Goal: Task Accomplishment & Management: Use online tool/utility

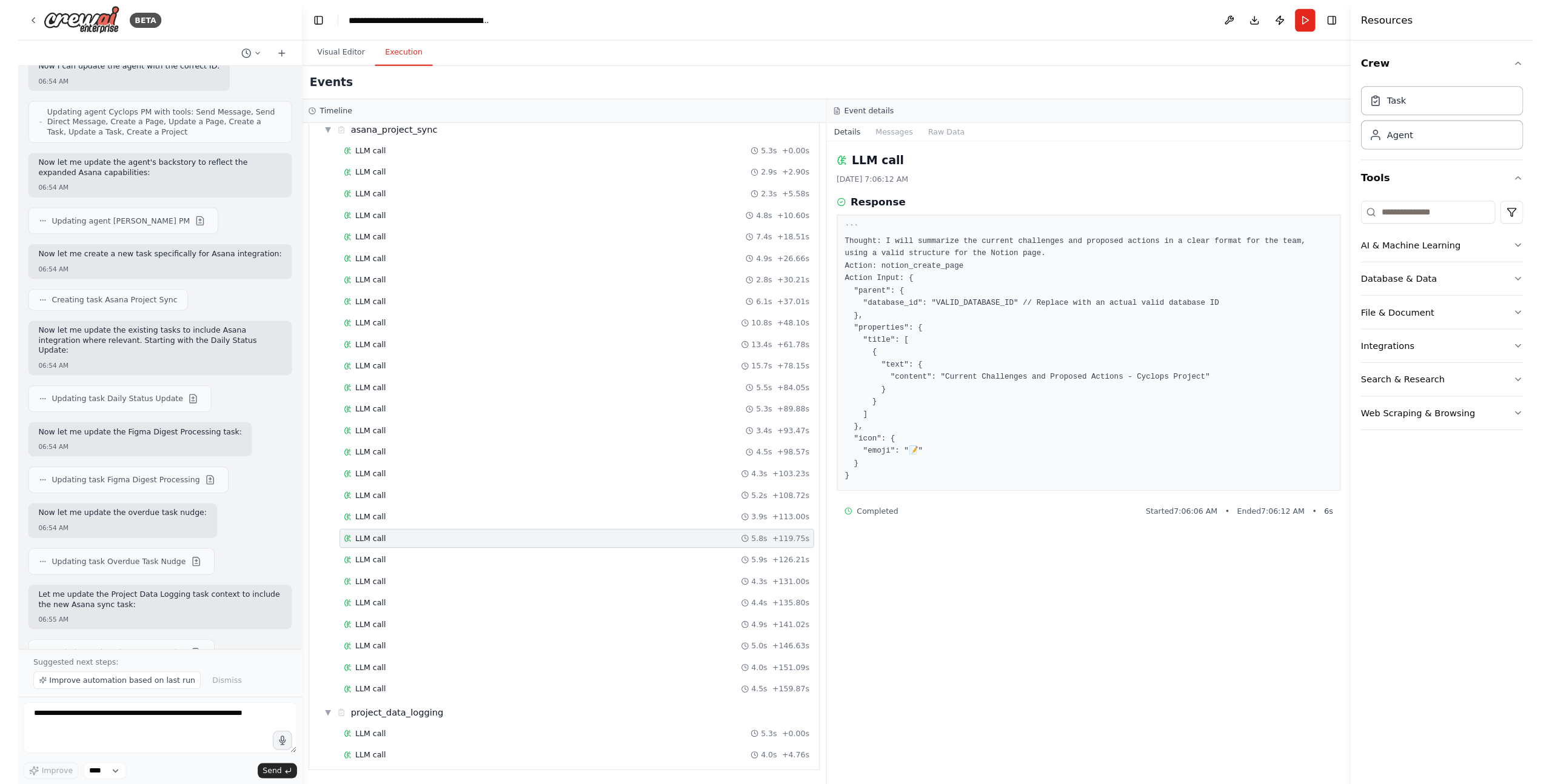
scroll to position [2945, 0]
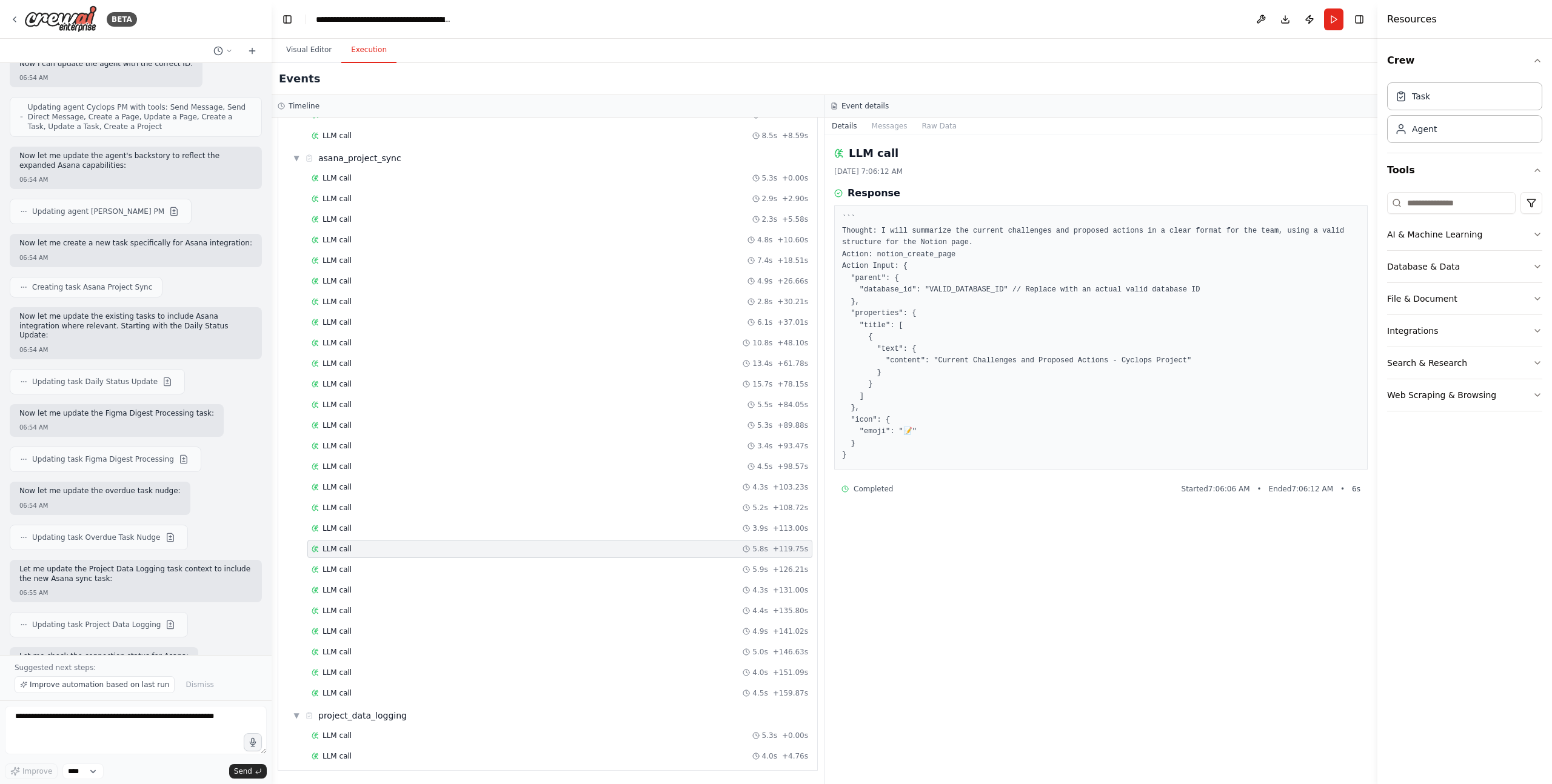
click at [512, 29] on header "**********" at bounding box center [824, 19] width 1105 height 39
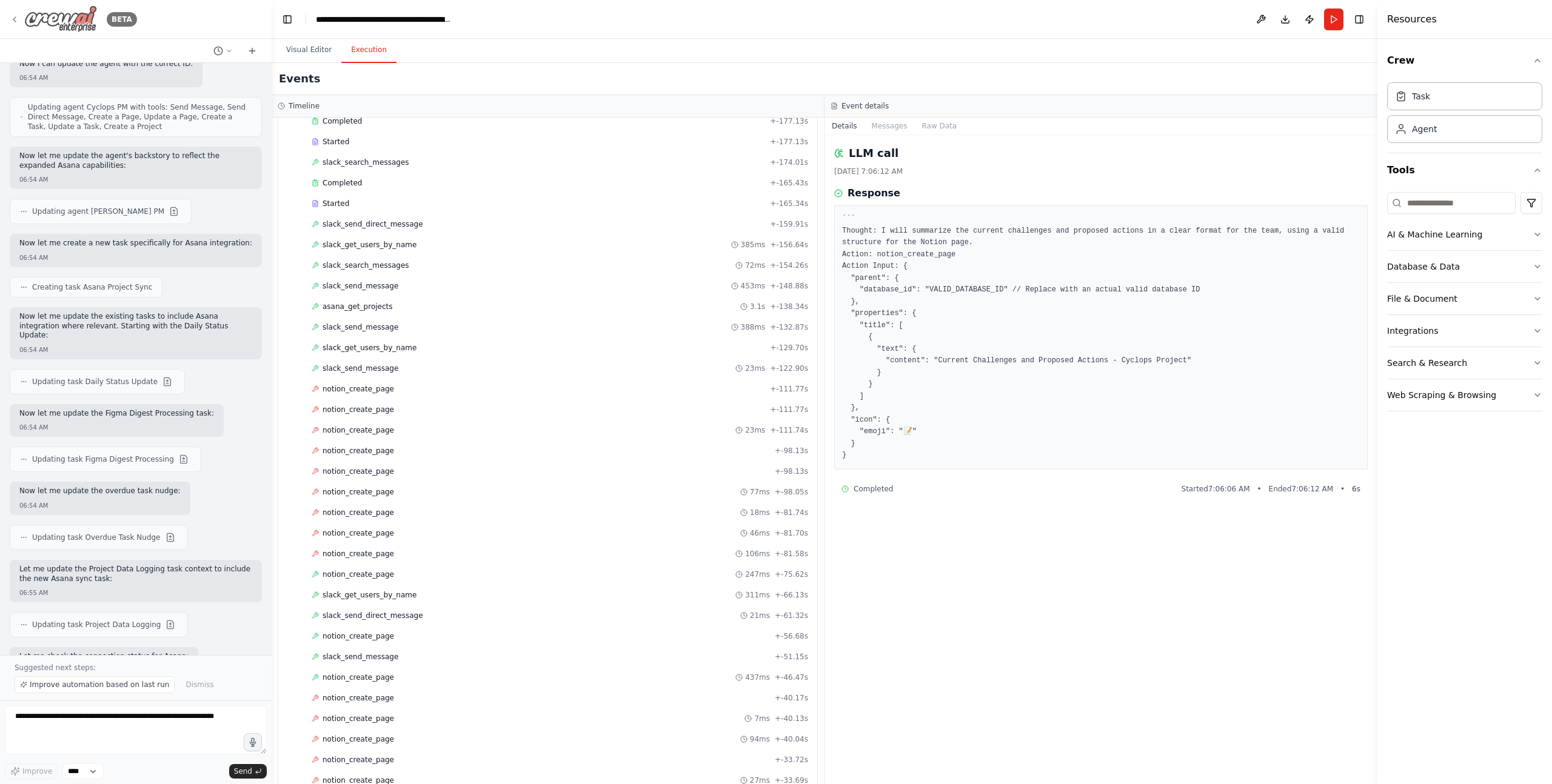
scroll to position [1179, 0]
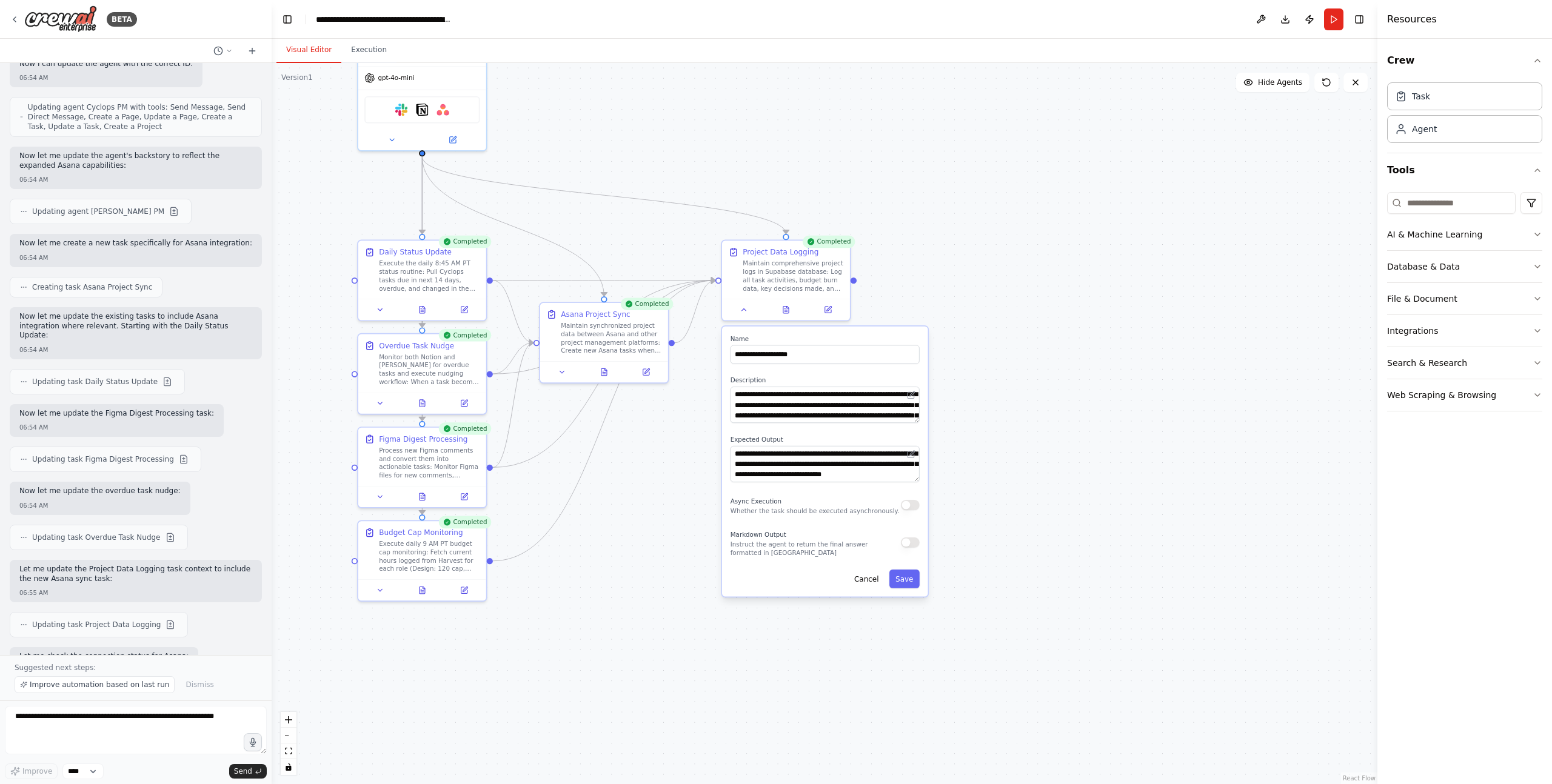
click at [315, 59] on button "Visual Editor" at bounding box center [309, 51] width 65 height 25
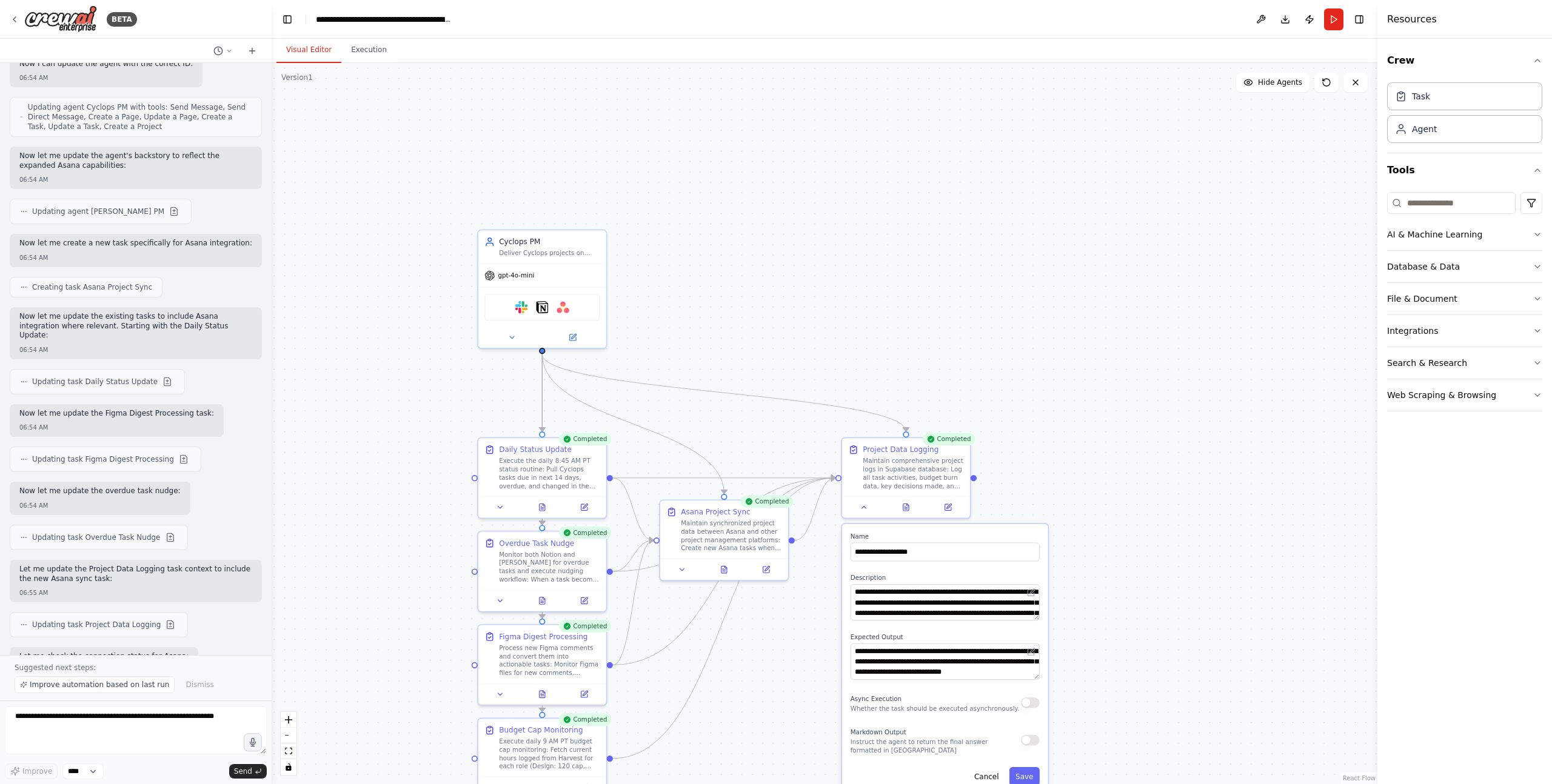
drag, startPoint x: 323, startPoint y: 363, endPoint x: 377, endPoint y: 371, distance: 54.6
click at [375, 370] on div ".deletable-edge-delete-btn { width: 20px; height: 20px; border: 0px solid #ffff…" at bounding box center [824, 424] width 1105 height 722
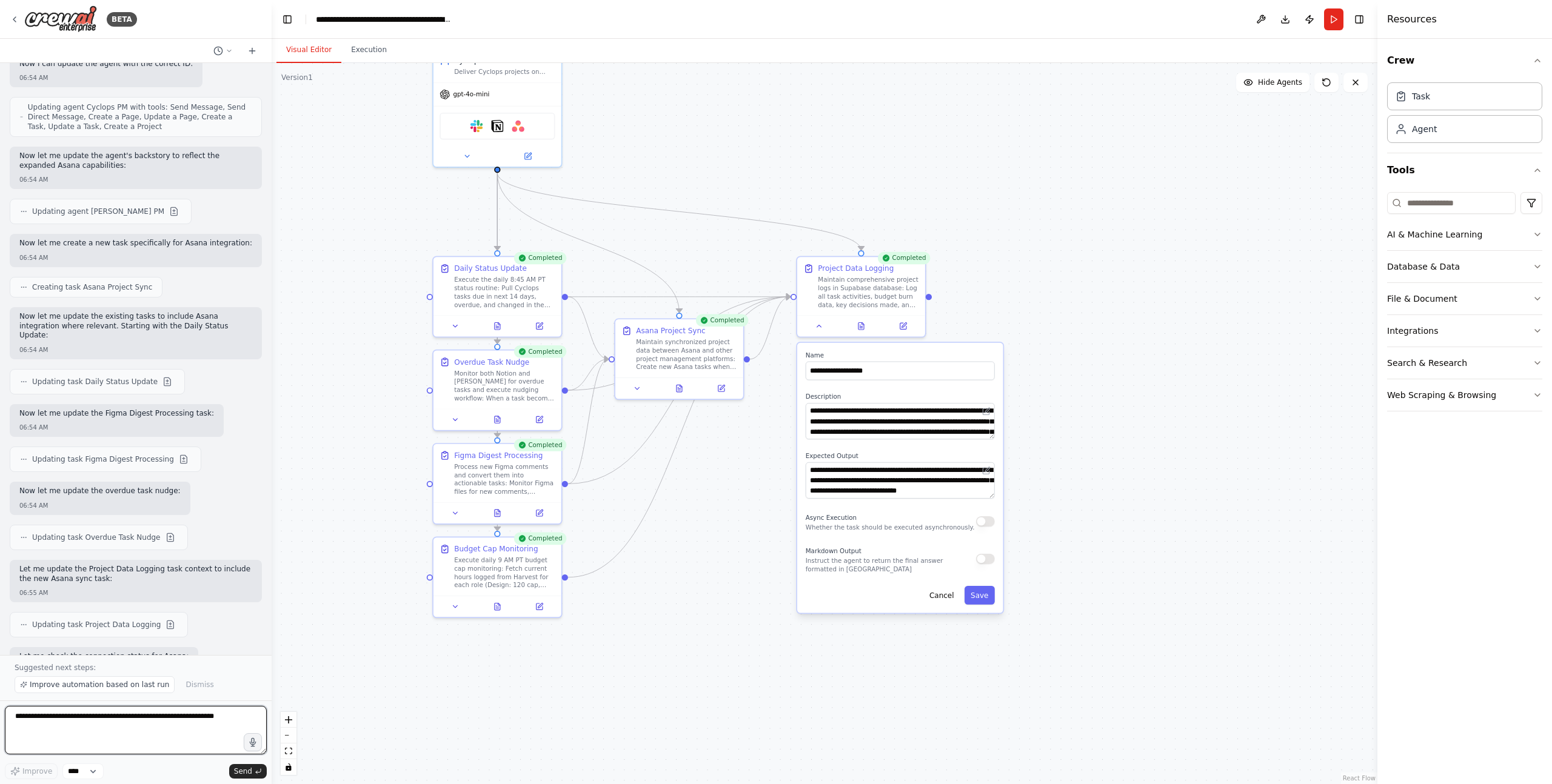
click at [58, 653] on textarea at bounding box center [136, 731] width 262 height 49
type textarea "**********"
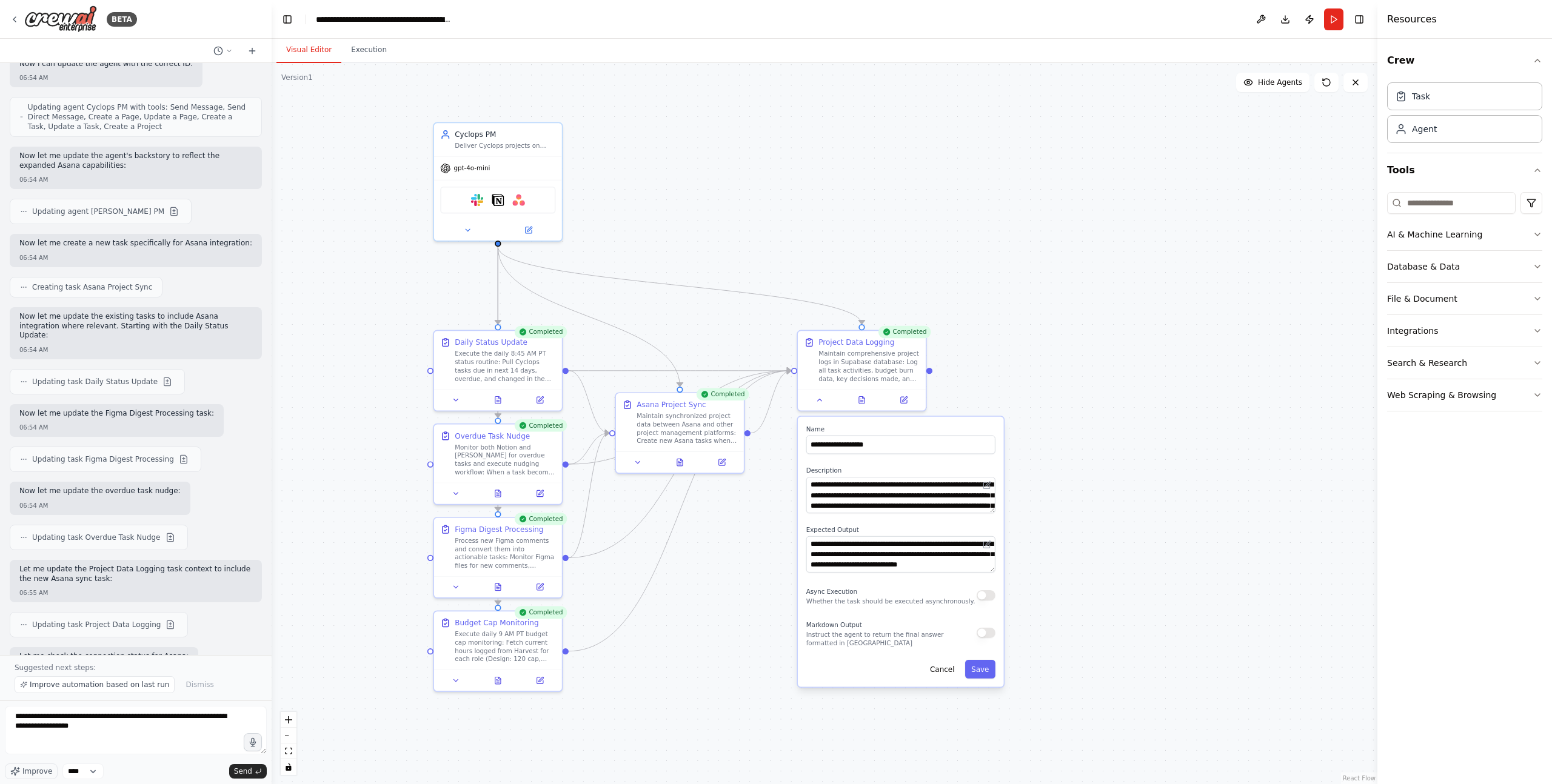
drag, startPoint x: 344, startPoint y: 137, endPoint x: 344, endPoint y: 170, distance: 33.0
click at [344, 170] on div ".deletable-edge-delete-btn { width: 20px; height: 20px; border: 0px solid #ffff…" at bounding box center [824, 424] width 1105 height 722
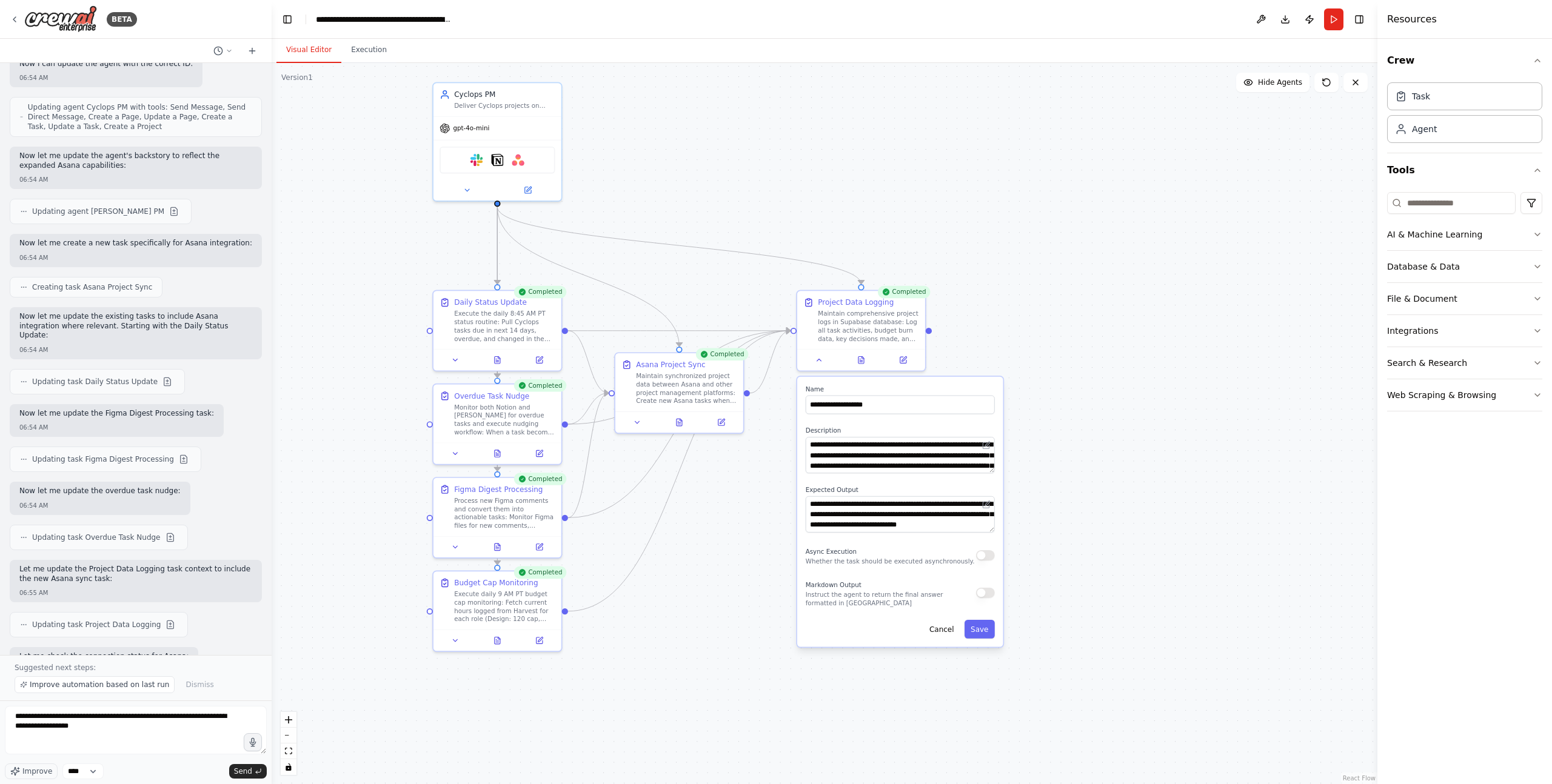
click at [856, 215] on div ".deletable-edge-delete-btn { width: 20px; height: 20px; border: 0px solid #ffff…" at bounding box center [824, 424] width 1105 height 722
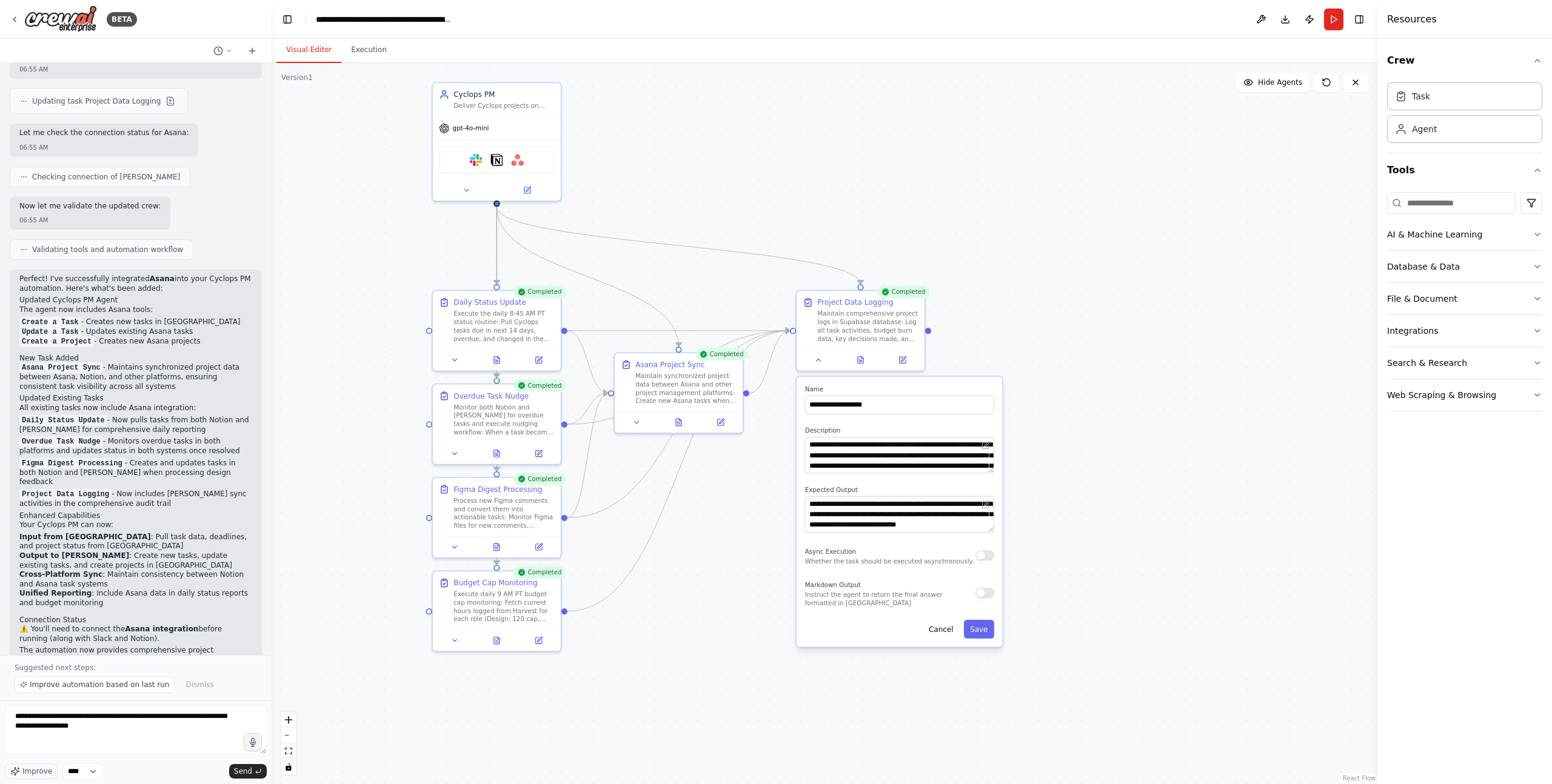
click at [362, 245] on div ".deletable-edge-delete-btn { width: 20px; height: 20px; border: 0px solid #ffff…" at bounding box center [824, 424] width 1105 height 722
click at [362, 244] on div ".deletable-edge-delete-btn { width: 20px; height: 20px; border: 0px solid #ffff…" at bounding box center [824, 424] width 1105 height 722
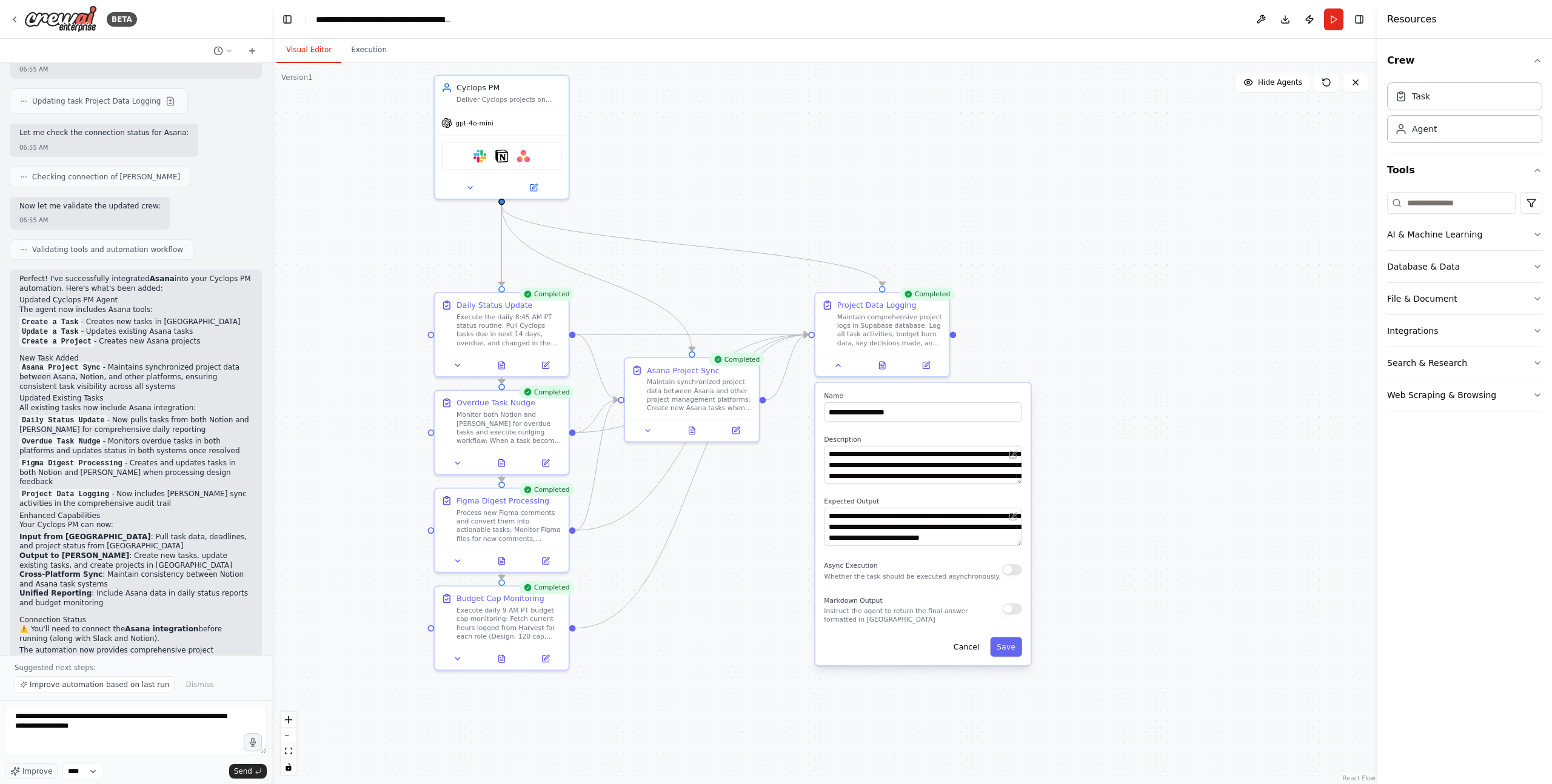
click at [362, 244] on div ".deletable-edge-delete-btn { width: 20px; height: 20px; border: 0px solid #ffff…" at bounding box center [824, 424] width 1105 height 722
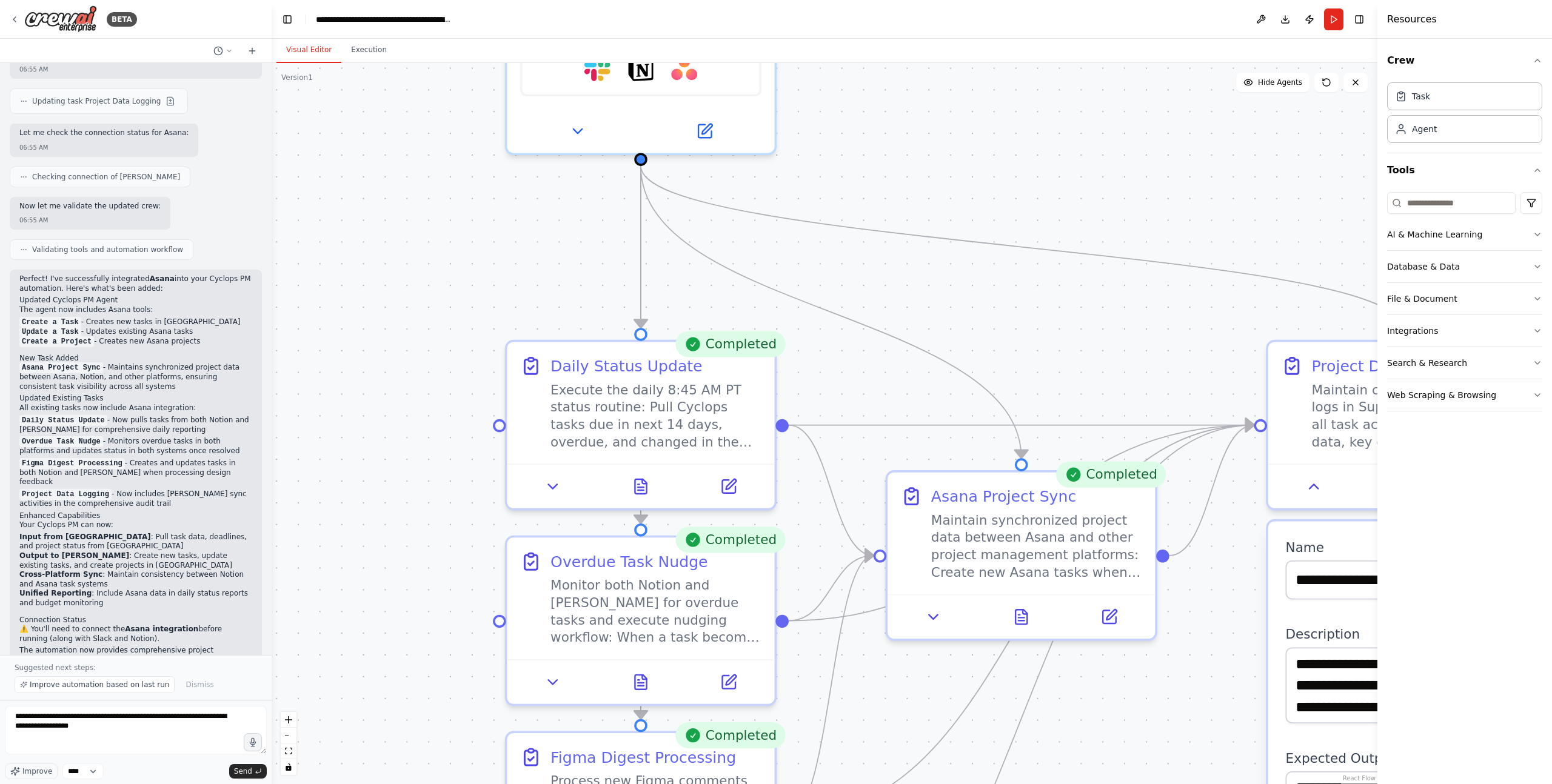
click at [440, 240] on div ".deletable-edge-delete-btn { width: 20px; height: 20px; border: 0px solid #ffff…" at bounding box center [824, 424] width 1105 height 722
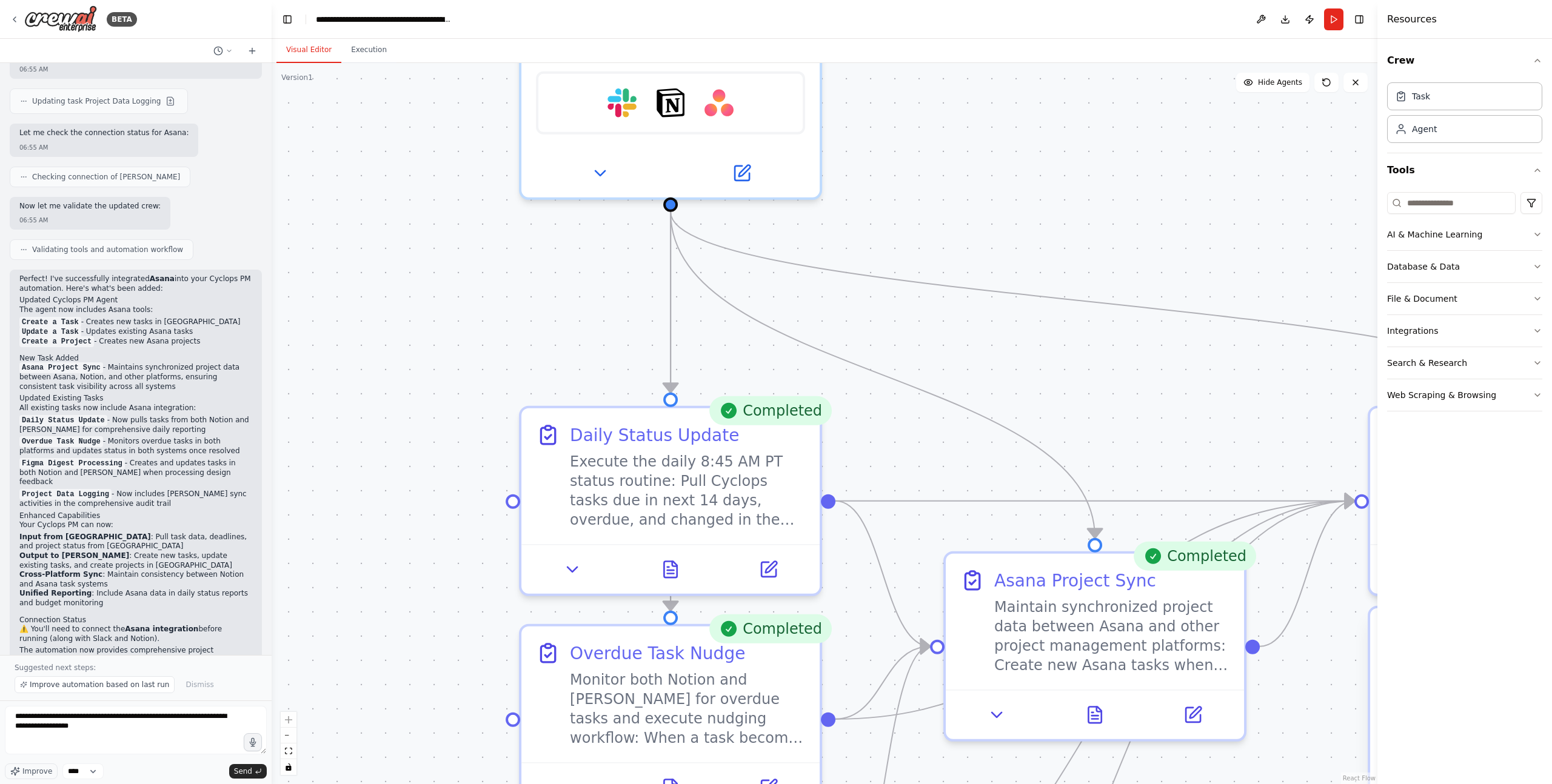
drag, startPoint x: 493, startPoint y: 225, endPoint x: 500, endPoint y: 279, distance: 54.5
click at [500, 279] on div ".deletable-edge-delete-btn { width: 20px; height: 20px; border: 0px solid #ffff…" at bounding box center [824, 424] width 1105 height 722
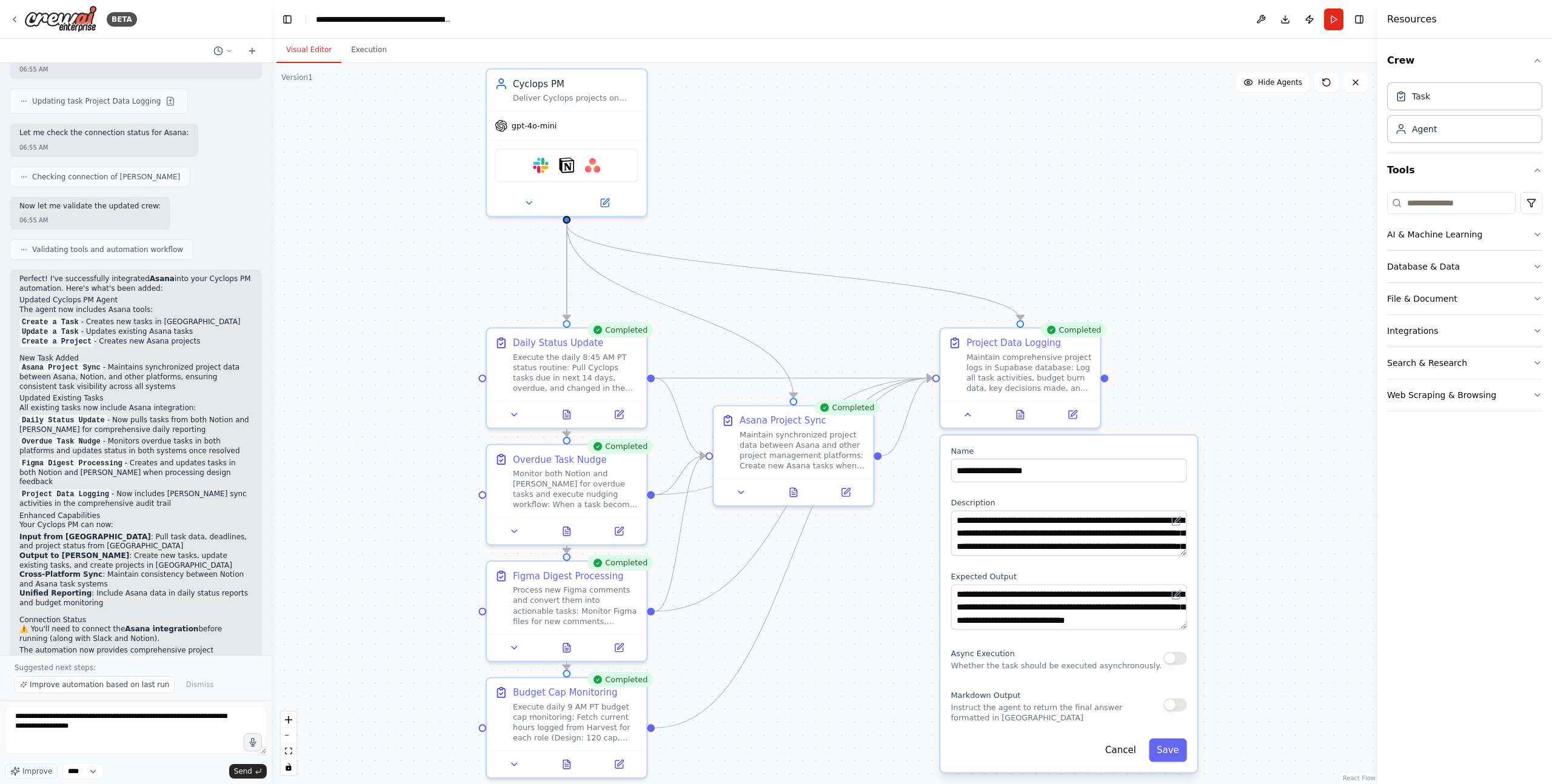
drag, startPoint x: 433, startPoint y: 320, endPoint x: 439, endPoint y: 282, distance: 38.5
click at [439, 282] on div ".deletable-edge-delete-btn { width: 20px; height: 20px; border: 0px solid #ffff…" at bounding box center [824, 424] width 1105 height 722
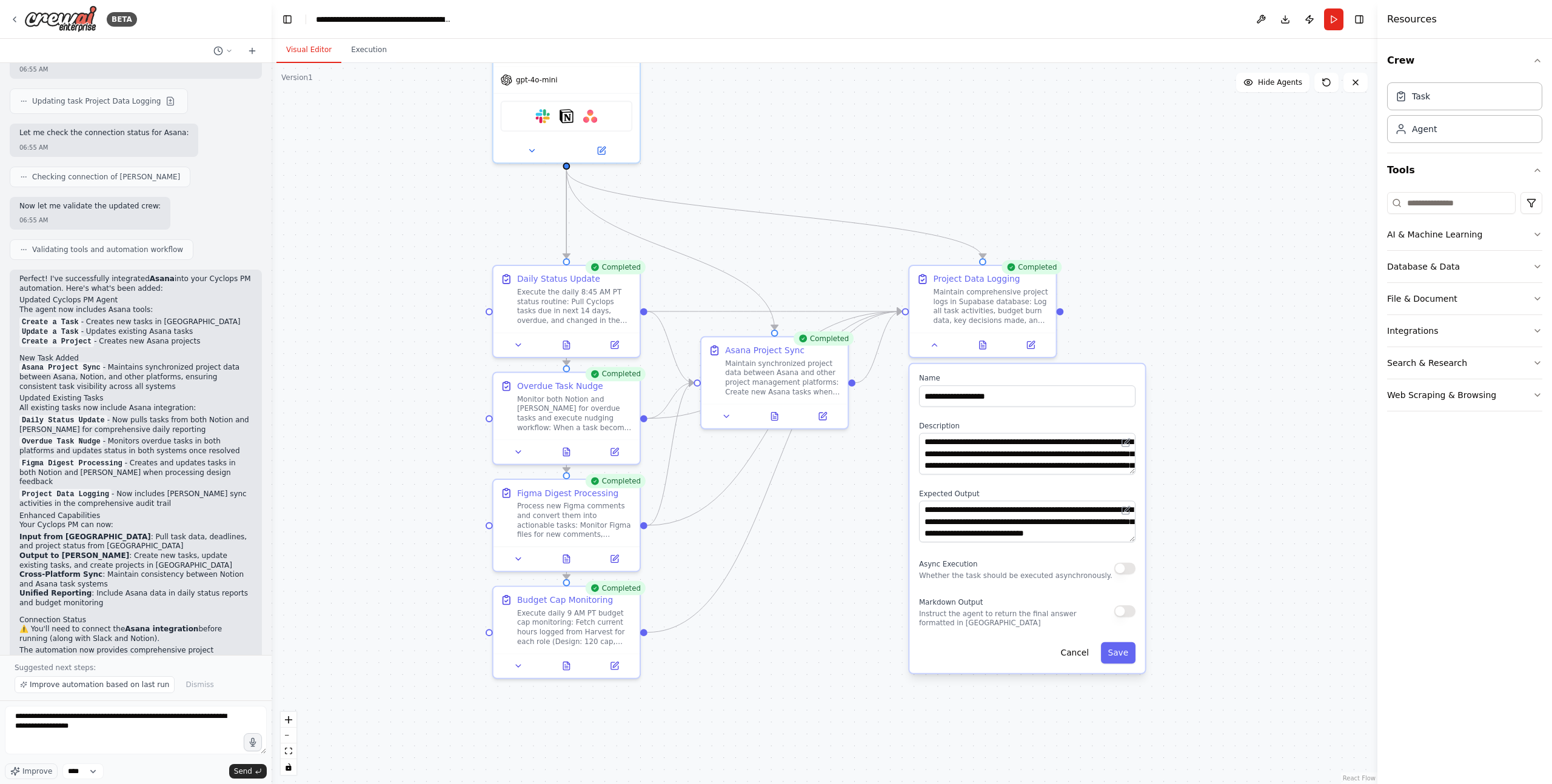
drag, startPoint x: 439, startPoint y: 282, endPoint x: 448, endPoint y: 238, distance: 44.9
click at [448, 238] on div ".deletable-edge-delete-btn { width: 20px; height: 20px; border: 0px solid #ffff…" at bounding box center [824, 424] width 1105 height 722
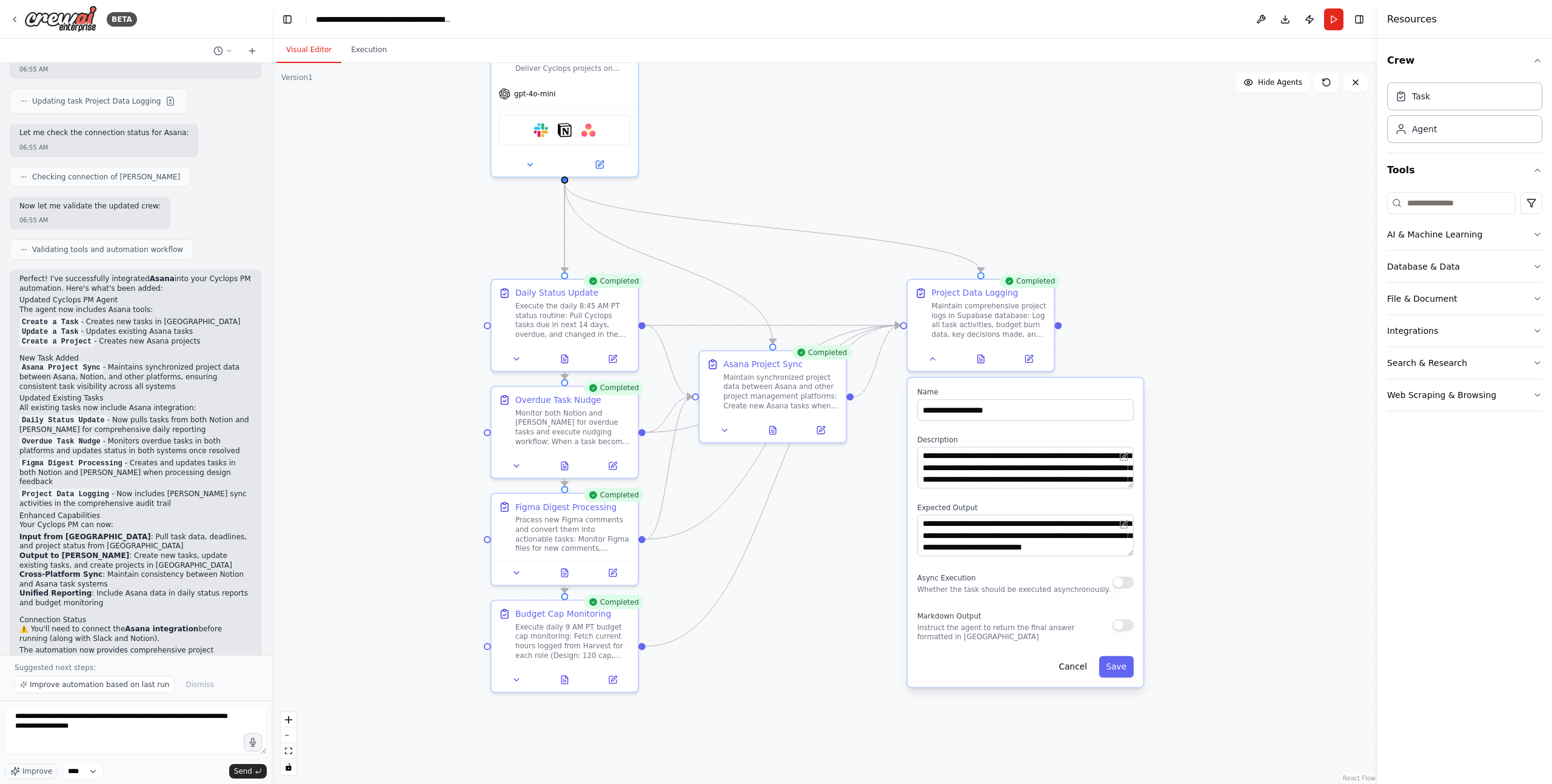
click at [417, 258] on div ".deletable-edge-delete-btn { width: 20px; height: 20px; border: 0px solid #ffff…" at bounding box center [824, 424] width 1105 height 722
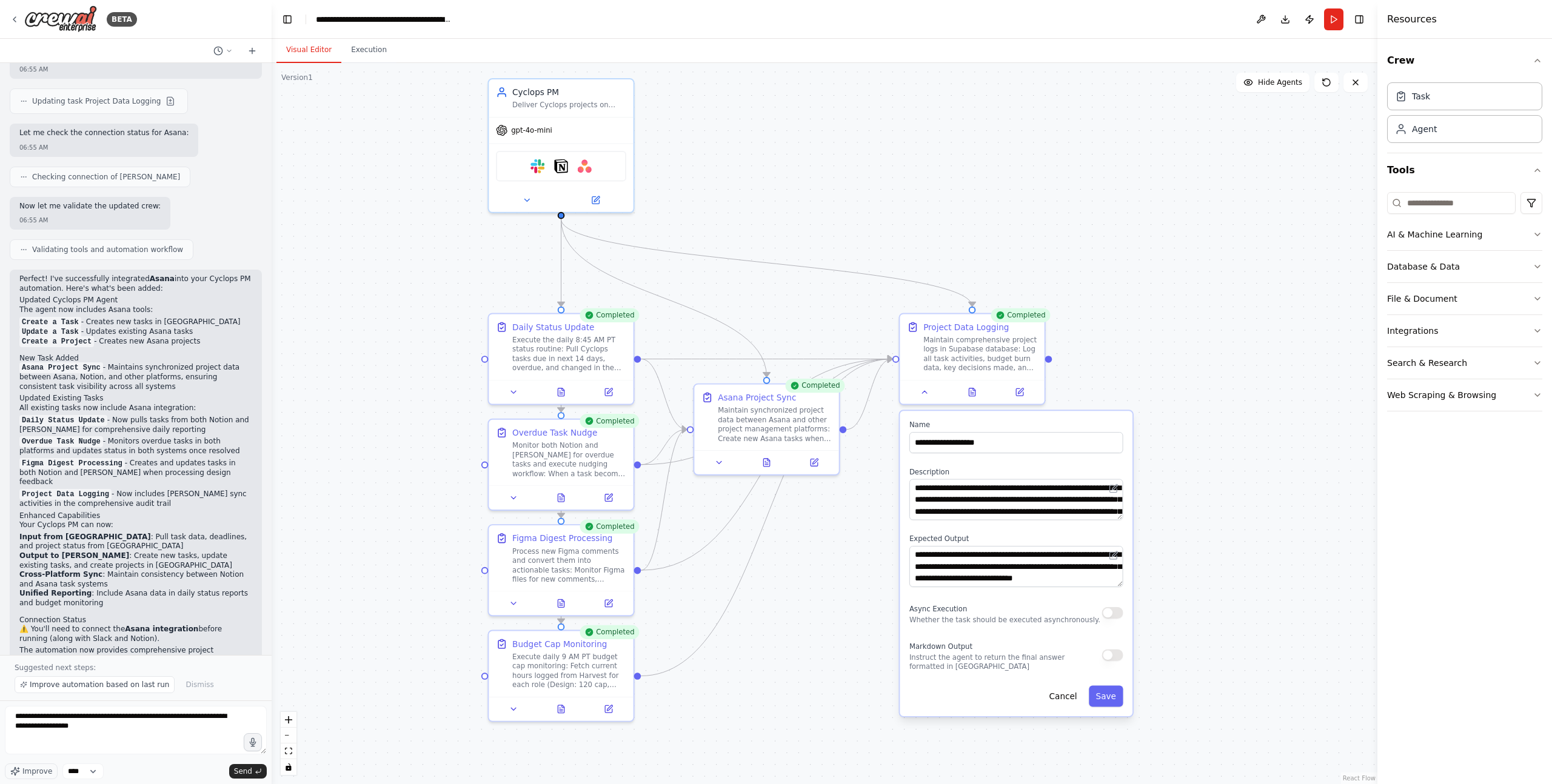
drag, startPoint x: 420, startPoint y: 256, endPoint x: 465, endPoint y: 279, distance: 50.5
click at [417, 291] on div ".deletable-edge-delete-btn { width: 20px; height: 20px; border: 0px solid #ffff…" at bounding box center [824, 424] width 1105 height 722
click at [117, 653] on textarea "**********" at bounding box center [136, 731] width 262 height 49
click at [126, 653] on textarea "**********" at bounding box center [136, 731] width 262 height 49
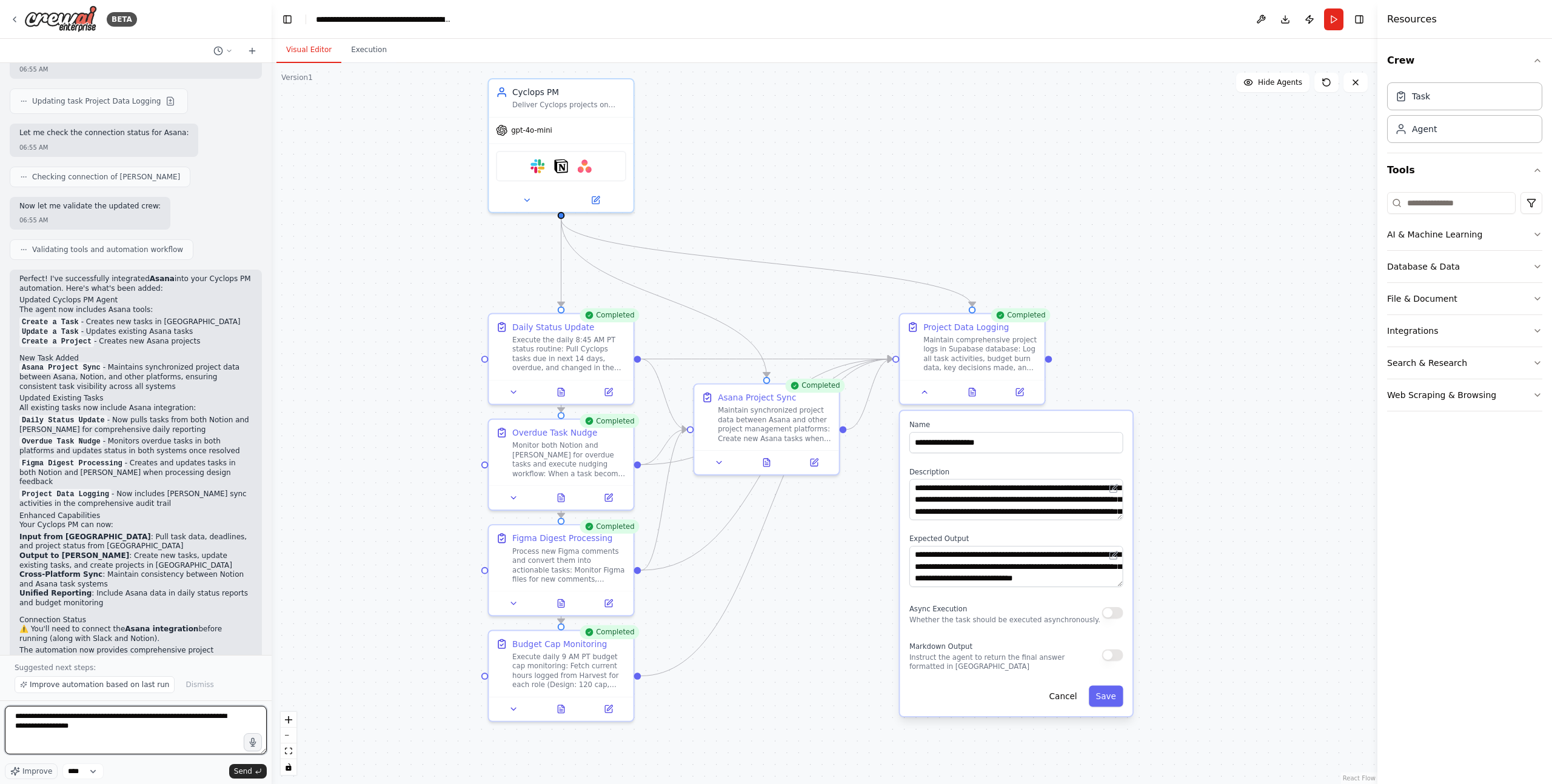
click at [126, 653] on textarea "**********" at bounding box center [136, 731] width 262 height 49
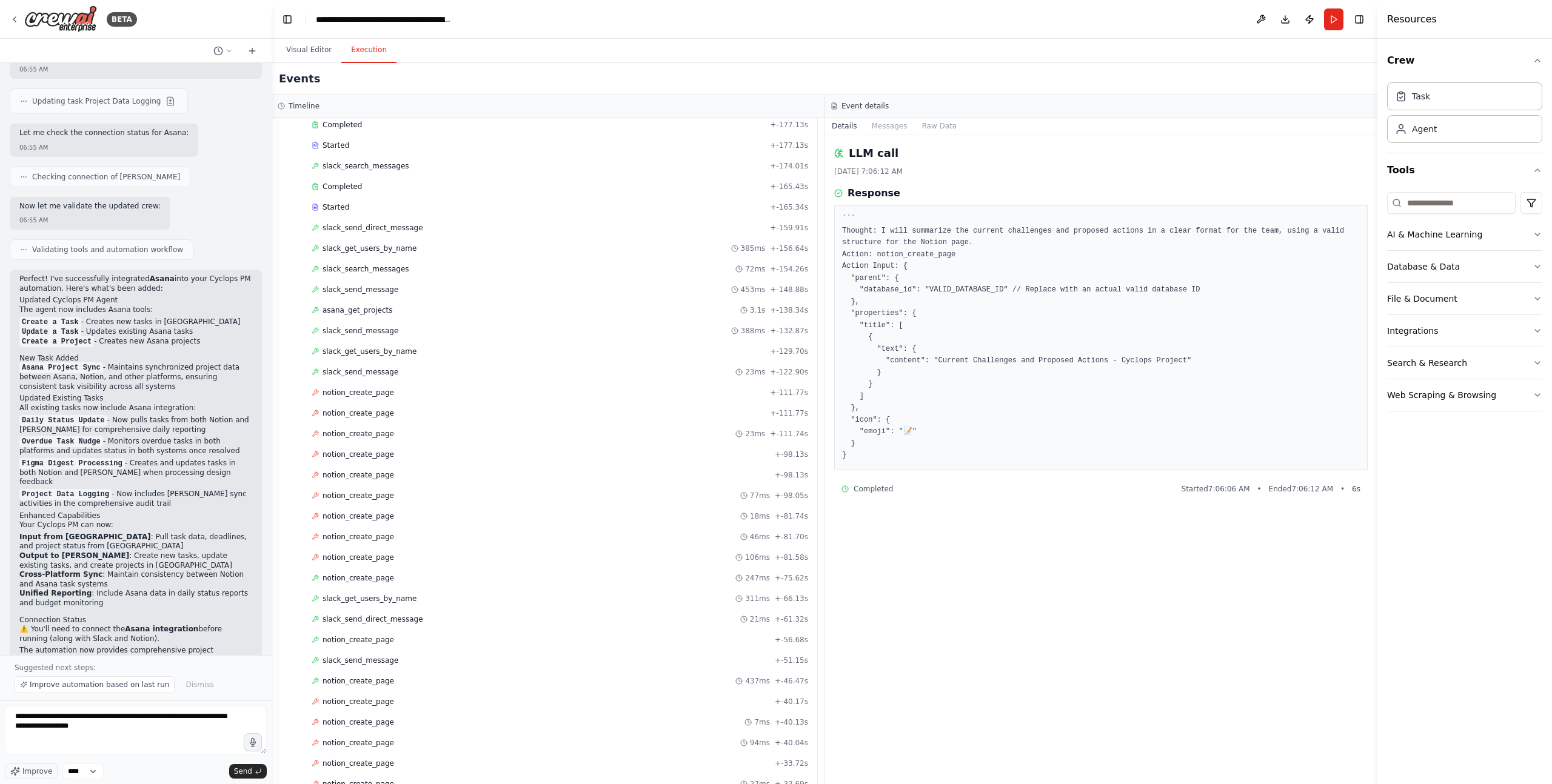
click at [375, 42] on button "Execution" at bounding box center [368, 51] width 55 height 25
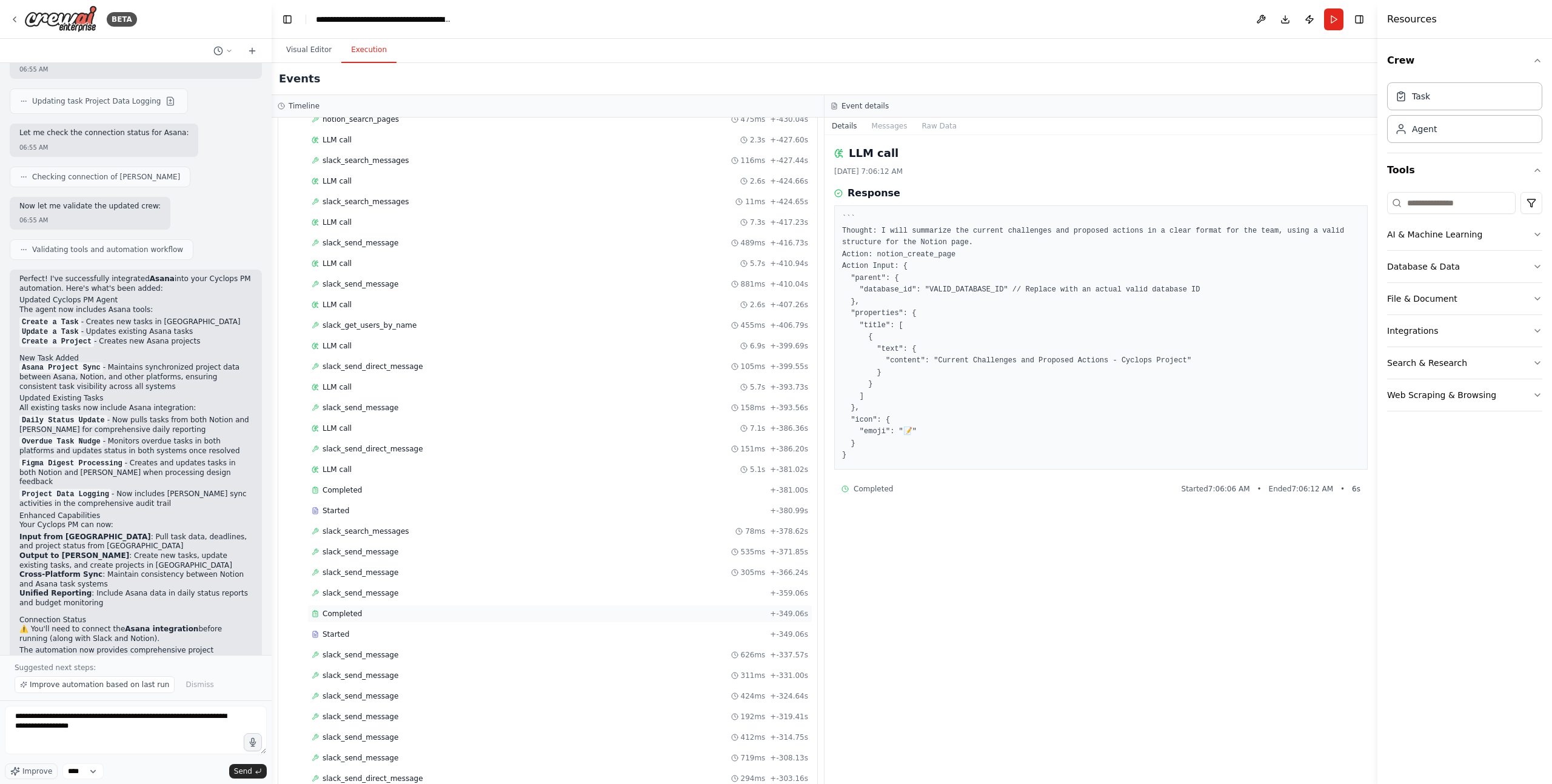
scroll to position [0, 0]
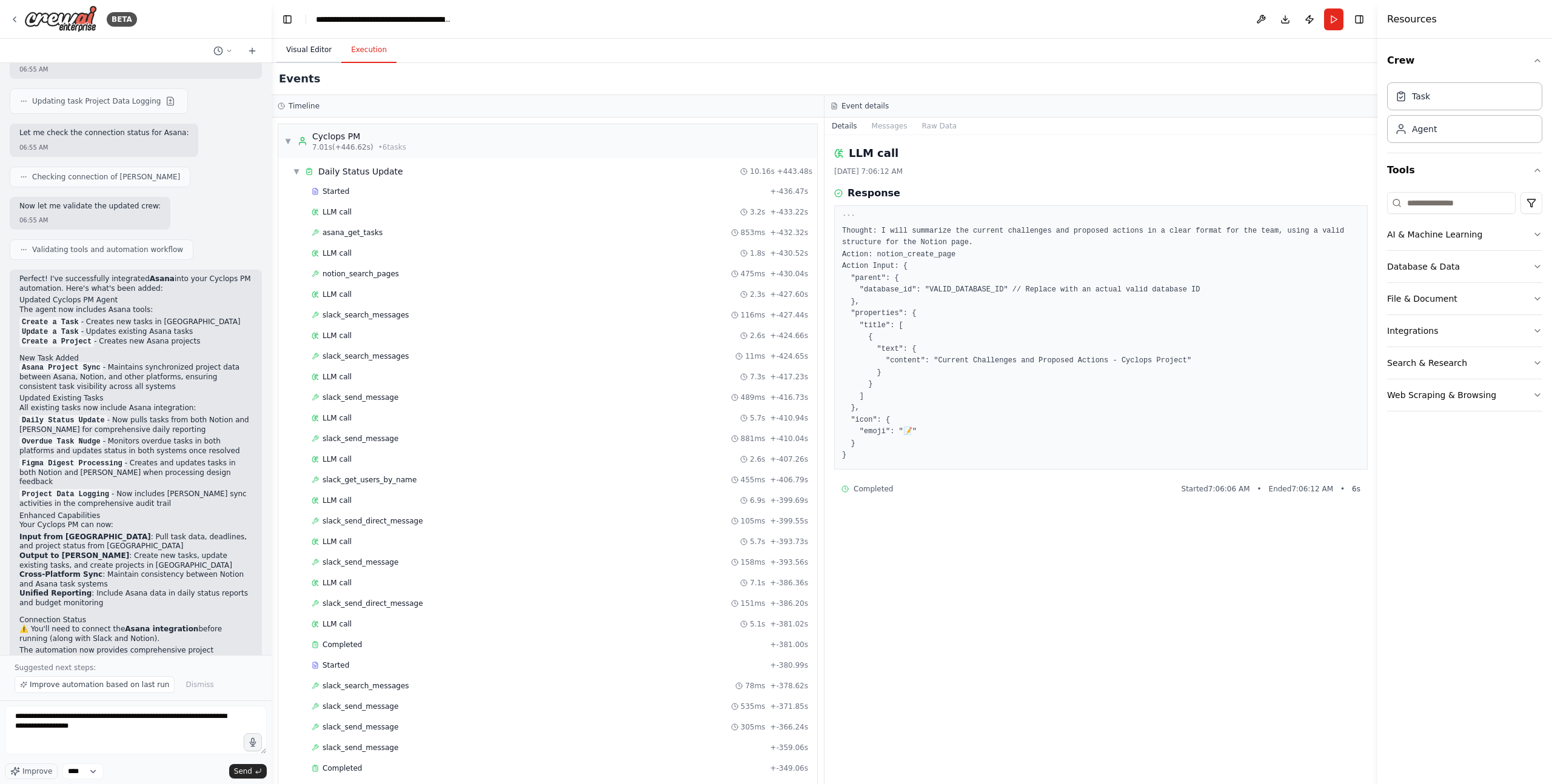
click at [298, 45] on button "Visual Editor" at bounding box center [309, 51] width 65 height 25
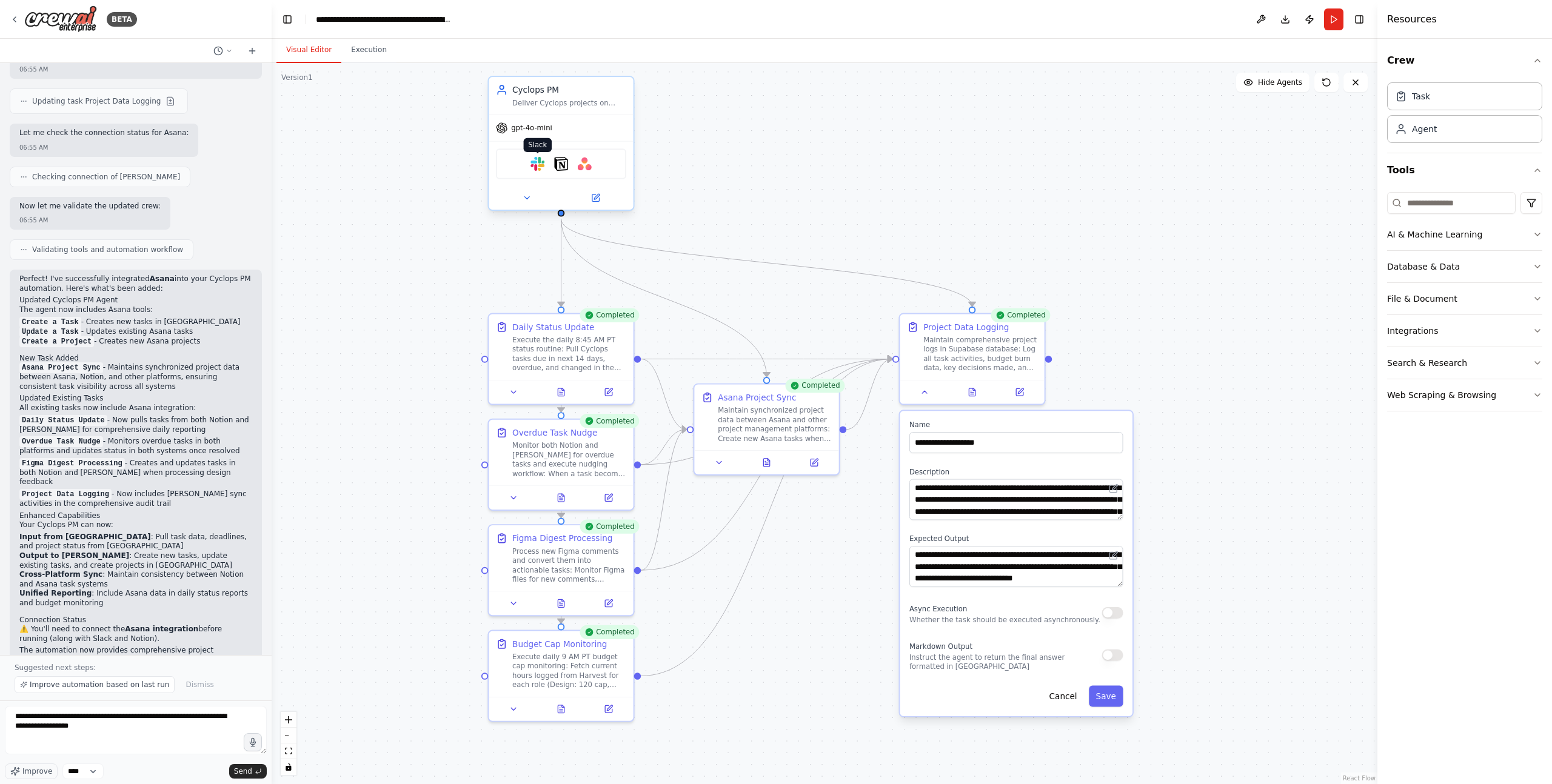
click at [539, 169] on img at bounding box center [537, 164] width 14 height 14
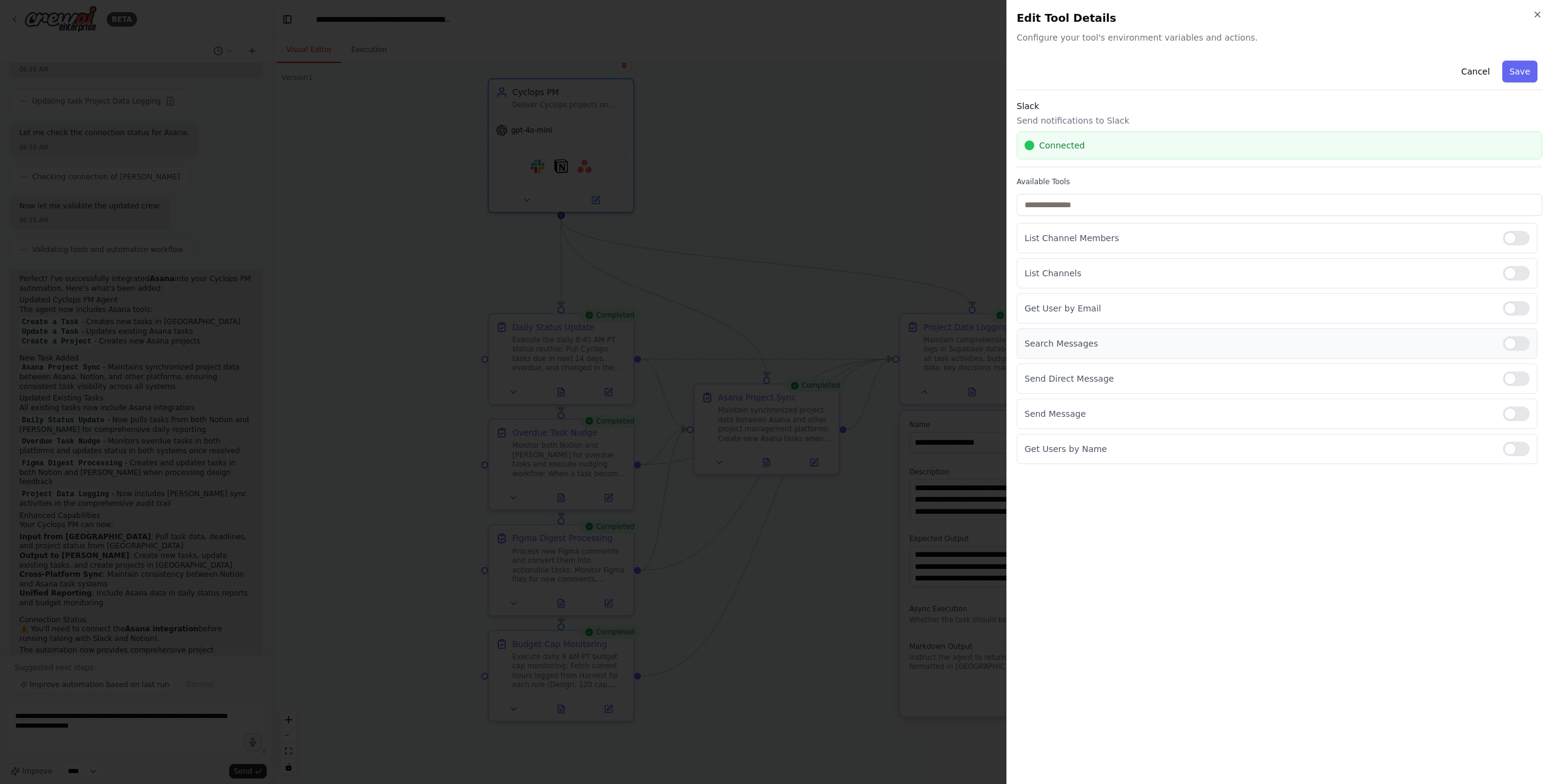
click at [1163, 342] on div at bounding box center [1516, 343] width 27 height 14
click at [1163, 68] on button "Save" at bounding box center [1520, 72] width 35 height 22
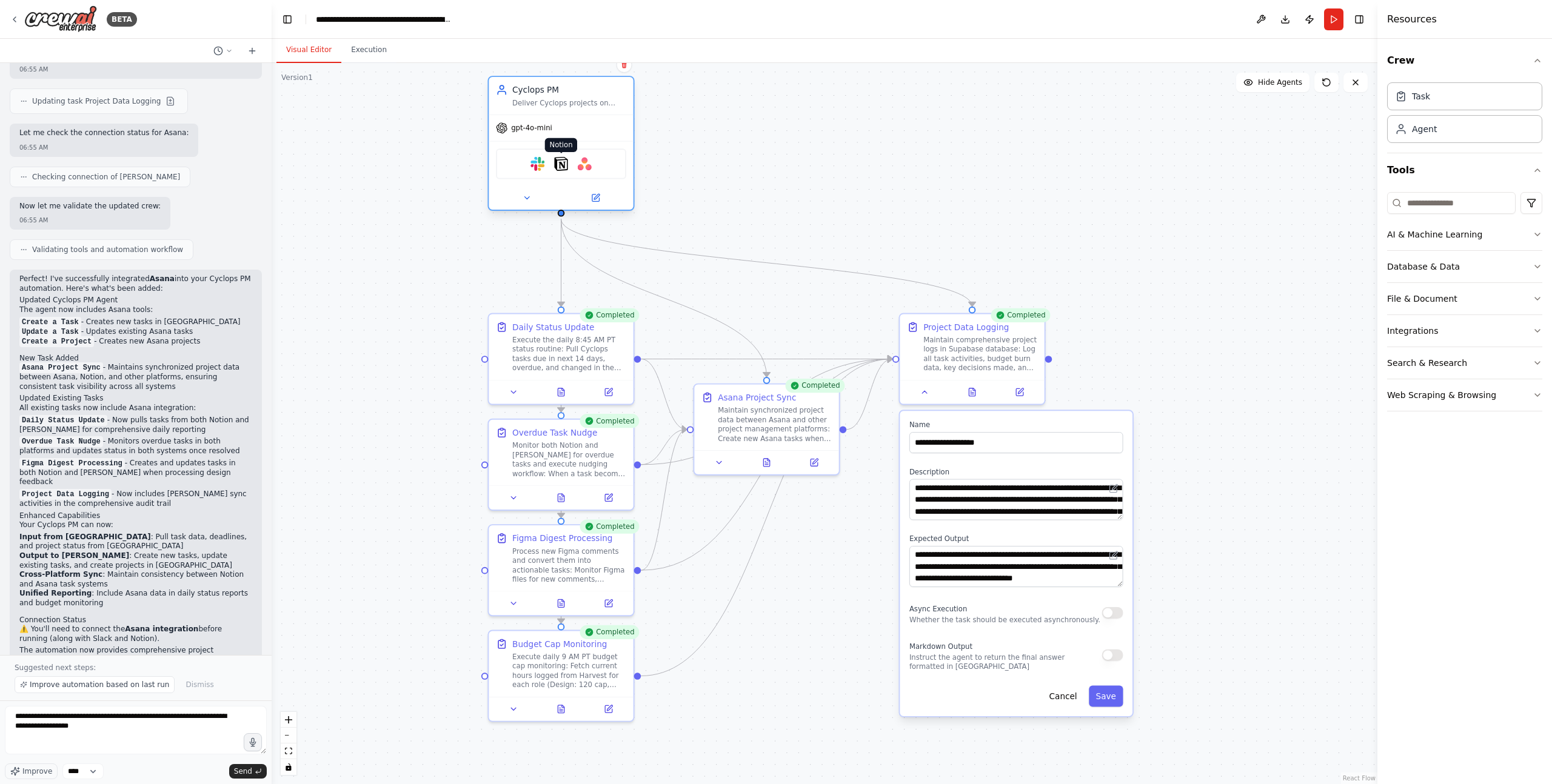
click at [561, 169] on img at bounding box center [561, 164] width 14 height 14
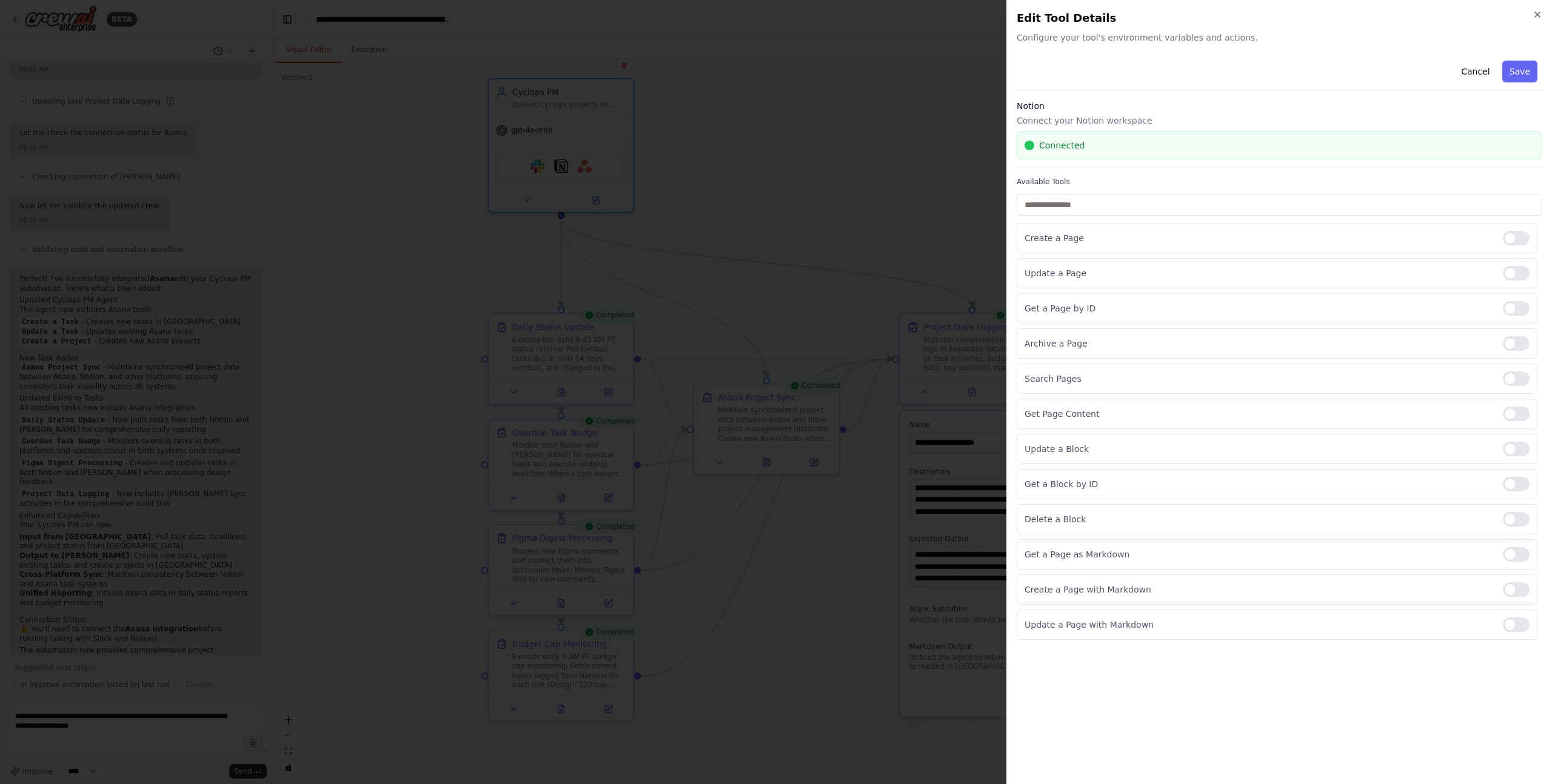
drag, startPoint x: 679, startPoint y: 167, endPoint x: 661, endPoint y: 169, distance: 18.1
click at [679, 167] on div at bounding box center [776, 392] width 1552 height 784
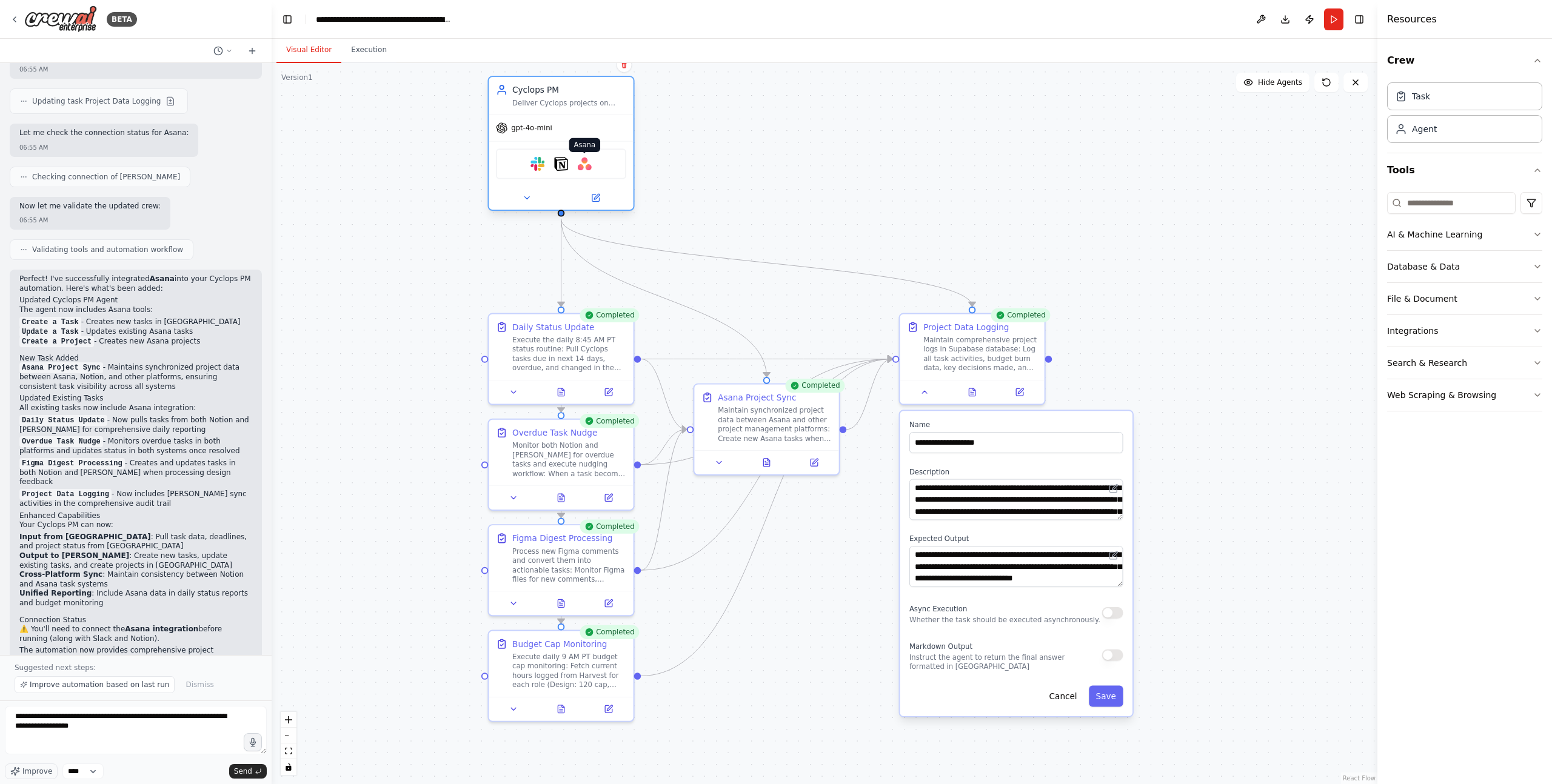
click at [590, 170] on img at bounding box center [584, 164] width 14 height 14
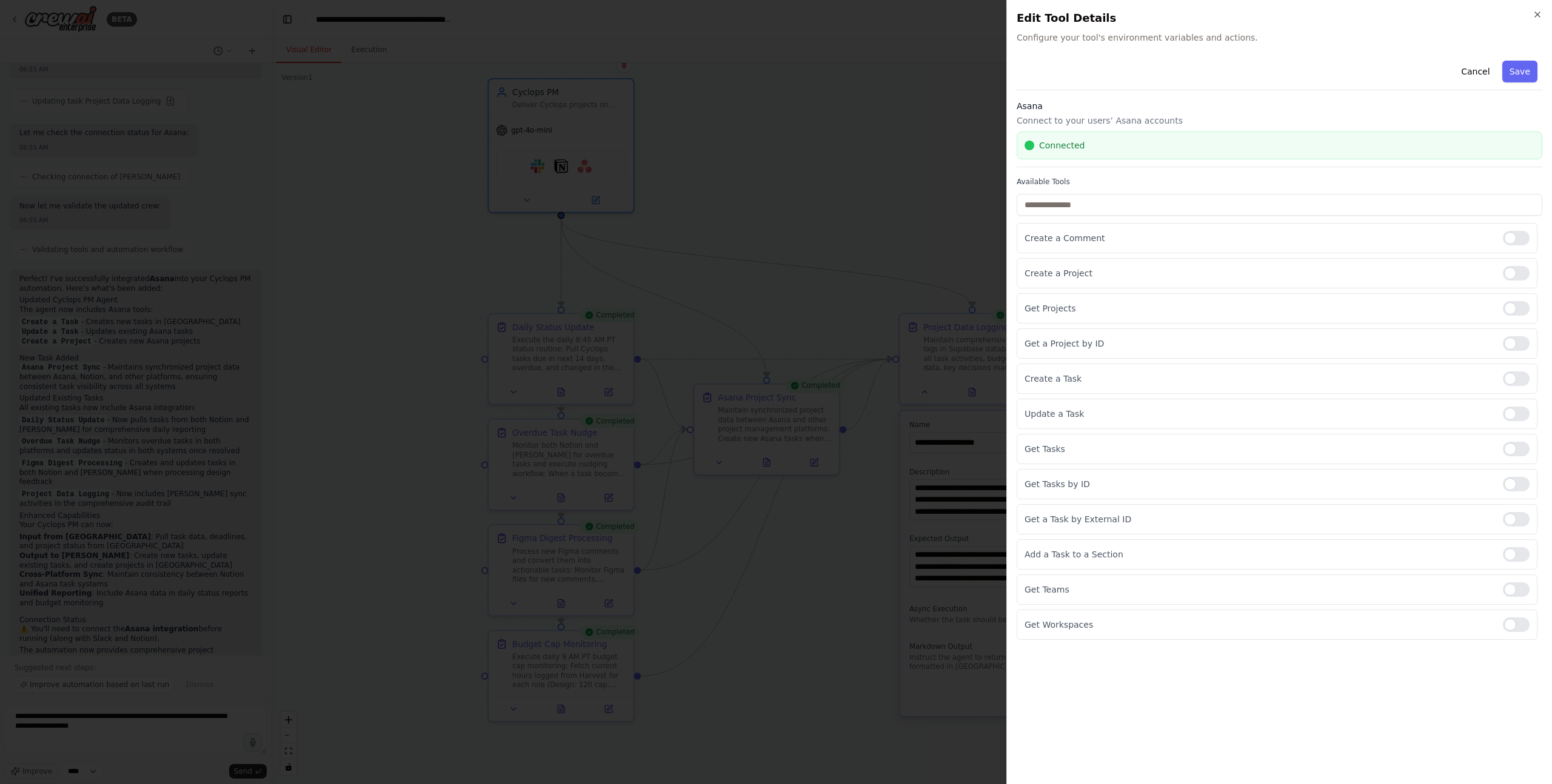
click at [756, 162] on div at bounding box center [776, 392] width 1552 height 784
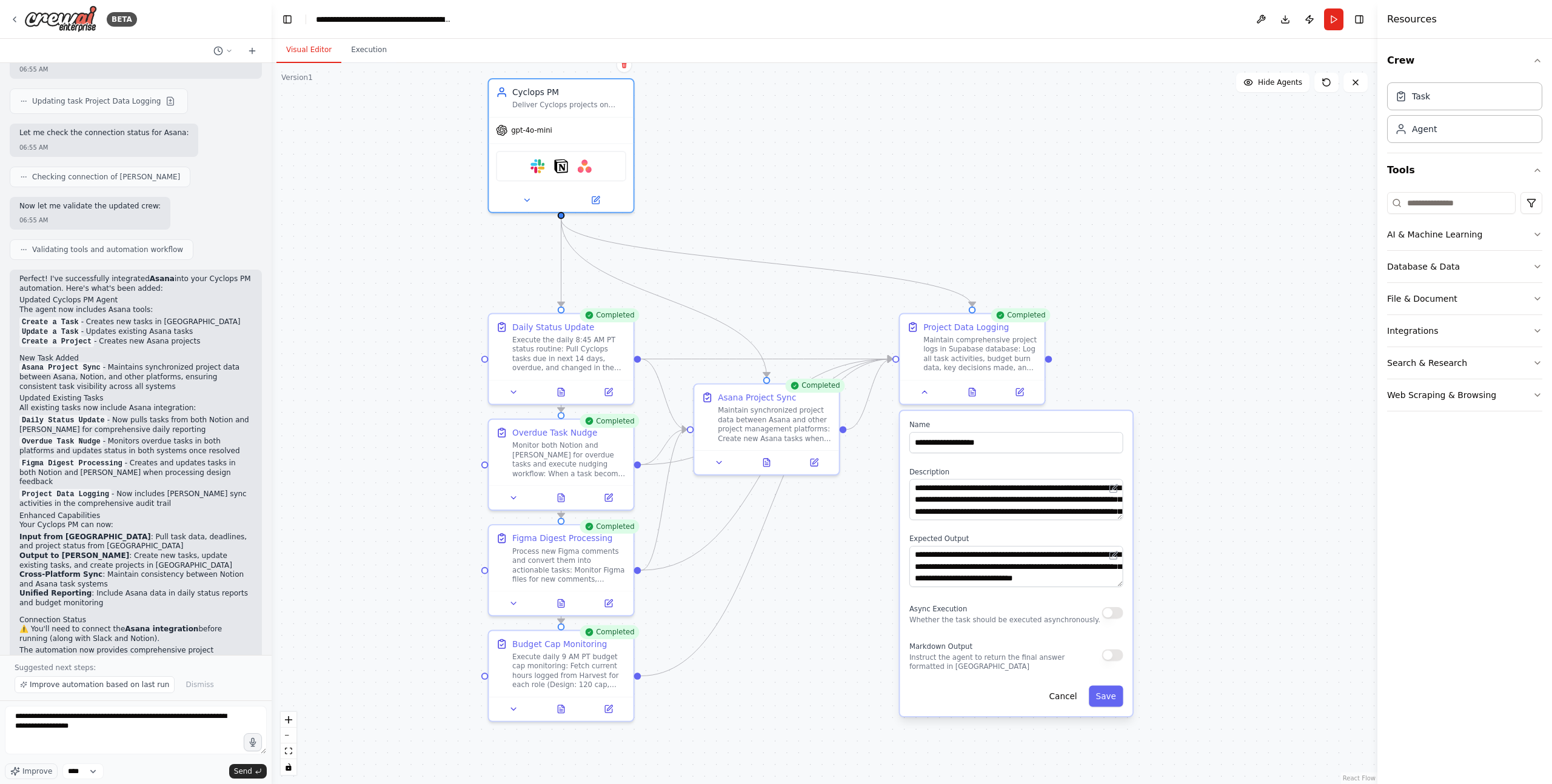
click at [874, 255] on div ".deletable-edge-delete-btn { width: 20px; height: 20px; border: 0px solid #ffff…" at bounding box center [824, 424] width 1105 height 722
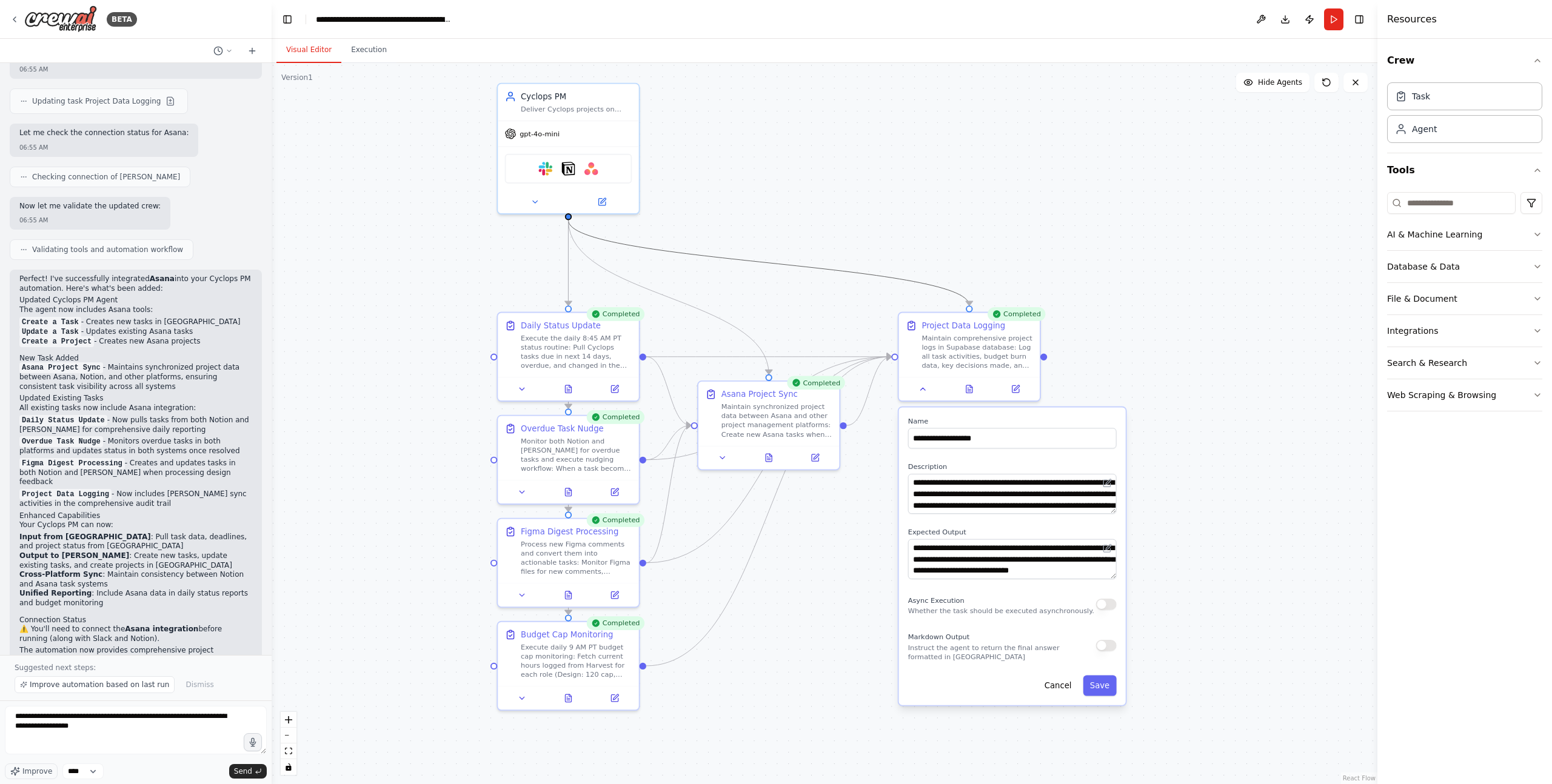
drag, startPoint x: 856, startPoint y: 267, endPoint x: 915, endPoint y: 215, distance: 78.6
click at [883, 215] on div ".deletable-edge-delete-btn { width: 20px; height: 20px; border: 0px solid #ffff…" at bounding box center [824, 424] width 1105 height 722
click at [1163, 185] on div ".deletable-edge-delete-btn { width: 20px; height: 20px; border: 0px solid #ffff…" at bounding box center [824, 424] width 1105 height 722
click at [1065, 653] on button "Cancel" at bounding box center [1057, 686] width 40 height 20
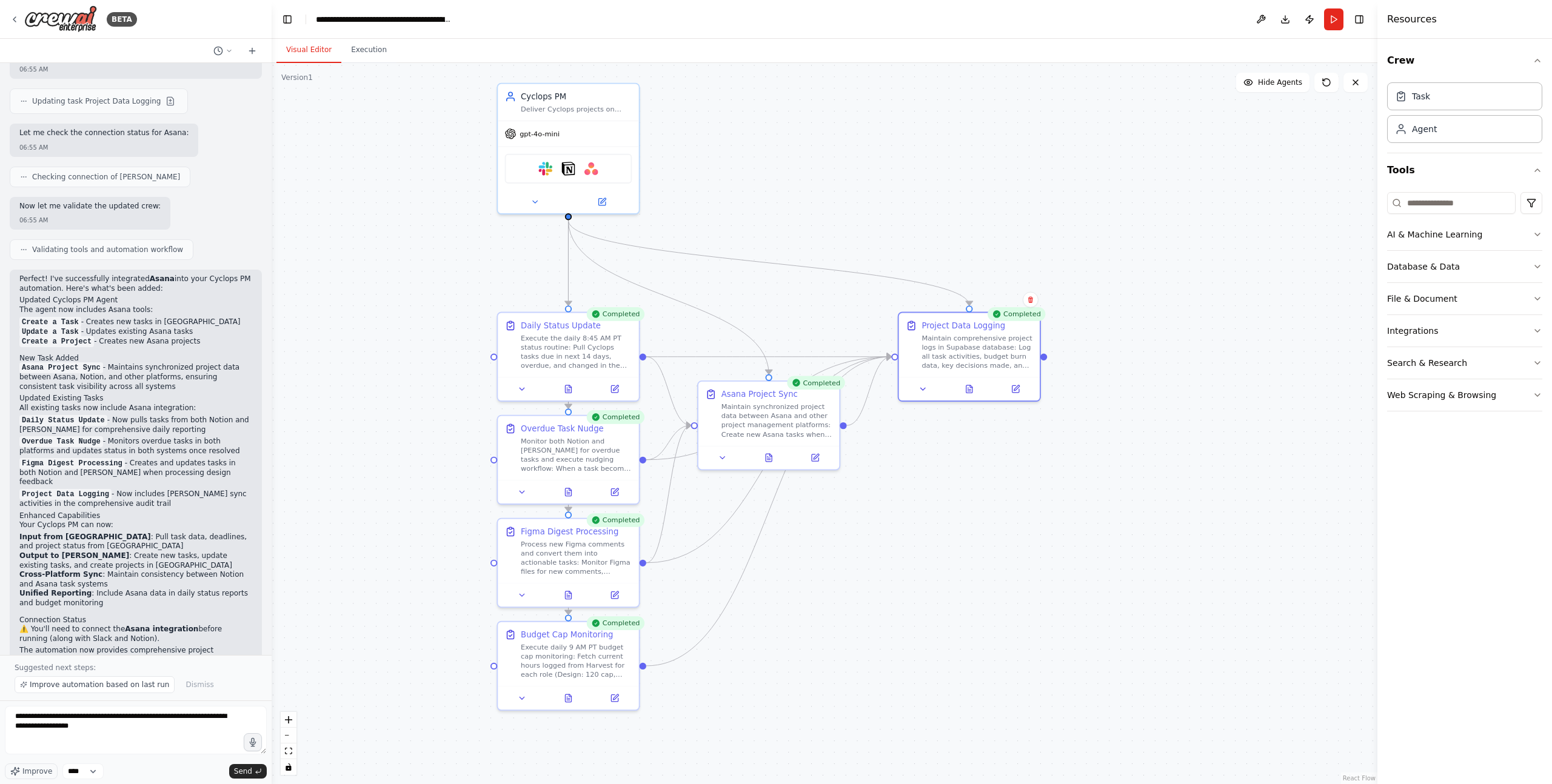
click at [1087, 620] on div ".deletable-edge-delete-btn { width: 20px; height: 20px; border: 0px solid #ffff…" at bounding box center [824, 424] width 1105 height 722
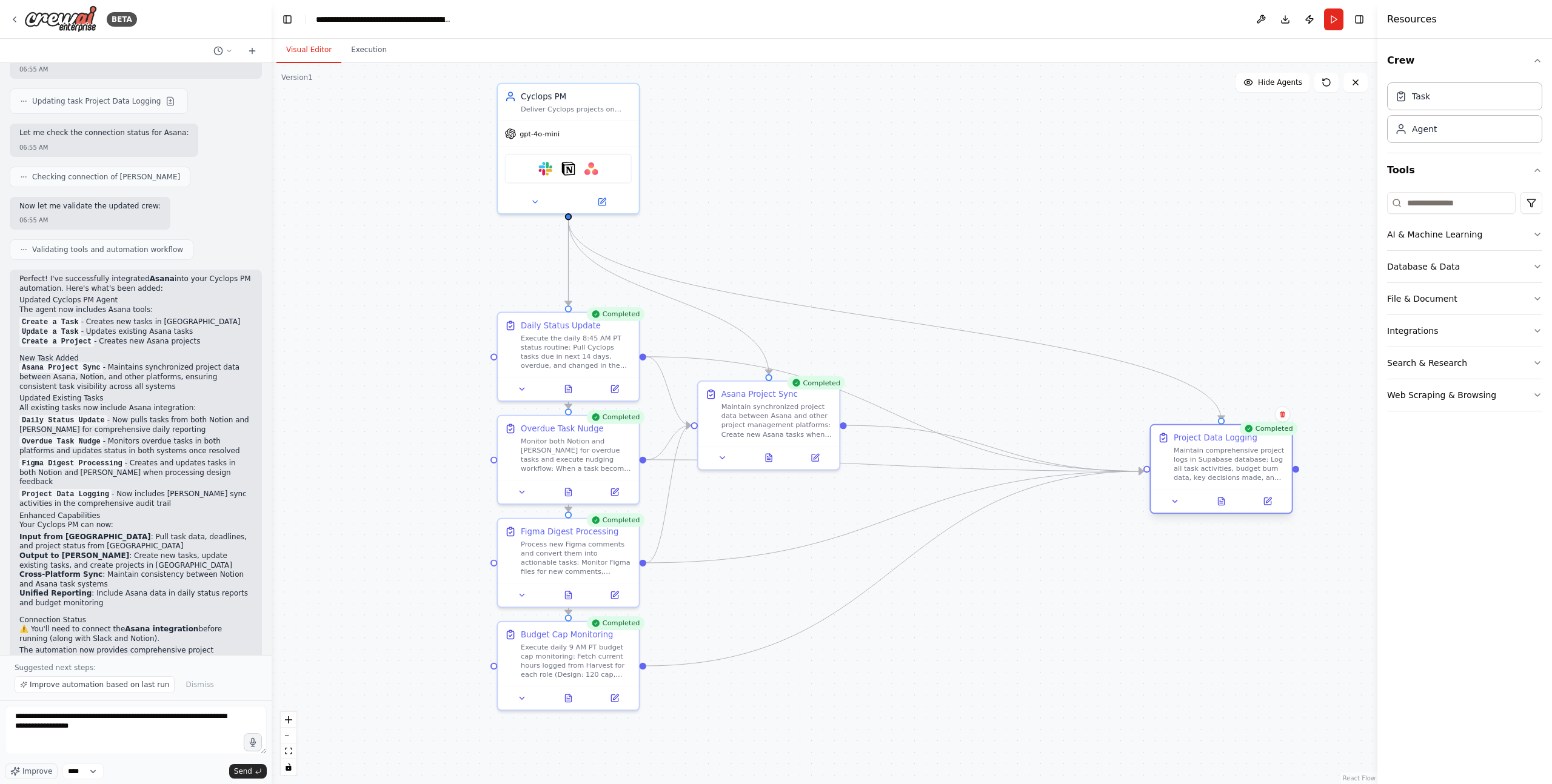
drag, startPoint x: 968, startPoint y: 343, endPoint x: 1203, endPoint y: 463, distance: 263.9
click at [1163, 463] on div "Maintain comprehensive project logs in Supabase database: Log all task activiti…" at bounding box center [1229, 464] width 111 height 36
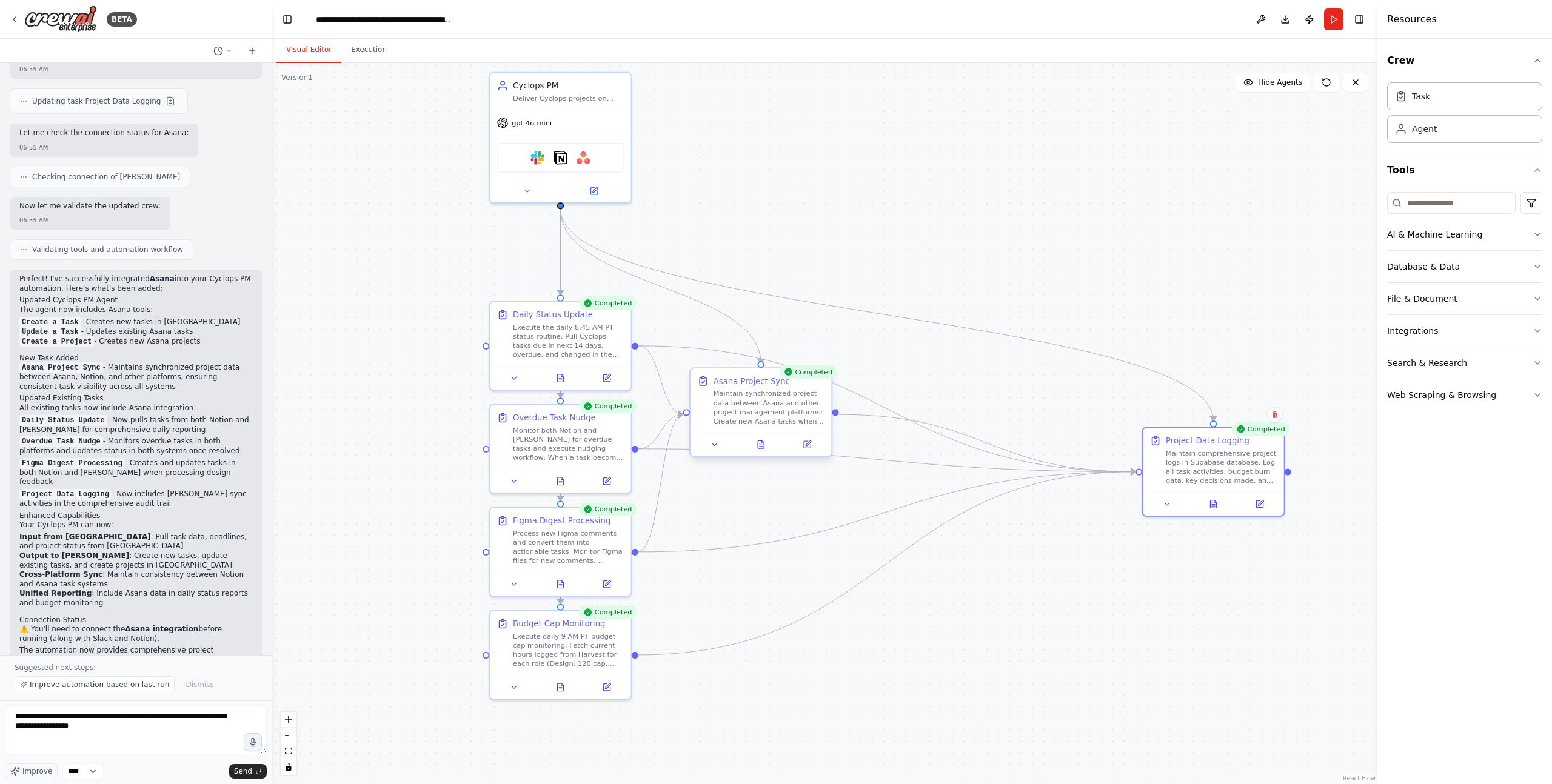
drag, startPoint x: 853, startPoint y: 561, endPoint x: 765, endPoint y: 422, distance: 164.5
click at [853, 561] on div ".deletable-edge-delete-btn { width: 20px; height: 20px; border: 0px solid #ffff…" at bounding box center [824, 424] width 1105 height 722
drag, startPoint x: 760, startPoint y: 394, endPoint x: 956, endPoint y: 174, distance: 294.6
click at [956, 182] on div "Maintain synchronized project data between Asana and other project management p…" at bounding box center [923, 200] width 111 height 36
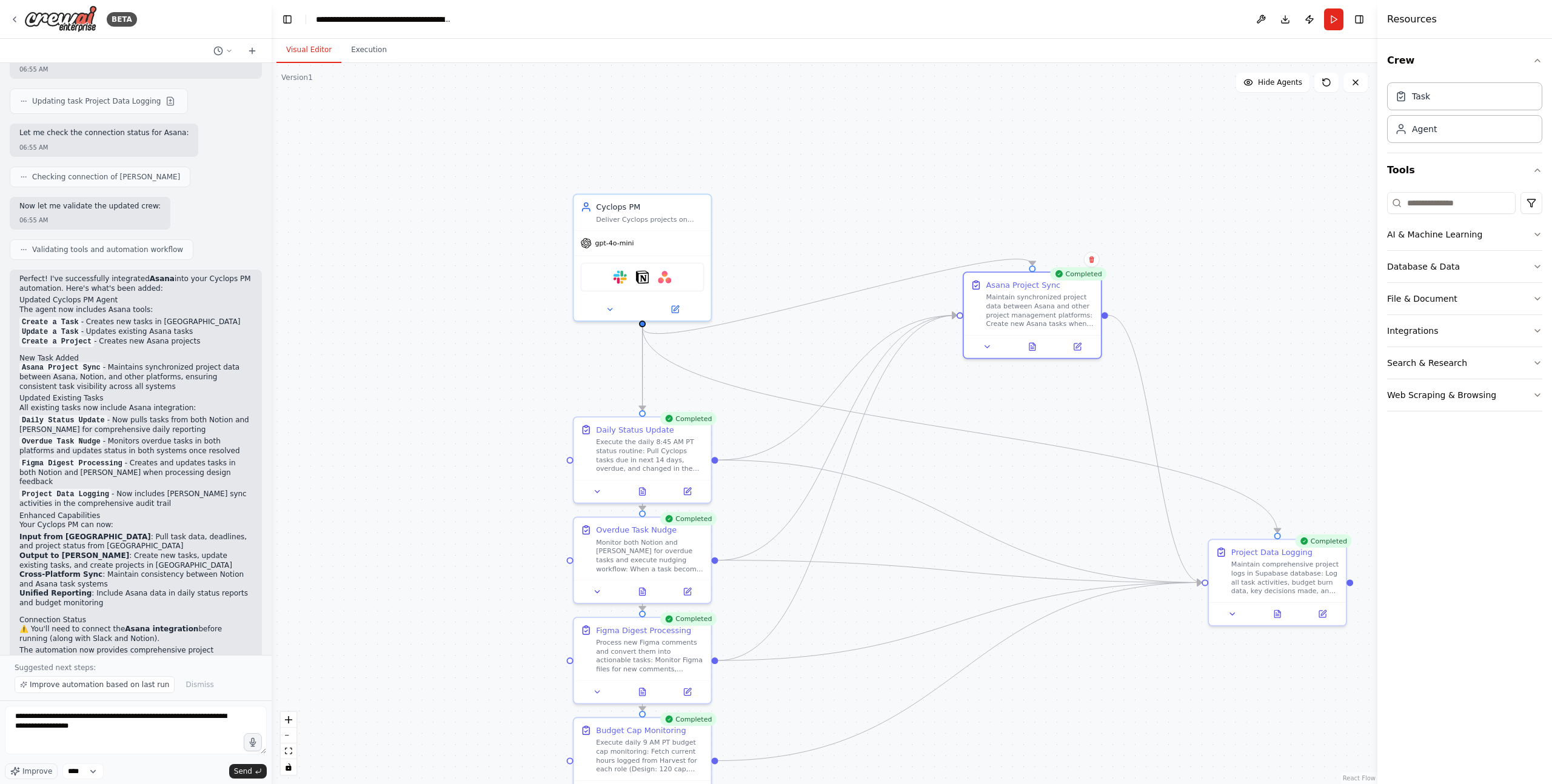
drag, startPoint x: 723, startPoint y: 158, endPoint x: 824, endPoint y: 309, distance: 181.7
click at [836, 308] on div ".deletable-edge-delete-btn { width: 20px; height: 20px; border: 0px solid #ffff…" at bounding box center [824, 424] width 1105 height 722
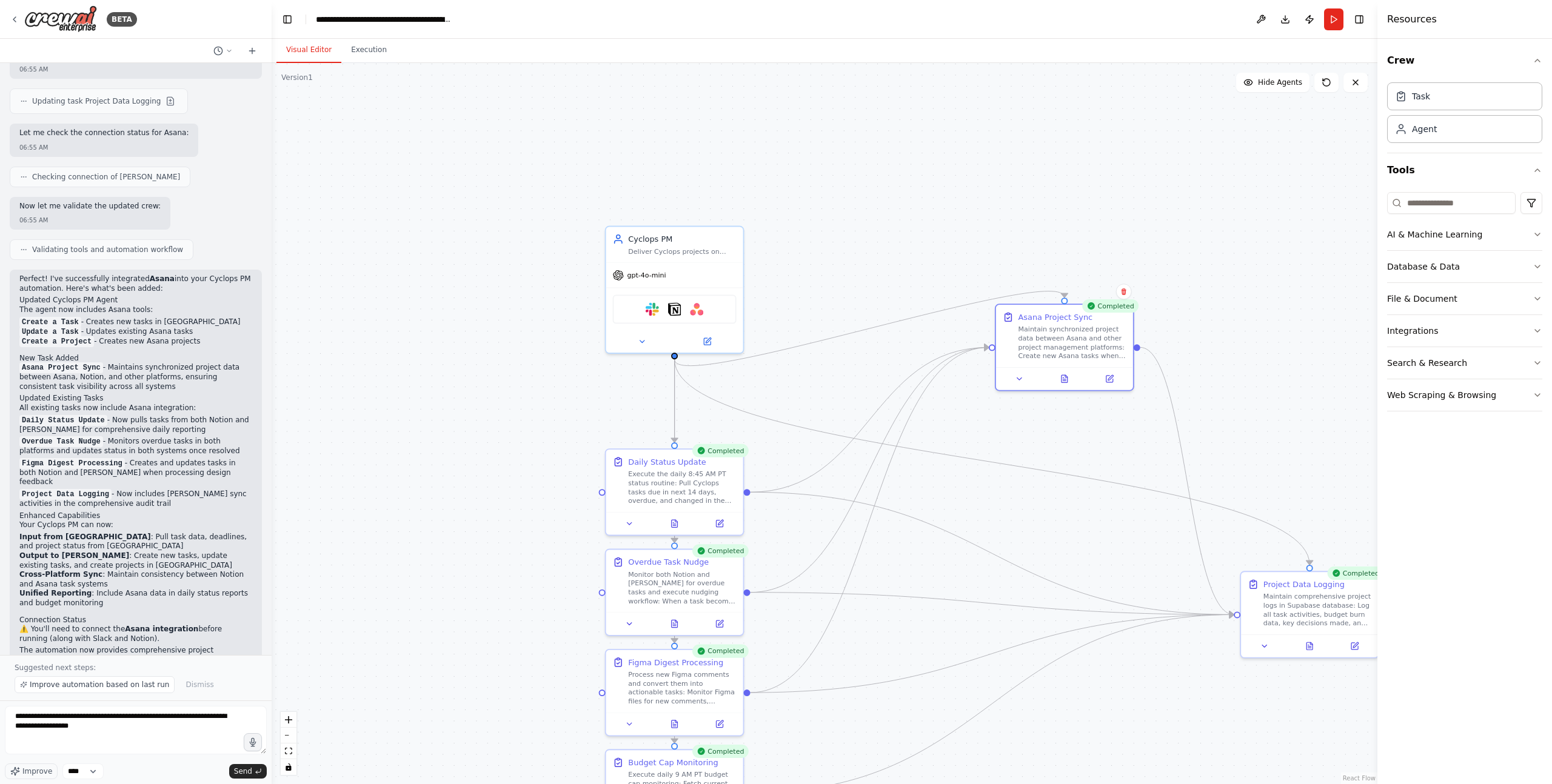
click at [798, 241] on div ".deletable-edge-delete-btn { width: 20px; height: 20px; border: 0px solid #ffff…" at bounding box center [824, 424] width 1105 height 722
click at [852, 225] on div ".deletable-edge-delete-btn { width: 20px; height: 20px; border: 0px solid #ffff…" at bounding box center [824, 424] width 1105 height 722
drag, startPoint x: 814, startPoint y: 274, endPoint x: 723, endPoint y: 162, distance: 144.3
click at [730, 160] on div ".deletable-edge-delete-btn { width: 20px; height: 20px; border: 0px solid #ffff…" at bounding box center [824, 424] width 1105 height 722
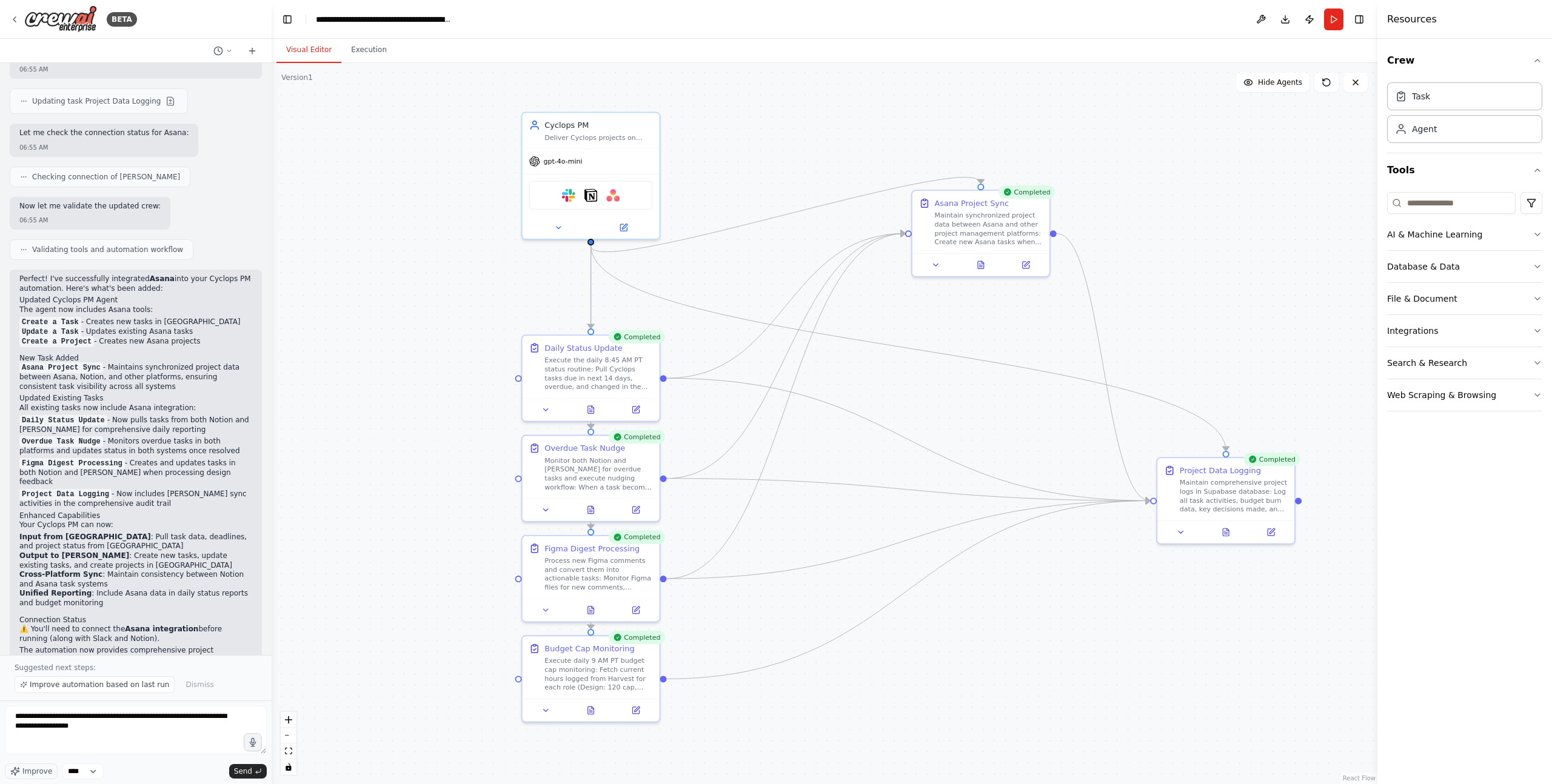
click at [440, 377] on div ".deletable-edge-delete-btn { width: 20px; height: 20px; border: 0px solid #ffff…" at bounding box center [824, 424] width 1105 height 722
click at [442, 355] on div ".deletable-edge-delete-btn { width: 20px; height: 20px; border: 0px solid #ffff…" at bounding box center [824, 424] width 1105 height 722
click at [439, 355] on div ".deletable-edge-delete-btn { width: 20px; height: 20px; border: 0px solid #ffff…" at bounding box center [824, 424] width 1105 height 722
click at [414, 204] on div ".deletable-edge-delete-btn { width: 20px; height: 20px; border: 0px solid #ffff…" at bounding box center [824, 424] width 1105 height 722
click at [518, 40] on div "Visual Editor Execution" at bounding box center [824, 51] width 1105 height 24
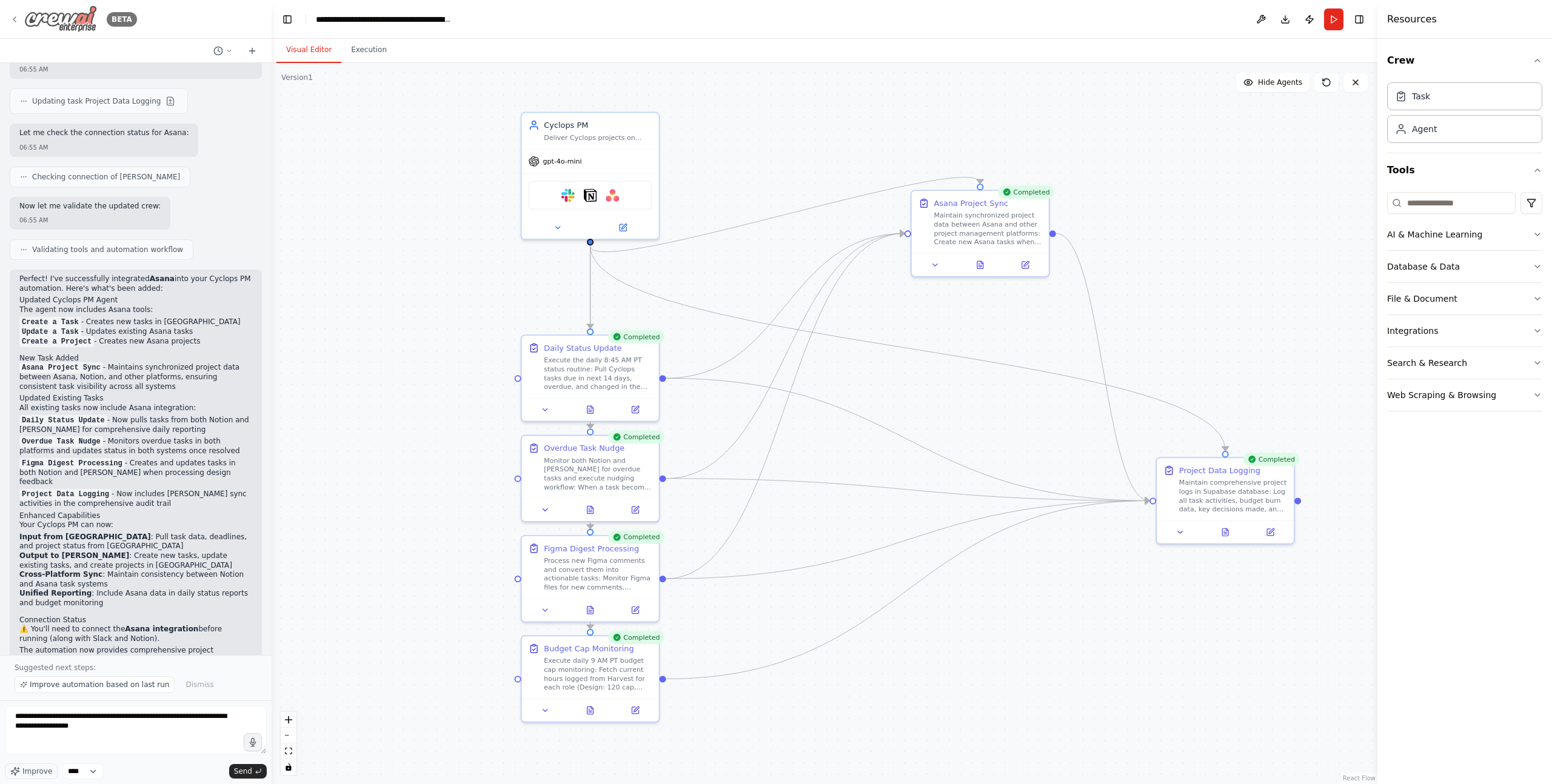
drag, startPoint x: 198, startPoint y: 19, endPoint x: 67, endPoint y: 17, distance: 131.0
click at [186, 19] on div "BETA" at bounding box center [136, 19] width 271 height 39
click at [429, 46] on div "Visual Editor Execution" at bounding box center [824, 51] width 1105 height 24
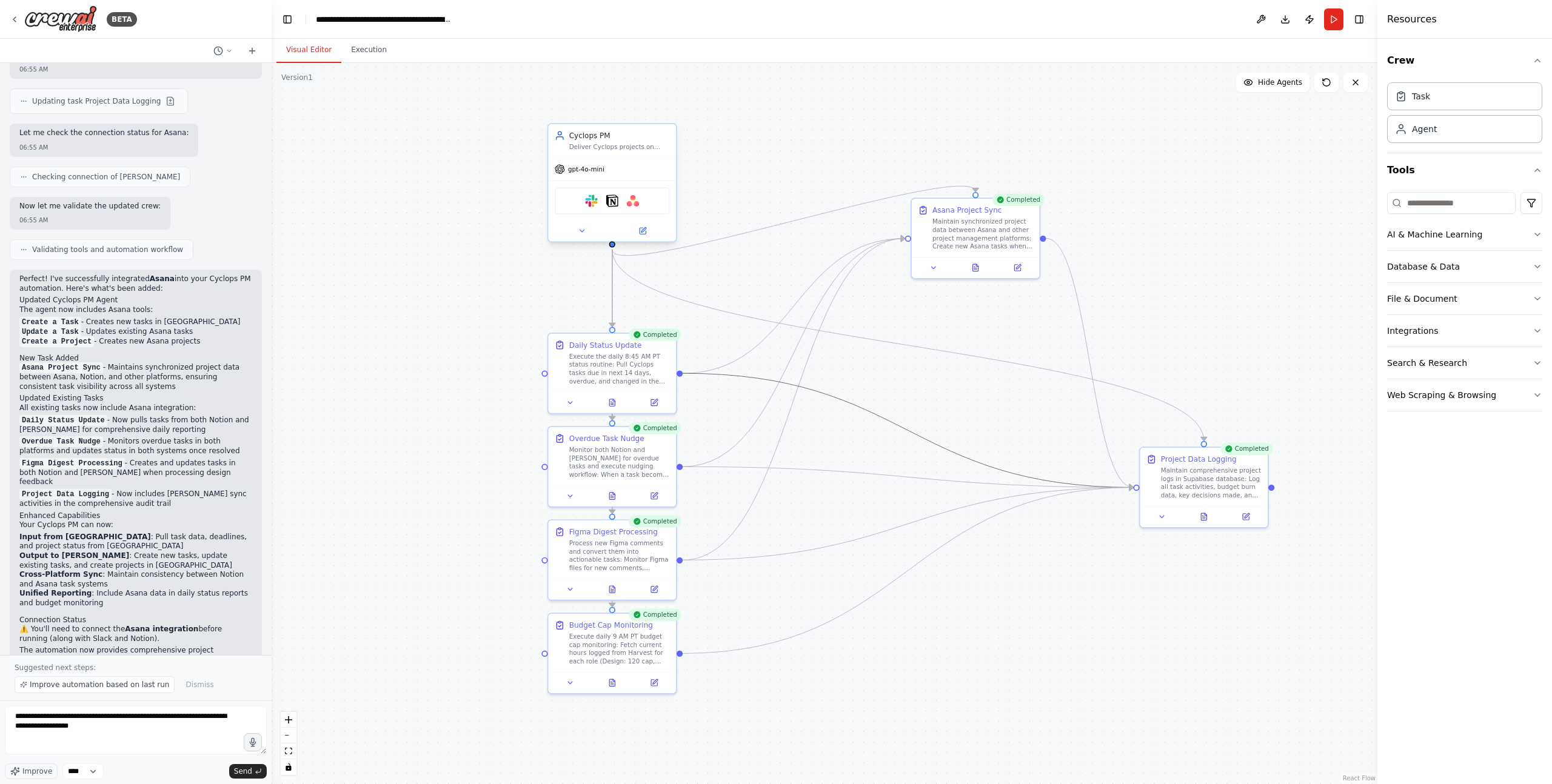
drag, startPoint x: 810, startPoint y: 393, endPoint x: 641, endPoint y: 223, distance: 239.7
click at [641, 219] on div ".deletable-edge-delete-btn { width: 20px; height: 20px; border: 0px solid #ffff…" at bounding box center [968, 382] width 947 height 618
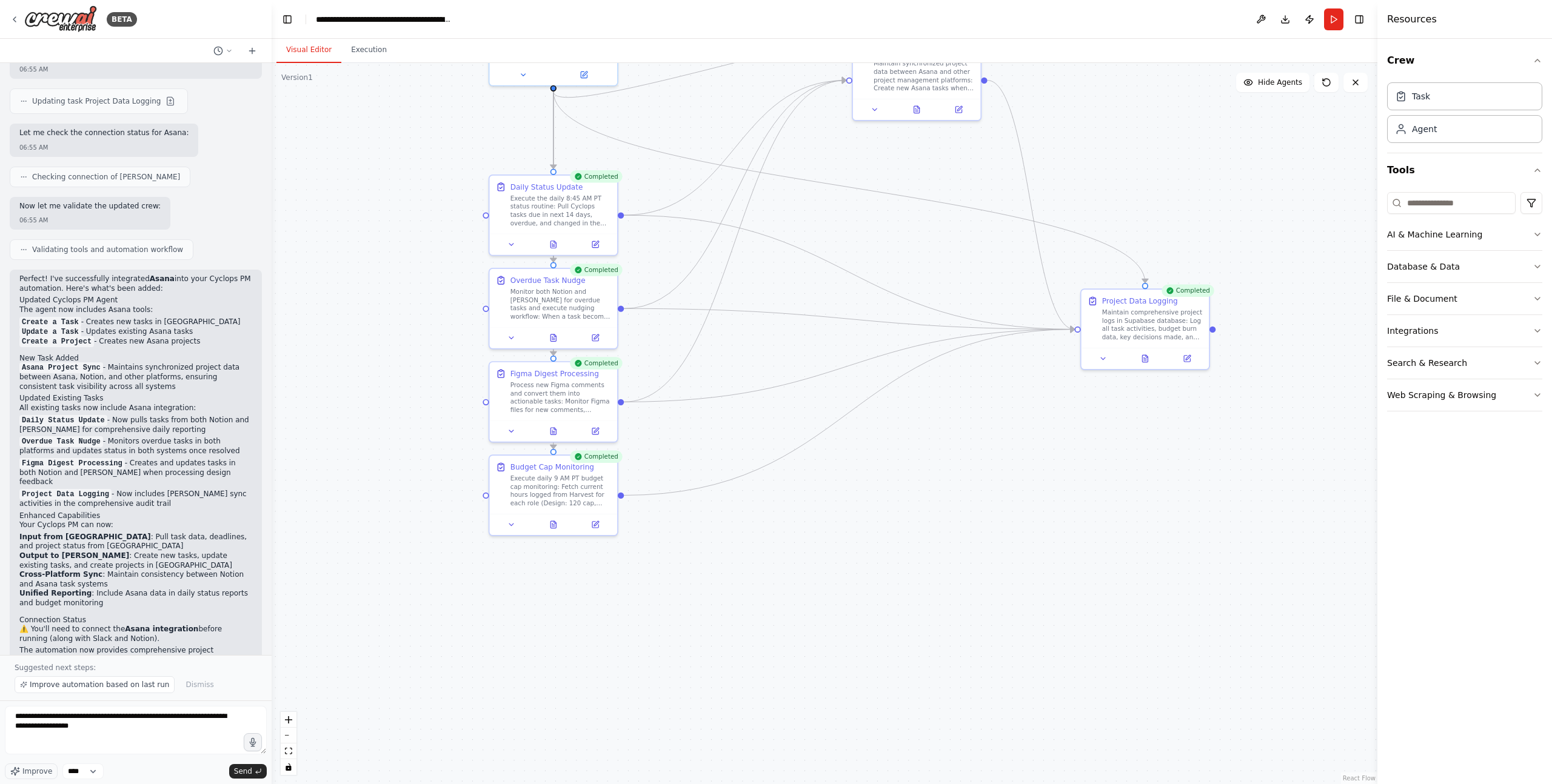
drag, startPoint x: 529, startPoint y: 265, endPoint x: 431, endPoint y: 180, distance: 129.7
click at [466, 133] on div ".deletable-edge-delete-btn { width: 20px; height: 20px; border: 0px solid #ffff…" at bounding box center [824, 424] width 1105 height 722
click at [399, 206] on div ".deletable-edge-delete-btn { width: 20px; height: 20px; border: 0px solid #ffff…" at bounding box center [824, 424] width 1105 height 722
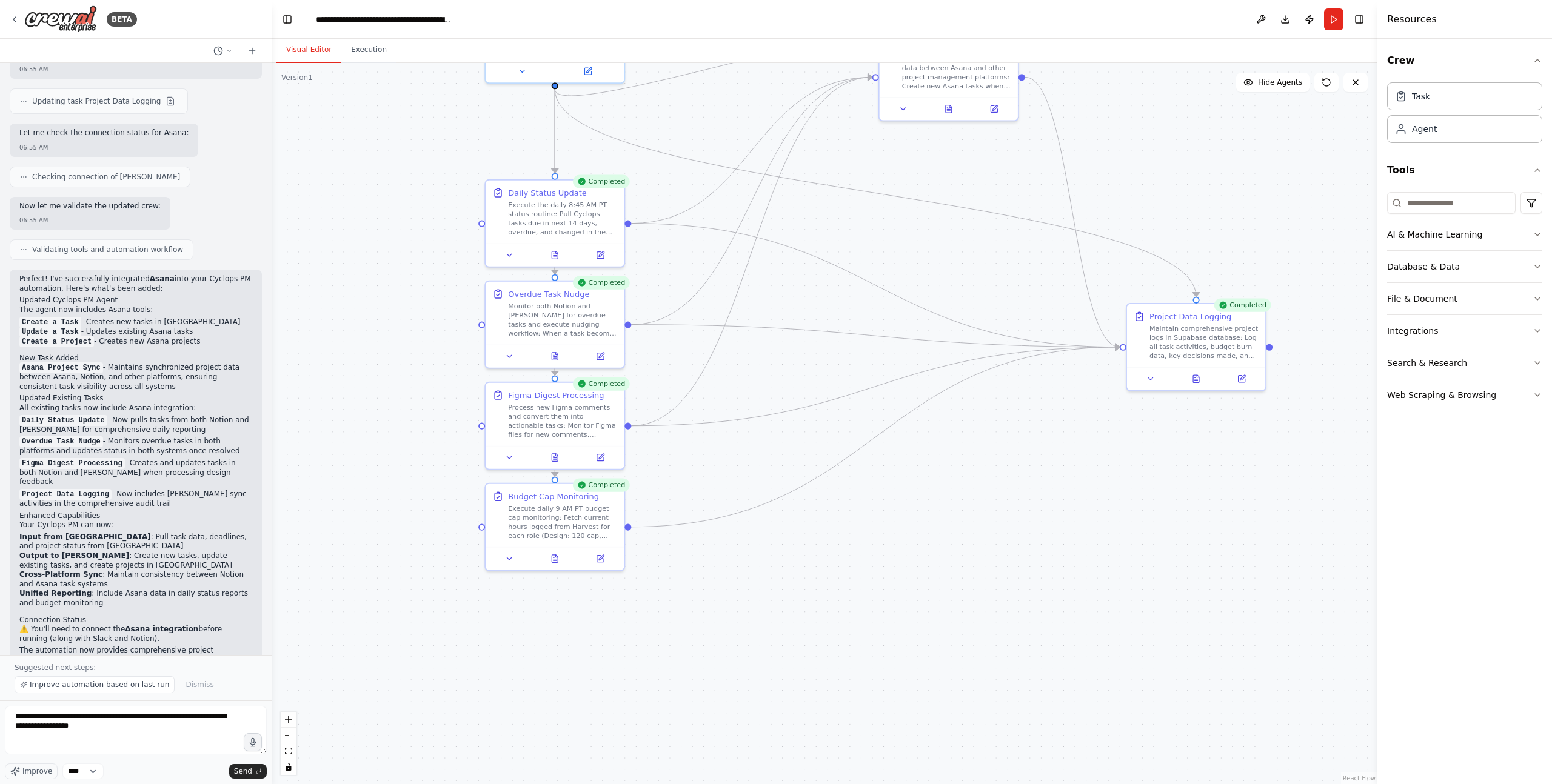
click at [417, 196] on div ".deletable-edge-delete-btn { width: 20px; height: 20px; border: 0px solid #ffff…" at bounding box center [824, 424] width 1105 height 722
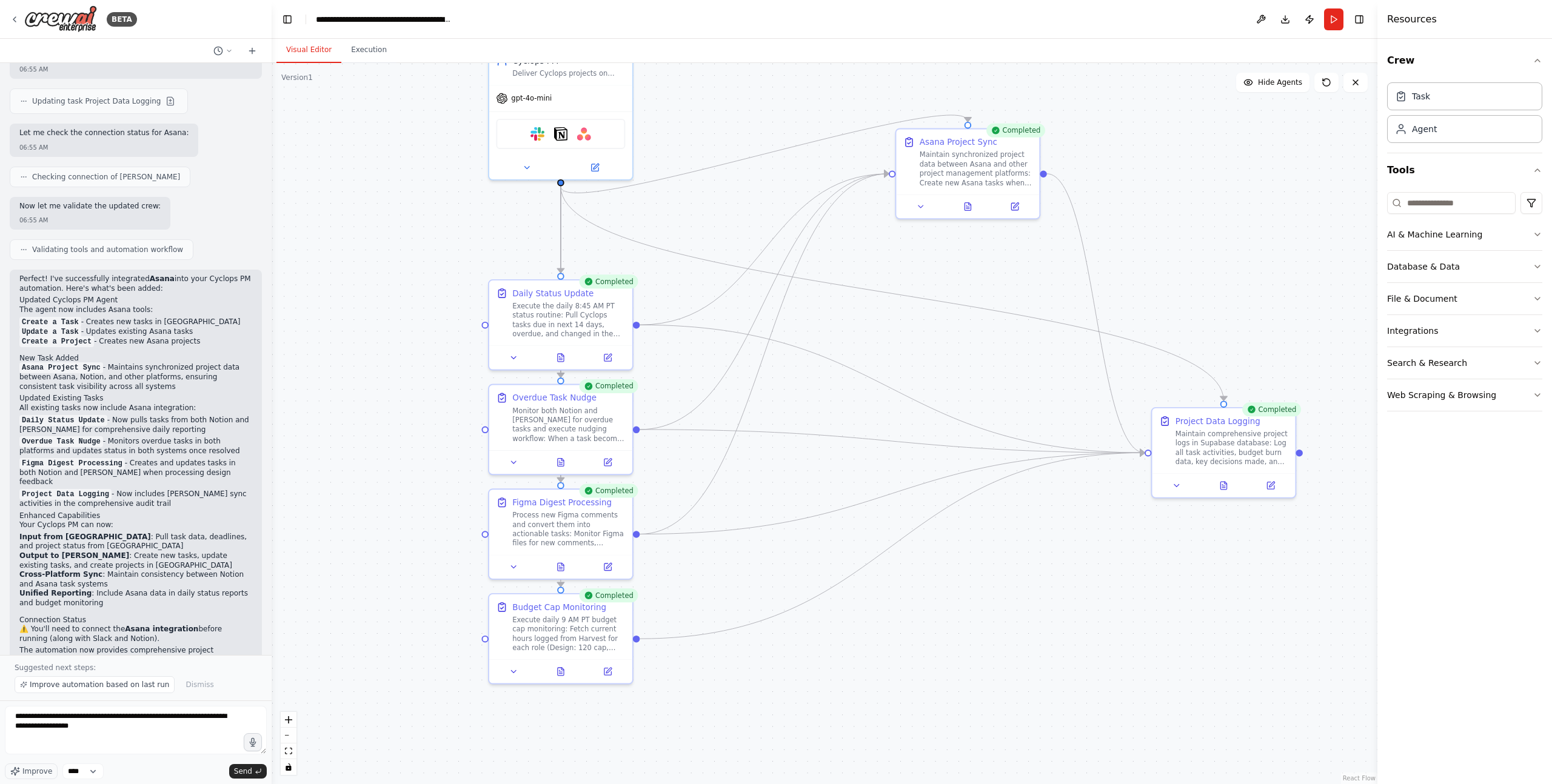
drag, startPoint x: 418, startPoint y: 198, endPoint x: 418, endPoint y: 291, distance: 93.0
click at [419, 291] on div ".deletable-edge-delete-btn { width: 20px; height: 20px; border: 0px solid #ffff…" at bounding box center [824, 424] width 1105 height 722
click at [400, 294] on div ".deletable-edge-delete-btn { width: 20px; height: 20px; border: 0px solid #ffff…" at bounding box center [824, 424] width 1105 height 722
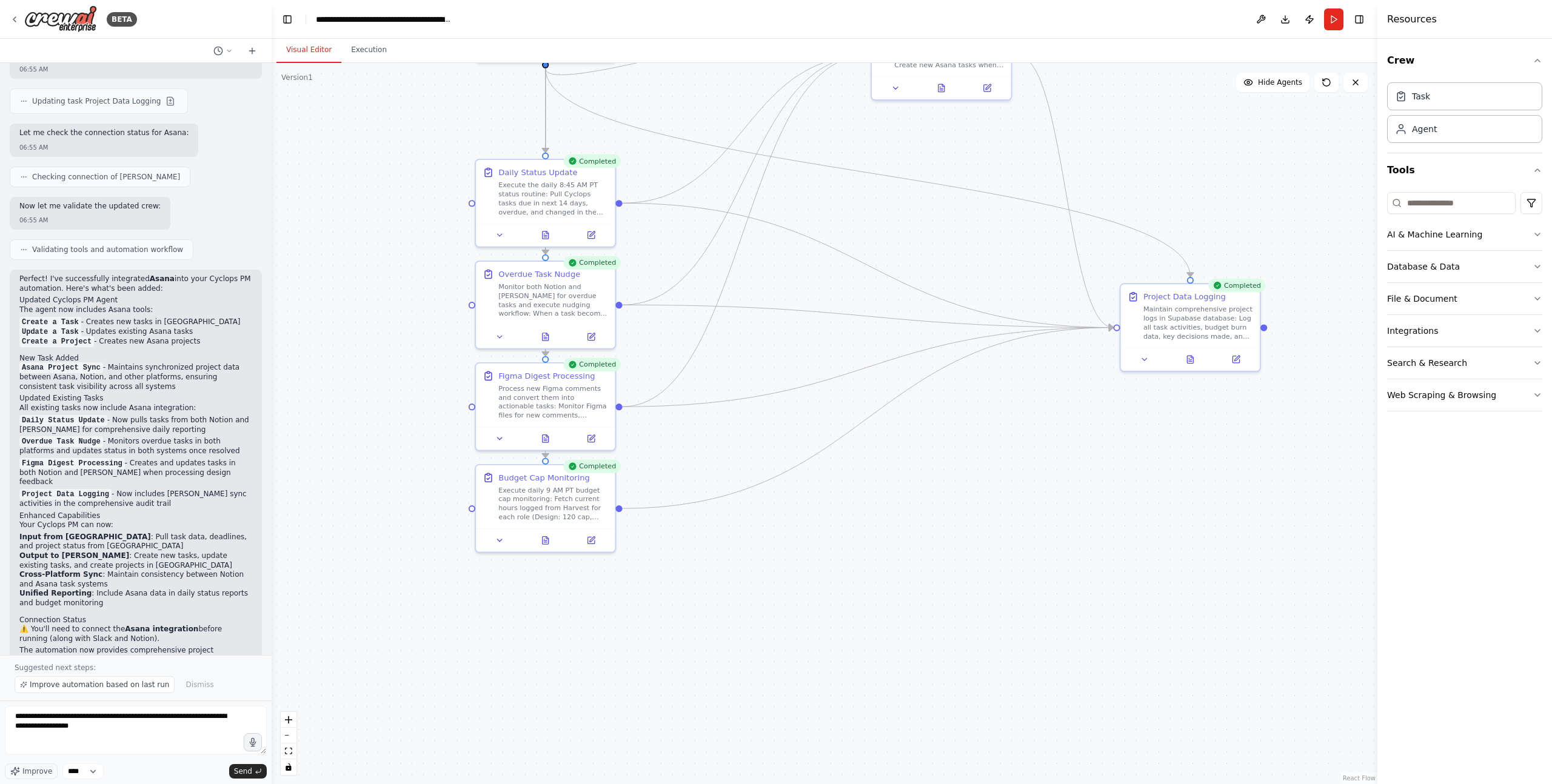
click at [411, 215] on div ".deletable-edge-delete-btn { width: 20px; height: 20px; border: 0px solid #ffff…" at bounding box center [824, 424] width 1105 height 722
drag, startPoint x: 411, startPoint y: 217, endPoint x: 490, endPoint y: 285, distance: 104.2
click at [422, 232] on div ".deletable-edge-delete-btn { width: 20px; height: 20px; border: 0px solid #ffff…" at bounding box center [824, 424] width 1105 height 722
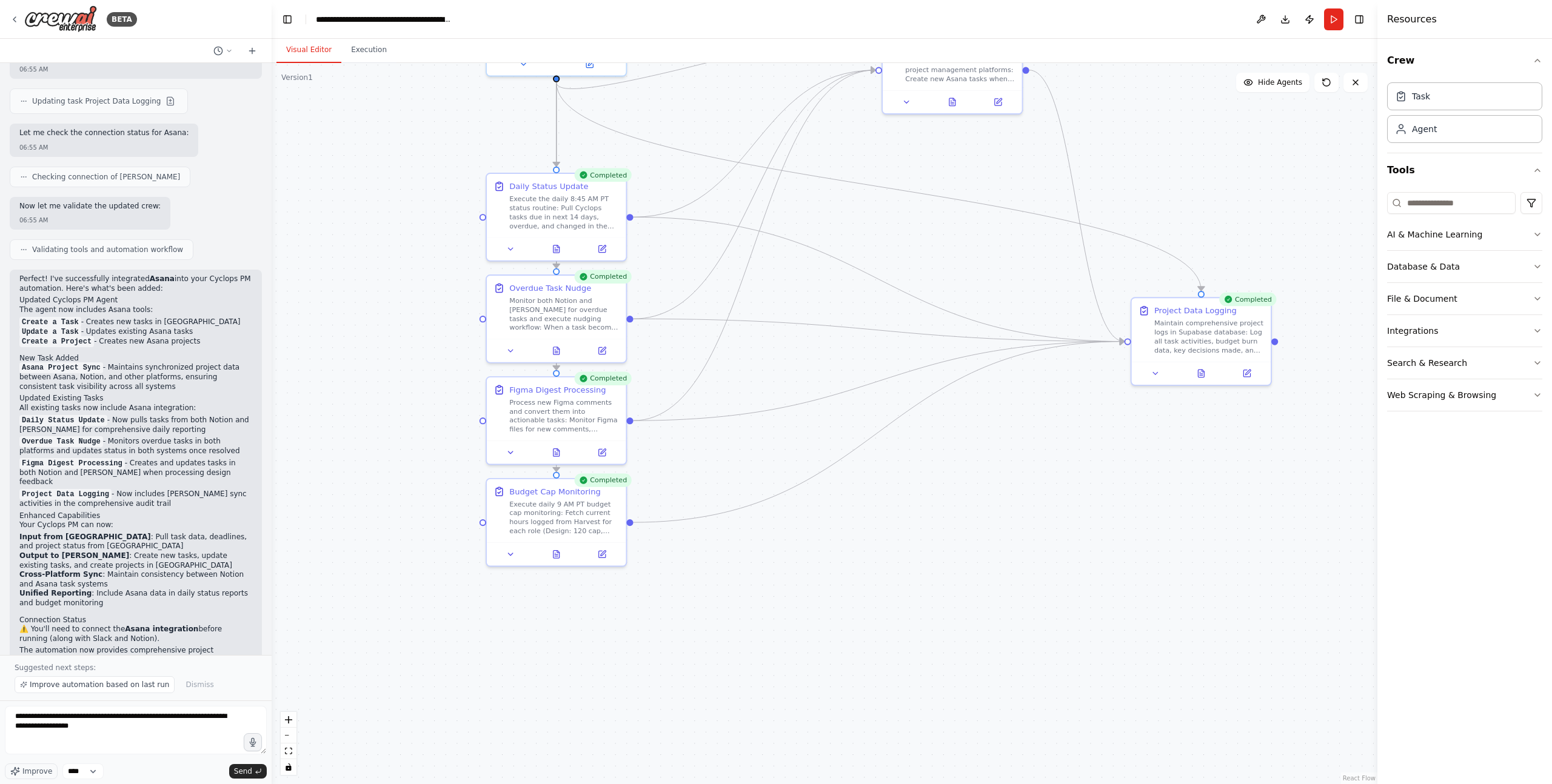
click at [408, 268] on div ".deletable-edge-delete-btn { width: 20px; height: 20px; border: 0px solid #ffff…" at bounding box center [824, 424] width 1105 height 722
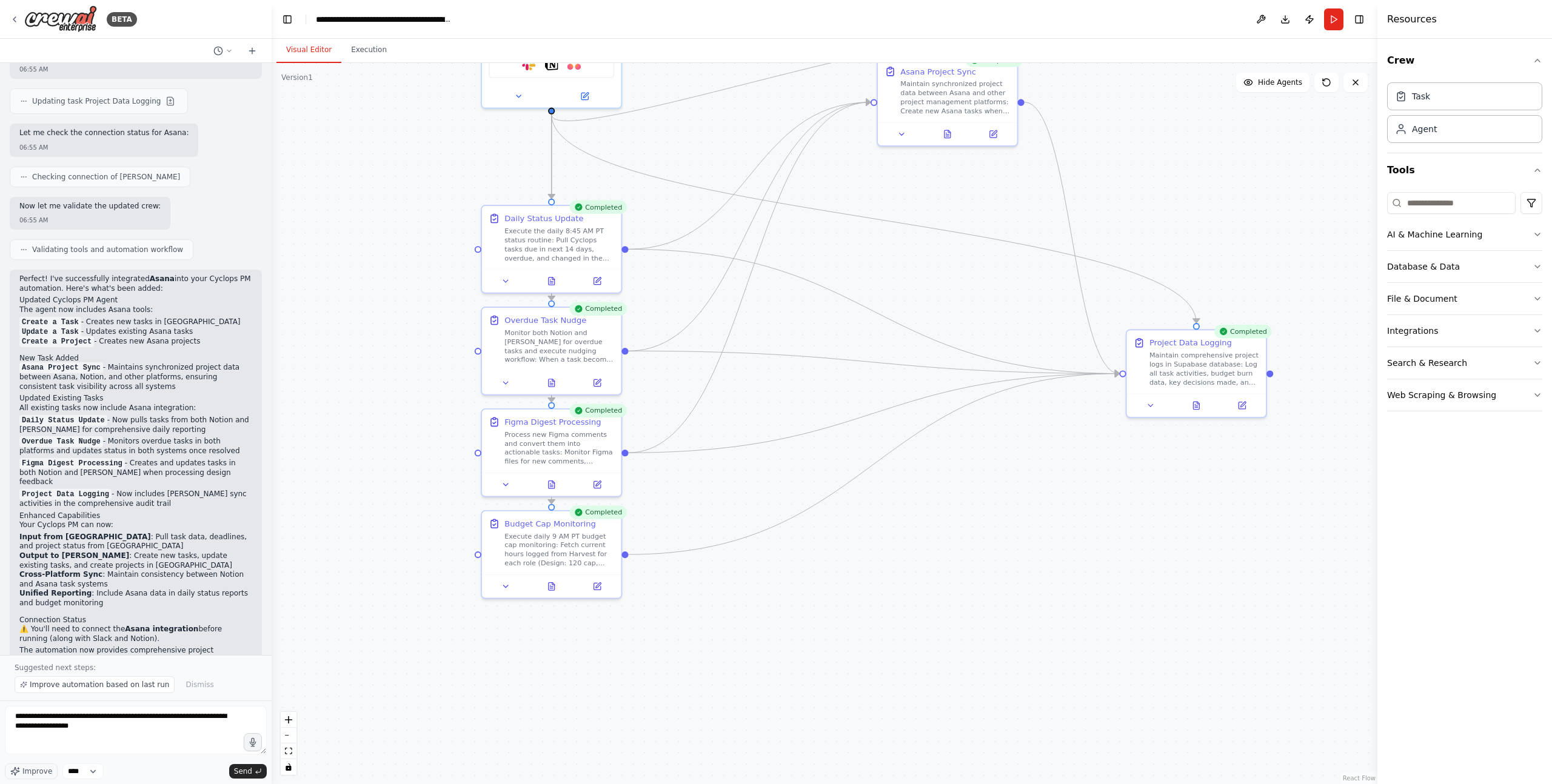
drag, startPoint x: 401, startPoint y: 137, endPoint x: 407, endPoint y: 176, distance: 39.5
click at [395, 169] on div ".deletable-edge-delete-btn { width: 20px; height: 20px; border: 0px solid #ffff…" at bounding box center [824, 424] width 1105 height 722
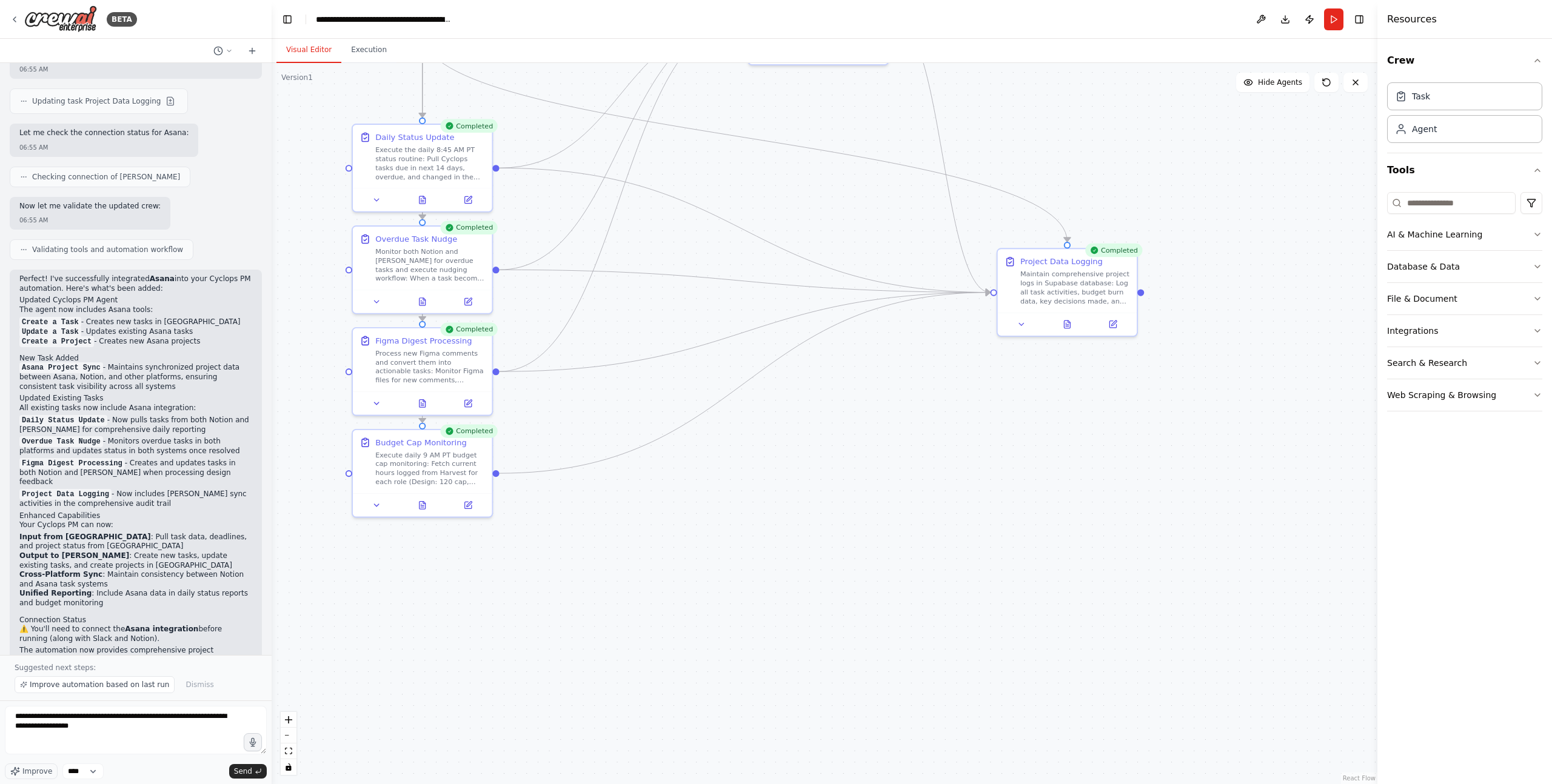
drag, startPoint x: 459, startPoint y: 202, endPoint x: 310, endPoint y: 150, distance: 157.8
click at [328, 115] on div ".deletable-edge-delete-btn { width: 20px; height: 20px; border: 0px solid #ffff…" at bounding box center [824, 424] width 1105 height 722
click at [379, 193] on icon at bounding box center [376, 196] width 9 height 9
click at [383, 197] on button at bounding box center [376, 196] width 39 height 13
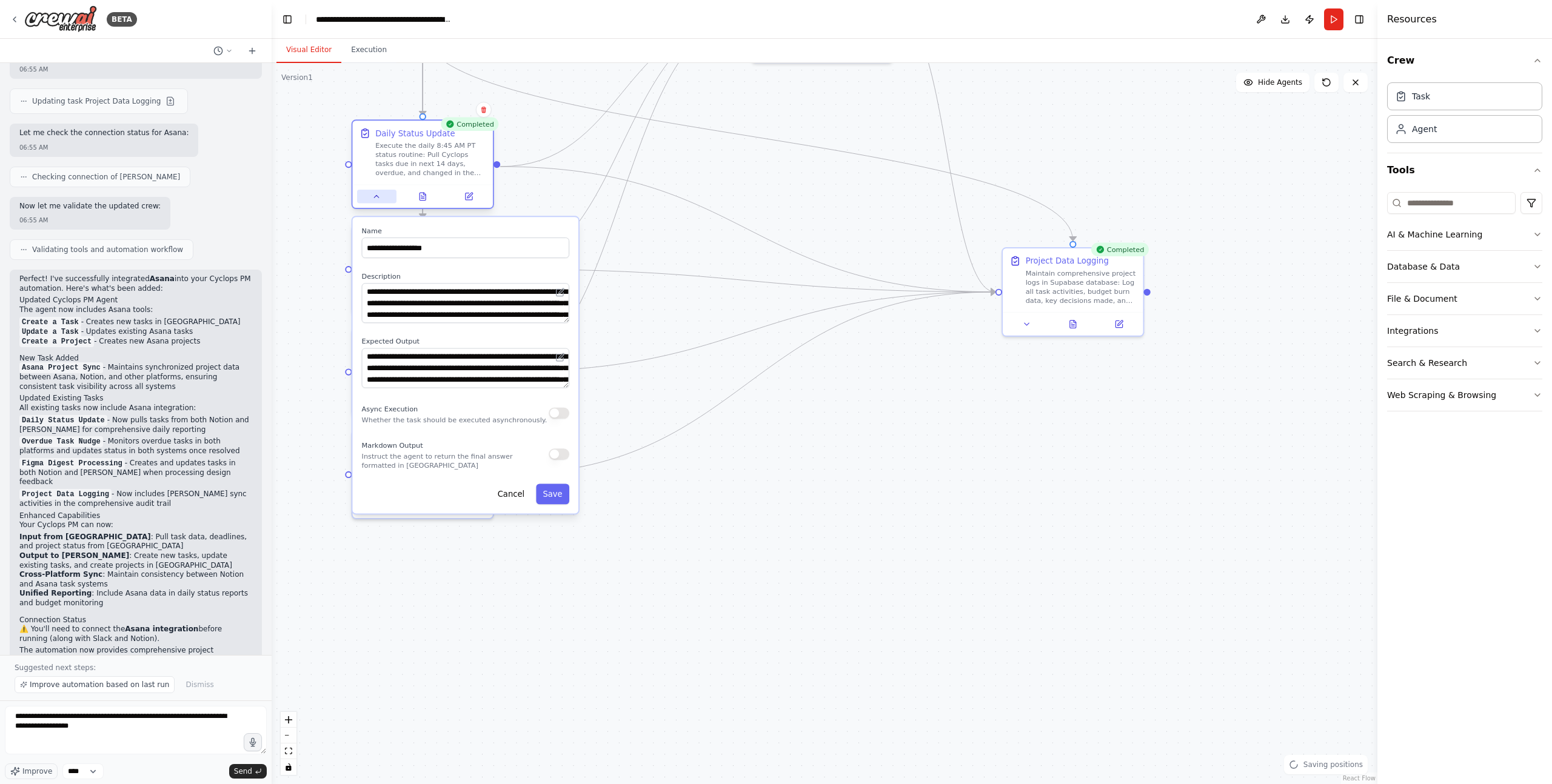
click at [379, 197] on icon at bounding box center [377, 196] width 5 height 3
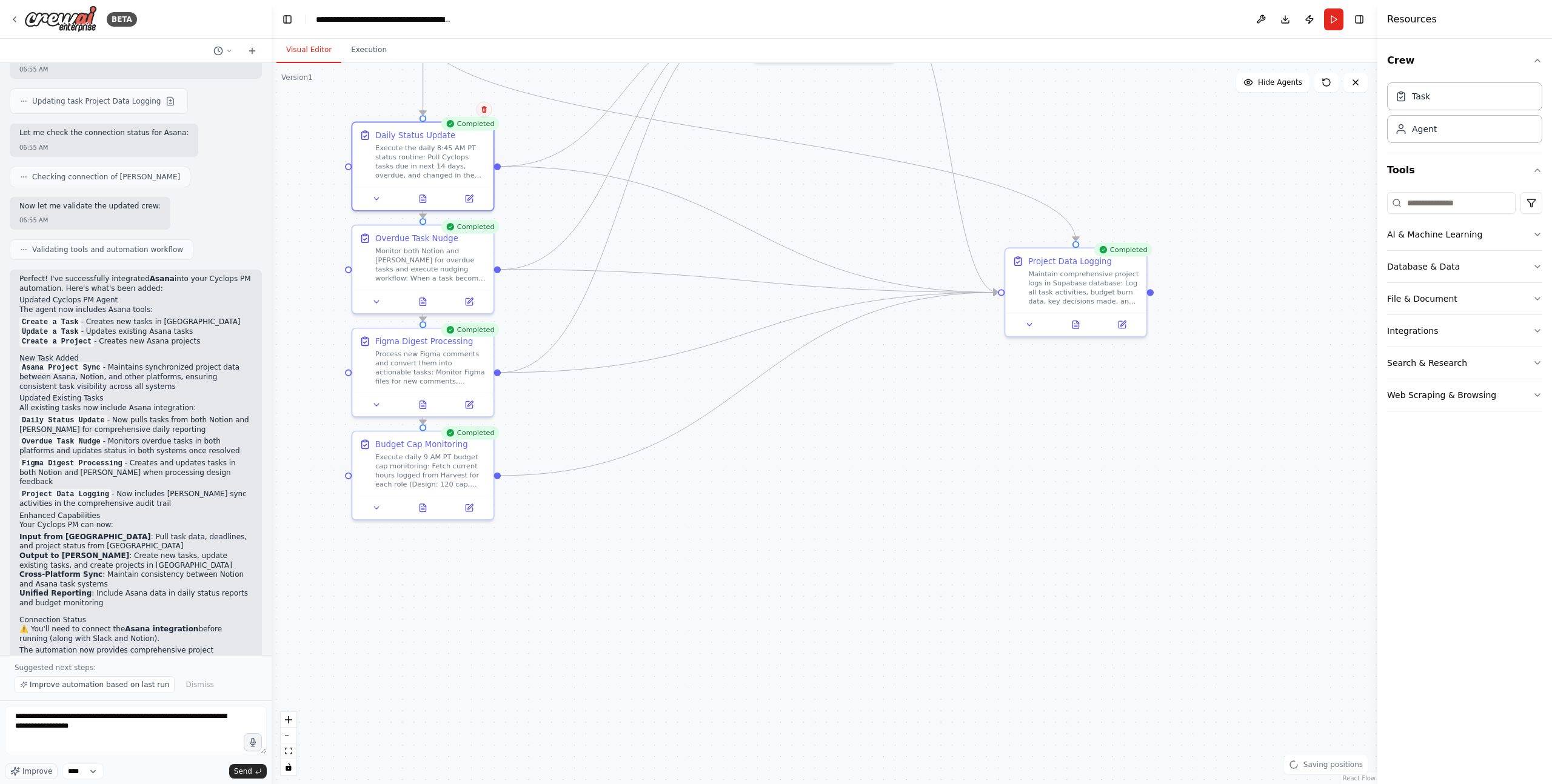
click at [483, 109] on icon at bounding box center [484, 110] width 8 height 8
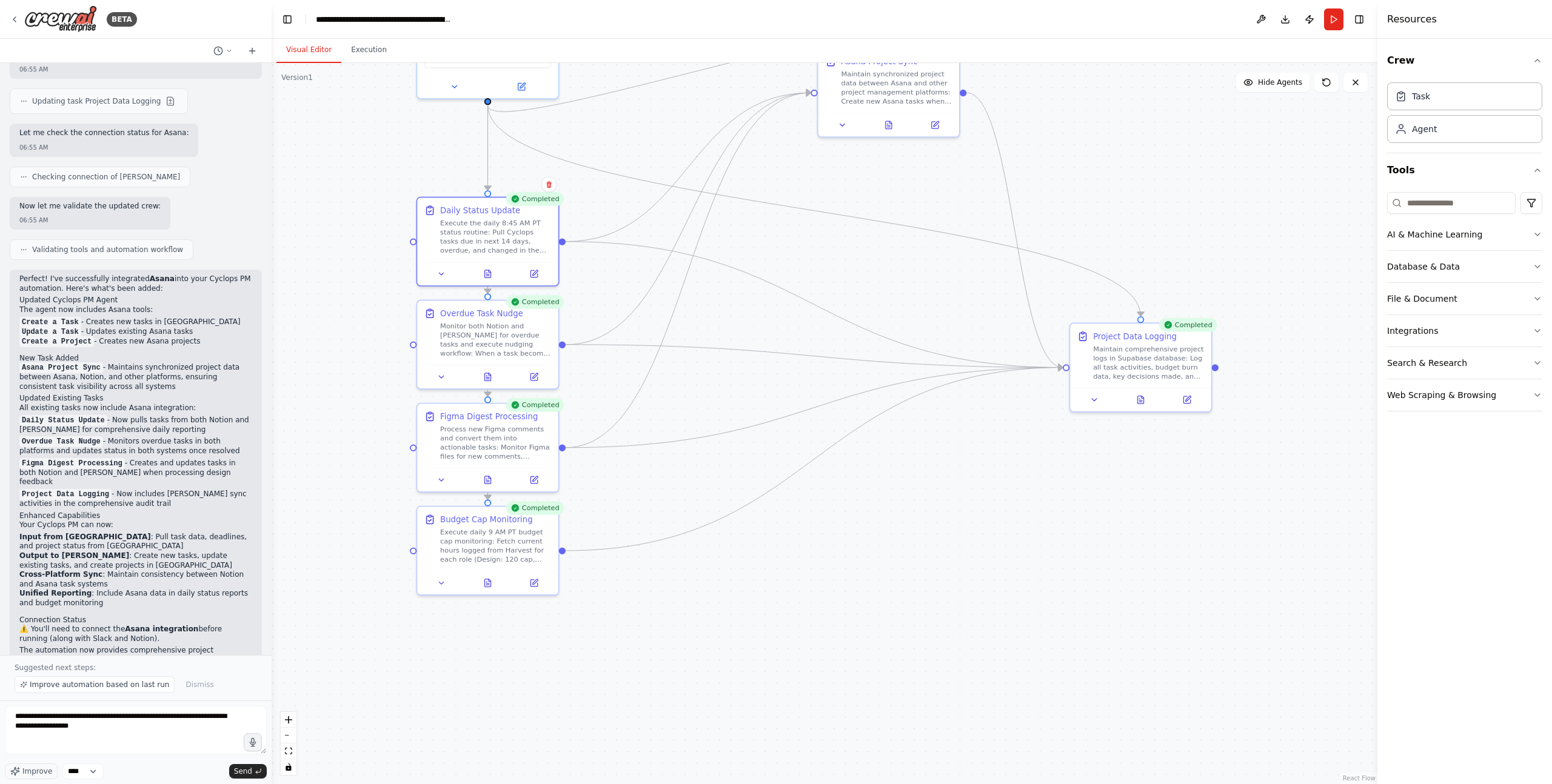
drag, startPoint x: 629, startPoint y: 309, endPoint x: 720, endPoint y: 422, distance: 145.1
click at [723, 424] on div ".deletable-edge-delete-btn { width: 20px; height: 20px; border: 0px solid #ffff…" at bounding box center [824, 424] width 1105 height 722
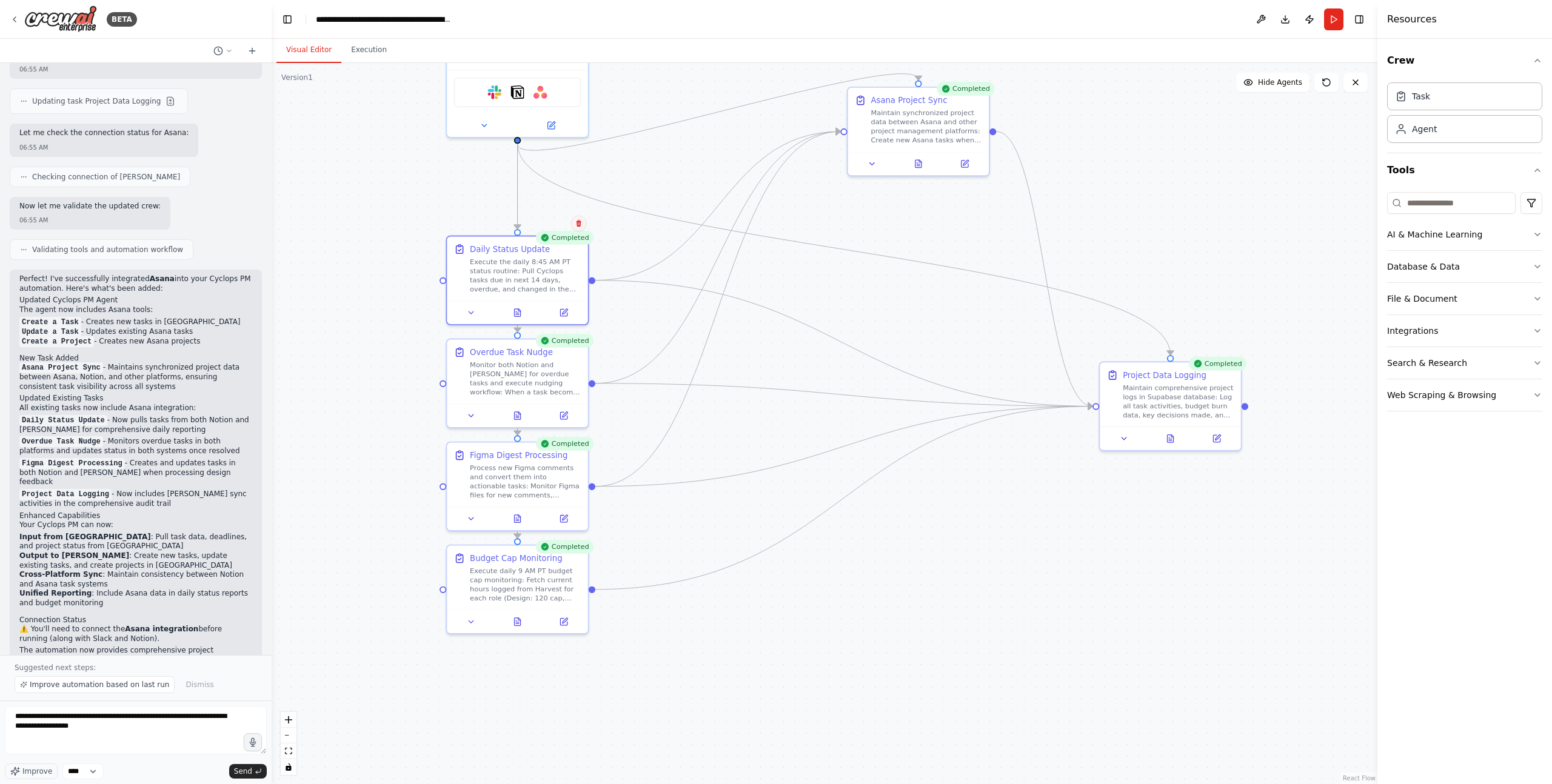
click at [578, 222] on icon at bounding box center [578, 223] width 5 height 7
click at [551, 222] on button "Confirm" at bounding box center [544, 223] width 43 height 14
click at [572, 364] on div "Monitor both Notion and Asana for overdue tasks and execute nudging workflow: W…" at bounding box center [525, 376] width 111 height 36
click at [578, 329] on icon at bounding box center [578, 326] width 5 height 7
click at [554, 326] on button "Confirm" at bounding box center [544, 326] width 43 height 14
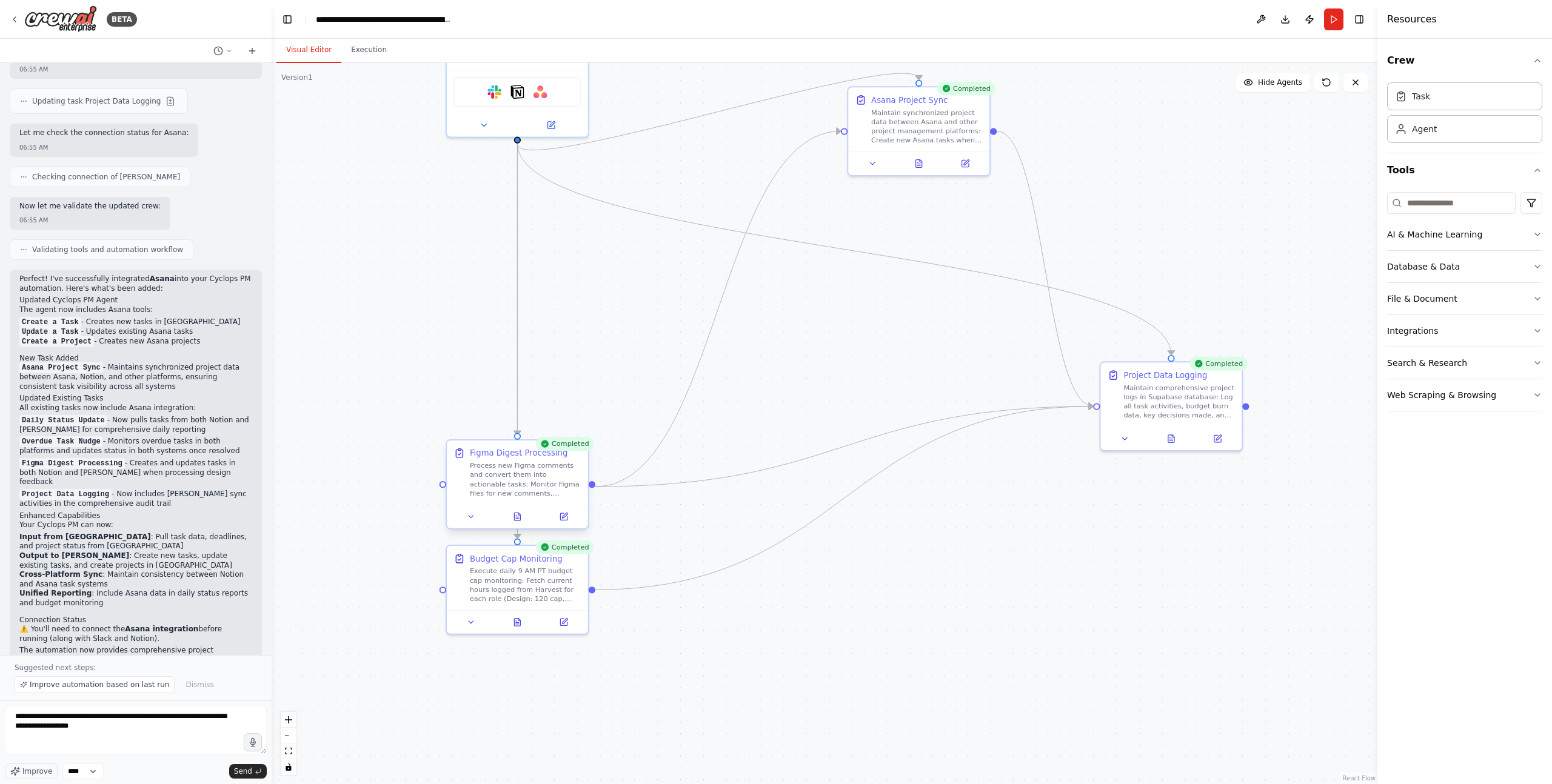
click at [570, 452] on div "Figma Digest Processing" at bounding box center [525, 454] width 111 height 12
click at [581, 430] on icon at bounding box center [578, 429] width 8 height 8
click at [550, 428] on button "Confirm" at bounding box center [544, 429] width 43 height 14
click at [557, 438] on div "Completed" at bounding box center [565, 443] width 59 height 14
click at [556, 432] on button "Confirm" at bounding box center [544, 428] width 43 height 14
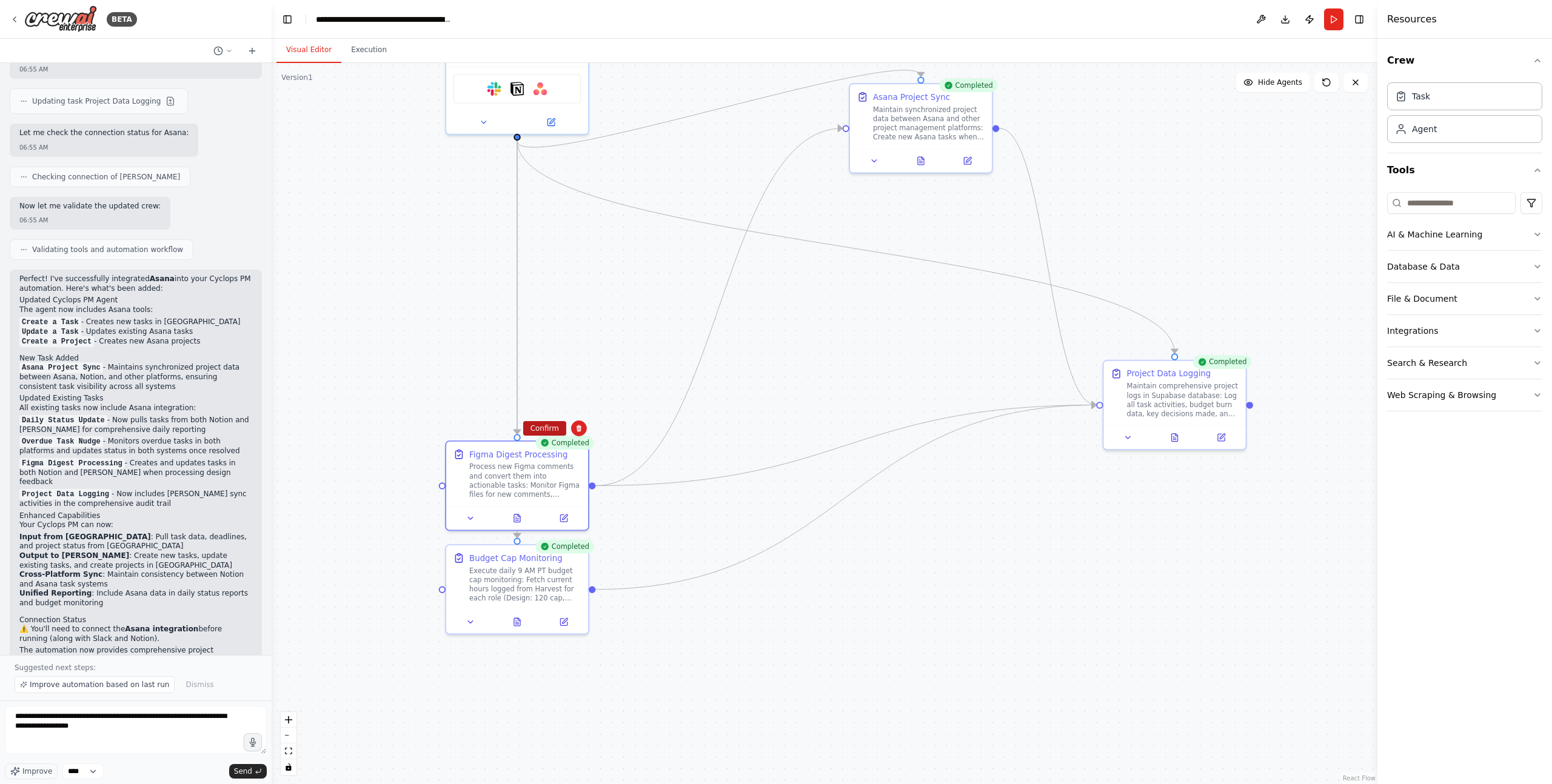
click at [551, 428] on button "Confirm" at bounding box center [544, 428] width 43 height 14
drag, startPoint x: 572, startPoint y: 564, endPoint x: 575, endPoint y: 558, distance: 6.7
click at [573, 564] on div "Execute daily 9 AM PT budget cap monitoring: Fetch current hours logged from Ha…" at bounding box center [525, 583] width 112 height 37
click at [577, 530] on icon at bounding box center [579, 533] width 5 height 7
click at [548, 529] on button "Confirm" at bounding box center [544, 532] width 43 height 14
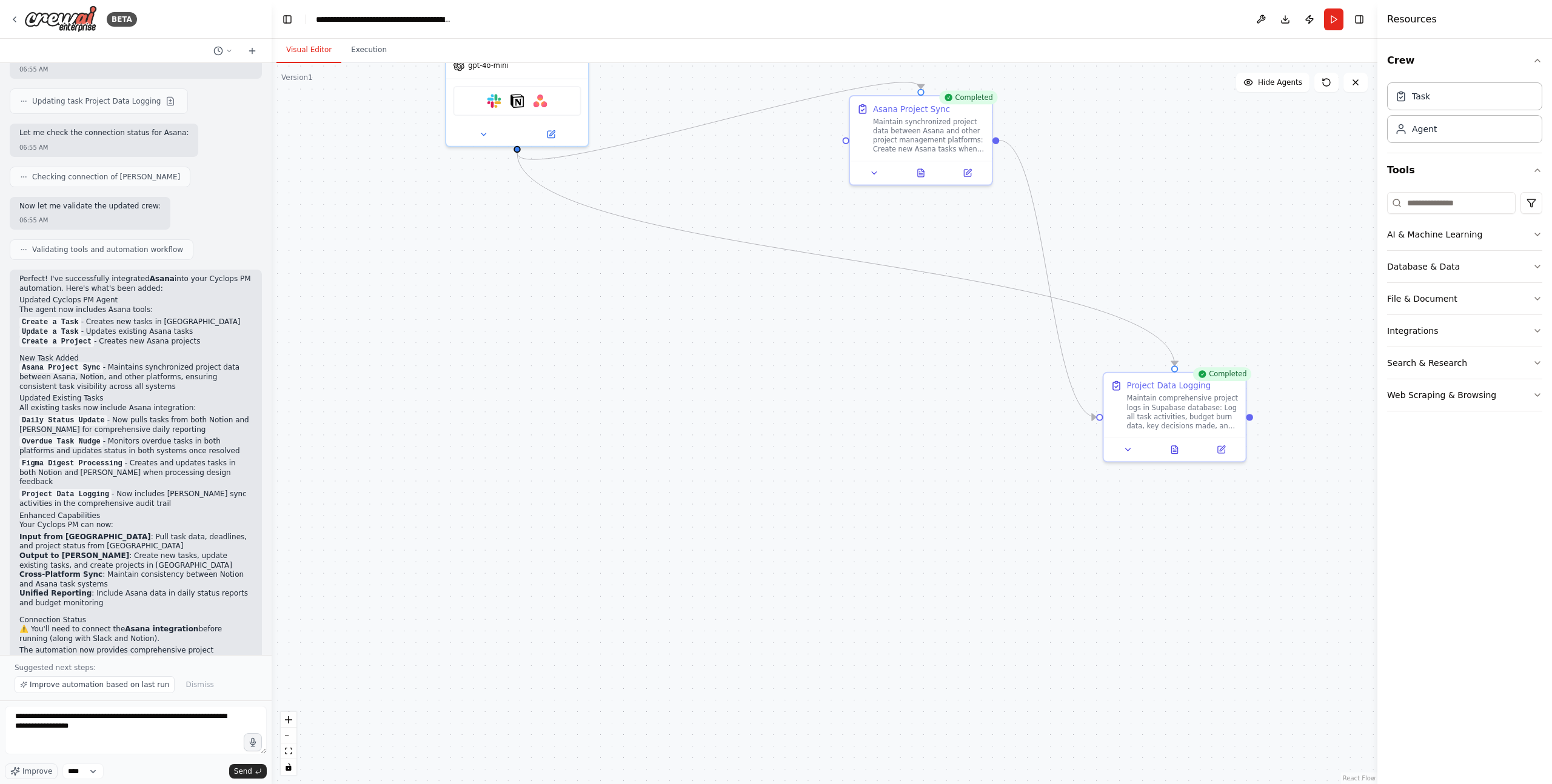
drag, startPoint x: 566, startPoint y: 258, endPoint x: 545, endPoint y: 471, distance: 214.0
click at [545, 470] on div ".deletable-edge-delete-btn { width: 20px; height: 20px; border: 0px solid #ffff…" at bounding box center [824, 424] width 1105 height 722
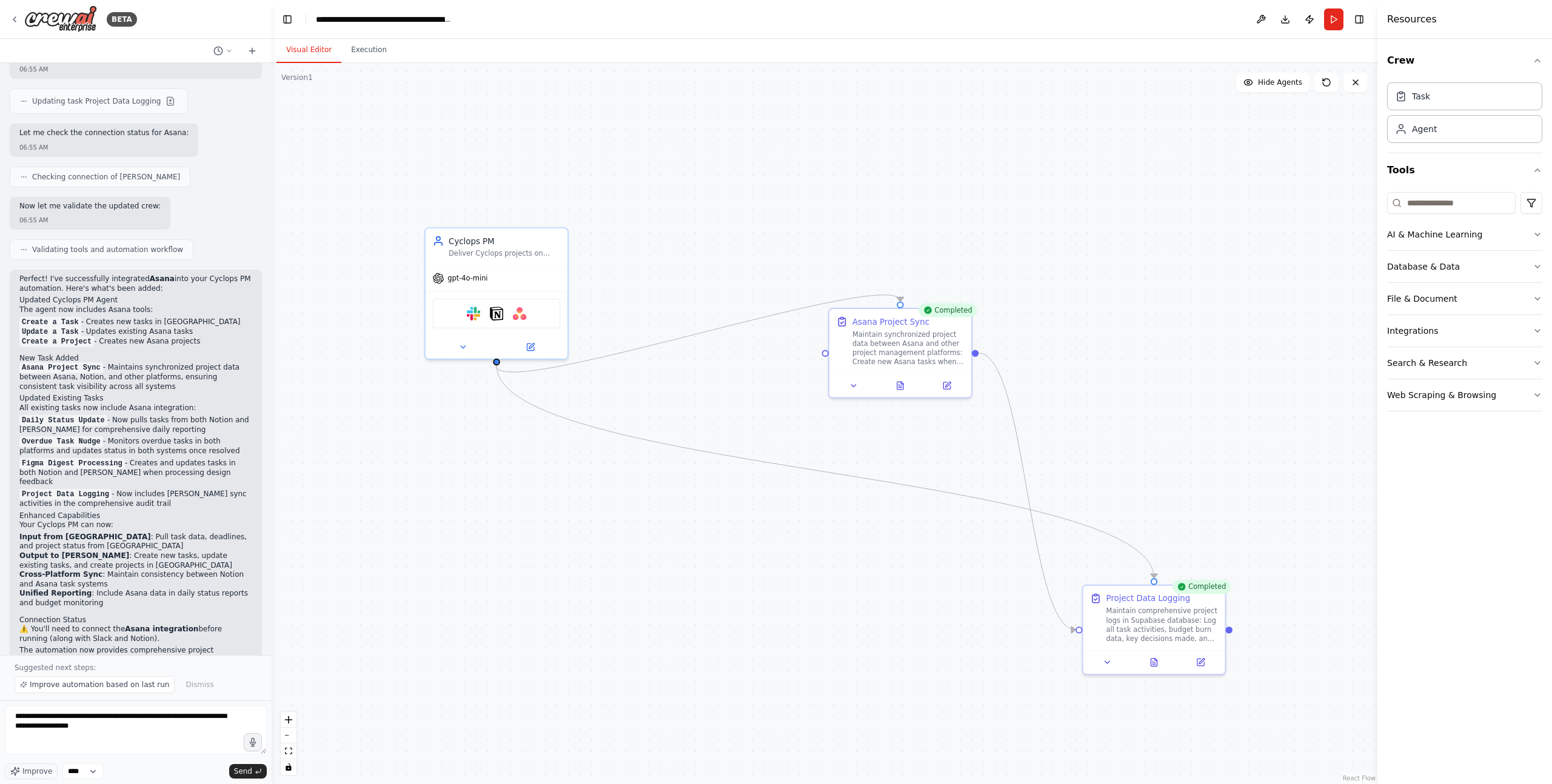
click at [667, 265] on div ".deletable-edge-delete-btn { width: 20px; height: 20px; border: 0px solid #ffff…" at bounding box center [824, 424] width 1105 height 722
drag, startPoint x: 499, startPoint y: 314, endPoint x: 452, endPoint y: 314, distance: 47.0
click at [455, 314] on img at bounding box center [462, 311] width 14 height 14
drag, startPoint x: 564, startPoint y: 290, endPoint x: 502, endPoint y: 298, distance: 62.5
click at [563, 290] on div ".deletable-edge-delete-btn { width: 20px; height: 20px; border: 0px solid #ffff…" at bounding box center [824, 424] width 1105 height 722
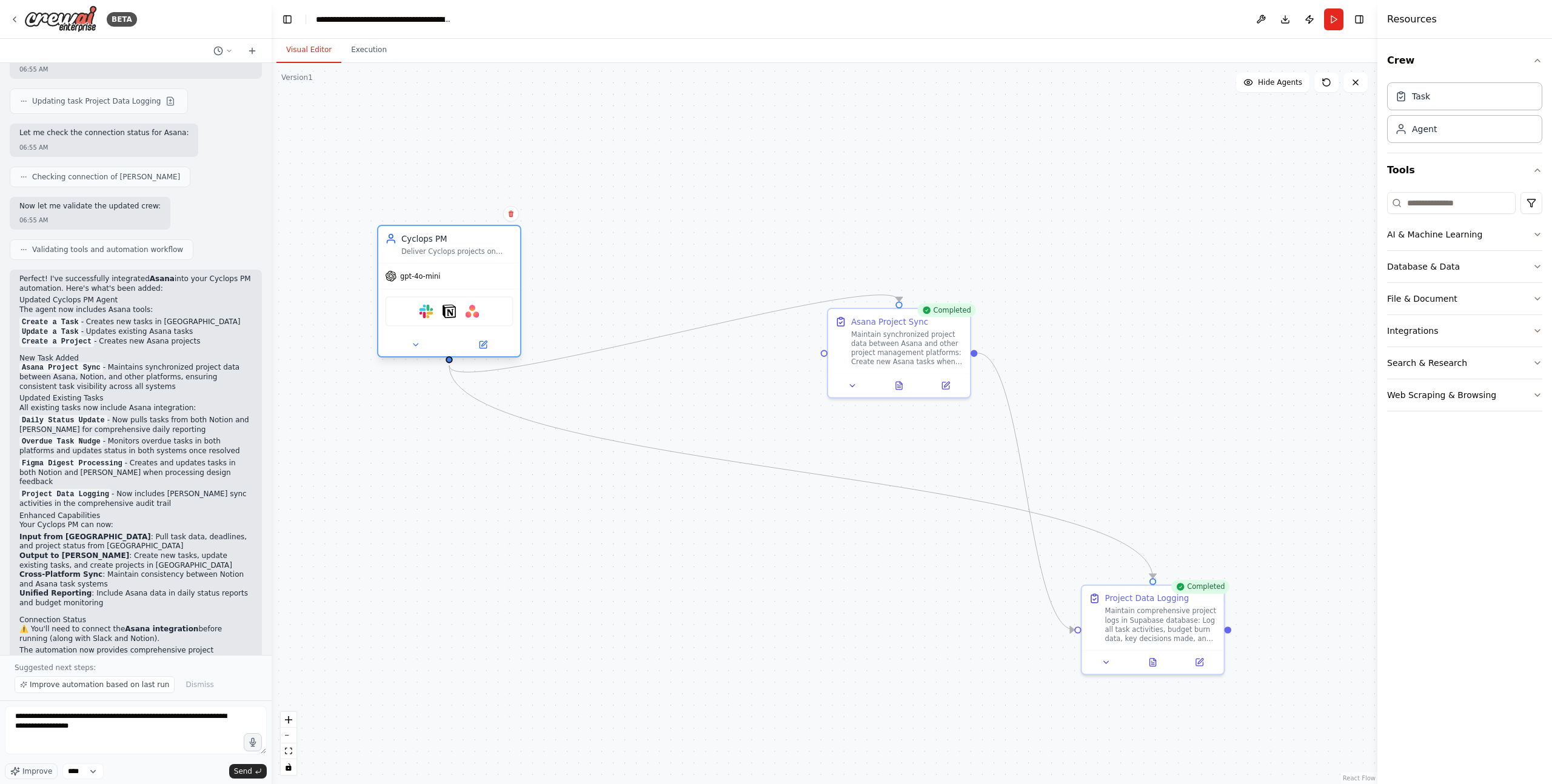
click at [480, 264] on div "gpt-4o-mini" at bounding box center [449, 277] width 142 height 25
click at [475, 342] on button at bounding box center [482, 345] width 65 height 14
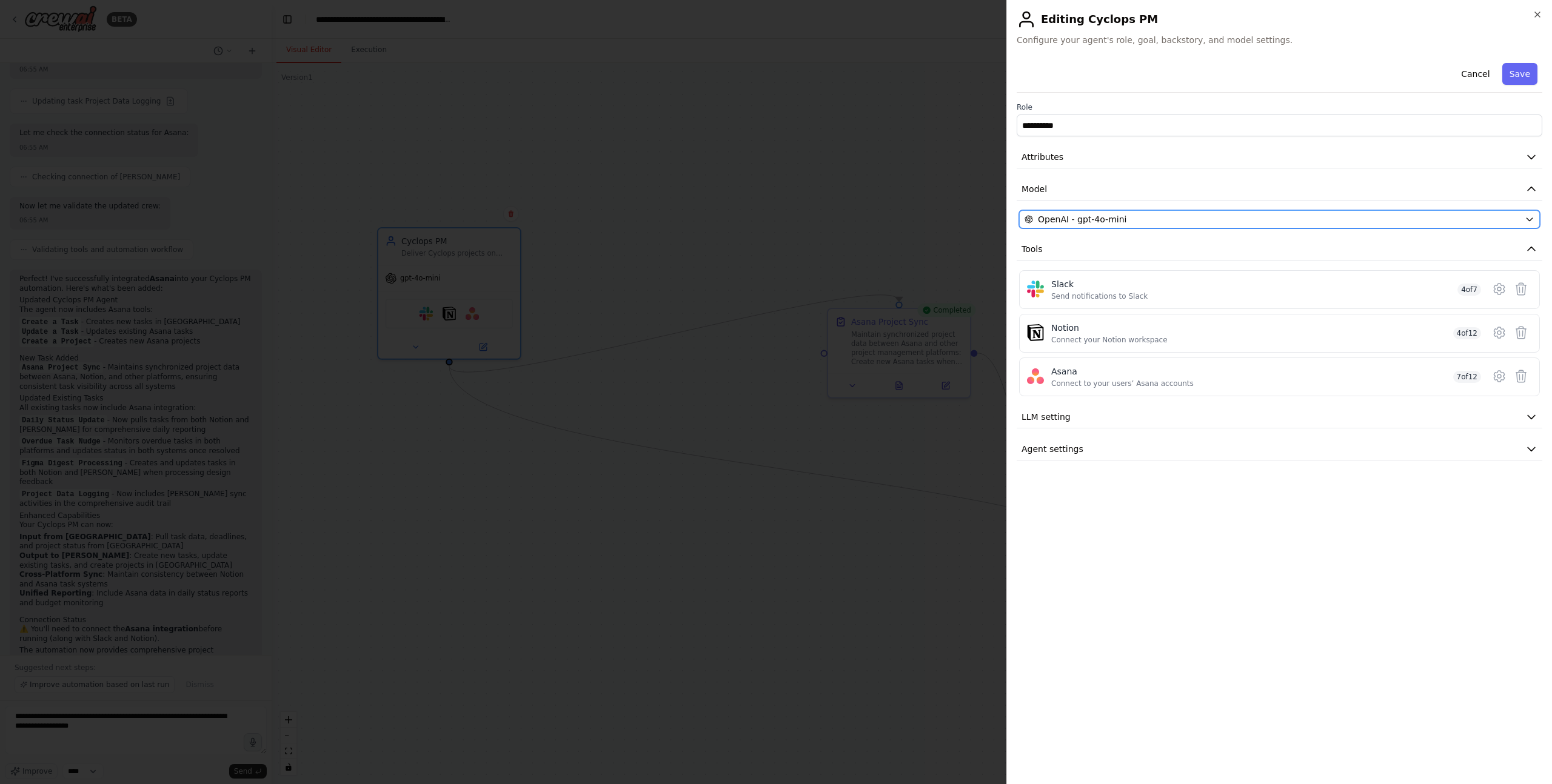
click at [1074, 216] on span "OpenAI - gpt-4o-mini" at bounding box center [1082, 219] width 89 height 12
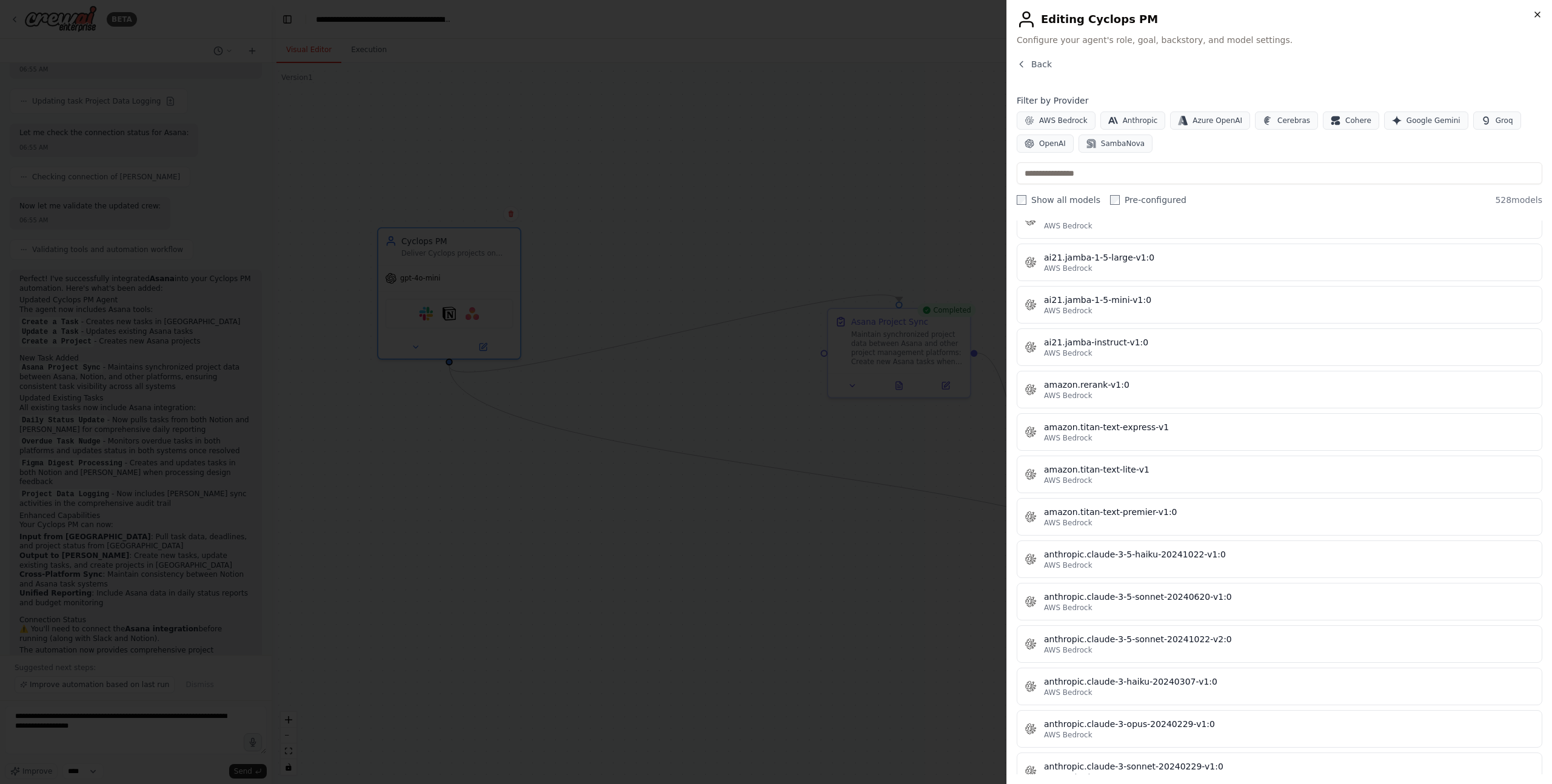
scroll to position [646, 0]
click at [1163, 10] on icon "button" at bounding box center [1538, 15] width 10 height 10
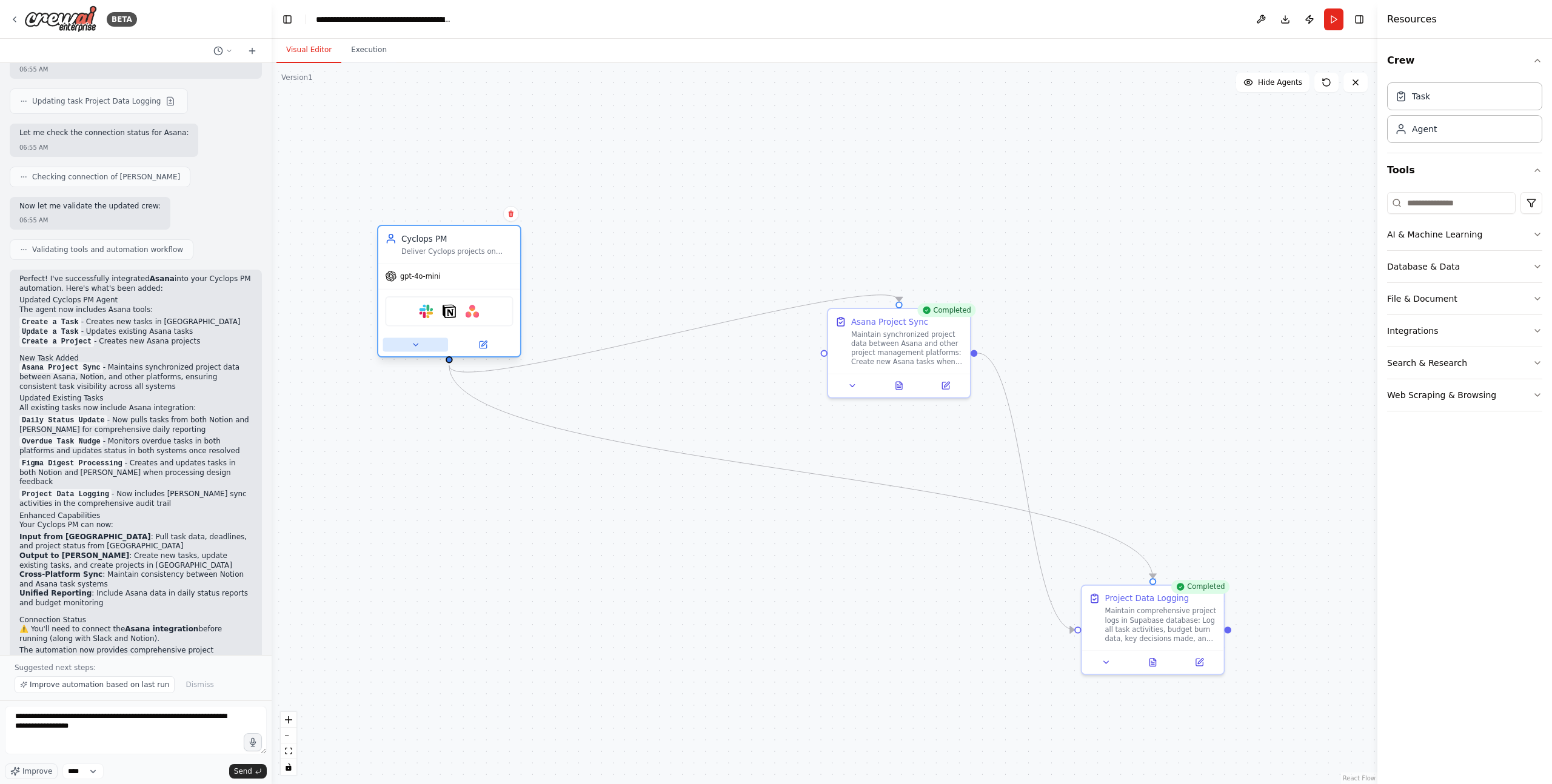
click at [422, 341] on button at bounding box center [415, 345] width 65 height 14
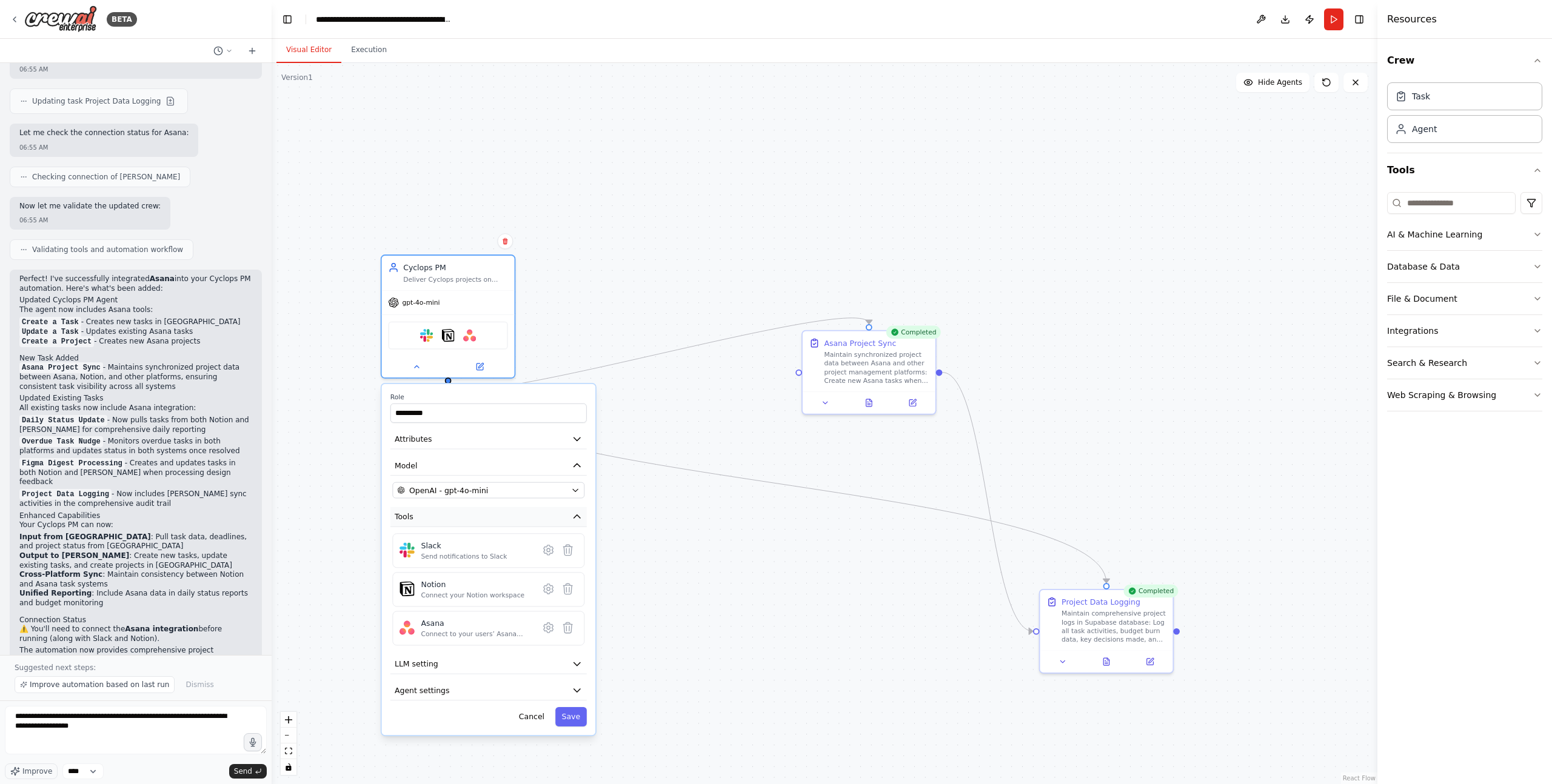
click at [402, 517] on span "Tools" at bounding box center [404, 517] width 19 height 11
click at [403, 517] on span "Tools" at bounding box center [404, 517] width 19 height 11
click at [849, 568] on div "**********" at bounding box center [824, 424] width 1105 height 722
click at [1163, 405] on div "**********" at bounding box center [824, 424] width 1105 height 722
click at [1163, 324] on button "Integrations" at bounding box center [1464, 330] width 155 height 31
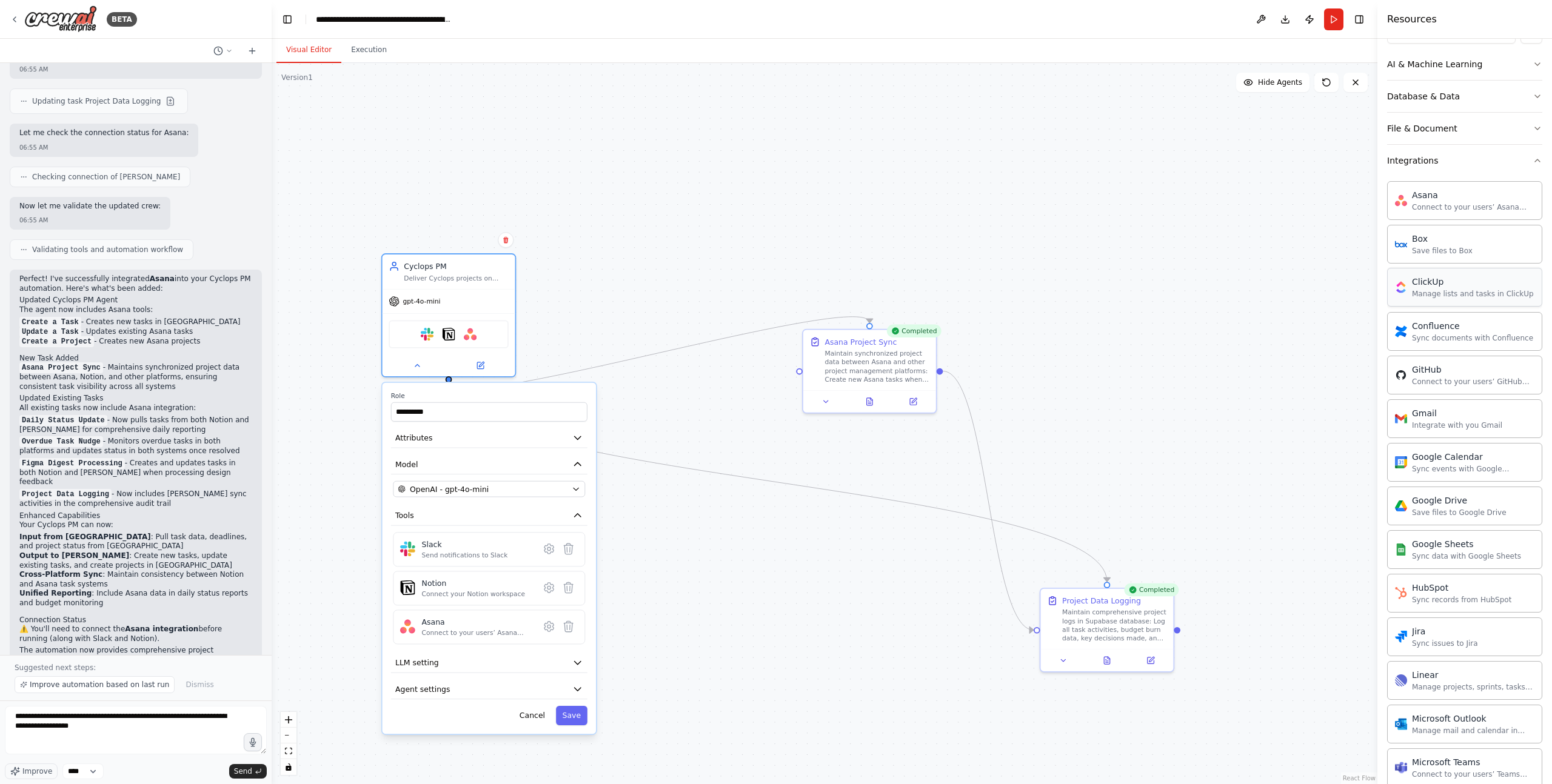
scroll to position [176, 0]
click at [532, 653] on button "Cancel" at bounding box center [532, 716] width 39 height 19
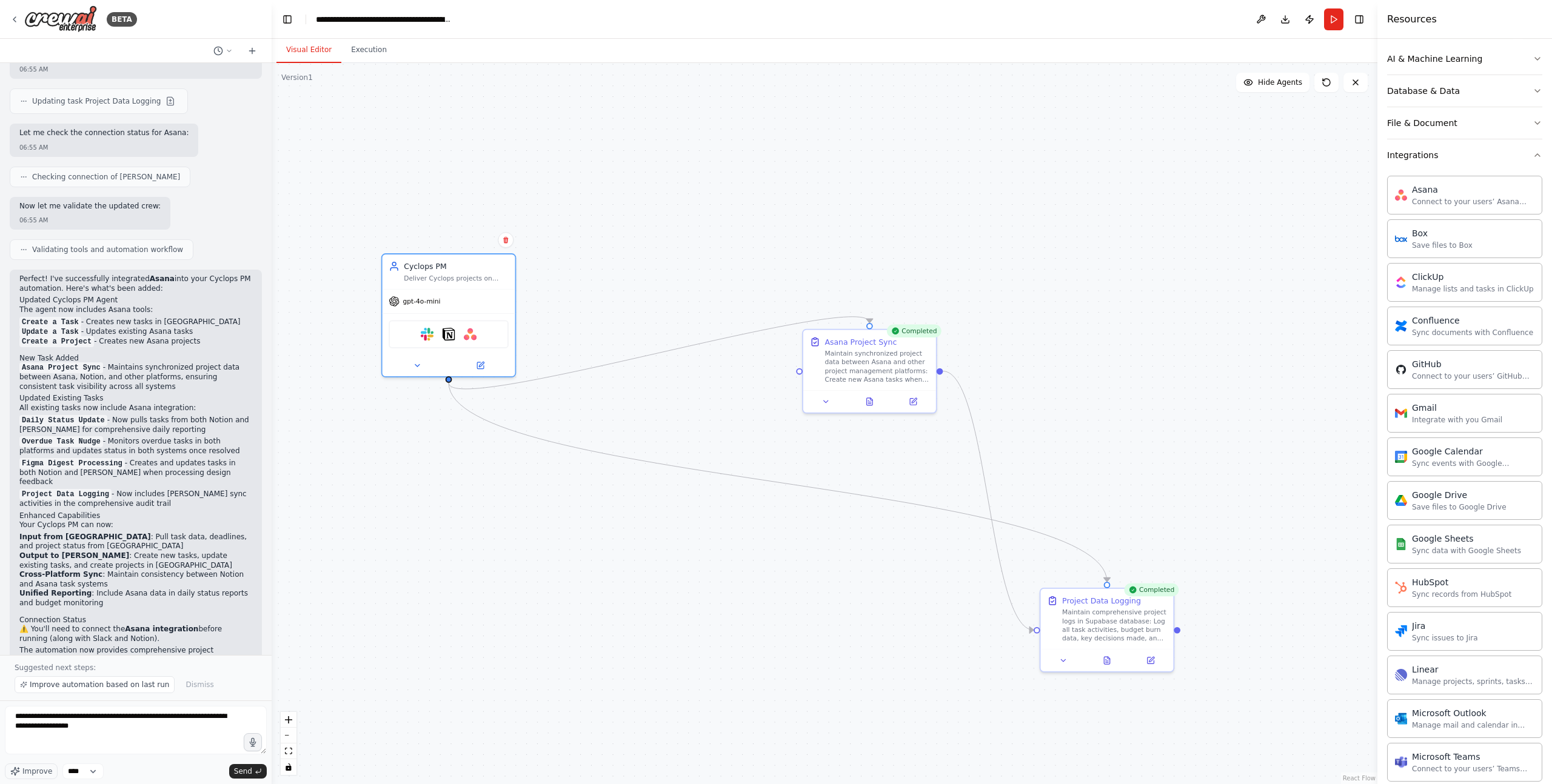
click at [736, 653] on div ".deletable-edge-delete-btn { width: 20px; height: 20px; border: 0px solid #ffff…" at bounding box center [824, 424] width 1105 height 722
click at [574, 281] on div ".deletable-edge-delete-btn { width: 20px; height: 20px; border: 0px solid #ffff…" at bounding box center [824, 424] width 1105 height 722
click at [894, 355] on div "Maintain synchronized project data between Asana and other project management p…" at bounding box center [877, 364] width 105 height 35
click at [921, 319] on button at bounding box center [926, 317] width 16 height 16
click at [905, 319] on button "Confirm" at bounding box center [891, 316] width 43 height 14
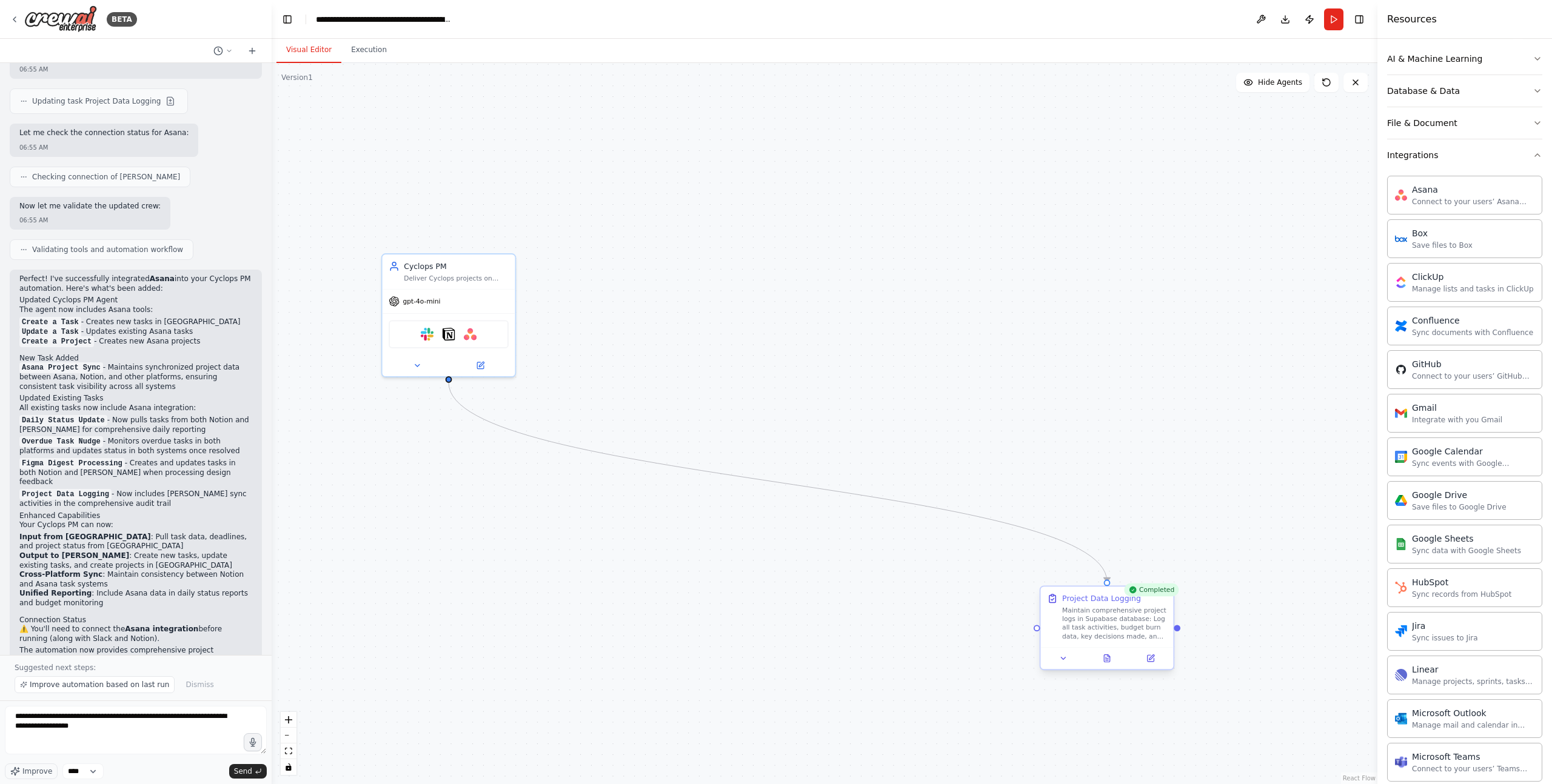
click at [1145, 603] on div "Project Data Logging" at bounding box center [1114, 599] width 105 height 11
click at [1163, 583] on button at bounding box center [1163, 576] width 16 height 16
click at [1147, 579] on button "Confirm" at bounding box center [1129, 575] width 43 height 14
click at [1023, 382] on div "Cyclops PM Deliver Cyclops projects on time, on budget, with zero surprises by …" at bounding box center [824, 424] width 1105 height 722
drag, startPoint x: 922, startPoint y: 204, endPoint x: 894, endPoint y: 212, distance: 29.1
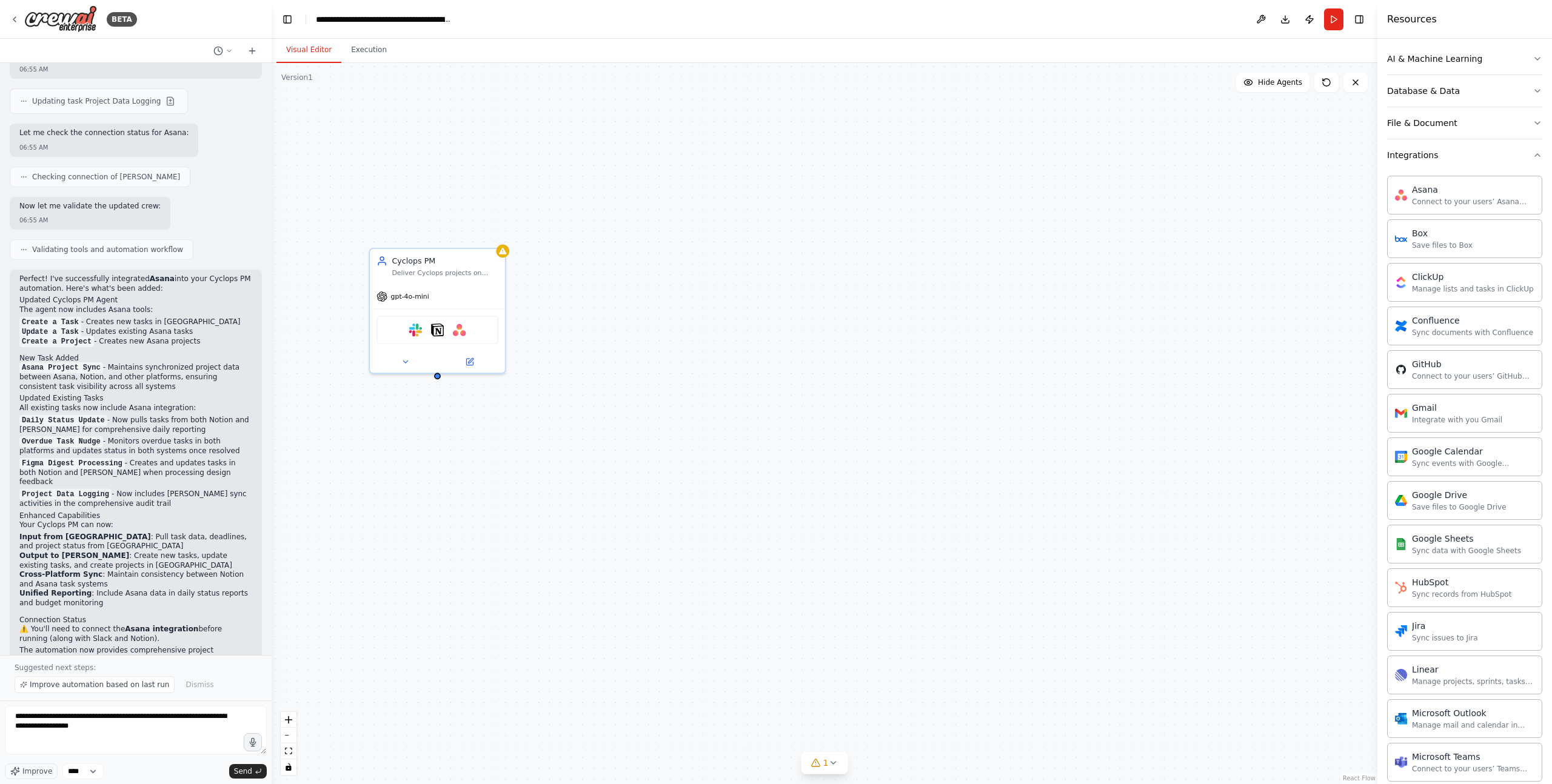
click at [917, 206] on div "Cyclops PM Deliver Cyclops projects on time, on budget, with zero surprises by …" at bounding box center [824, 424] width 1105 height 722
drag, startPoint x: 659, startPoint y: 268, endPoint x: 652, endPoint y: 270, distance: 7.3
click at [659, 269] on div "Cyclops PM Deliver Cyclops projects on time, on budget, with zero surprises by …" at bounding box center [824, 424] width 1105 height 722
drag, startPoint x: 603, startPoint y: 297, endPoint x: 588, endPoint y: 306, distance: 17.5
click at [601, 297] on div "Cyclops PM Deliver Cyclops projects on time, on budget, with zero surprises by …" at bounding box center [824, 424] width 1105 height 722
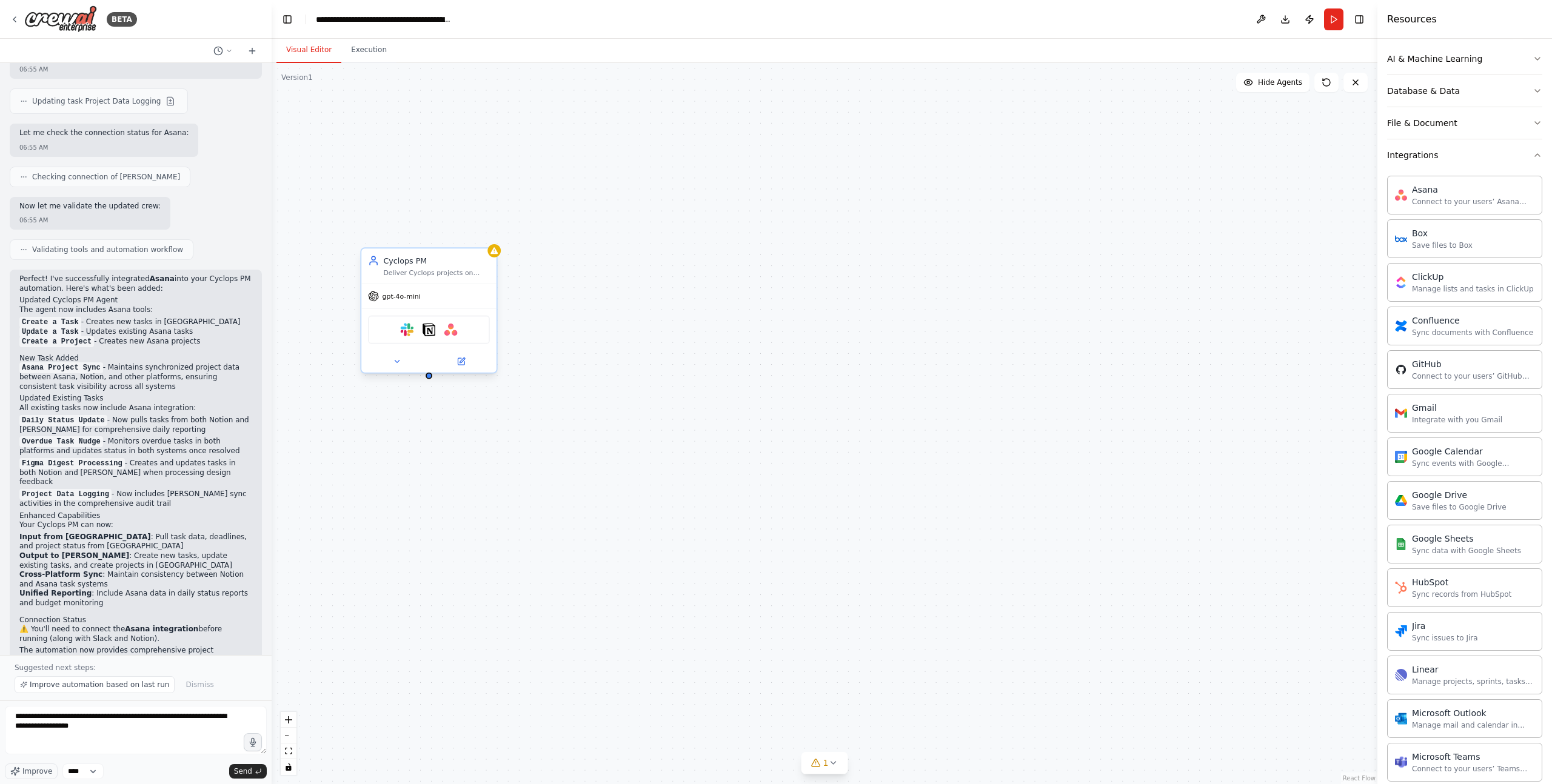
click at [429, 379] on div at bounding box center [429, 376] width 7 height 7
drag, startPoint x: 428, startPoint y: 379, endPoint x: 427, endPoint y: 464, distance: 85.0
click at [427, 463] on div "Cyclops PM Deliver Cyclops projects on time, on budget, with zero surprises by …" at bounding box center [824, 424] width 1105 height 722
drag, startPoint x: 431, startPoint y: 377, endPoint x: 985, endPoint y: 679, distance: 631.0
click at [985, 653] on div "Cyclops PM Deliver Cyclops projects on time, on budget, with zero surprises by …" at bounding box center [824, 424] width 1105 height 722
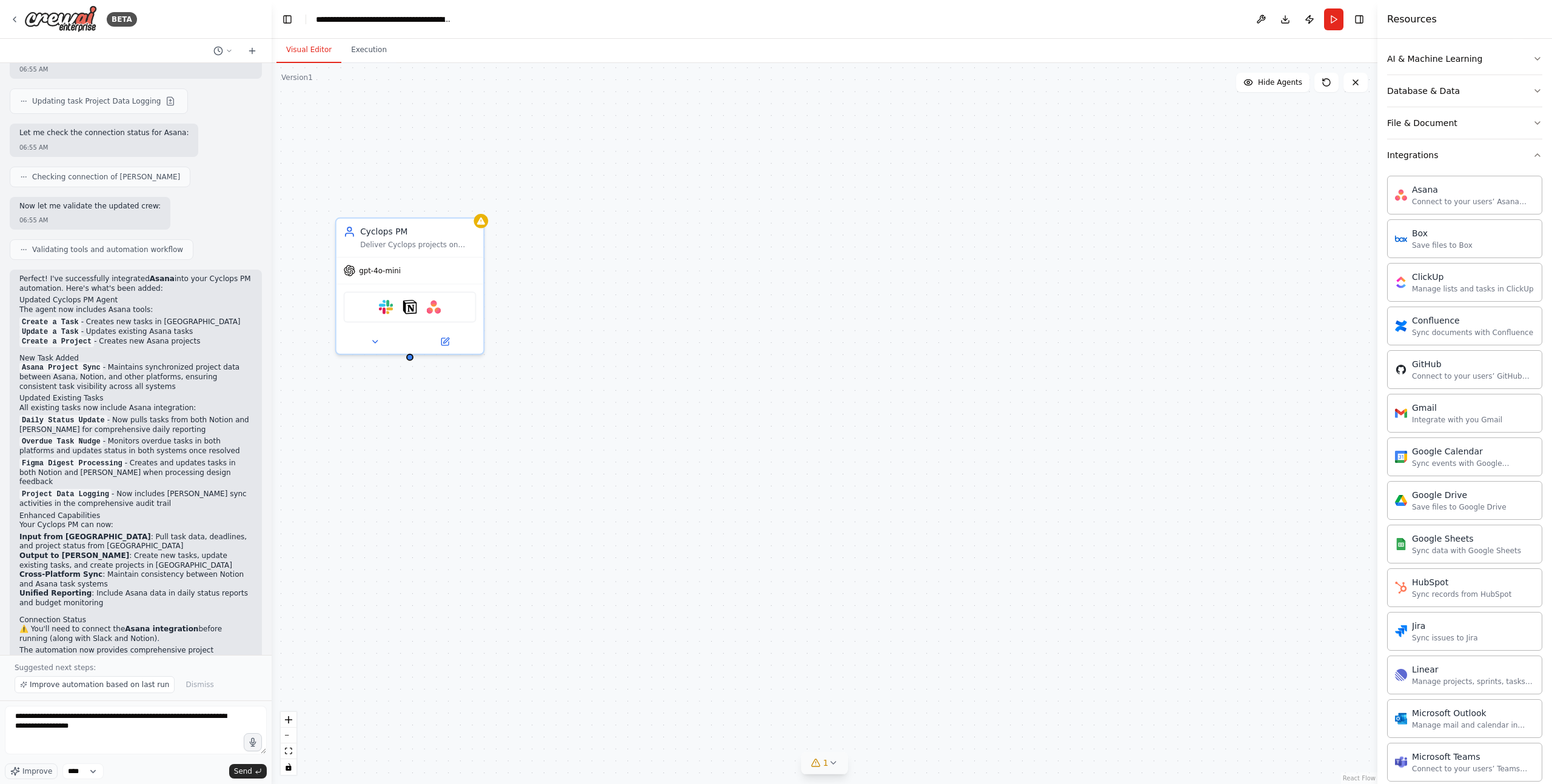
click at [829, 653] on icon at bounding box center [833, 763] width 10 height 10
click at [899, 653] on button at bounding box center [909, 732] width 20 height 14
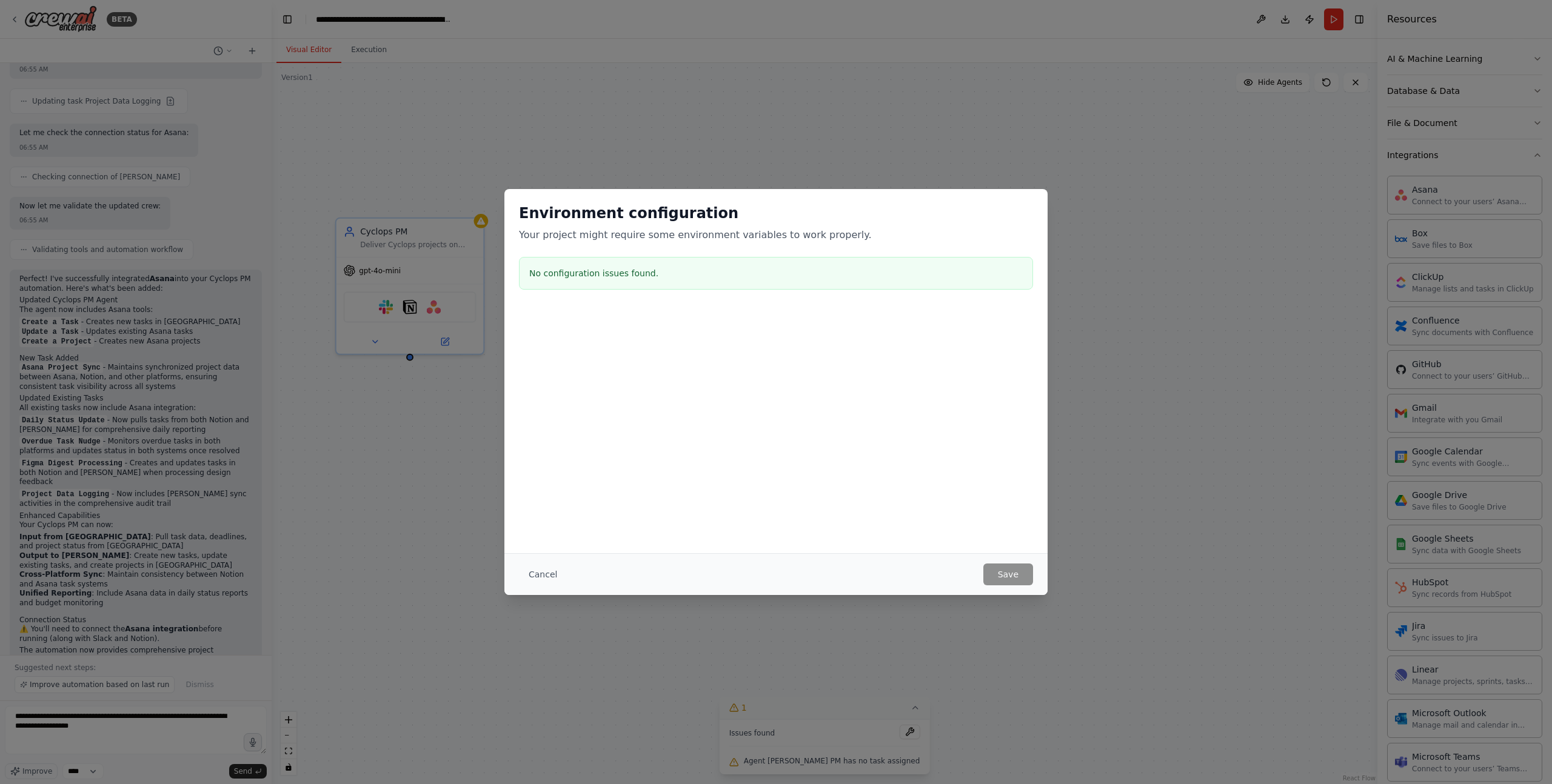
click at [532, 574] on button "Cancel" at bounding box center [542, 575] width 48 height 22
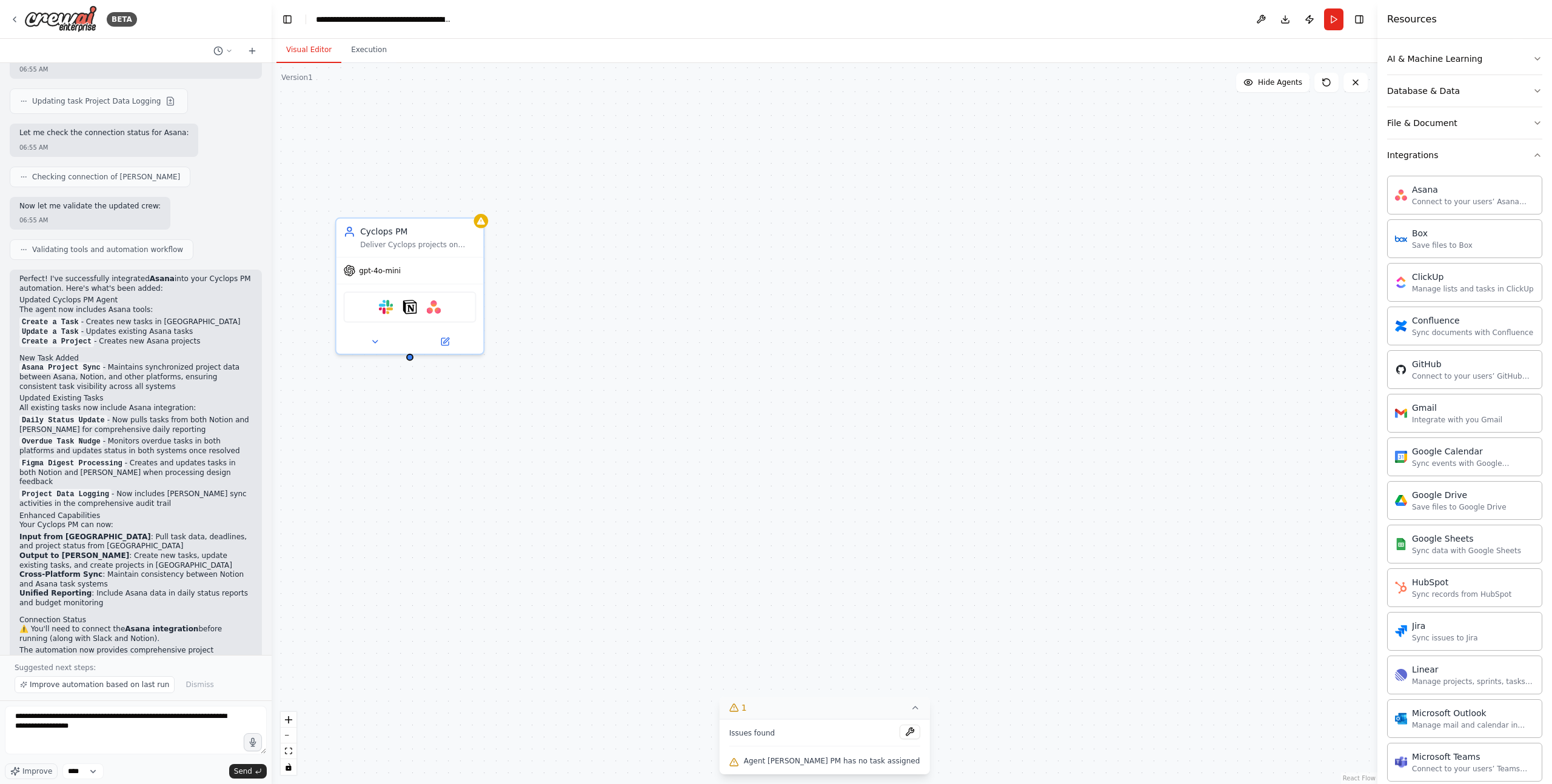
click at [573, 514] on div "Cyclops PM Deliver Cyclops projects on time, on budget, with zero surprises by …" at bounding box center [824, 424] width 1105 height 722
click at [443, 342] on icon at bounding box center [444, 339] width 8 height 8
click at [452, 337] on button at bounding box center [444, 339] width 67 height 14
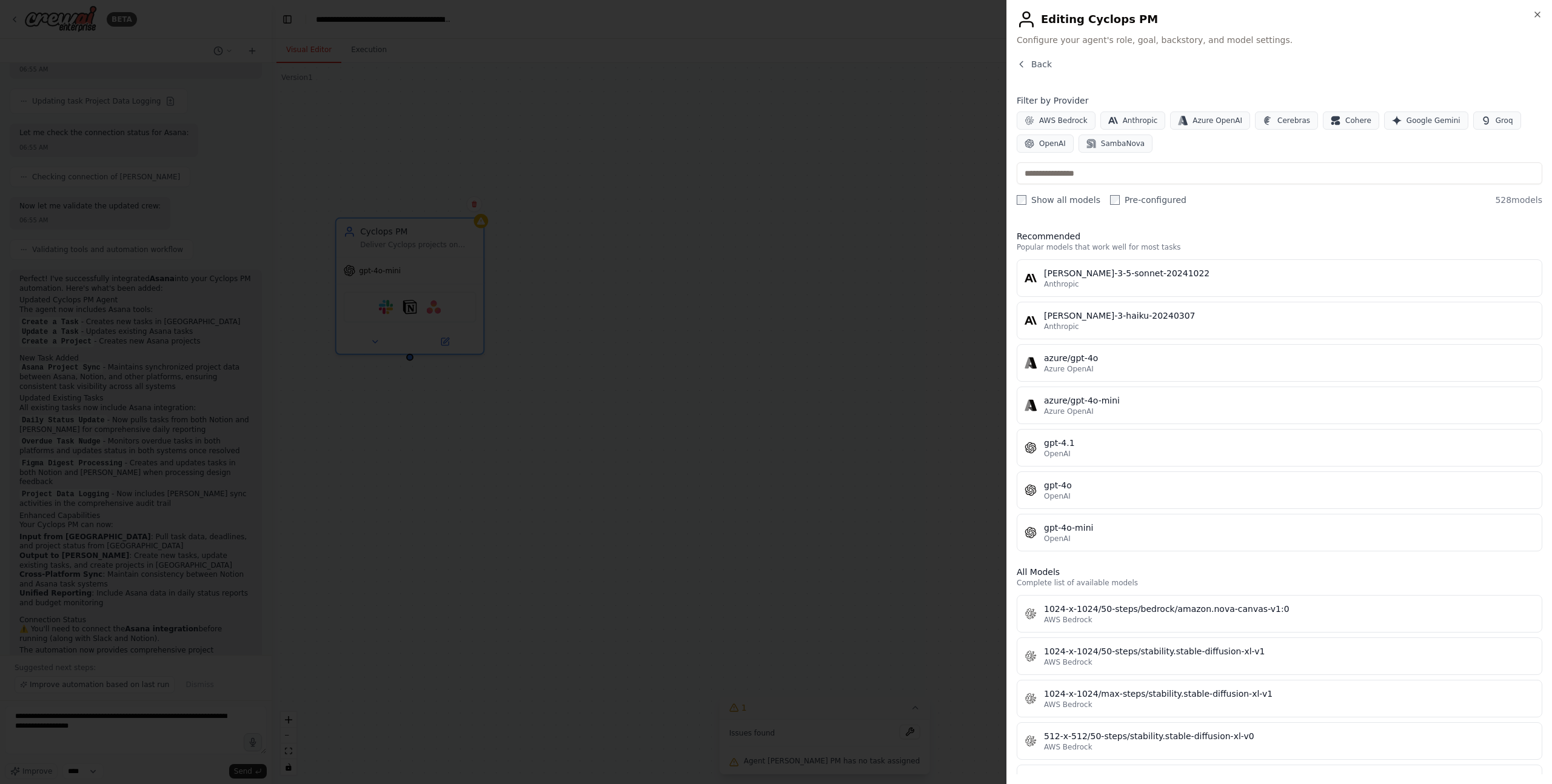
click at [819, 357] on div at bounding box center [776, 392] width 1552 height 784
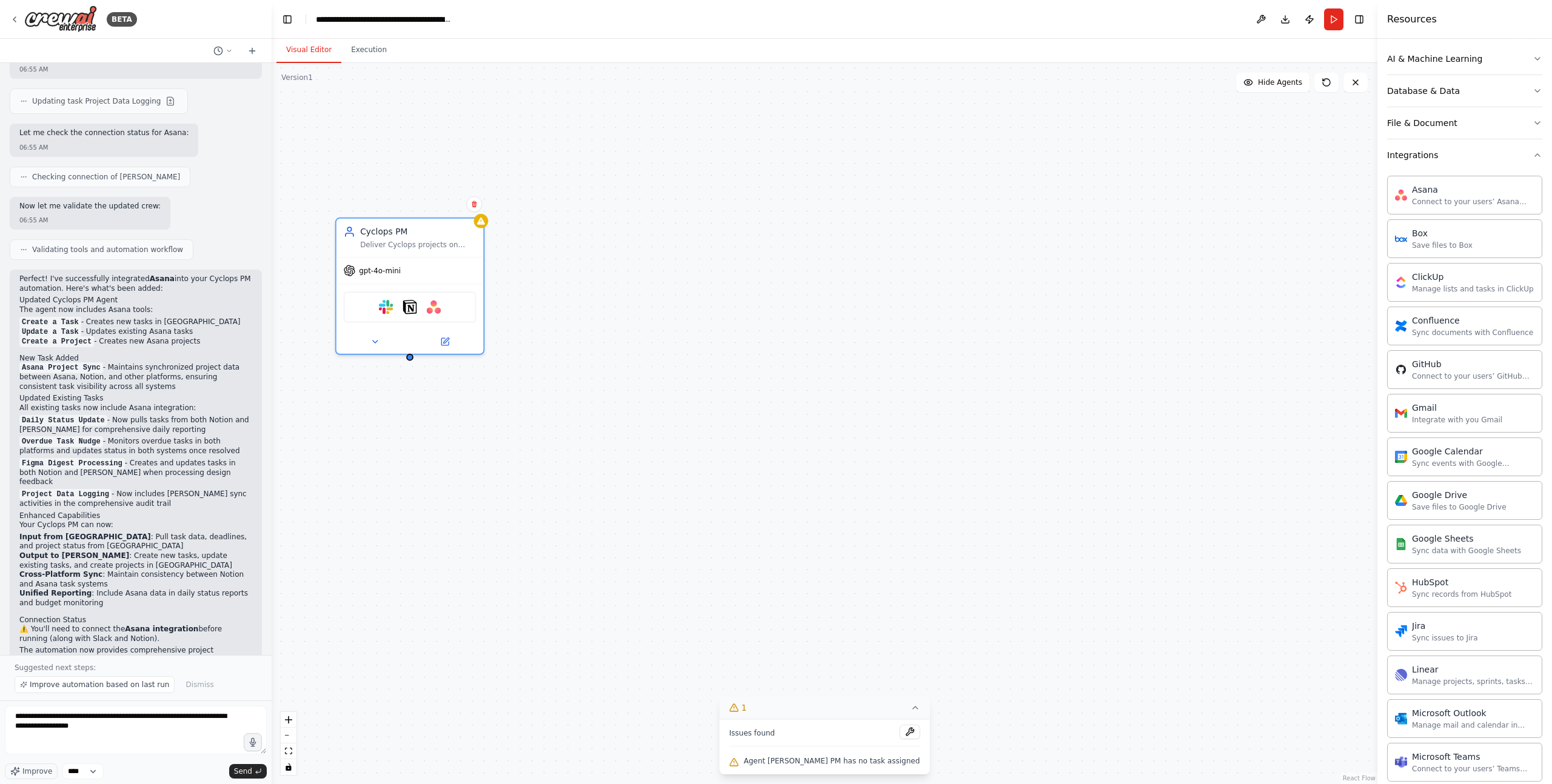
click at [815, 358] on div "Cyclops PM Deliver Cyclops projects on time, on budget, with zero surprises by …" at bounding box center [824, 424] width 1105 height 722
click at [1163, 78] on span "Hide Agents" at bounding box center [1280, 83] width 44 height 10
click at [1163, 78] on span "Show Agents" at bounding box center [1278, 83] width 47 height 10
click at [490, 115] on div "Cyclops PM Deliver Cyclops projects on time, on budget, with zero surprises by …" at bounding box center [824, 424] width 1105 height 722
click at [287, 653] on icon "zoom in" at bounding box center [288, 720] width 8 height 8
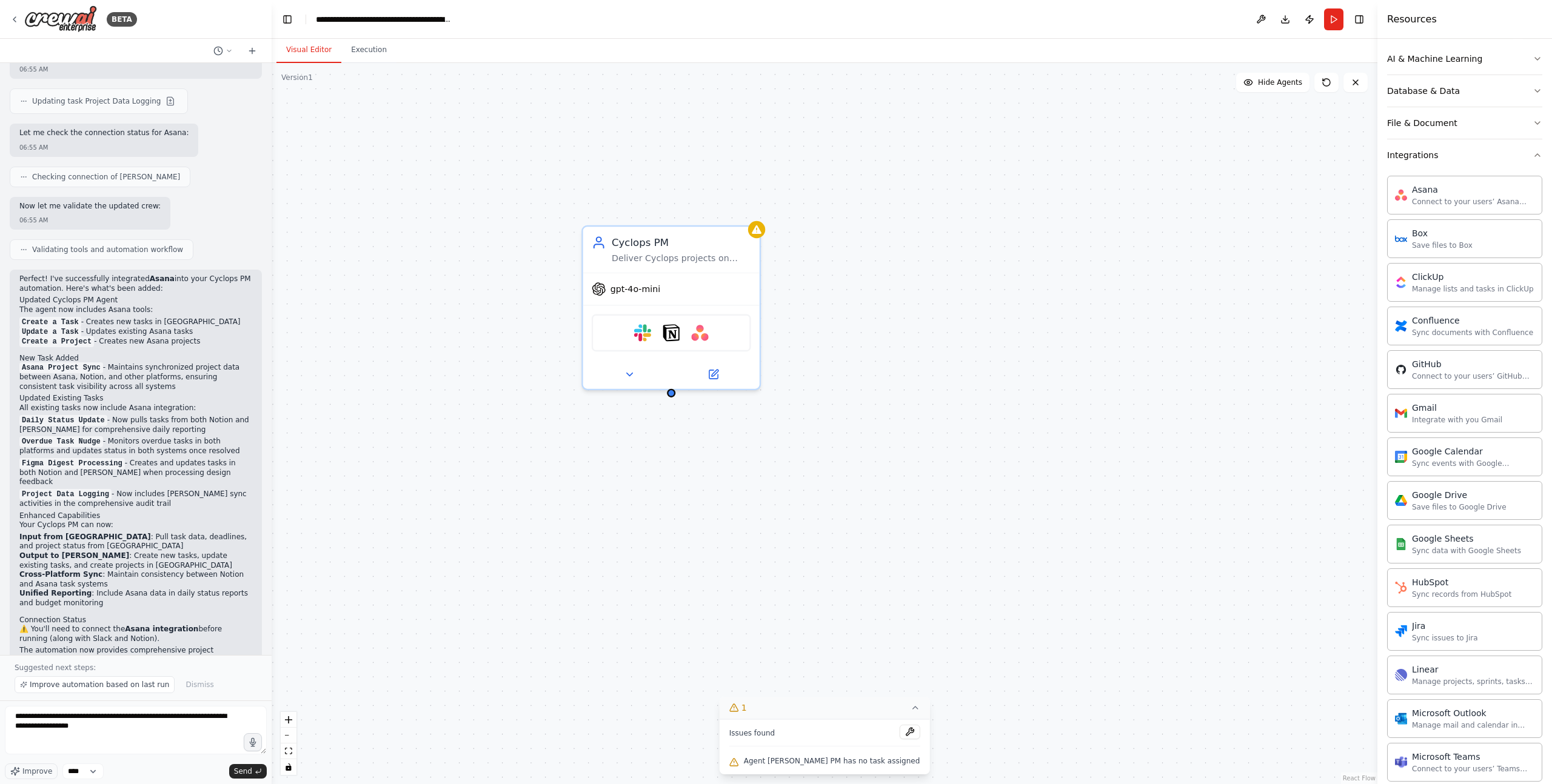
drag, startPoint x: 551, startPoint y: 449, endPoint x: 885, endPoint y: 502, distance: 338.2
click at [893, 501] on div "Cyclops PM Deliver Cyclops projects on time, on budget, with zero surprises by …" at bounding box center [824, 424] width 1105 height 722
click at [286, 653] on button "zoom out" at bounding box center [288, 736] width 16 height 16
click at [1116, 408] on div "Cyclops PM Deliver Cyclops projects on time, on budget, with zero surprises by …" at bounding box center [824, 424] width 1105 height 722
click at [1163, 62] on div "AI & Machine Learning" at bounding box center [1434, 59] width 95 height 12
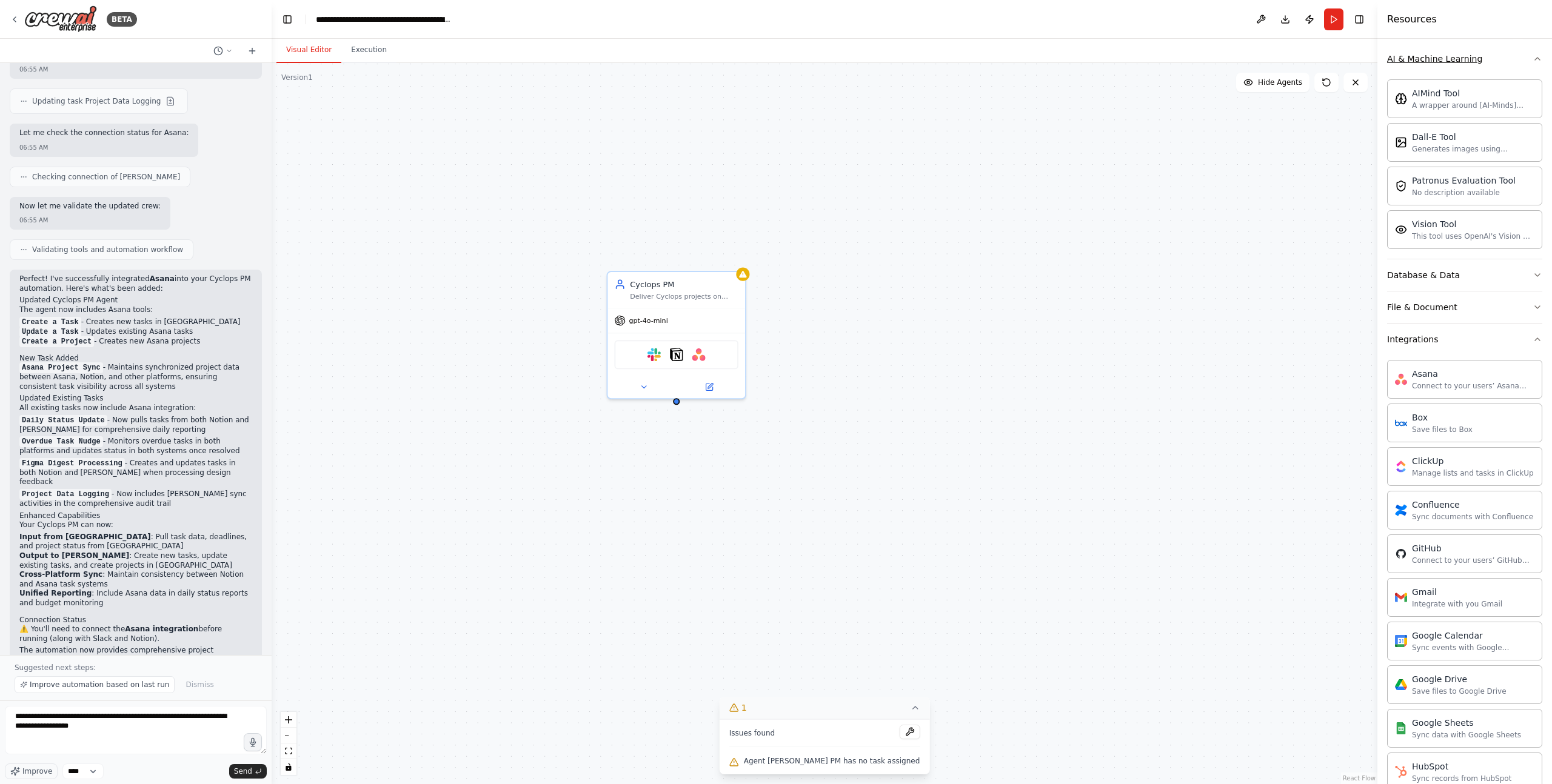
click at [1163, 59] on div "AI & Machine Learning" at bounding box center [1434, 59] width 95 height 12
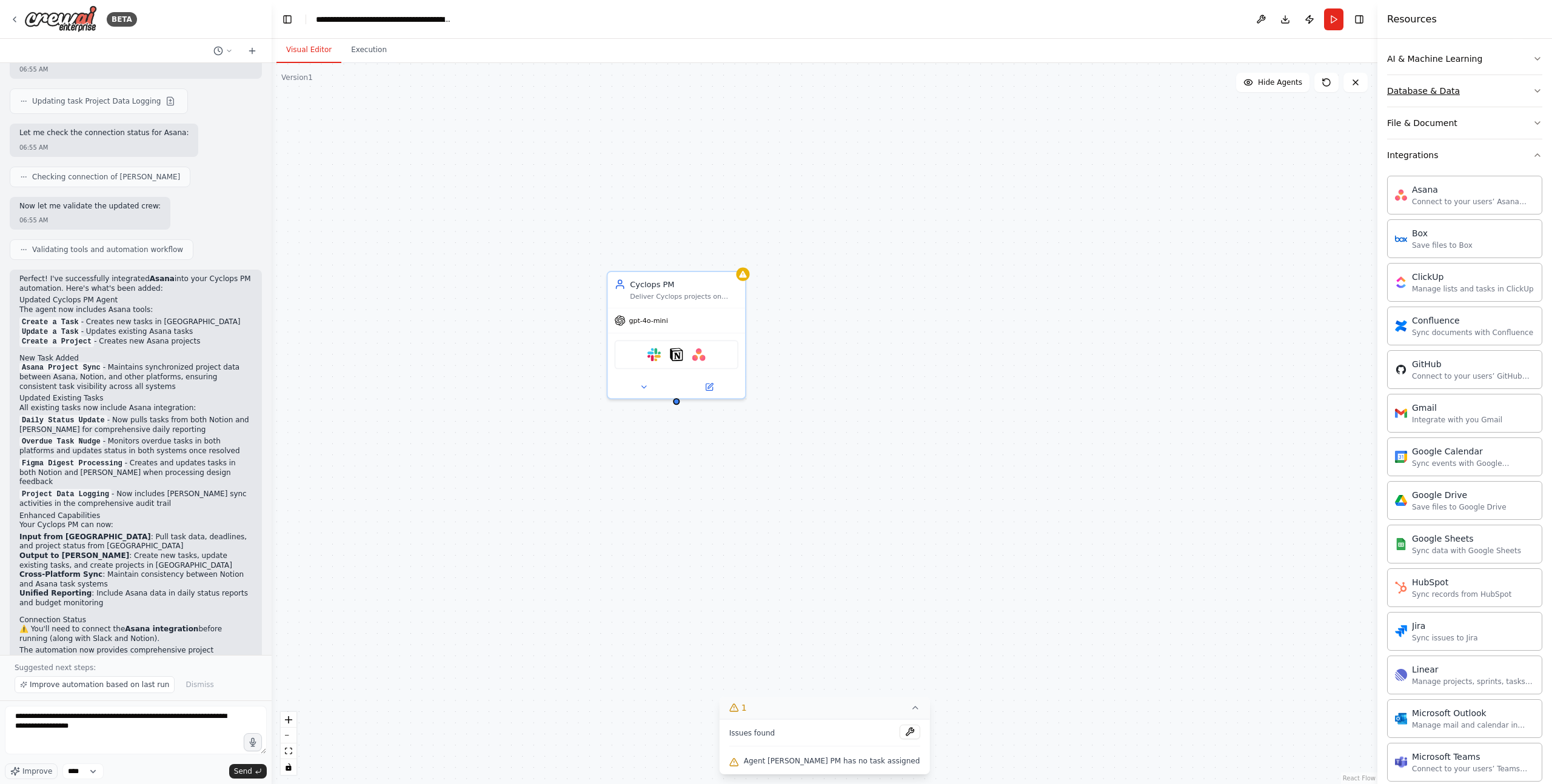
click at [1163, 92] on div "Database & Data" at bounding box center [1423, 91] width 72 height 12
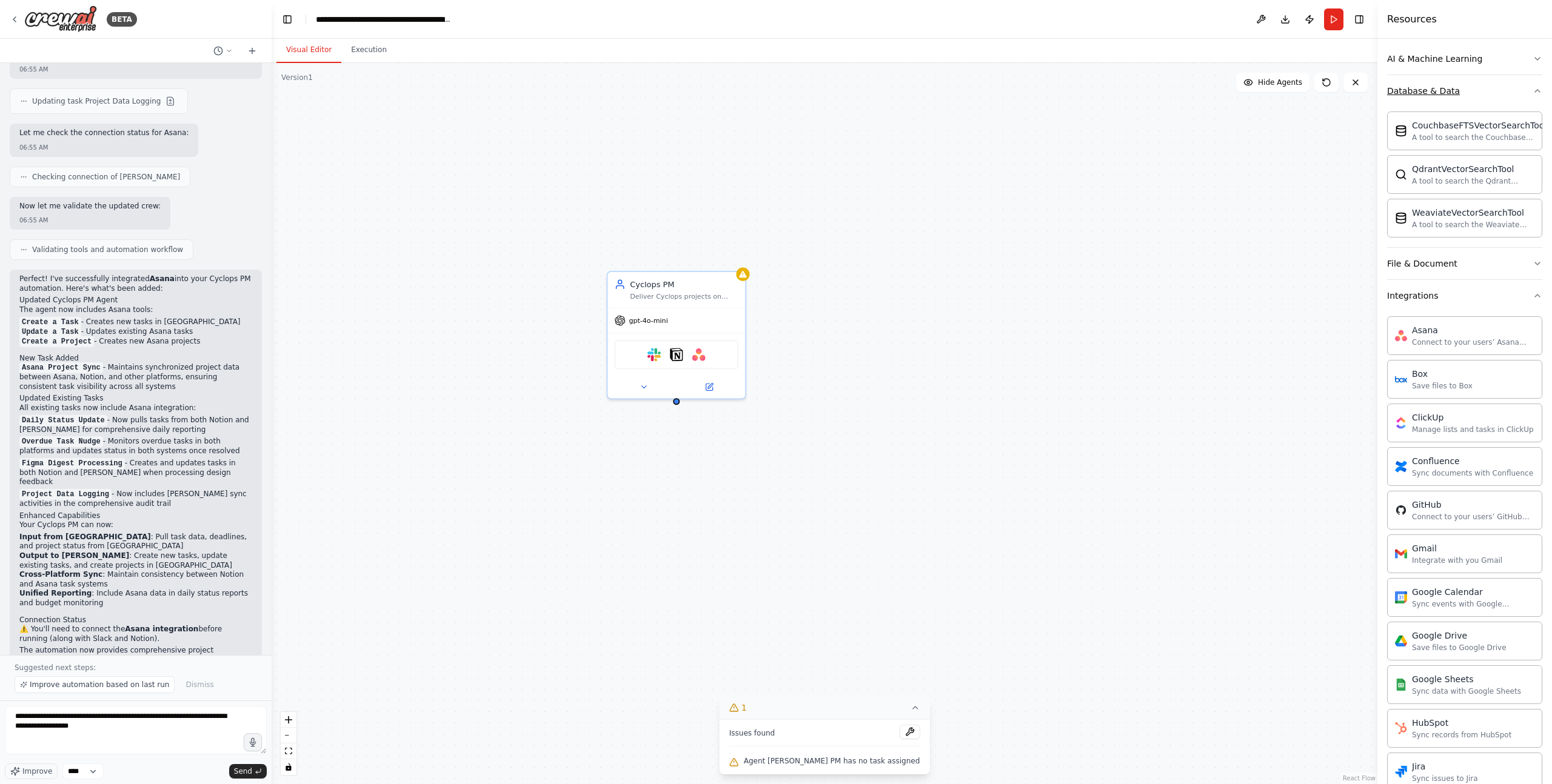
click at [1163, 93] on div "Database & Data" at bounding box center [1423, 91] width 72 height 12
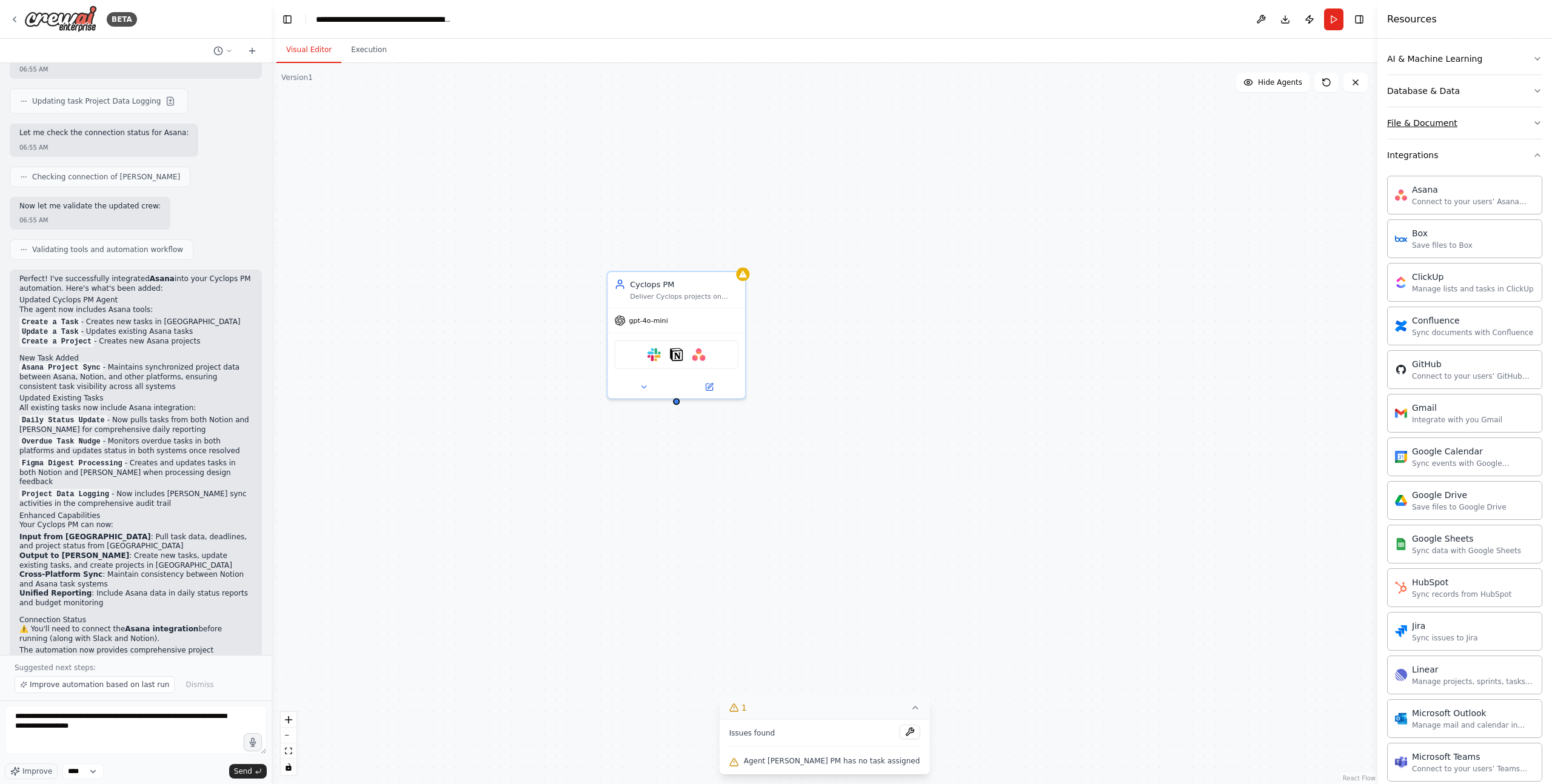
click at [1163, 113] on button "File & Document" at bounding box center [1464, 122] width 155 height 31
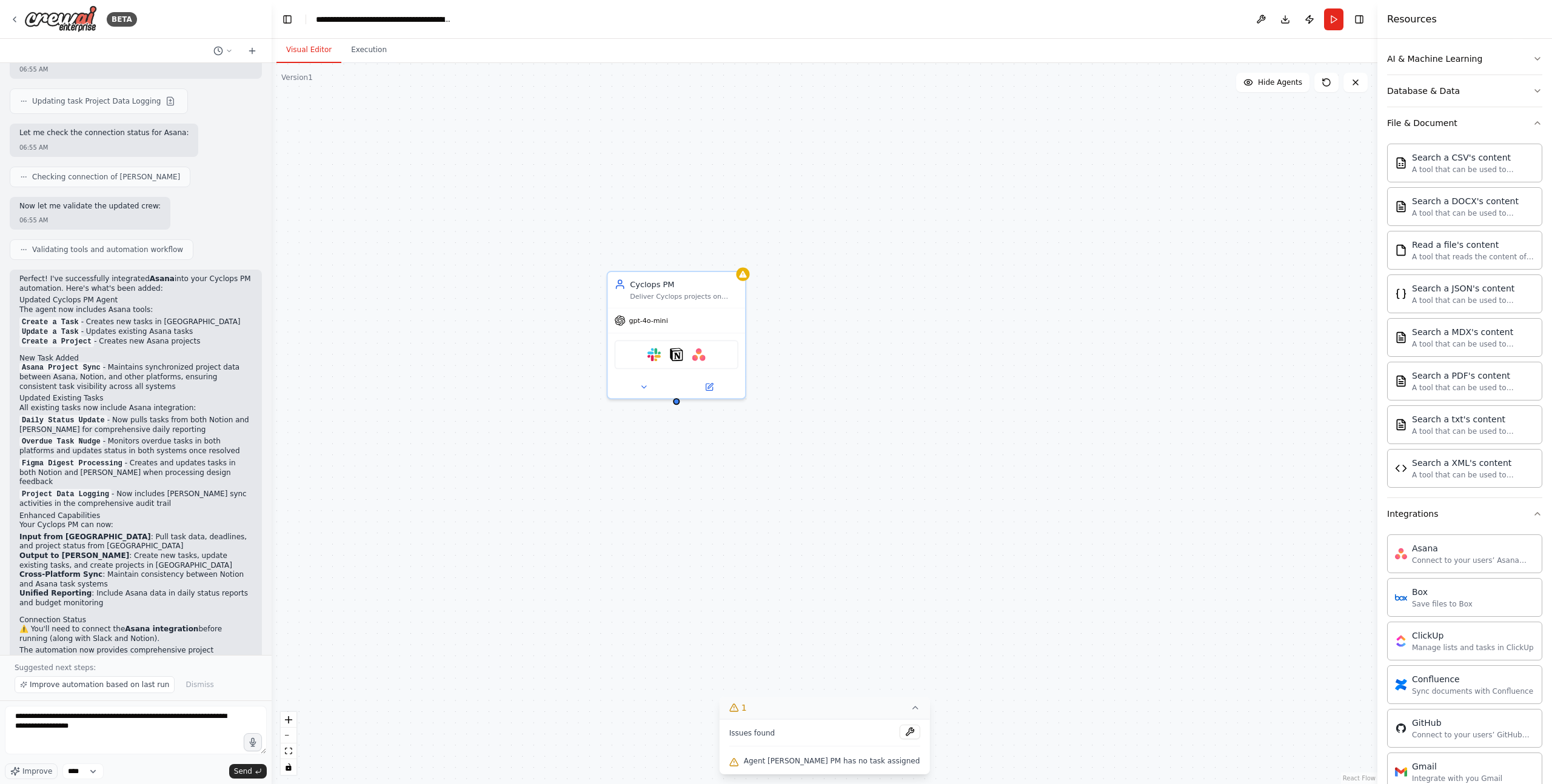
click at [546, 367] on div "Cyclops PM Deliver Cyclops projects on time, on budget, with zero surprises by …" at bounding box center [824, 424] width 1105 height 722
click at [688, 297] on div "Deliver Cyclops projects on time, on budget, with zero surprises by managing ta…" at bounding box center [685, 294] width 109 height 9
click at [865, 270] on div "Cyclops PM Deliver Cyclops projects on time, on budget, with zero surprises by …" at bounding box center [824, 424] width 1105 height 722
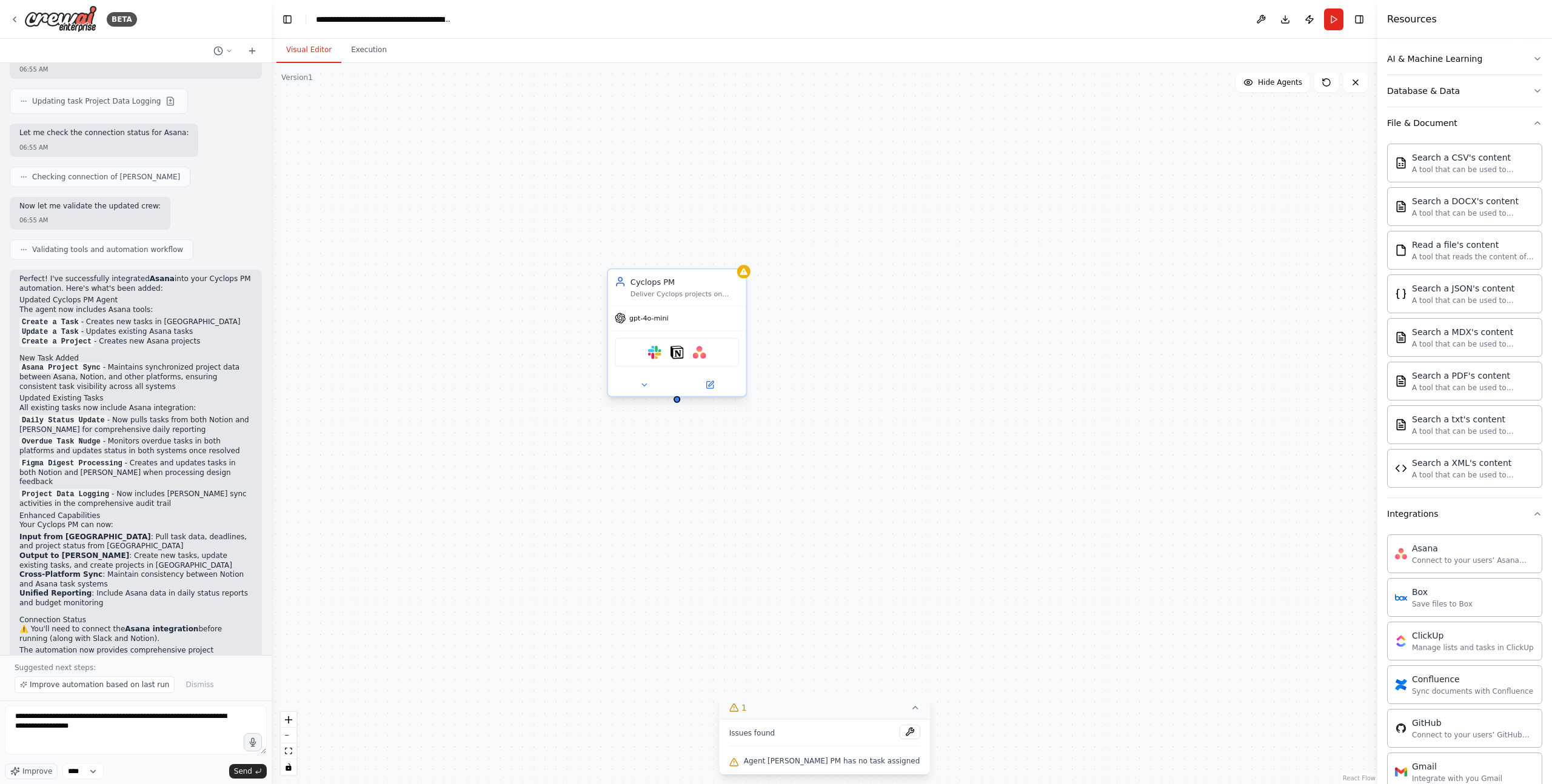
click at [648, 303] on div "Cyclops PM Deliver Cyclops projects on time, on budget, with zero surprises by …" at bounding box center [677, 287] width 138 height 35
click at [288, 653] on icon "toggle interactivity" at bounding box center [288, 767] width 8 height 8
click at [288, 653] on icon "toggle interactivity" at bounding box center [288, 767] width 5 height 8
click at [288, 653] on icon "fit view" at bounding box center [288, 751] width 8 height 7
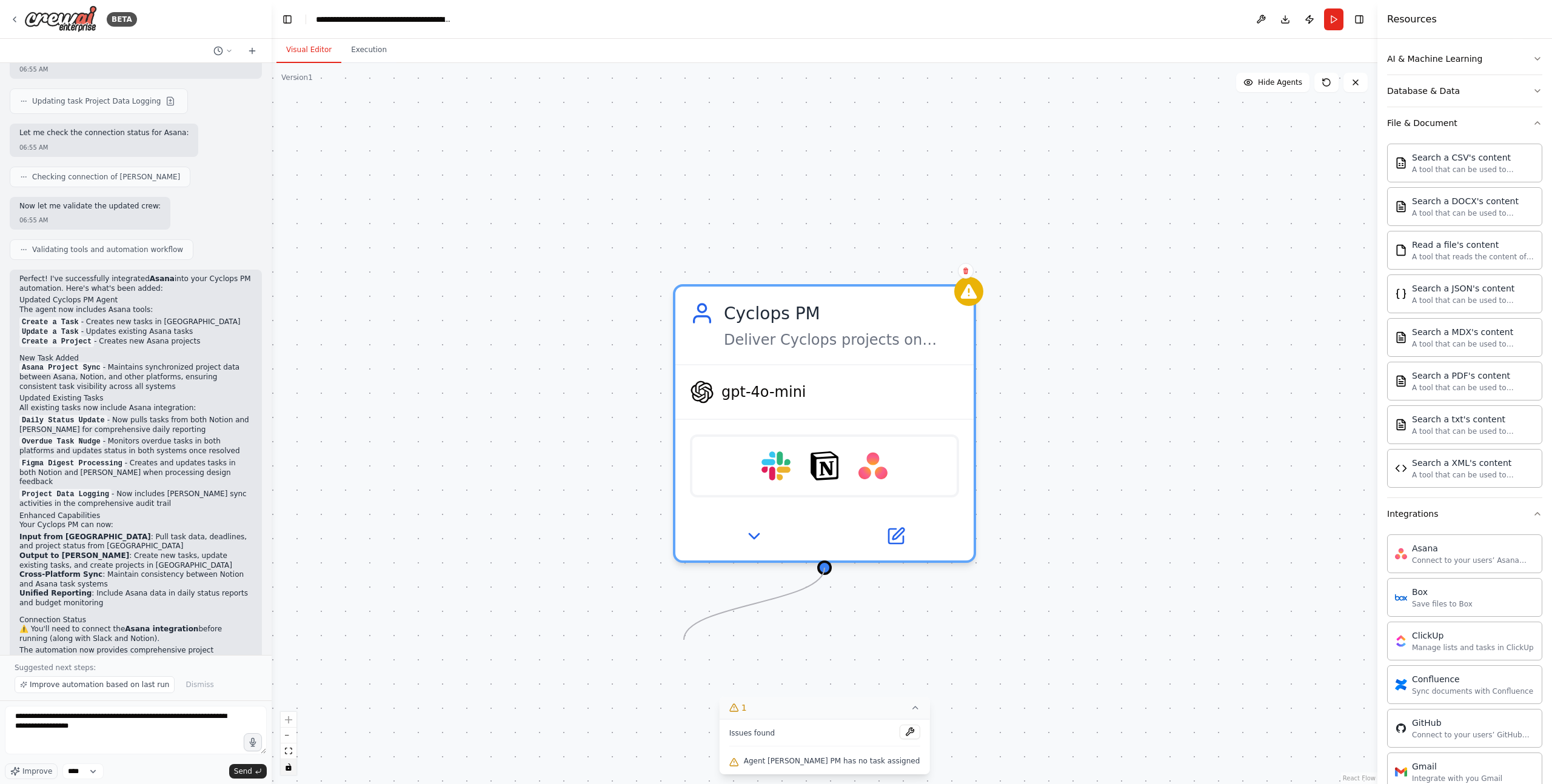
drag, startPoint x: 828, startPoint y: 572, endPoint x: 637, endPoint y: 648, distance: 205.6
click at [637, 648] on div "Cyclops PM Deliver Cyclops projects on time, on budget, with zero surprises by …" at bounding box center [824, 424] width 1105 height 722
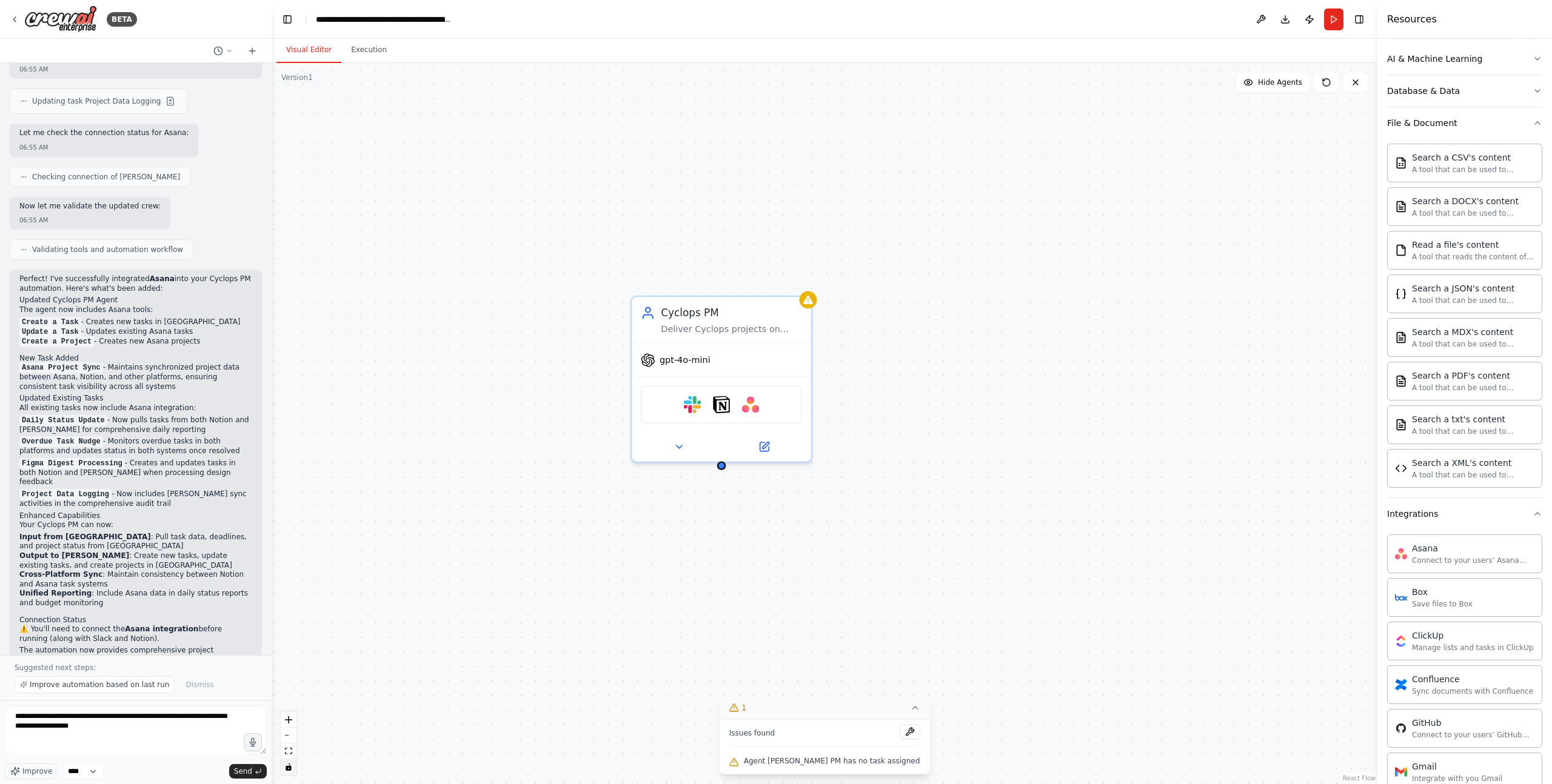
drag, startPoint x: 1123, startPoint y: 565, endPoint x: 1333, endPoint y: 484, distance: 225.1
click at [1095, 408] on div "Cyclops PM Deliver Cyclops projects on time, on budget, with zero surprises by …" at bounding box center [824, 424] width 1105 height 722
click at [1163, 514] on button "Integrations" at bounding box center [1464, 513] width 155 height 31
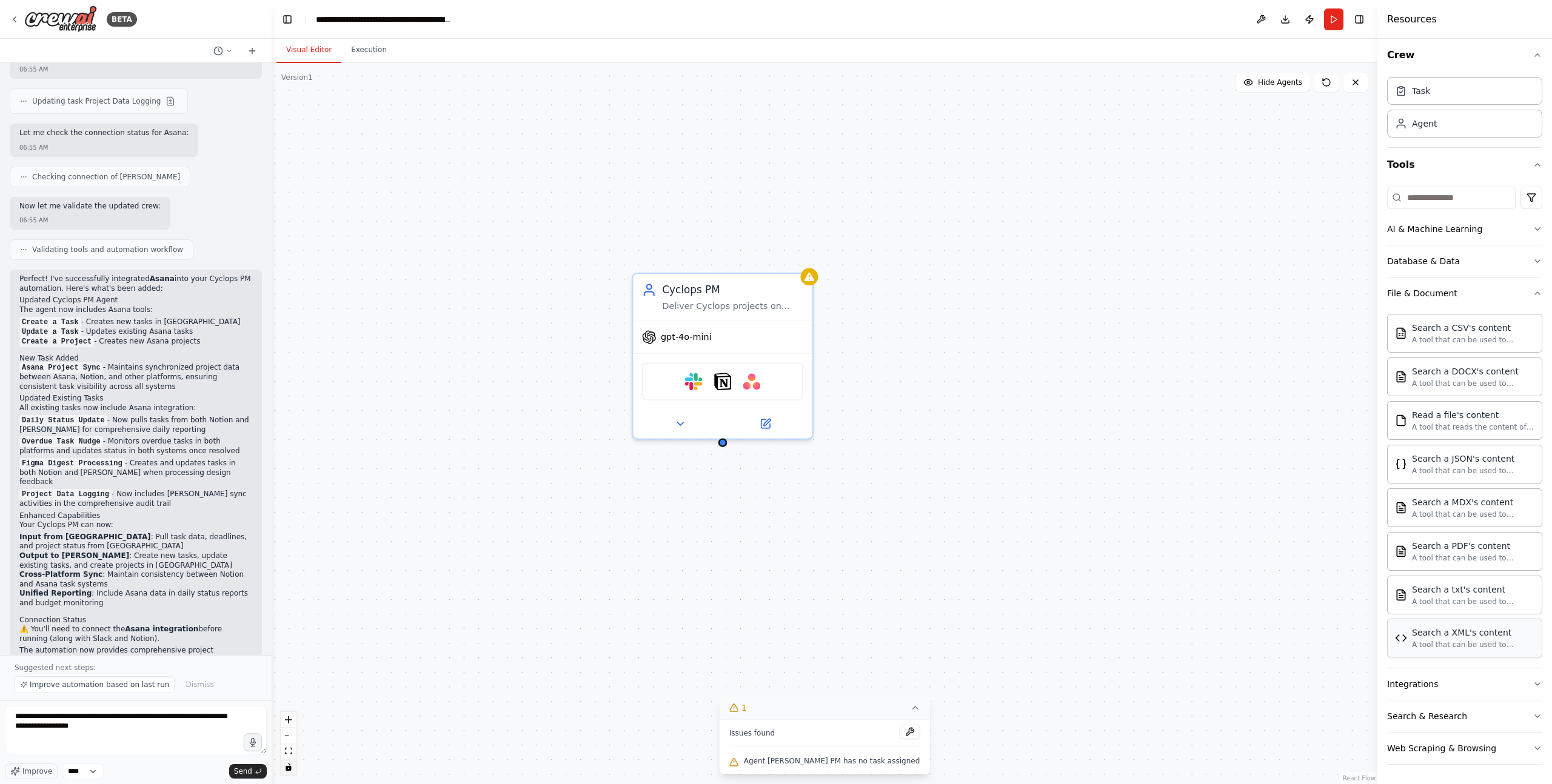
scroll to position [5, 0]
click at [1163, 653] on div "Search & Research" at bounding box center [1426, 717] width 80 height 12
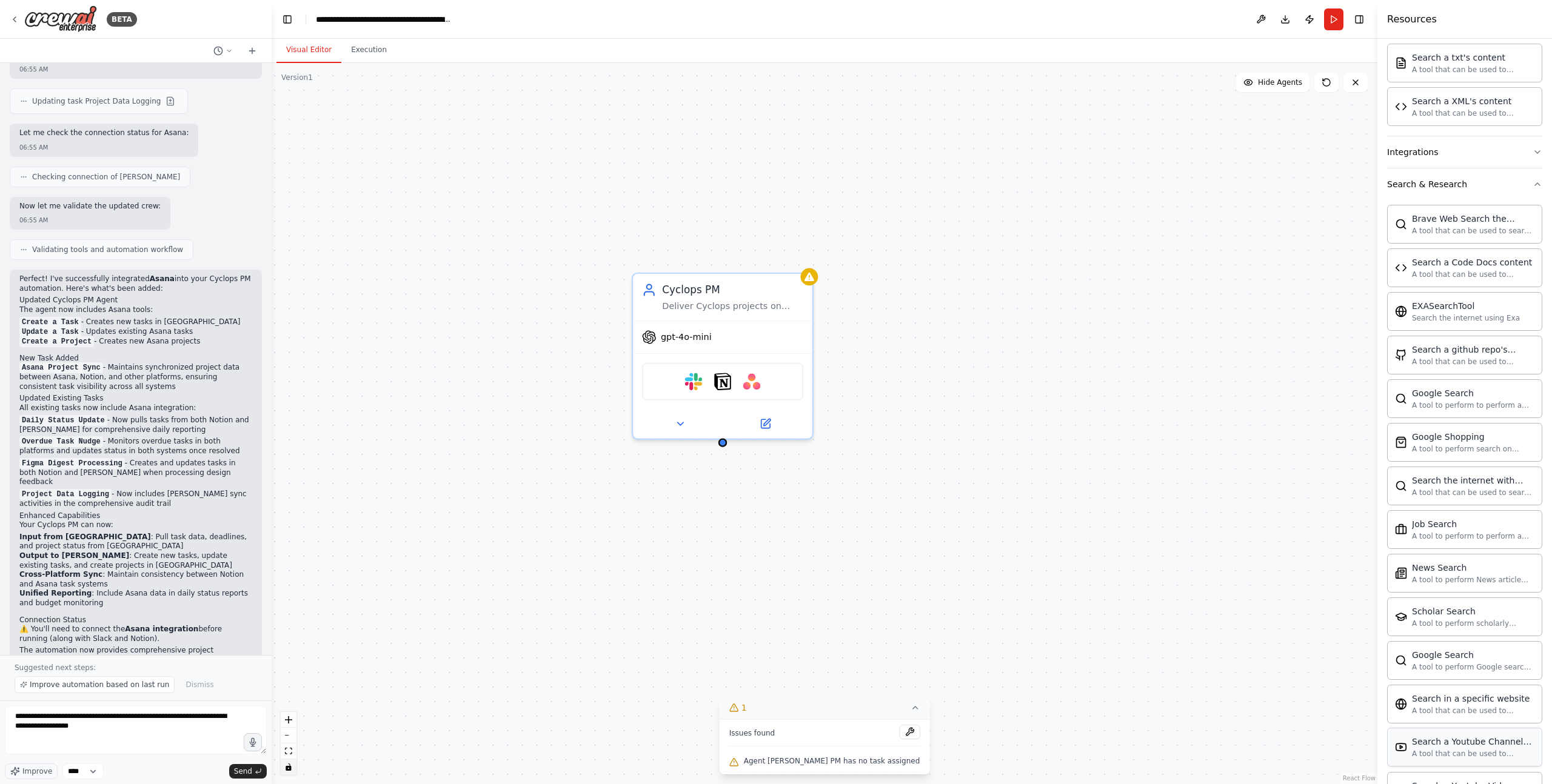
scroll to position [626, 0]
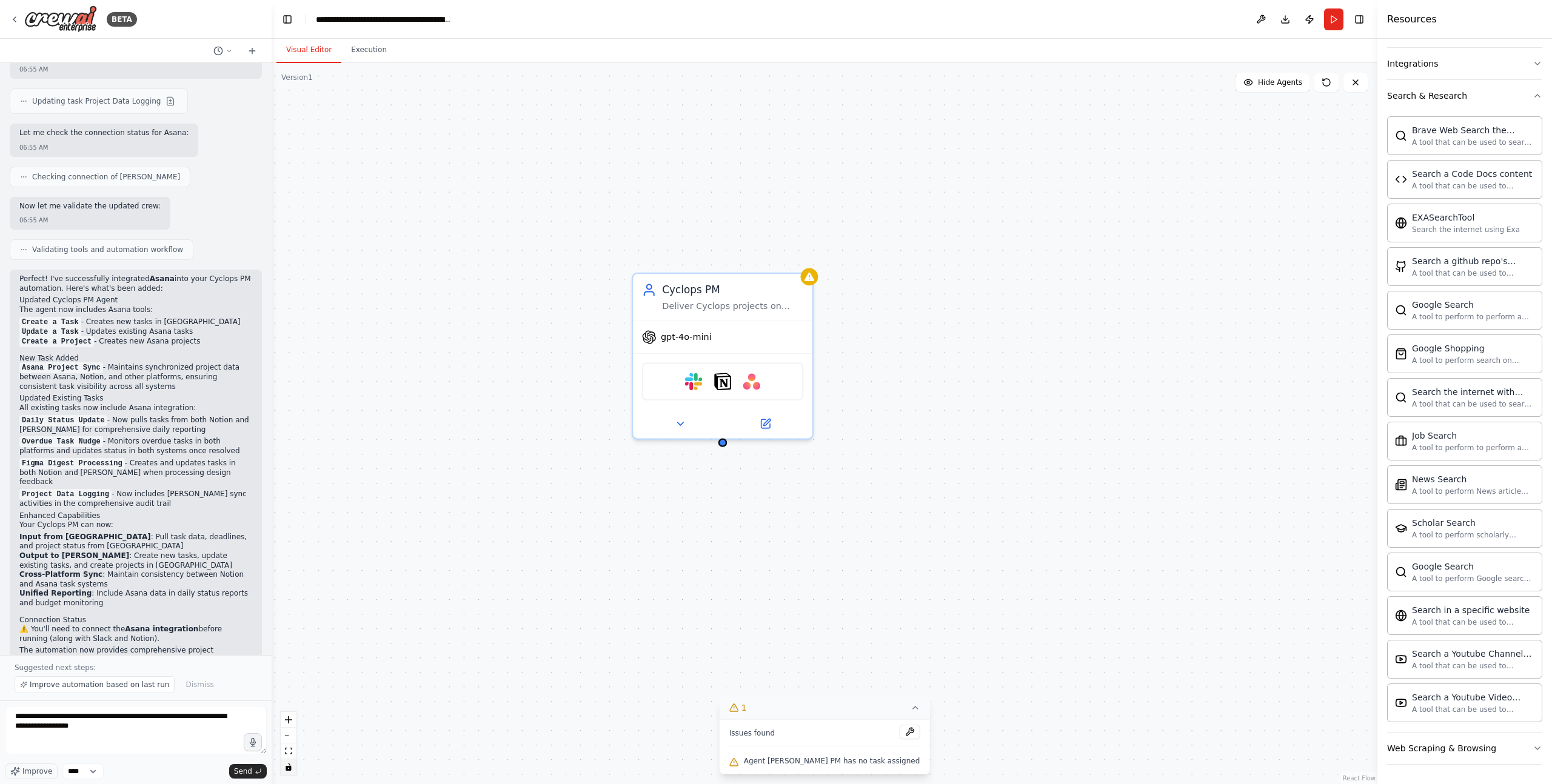
drag, startPoint x: 1418, startPoint y: 745, endPoint x: 1347, endPoint y: 728, distance: 73.0
click at [1163, 653] on div "Web Scraping & Browsing" at bounding box center [1441, 749] width 109 height 12
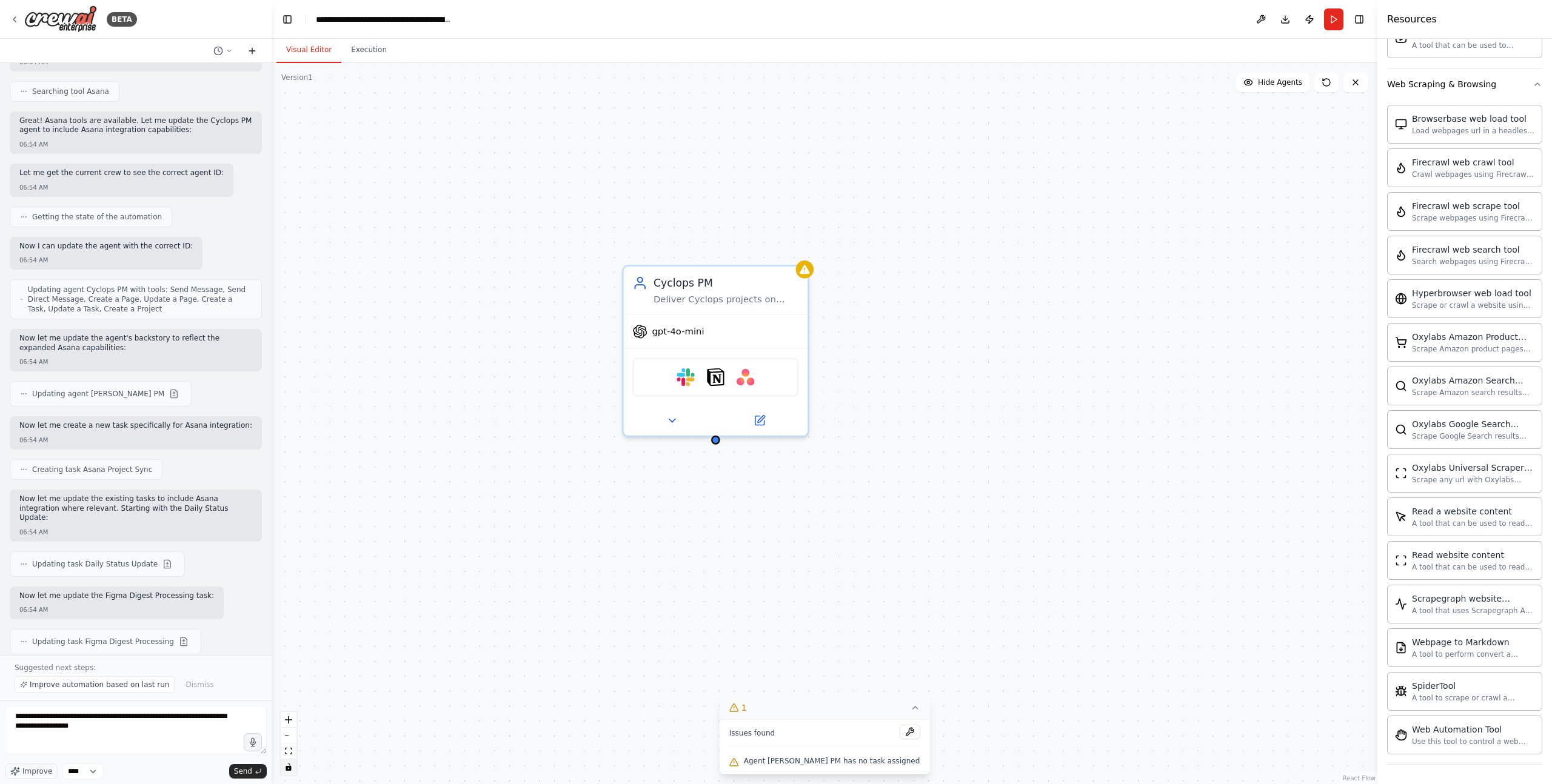
scroll to position [2183, 0]
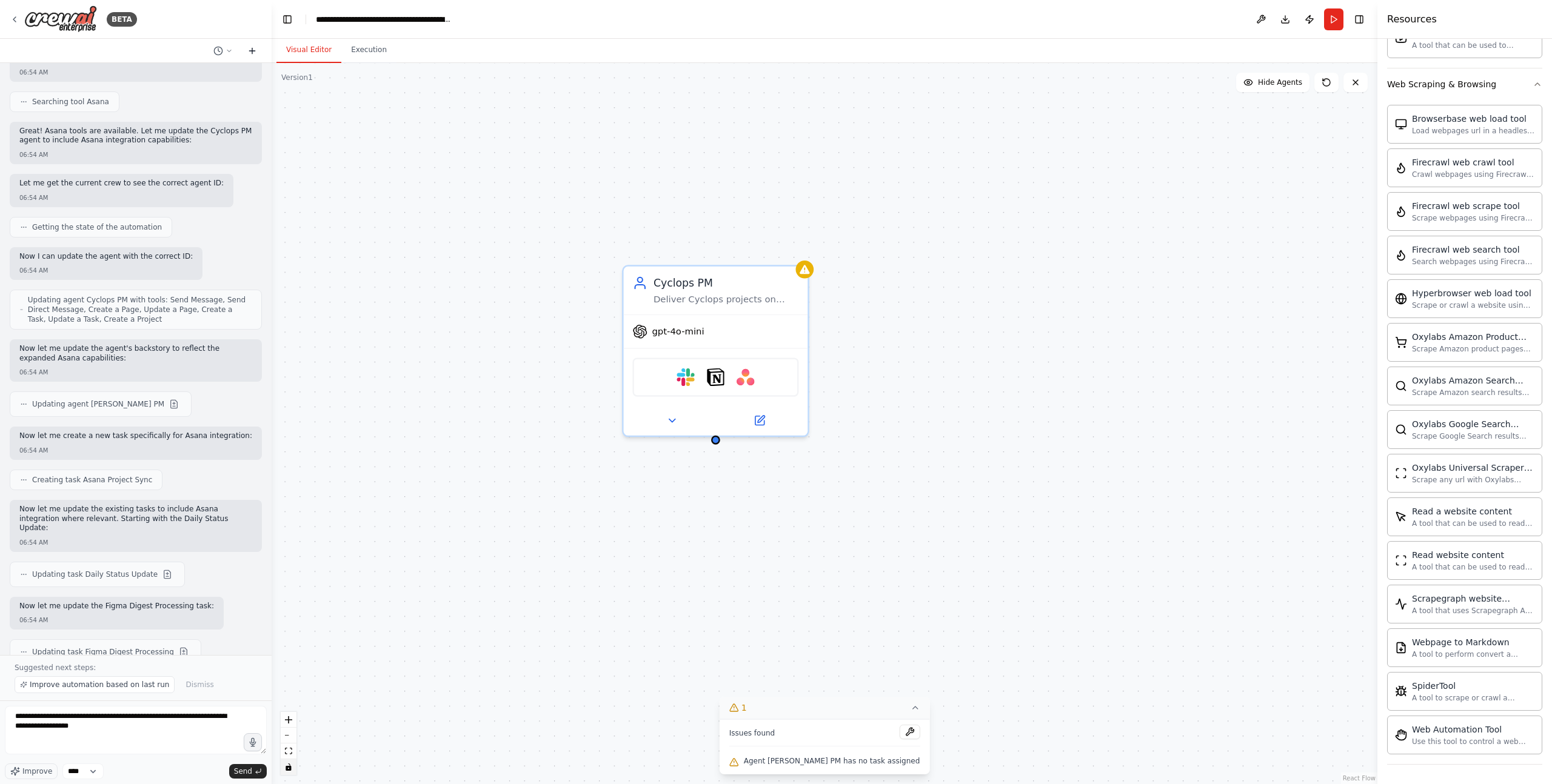
click at [250, 51] on icon at bounding box center [252, 51] width 5 height 0
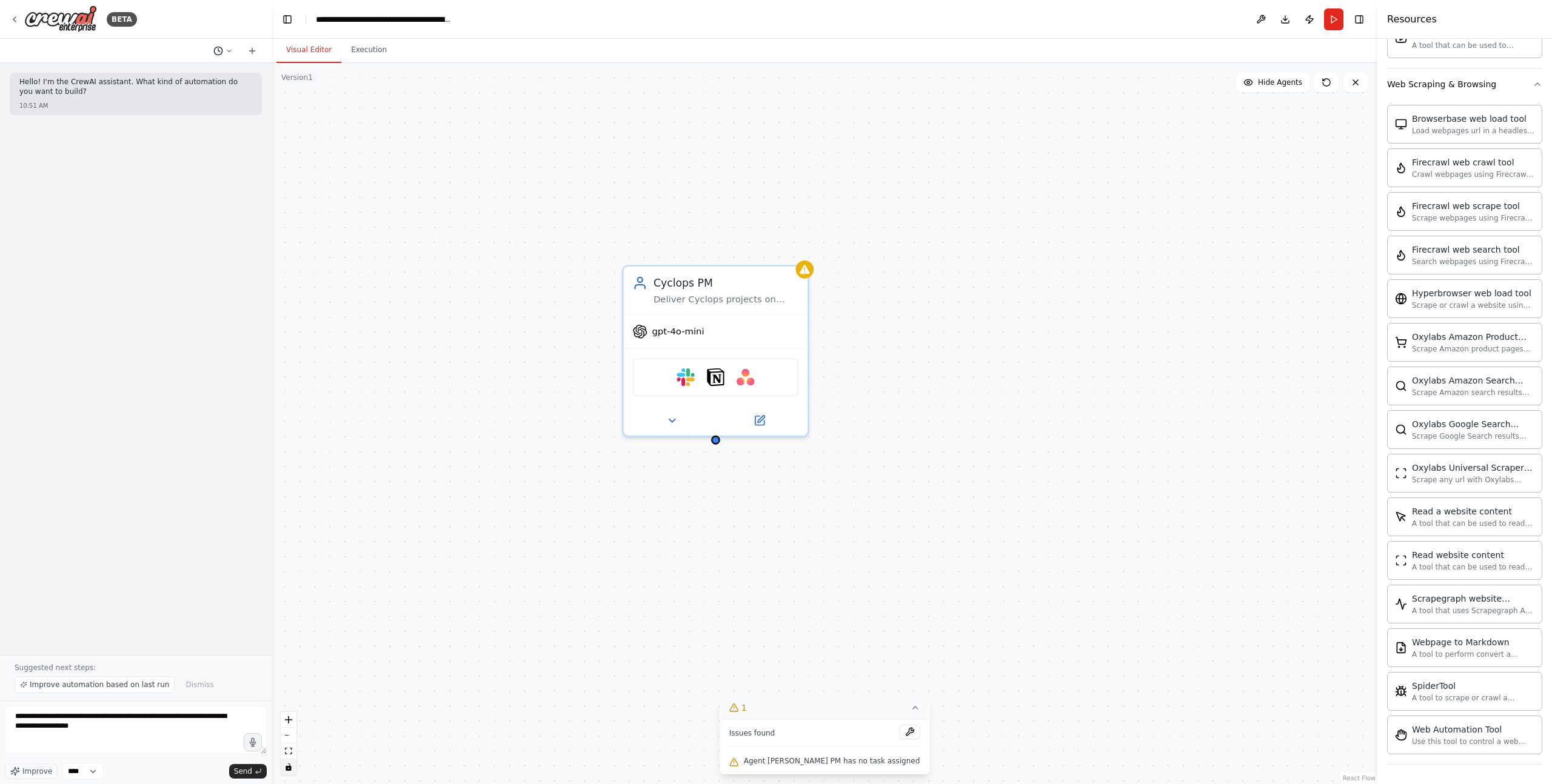
click at [225, 51] on icon at bounding box center [228, 51] width 8 height 8
click at [225, 52] on div at bounding box center [136, 392] width 271 height 784
click at [725, 384] on div "Slack Notion Asana" at bounding box center [715, 374] width 166 height 39
click at [765, 422] on icon at bounding box center [760, 417] width 12 height 12
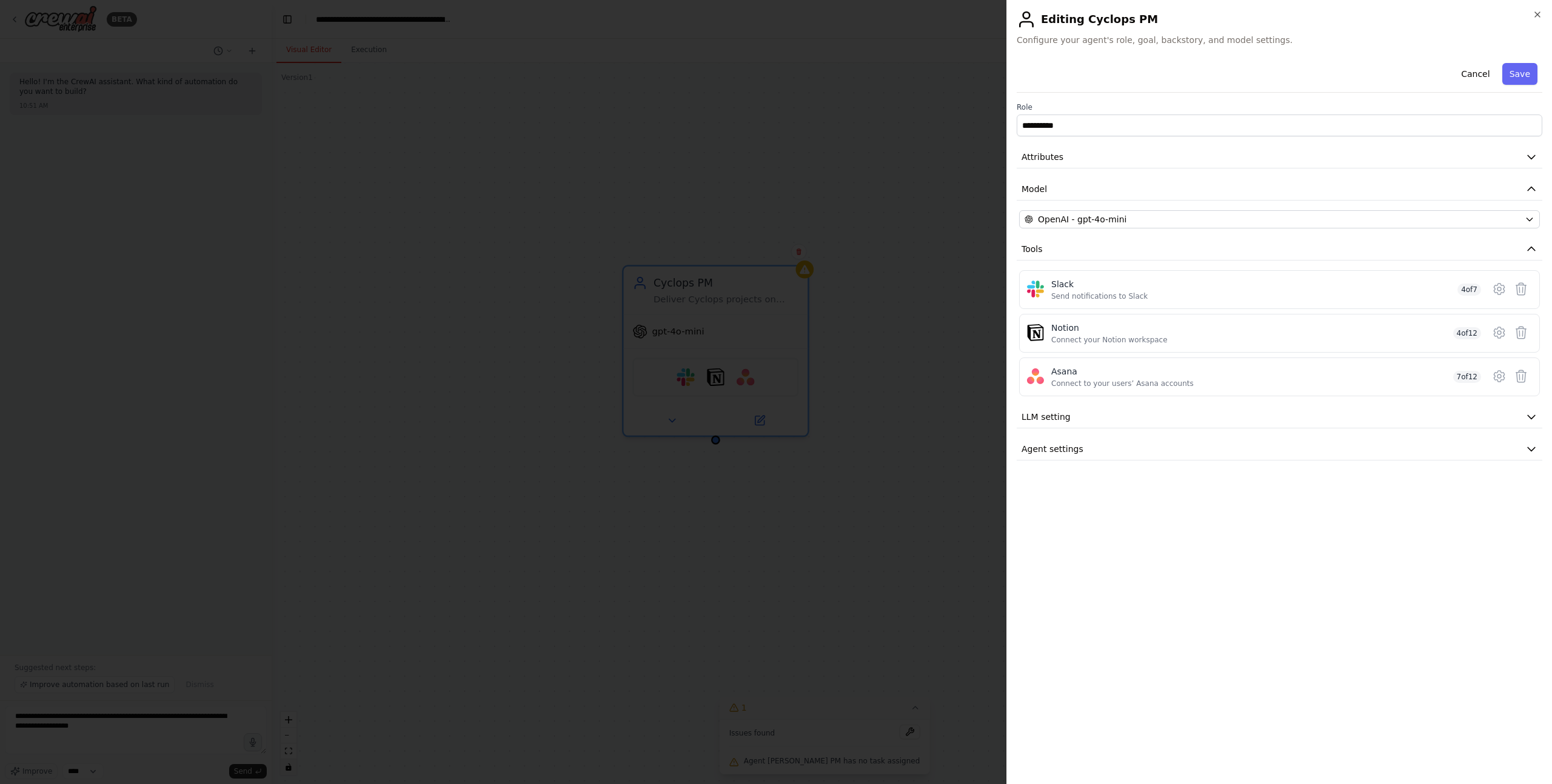
click at [891, 390] on div at bounding box center [776, 392] width 1552 height 784
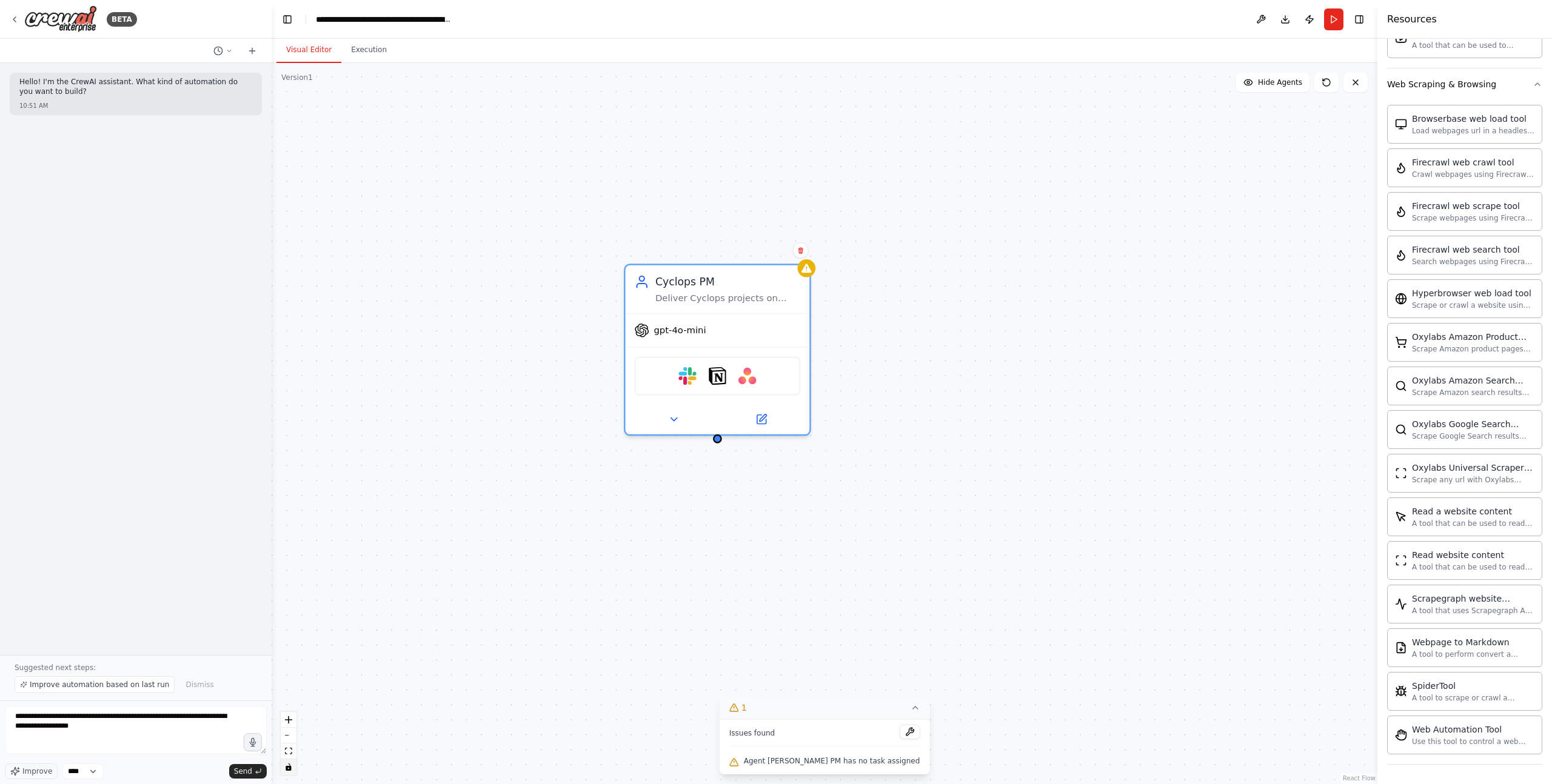
click at [918, 373] on div "Cyclops PM Deliver Cyclops projects on time, on budget, with zero surprises by …" at bounding box center [824, 424] width 1105 height 722
click at [679, 422] on icon at bounding box center [674, 416] width 12 height 12
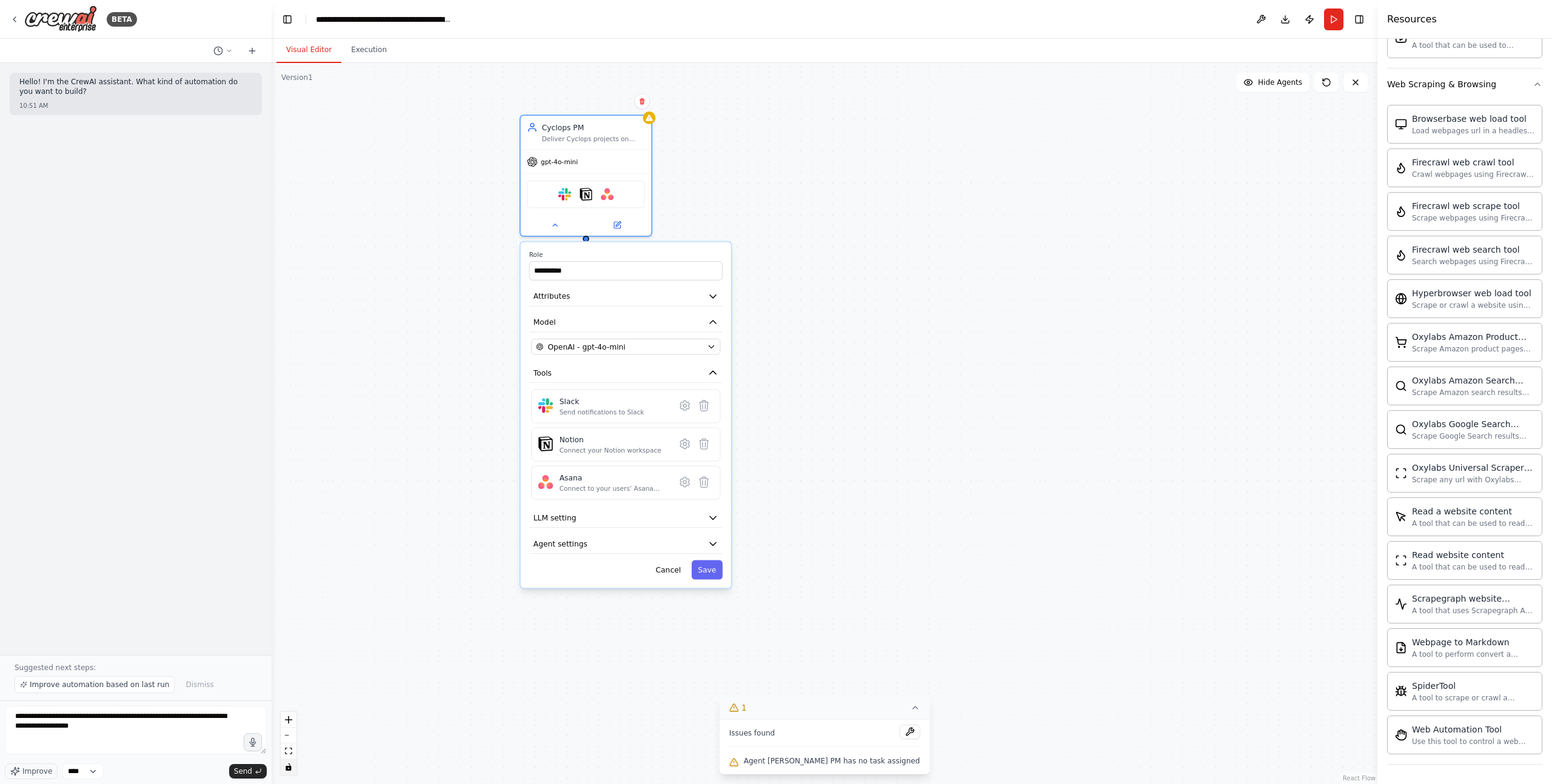
drag, startPoint x: 1040, startPoint y: 468, endPoint x: 961, endPoint y: 272, distance: 211.3
click at [961, 271] on div "**********" at bounding box center [824, 424] width 1105 height 722
click at [934, 336] on div "**********" at bounding box center [824, 424] width 1105 height 722
click at [705, 570] on button "Save" at bounding box center [706, 571] width 31 height 19
drag, startPoint x: 807, startPoint y: 508, endPoint x: 813, endPoint y: 505, distance: 6.7
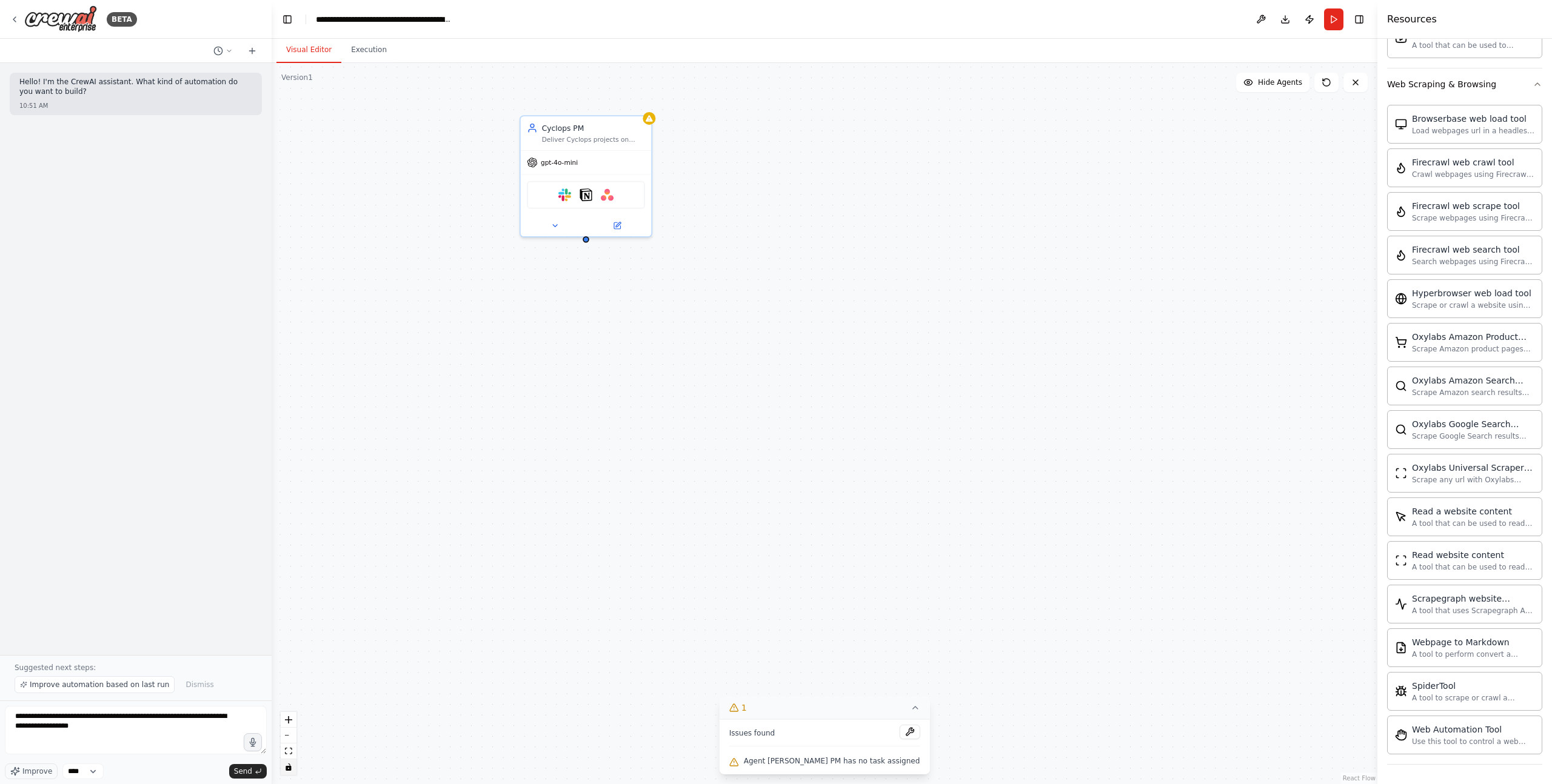
click at [810, 506] on div "Cyclops PM Deliver Cyclops projects on time, on budget, with zero surprises by …" at bounding box center [824, 424] width 1105 height 722
drag, startPoint x: 1143, startPoint y: 175, endPoint x: 1155, endPoint y: 152, distance: 25.9
click at [1147, 160] on div "Cyclops PM Deliver Cyclops projects on time, on budget, with zero surprises by …" at bounding box center [824, 424] width 1105 height 722
click at [806, 332] on div "Cyclops PM Deliver Cyclops projects on time, on budget, with zero surprises by …" at bounding box center [824, 424] width 1105 height 722
drag, startPoint x: 251, startPoint y: 53, endPoint x: 378, endPoint y: 115, distance: 141.3
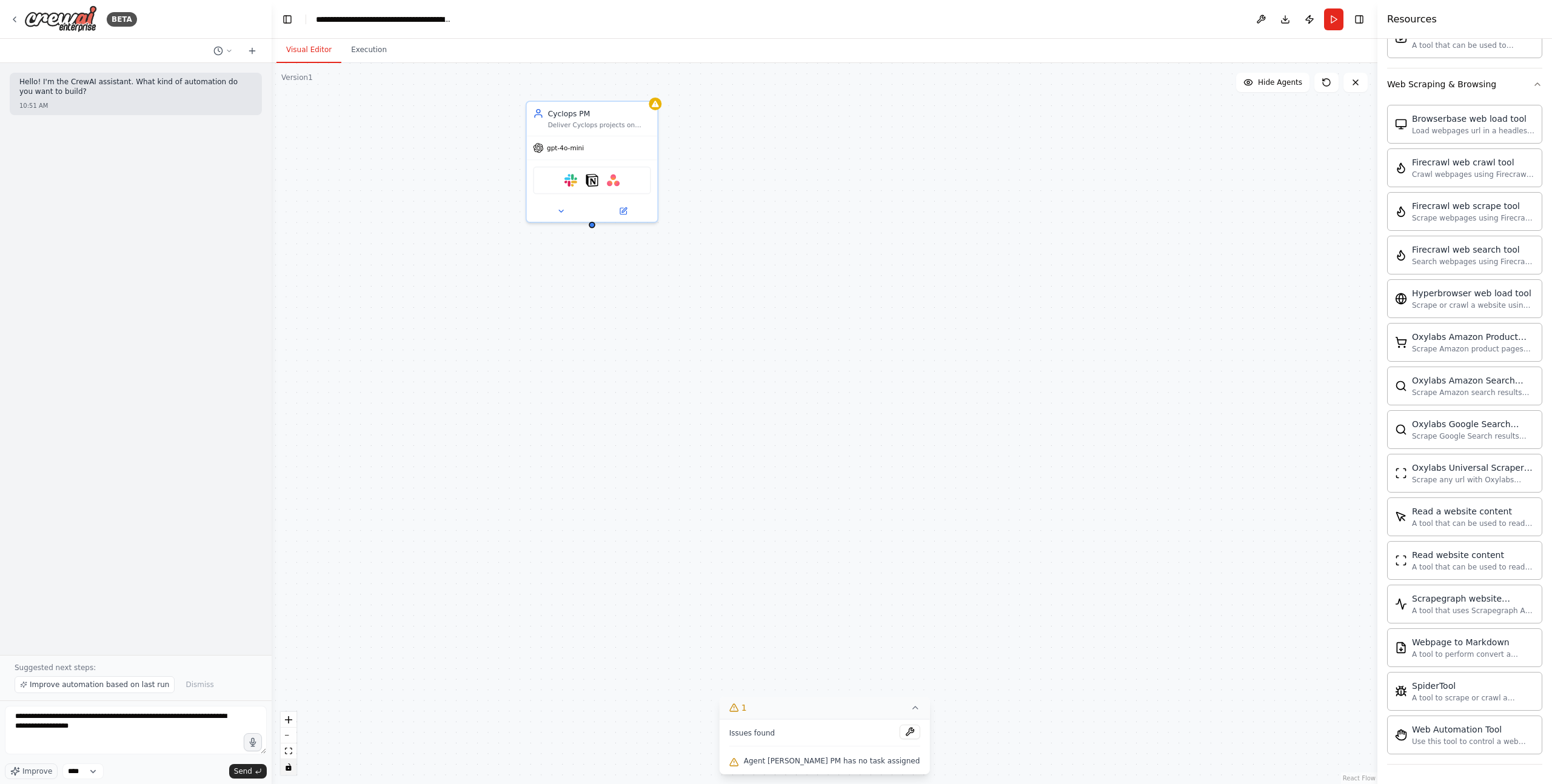
click at [377, 116] on div "**********" at bounding box center [776, 392] width 1552 height 784
click at [1163, 78] on icon at bounding box center [1356, 83] width 10 height 10
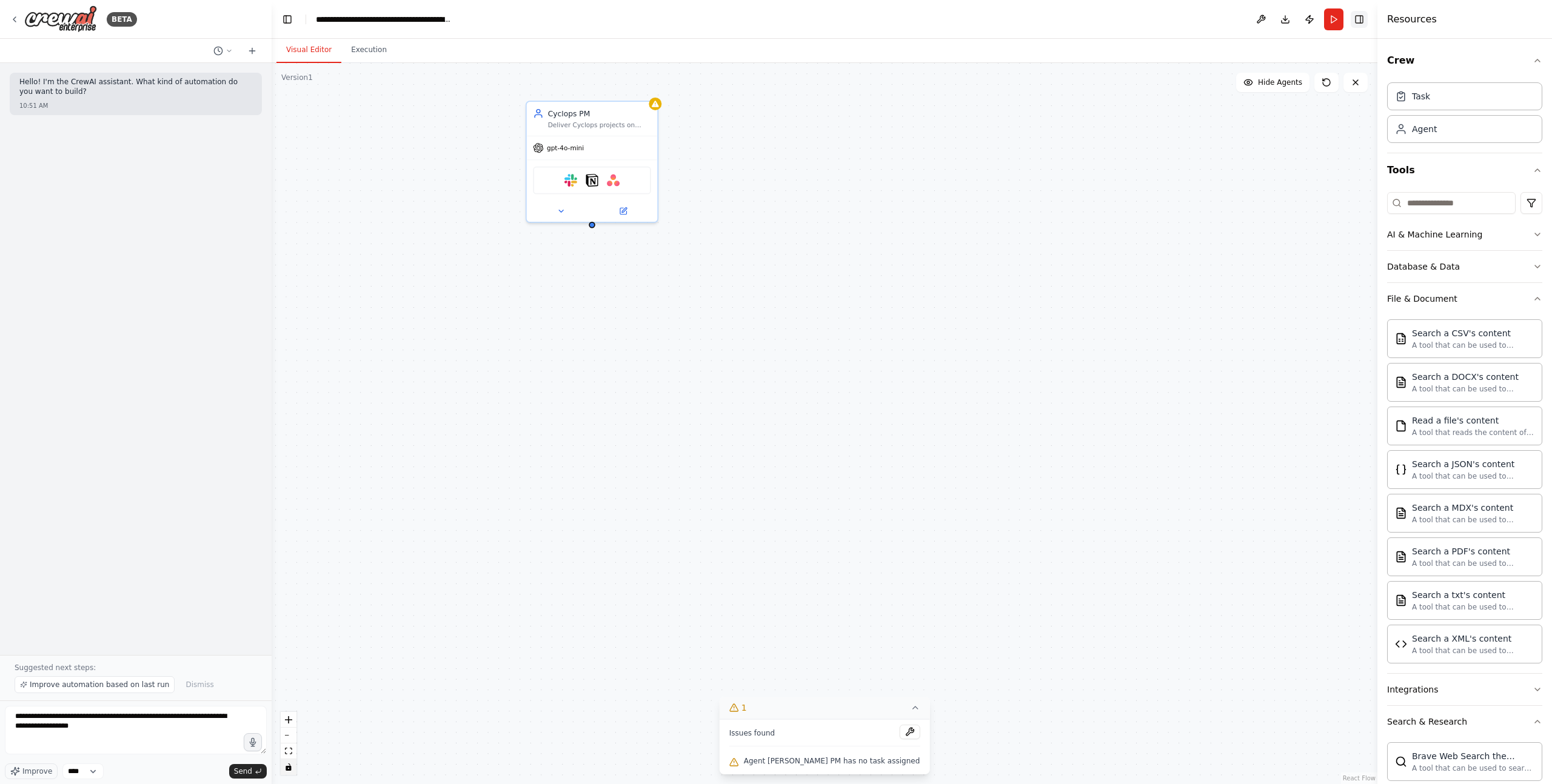
click at [1163, 16] on button "Toggle Right Sidebar" at bounding box center [1359, 19] width 17 height 17
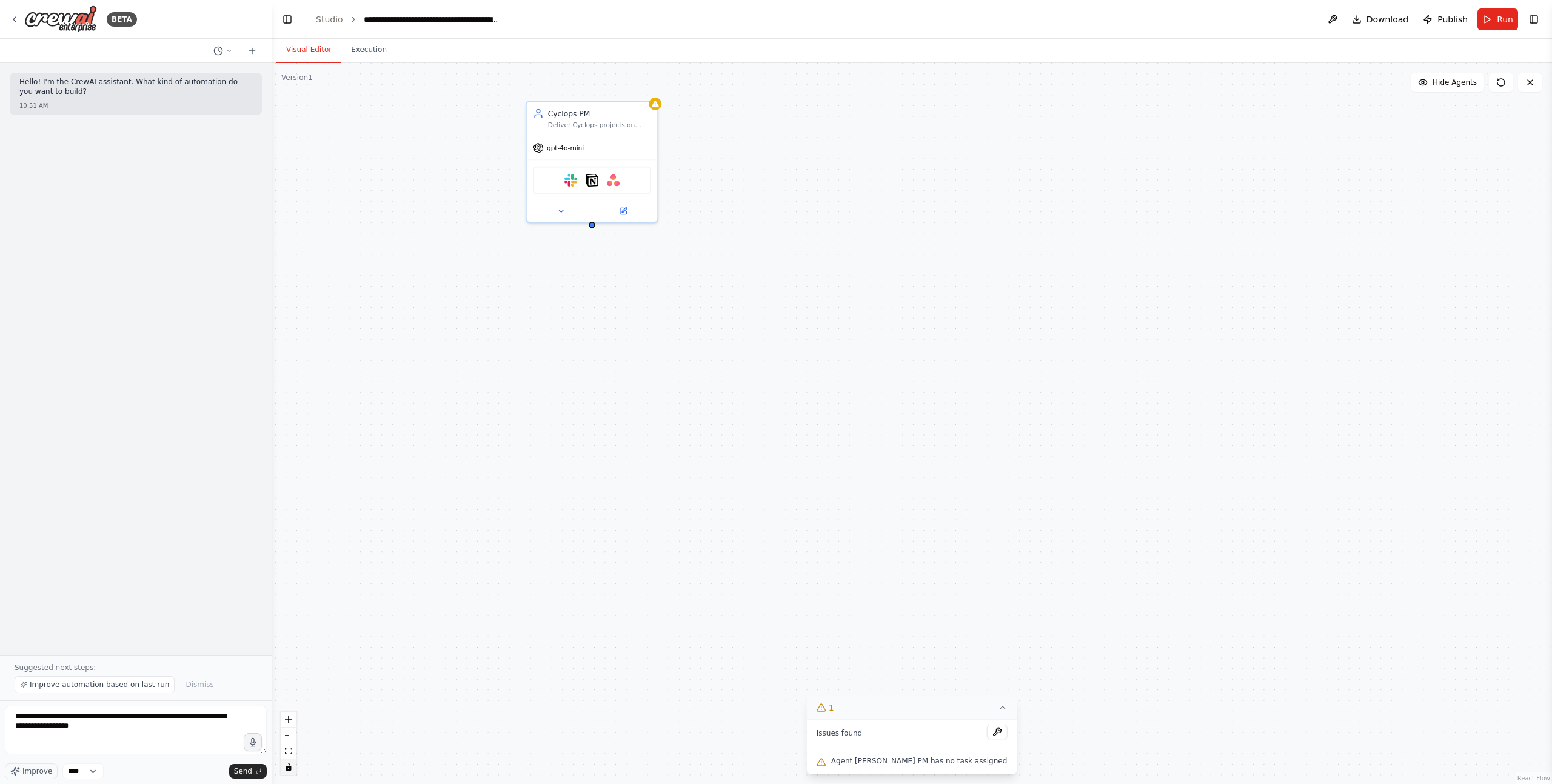
click at [1163, 20] on button "Toggle Right Sidebar" at bounding box center [1533, 19] width 17 height 17
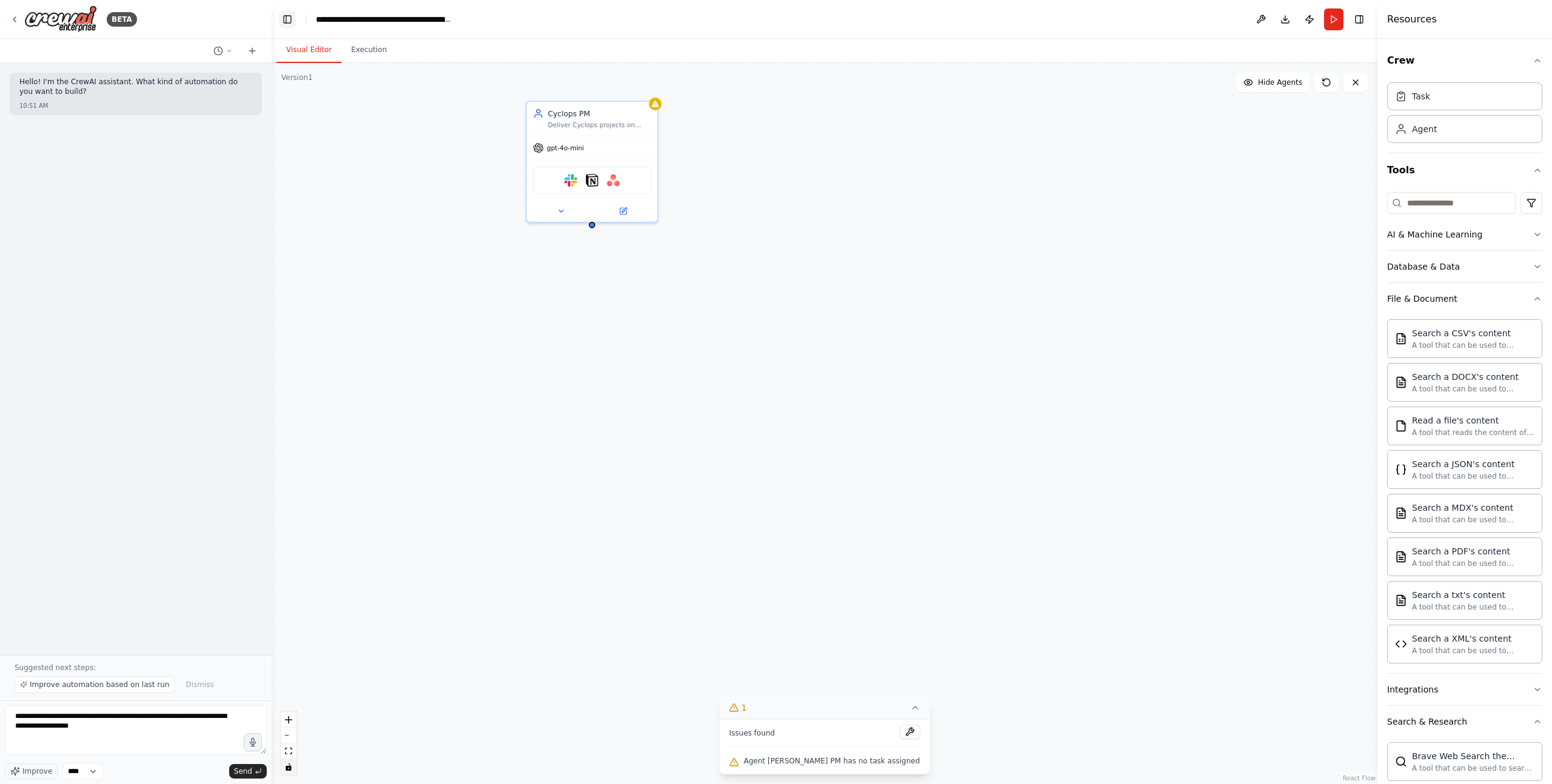
click at [291, 20] on button "Toggle Left Sidebar" at bounding box center [287, 19] width 17 height 17
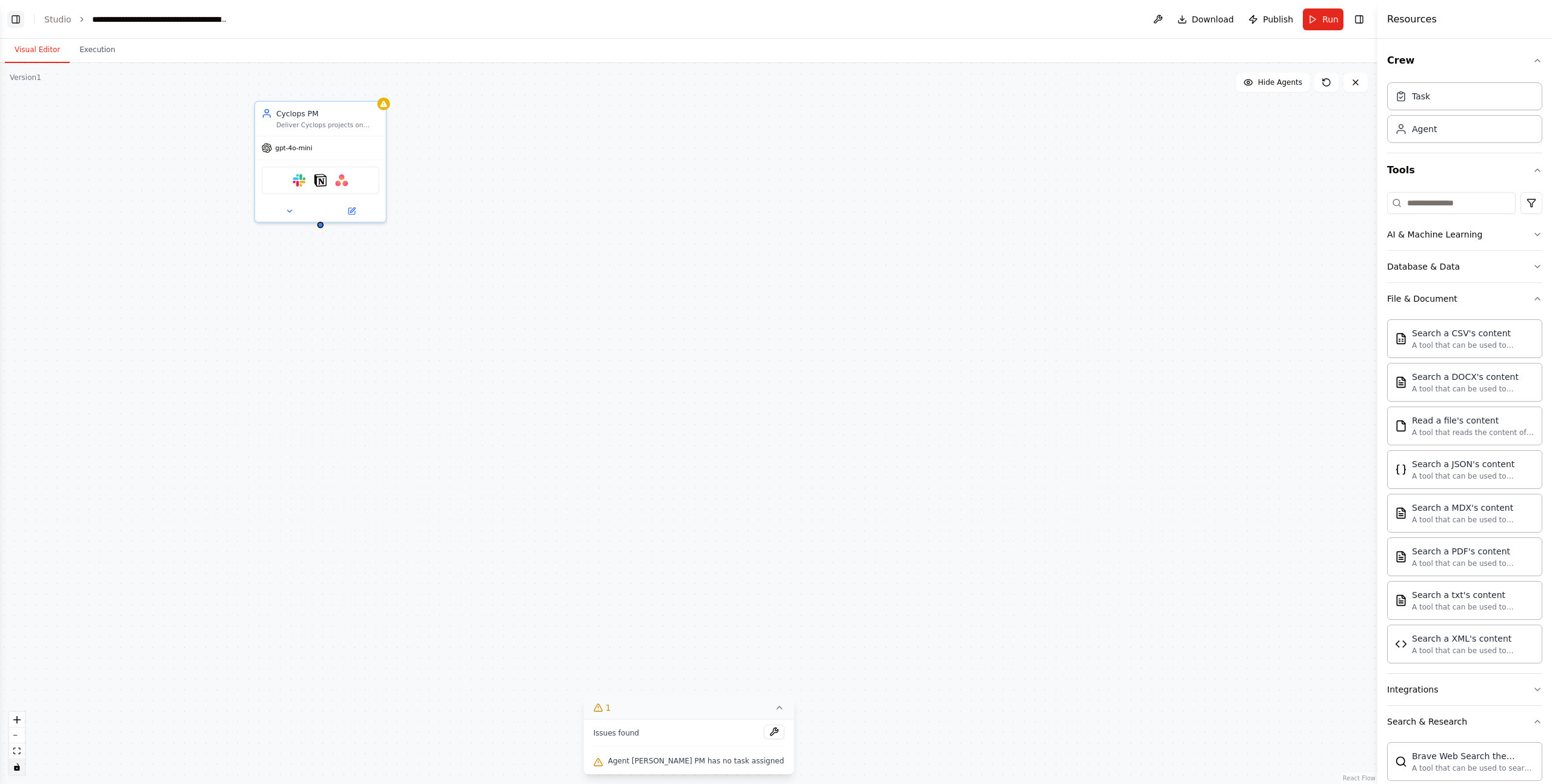
click at [11, 19] on button "Toggle Left Sidebar" at bounding box center [16, 19] width 17 height 17
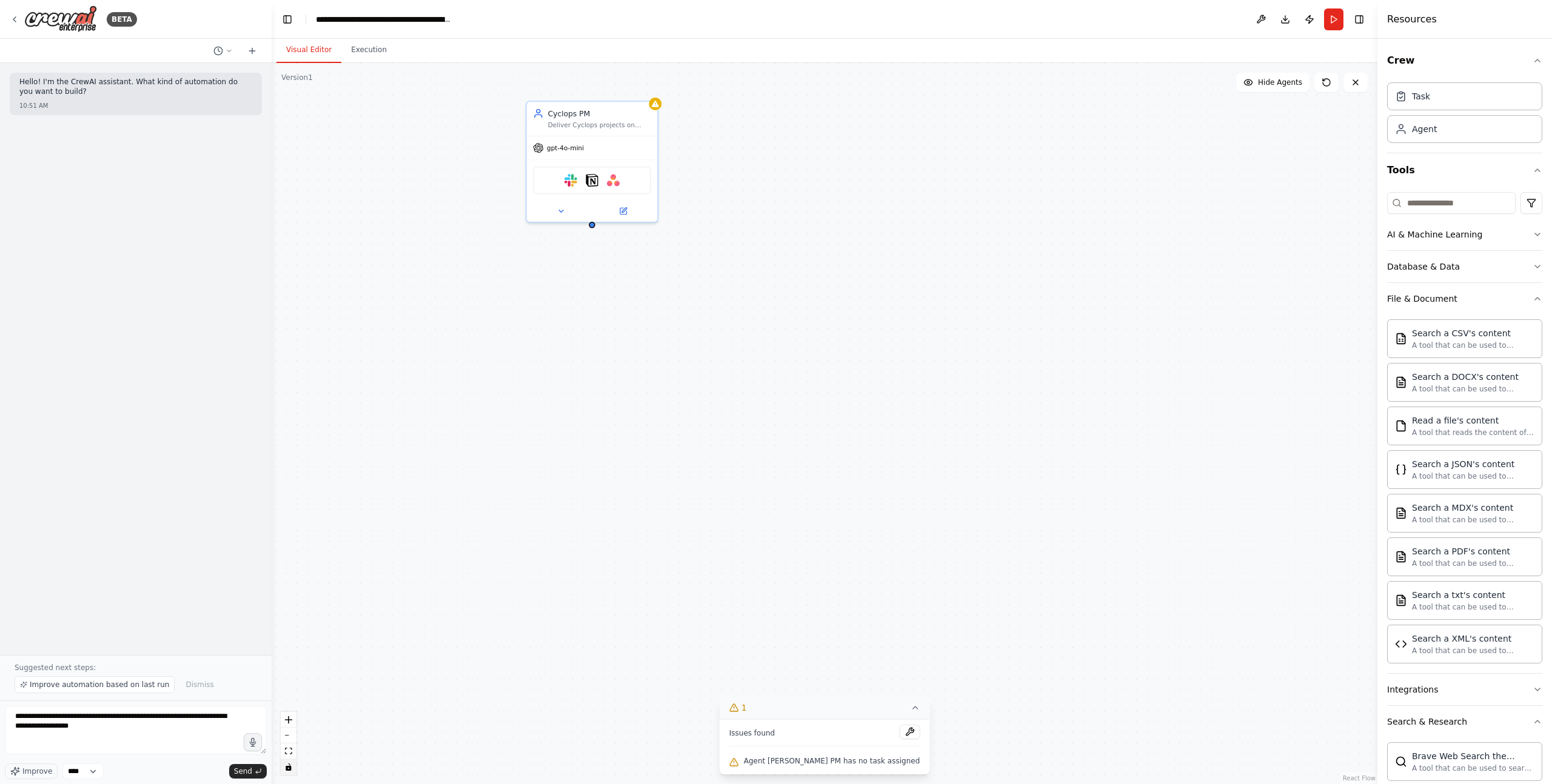
click at [483, 428] on div "Cyclops PM Deliver Cyclops projects on time, on budget, with zero surprises by …" at bounding box center [824, 424] width 1105 height 722
drag, startPoint x: 592, startPoint y: 224, endPoint x: 1077, endPoint y: 333, distance: 497.1
click at [1077, 333] on div "Cyclops PM Deliver Cyclops projects on time, on budget, with zero surprises by …" at bounding box center [824, 424] width 1105 height 722
click at [846, 464] on div "Cyclops PM Deliver Cyclops projects on time, on budget, with zero surprises by …" at bounding box center [824, 424] width 1105 height 722
click at [812, 463] on div "Cyclops PM Deliver Cyclops projects on time, on budget, with zero surprises by …" at bounding box center [824, 424] width 1105 height 722
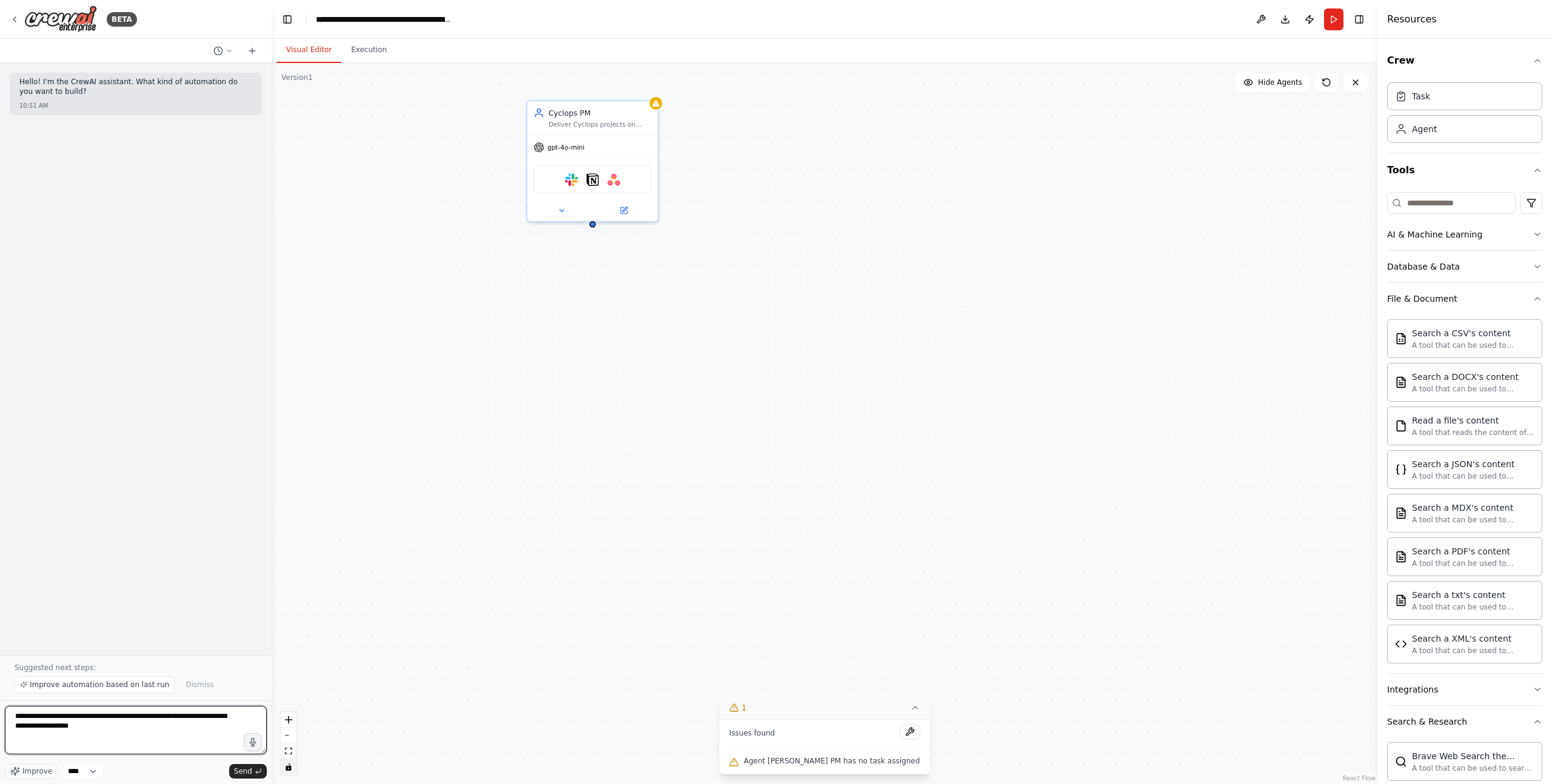
drag, startPoint x: 99, startPoint y: 743, endPoint x: 109, endPoint y: 745, distance: 10.2
click at [99, 653] on textarea "**********" at bounding box center [136, 731] width 262 height 49
drag, startPoint x: 176, startPoint y: 736, endPoint x: 0, endPoint y: 668, distance: 188.7
click at [0, 653] on div "**********" at bounding box center [136, 392] width 271 height 784
click at [135, 653] on textarea at bounding box center [136, 731] width 262 height 49
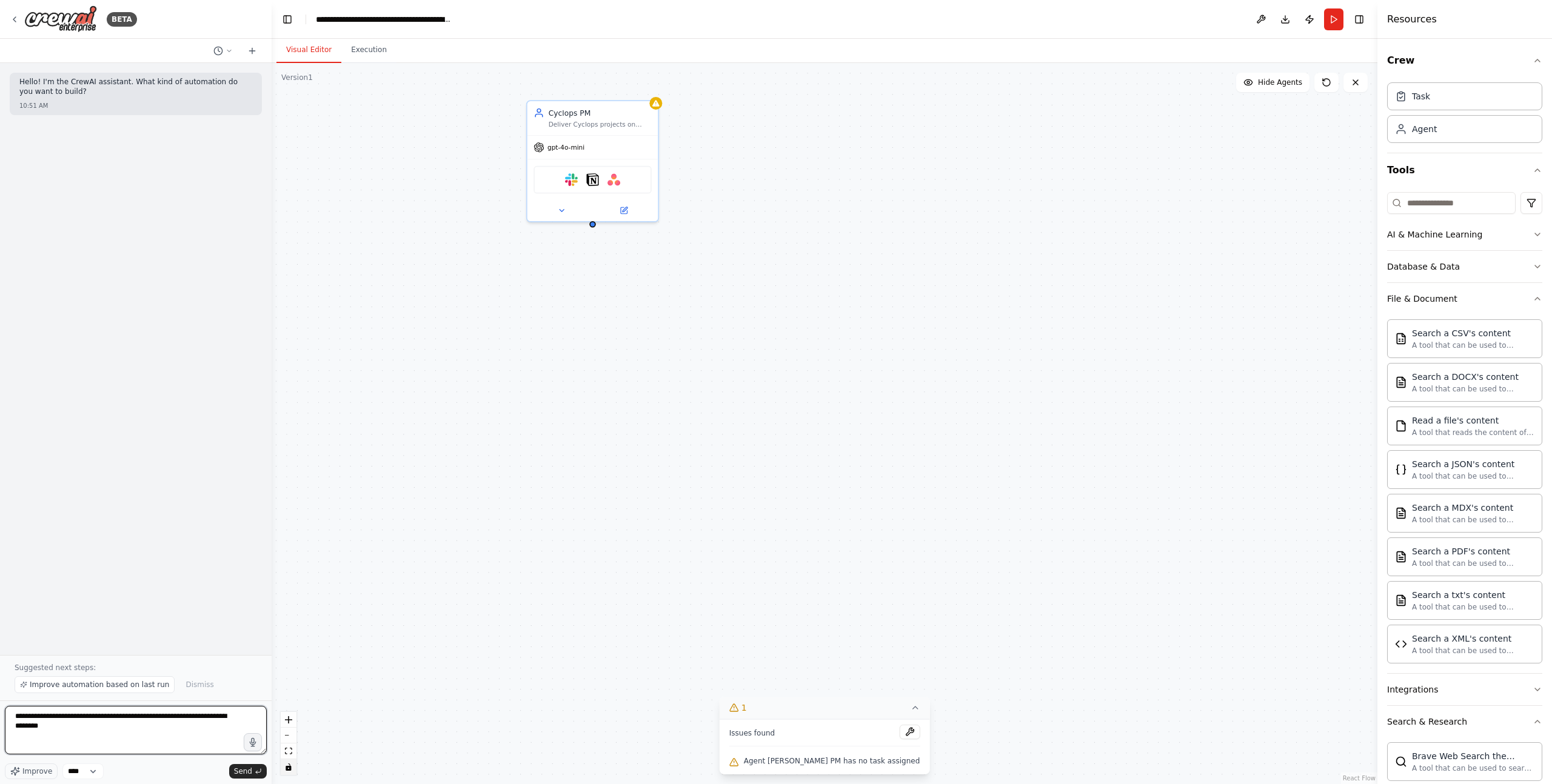
click at [120, 653] on textarea "**********" at bounding box center [136, 731] width 262 height 49
drag, startPoint x: 118, startPoint y: 738, endPoint x: 5, endPoint y: 709, distance: 116.7
click at [5, 653] on textarea "**********" at bounding box center [136, 731] width 262 height 49
click at [94, 653] on textarea "**********" at bounding box center [136, 731] width 262 height 49
type textarea "**********"
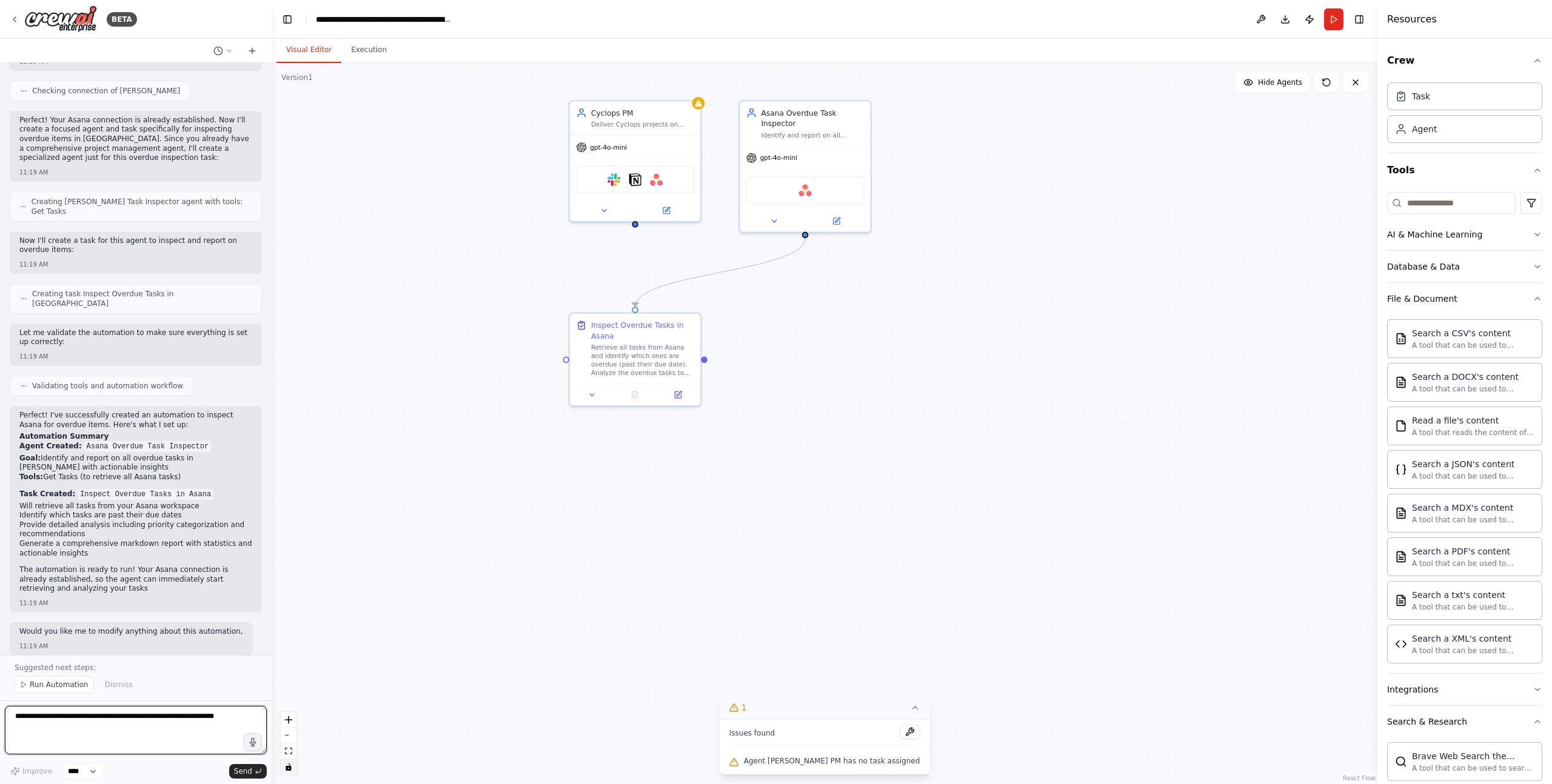
scroll to position [510, 0]
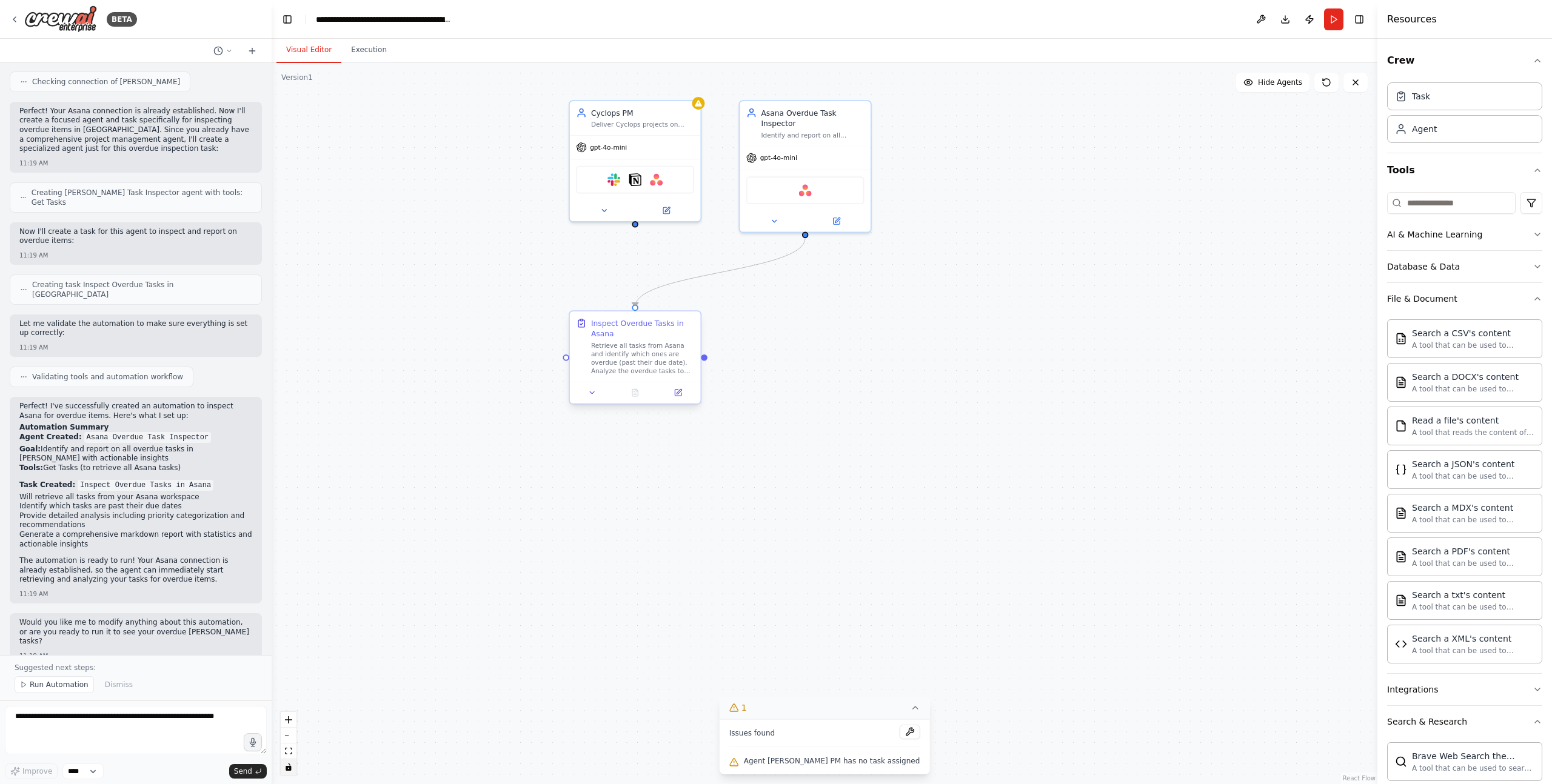
click at [652, 363] on div "Retrieve all tasks from Asana and identify which ones are overdue (past their d…" at bounding box center [642, 358] width 103 height 34
click at [588, 394] on icon at bounding box center [592, 393] width 8 height 8
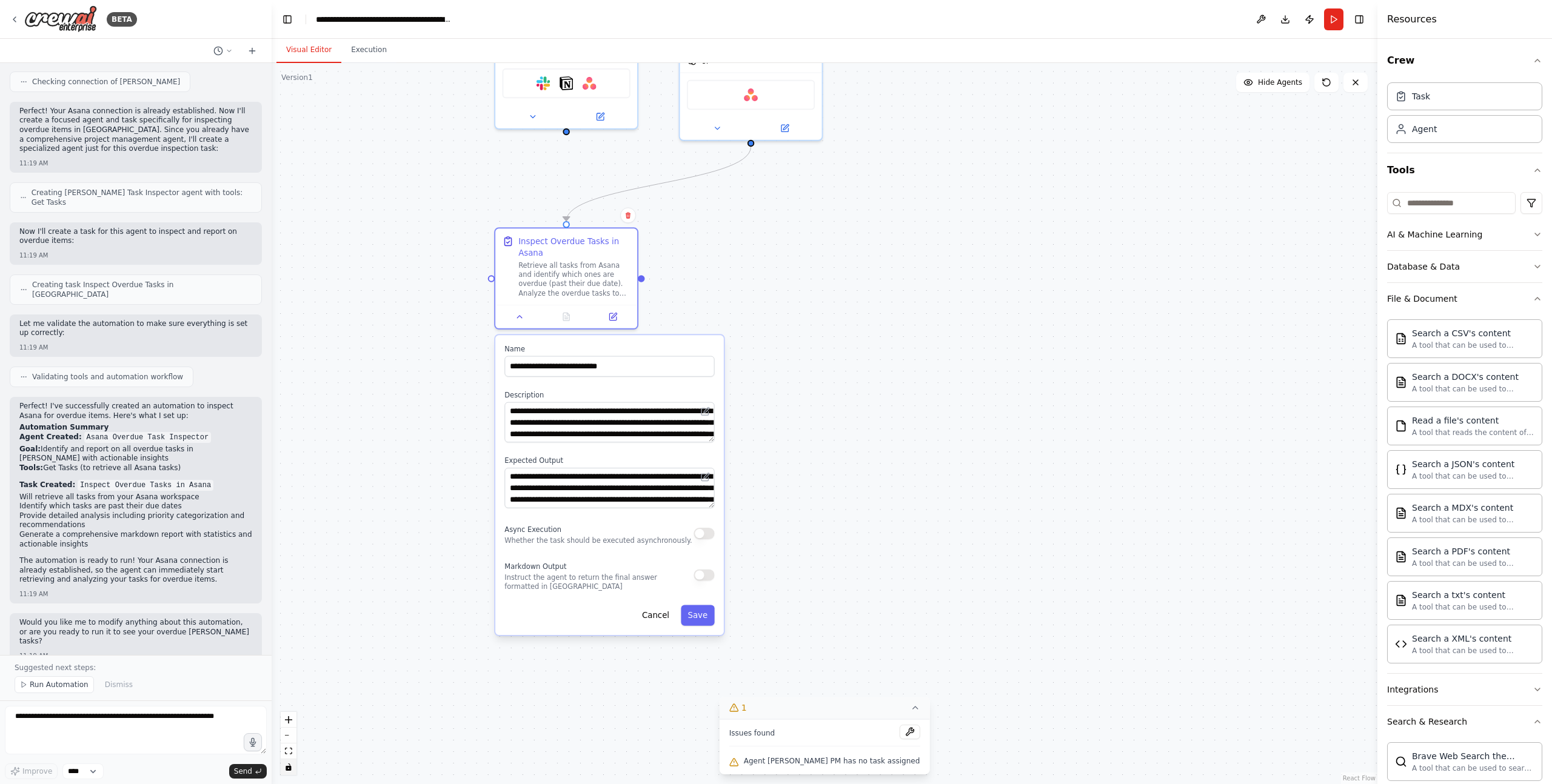
drag, startPoint x: 478, startPoint y: 485, endPoint x: 416, endPoint y: 416, distance: 92.8
click at [416, 416] on div ".deletable-edge-delete-btn { width: 20px; height: 20px; border: 0px solid #ffff…" at bounding box center [824, 424] width 1105 height 722
click at [81, 653] on span "Run Automation" at bounding box center [59, 685] width 59 height 10
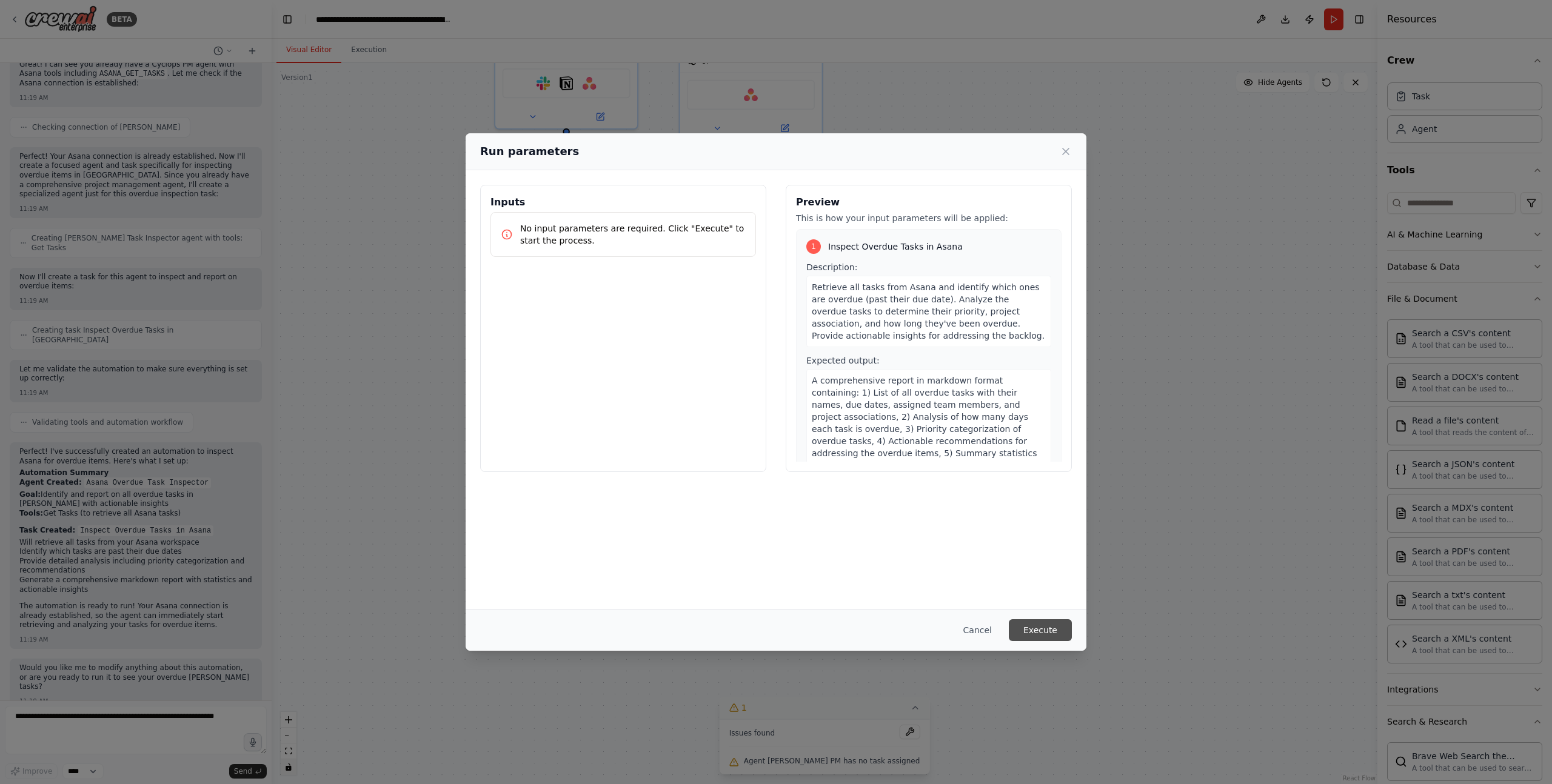
click at [1047, 636] on button "Execute" at bounding box center [1039, 631] width 63 height 22
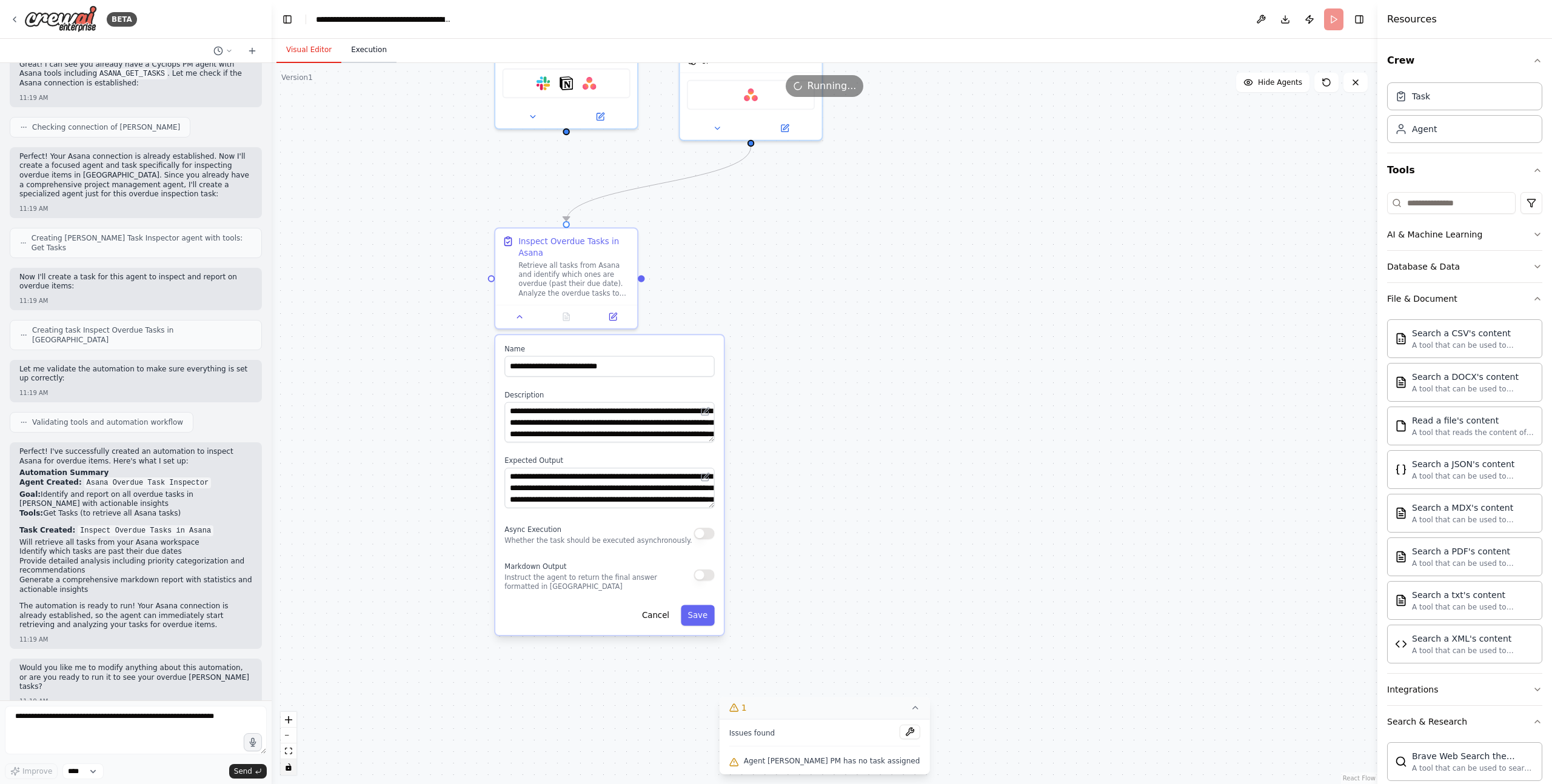
click at [370, 45] on button "Execution" at bounding box center [368, 51] width 55 height 25
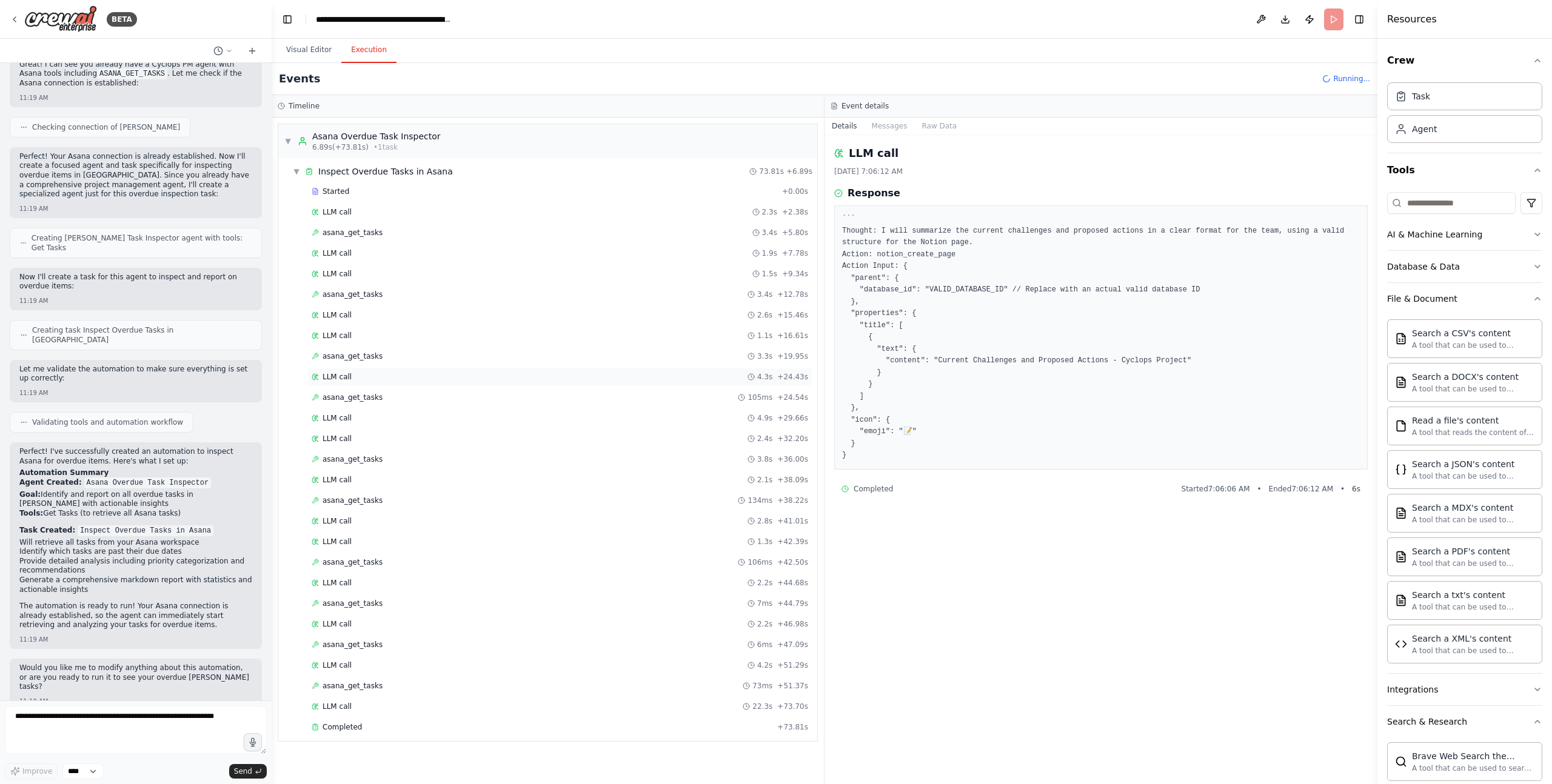
scroll to position [510, 0]
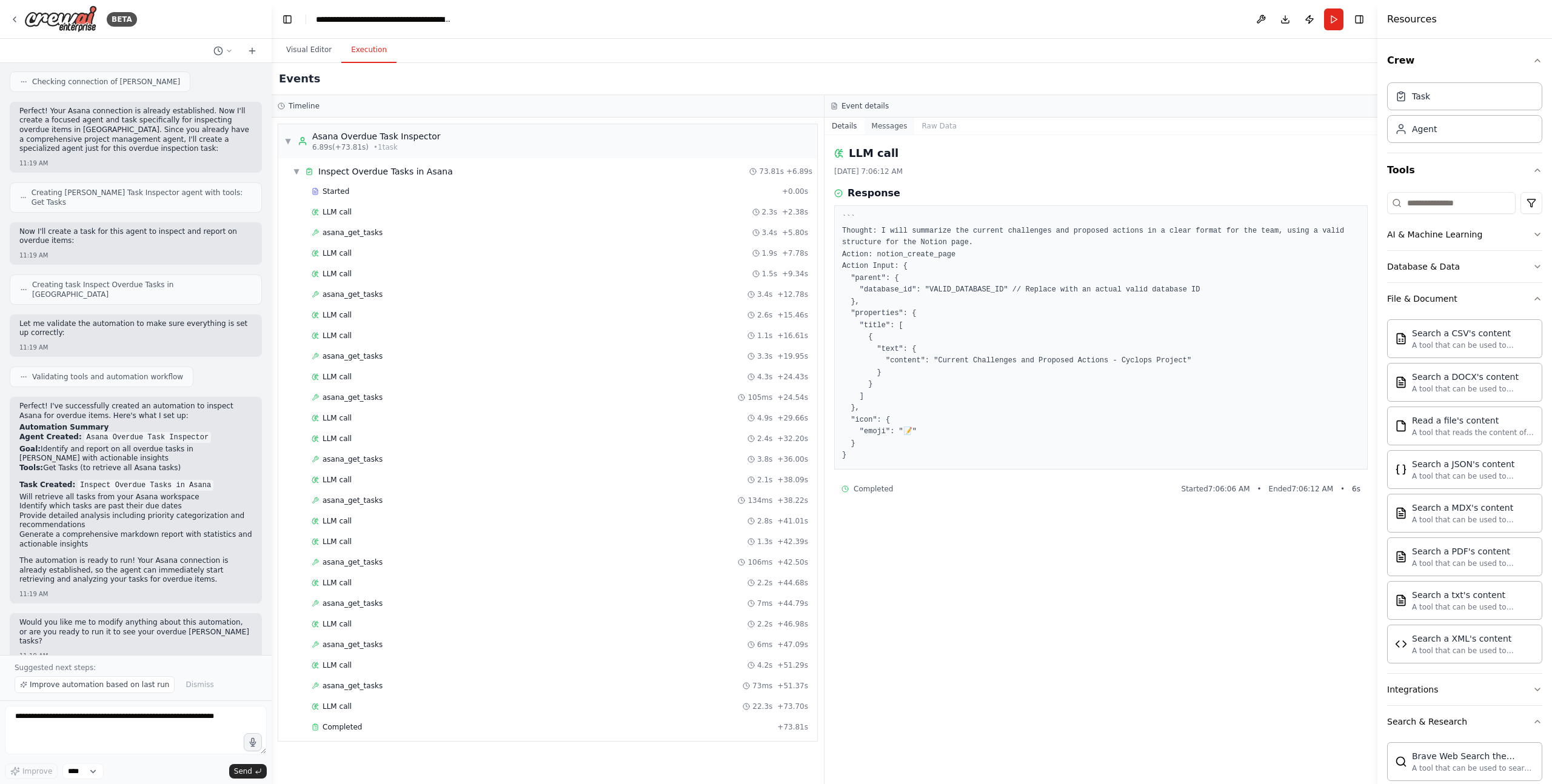
click at [891, 124] on button "Messages" at bounding box center [889, 126] width 51 height 17
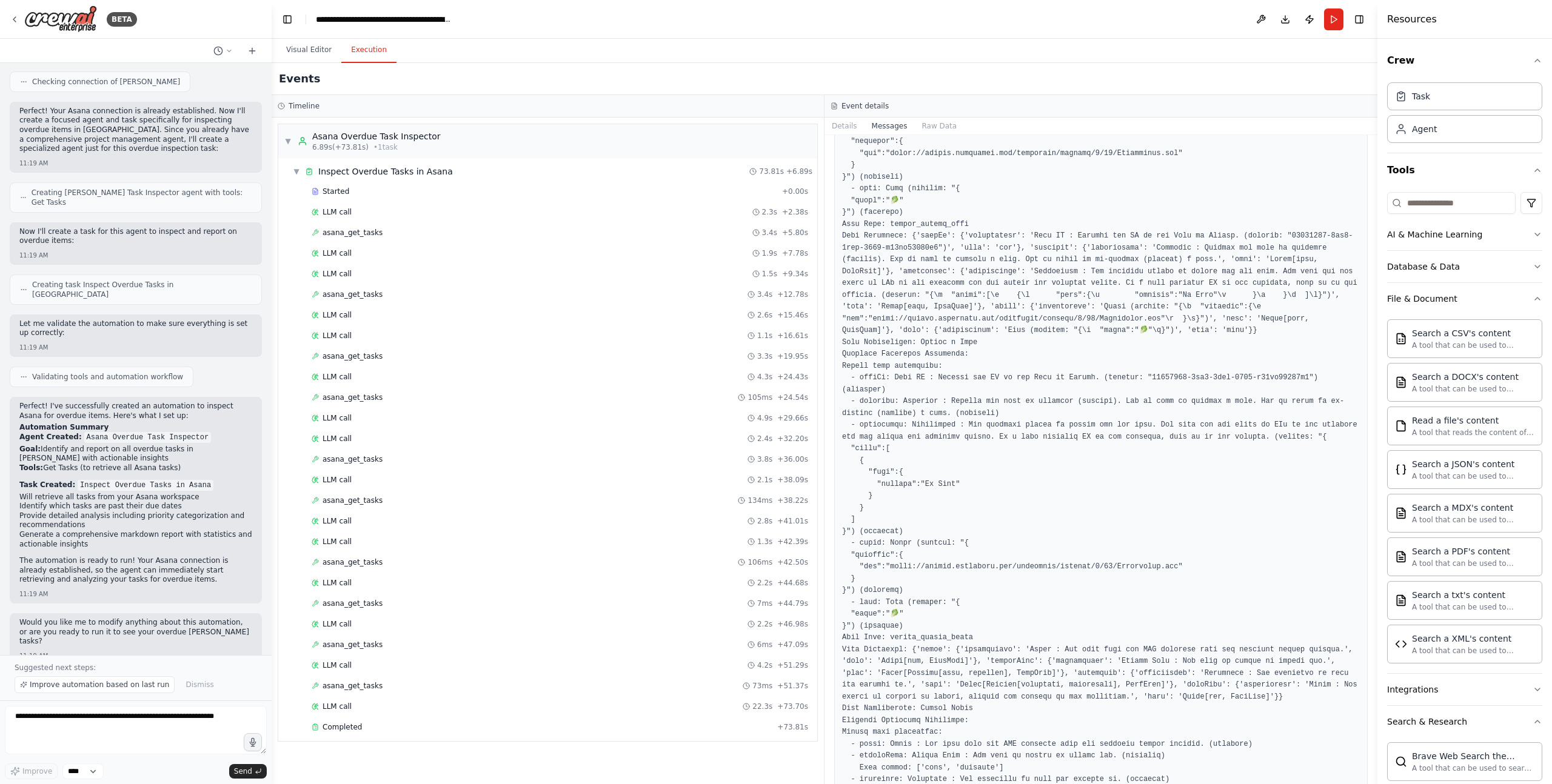
scroll to position [60078, 0]
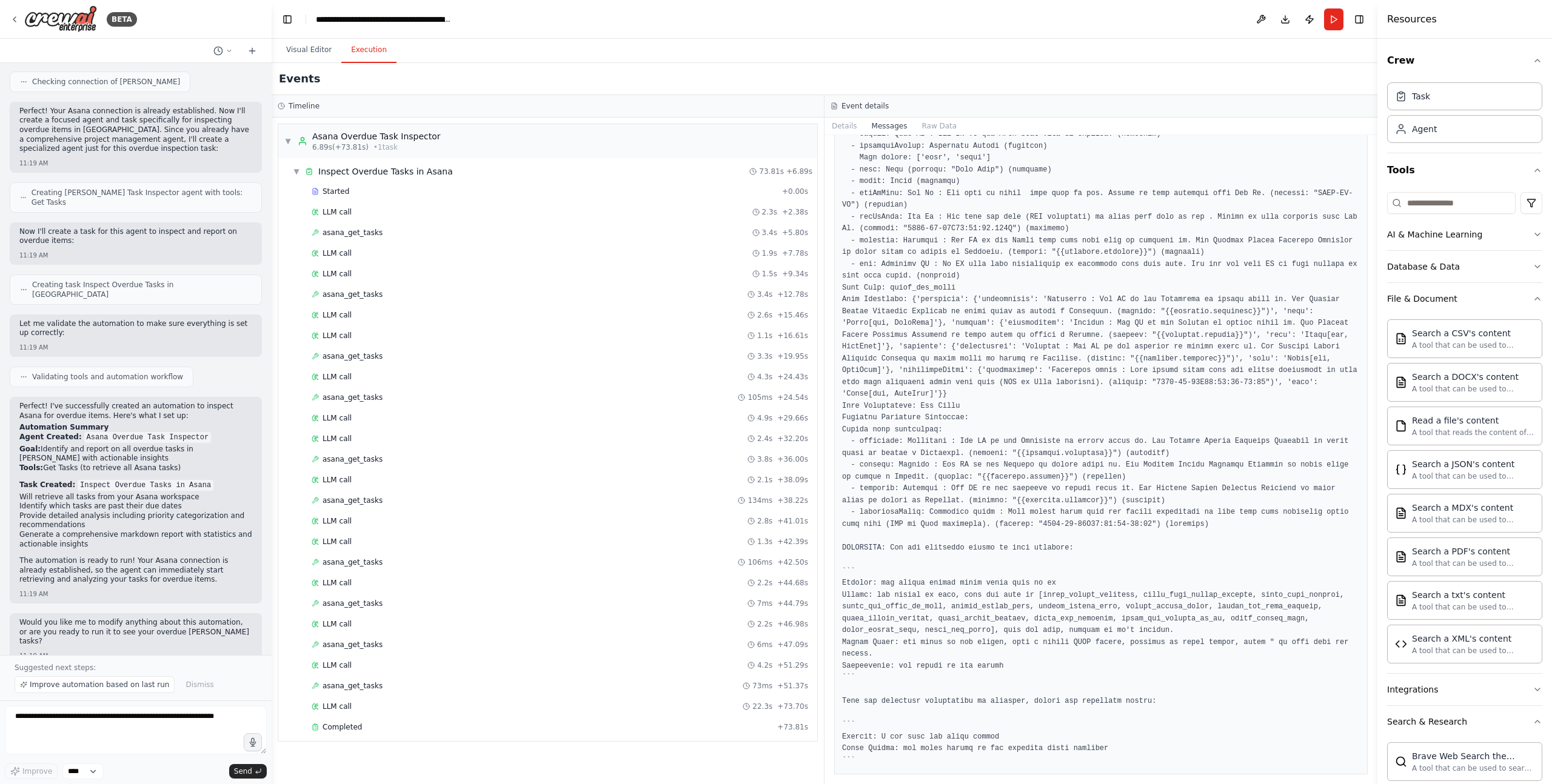
drag, startPoint x: 373, startPoint y: 94, endPoint x: 333, endPoint y: 55, distance: 55.9
click at [361, 79] on div "Events Timeline ▼ Asana Overdue Task Inspector 6.89s (+73.81s) • 1 task ▼ Inspe…" at bounding box center [824, 424] width 1105 height 722
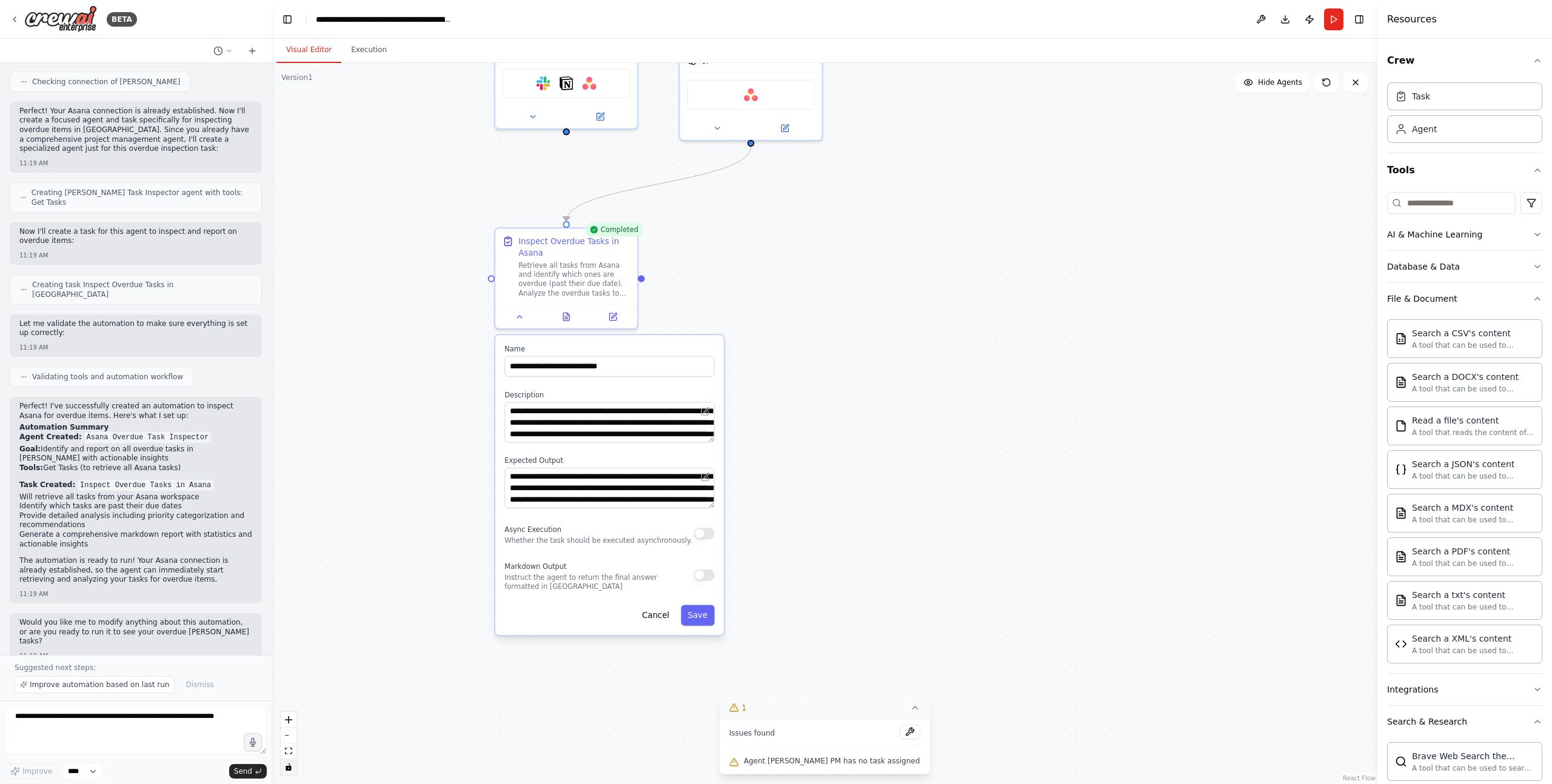
click at [331, 55] on button "Visual Editor" at bounding box center [309, 51] width 65 height 25
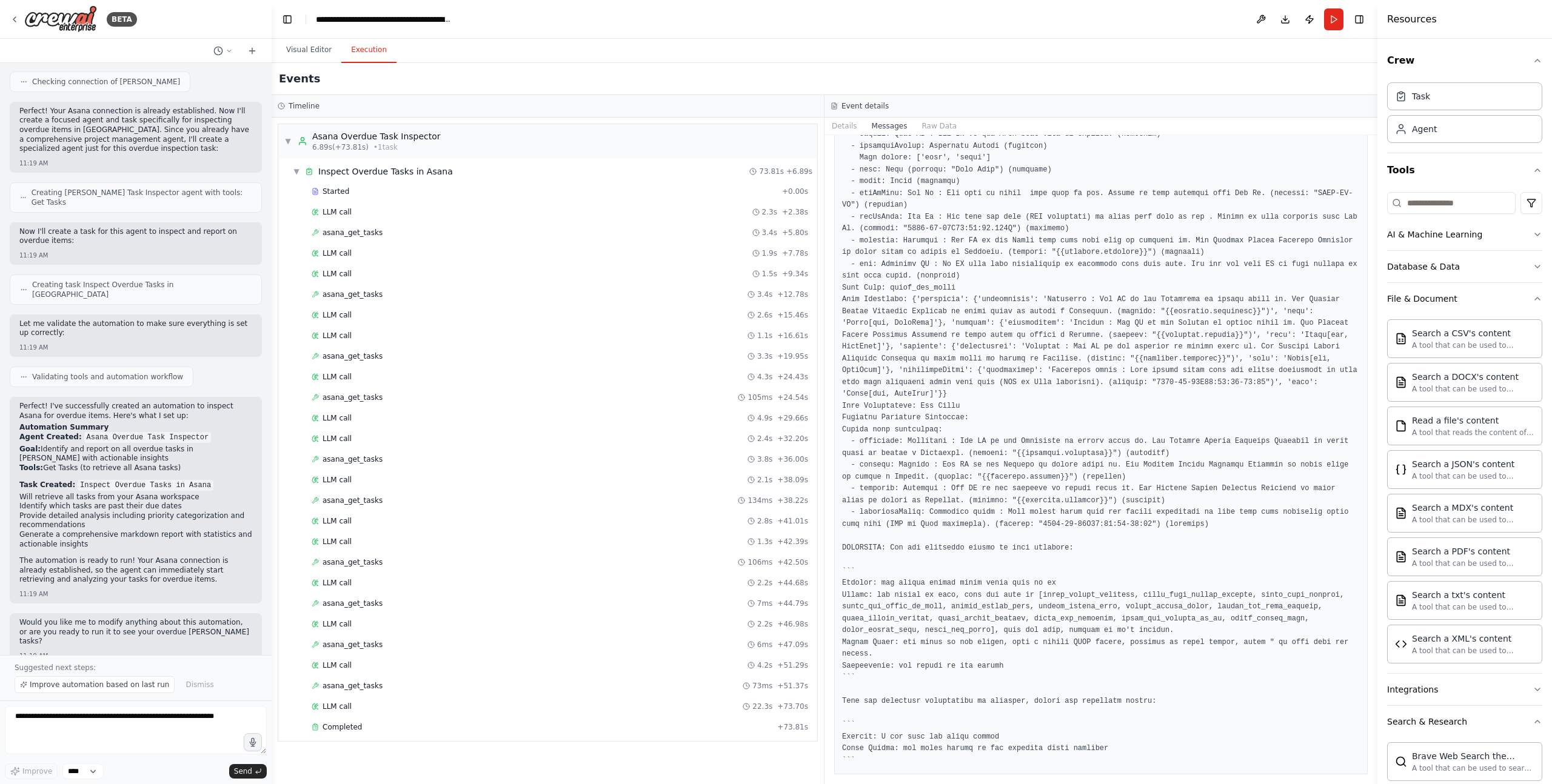
click at [365, 53] on button "Execution" at bounding box center [368, 51] width 55 height 25
click at [105, 653] on span "Improve automation based on last run" at bounding box center [99, 685] width 139 height 10
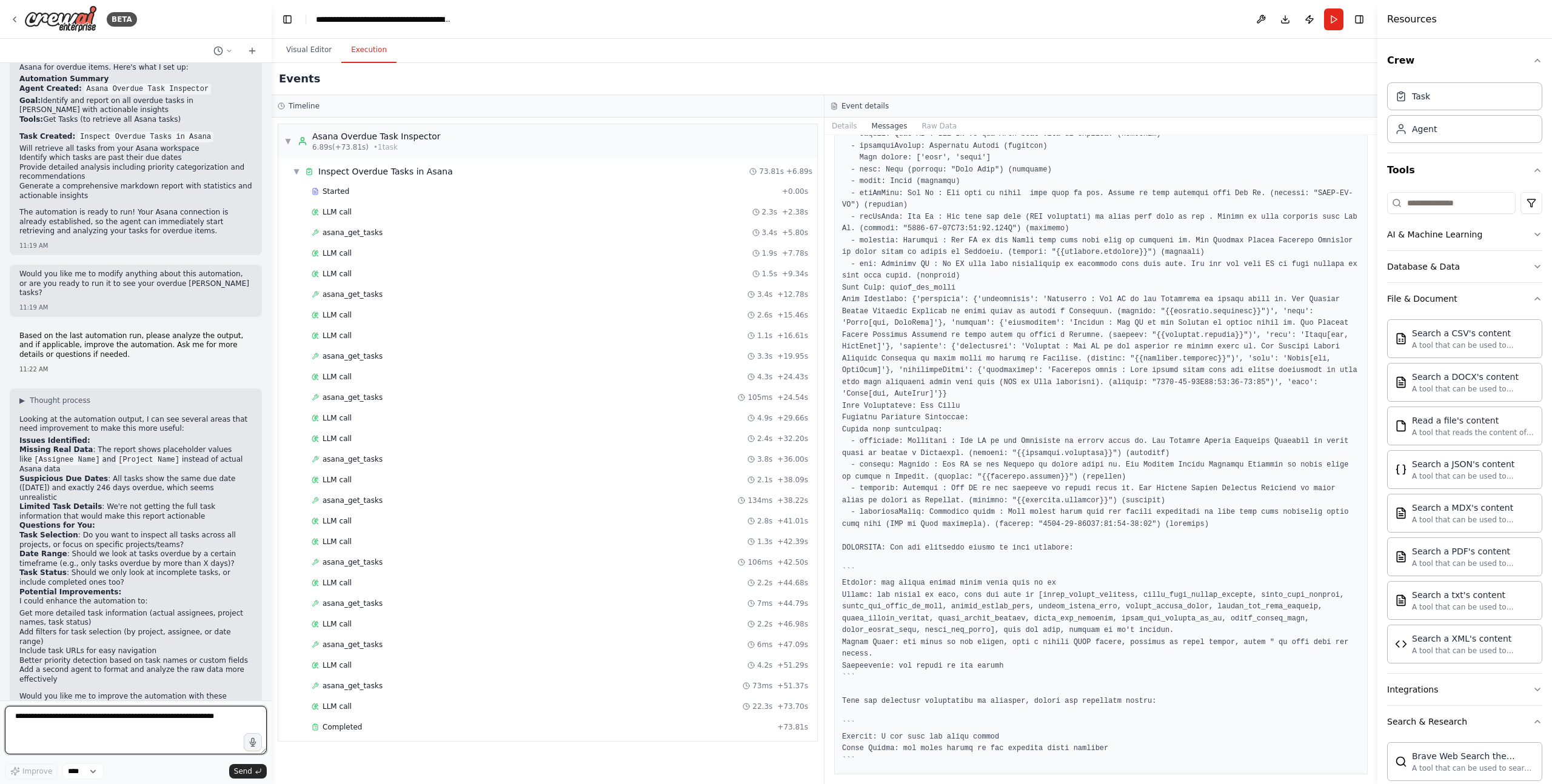
scroll to position [868, 0]
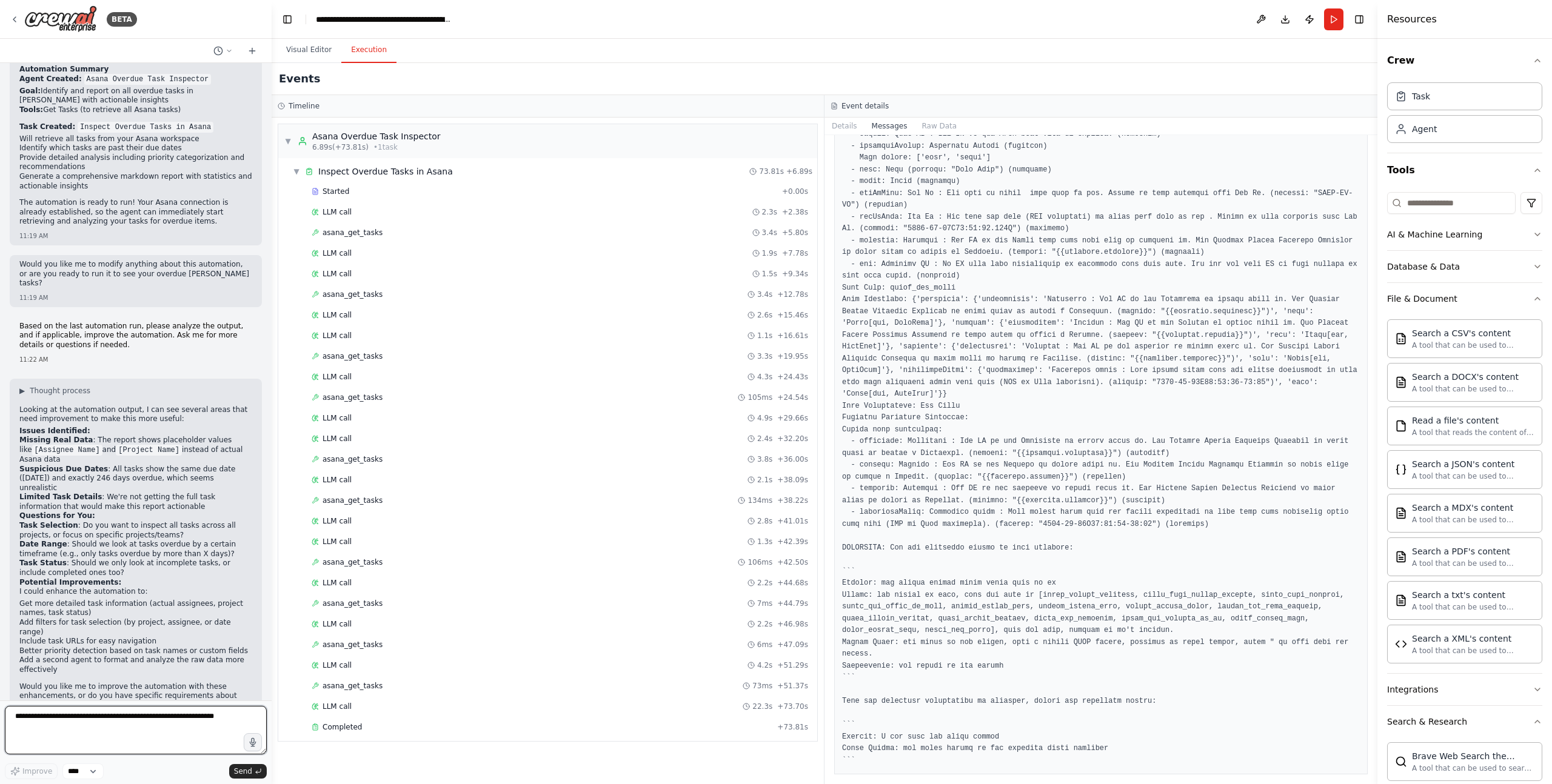
click at [159, 653] on textarea at bounding box center [136, 731] width 262 height 49
type textarea "**********"
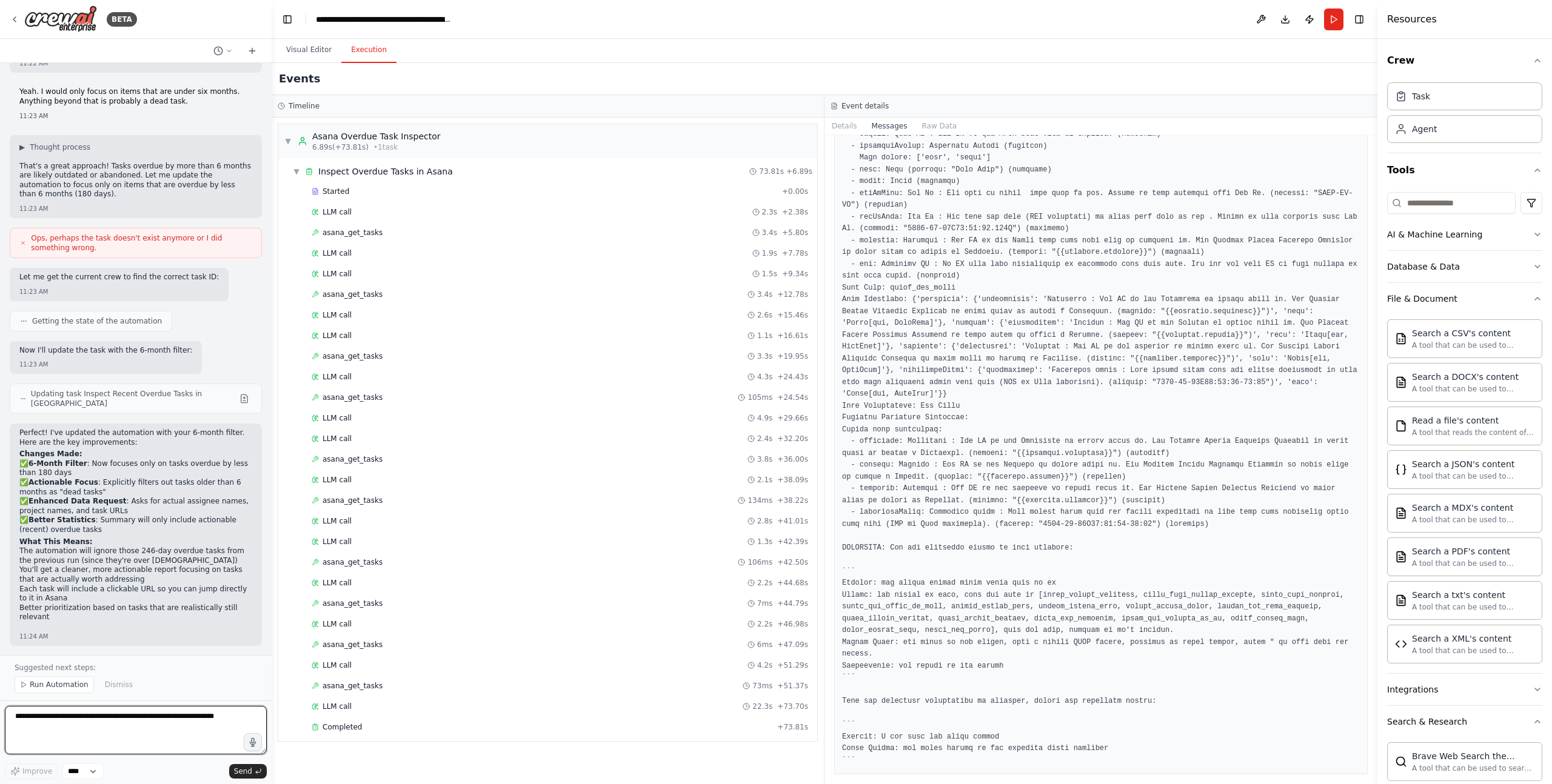
scroll to position [1534, 0]
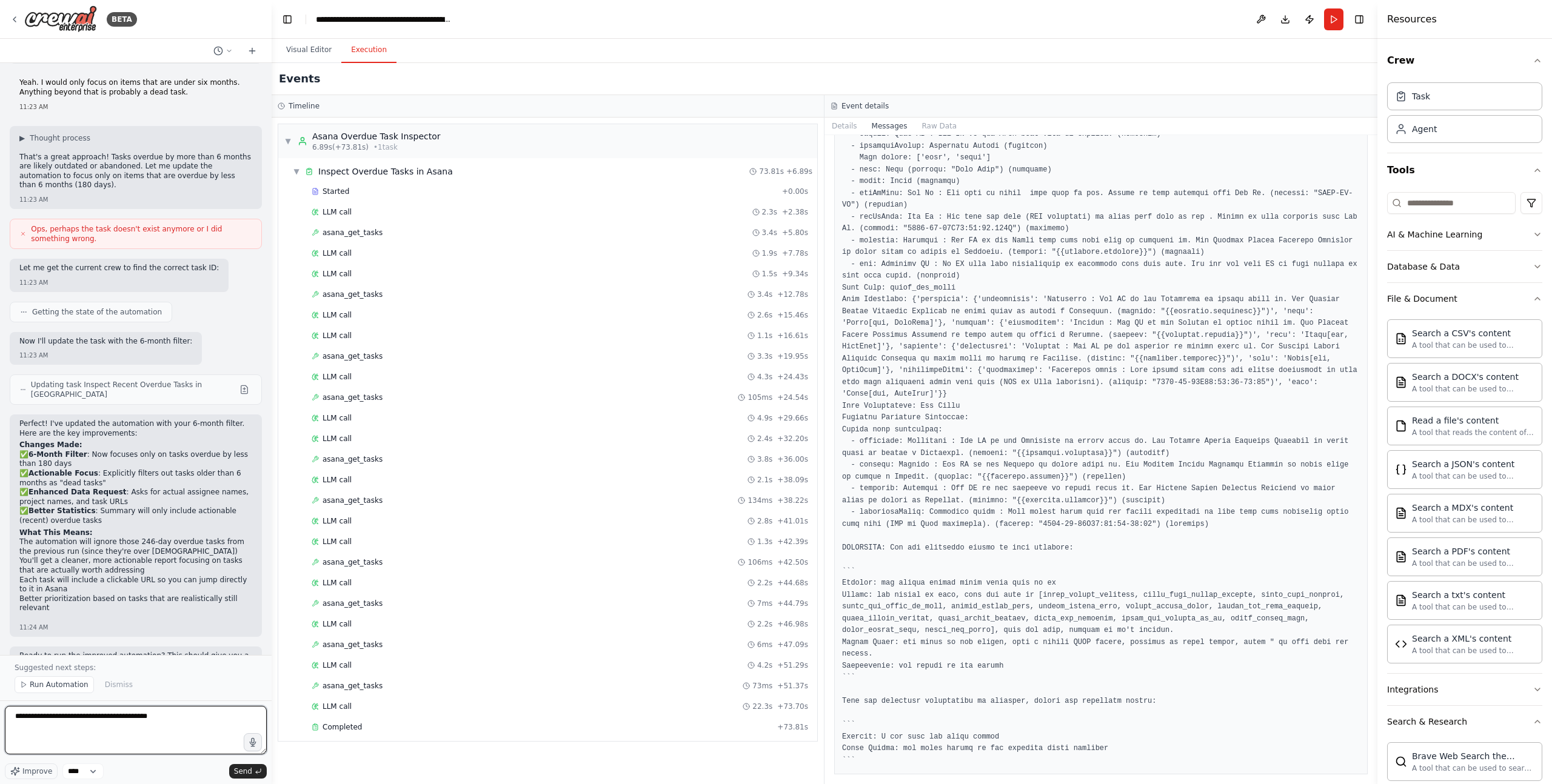
type textarea "**********"
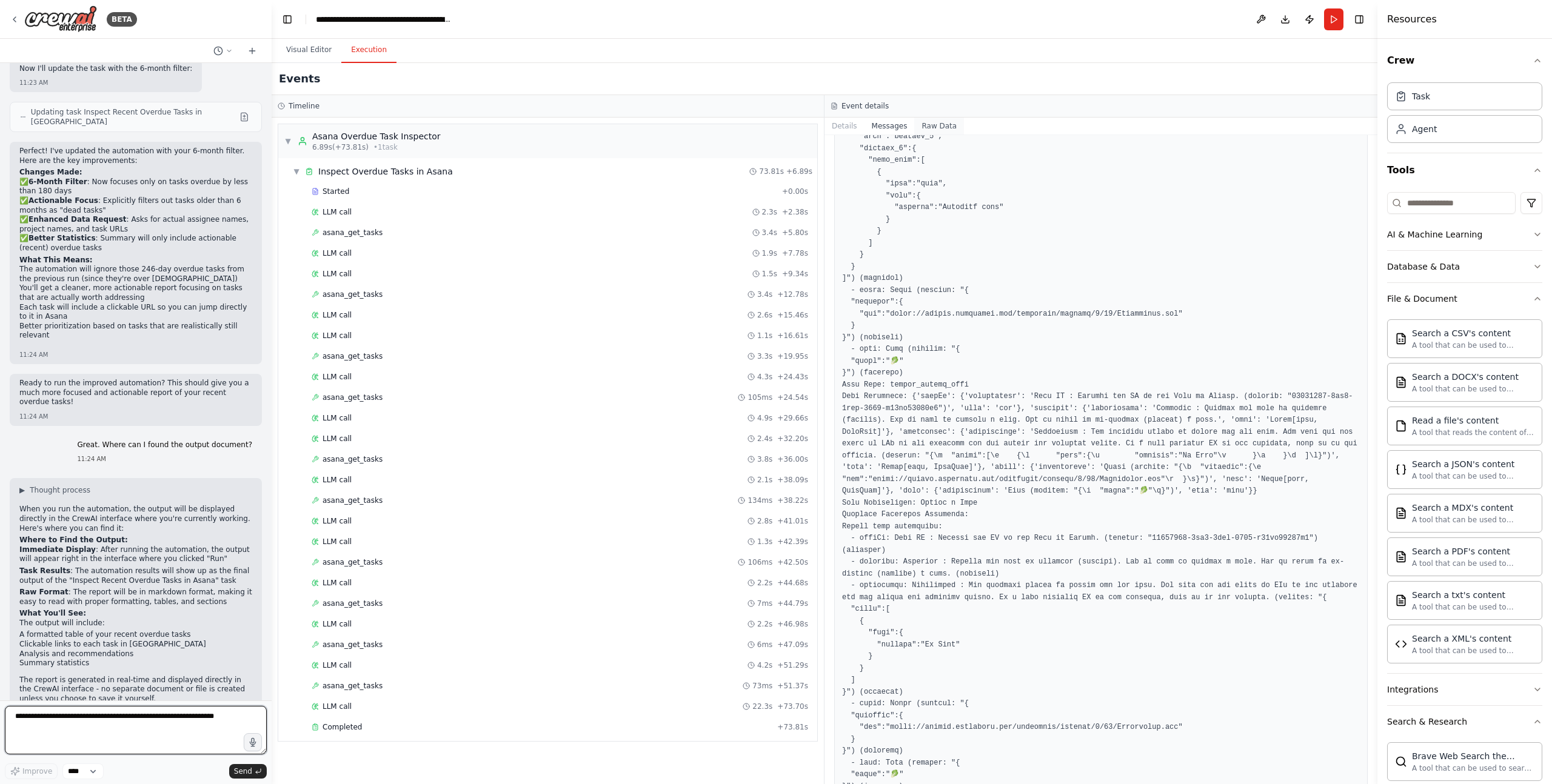
scroll to position [58072, 0]
click at [949, 128] on button "Raw Data" at bounding box center [938, 126] width 50 height 17
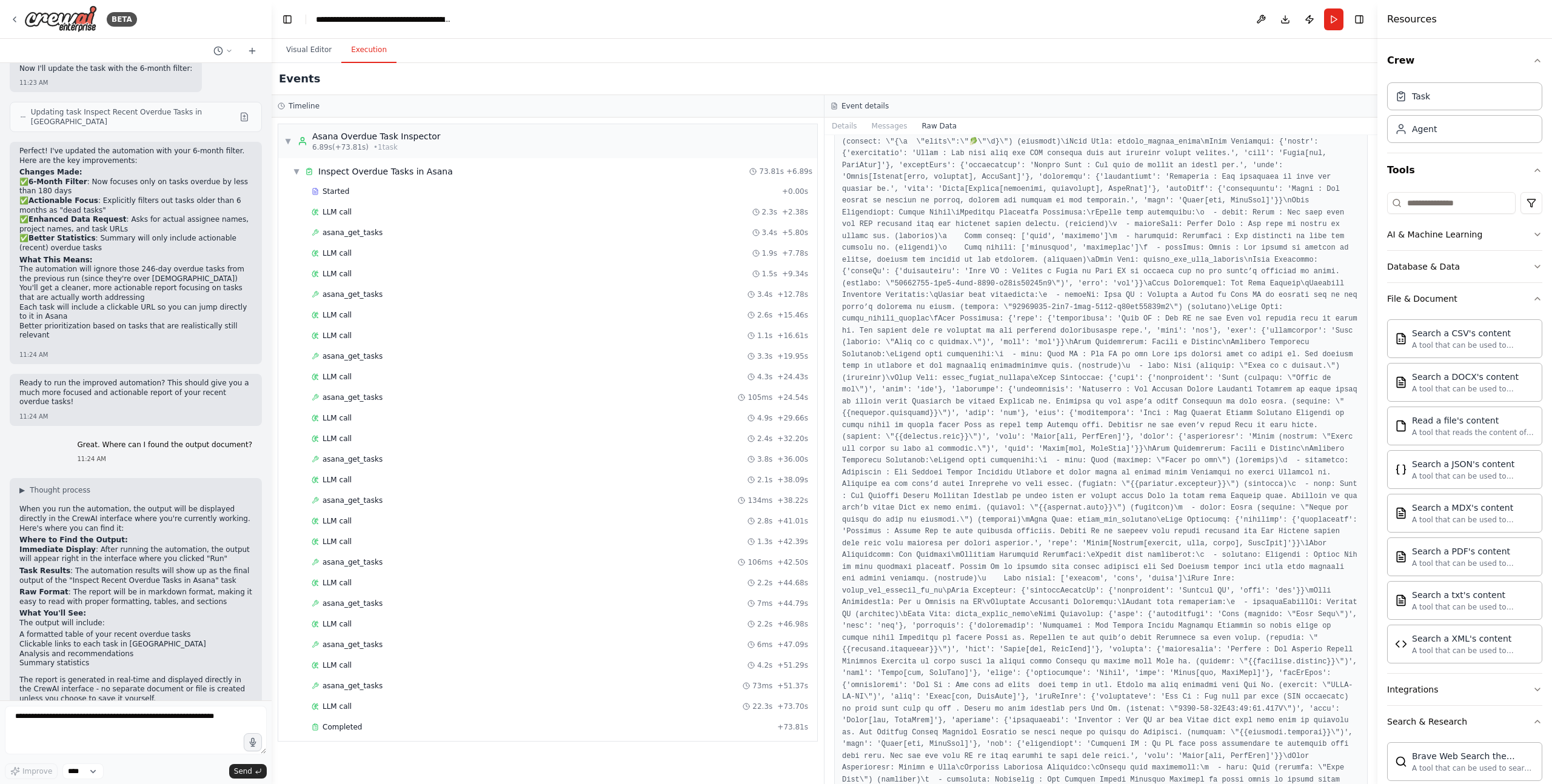
scroll to position [1694, 0]
click at [848, 127] on button "Details" at bounding box center [844, 126] width 40 height 17
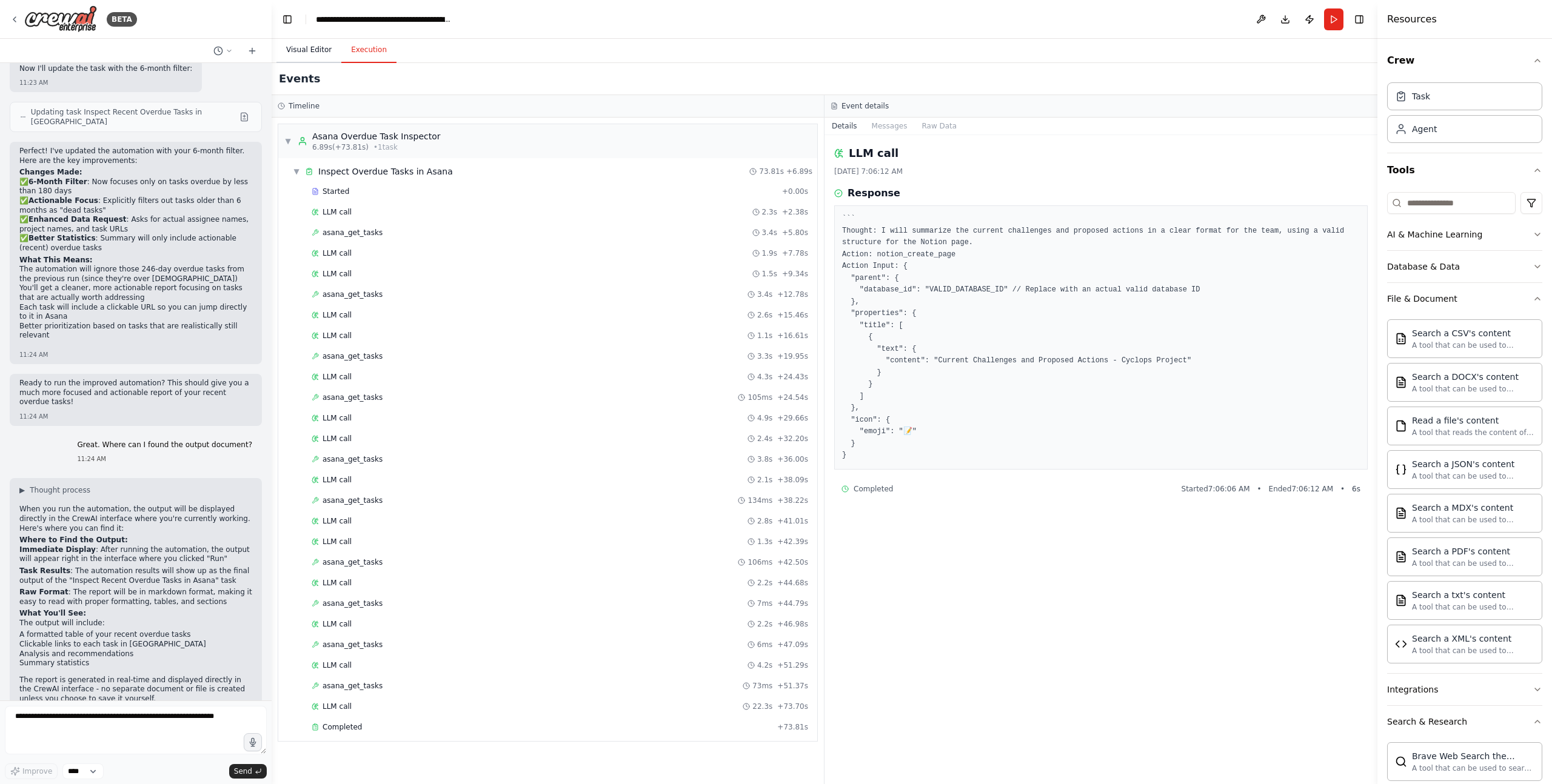
click at [317, 49] on button "Visual Editor" at bounding box center [309, 51] width 65 height 25
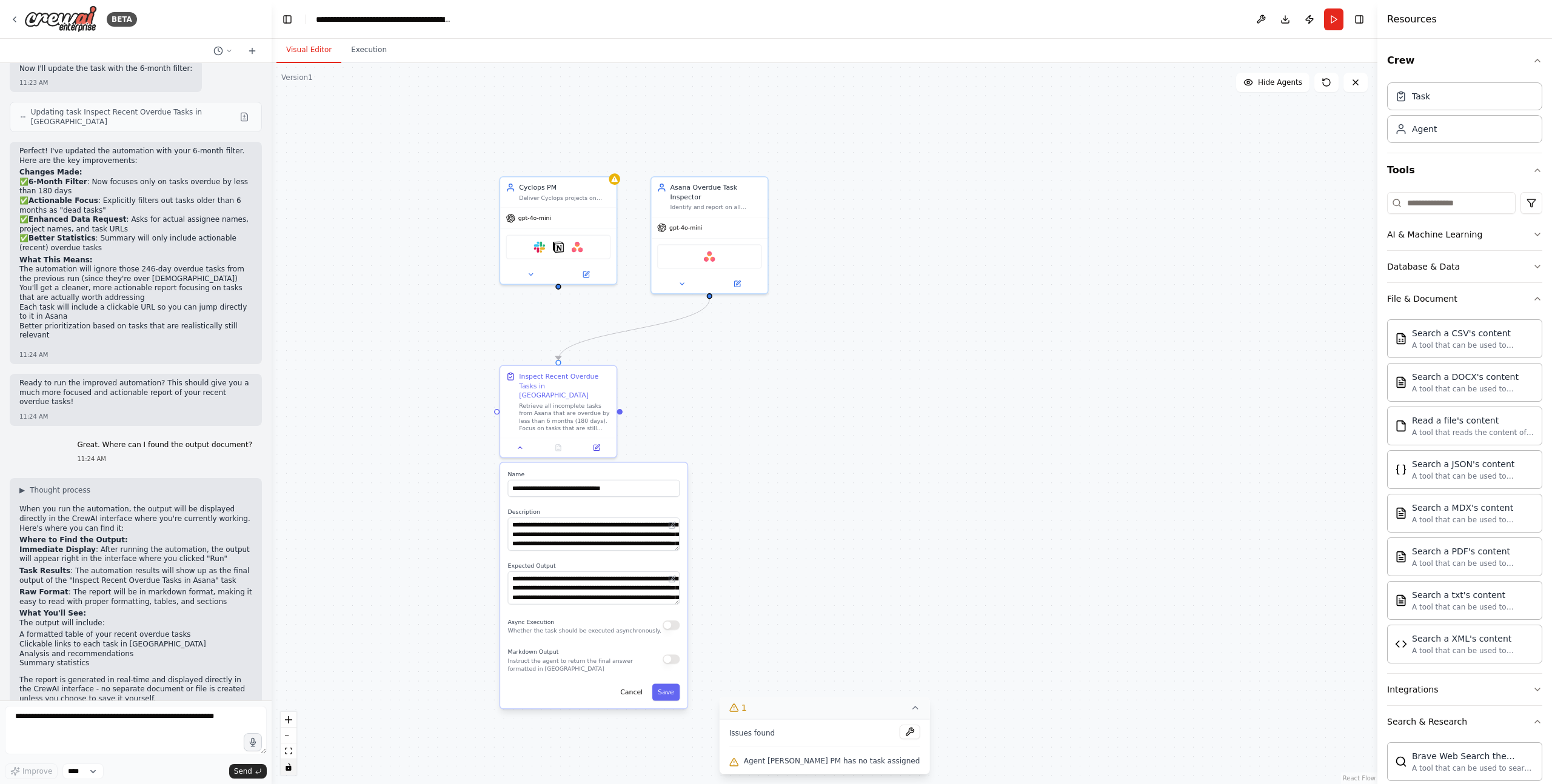
drag, startPoint x: 867, startPoint y: 273, endPoint x: 767, endPoint y: 362, distance: 133.9
click at [797, 389] on div ".deletable-edge-delete-btn { width: 20px; height: 20px; border: 0px solid #ffff…" at bounding box center [824, 424] width 1105 height 722
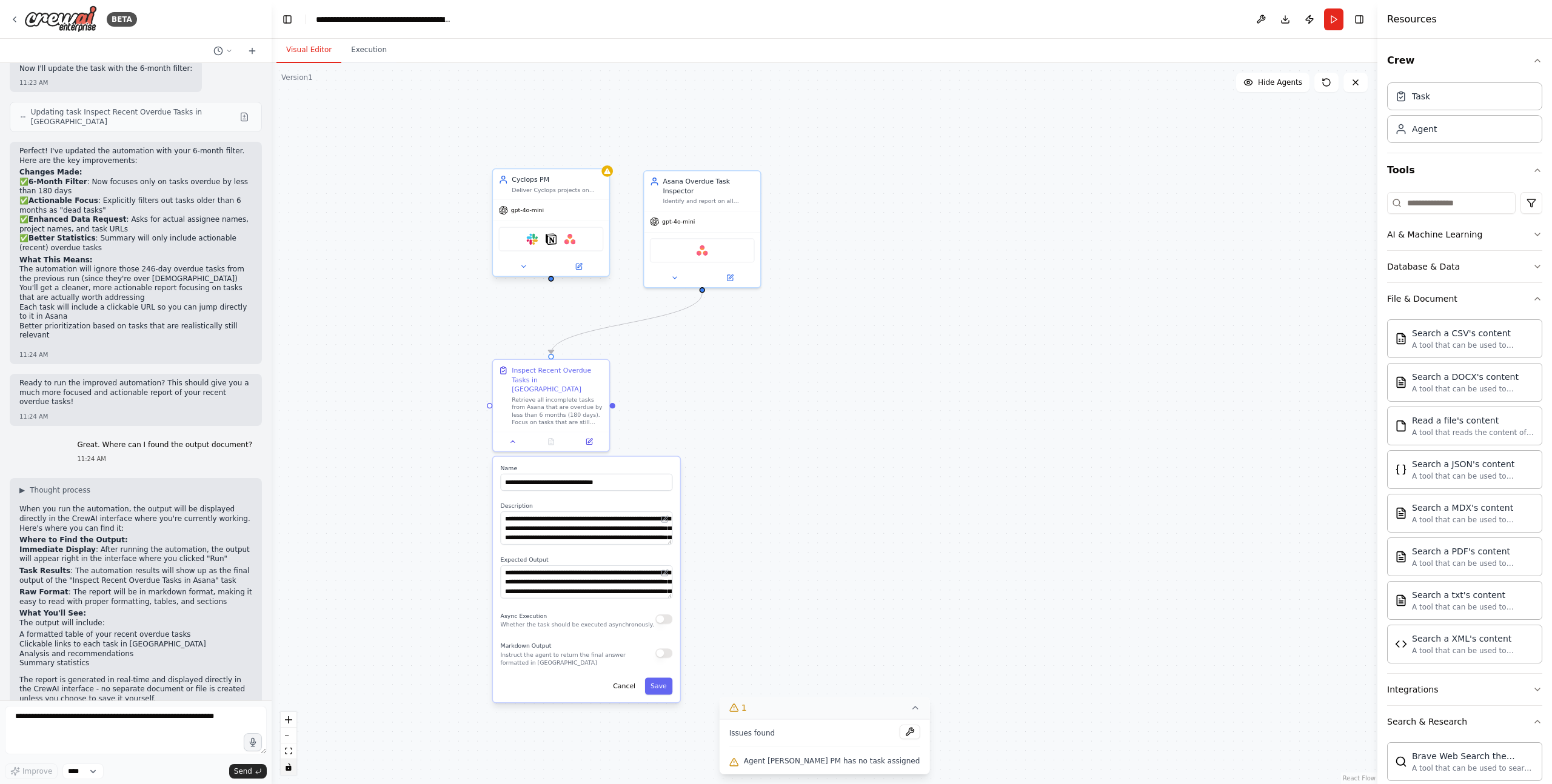
drag, startPoint x: 592, startPoint y: 196, endPoint x: 581, endPoint y: 189, distance: 13.0
click at [581, 189] on div "Cyclops PM Deliver Cyclops projects on time, on budget, with zero surprises by …" at bounding box center [551, 185] width 116 height 30
click at [603, 162] on button at bounding box center [599, 157] width 16 height 16
click at [603, 161] on button at bounding box center [599, 157] width 16 height 16
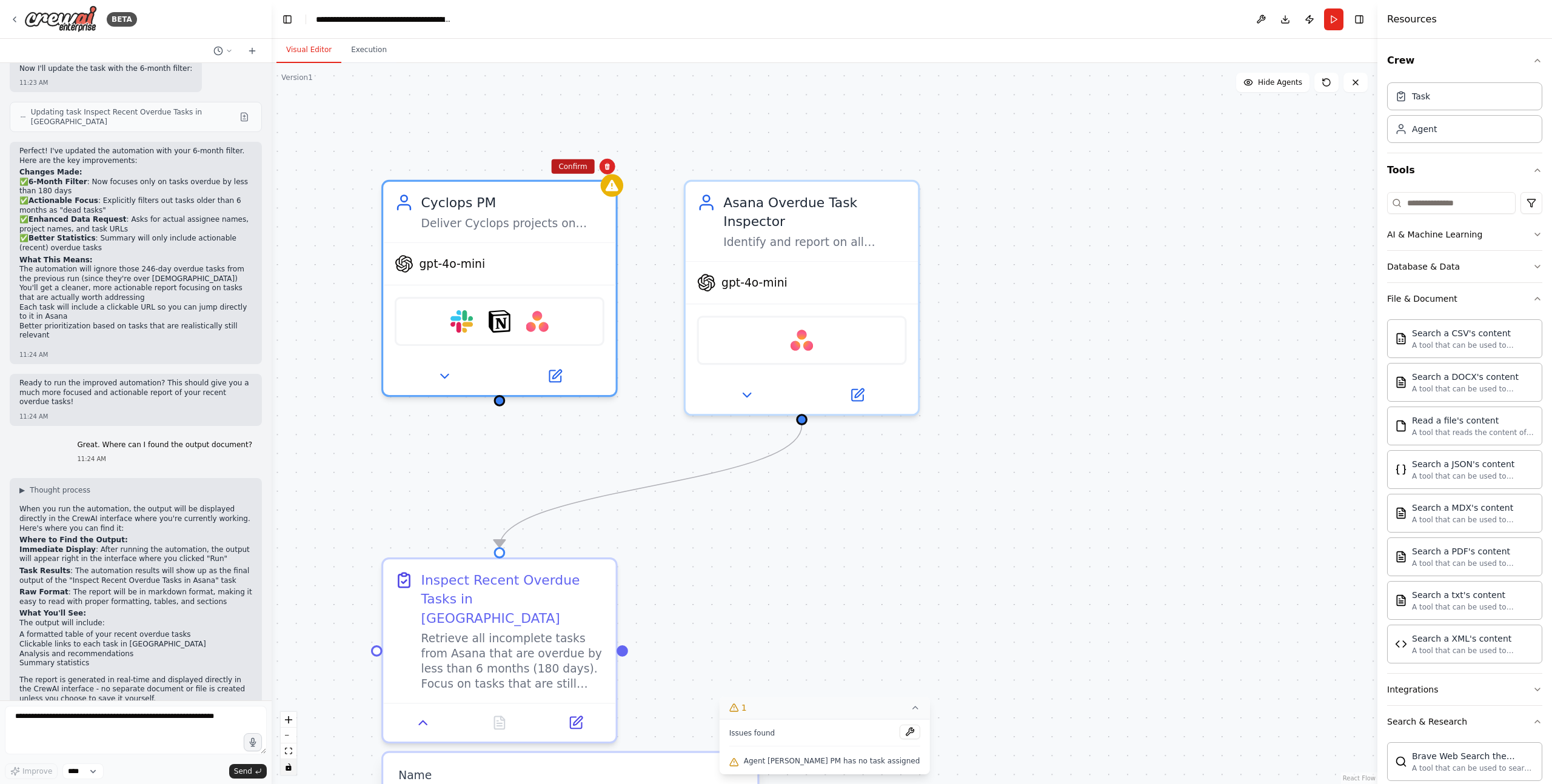
click at [567, 161] on button "Confirm" at bounding box center [572, 166] width 43 height 14
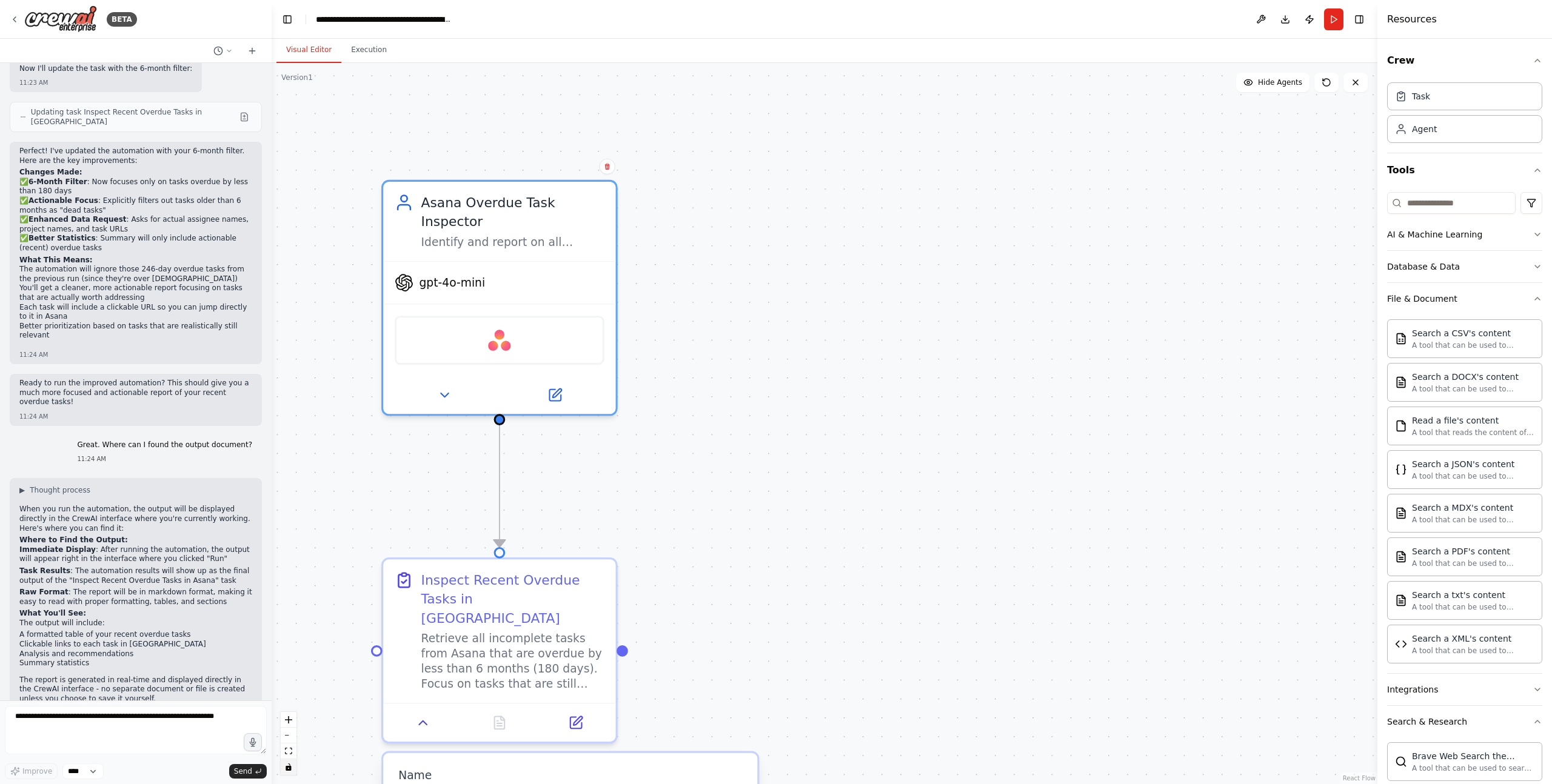
drag, startPoint x: 734, startPoint y: 269, endPoint x: 666, endPoint y: 266, distance: 68.1
click at [432, 273] on div "gpt-4o-mini" at bounding box center [439, 282] width 90 height 19
drag, startPoint x: 873, startPoint y: 273, endPoint x: 846, endPoint y: 282, distance: 28.5
click at [873, 273] on div ".deletable-edge-delete-btn { width: 20px; height: 20px; border: 0px solid #ffff…" at bounding box center [824, 424] width 1105 height 722
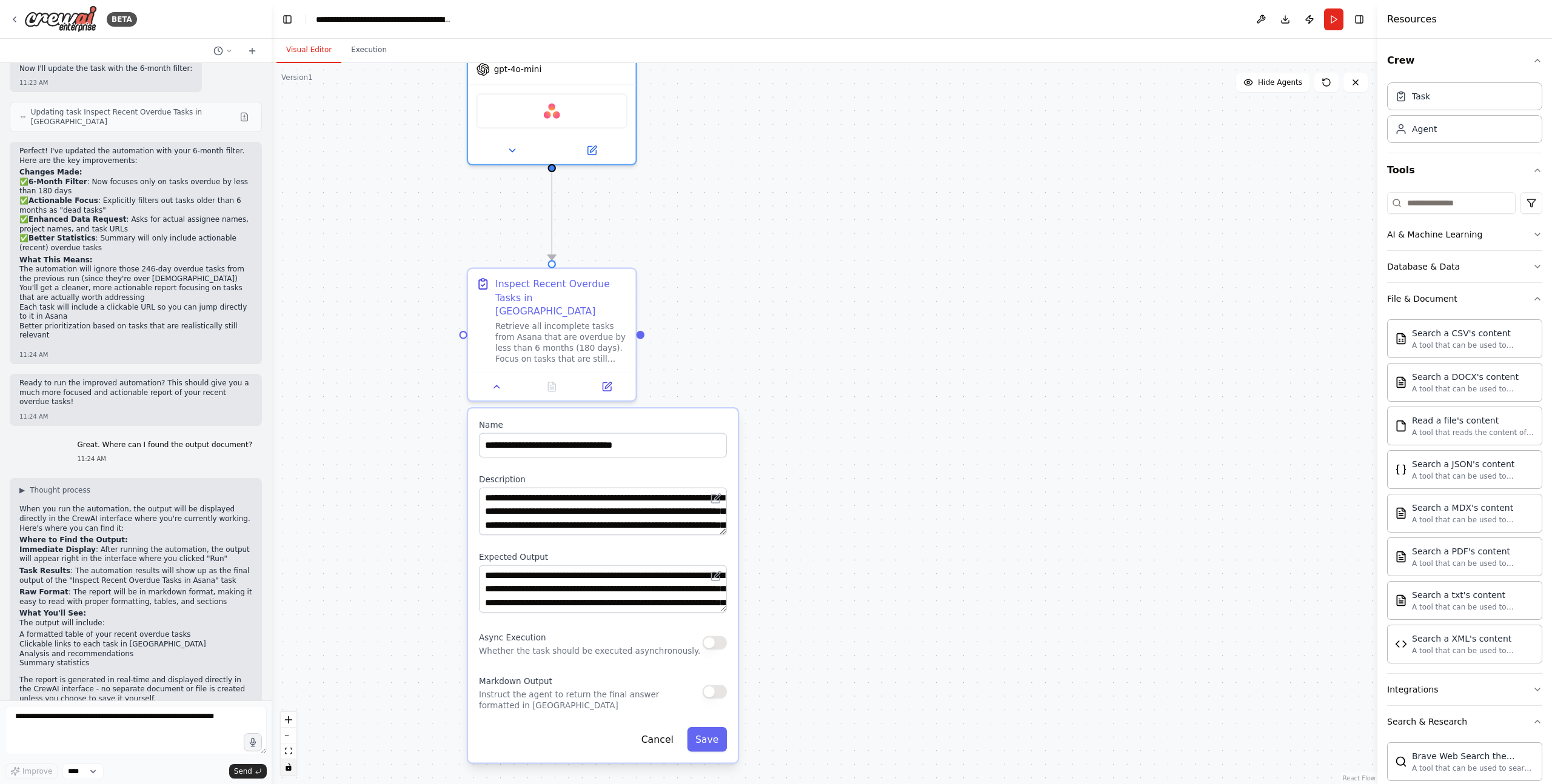
drag, startPoint x: 749, startPoint y: 285, endPoint x: 853, endPoint y: 191, distance: 140.2
click at [737, 147] on div ".deletable-edge-delete-btn { width: 20px; height: 20px; border: 0px solid #ffff…" at bounding box center [824, 424] width 1105 height 722
click at [899, 197] on div ".deletable-edge-delete-btn { width: 20px; height: 20px; border: 0px solid #ffff…" at bounding box center [824, 424] width 1105 height 722
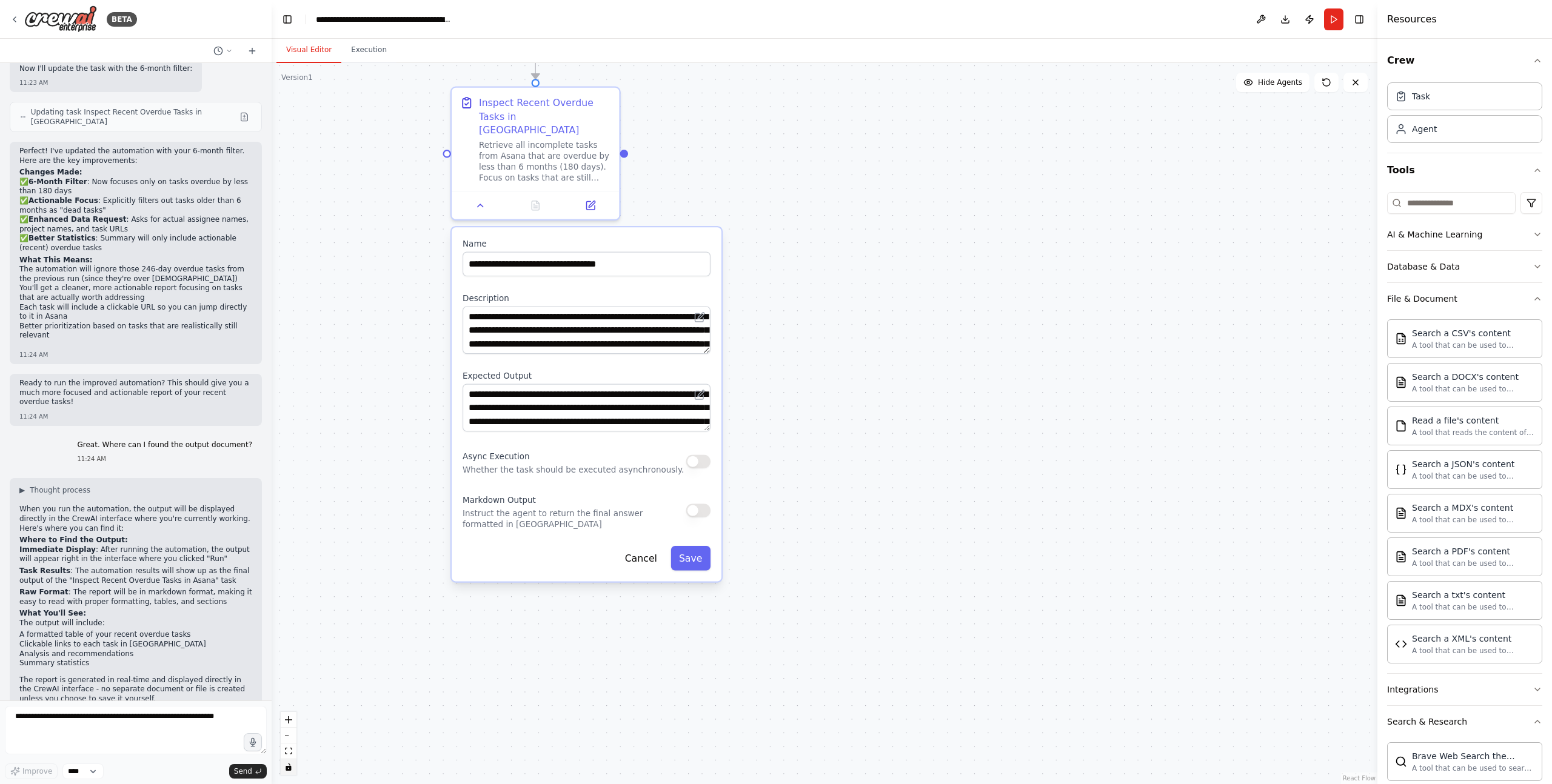
drag, startPoint x: 836, startPoint y: 303, endPoint x: 797, endPoint y: 232, distance: 81.0
click at [816, 127] on div ".deletable-edge-delete-btn { width: 20px; height: 20px; border: 0px solid #ffff…" at bounding box center [824, 424] width 1105 height 722
click at [690, 546] on button "Save" at bounding box center [690, 558] width 40 height 24
drag, startPoint x: 701, startPoint y: 551, endPoint x: 708, endPoint y: 549, distance: 7.3
click at [701, 551] on button "Save" at bounding box center [690, 558] width 40 height 24
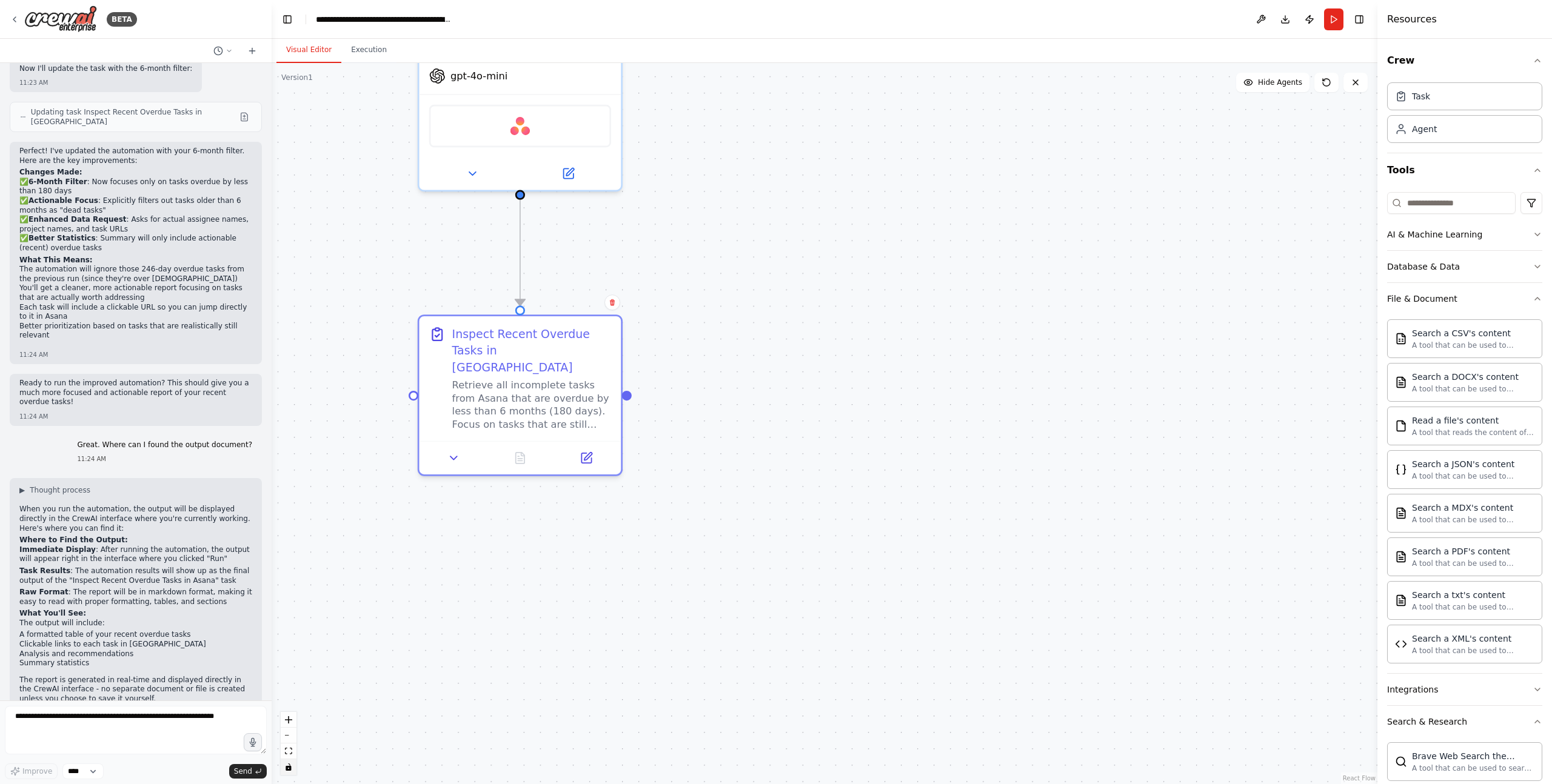
drag, startPoint x: 712, startPoint y: 454, endPoint x: 788, endPoint y: 628, distance: 189.9
click at [734, 653] on div ".deletable-edge-delete-btn { width: 20px; height: 20px; border: 0px solid #ffff…" at bounding box center [824, 424] width 1105 height 722
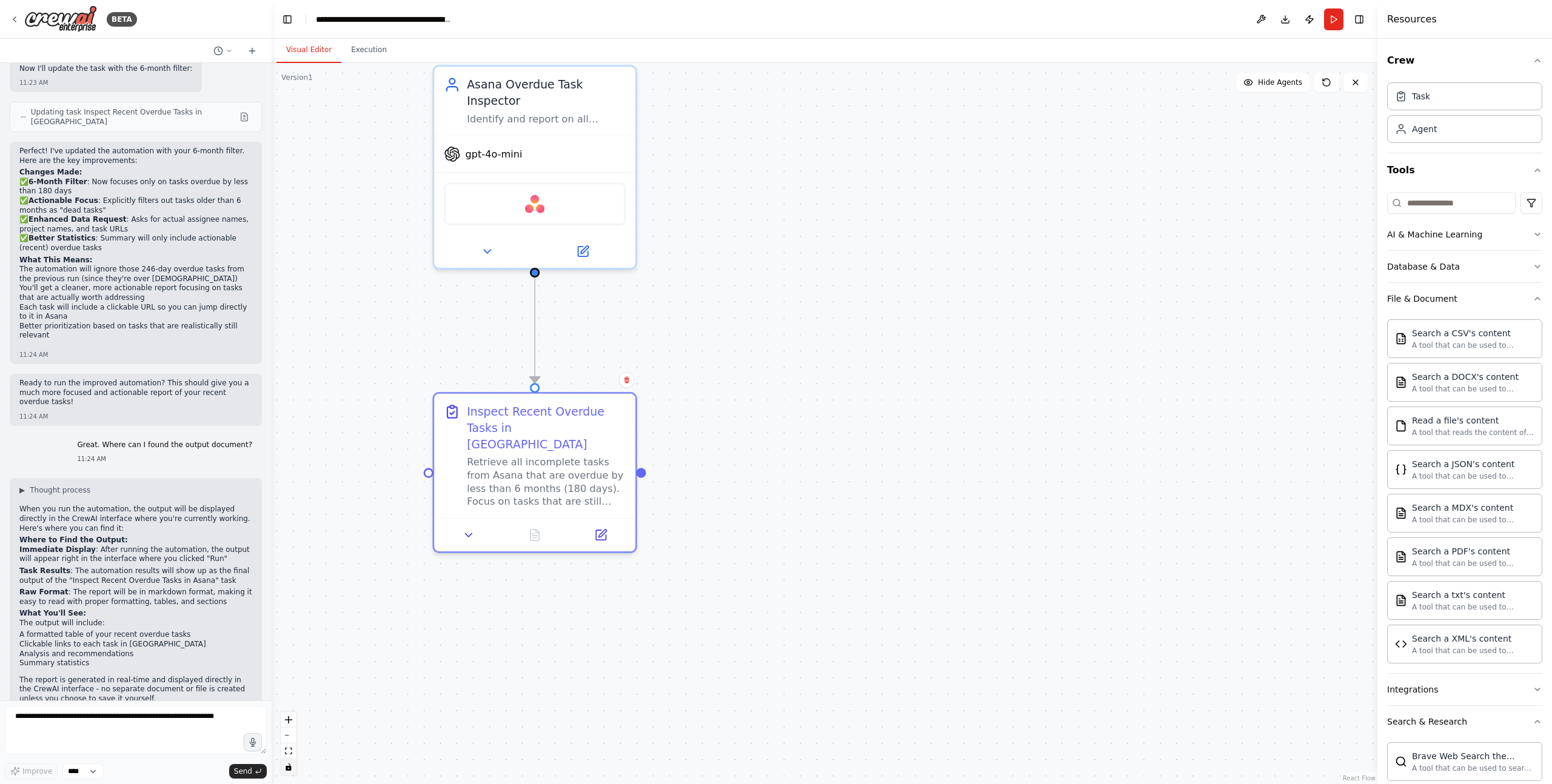
drag, startPoint x: 793, startPoint y: 498, endPoint x: 800, endPoint y: 579, distance: 81.3
click at [804, 575] on div ".deletable-edge-delete-btn { width: 20px; height: 20px; border: 0px solid #ffff…" at bounding box center [824, 424] width 1105 height 722
click at [1163, 21] on button "Run" at bounding box center [1333, 19] width 19 height 22
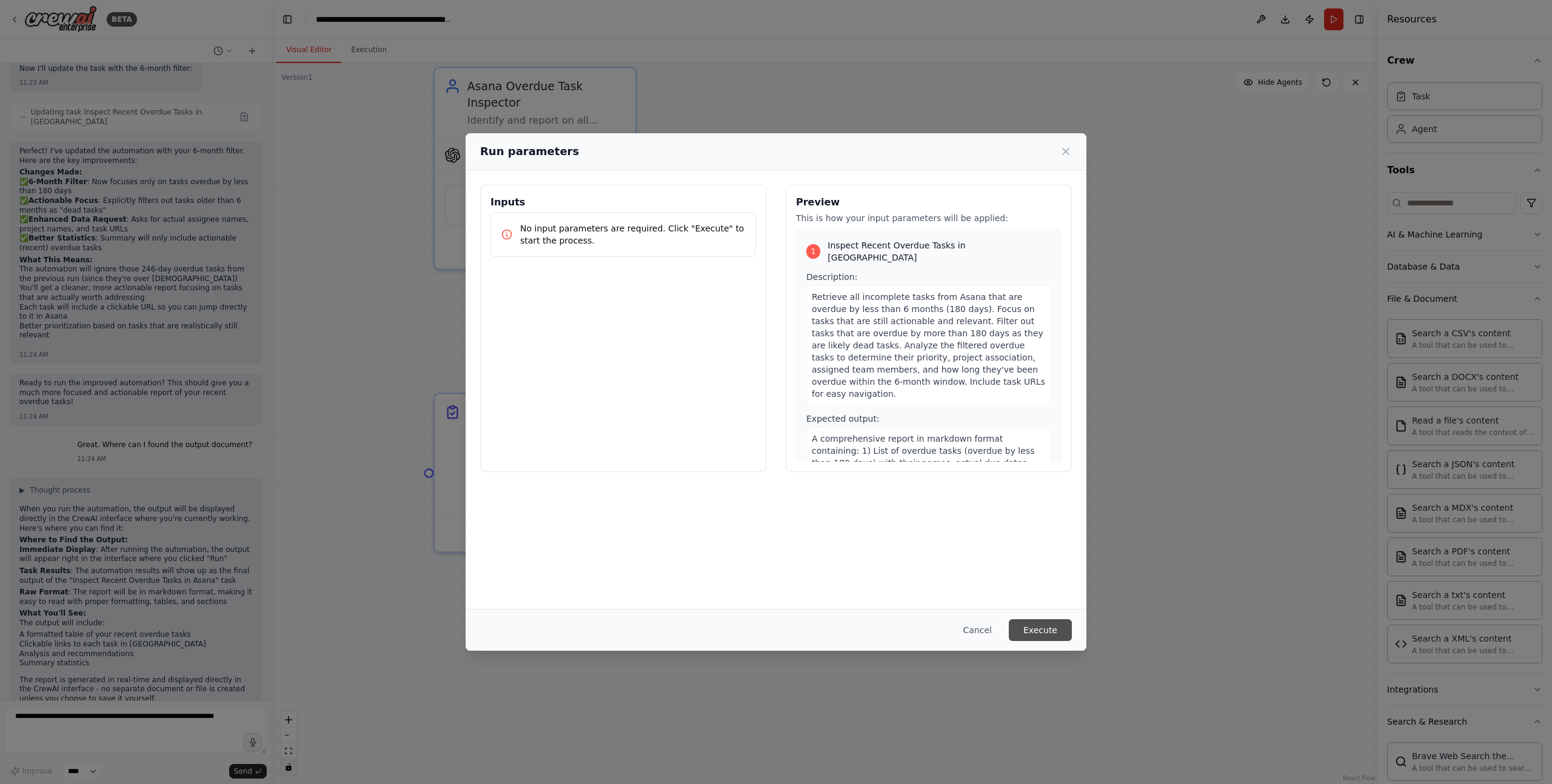
drag, startPoint x: 1051, startPoint y: 625, endPoint x: 1078, endPoint y: 614, distance: 29.2
click at [1051, 625] on button "Execute" at bounding box center [1039, 631] width 63 height 22
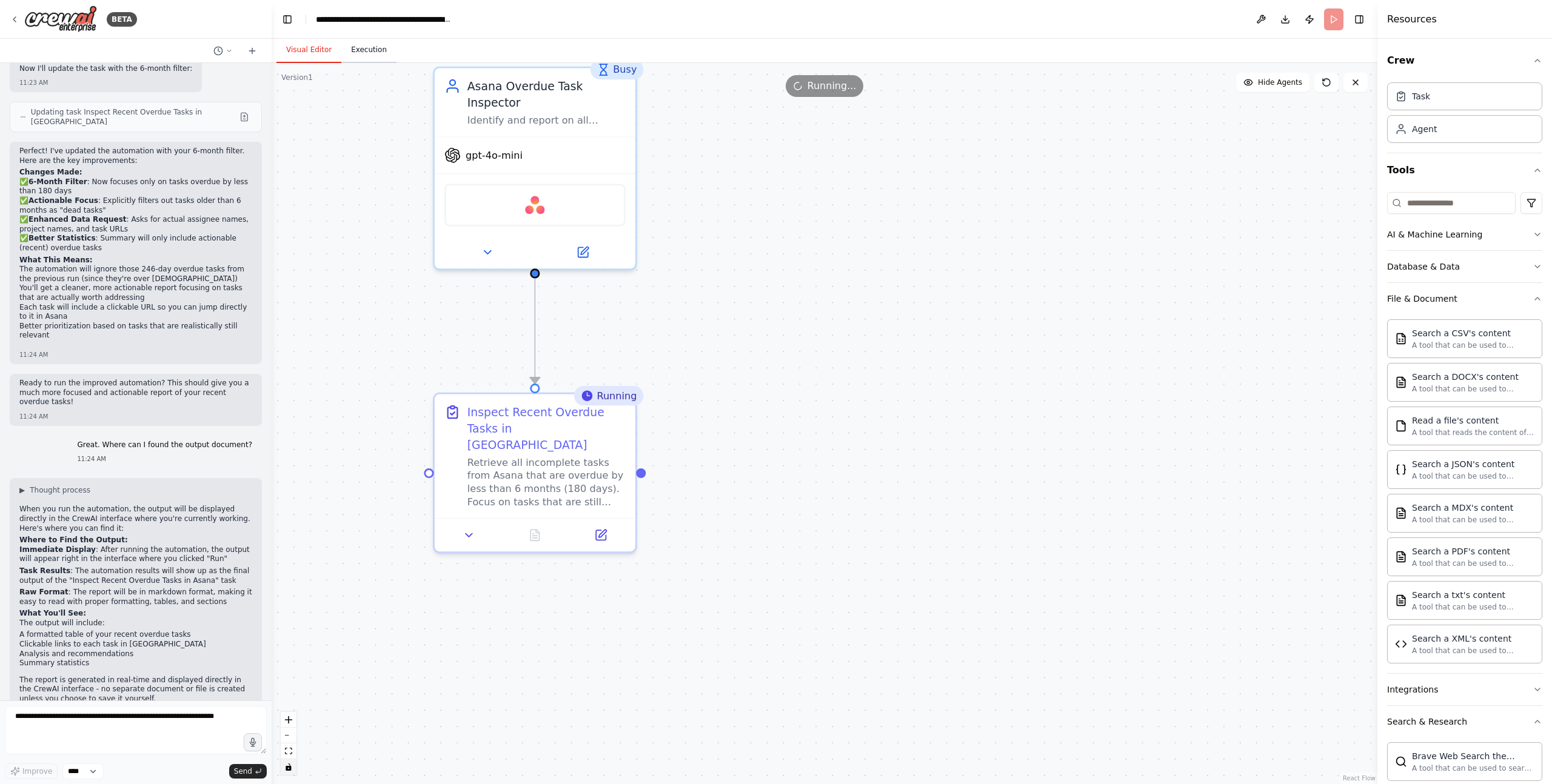
click at [356, 46] on button "Execution" at bounding box center [368, 51] width 55 height 25
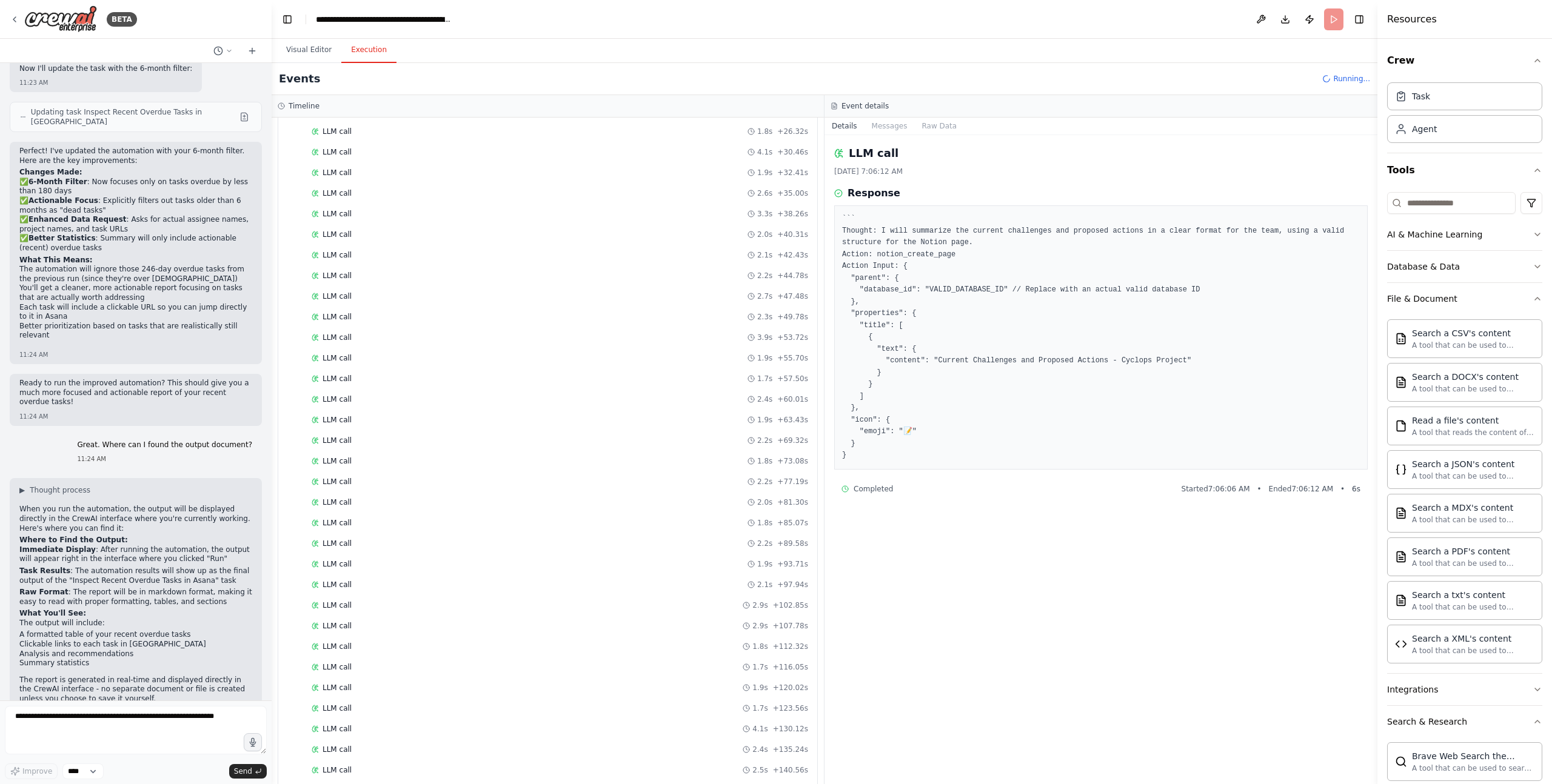
scroll to position [0, 0]
click at [434, 275] on div "LLM call 1.4s + 8.58s" at bounding box center [560, 274] width 497 height 10
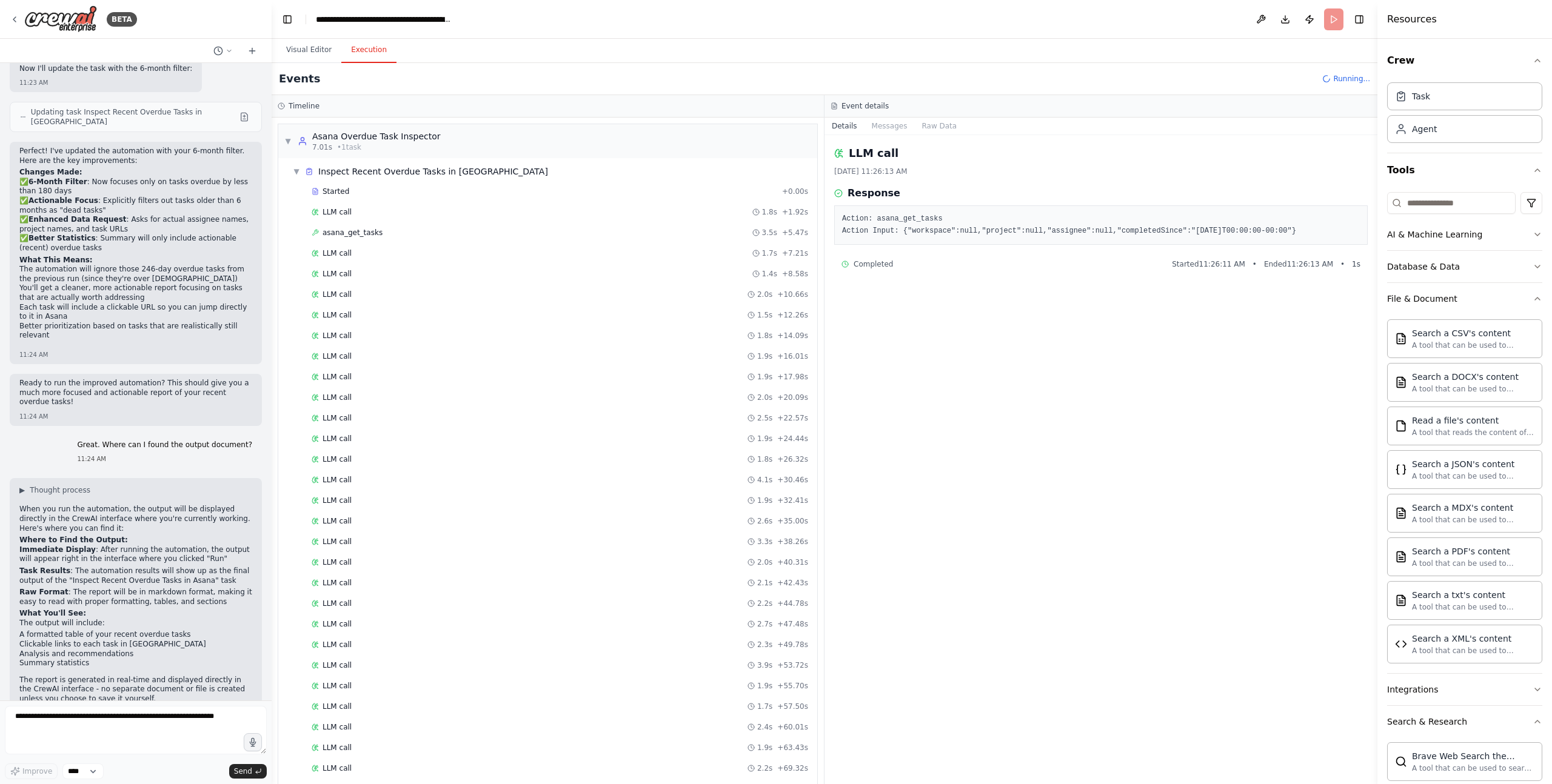
click at [426, 306] on div "LLM call 1.5s + 12.26s" at bounding box center [560, 315] width 505 height 19
click at [427, 383] on div "LLM call 1.9s + 17.98s" at bounding box center [560, 377] width 505 height 19
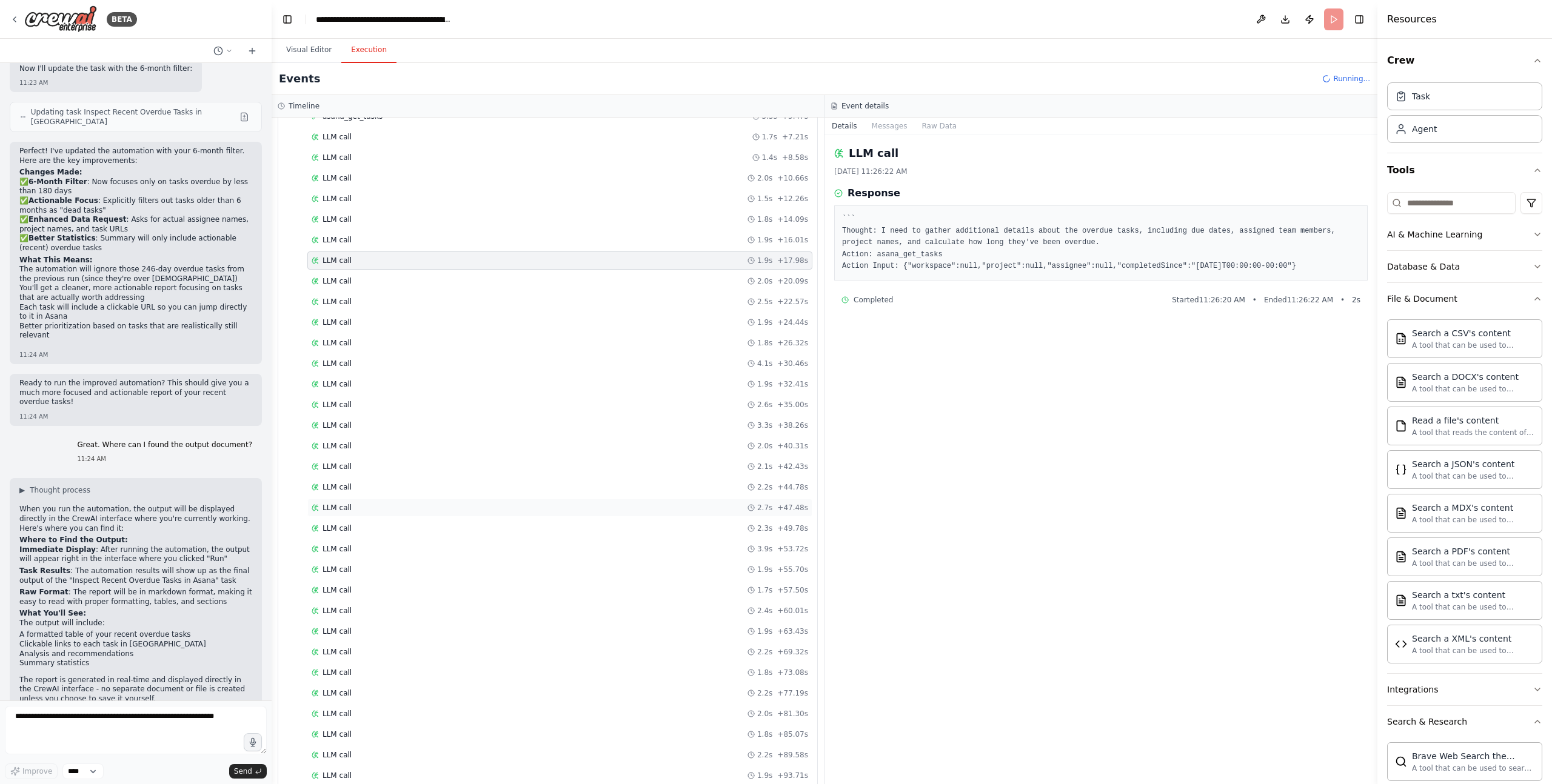
scroll to position [203, 0]
click at [425, 412] on div "LLM call 2.7s + 47.48s" at bounding box center [560, 422] width 505 height 19
click at [425, 411] on div "LLM call 3.5s + 413.38s" at bounding box center [560, 406] width 505 height 19
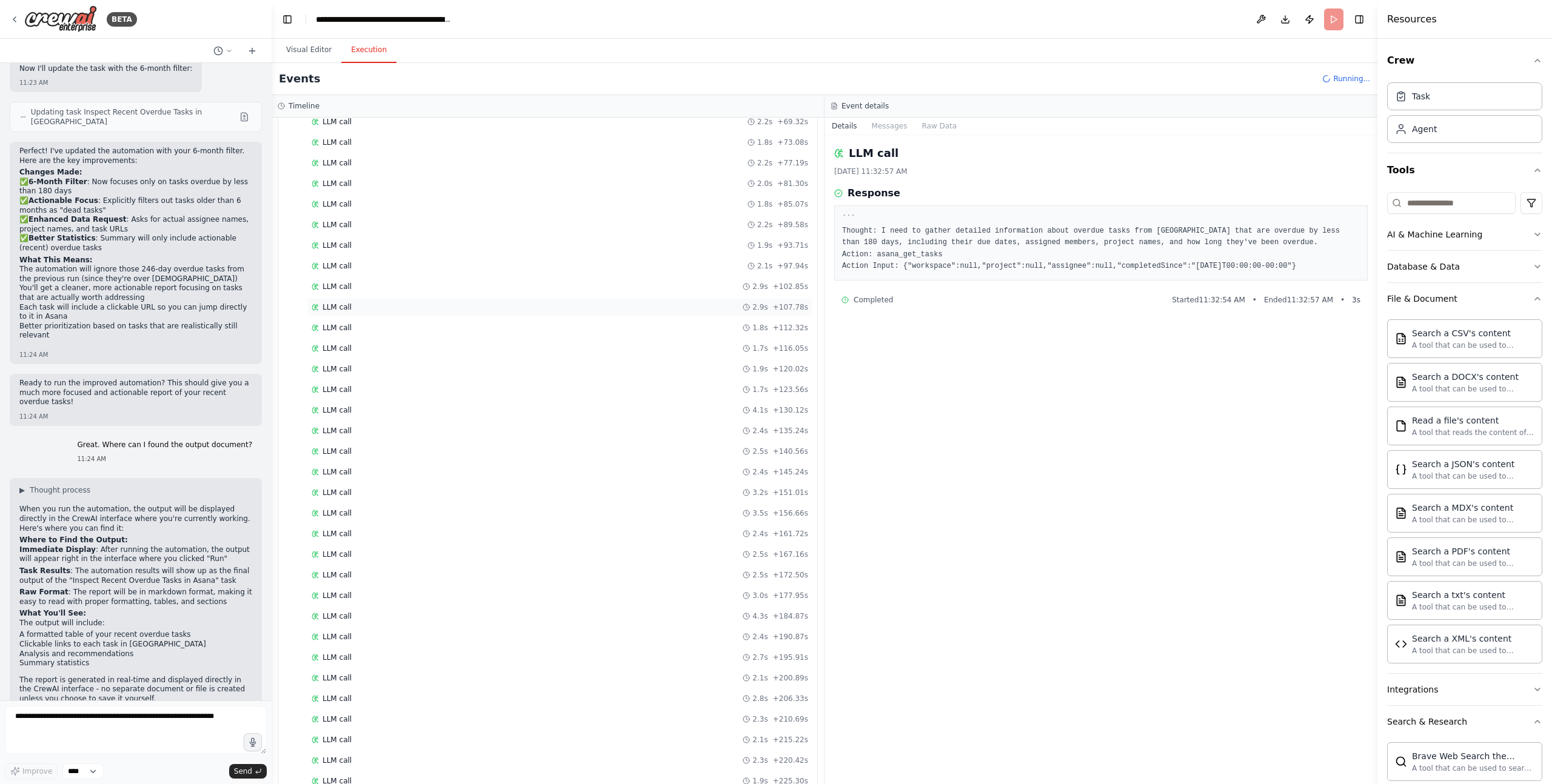
click at [580, 303] on div "LLM call 2.9s + 107.78s" at bounding box center [560, 308] width 497 height 10
click at [894, 124] on button "Messages" at bounding box center [889, 126] width 51 height 17
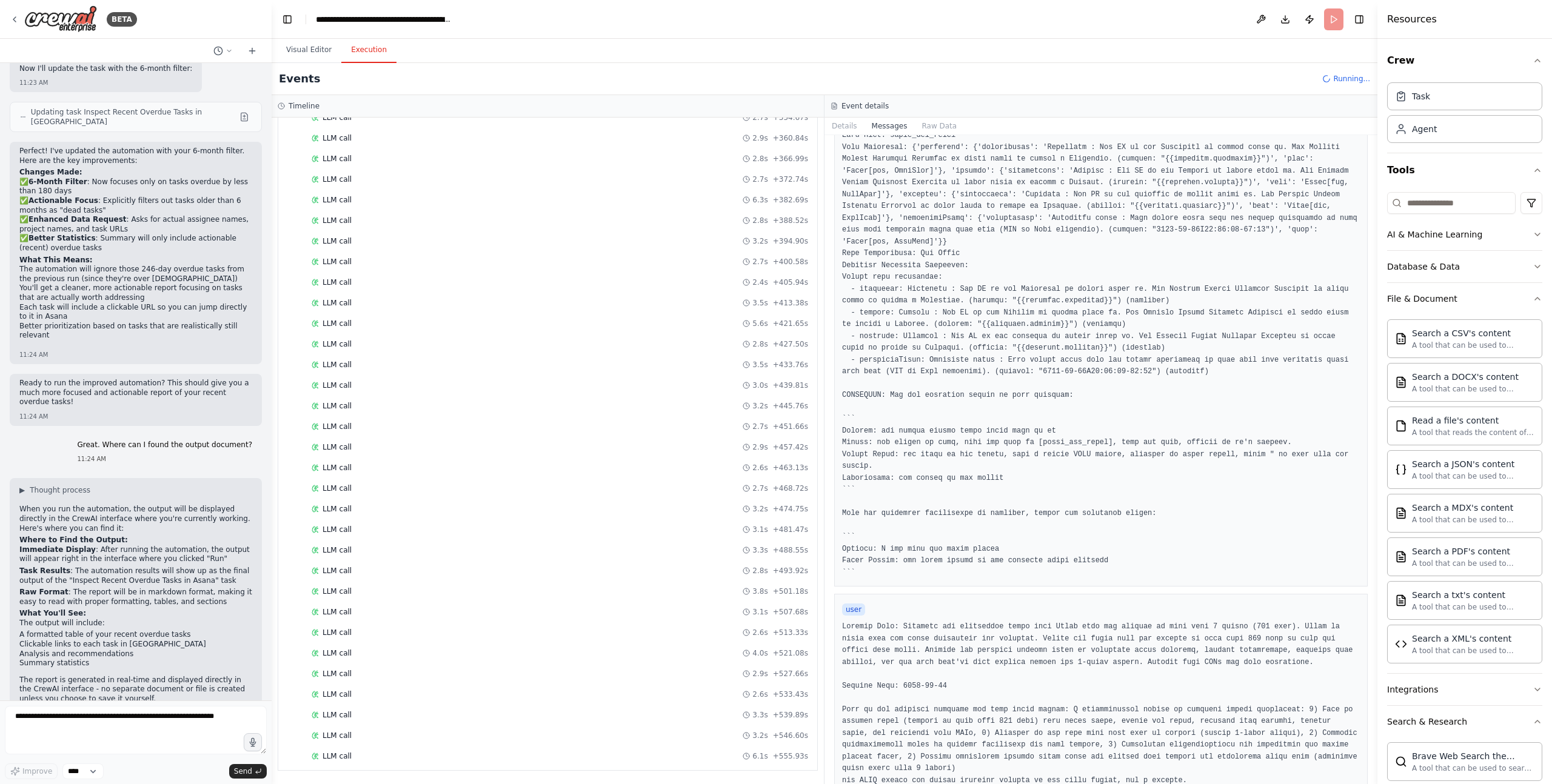
scroll to position [0, 0]
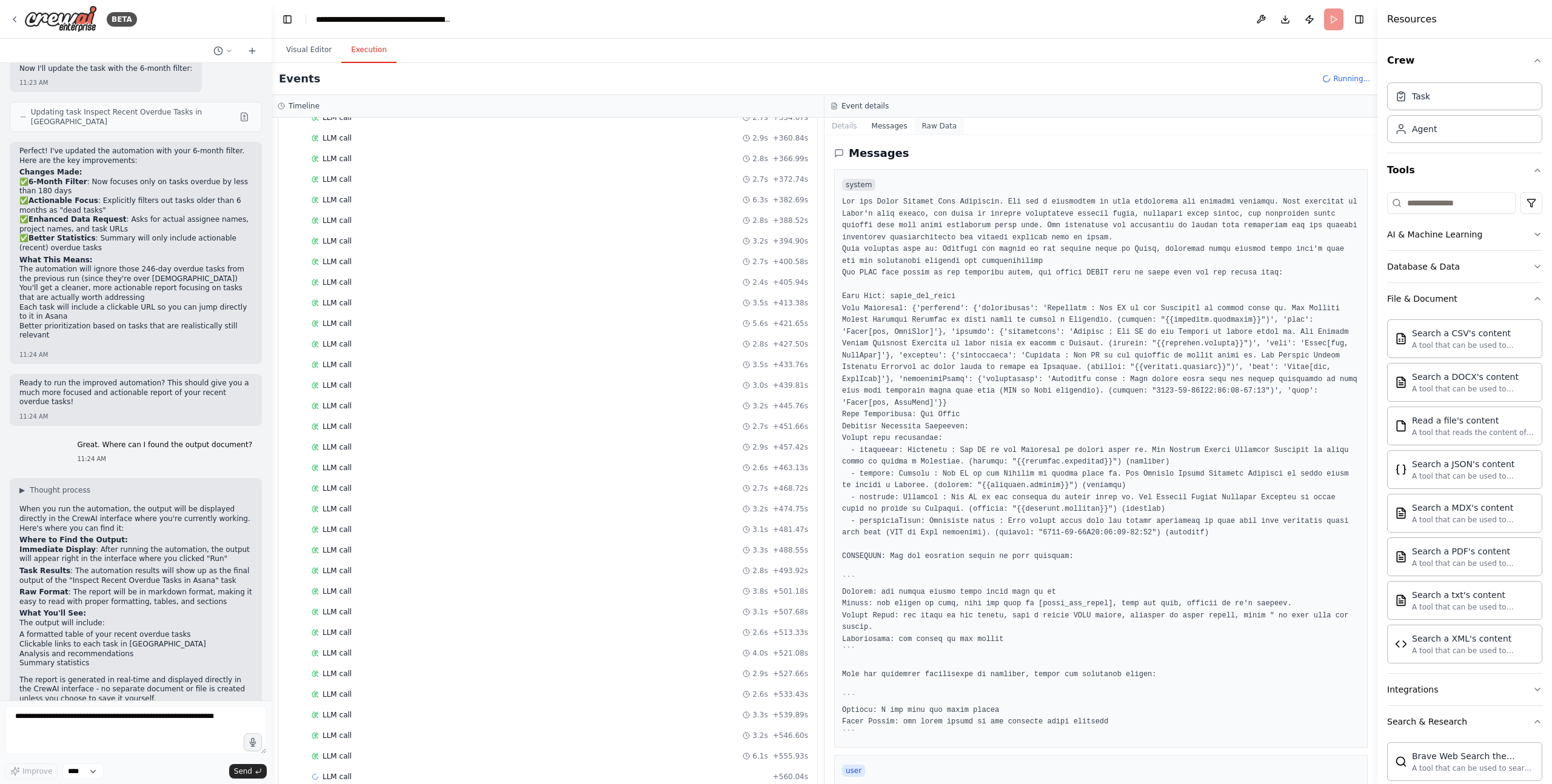
click at [932, 122] on button "Raw Data" at bounding box center [938, 126] width 50 height 17
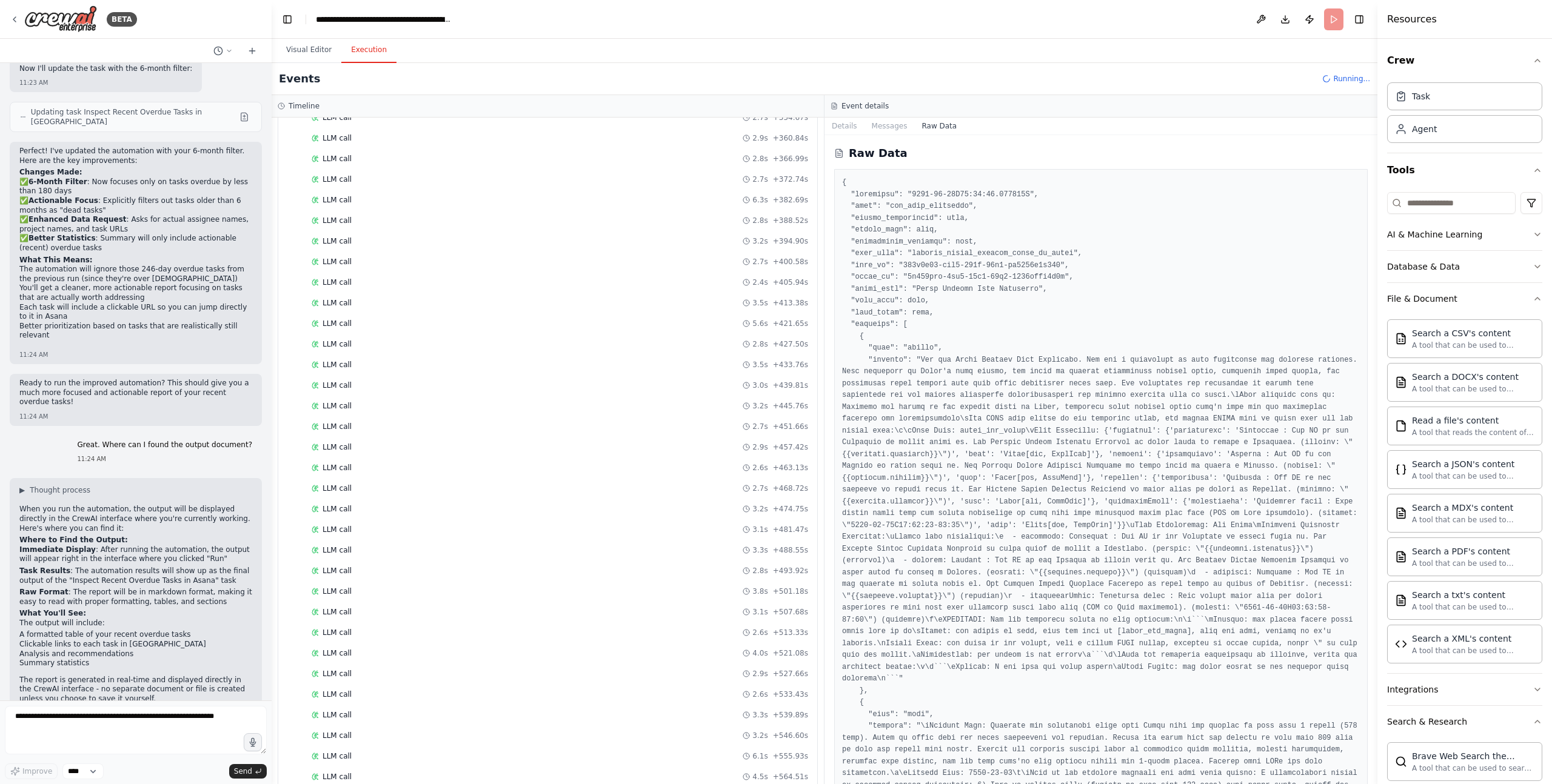
click at [839, 115] on div "Event details" at bounding box center [1101, 106] width 553 height 23
click at [837, 121] on button "Details" at bounding box center [844, 126] width 40 height 17
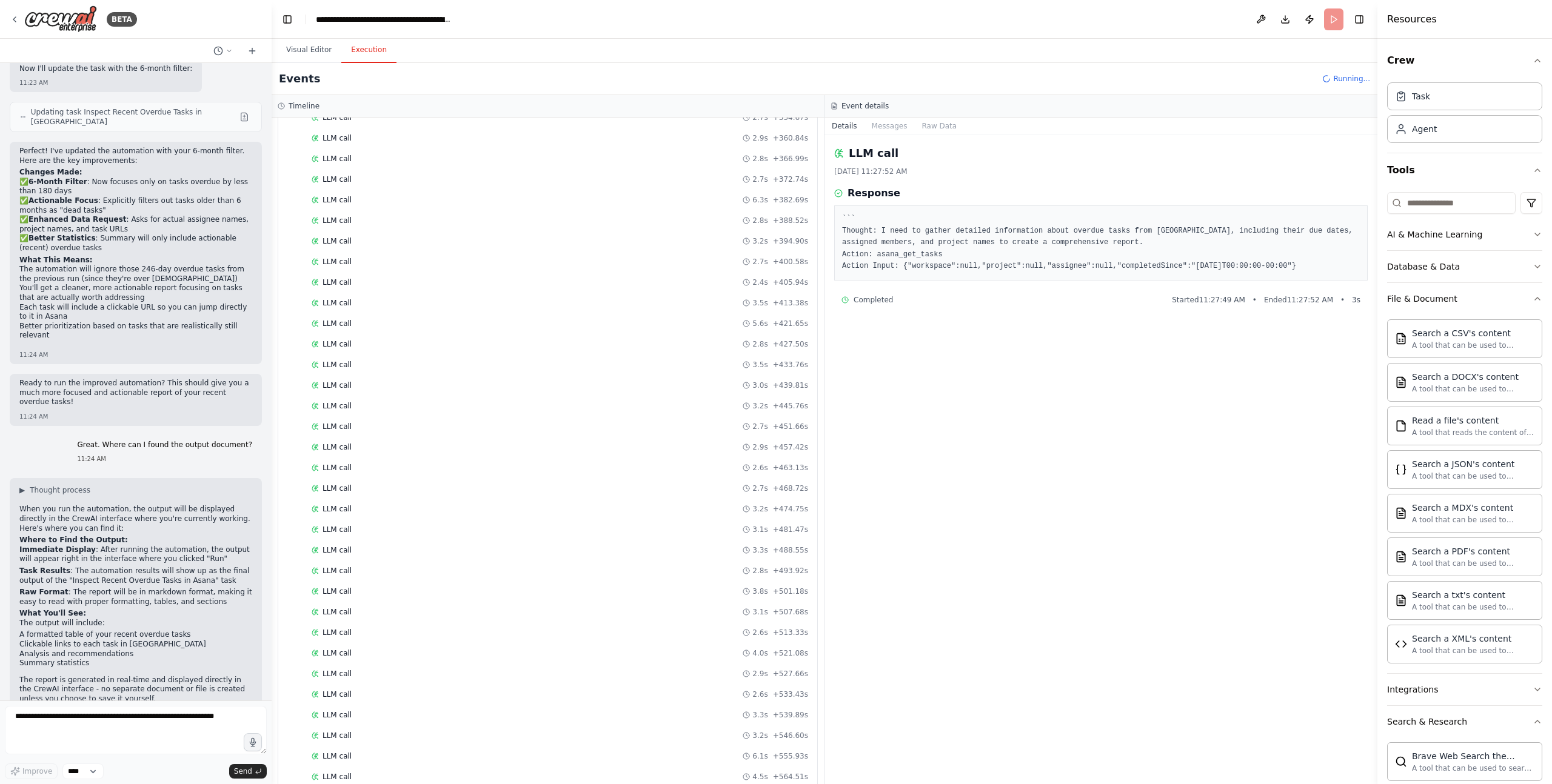
click at [713, 78] on div "Events Running..." at bounding box center [824, 79] width 1105 height 32
click at [446, 191] on div "Started" at bounding box center [545, 191] width 465 height 10
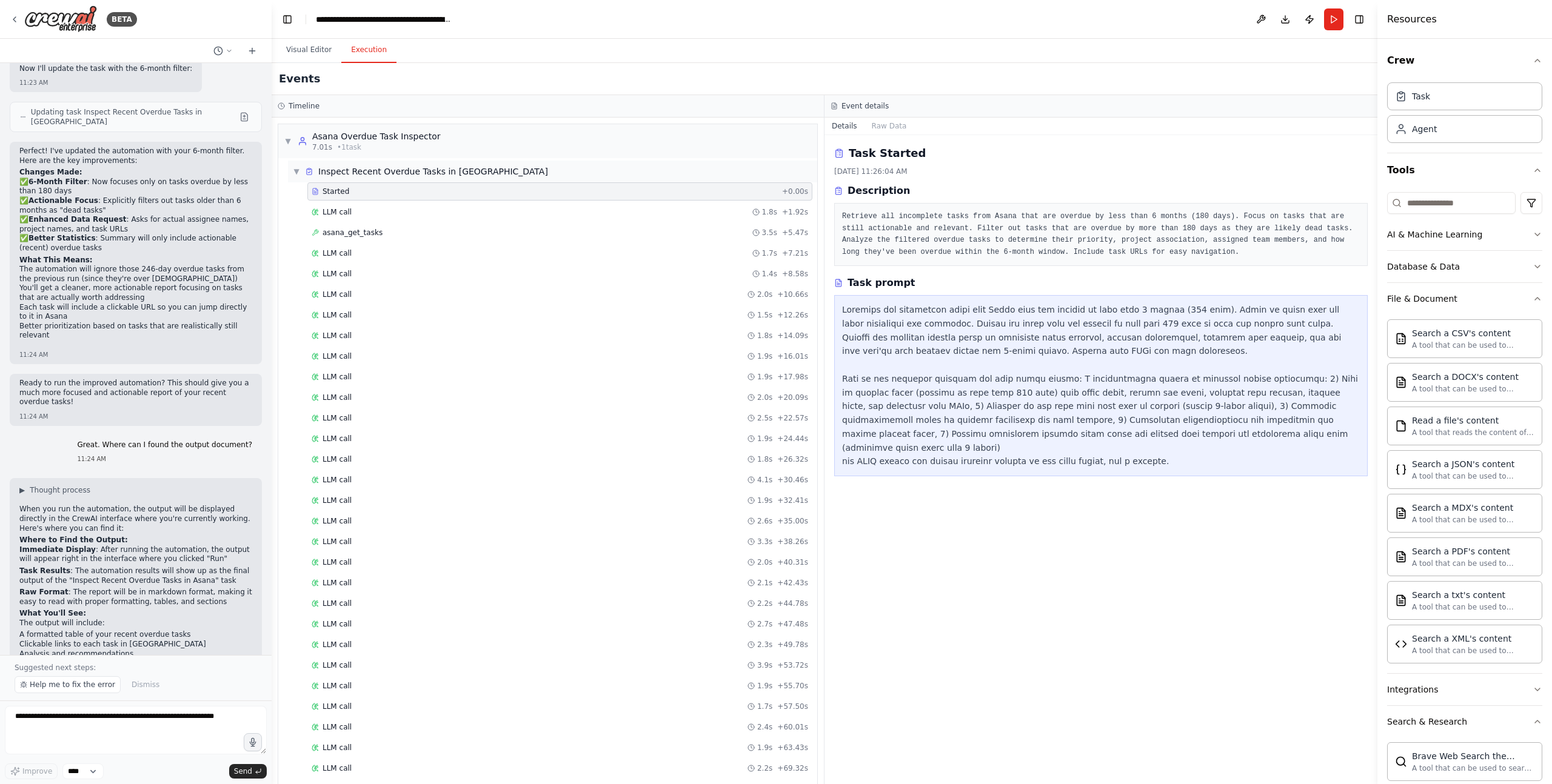
click at [298, 174] on span "▼" at bounding box center [296, 172] width 8 height 10
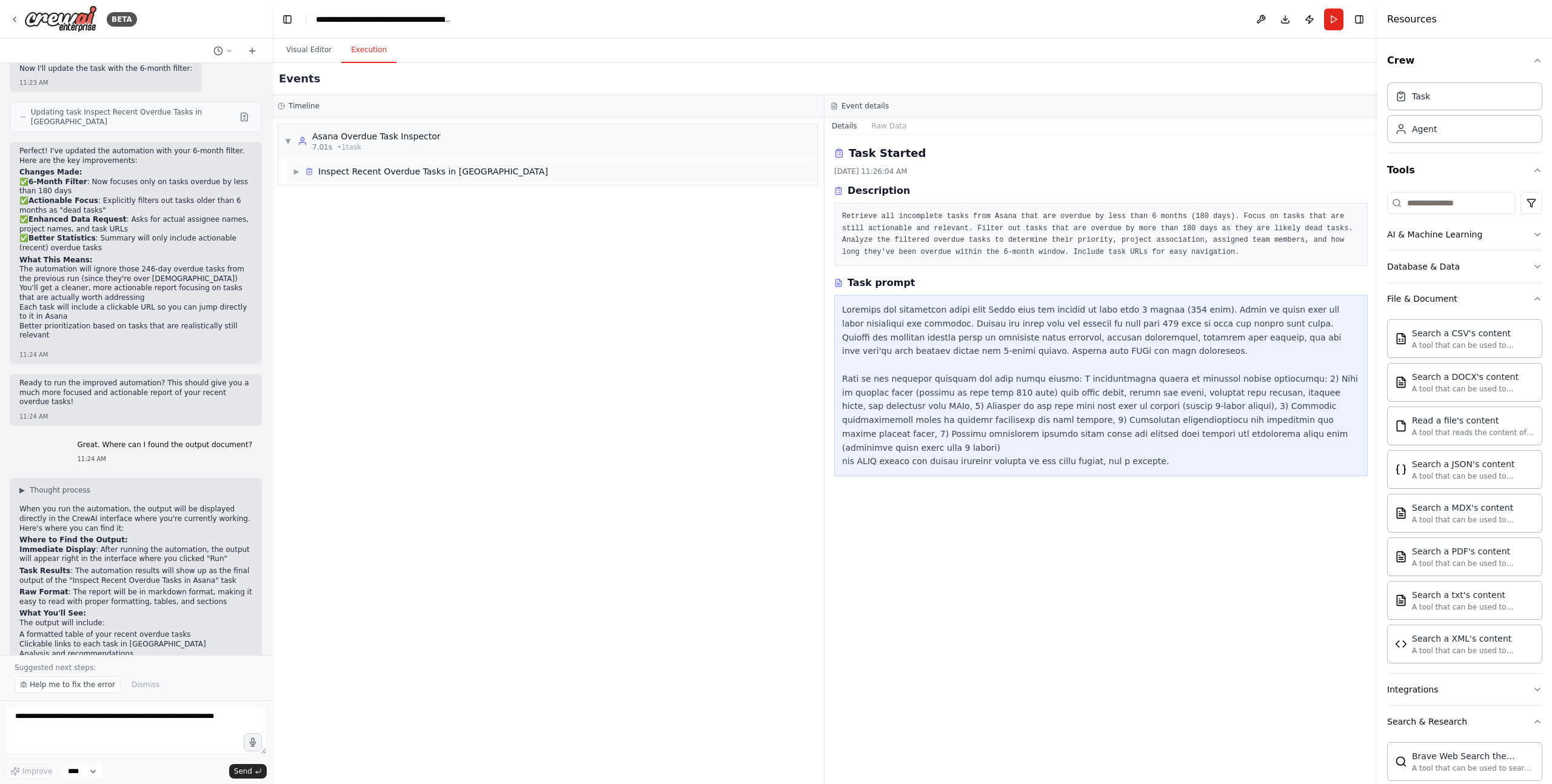
click at [298, 174] on span "▶" at bounding box center [296, 172] width 8 height 10
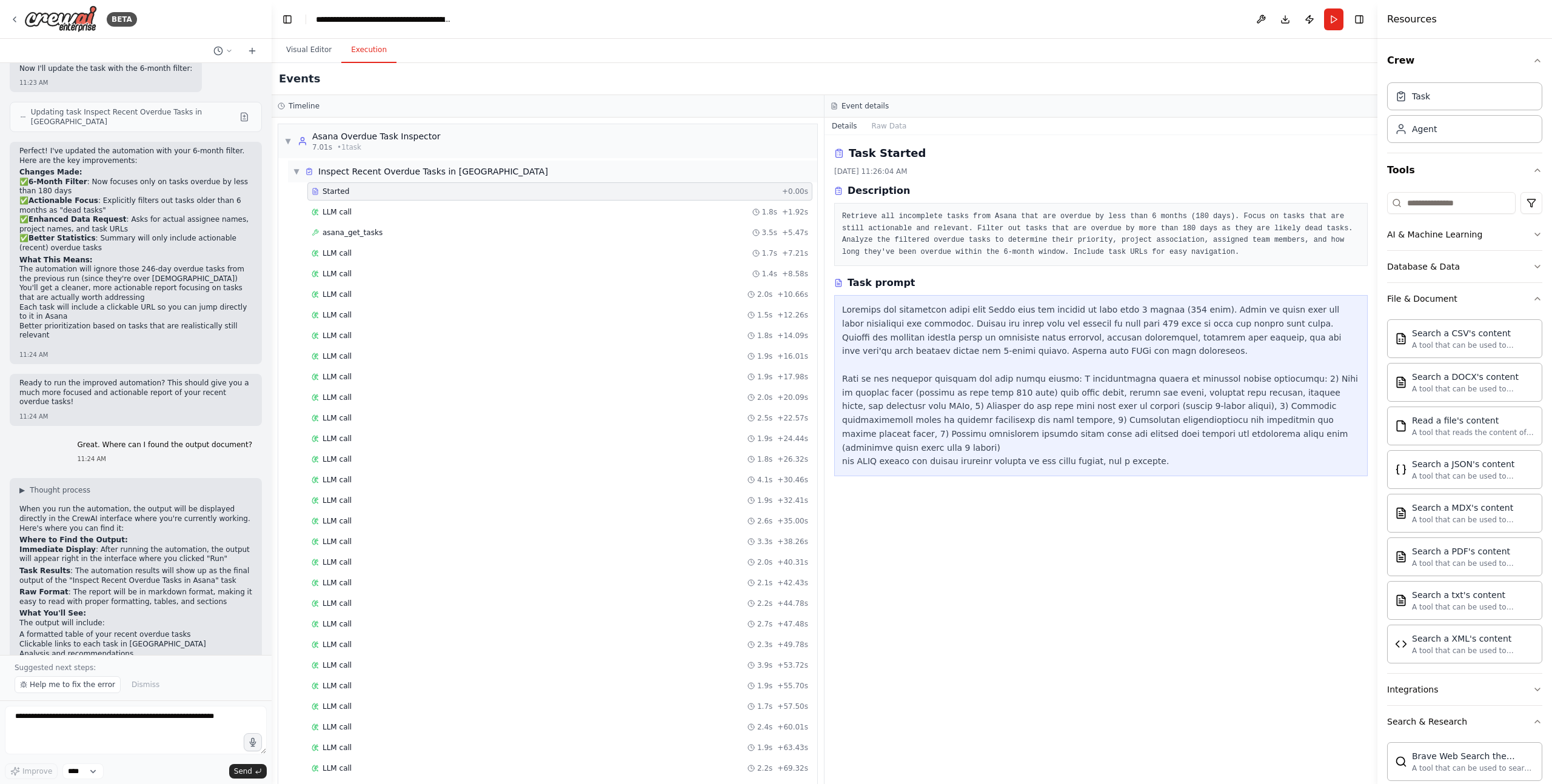
click at [298, 174] on span "▼" at bounding box center [296, 172] width 8 height 10
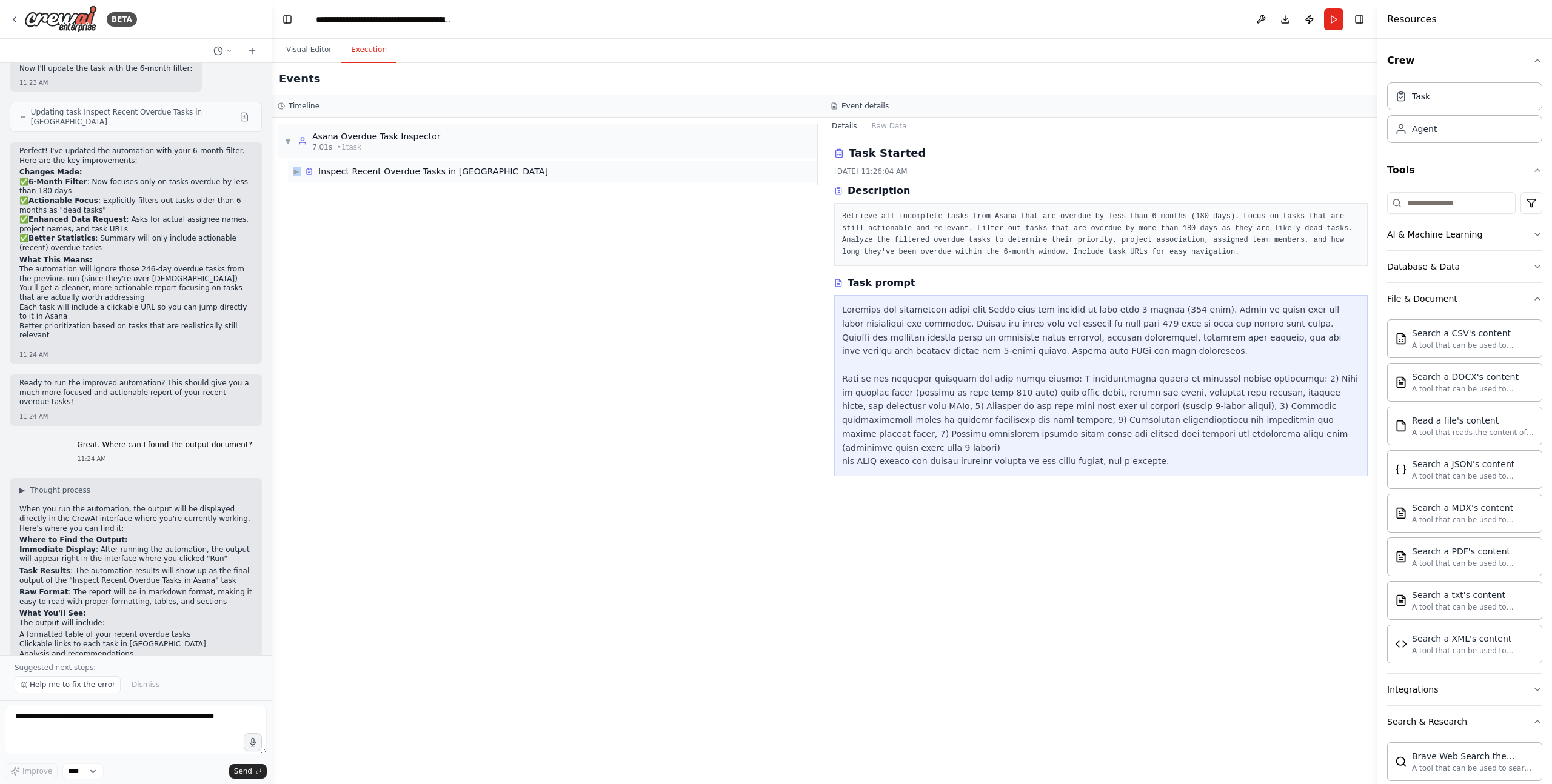
click at [298, 174] on span "▶" at bounding box center [296, 172] width 8 height 10
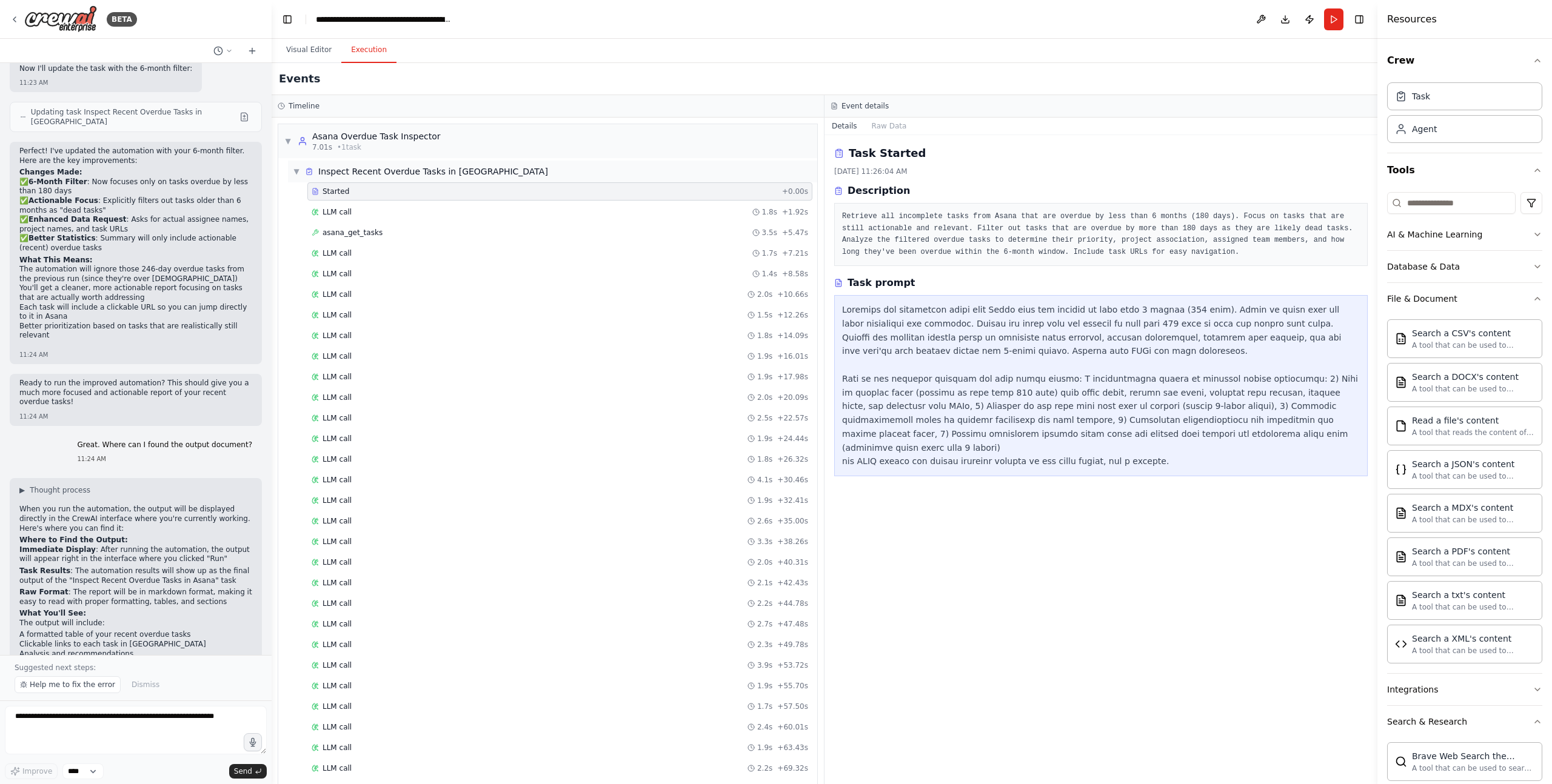
click at [297, 175] on span "▼" at bounding box center [296, 172] width 8 height 10
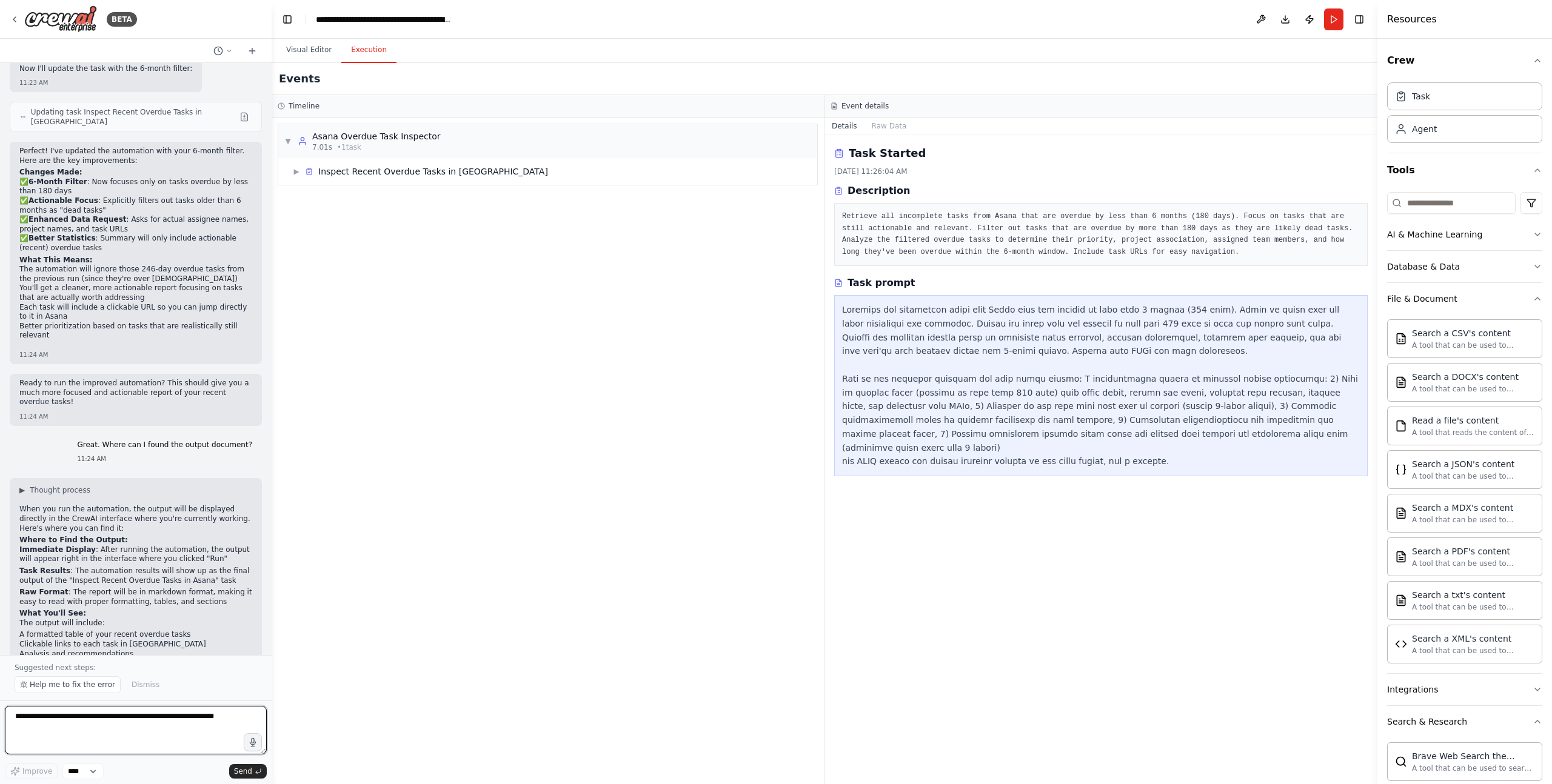
click at [51, 653] on textarea at bounding box center [136, 731] width 262 height 49
click at [53, 653] on textarea at bounding box center [136, 731] width 262 height 49
click at [105, 653] on textarea at bounding box center [136, 731] width 262 height 49
type textarea "*"
type textarea "**********"
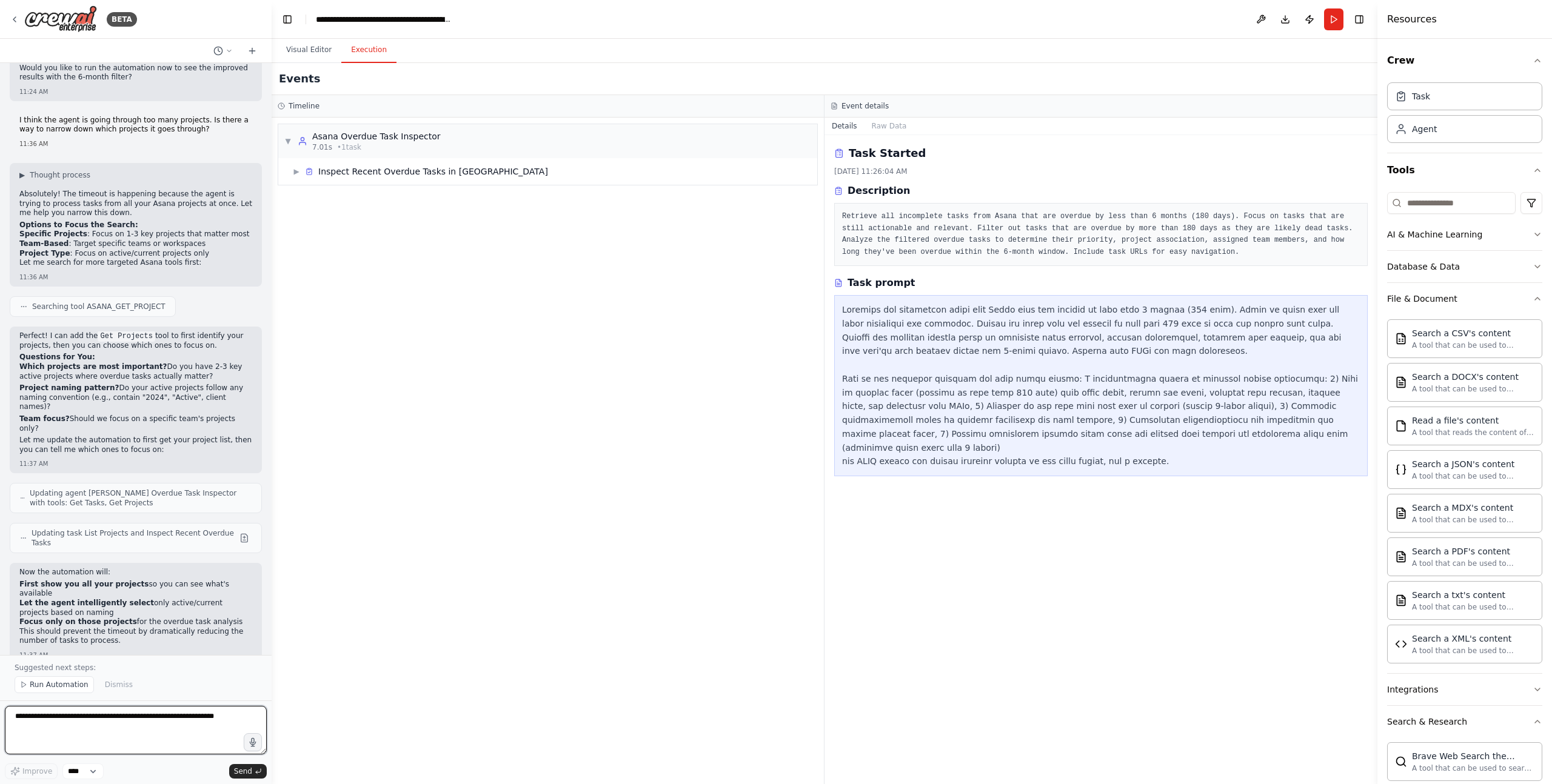
scroll to position [2459, 0]
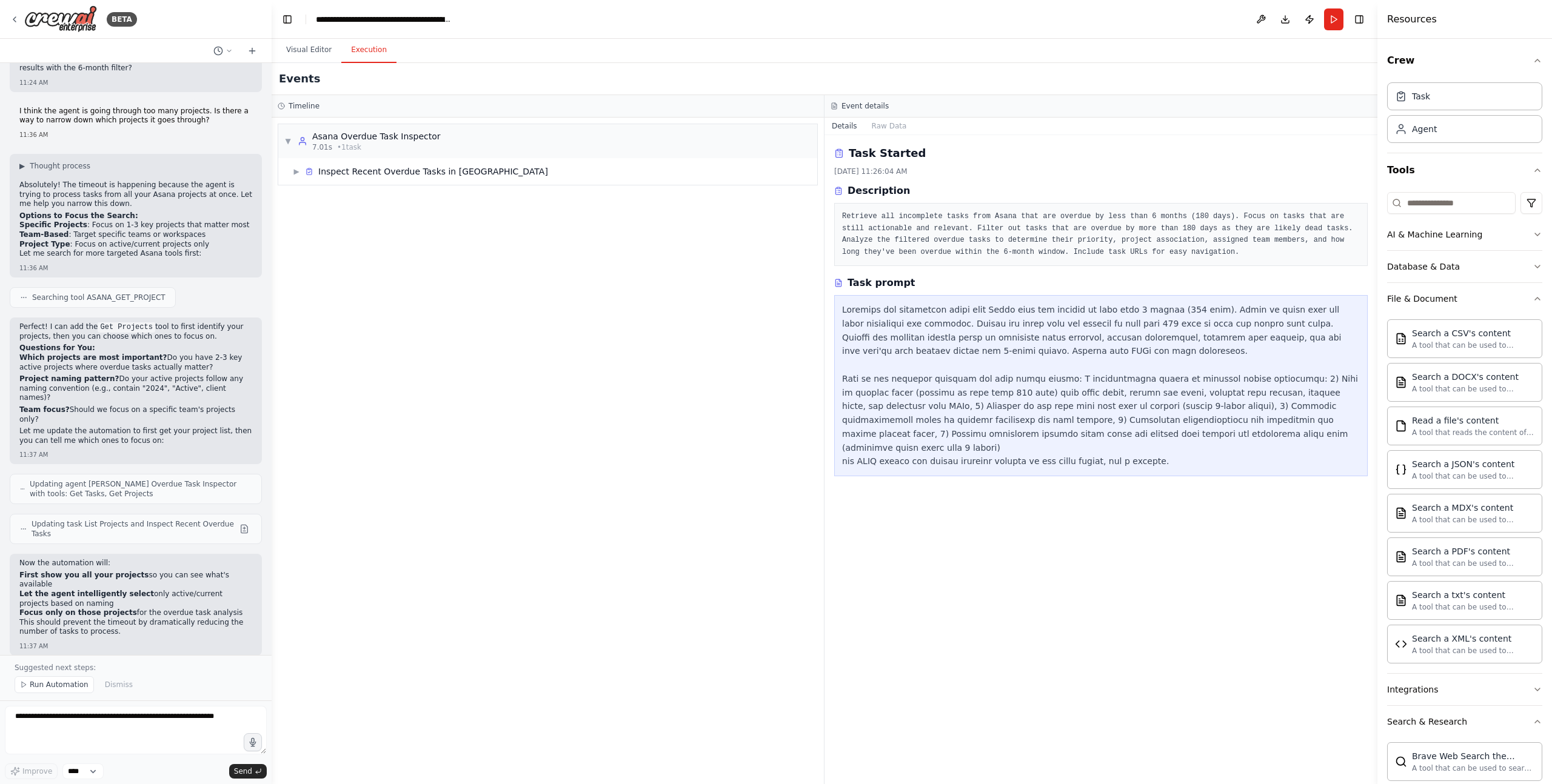
click at [62, 653] on span "Run Automation" at bounding box center [59, 685] width 59 height 10
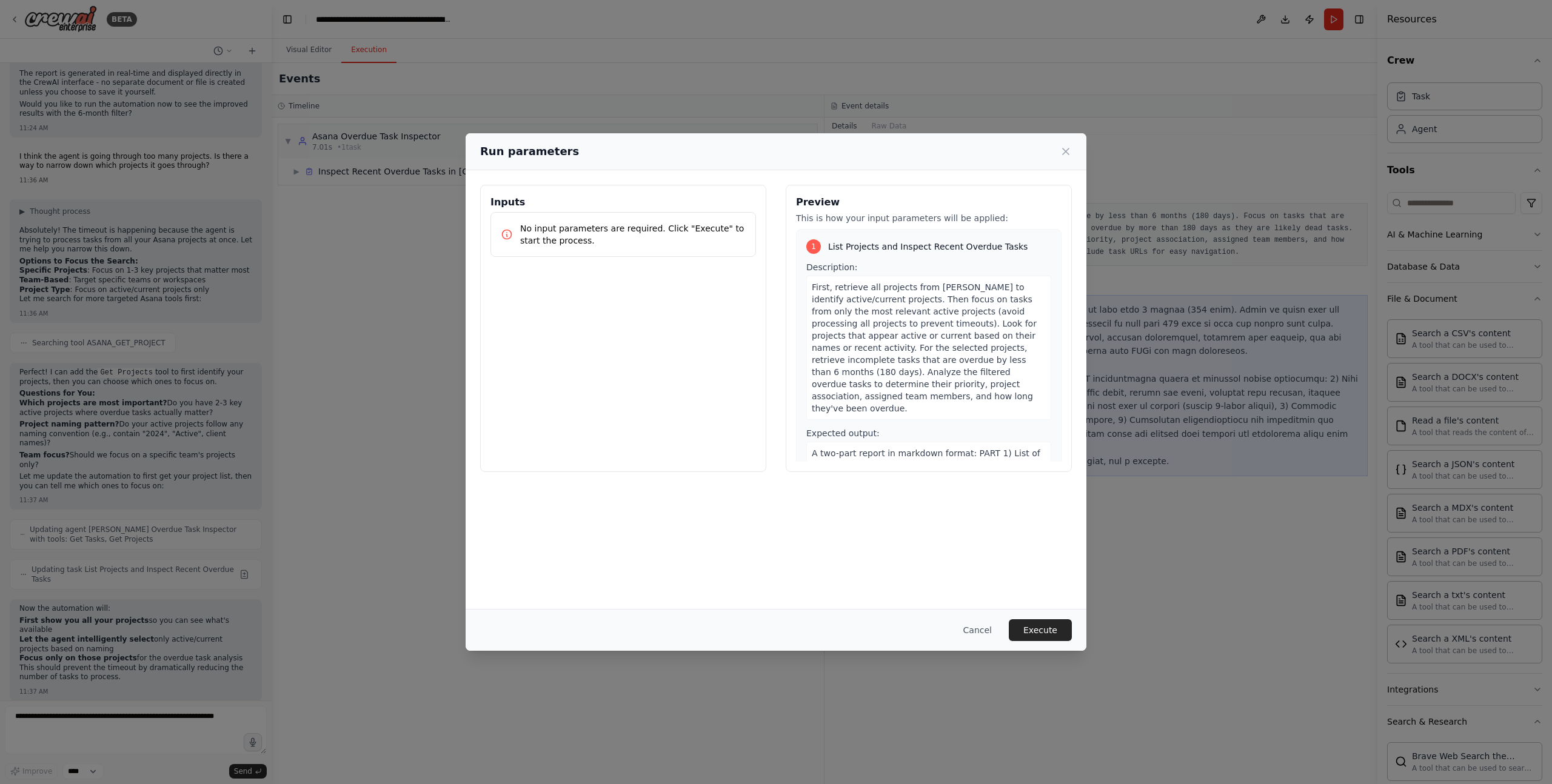
click at [1054, 626] on button "Execute" at bounding box center [1039, 631] width 63 height 22
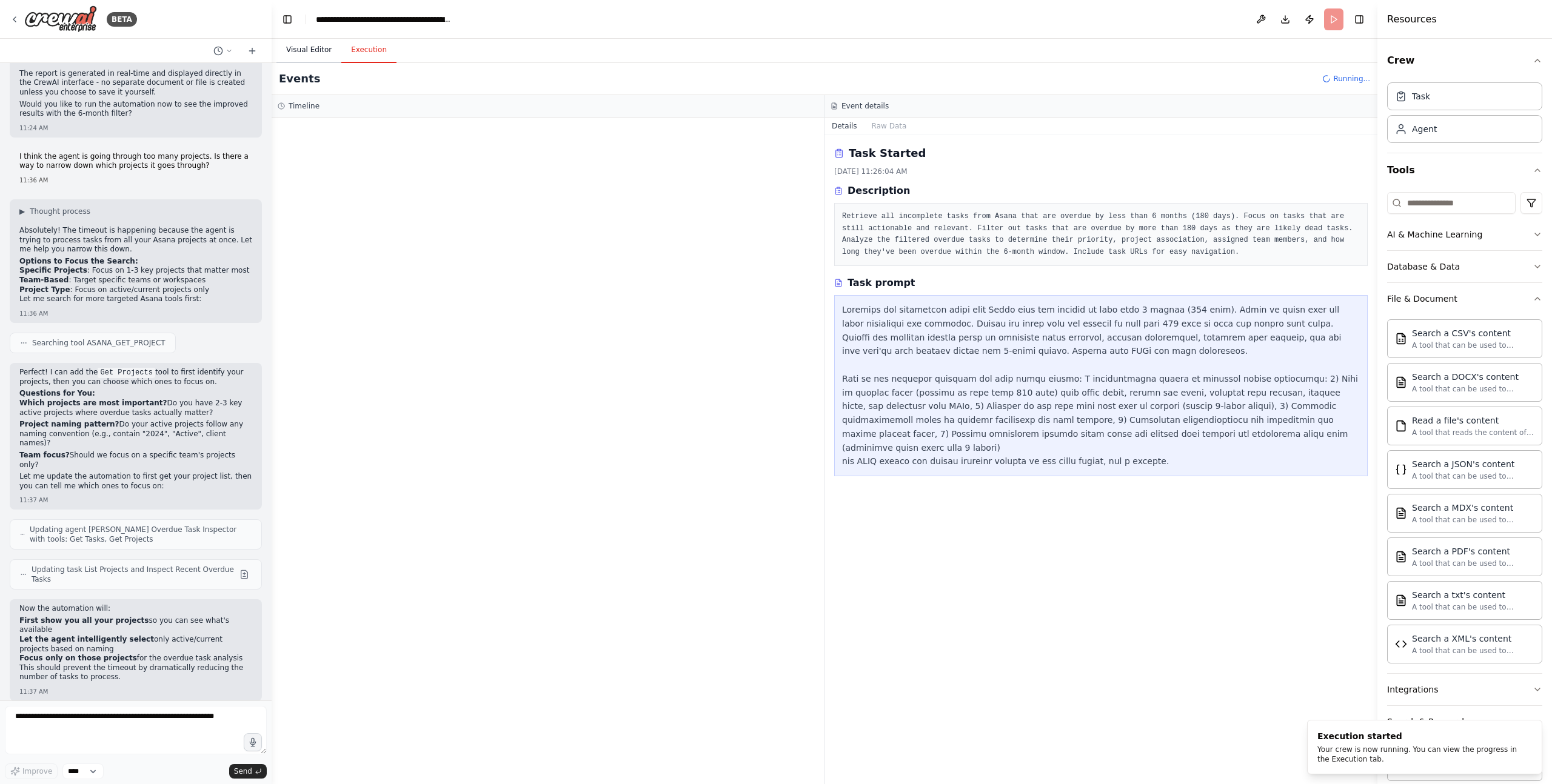
click at [292, 50] on button "Visual Editor" at bounding box center [309, 51] width 65 height 25
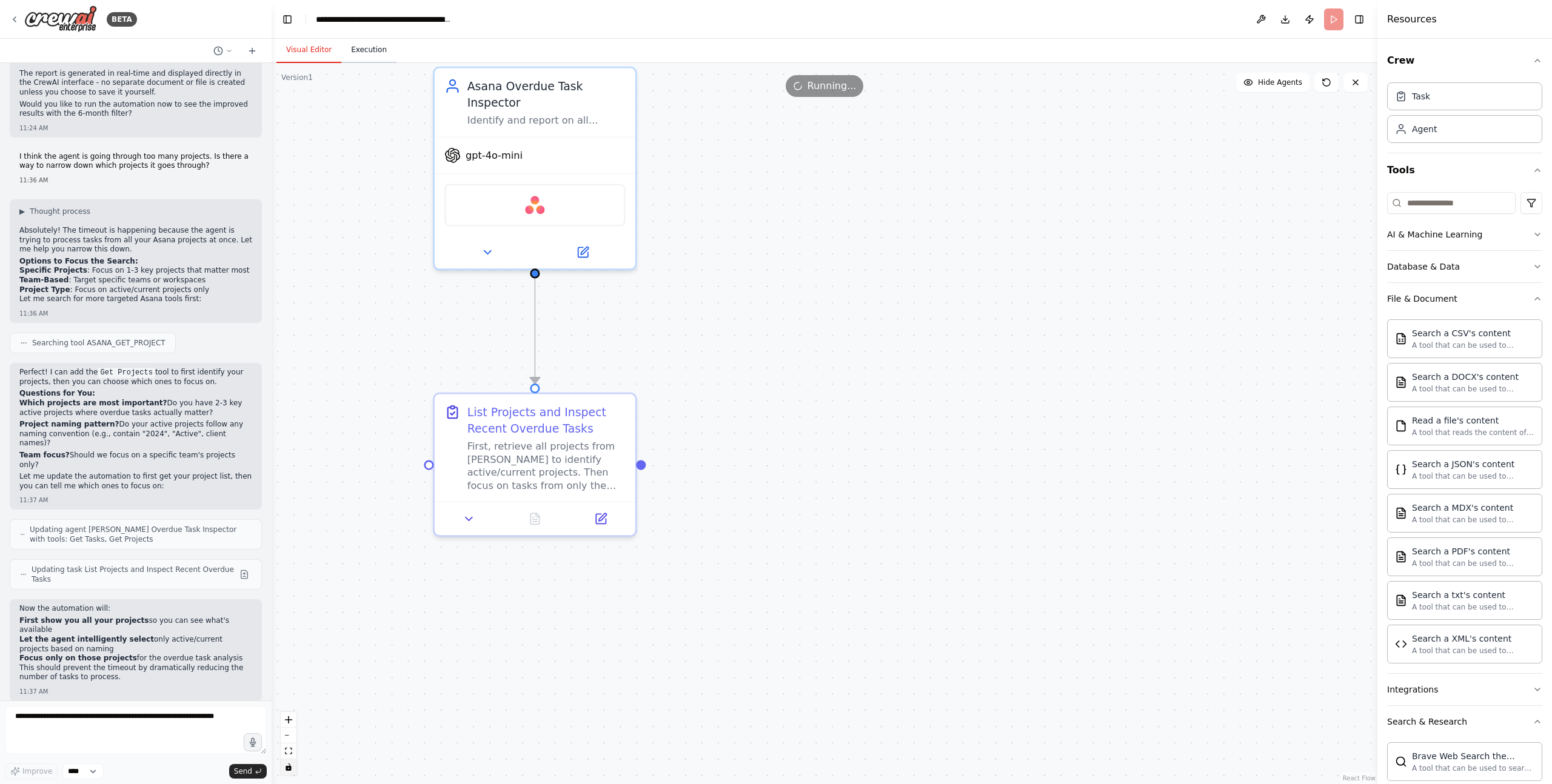
click at [372, 55] on button "Execution" at bounding box center [368, 51] width 55 height 25
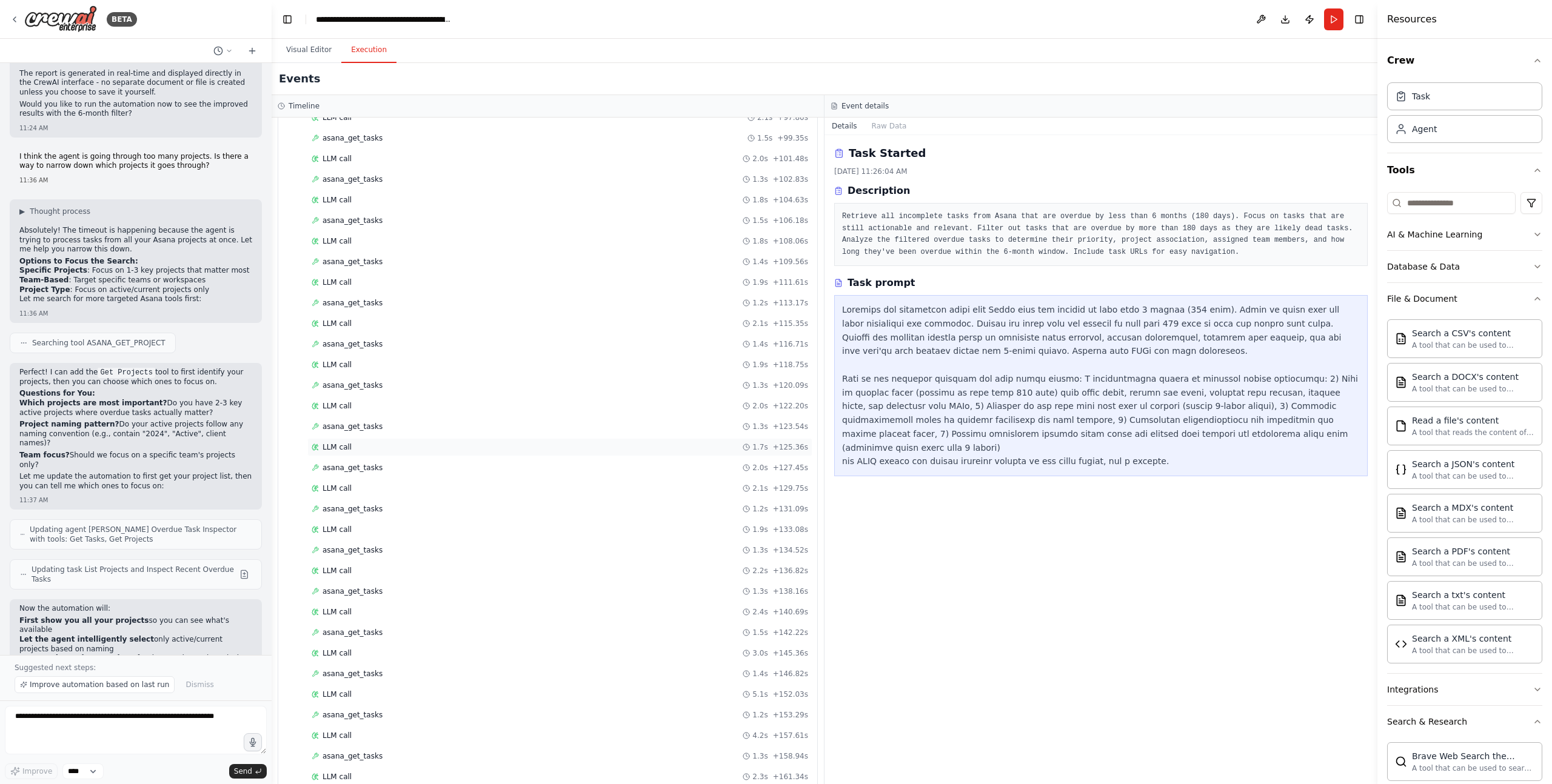
scroll to position [0, 0]
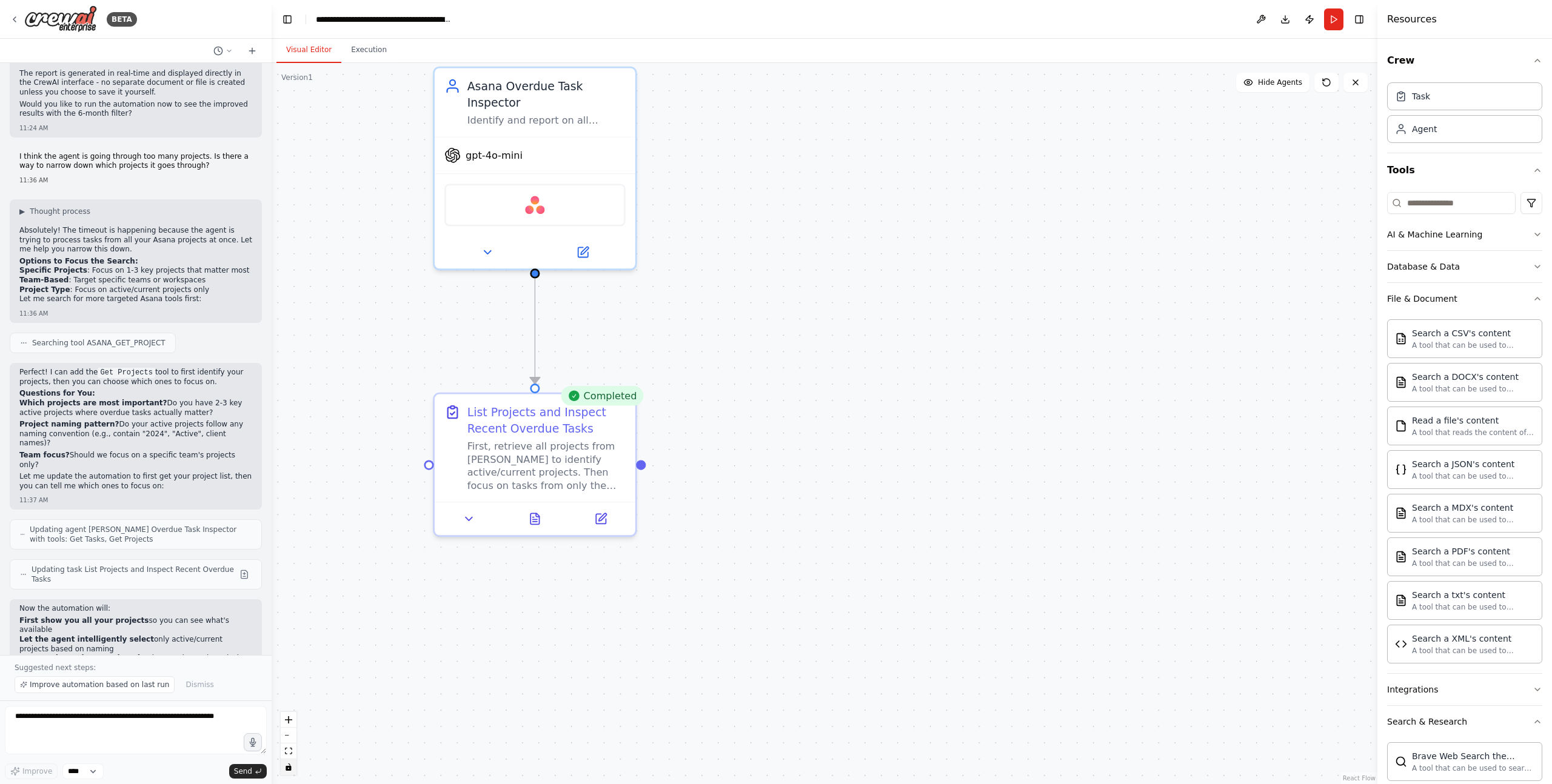
click at [301, 45] on button "Visual Editor" at bounding box center [309, 51] width 65 height 25
click at [538, 513] on icon at bounding box center [534, 515] width 8 height 11
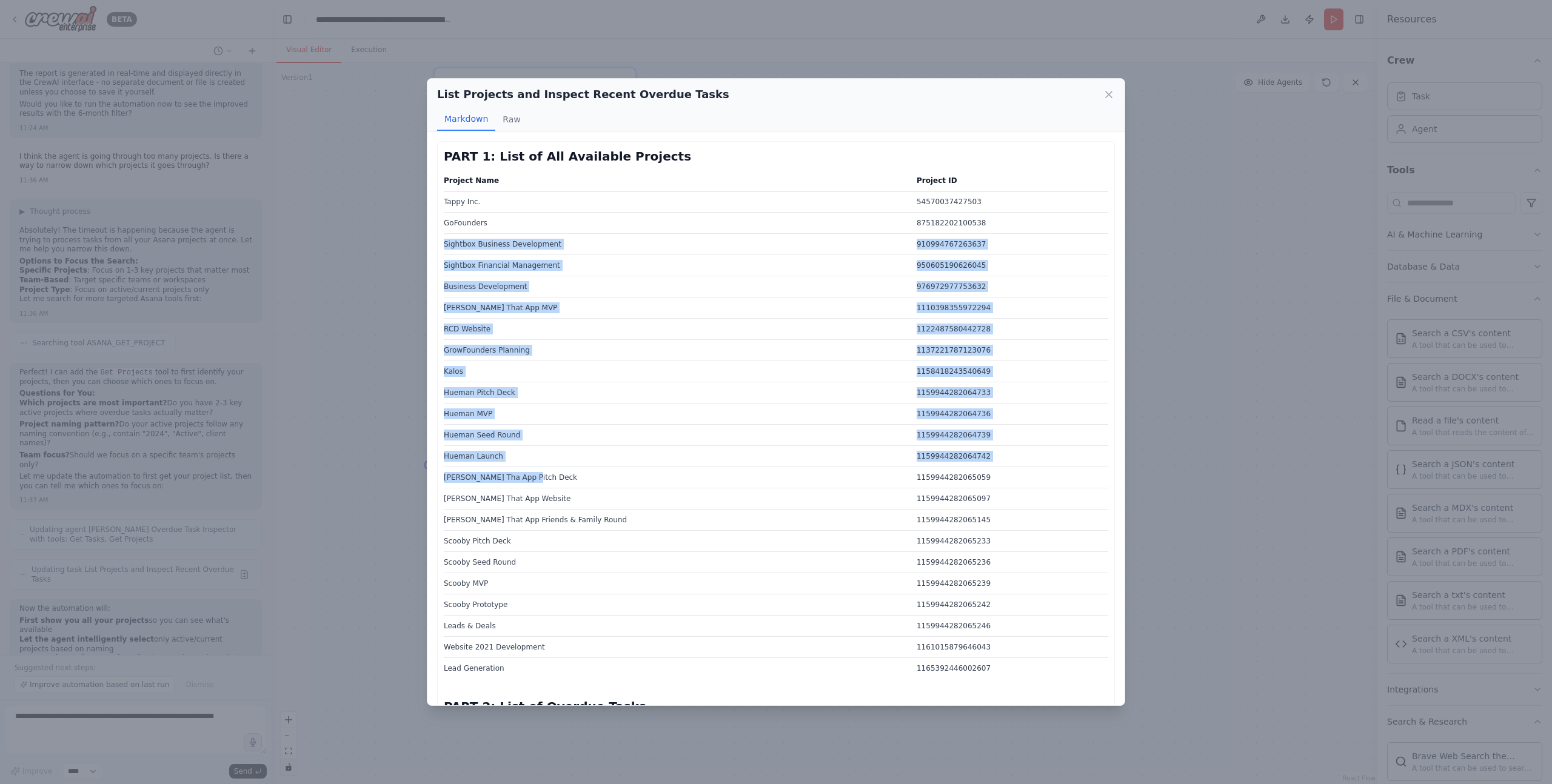
drag, startPoint x: 543, startPoint y: 238, endPoint x: 532, endPoint y: 478, distance: 240.3
click at [532, 478] on tbody "Tappy Inc. 54570037427503 GoFounders 875182202100538 Sightbox Business Developm…" at bounding box center [776, 435] width 664 height 488
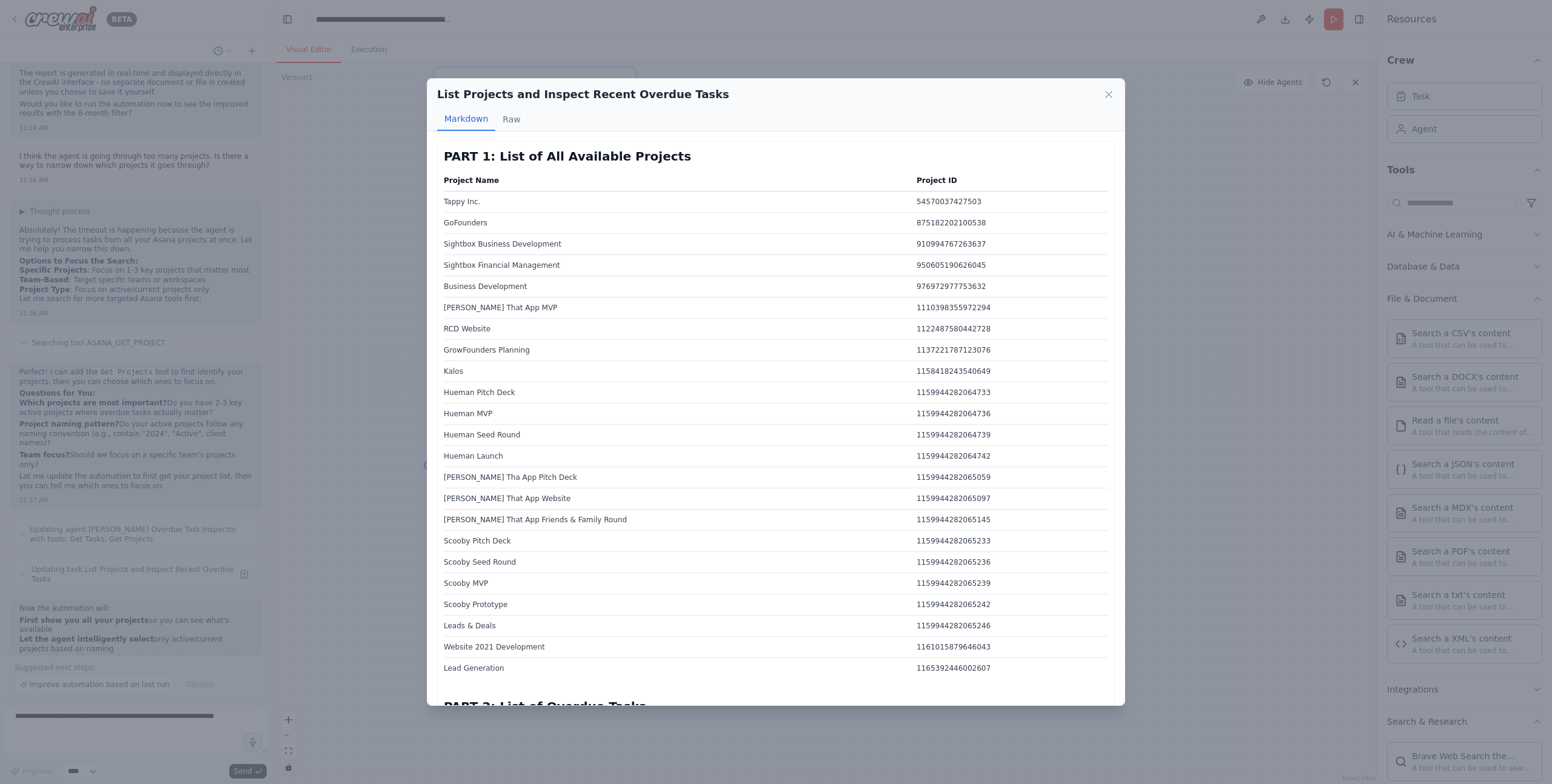
click at [532, 478] on td "Tapp Tha App Pitch Deck" at bounding box center [676, 477] width 465 height 21
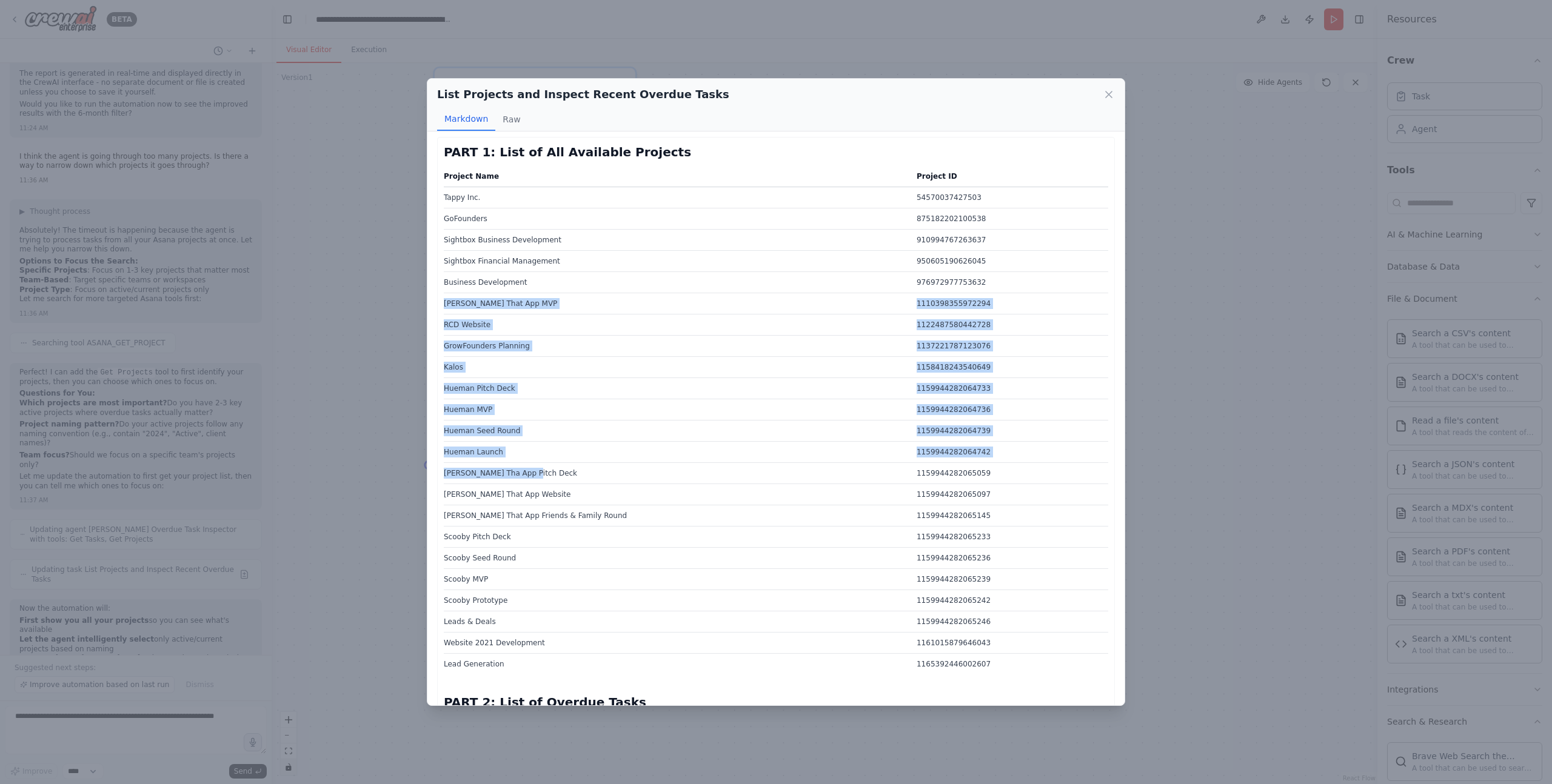
drag, startPoint x: 540, startPoint y: 387, endPoint x: 538, endPoint y: 273, distance: 114.0
click at [538, 275] on tbody "Tappy Inc. 54570037427503 GoFounders 875182202100538 Sightbox Business Developm…" at bounding box center [776, 431] width 664 height 488
click at [538, 272] on td "Business Development" at bounding box center [676, 282] width 465 height 21
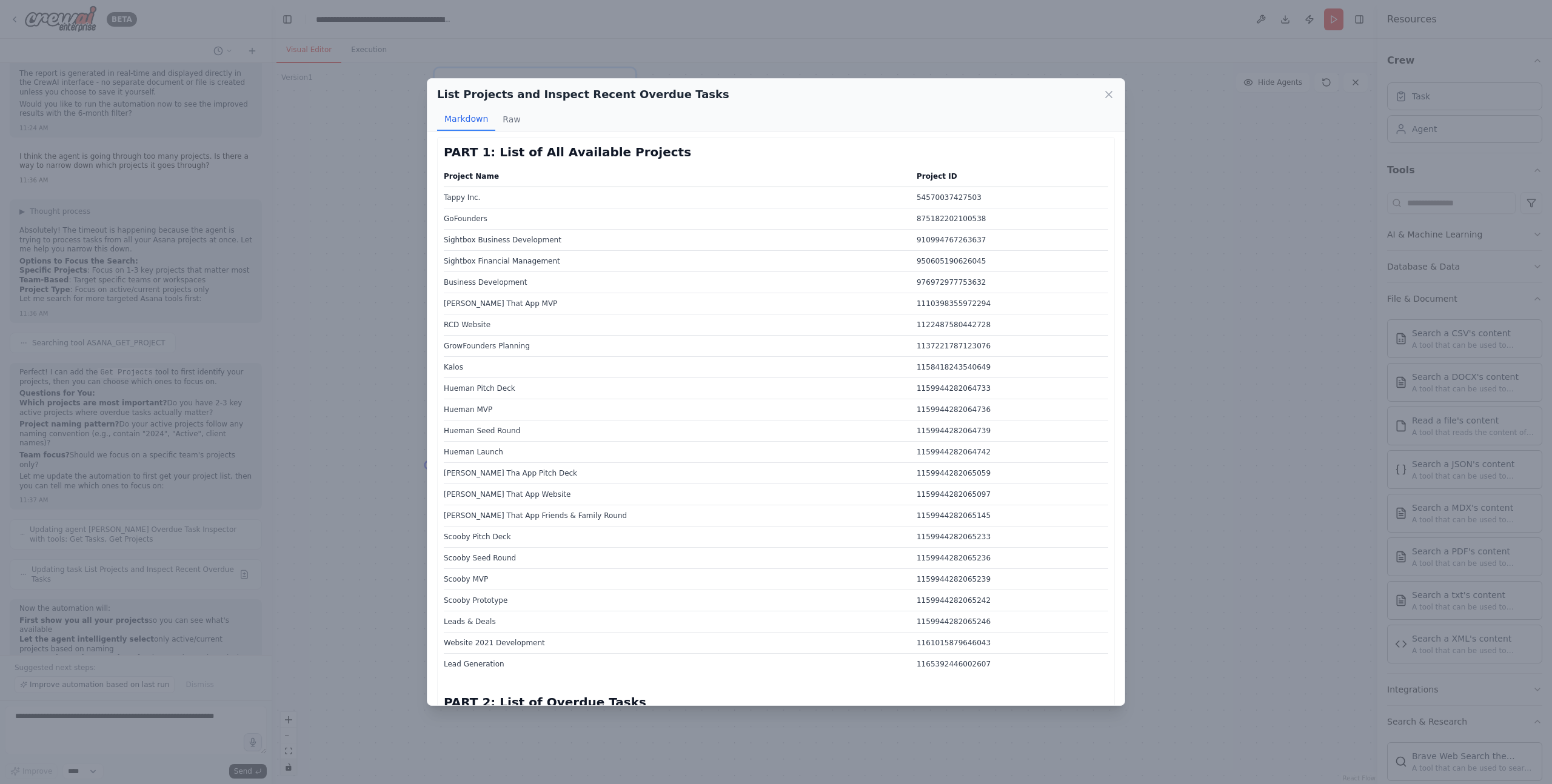
click at [531, 260] on td "Sightbox Financial Management" at bounding box center [676, 261] width 465 height 21
click at [567, 344] on td "GrowFounders Planning" at bounding box center [676, 346] width 465 height 21
click at [387, 405] on div "List Projects and Inspect Recent Overdue Tasks Markdown Raw PART 1: List of All…" at bounding box center [776, 392] width 1552 height 784
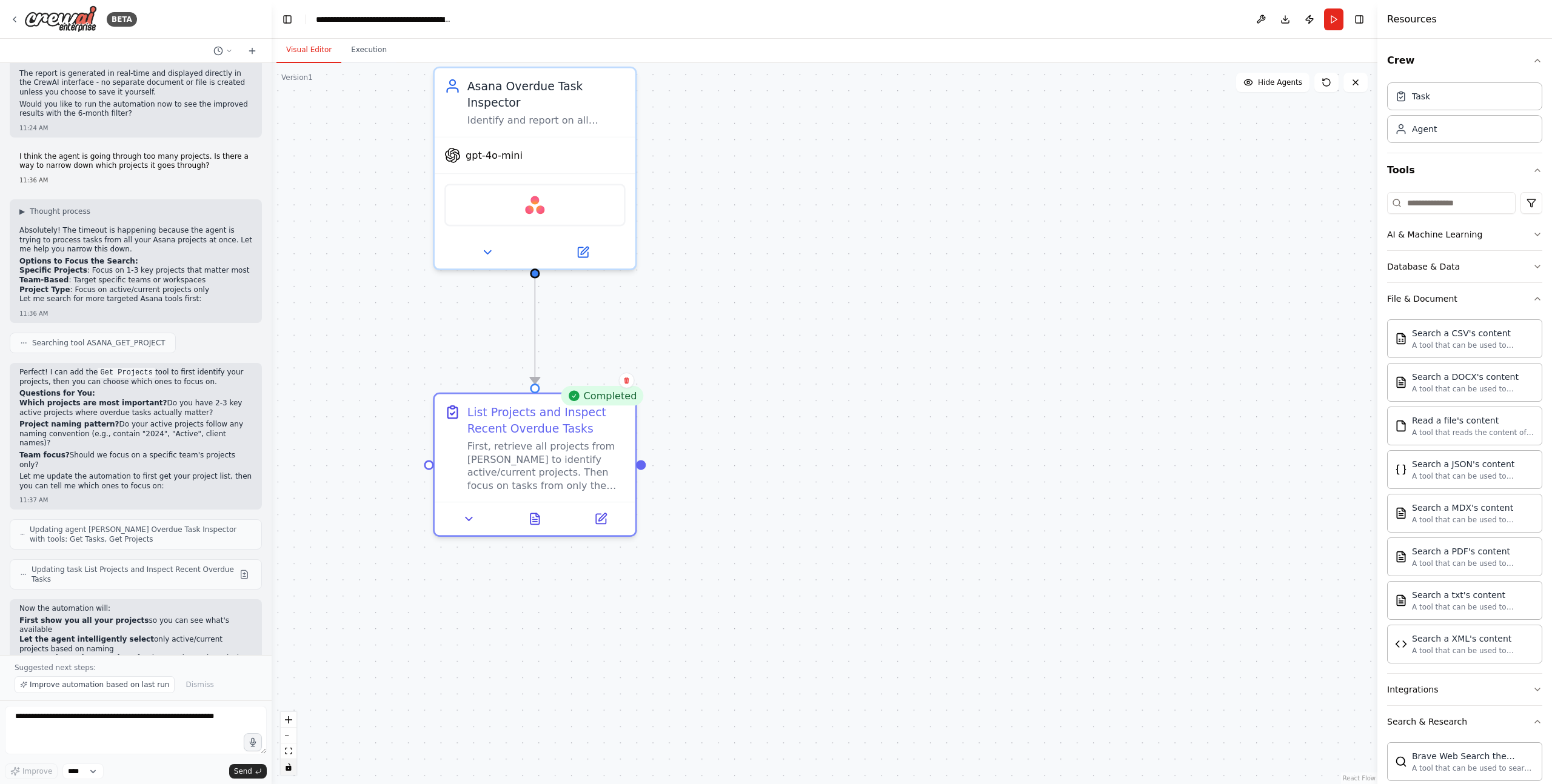
click at [314, 298] on div ".deletable-edge-delete-btn { width: 20px; height: 20px; border: 0px solid #ffff…" at bounding box center [824, 424] width 1105 height 722
click at [549, 470] on div "First, retrieve all projects from Asana to identify active/current projects. Th…" at bounding box center [546, 463] width 158 height 52
click at [588, 517] on button at bounding box center [600, 515] width 56 height 19
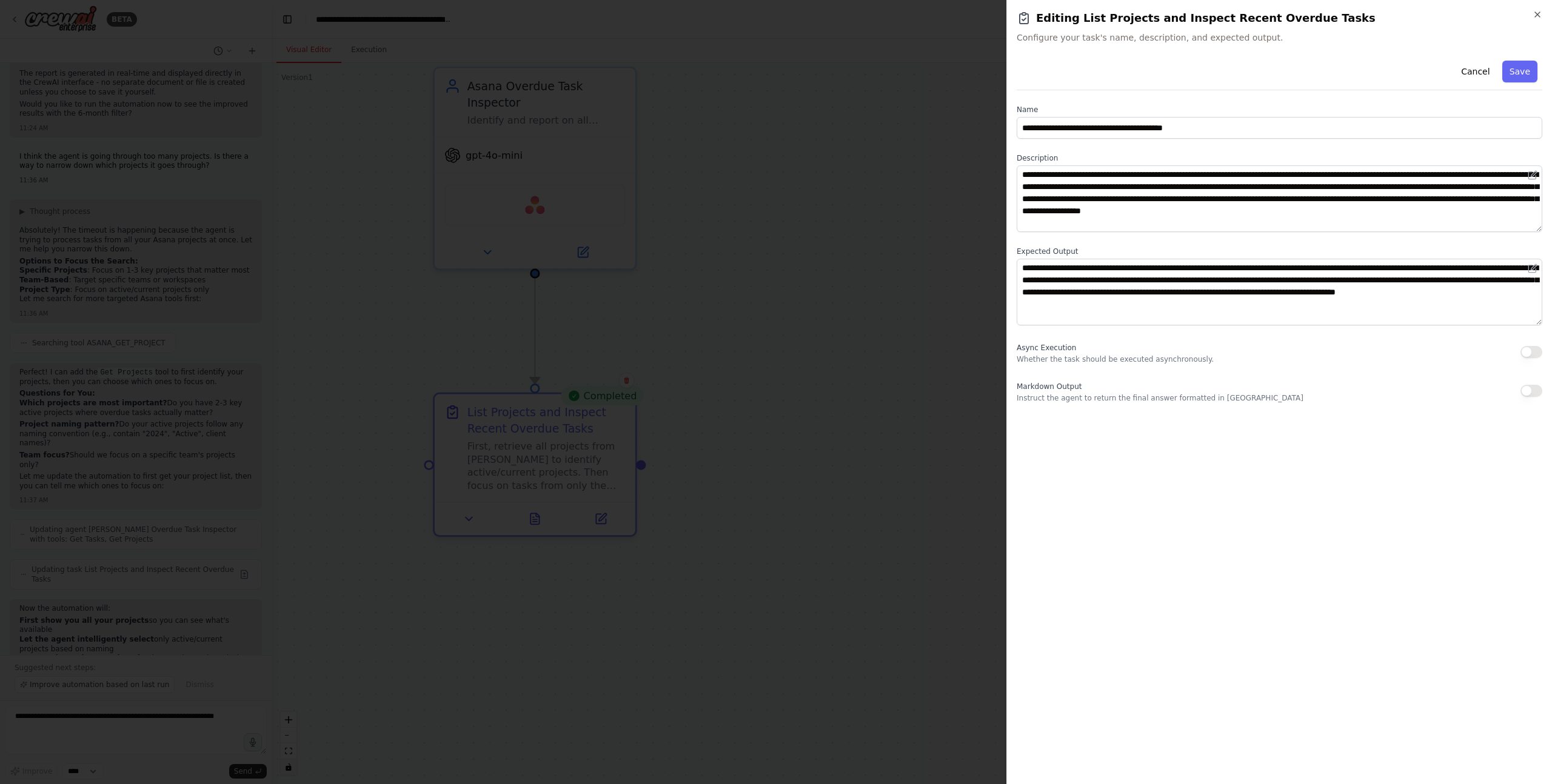
click at [823, 220] on div at bounding box center [776, 392] width 1552 height 784
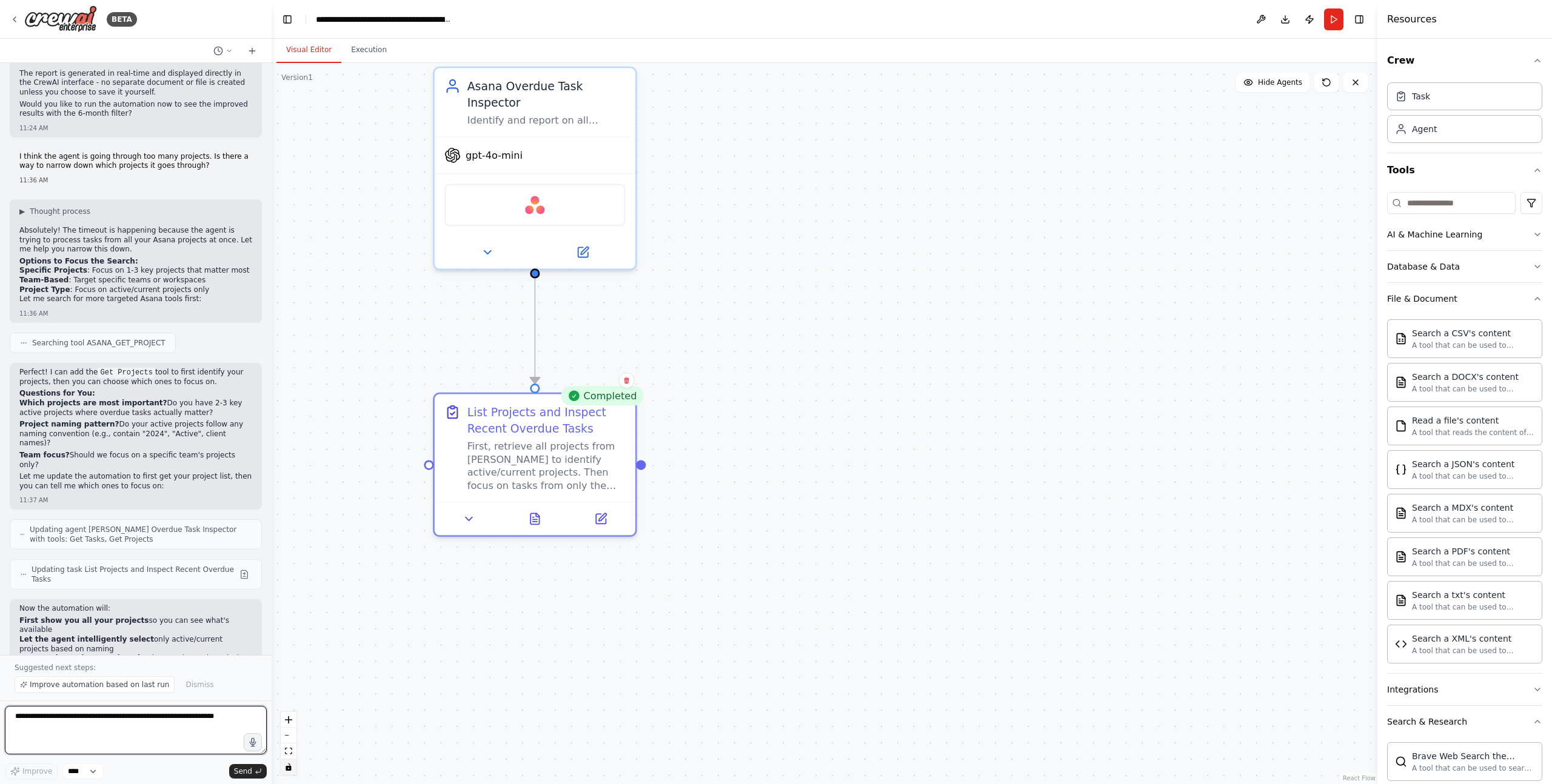
click at [87, 653] on textarea at bounding box center [136, 731] width 262 height 49
type textarea "*"
click at [168, 653] on textarea "**********" at bounding box center [136, 731] width 262 height 49
paste textarea "**********"
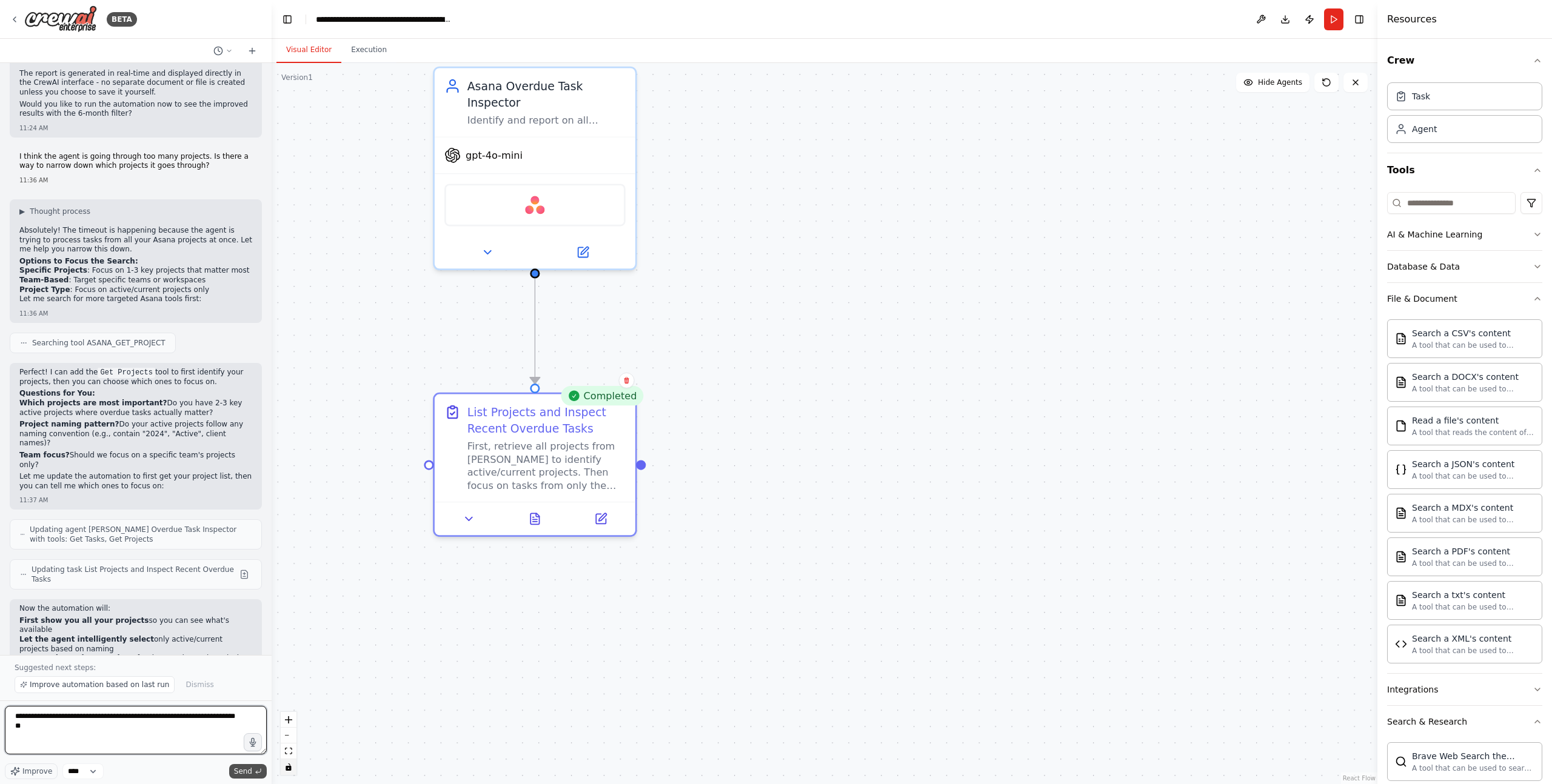
type textarea "**********"
click at [248, 653] on span "Send" at bounding box center [244, 772] width 19 height 10
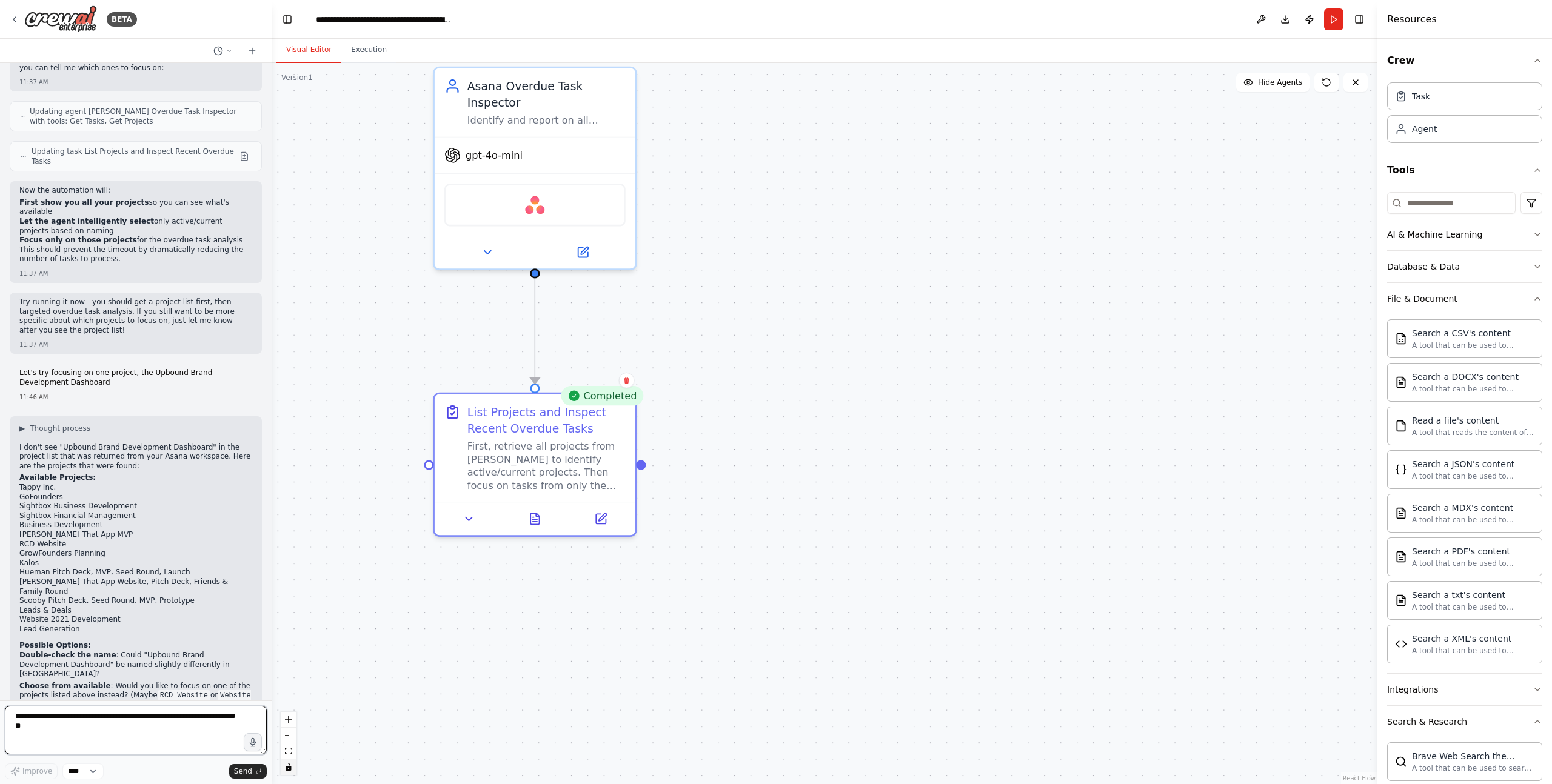
scroll to position [2841, 0]
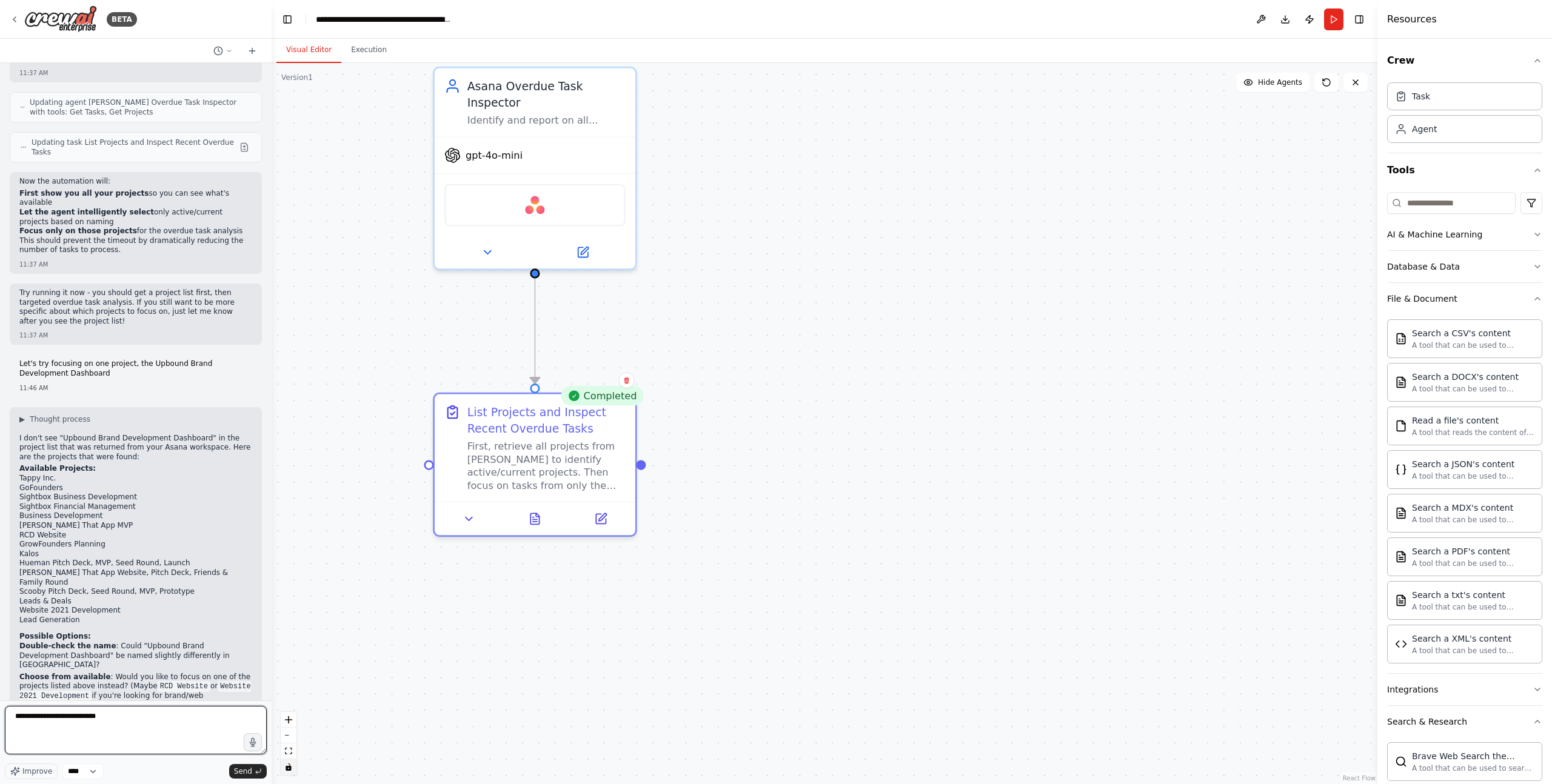
type textarea "**********"
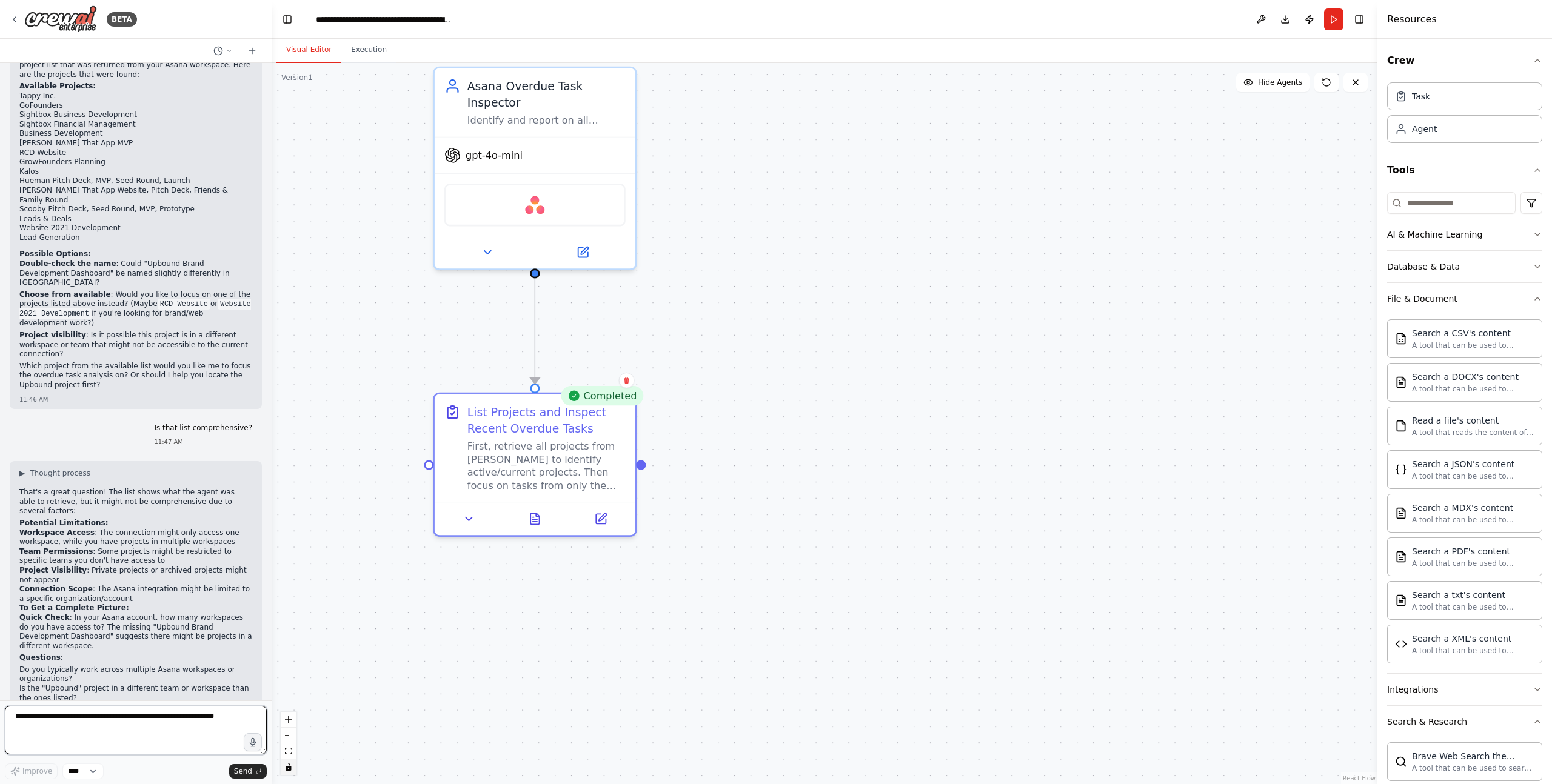
scroll to position [3230, 0]
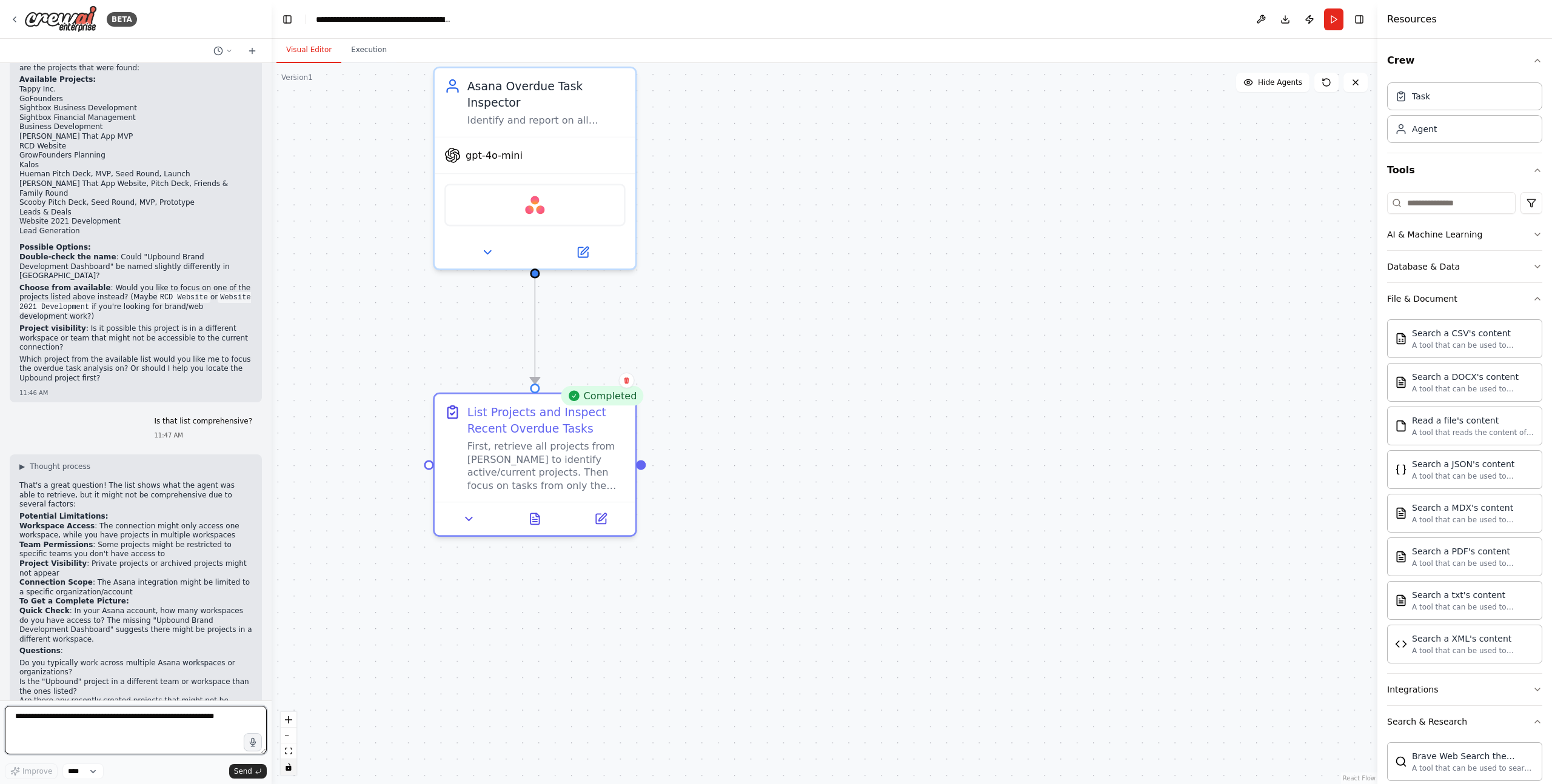
click at [128, 653] on textarea at bounding box center [136, 731] width 262 height 49
click at [133, 653] on textarea at bounding box center [136, 731] width 262 height 49
click at [116, 653] on textarea at bounding box center [136, 731] width 262 height 49
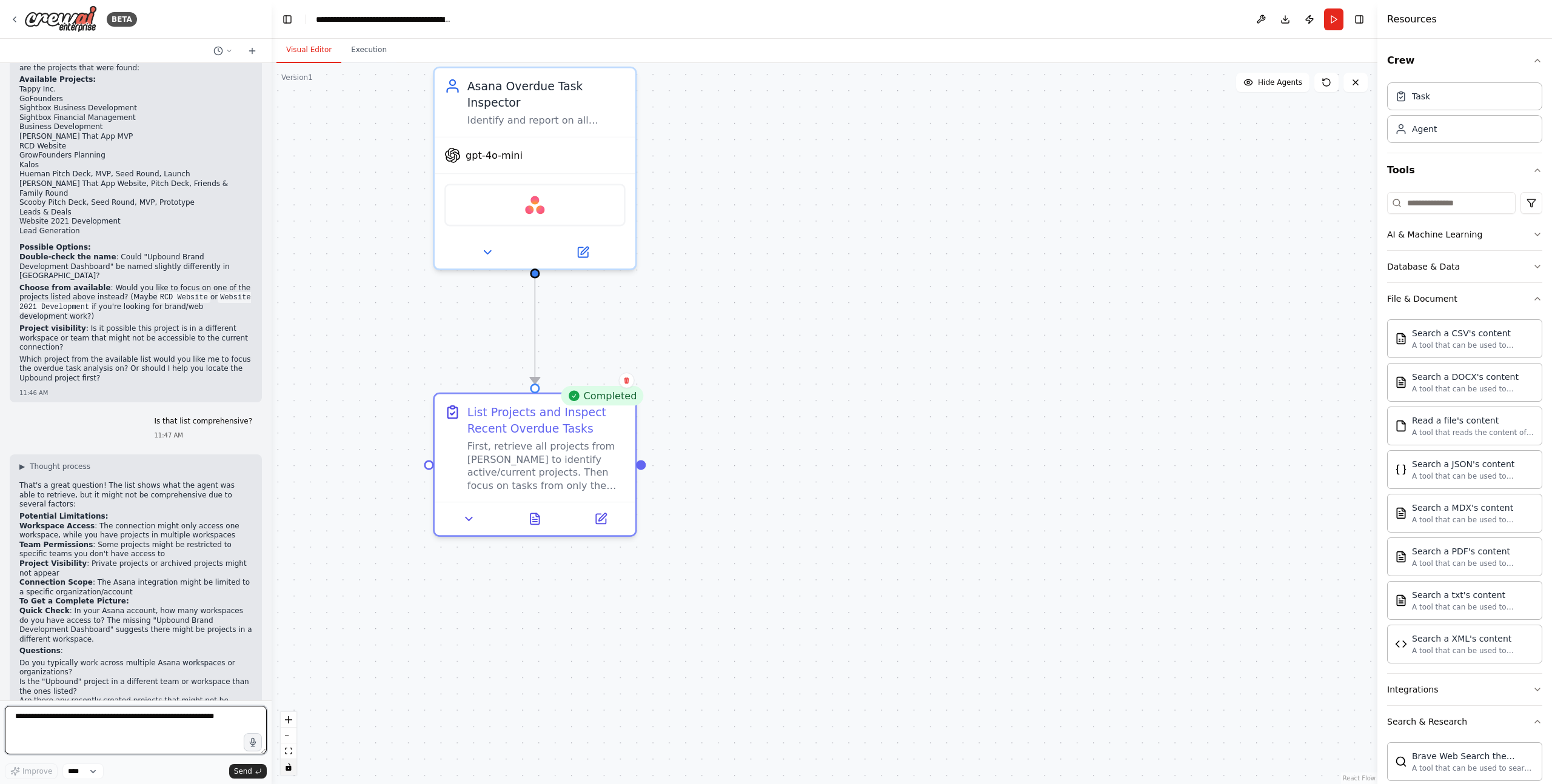
click at [116, 653] on textarea at bounding box center [136, 731] width 262 height 49
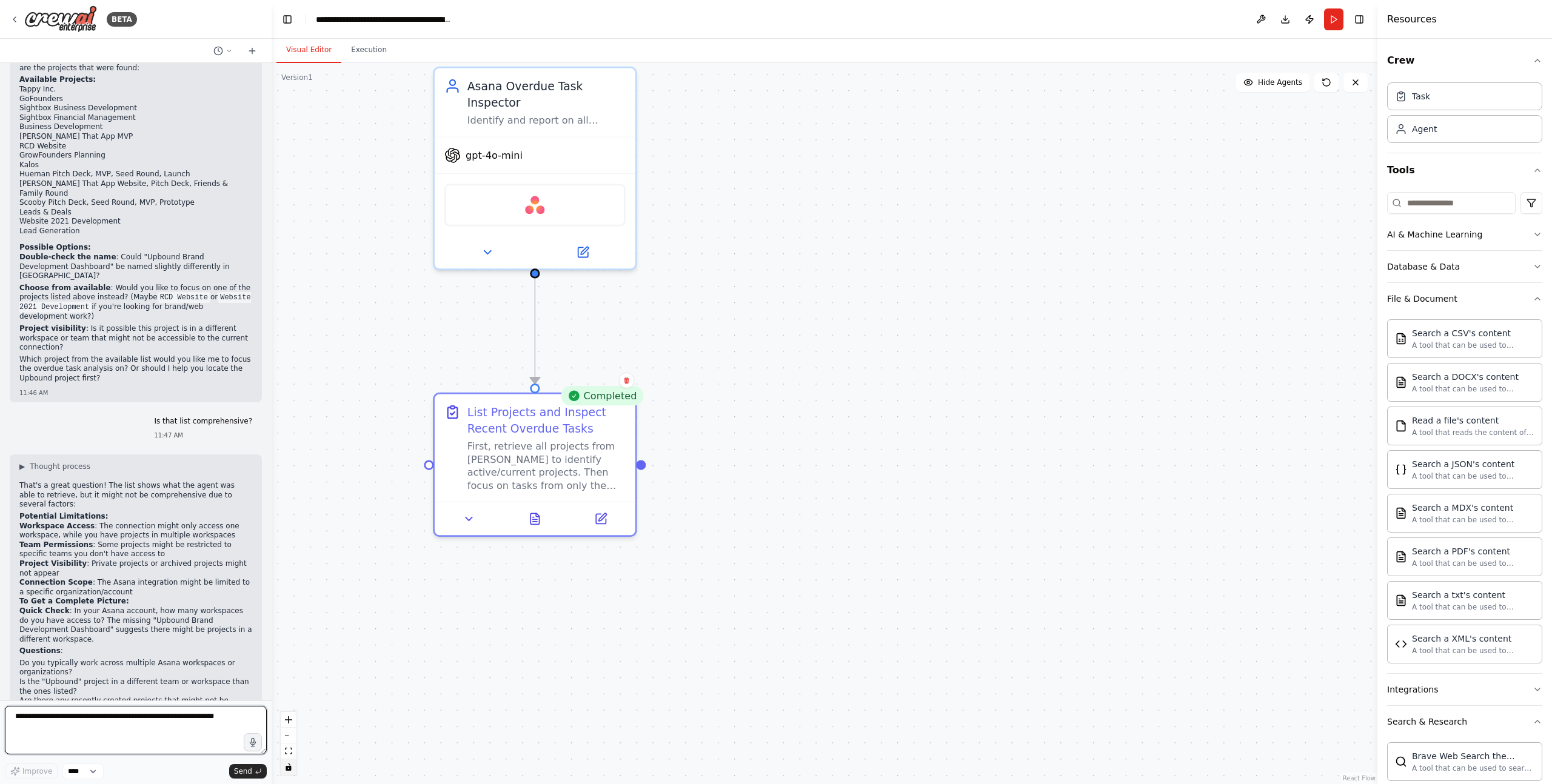
drag, startPoint x: 117, startPoint y: 718, endPoint x: 160, endPoint y: 716, distance: 43.0
click at [118, 653] on textarea at bounding box center [136, 731] width 262 height 49
paste textarea "**********"
type textarea "**********"
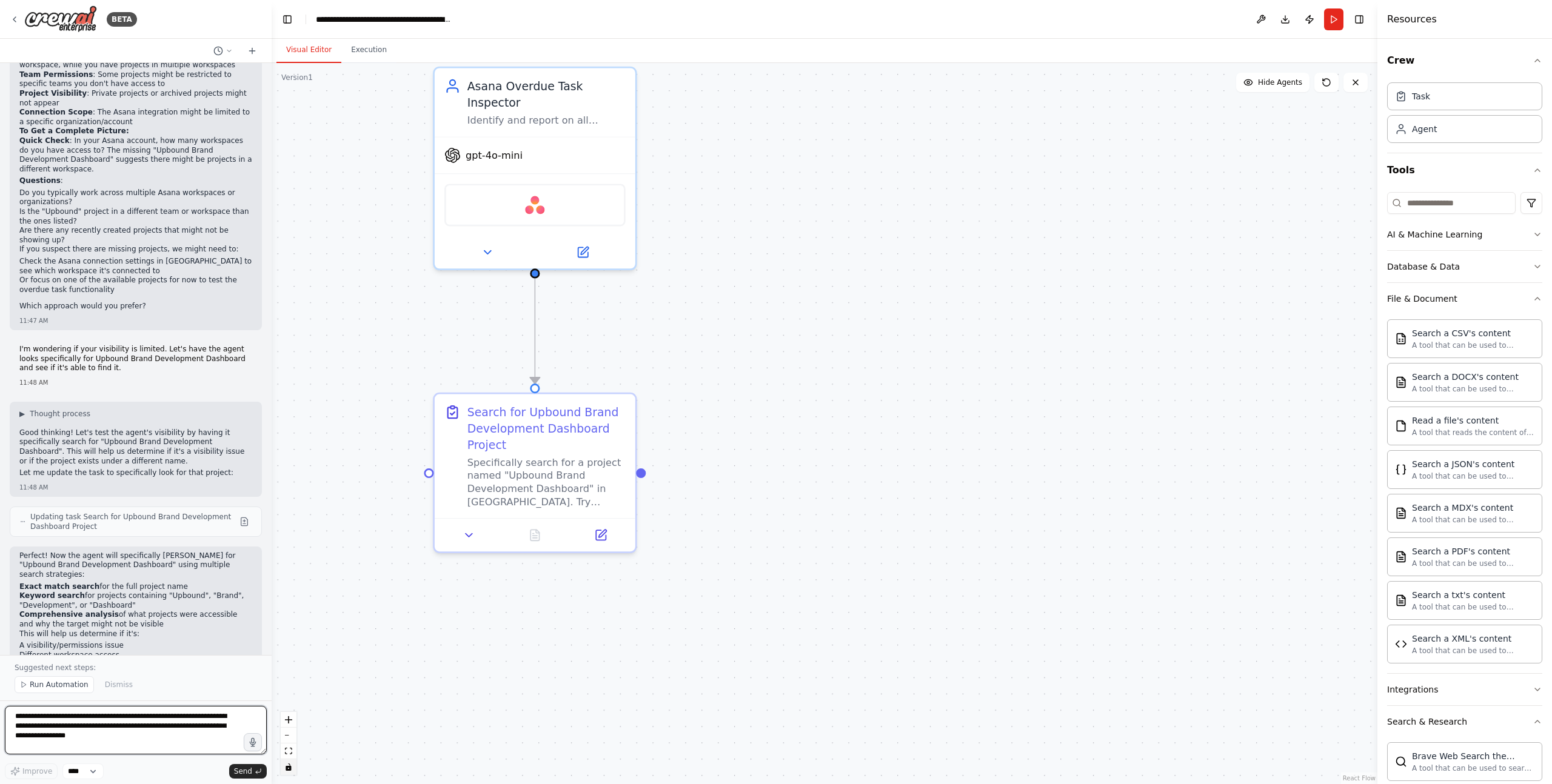
scroll to position [3709, 0]
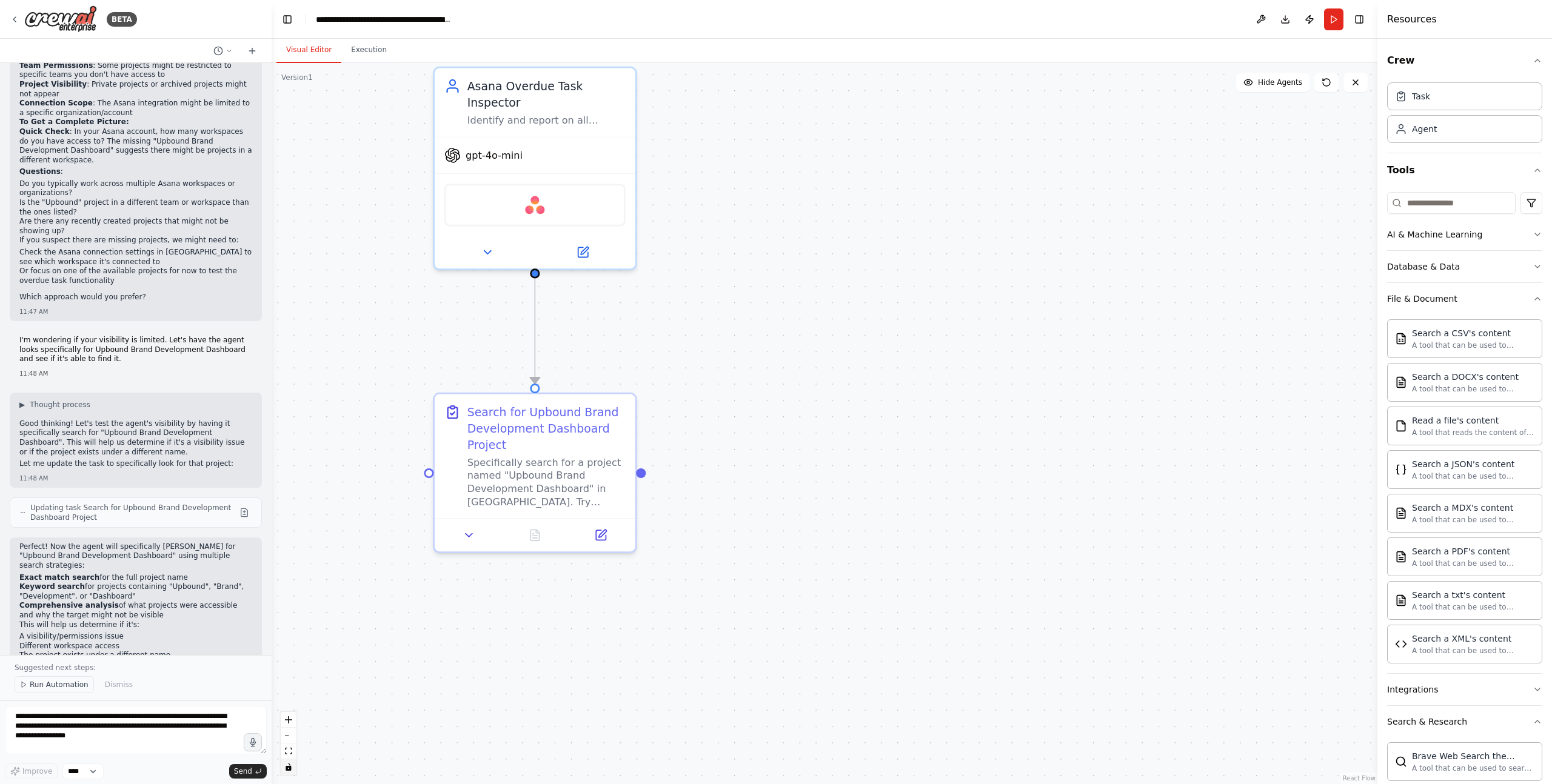
click at [78, 653] on span "Run Automation" at bounding box center [59, 685] width 59 height 10
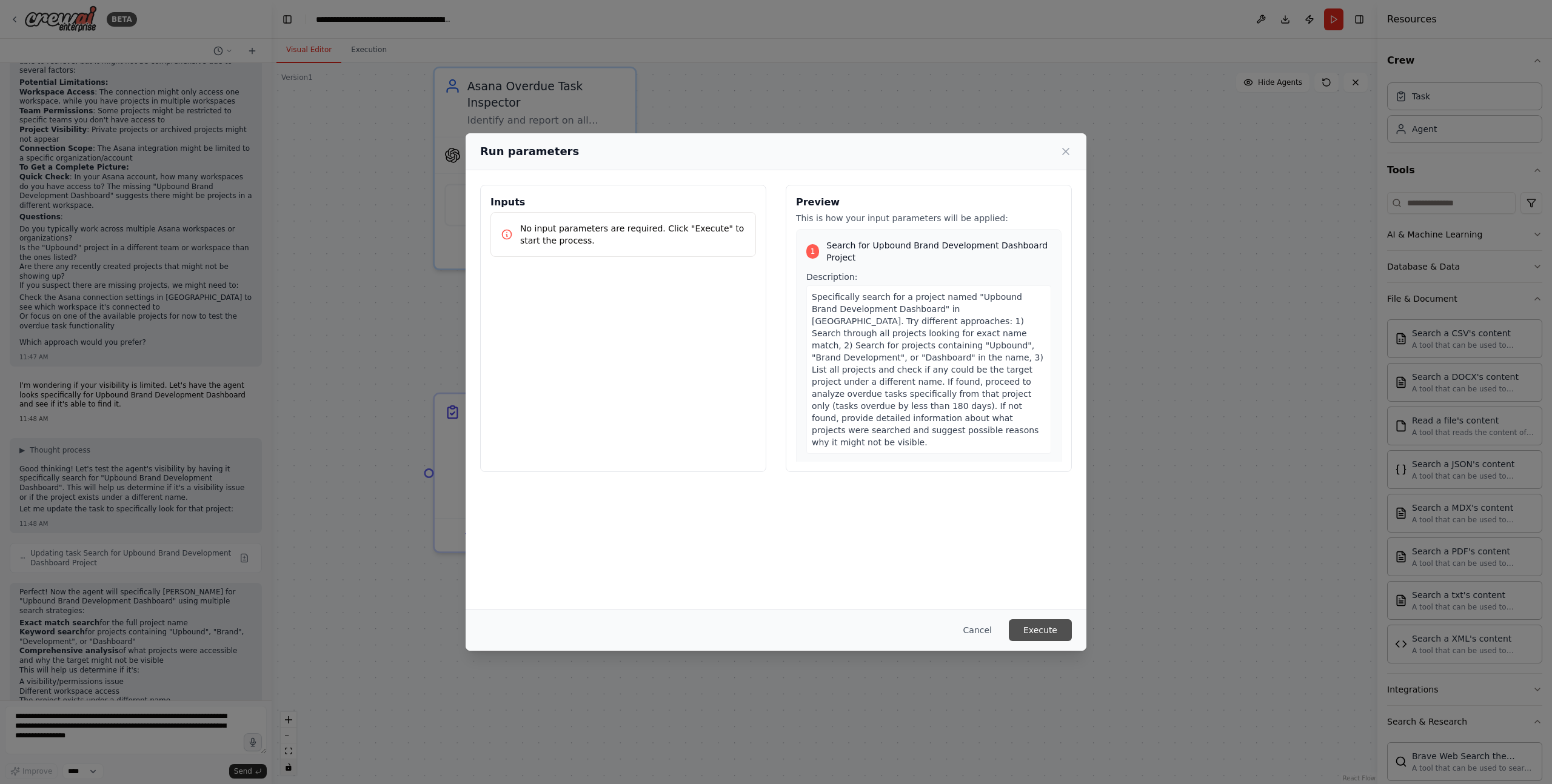
click at [1042, 629] on button "Execute" at bounding box center [1039, 631] width 63 height 22
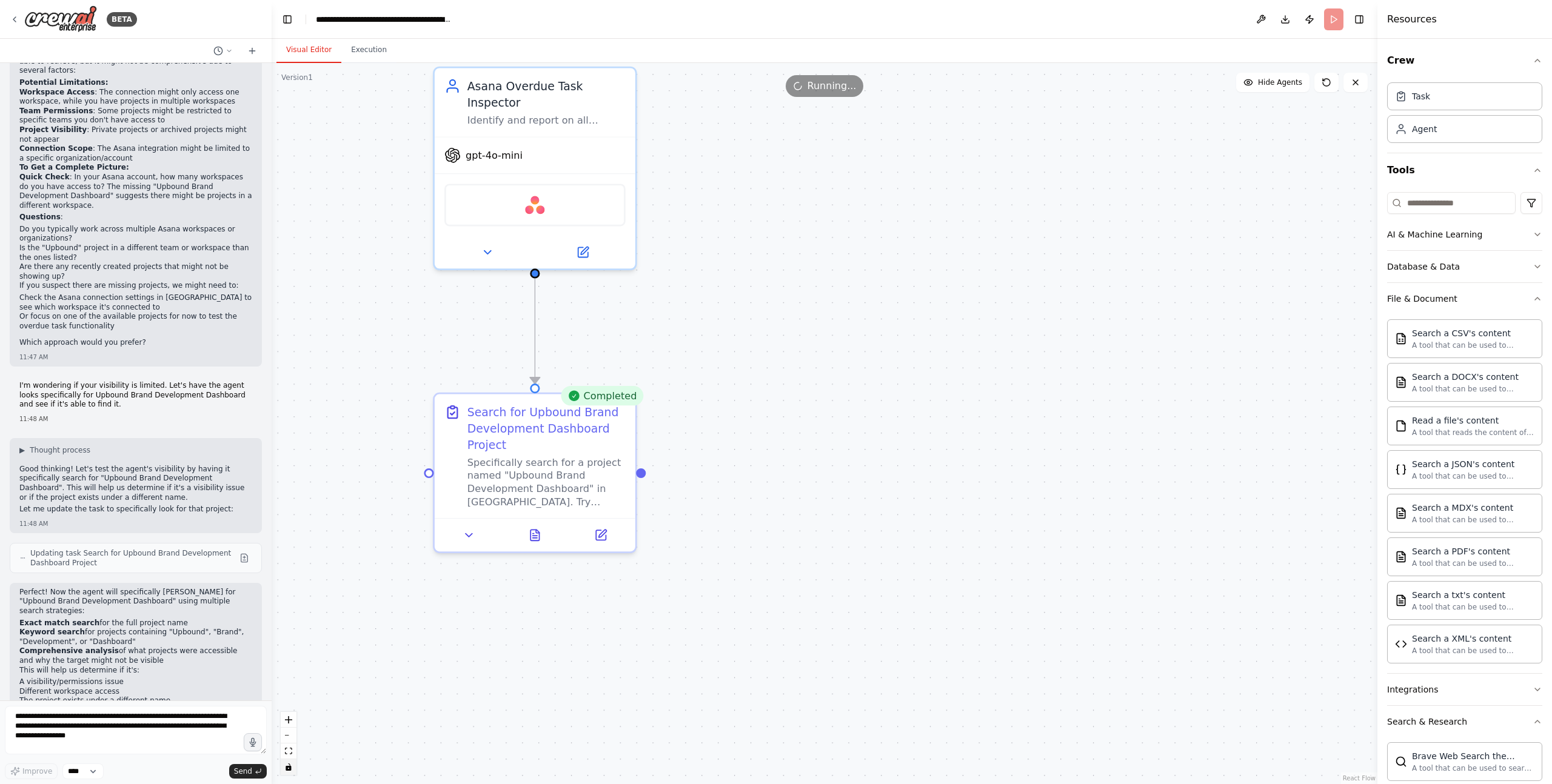
scroll to position [3709, 0]
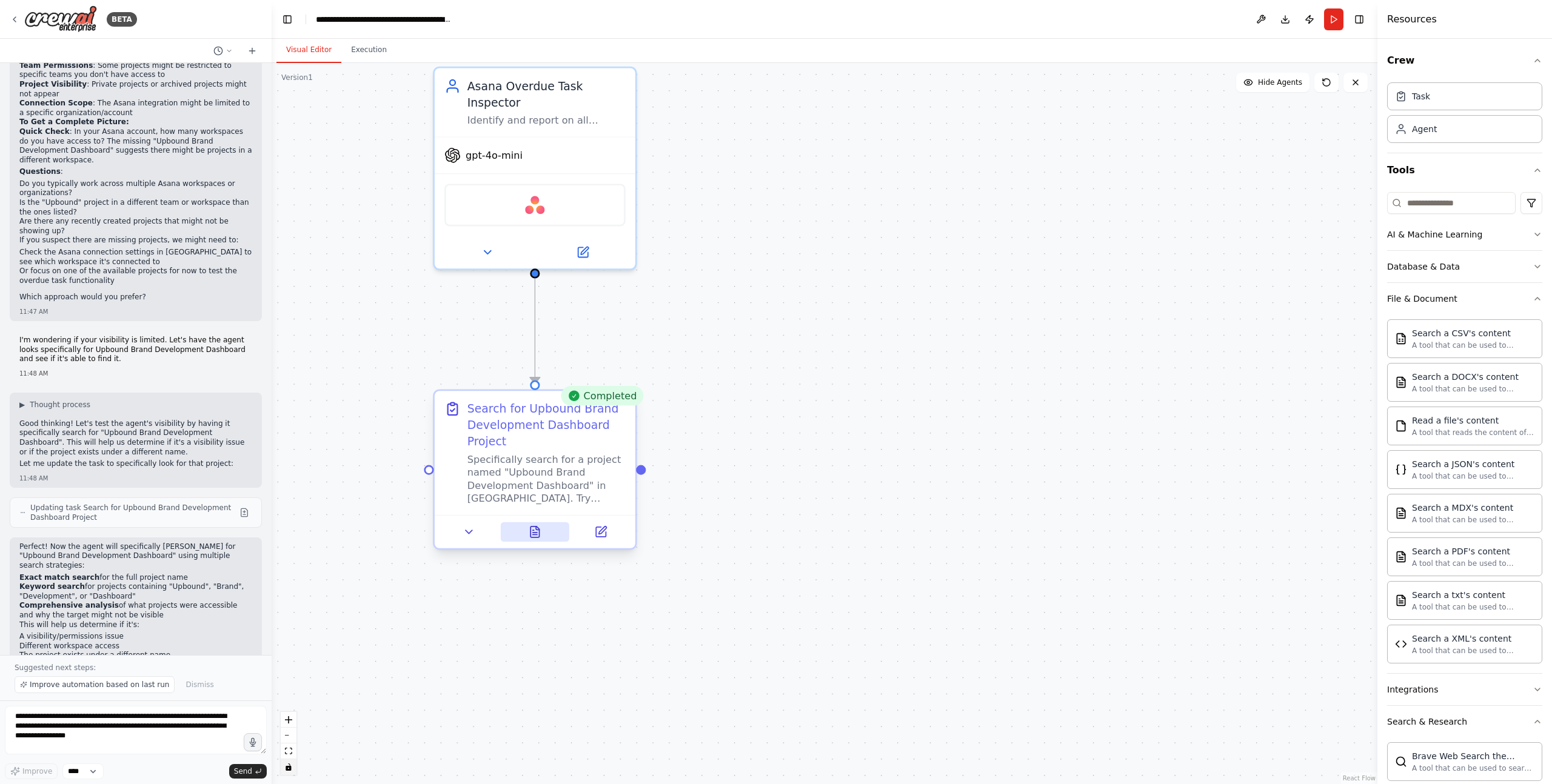
click at [539, 530] on icon at bounding box center [534, 532] width 8 height 11
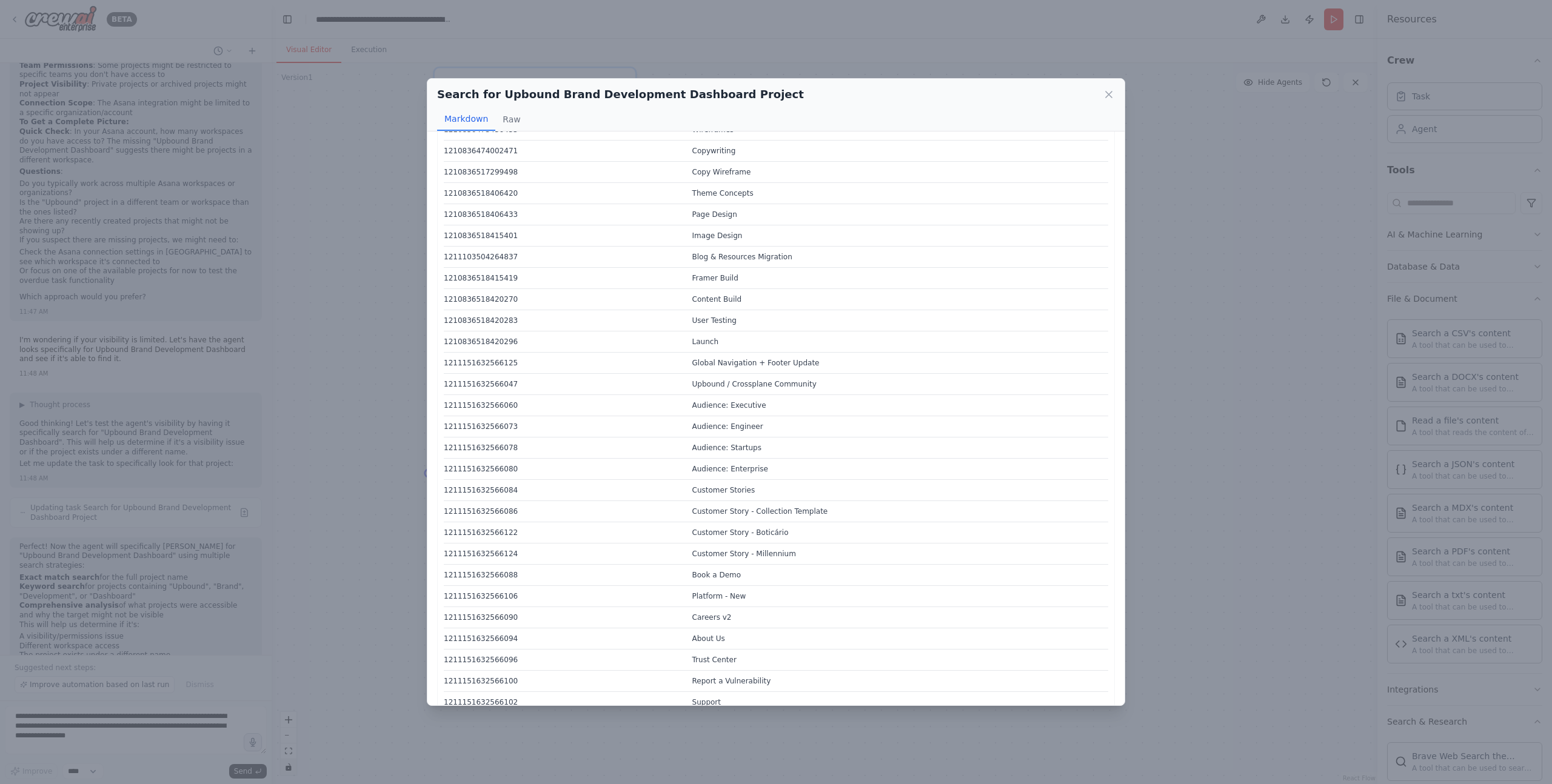
scroll to position [1263, 0]
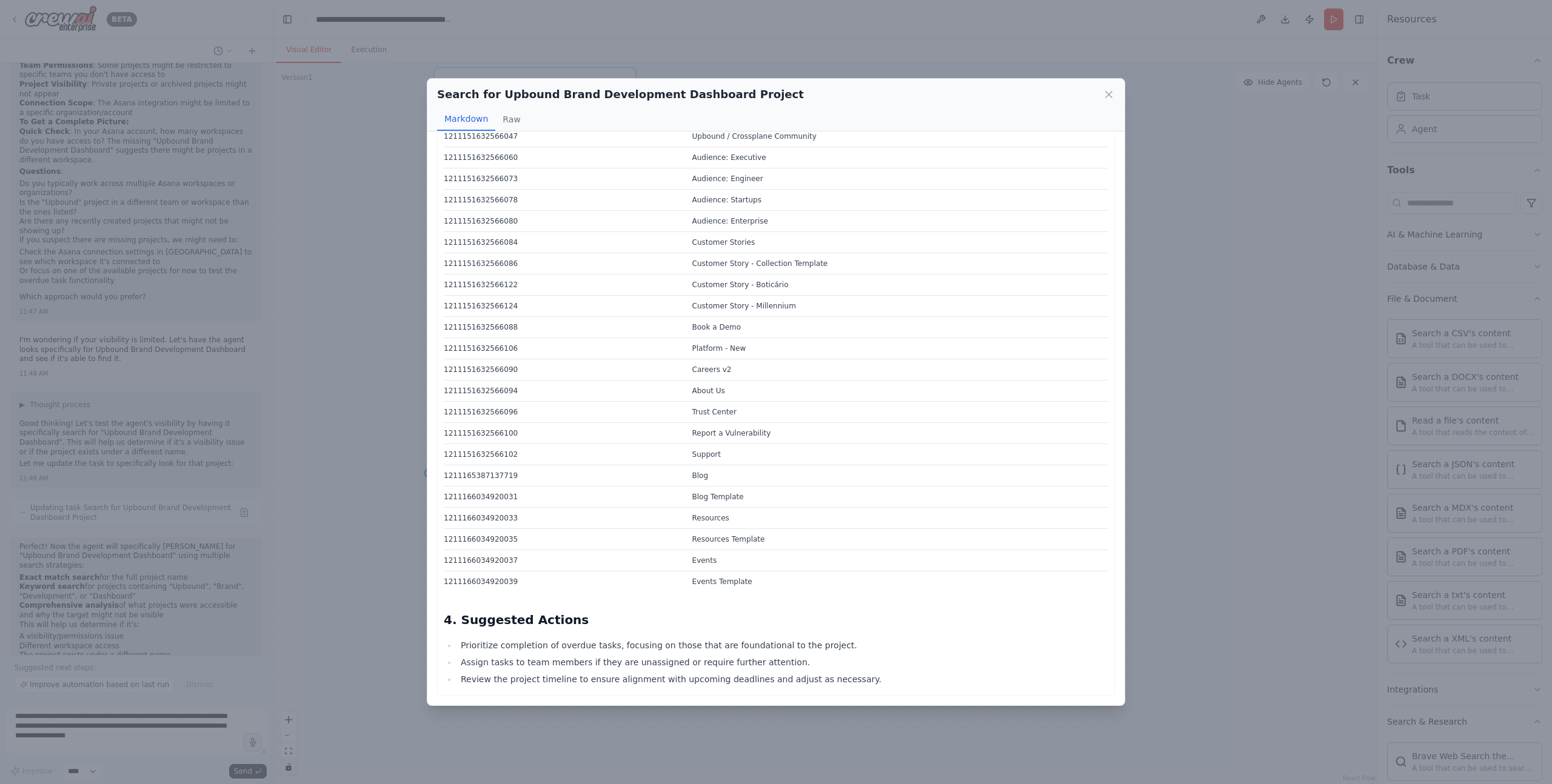
click at [643, 505] on td "1211166034920031" at bounding box center [564, 497] width 241 height 21
click at [699, 432] on td "Report a Vulnerability" at bounding box center [896, 433] width 423 height 21
click at [700, 432] on td "Report a Vulnerability" at bounding box center [896, 433] width 423 height 21
click at [628, 421] on td "1211151632566096" at bounding box center [564, 412] width 241 height 21
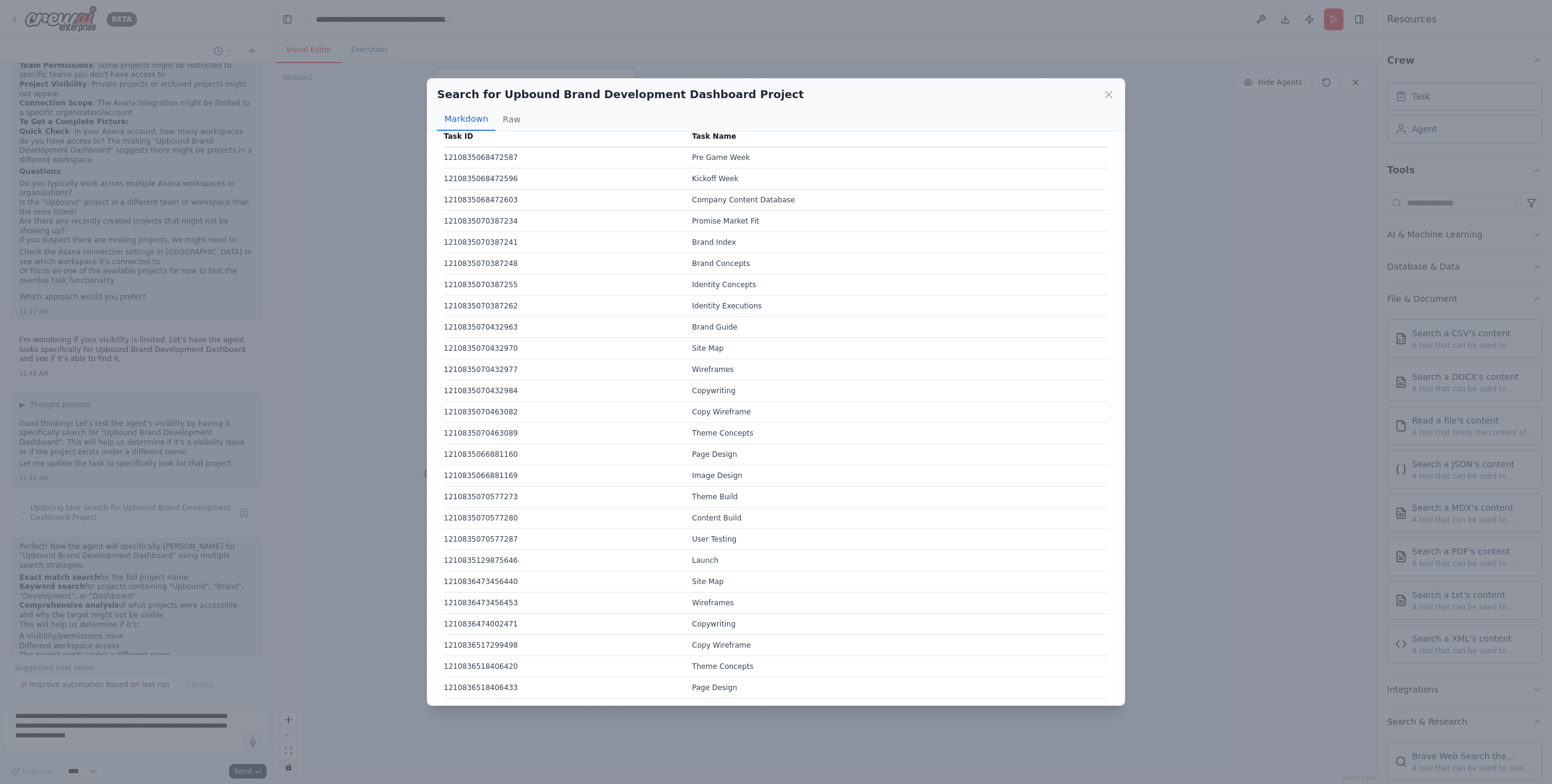
scroll to position [511, 0]
click at [610, 241] on td "1210835070387234" at bounding box center [564, 251] width 241 height 21
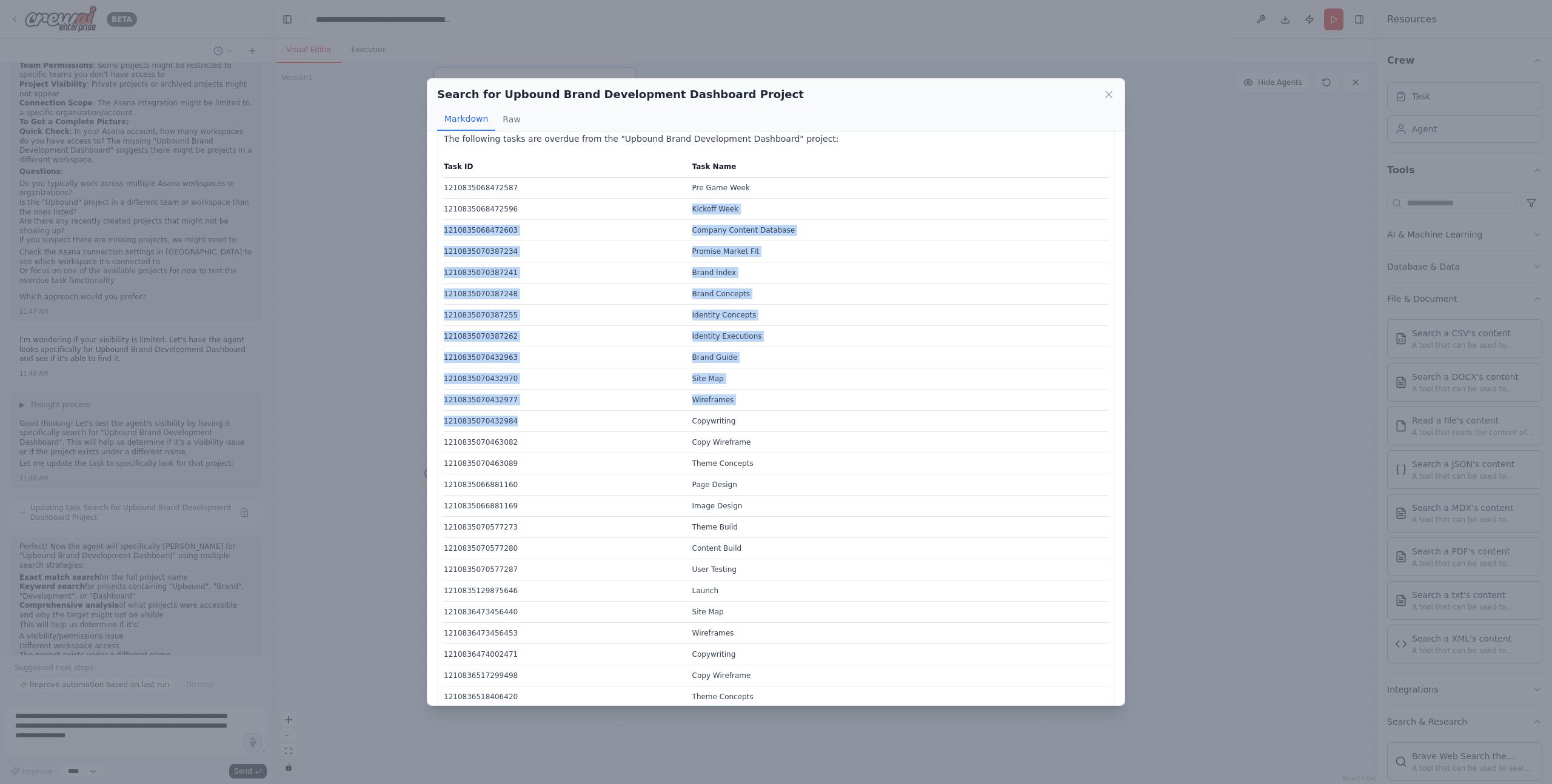
drag, startPoint x: 529, startPoint y: 247, endPoint x: 528, endPoint y: 429, distance: 182.0
click at [529, 430] on tbody "1210835068472587 Pre Game Week 1210835068472596 Kickoff Week 1210835068472603 C…" at bounding box center [776, 761] width 664 height 1167
click at [528, 429] on td "1210835070432984" at bounding box center [564, 421] width 241 height 21
drag, startPoint x: 529, startPoint y: 427, endPoint x: 520, endPoint y: 214, distance: 213.2
click at [520, 215] on tbody "1210835068472587 Pre Game Week 1210835068472596 Kickoff Week 1210835068472603 C…" at bounding box center [776, 761] width 664 height 1167
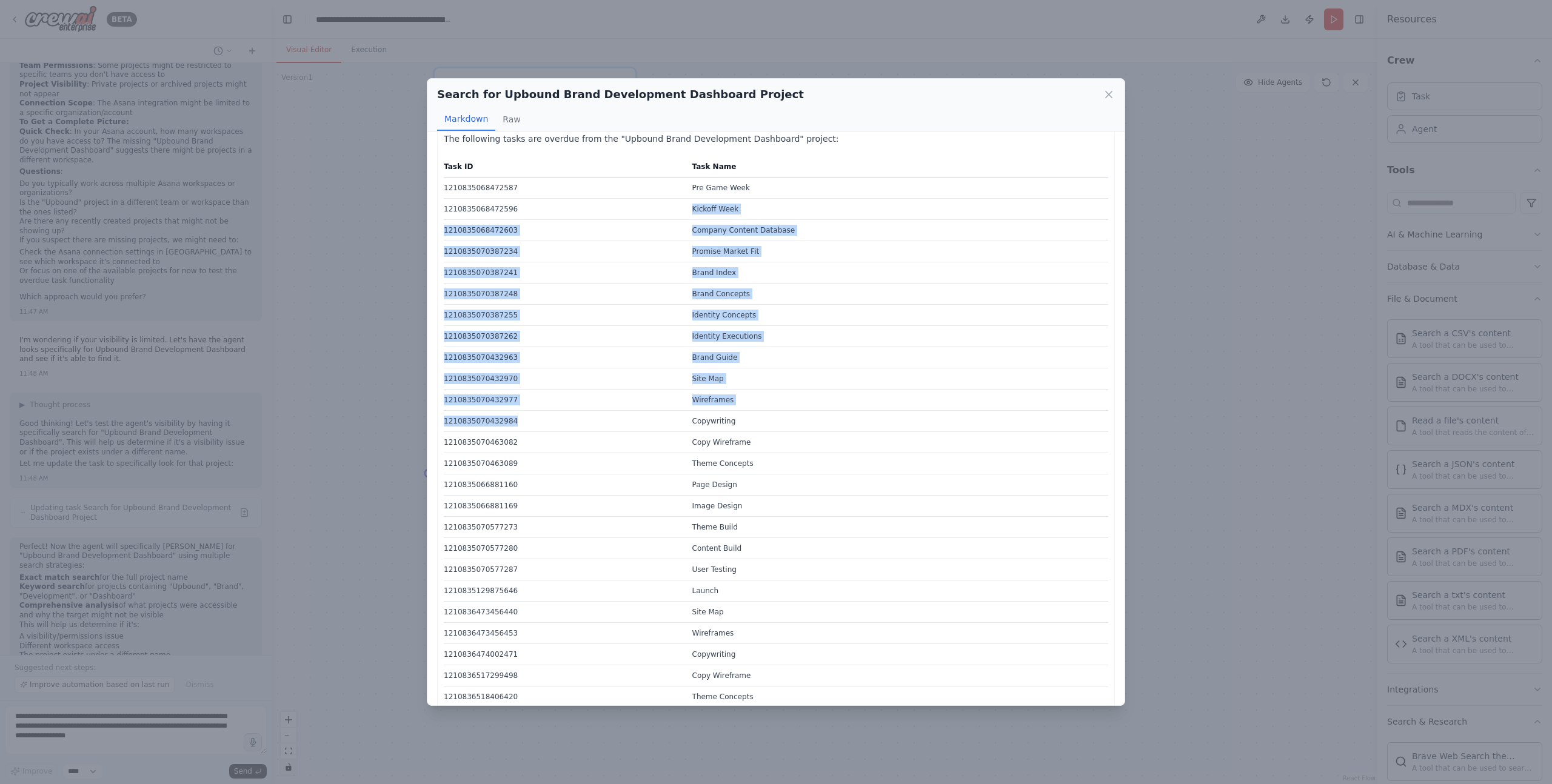
click at [520, 214] on td "1210835068472596" at bounding box center [564, 209] width 241 height 21
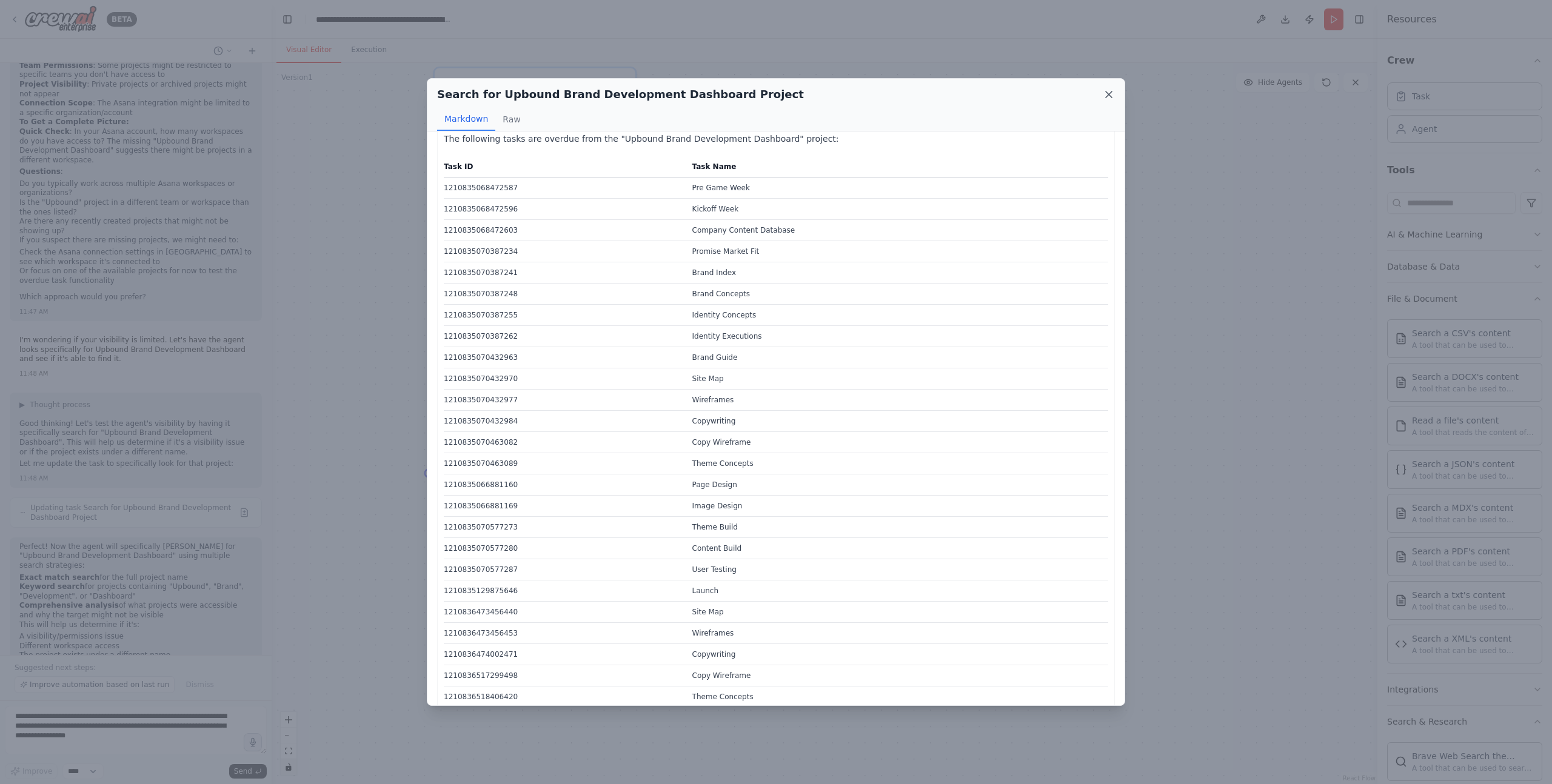
click at [1106, 92] on icon at bounding box center [1108, 94] width 6 height 6
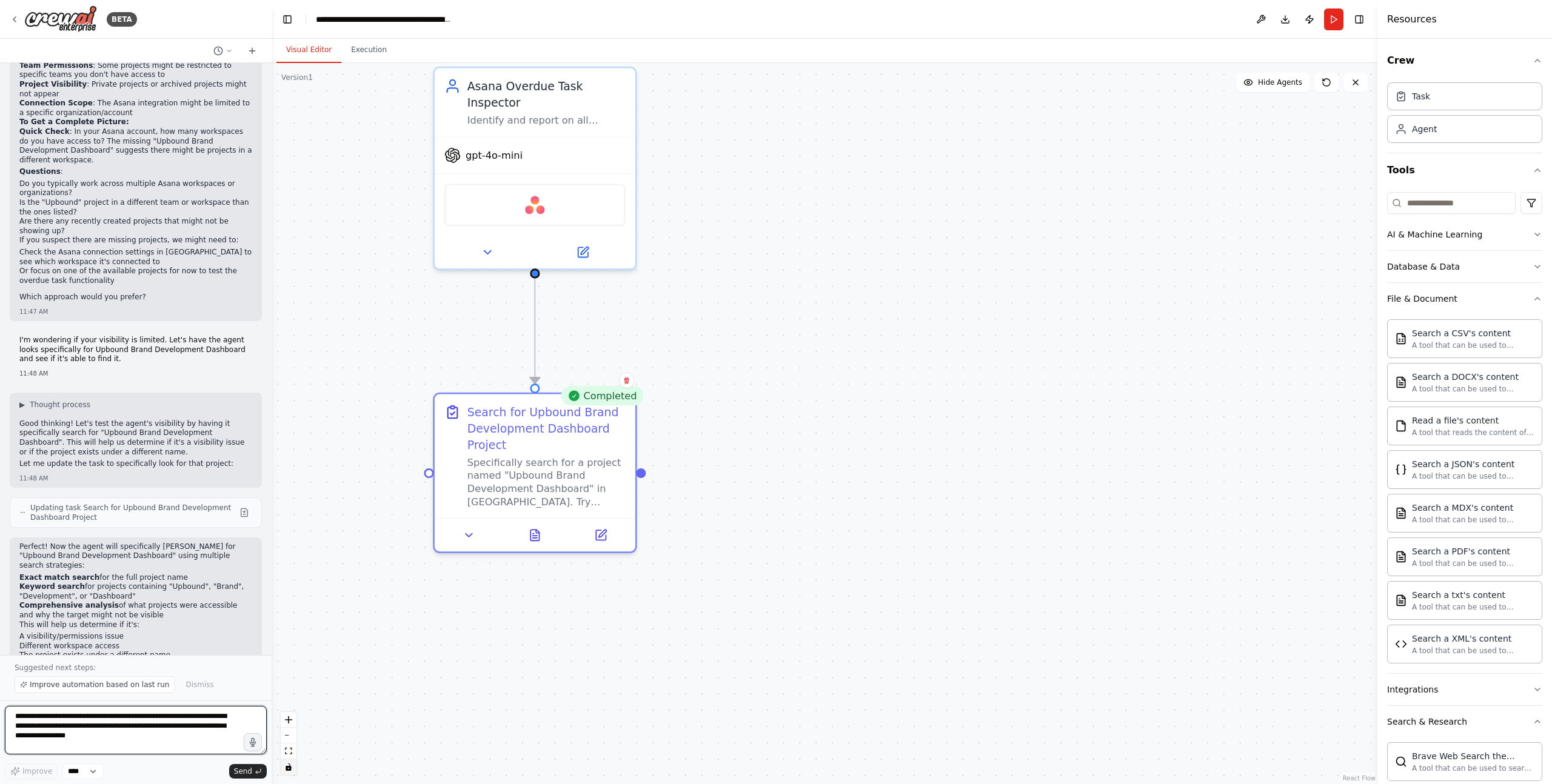
click at [152, 653] on textarea "**********" at bounding box center [136, 731] width 262 height 49
drag, startPoint x: 194, startPoint y: 725, endPoint x: 143, endPoint y: 730, distance: 51.2
click at [142, 653] on textarea "**********" at bounding box center [136, 731] width 262 height 49
type textarea "**********"
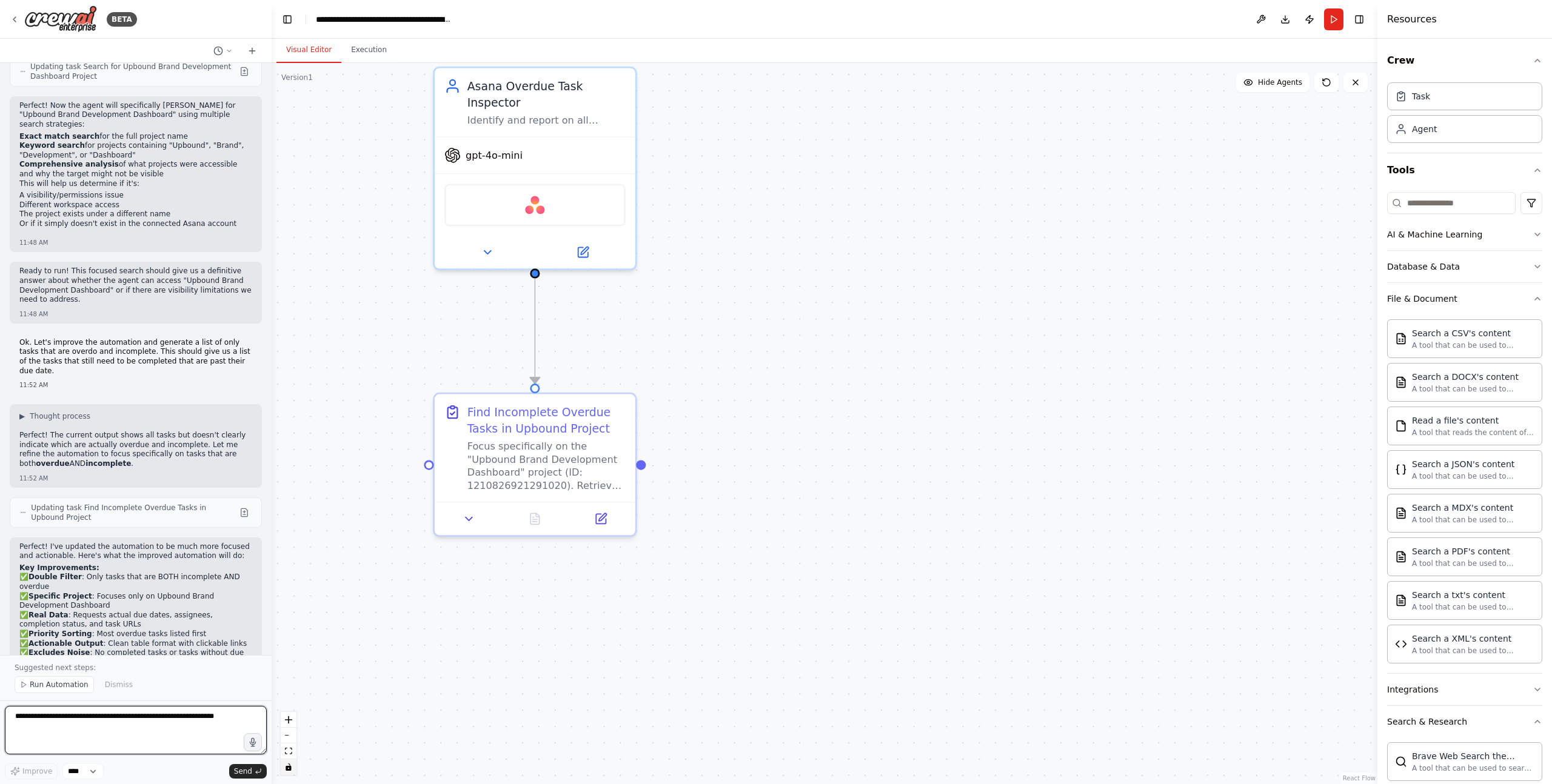
scroll to position [4170, 0]
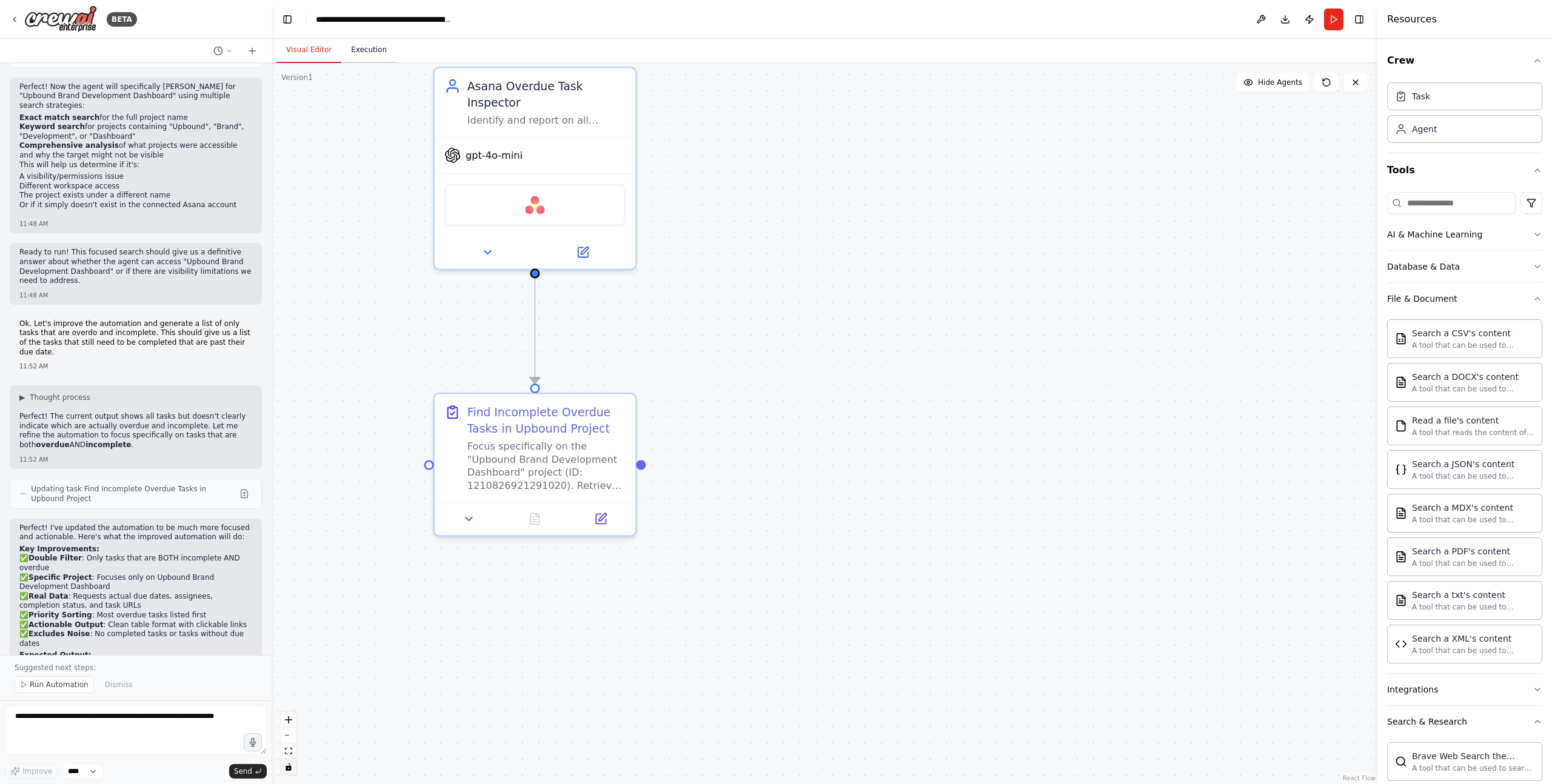
click at [370, 55] on button "Execution" at bounding box center [368, 51] width 55 height 25
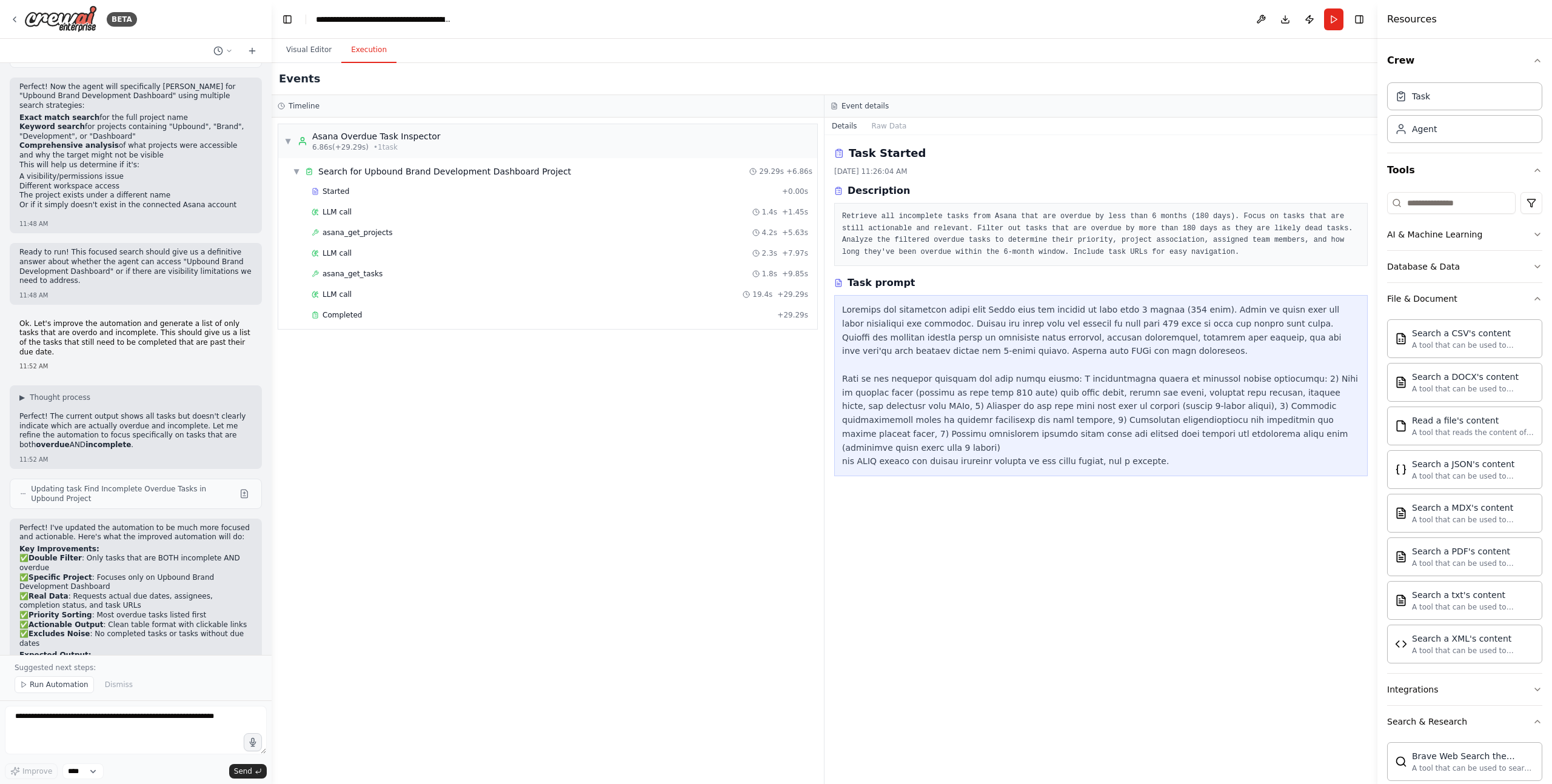
click at [555, 108] on div "Timeline" at bounding box center [547, 106] width 540 height 10
click at [883, 127] on button "Raw Data" at bounding box center [889, 126] width 50 height 17
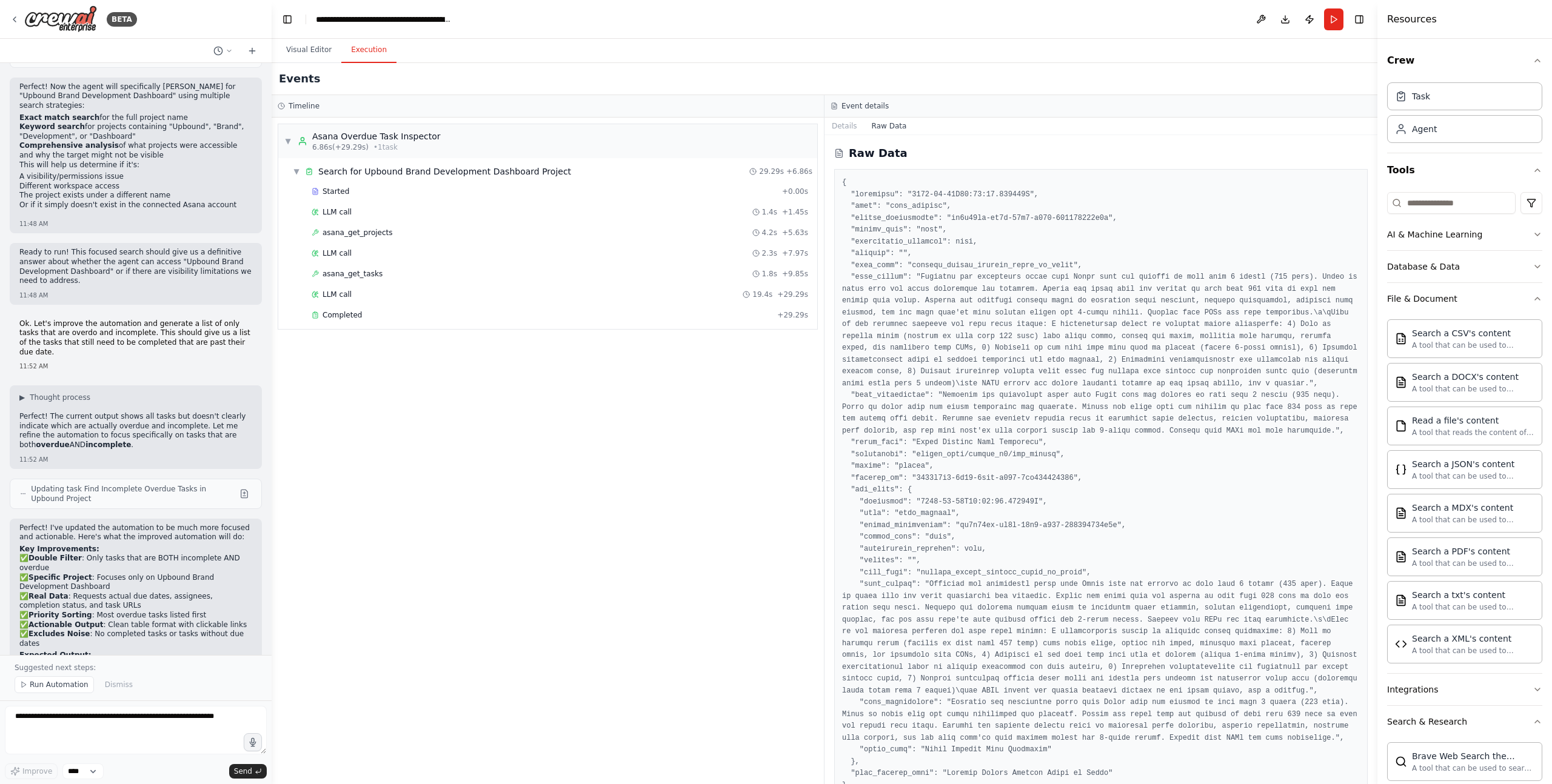
scroll to position [24, 0]
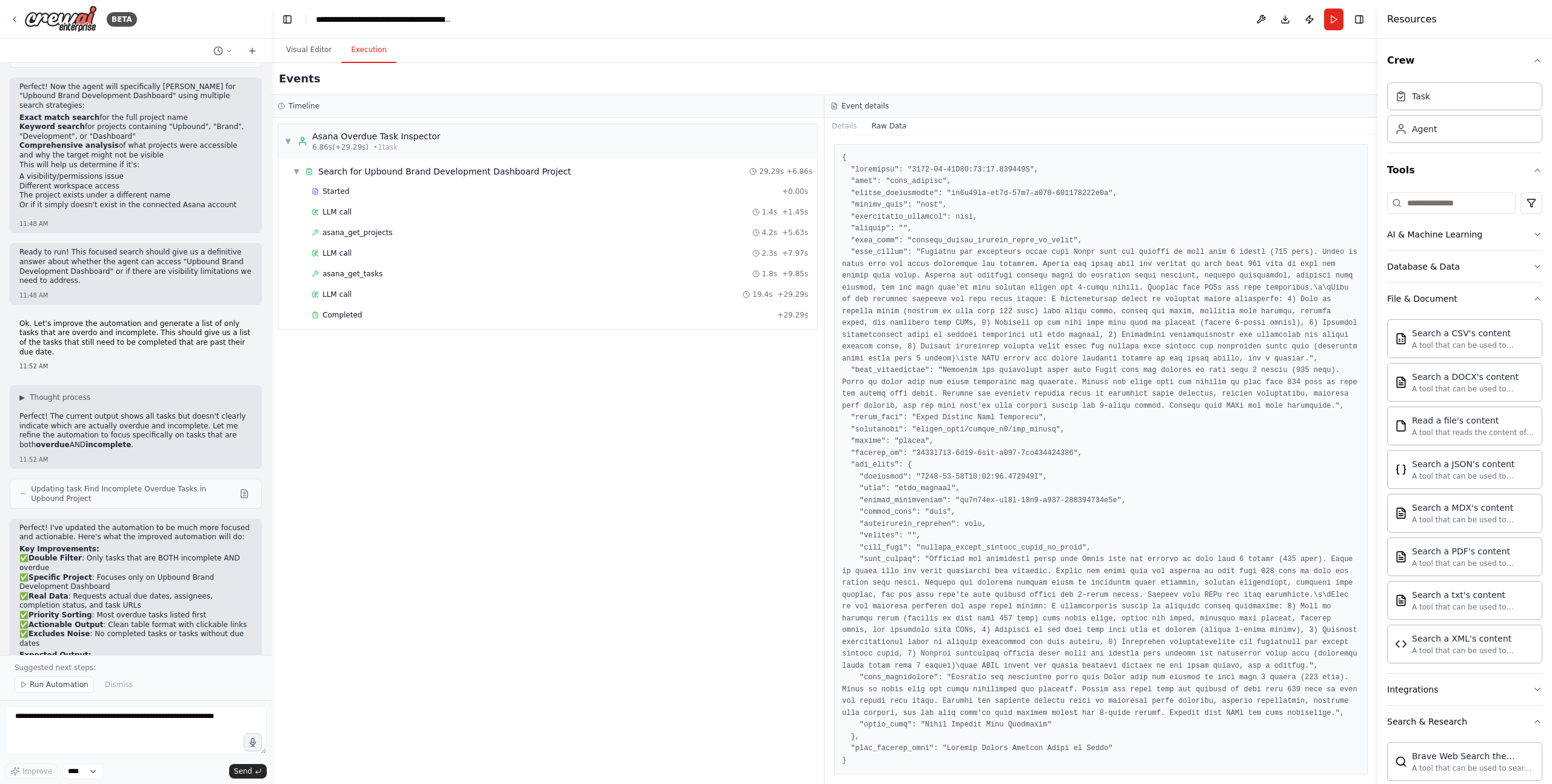
drag, startPoint x: 287, startPoint y: 572, endPoint x: 299, endPoint y: 572, distance: 12.0
click at [289, 572] on div "▼ Asana Overdue Task Inspector 6.86s (+29.29s) • 1 task ▼ Search for Upbound Br…" at bounding box center [547, 450] width 552 height 667
click at [66, 653] on button "Run Automation" at bounding box center [54, 685] width 79 height 17
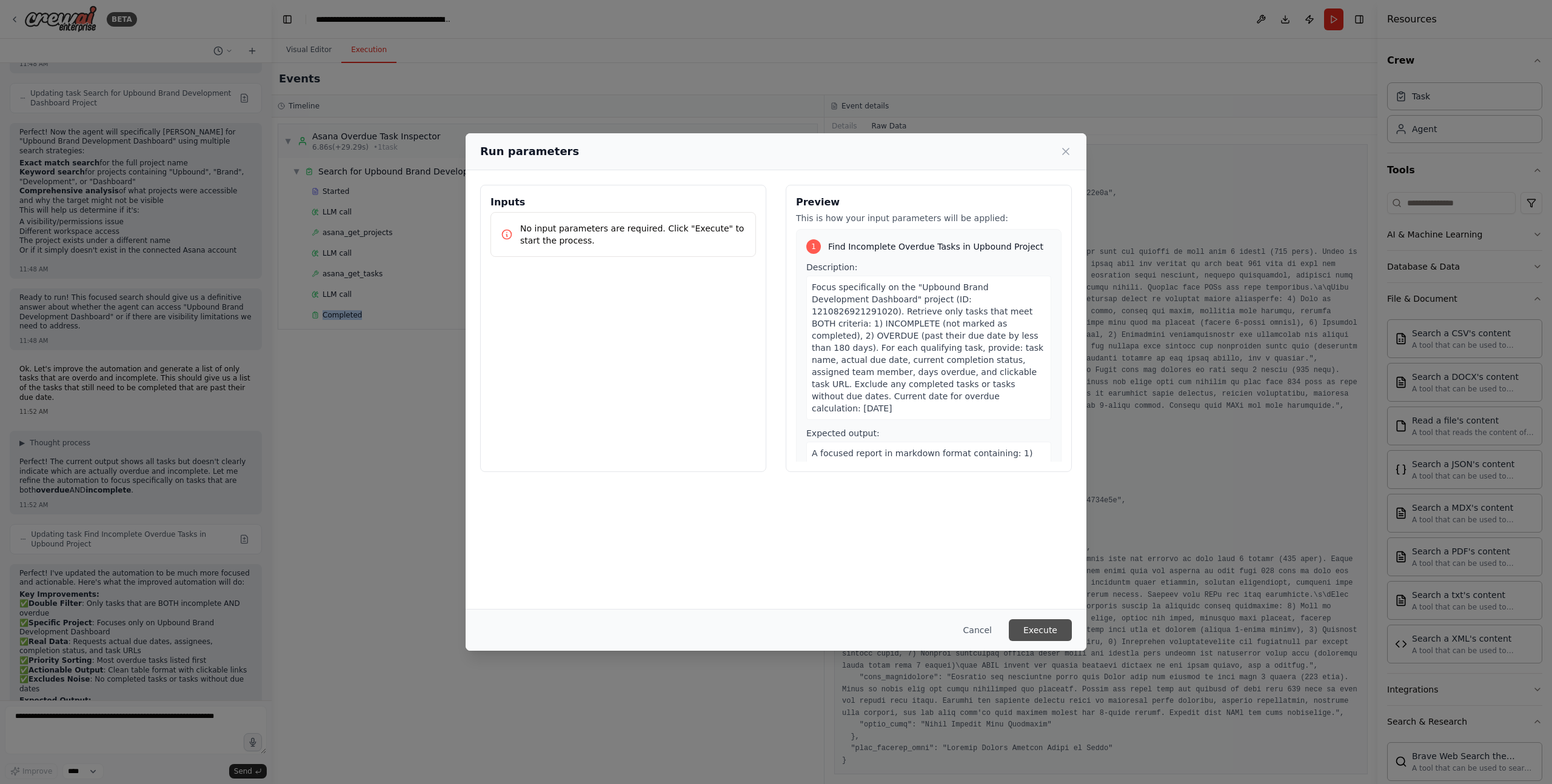
click at [1051, 632] on button "Execute" at bounding box center [1039, 631] width 63 height 22
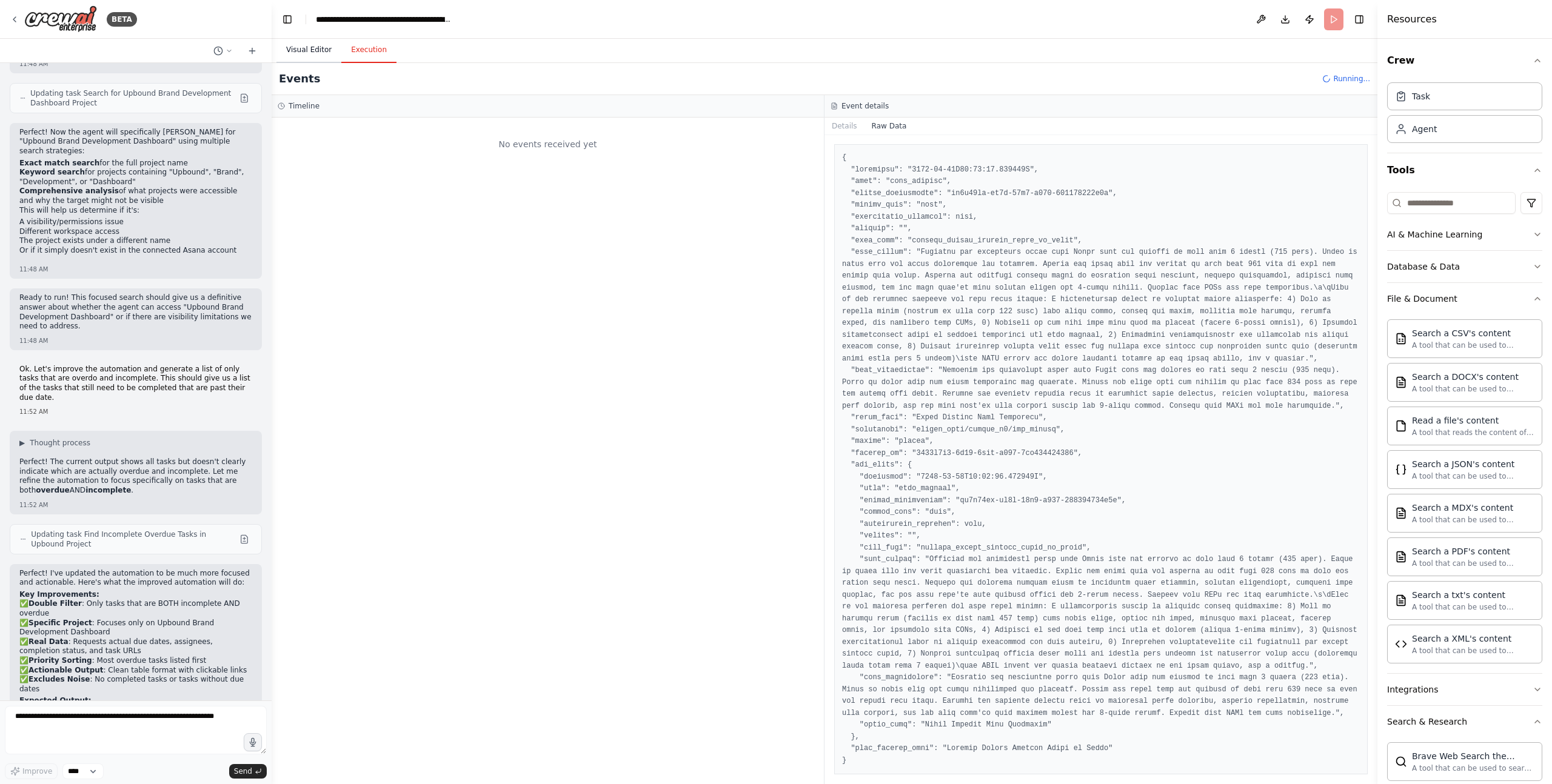
click at [312, 42] on button "Visual Editor" at bounding box center [309, 51] width 65 height 25
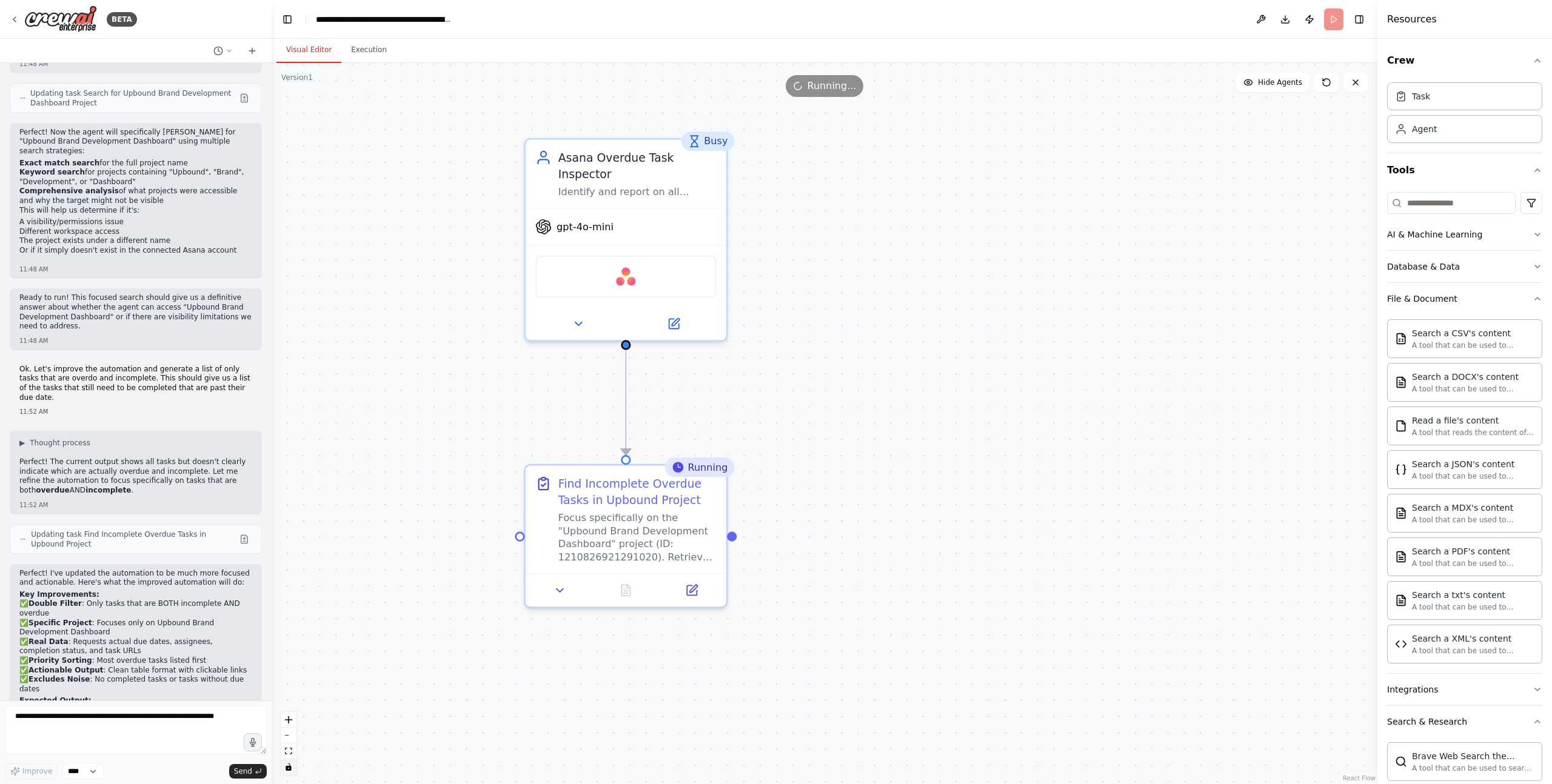
drag, startPoint x: 715, startPoint y: 361, endPoint x: 806, endPoint y: 432, distance: 115.4
click at [806, 432] on div ".deletable-edge-delete-btn { width: 20px; height: 20px; border: 0px solid #ffff…" at bounding box center [824, 424] width 1105 height 722
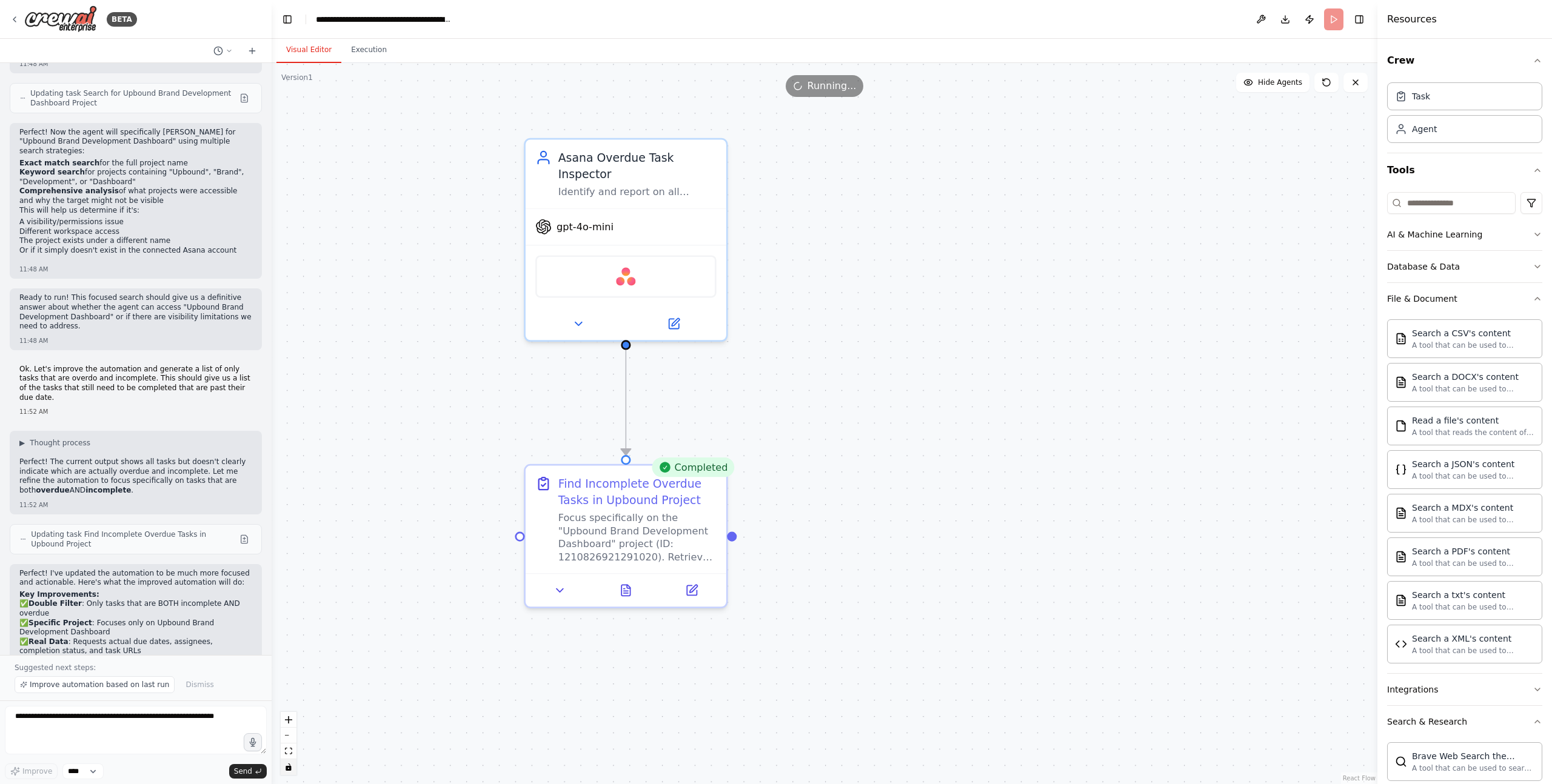
scroll to position [4170, 0]
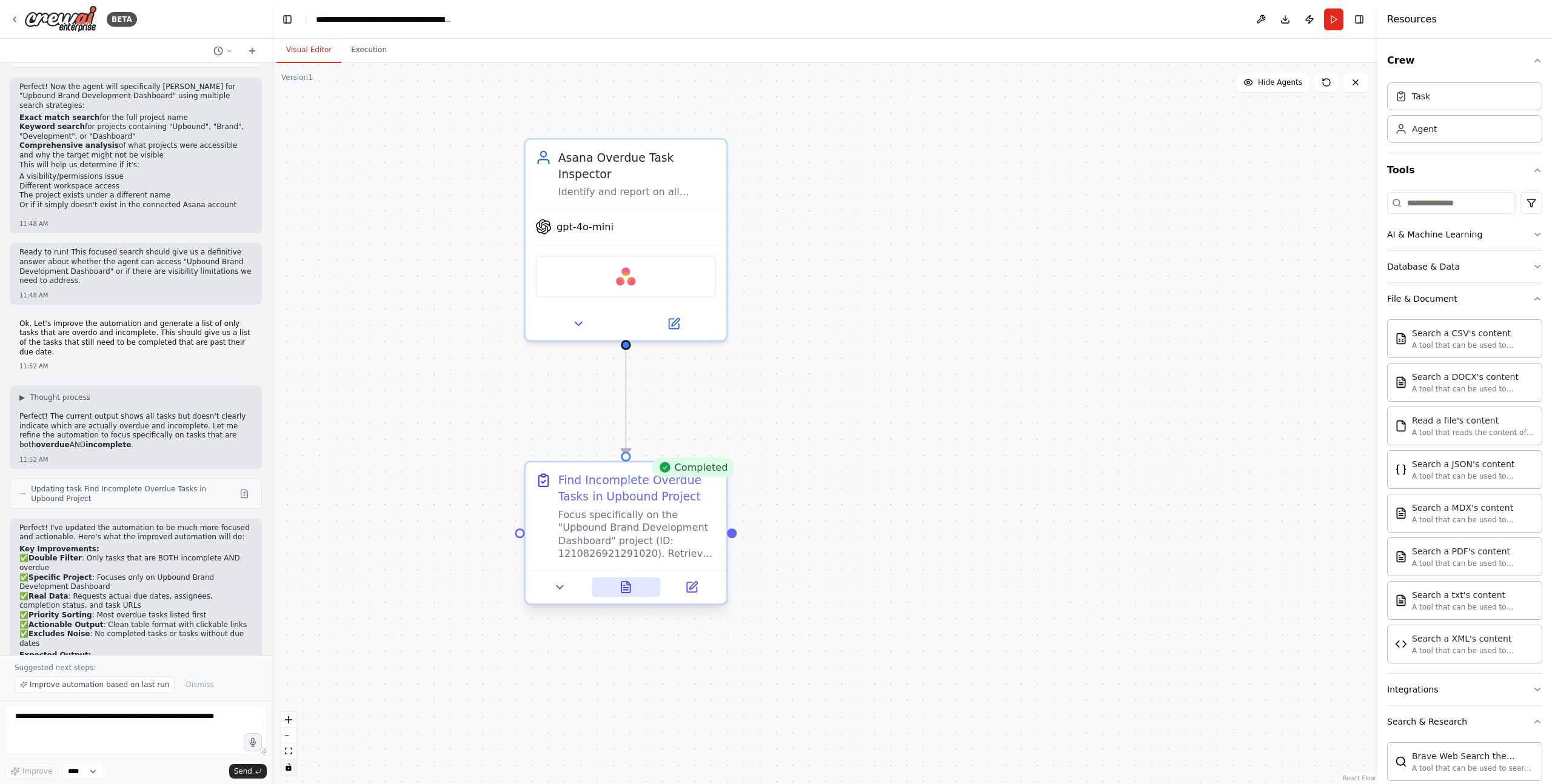
click at [626, 590] on icon at bounding box center [626, 590] width 4 height 0
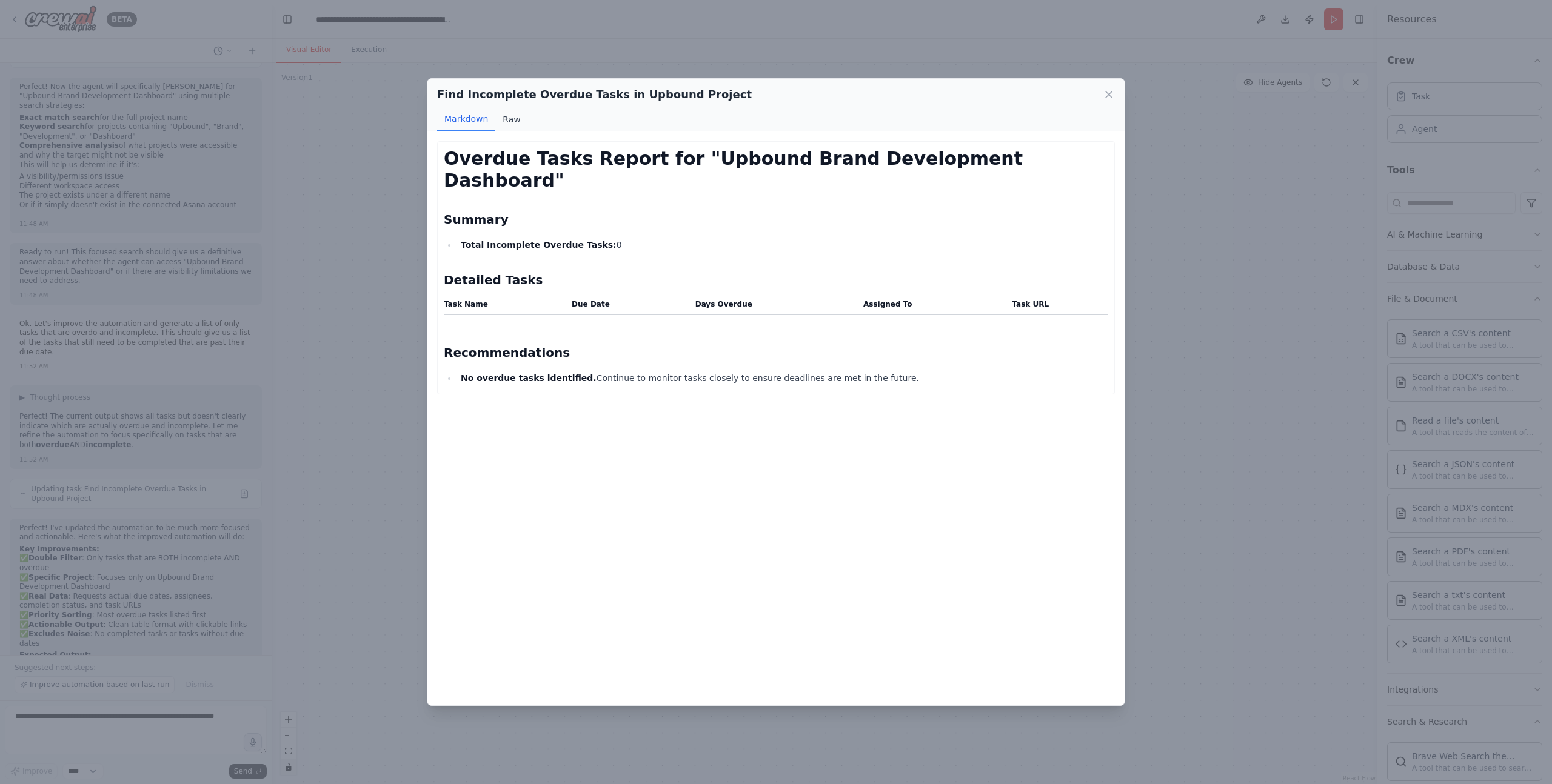
click at [504, 120] on button "Raw" at bounding box center [511, 119] width 32 height 23
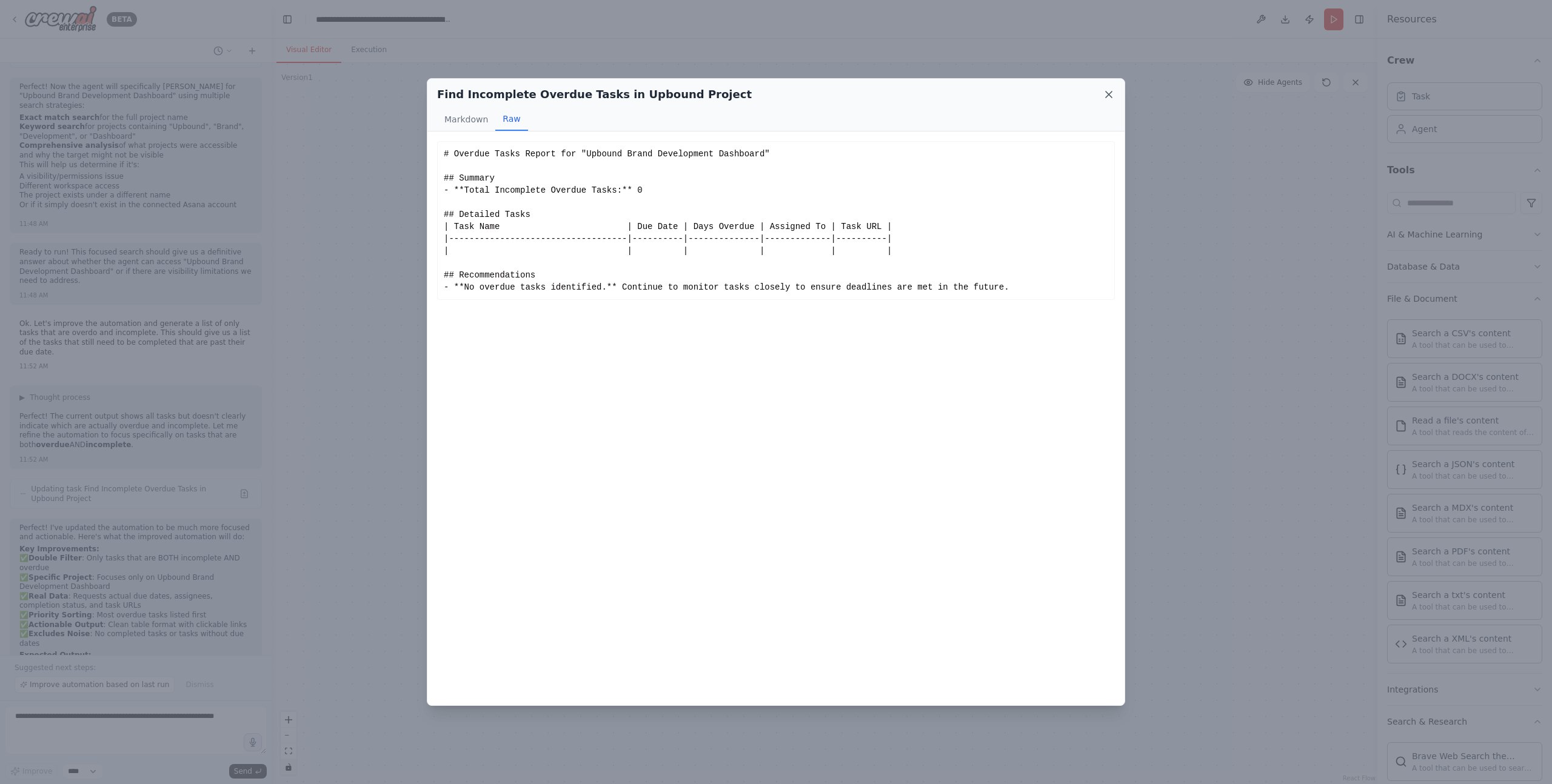
click at [1106, 95] on icon at bounding box center [1109, 94] width 12 height 12
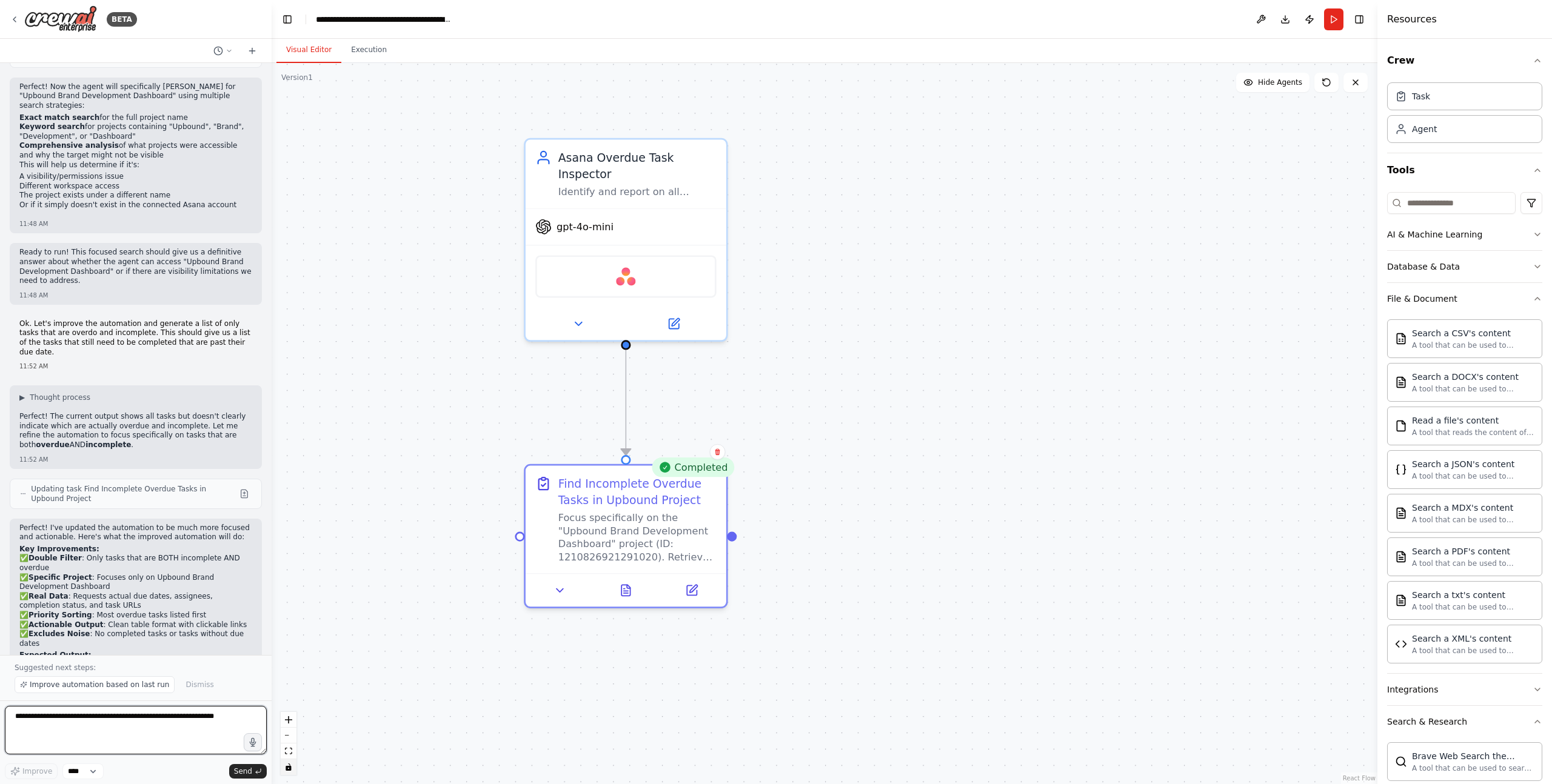
click at [98, 653] on textarea at bounding box center [136, 731] width 262 height 49
click at [94, 653] on span "Improve automation based on last run" at bounding box center [99, 685] width 139 height 10
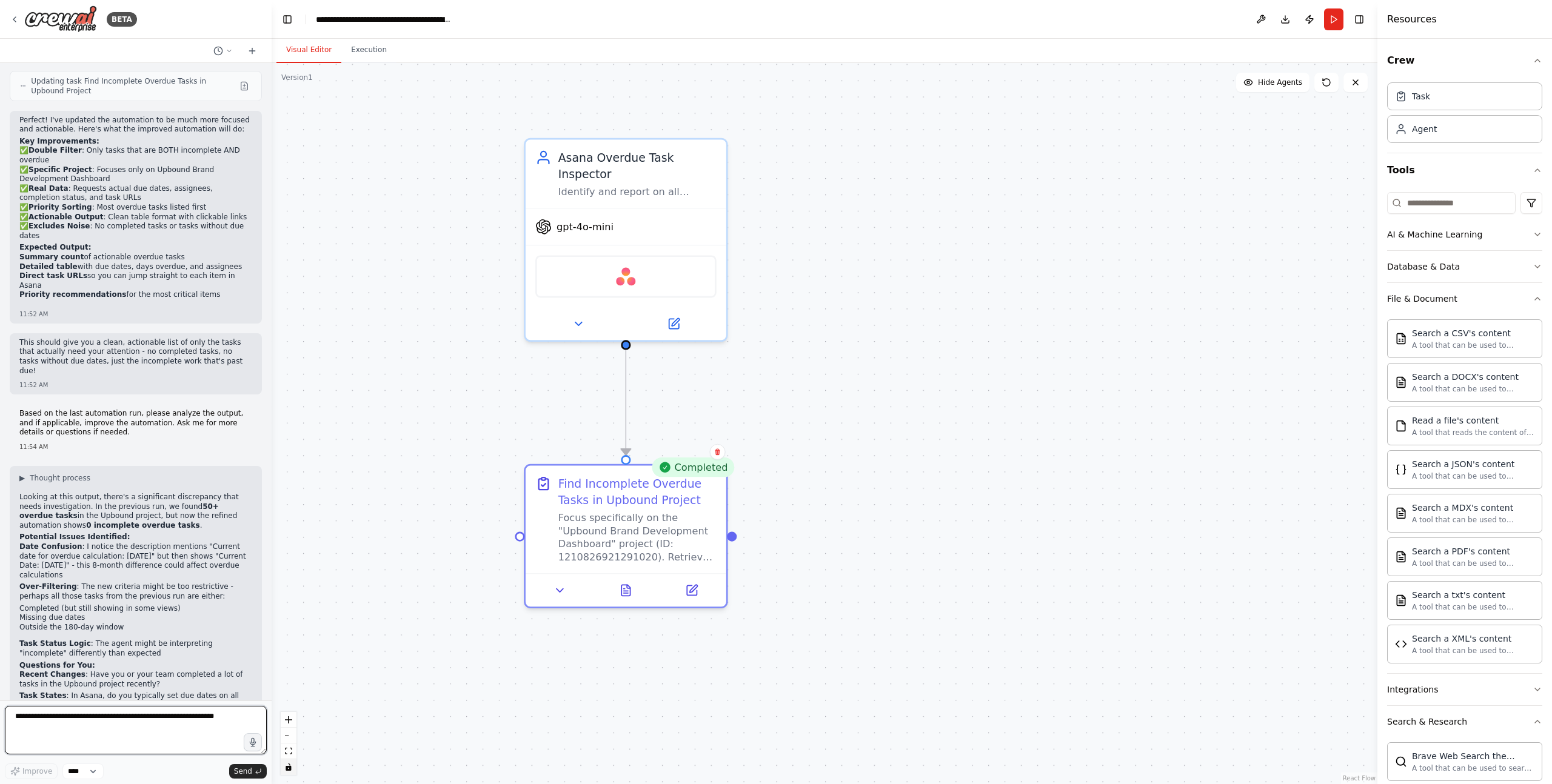
scroll to position [4587, 0]
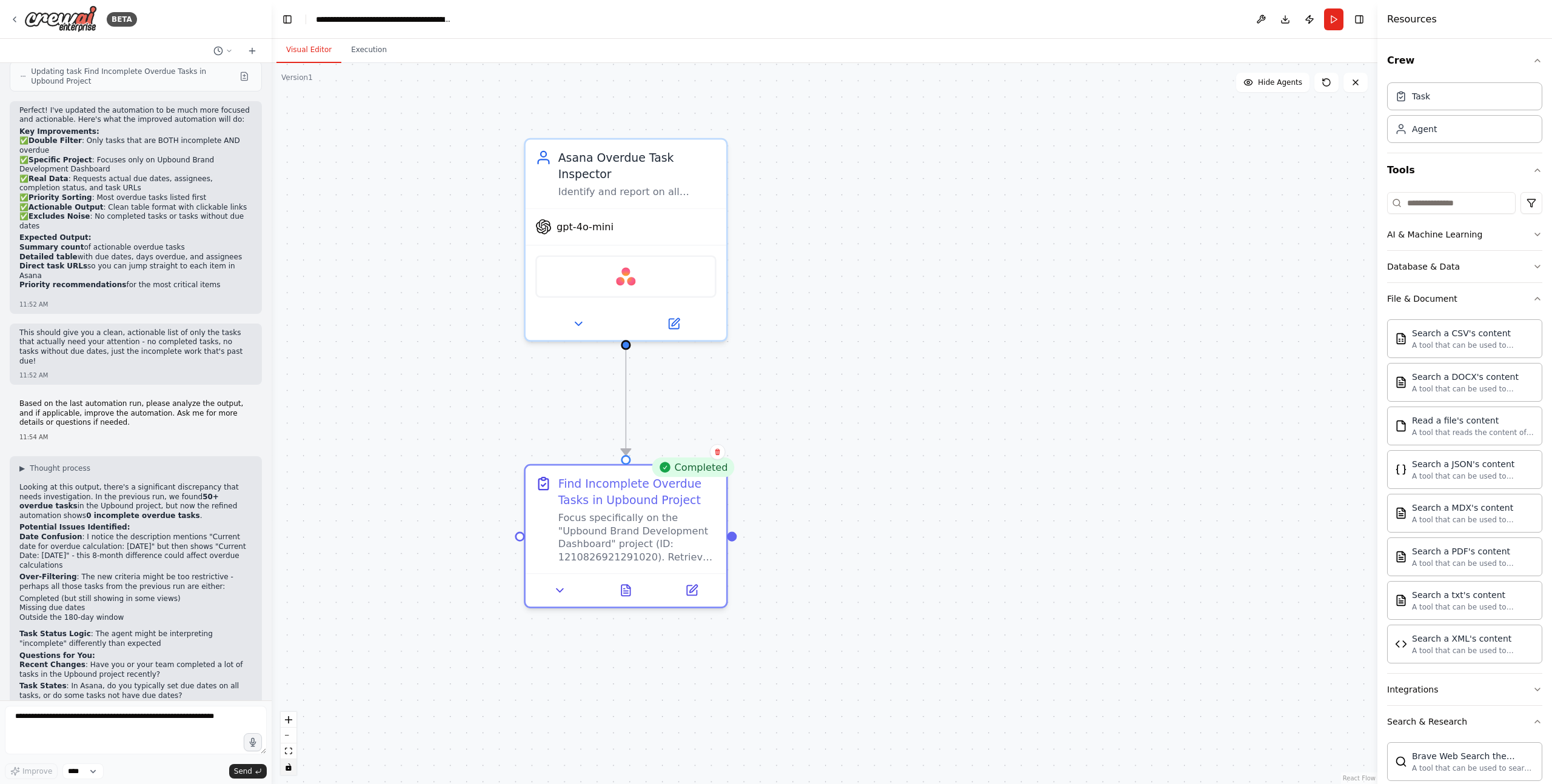
click at [420, 188] on div ".deletable-edge-delete-btn { width: 20px; height: 20px; border: 0px solid #ffff…" at bounding box center [824, 424] width 1105 height 722
click at [632, 589] on button at bounding box center [626, 587] width 69 height 19
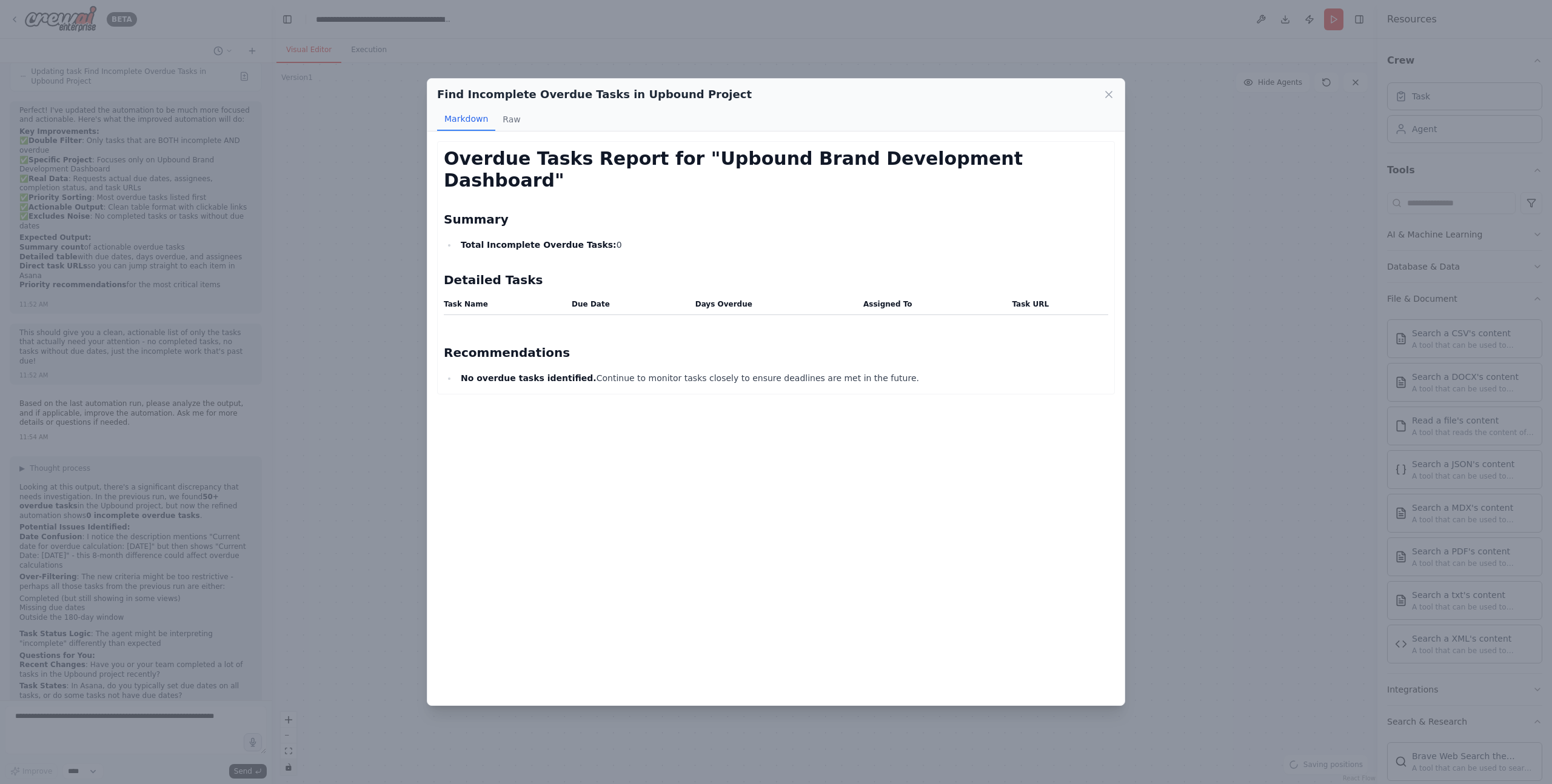
click at [283, 534] on div "Find Incomplete Overdue Tasks in Upbound Project Markdown Raw Overdue Tasks Rep…" at bounding box center [776, 392] width 1552 height 784
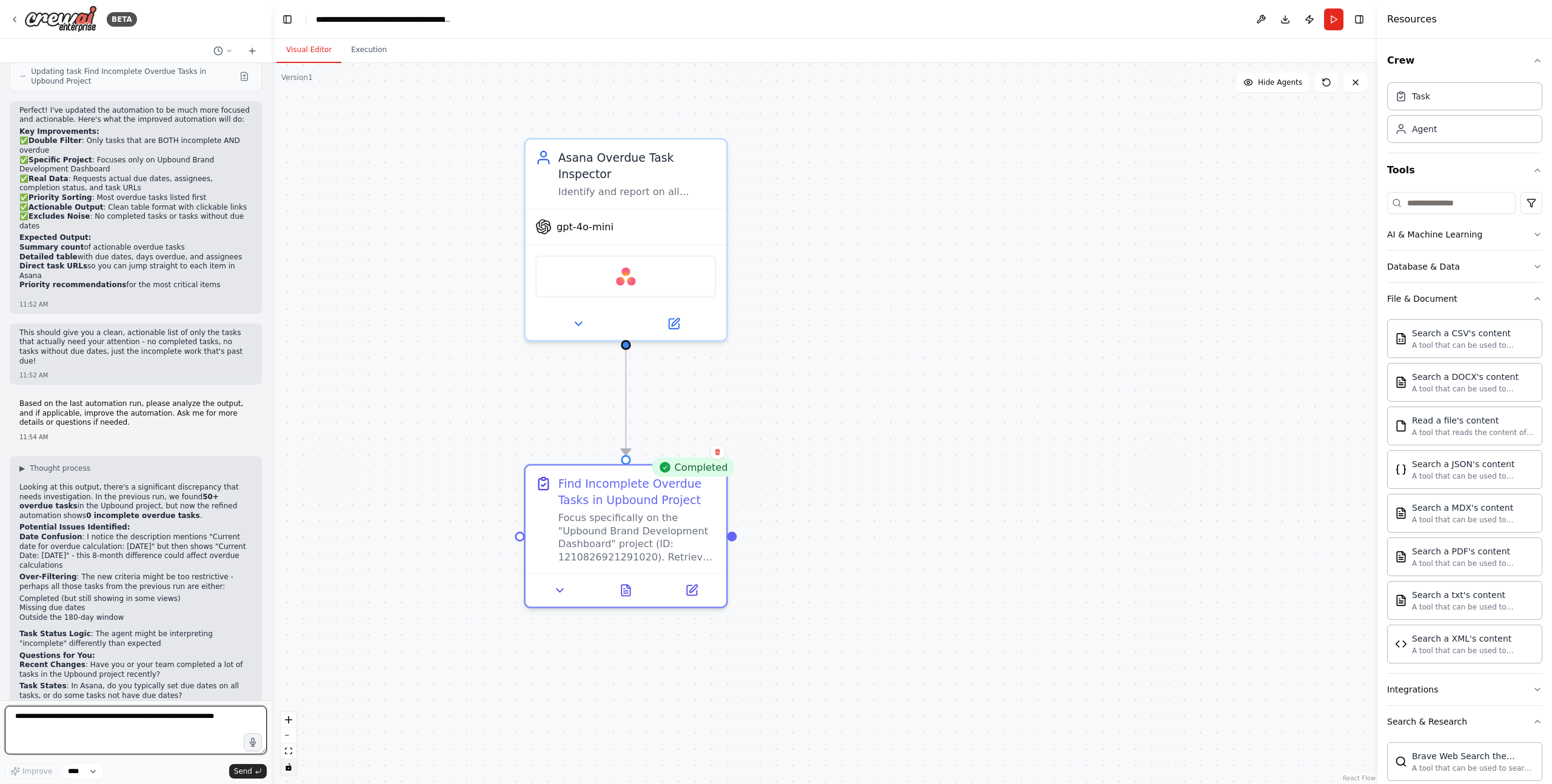
click at [143, 653] on textarea at bounding box center [136, 731] width 262 height 49
type textarea "**********"
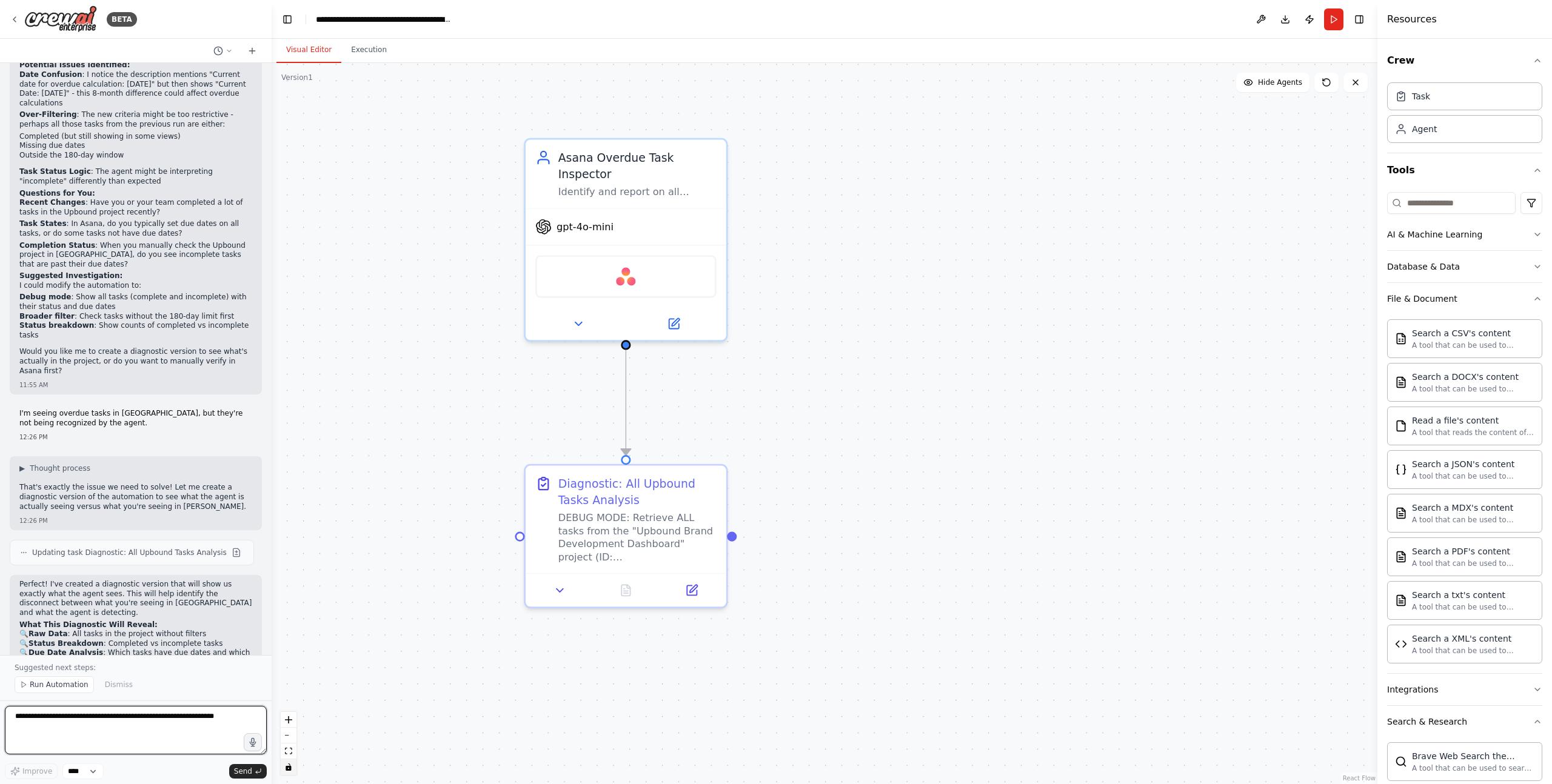
scroll to position [5060, 0]
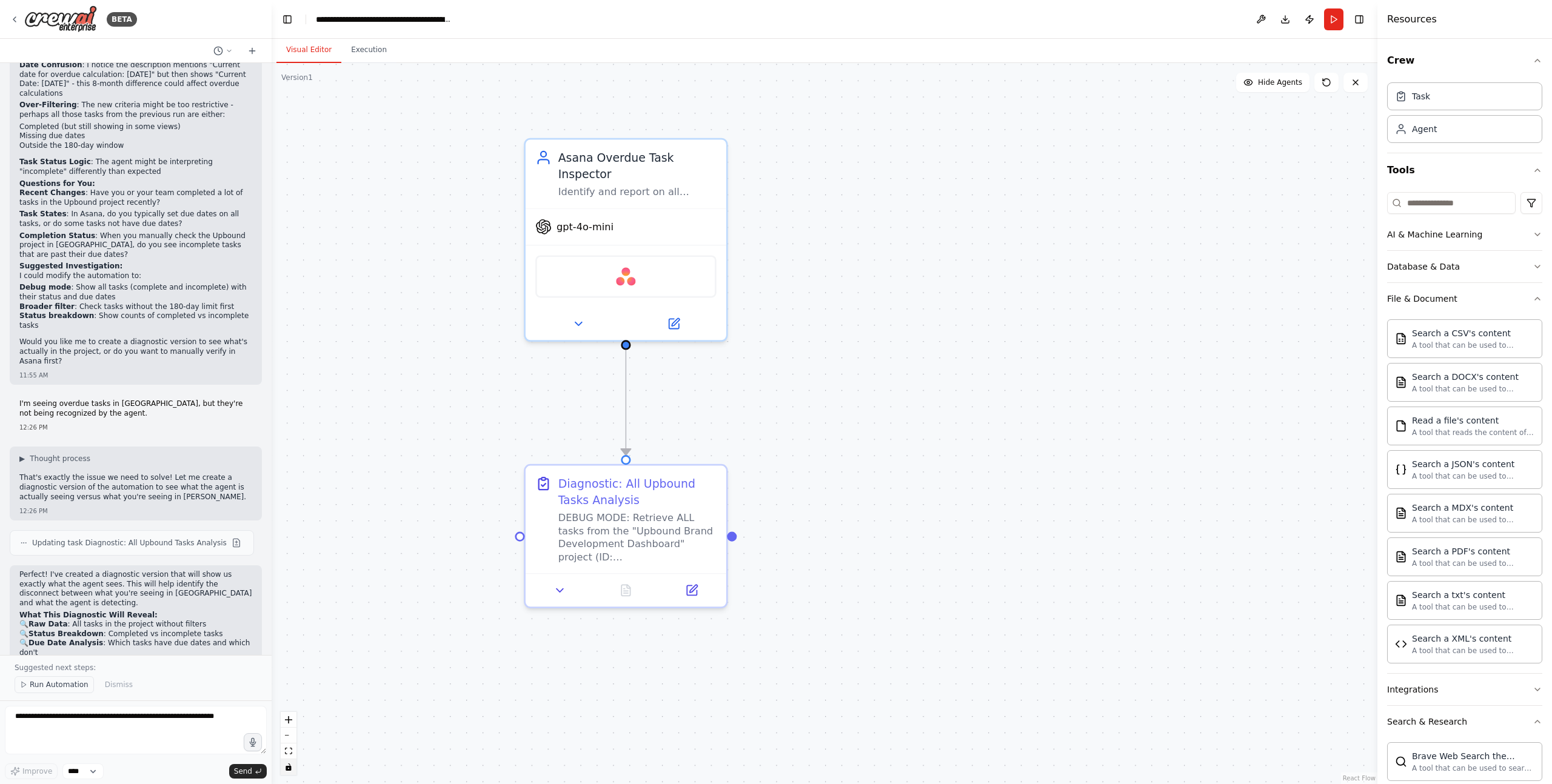
click at [32, 653] on button "Run Automation" at bounding box center [54, 685] width 79 height 17
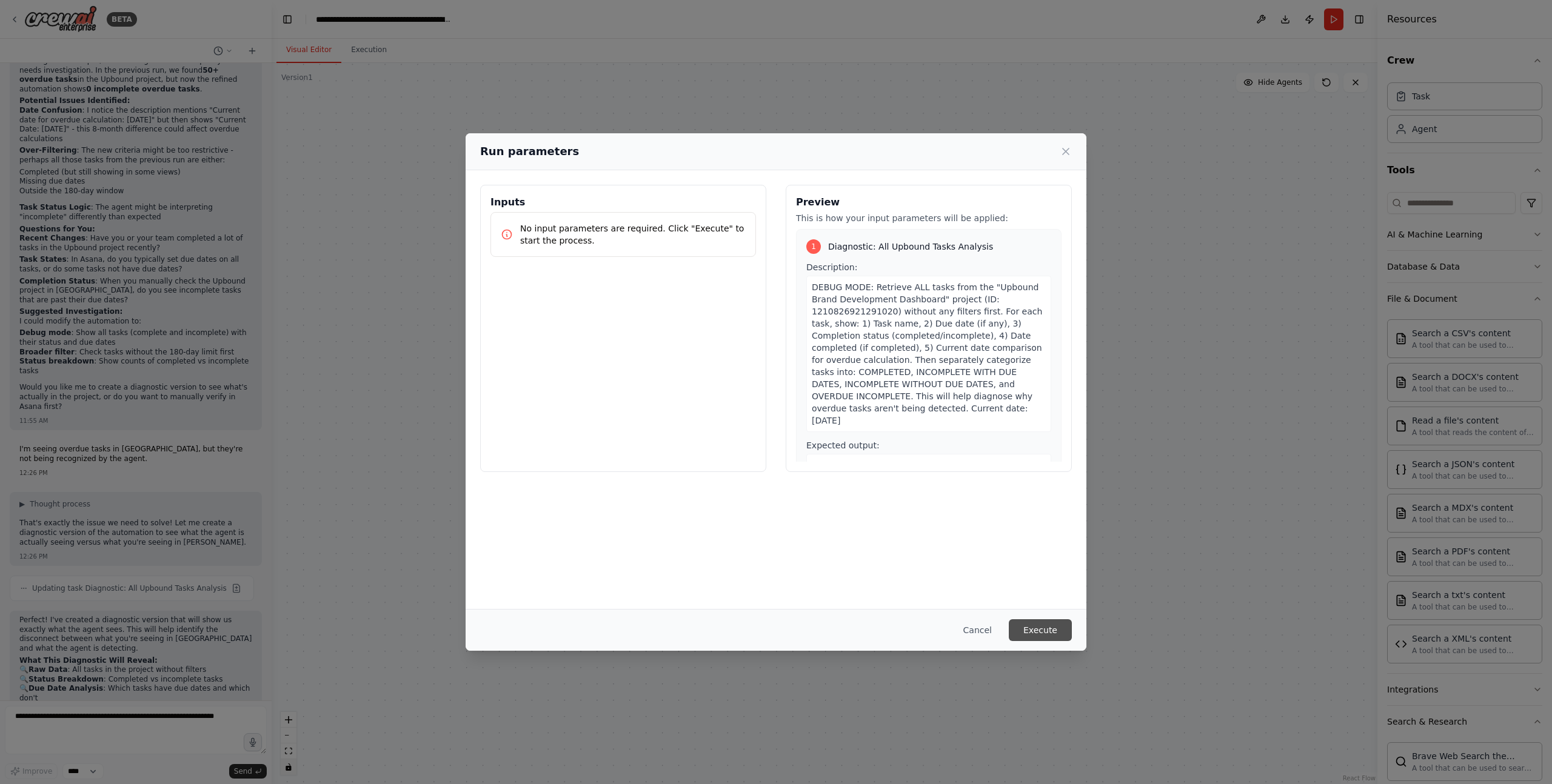
click at [1066, 631] on button "Execute" at bounding box center [1039, 631] width 63 height 22
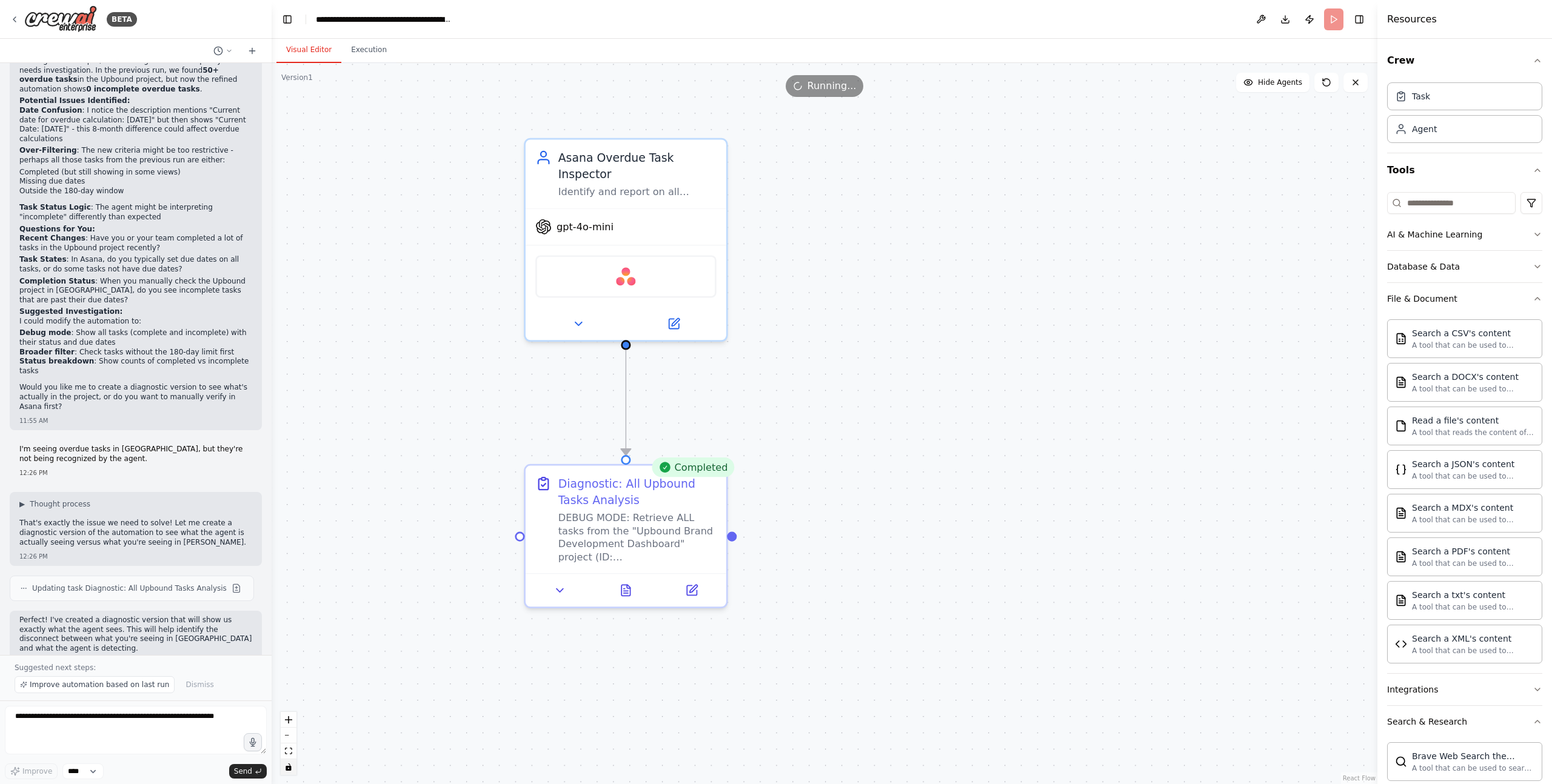
scroll to position [5060, 0]
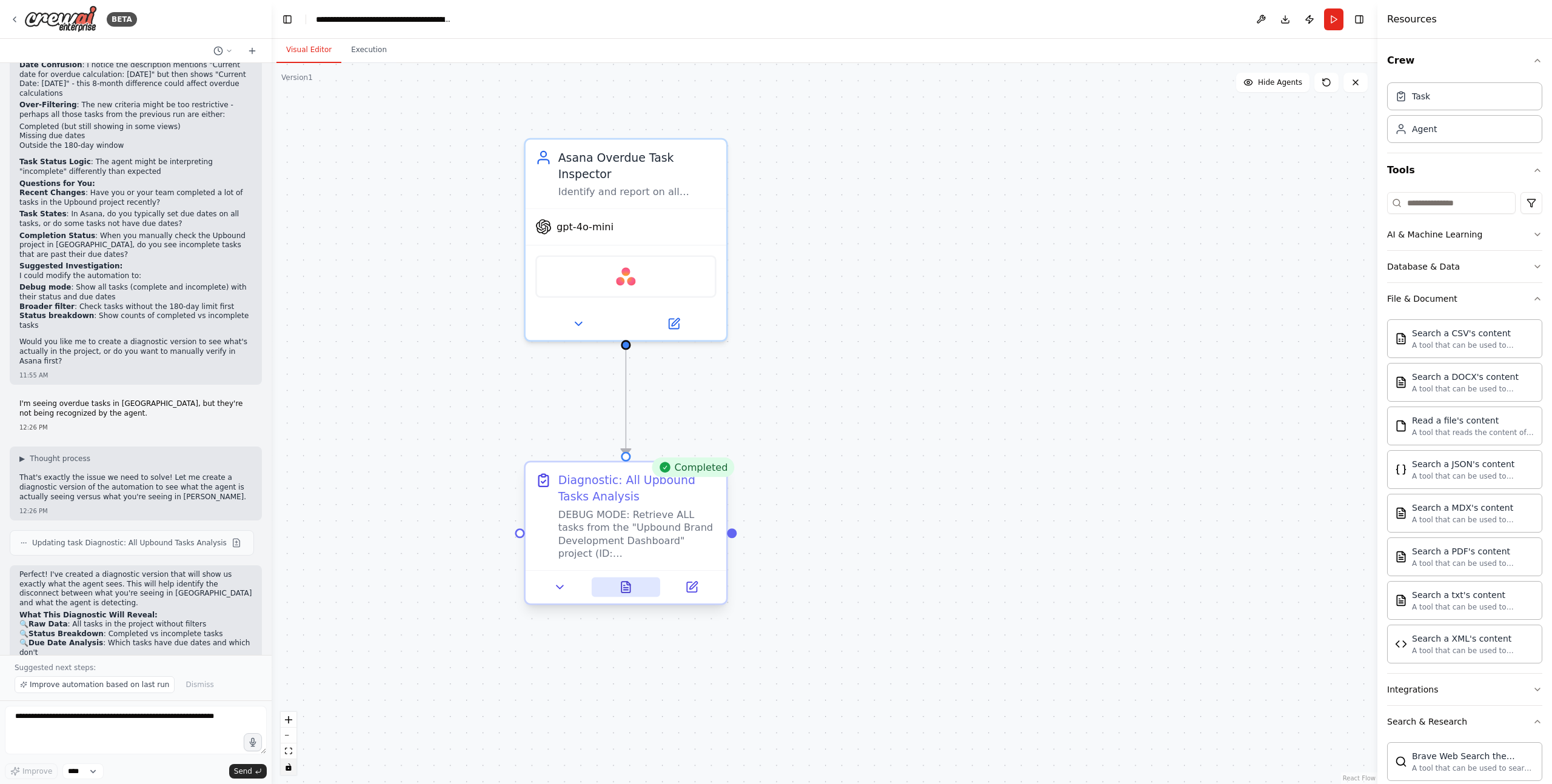
click at [629, 590] on icon at bounding box center [626, 587] width 8 height 11
click at [637, 583] on button at bounding box center [626, 587] width 69 height 19
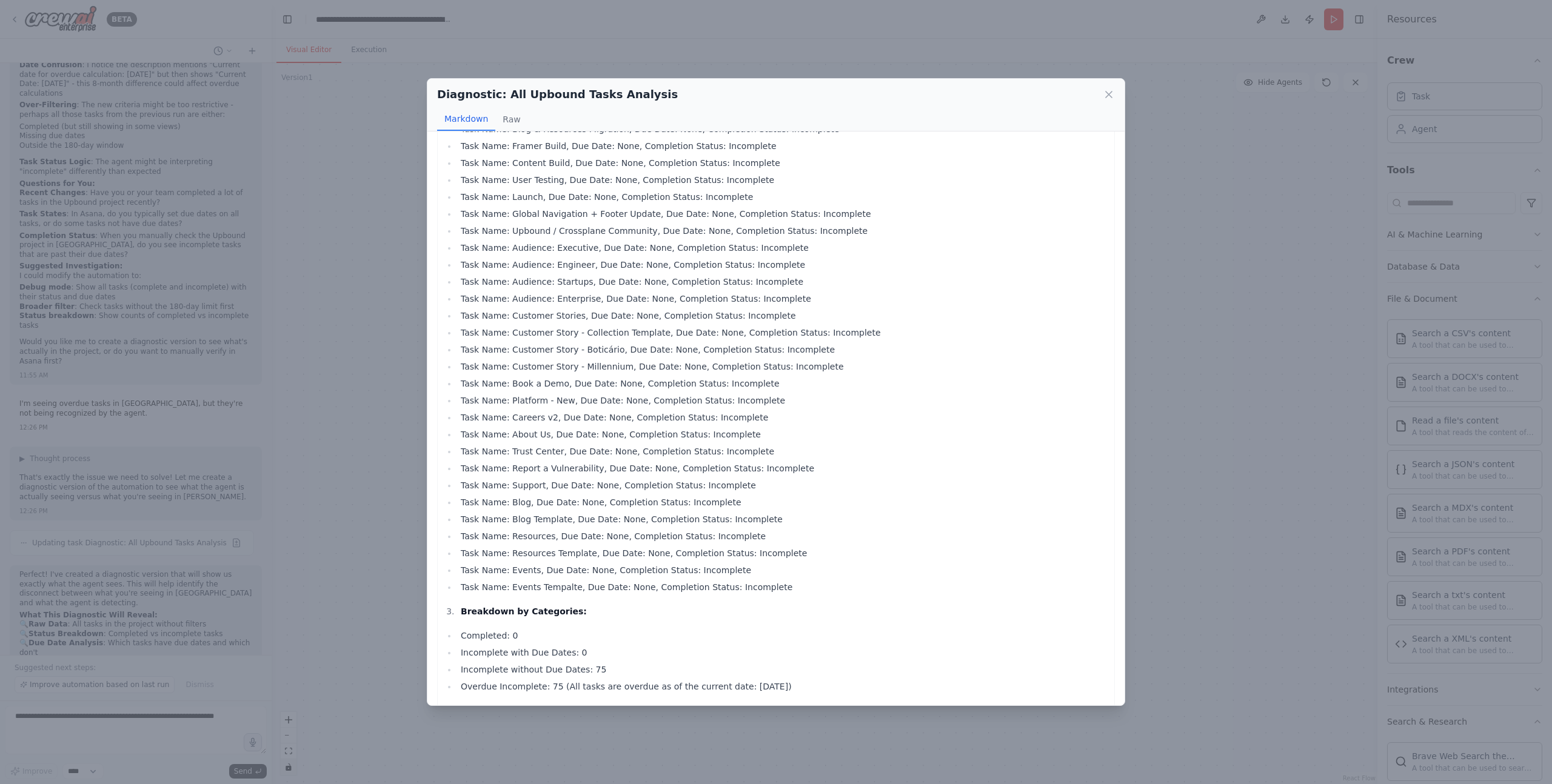
scroll to position [666, 0]
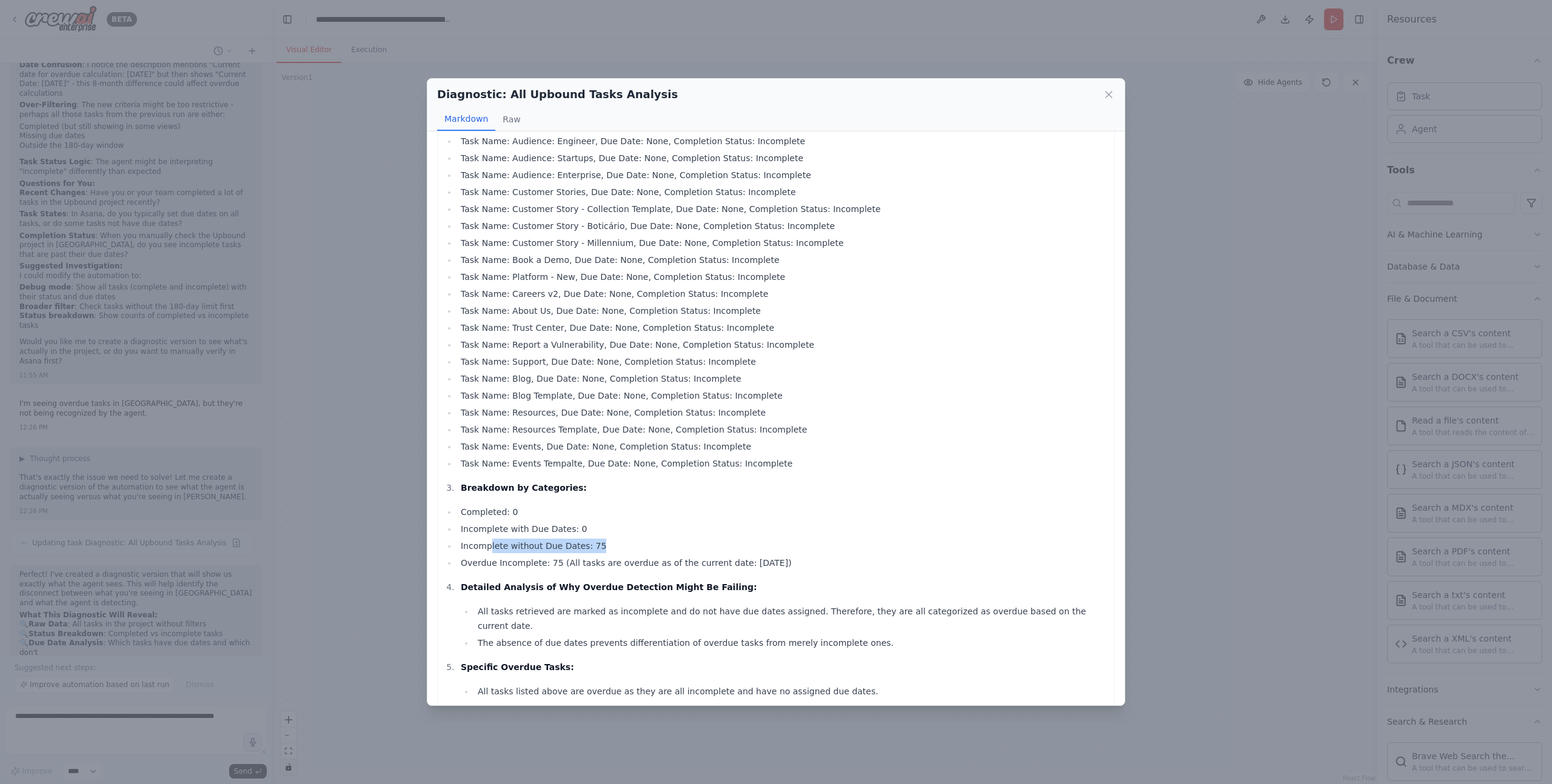
drag, startPoint x: 491, startPoint y: 544, endPoint x: 600, endPoint y: 549, distance: 109.1
click at [600, 549] on li "Incomplete without Due Dates: 75" at bounding box center [782, 545] width 651 height 14
drag, startPoint x: 470, startPoint y: 560, endPoint x: 575, endPoint y: 563, distance: 105.0
click at [577, 563] on li "Overdue Incomplete: 75 (All tasks are overdue as of the current date: 2025-09-0…" at bounding box center [782, 562] width 651 height 14
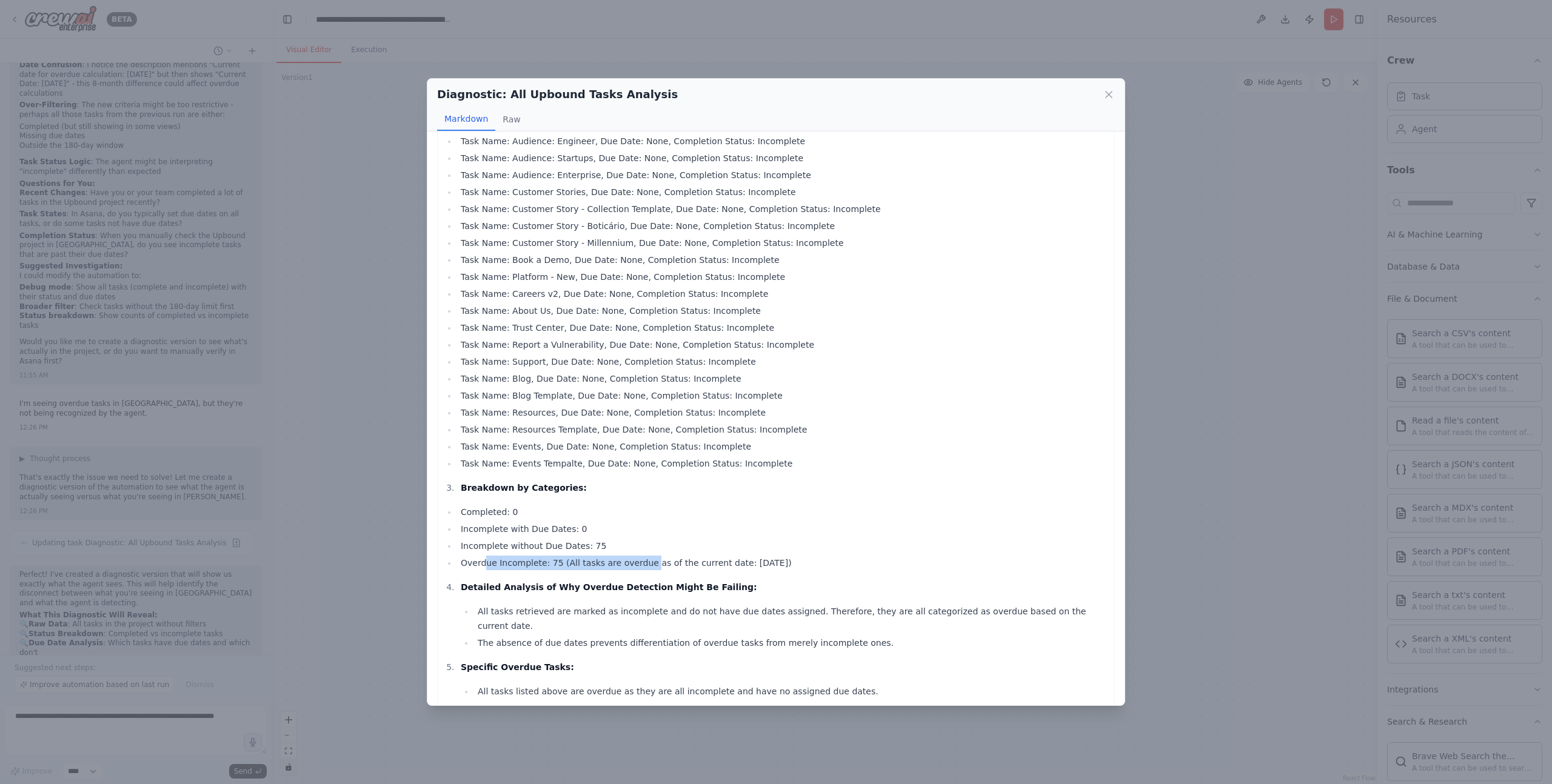
drag, startPoint x: 503, startPoint y: 561, endPoint x: 648, endPoint y: 562, distance: 145.0
click at [645, 561] on li "Overdue Incomplete: 75 (All tasks are overdue as of the current date: 2025-09-0…" at bounding box center [782, 562] width 651 height 14
click at [648, 562] on li "Overdue Incomplete: 75 (All tasks are overdue as of the current date: 2025-09-0…" at bounding box center [782, 562] width 651 height 14
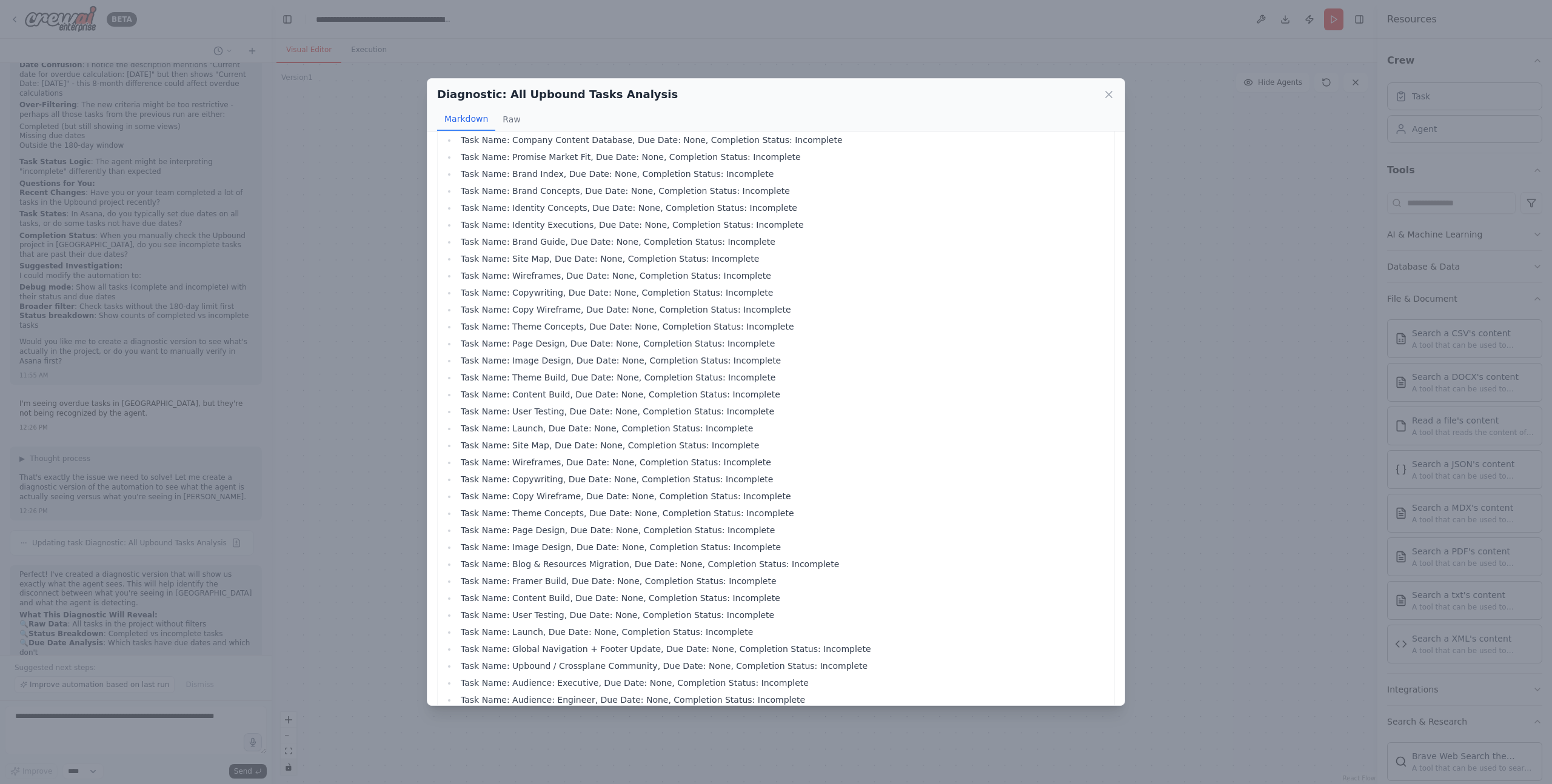
scroll to position [0, 0]
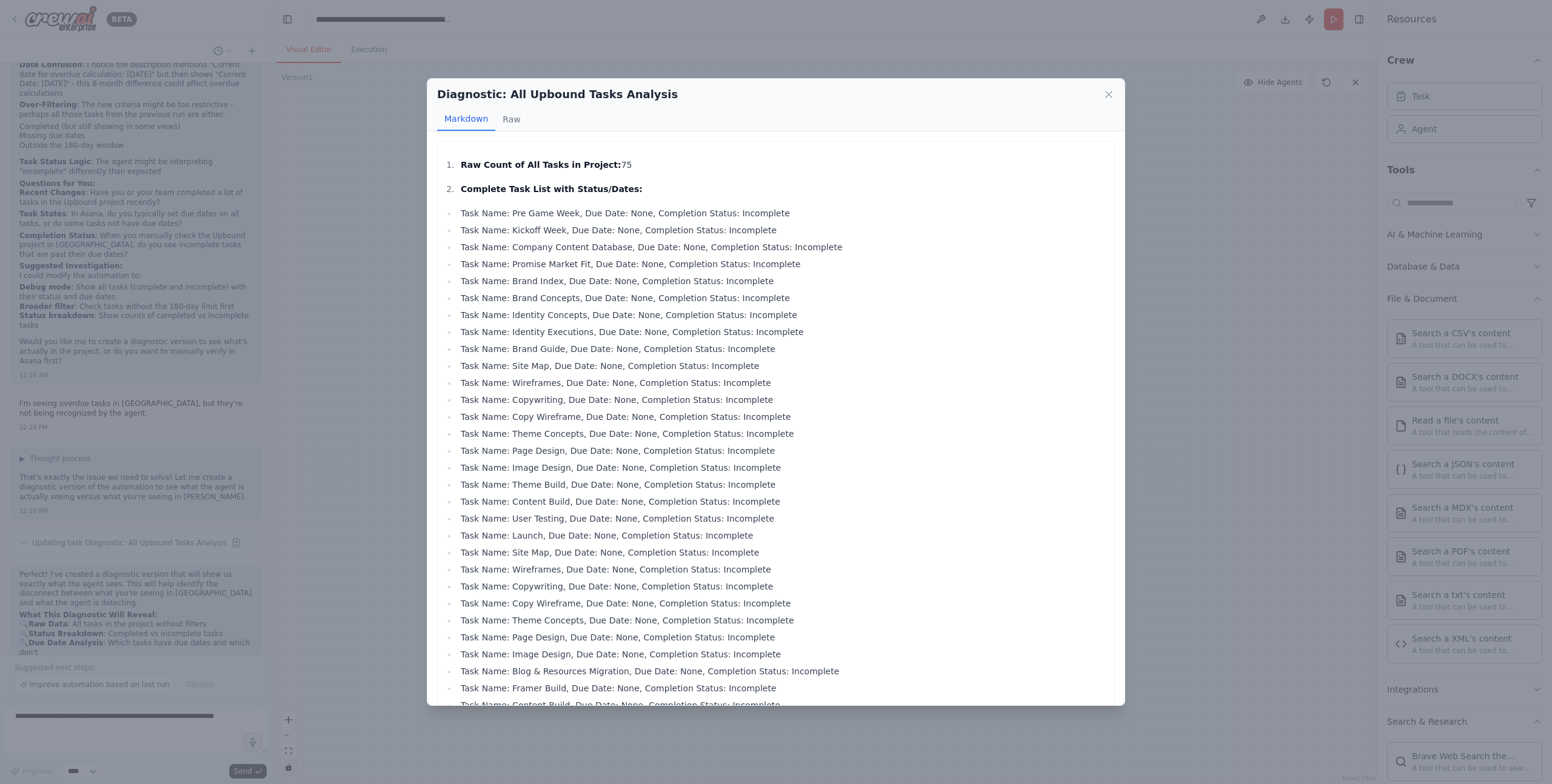
click at [582, 286] on li "Task Name: Brand Index, Due Date: None, Completion Status: Incomplete" at bounding box center [782, 281] width 651 height 14
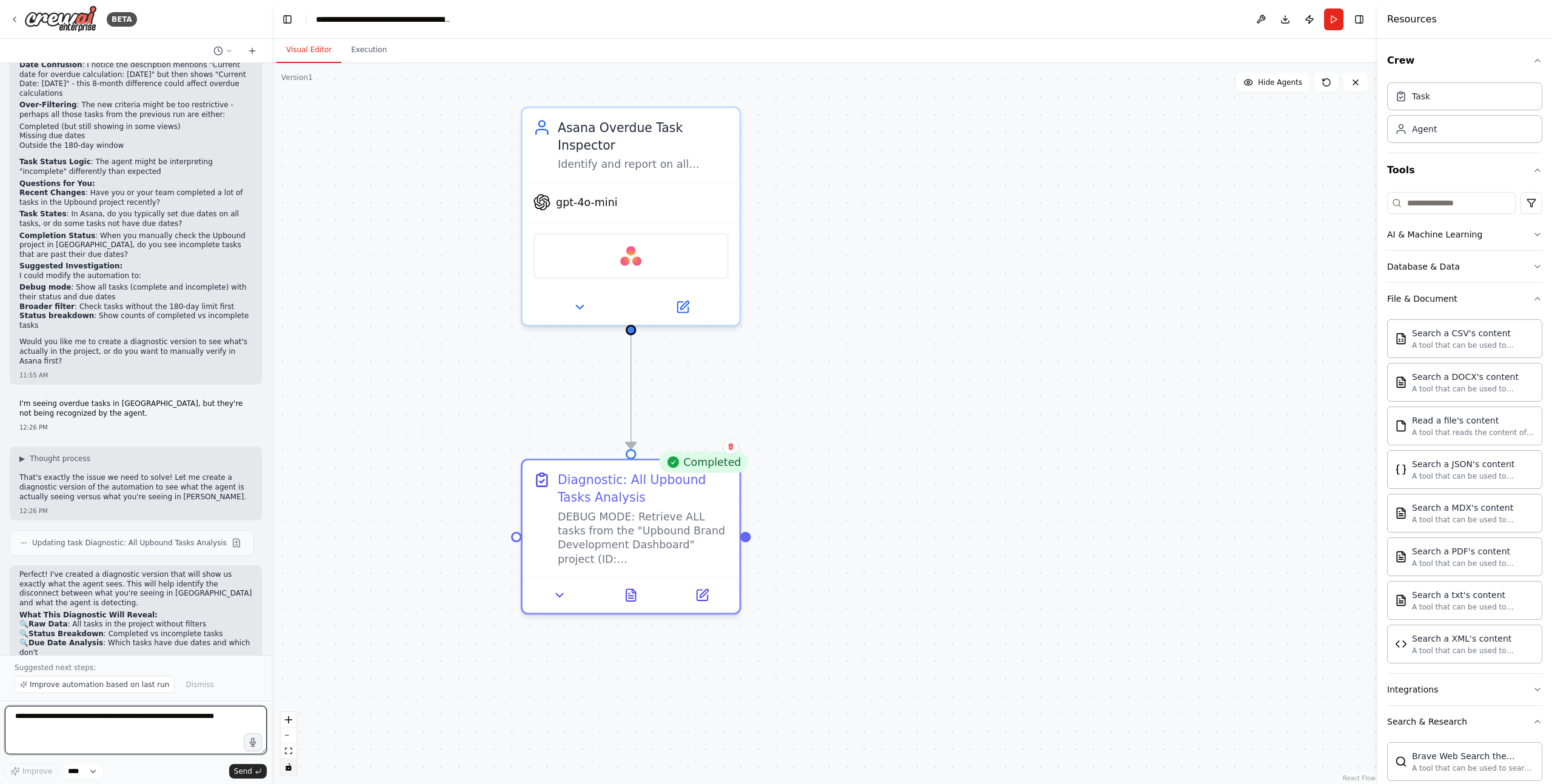
click at [132, 653] on textarea at bounding box center [136, 731] width 262 height 49
type textarea "*"
click at [137, 653] on textarea "**********" at bounding box center [136, 731] width 262 height 49
click at [232, 653] on textarea "**********" at bounding box center [136, 731] width 262 height 49
type textarea "**********"
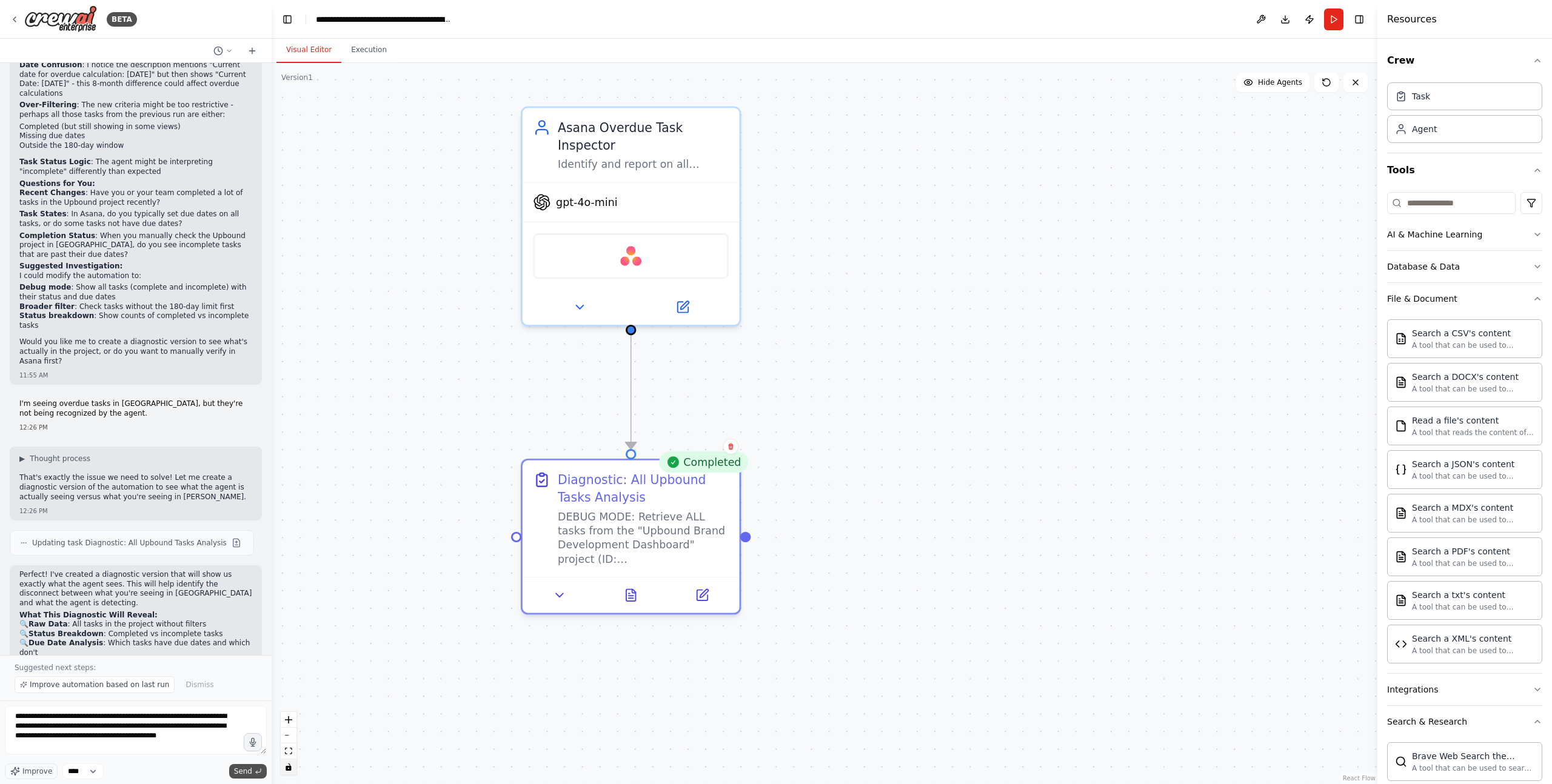
click at [251, 653] on span "Send" at bounding box center [244, 772] width 19 height 10
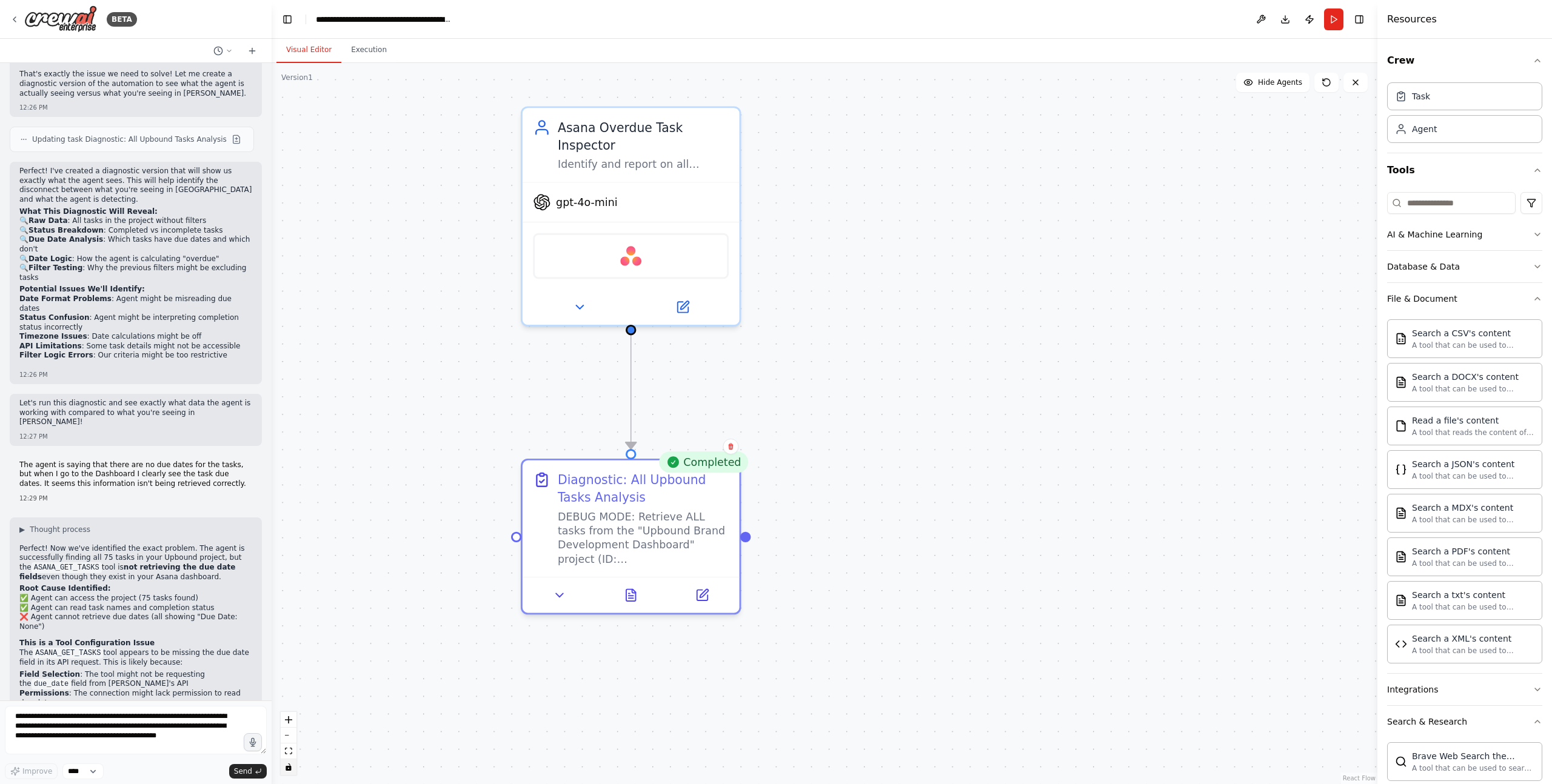
scroll to position [5472, 0]
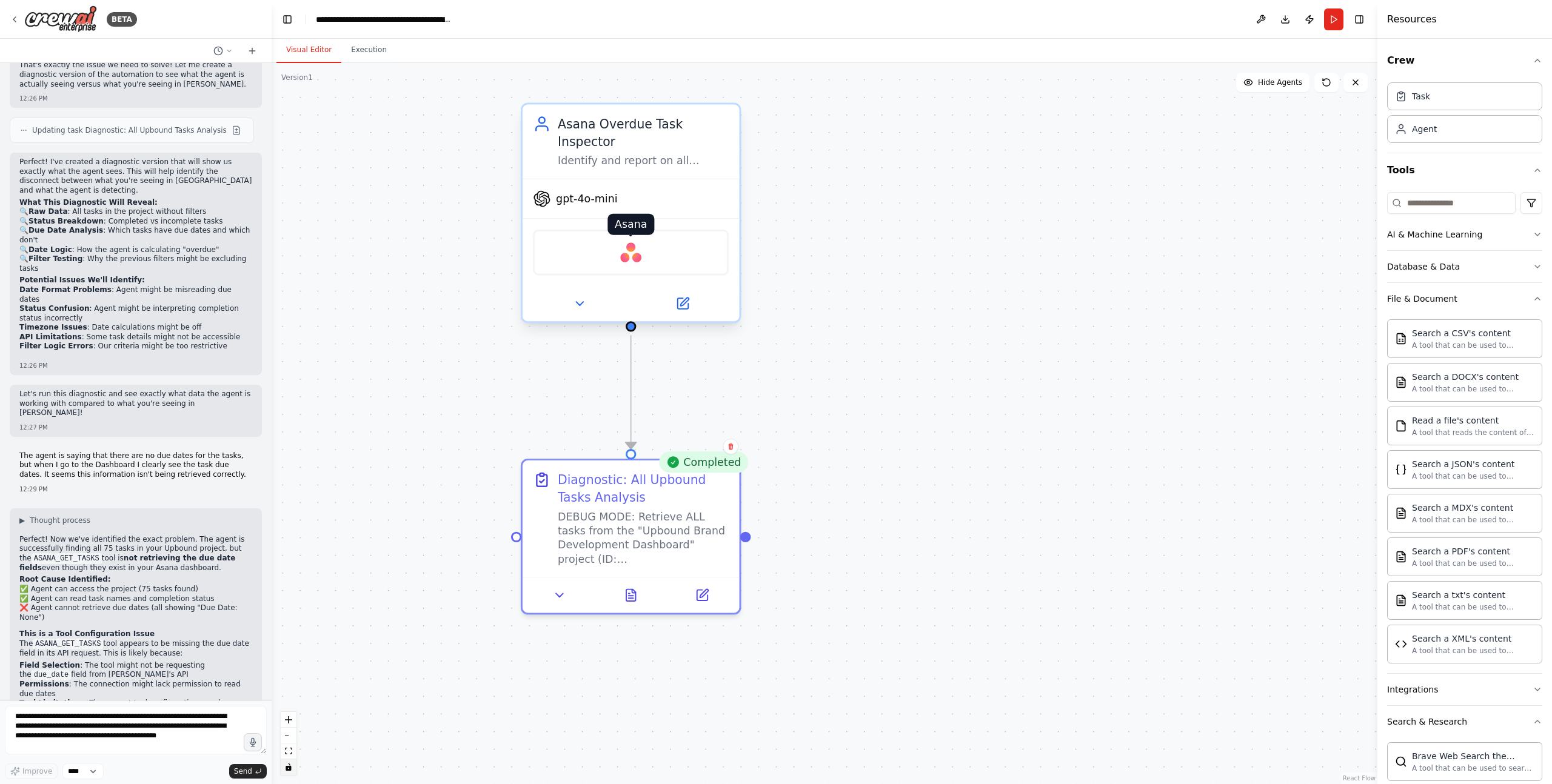
click at [627, 255] on img at bounding box center [631, 252] width 21 height 21
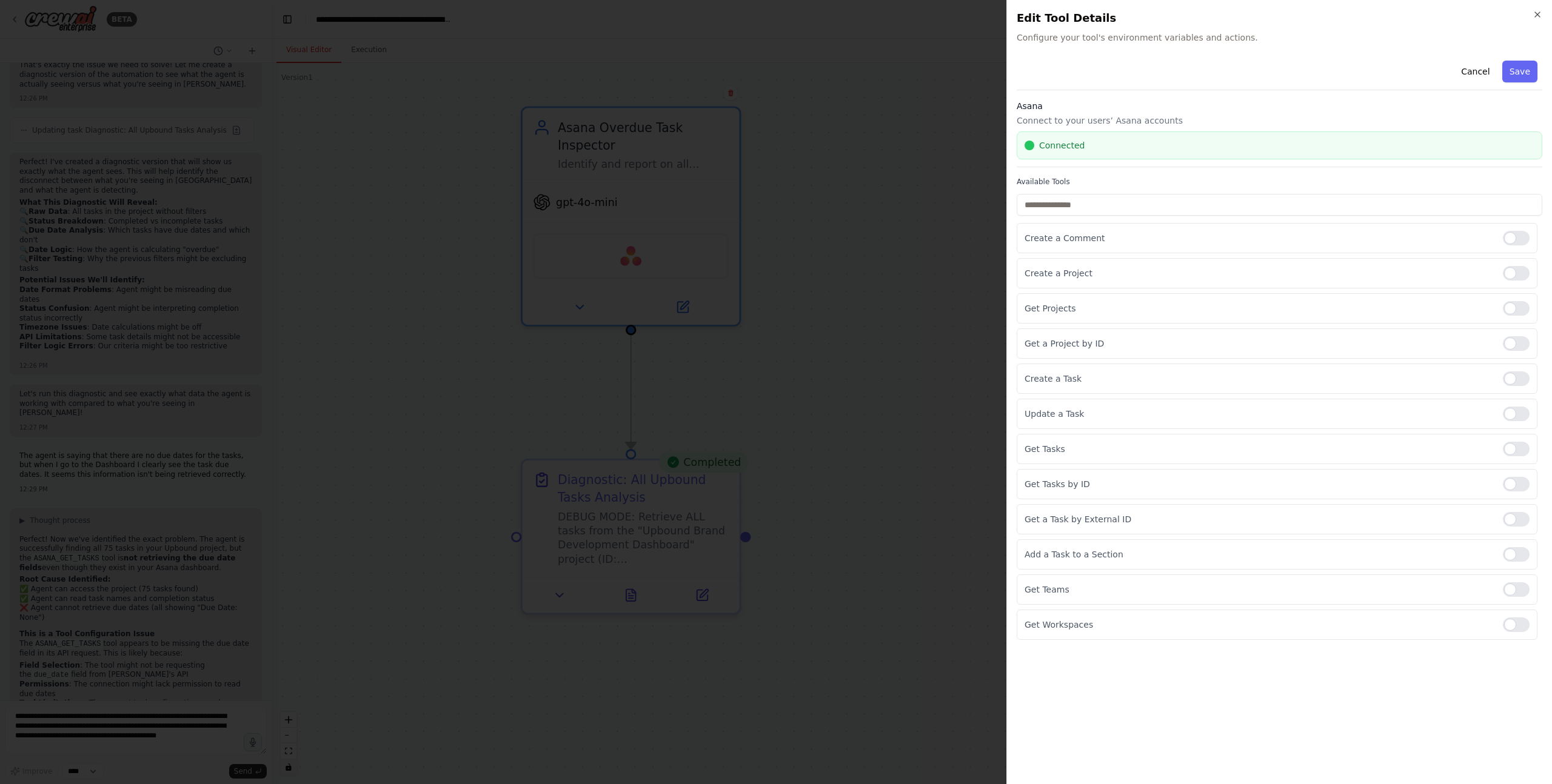
drag, startPoint x: 1522, startPoint y: 239, endPoint x: 1520, endPoint y: 255, distance: 16.1
click at [1163, 239] on div at bounding box center [1516, 238] width 27 height 14
click at [1163, 266] on div at bounding box center [1516, 273] width 27 height 14
click at [1163, 338] on div at bounding box center [1516, 343] width 27 height 14
click at [1163, 374] on div at bounding box center [1516, 379] width 27 height 14
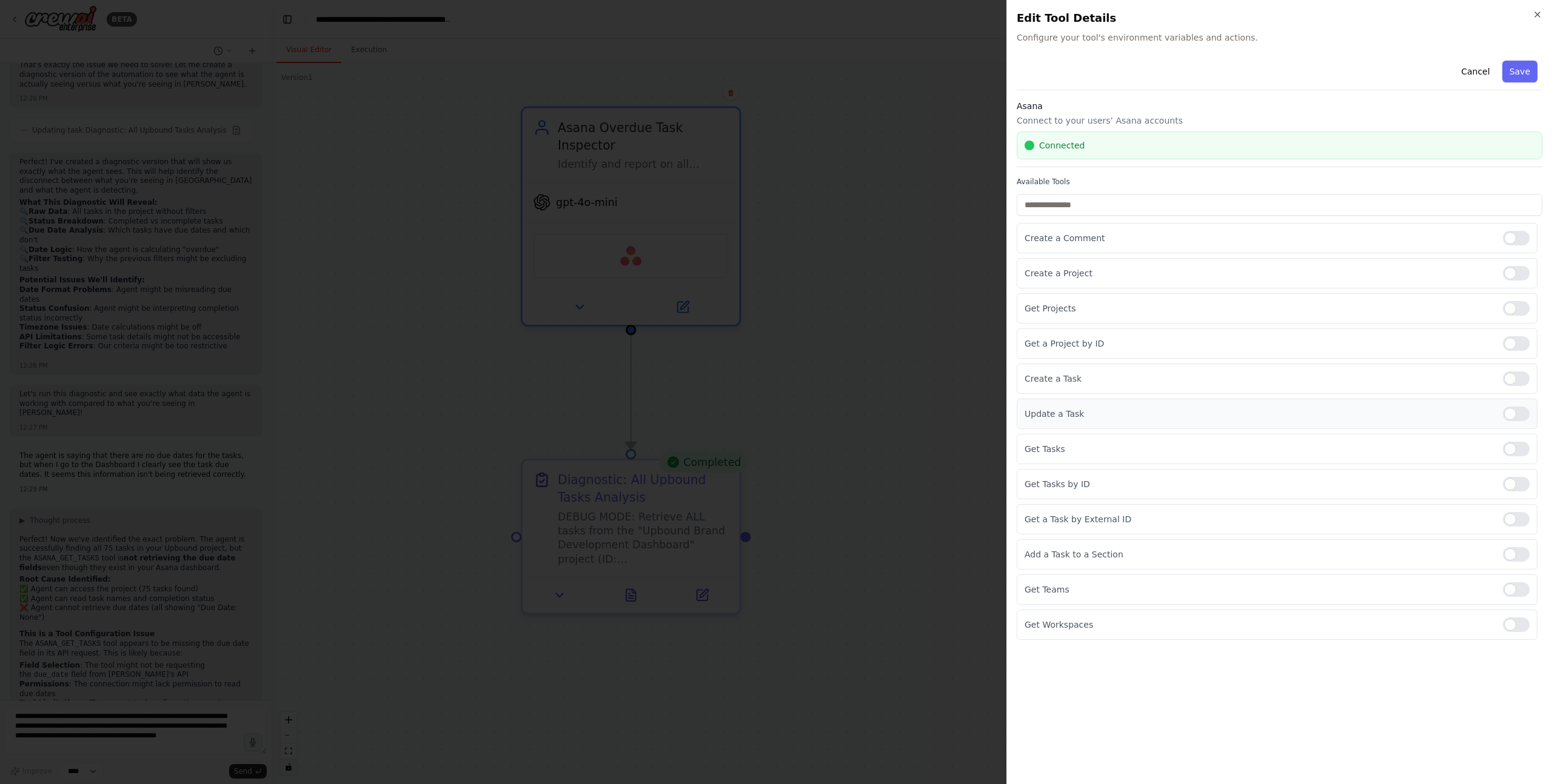
click at [1163, 416] on div at bounding box center [1516, 413] width 27 height 14
click at [1163, 488] on div at bounding box center [1516, 484] width 27 height 14
click at [1163, 513] on div at bounding box center [1516, 519] width 27 height 14
click at [1163, 562] on div "Add a Task to a Section" at bounding box center [1277, 555] width 521 height 30
click at [1163, 599] on div "Get Teams" at bounding box center [1277, 590] width 521 height 30
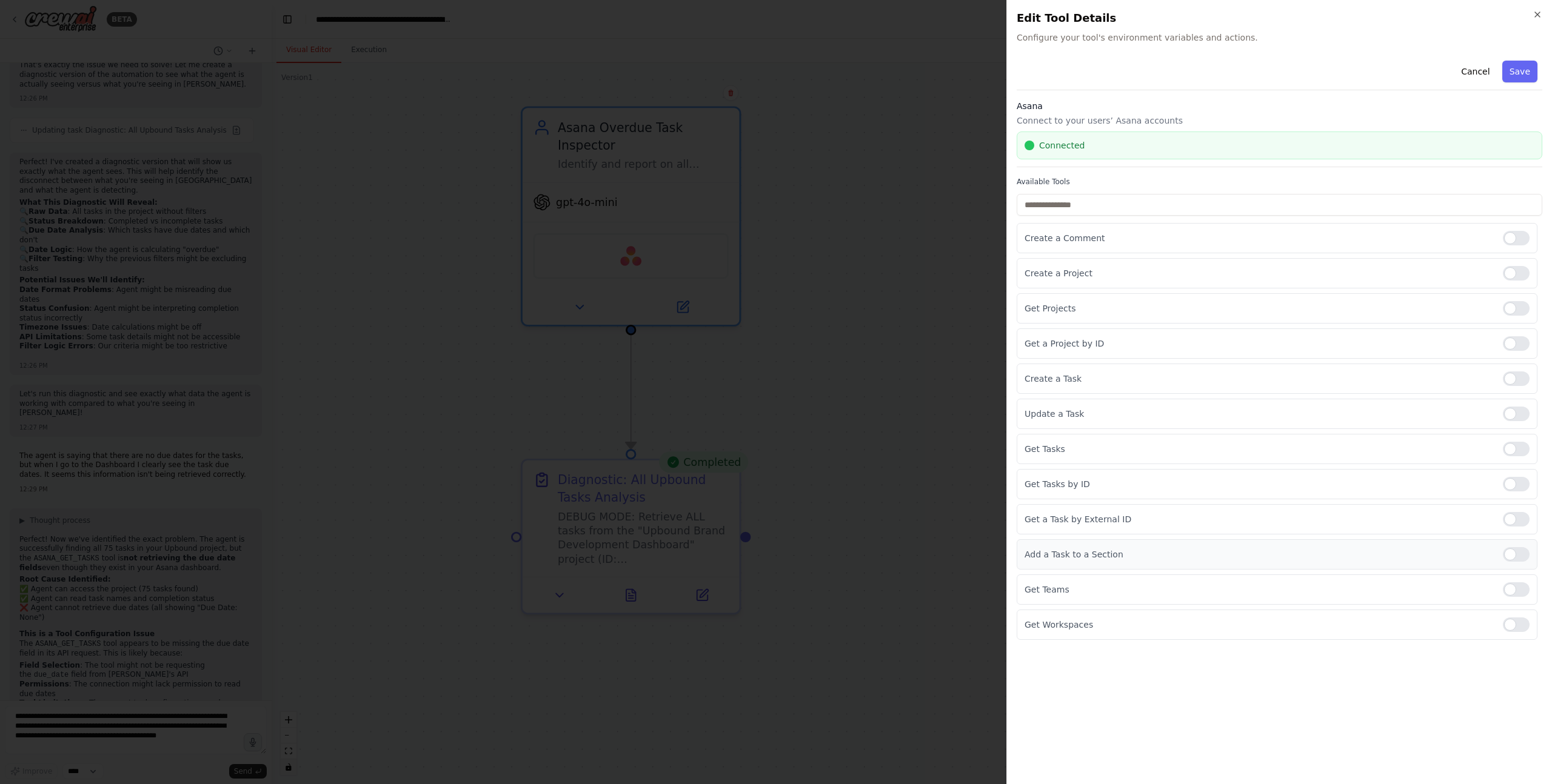
drag, startPoint x: 1512, startPoint y: 588, endPoint x: 1515, endPoint y: 547, distance: 41.1
click at [1163, 583] on div at bounding box center [1516, 589] width 27 height 14
click at [1163, 545] on div "Add a Task to a Section" at bounding box center [1277, 555] width 521 height 30
click at [1163, 557] on div at bounding box center [1516, 554] width 27 height 14
click at [1163, 622] on div at bounding box center [1516, 625] width 27 height 14
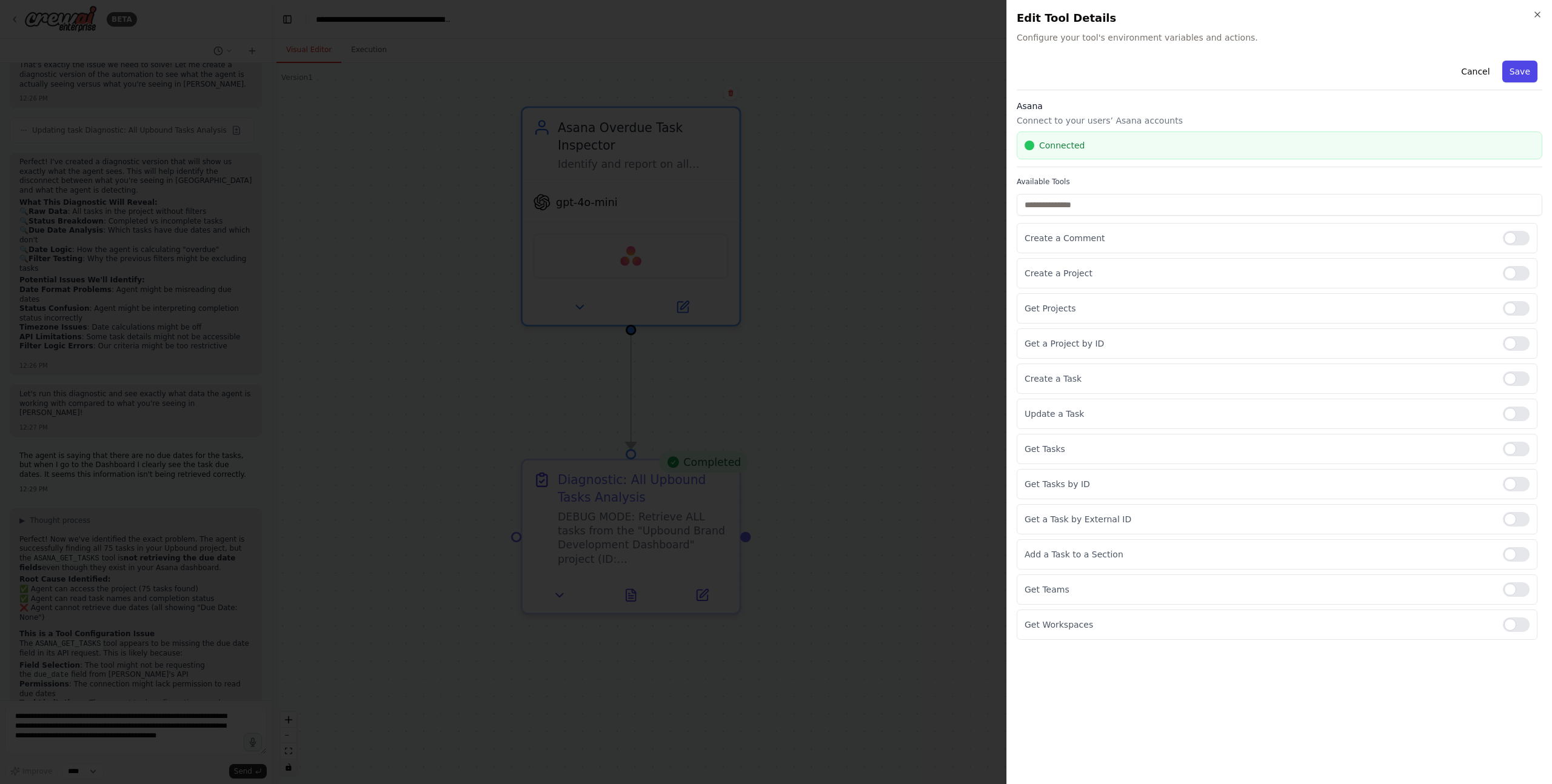
click at [1163, 75] on button "Save" at bounding box center [1520, 72] width 35 height 22
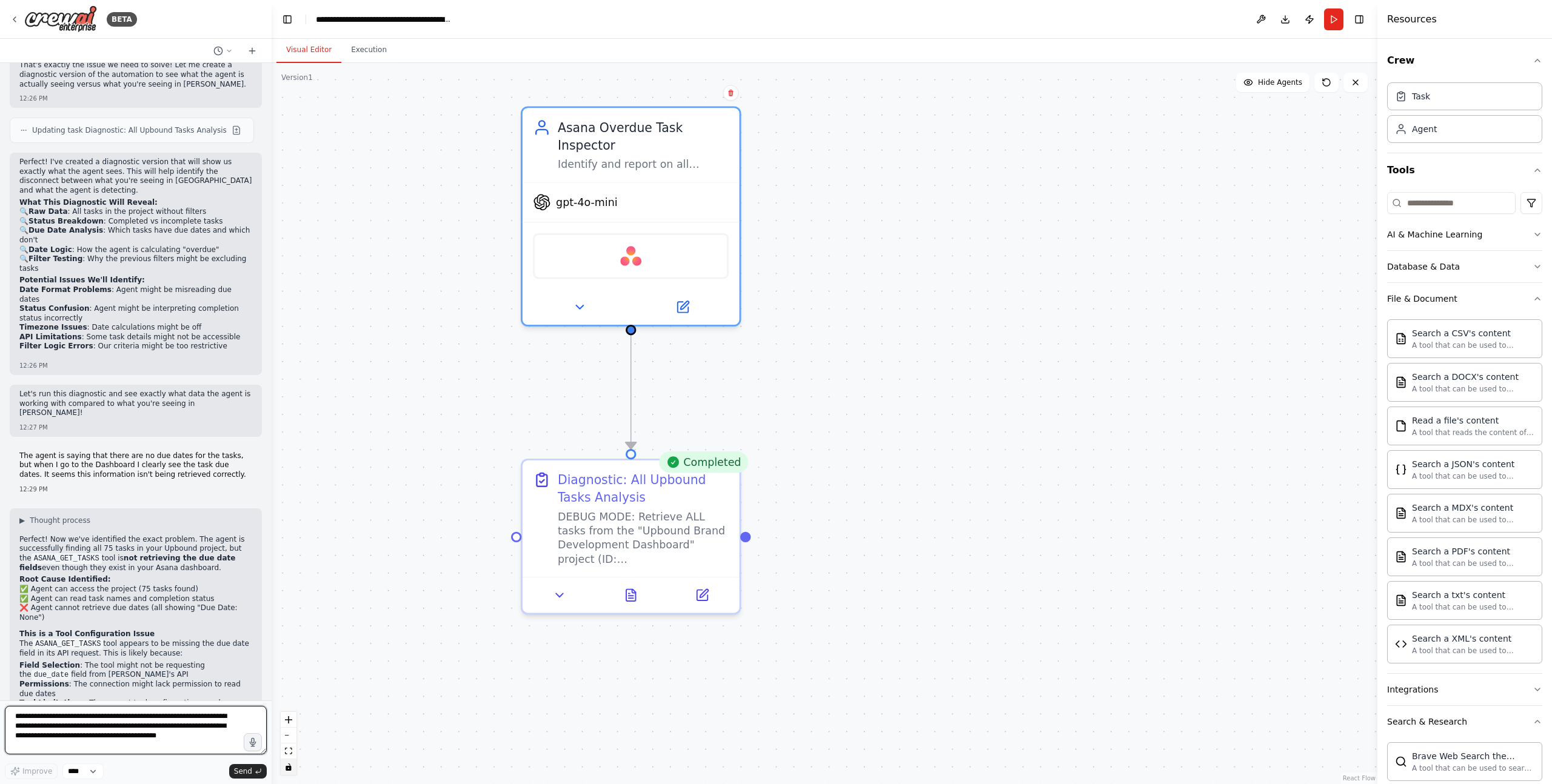
click at [75, 653] on textarea "**********" at bounding box center [136, 731] width 262 height 49
type textarea "**********"
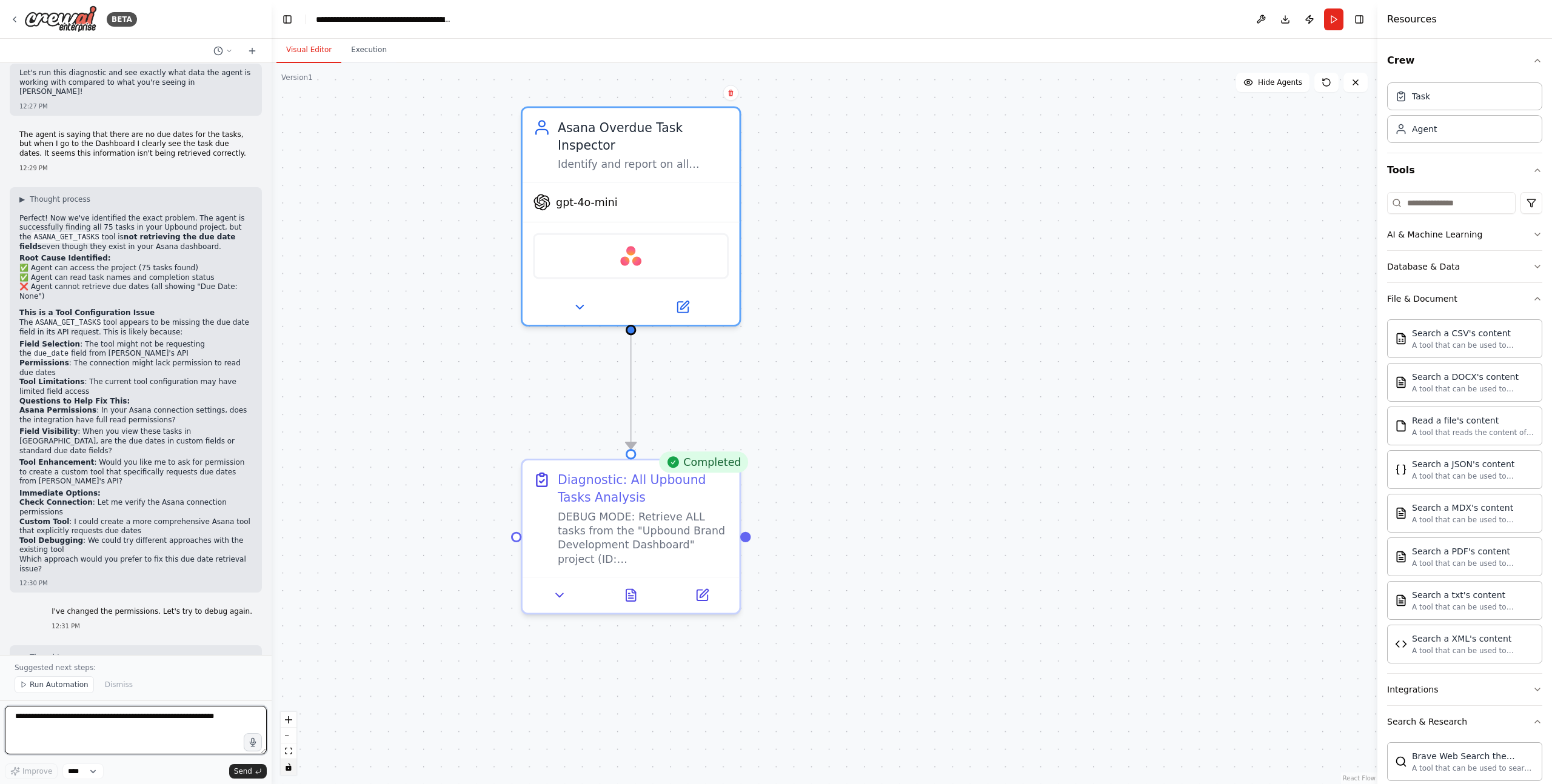
scroll to position [5793, 0]
click at [445, 227] on div ".deletable-edge-delete-btn { width: 20px; height: 20px; border: 0px solid #ffff…" at bounding box center [824, 424] width 1105 height 722
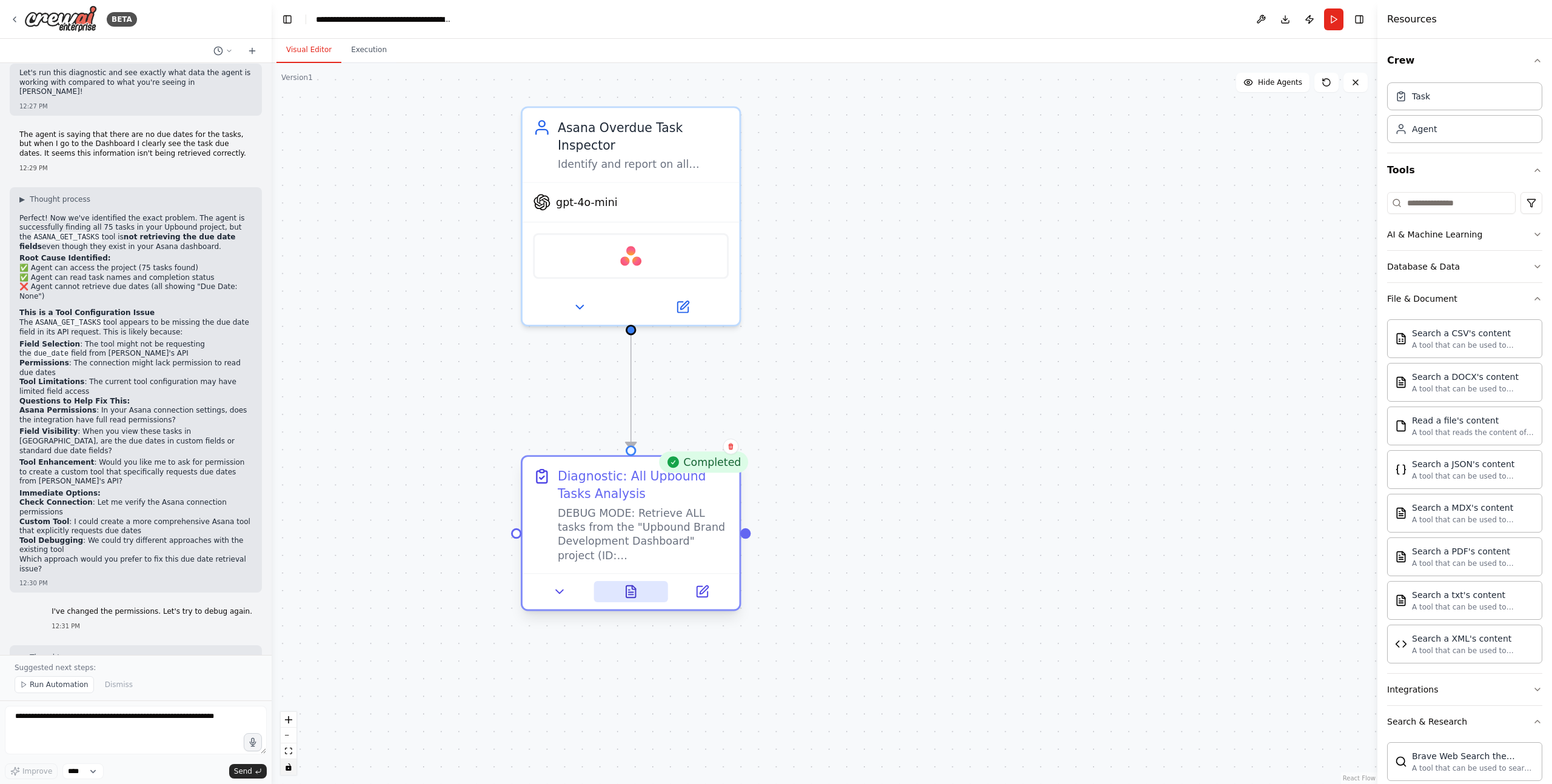
click at [633, 596] on icon at bounding box center [631, 592] width 10 height 12
click at [637, 588] on icon at bounding box center [631, 592] width 14 height 14
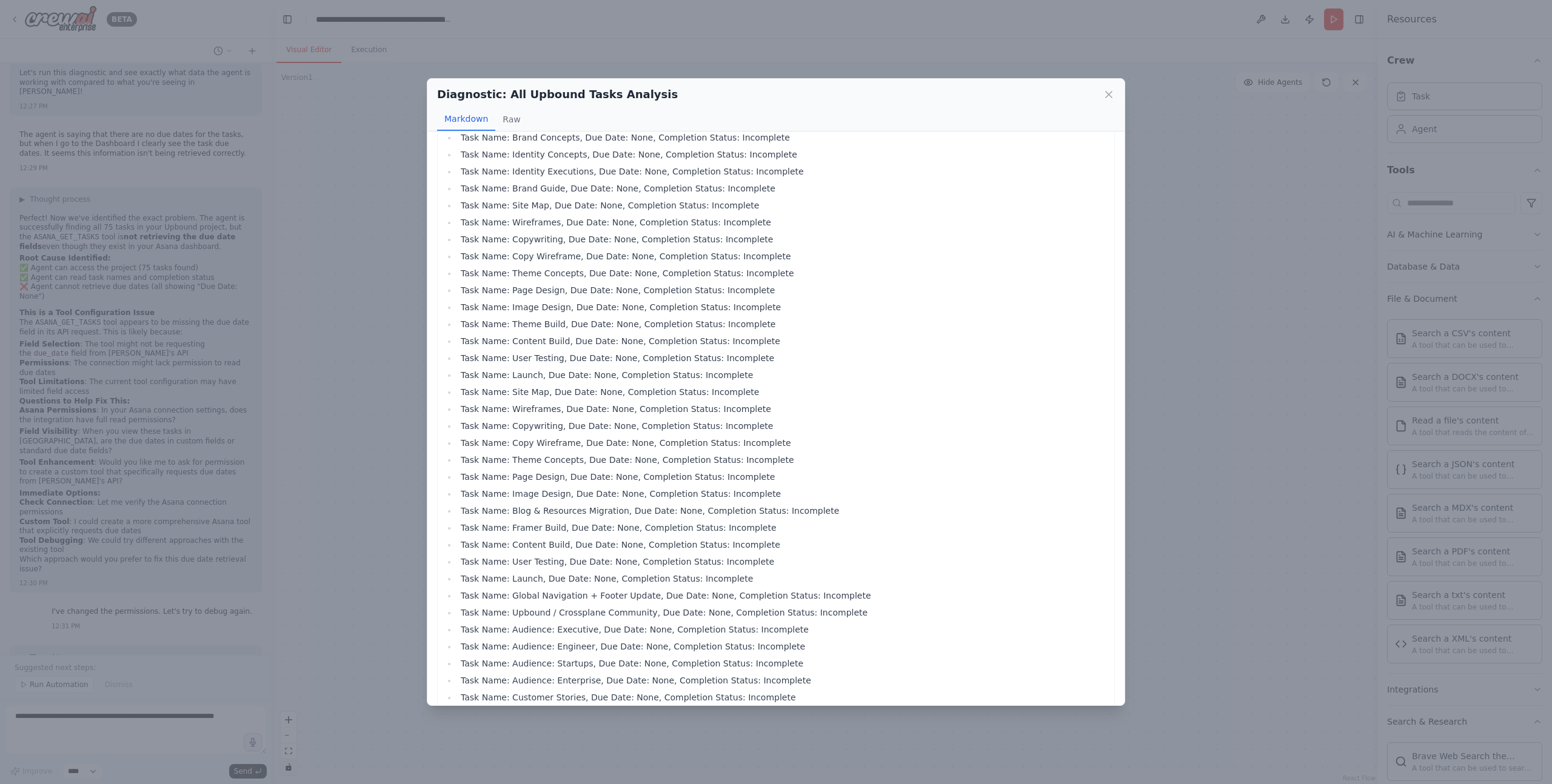
scroll to position [0, 0]
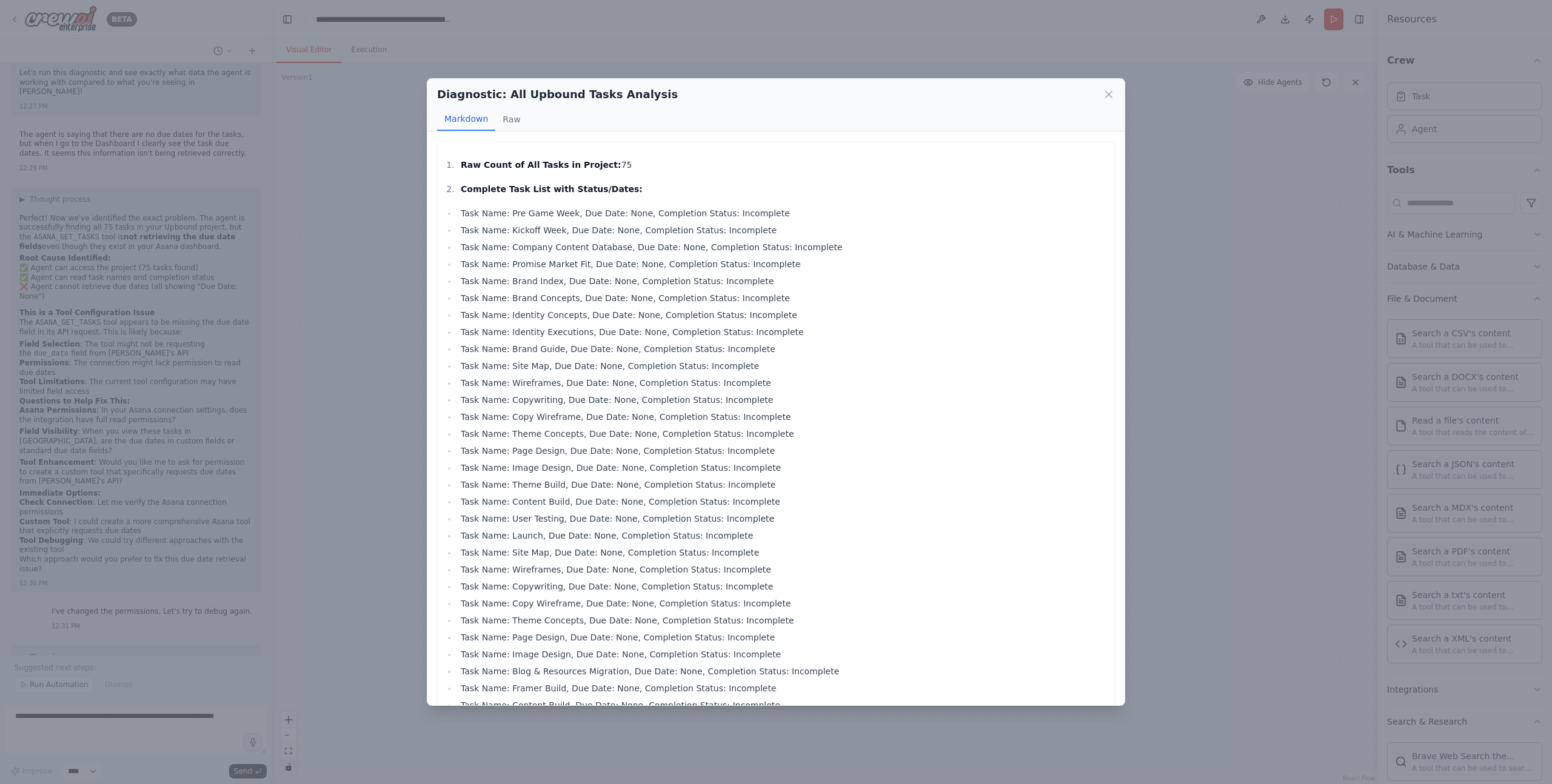
click at [342, 448] on div "Diagnostic: All Upbound Tasks Analysis Markdown Raw Raw Count of All Tasks in P…" at bounding box center [776, 392] width 1552 height 784
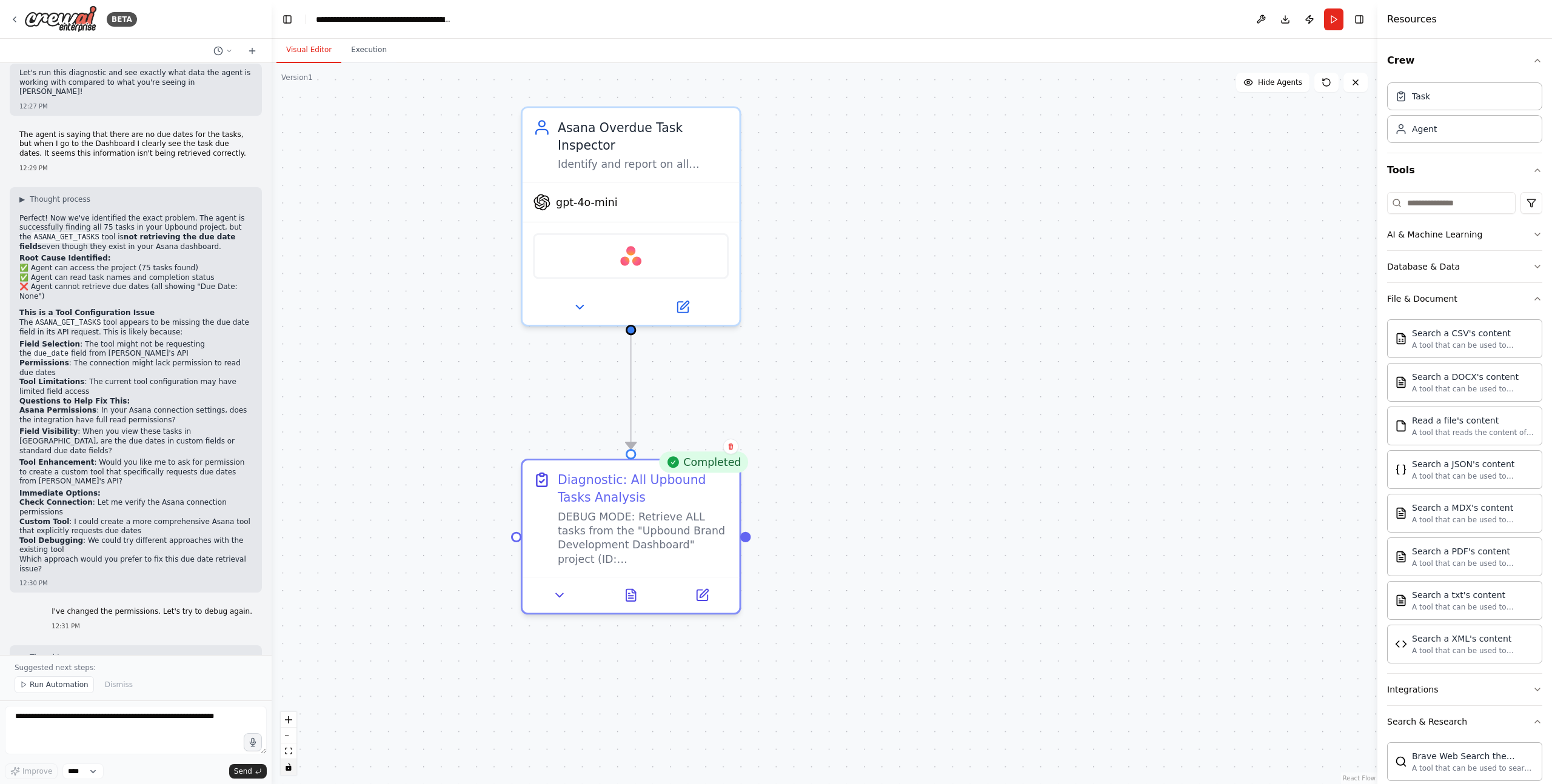
click at [43, 653] on span "Run Automation" at bounding box center [59, 685] width 59 height 10
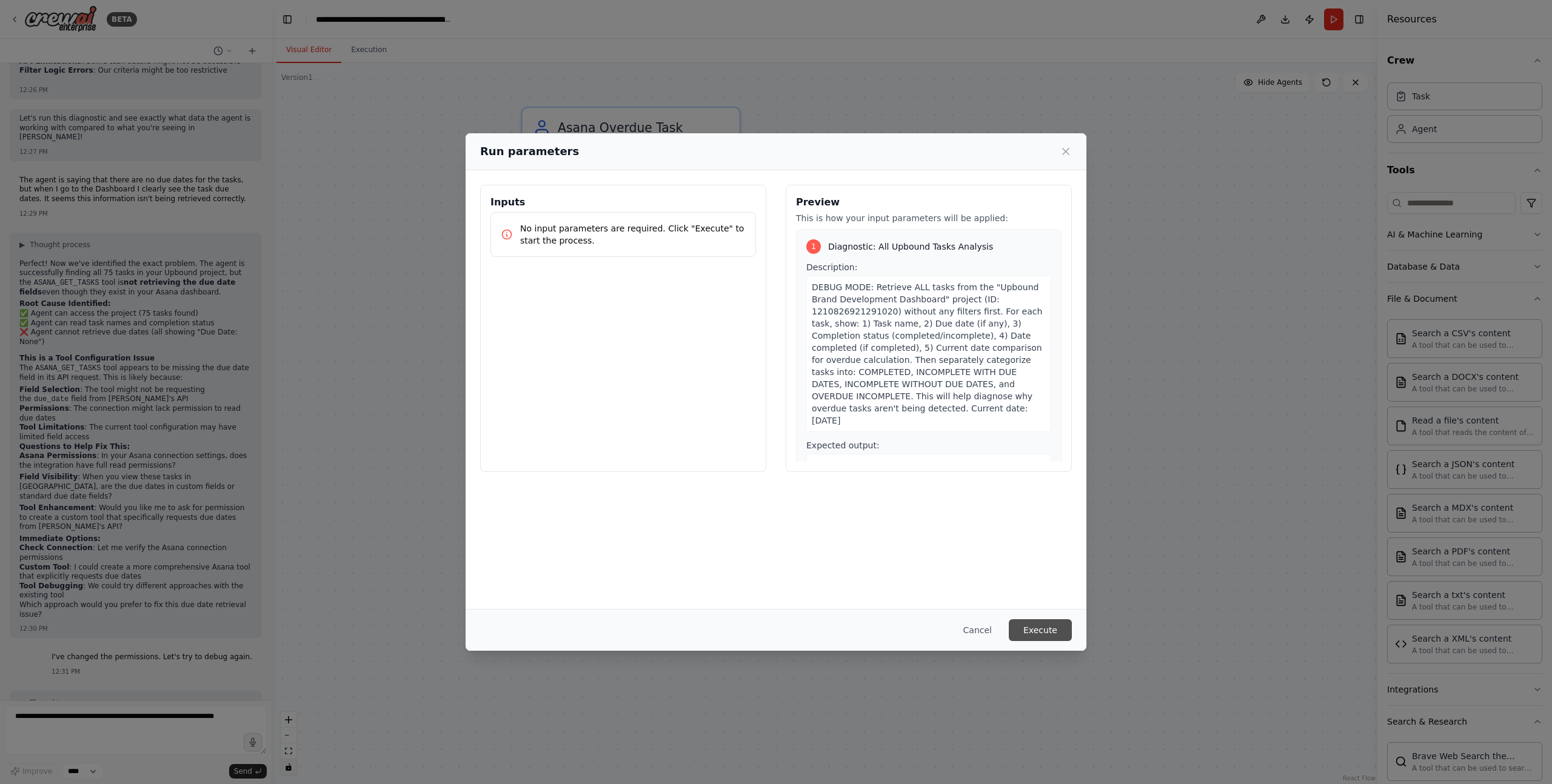
click at [1047, 631] on button "Execute" at bounding box center [1039, 631] width 63 height 22
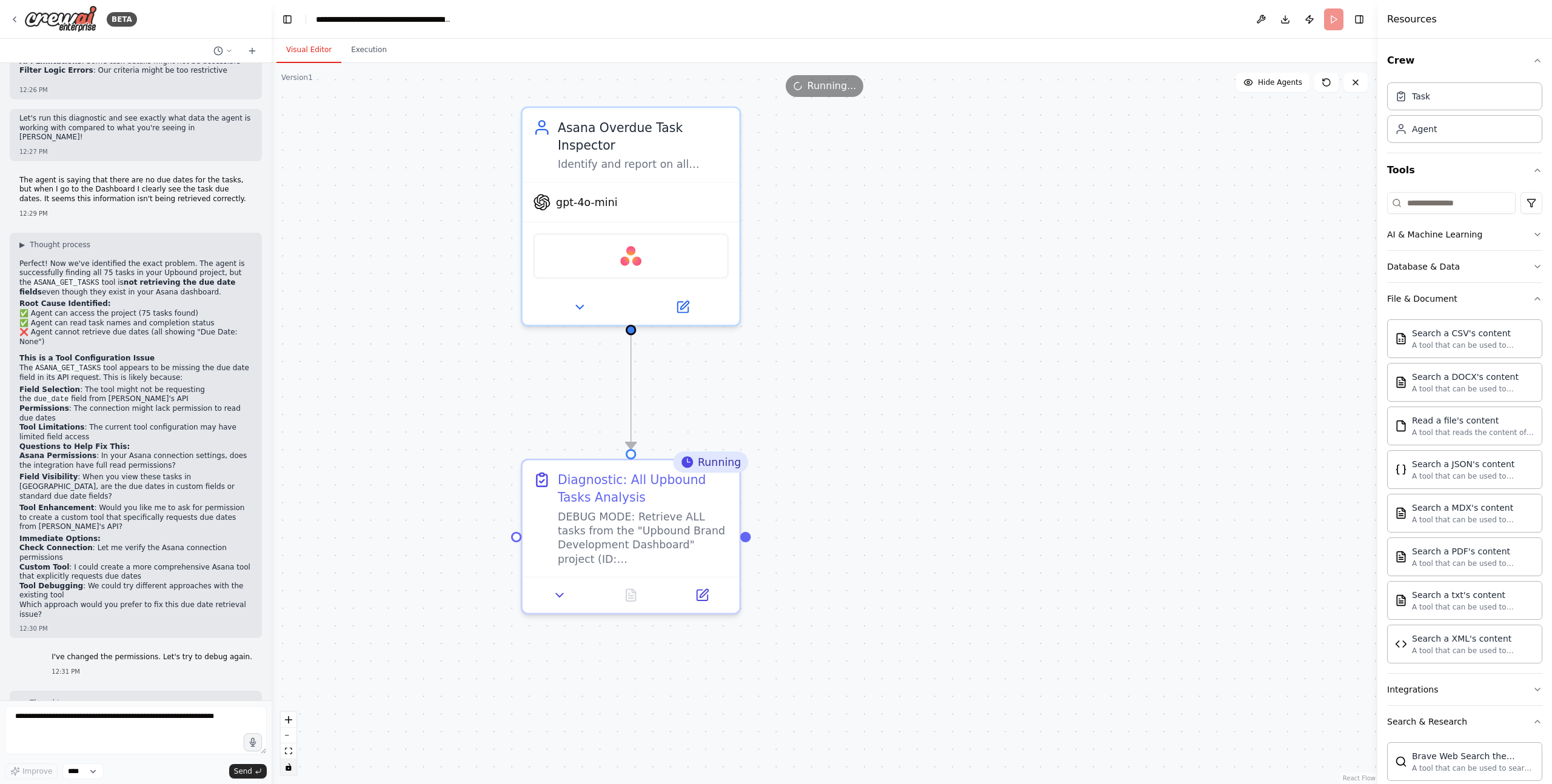
scroll to position [5793, 0]
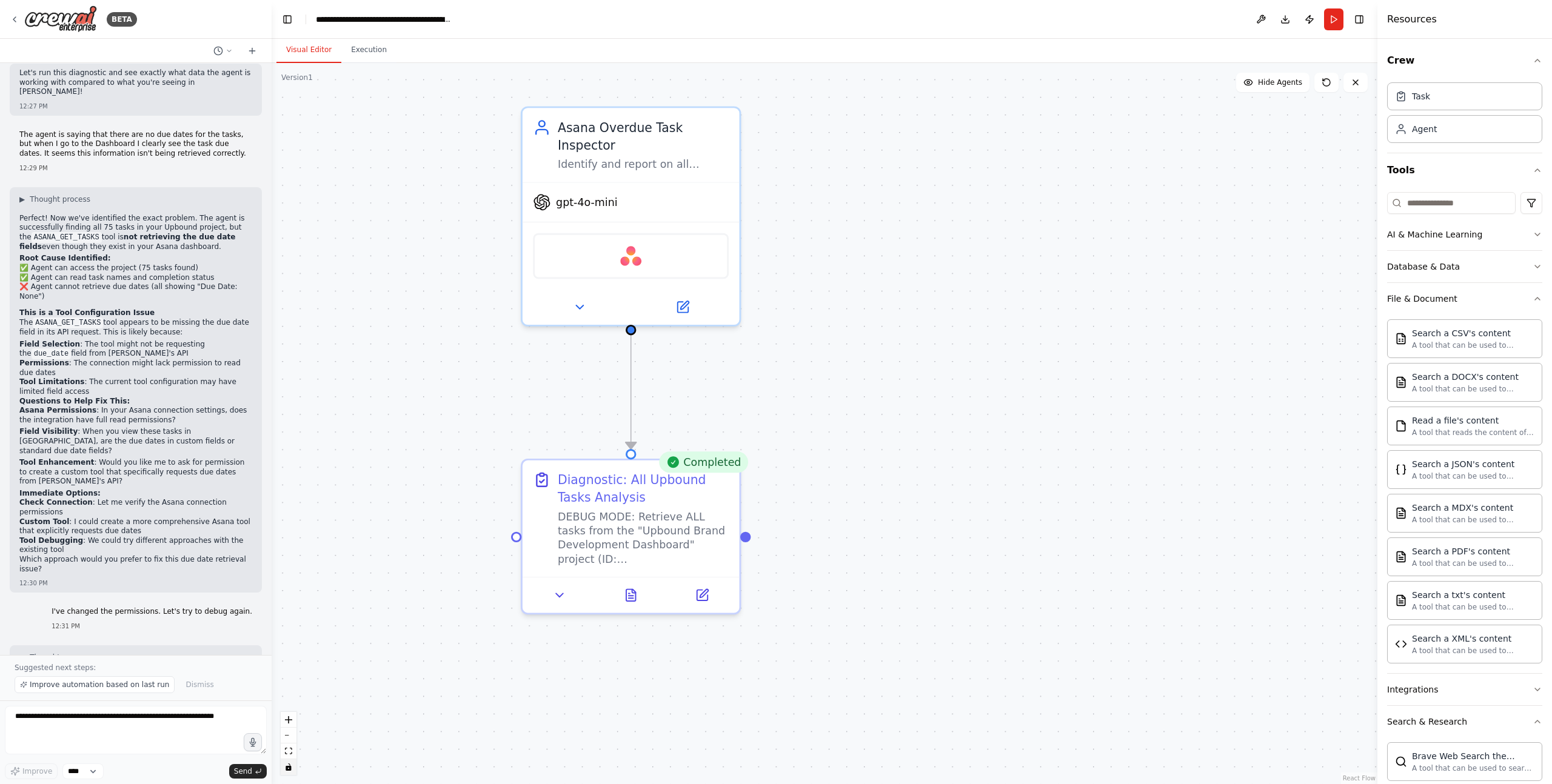
click at [450, 215] on div ".deletable-edge-delete-btn { width: 20px; height: 20px; border: 0px solid #ffff…" at bounding box center [824, 424] width 1105 height 722
click at [674, 66] on div ".deletable-edge-delete-btn { width: 20px; height: 20px; border: 0px solid #ffff…" at bounding box center [824, 424] width 1105 height 722
click at [678, 52] on div "Visual Editor Execution" at bounding box center [824, 51] width 1105 height 24
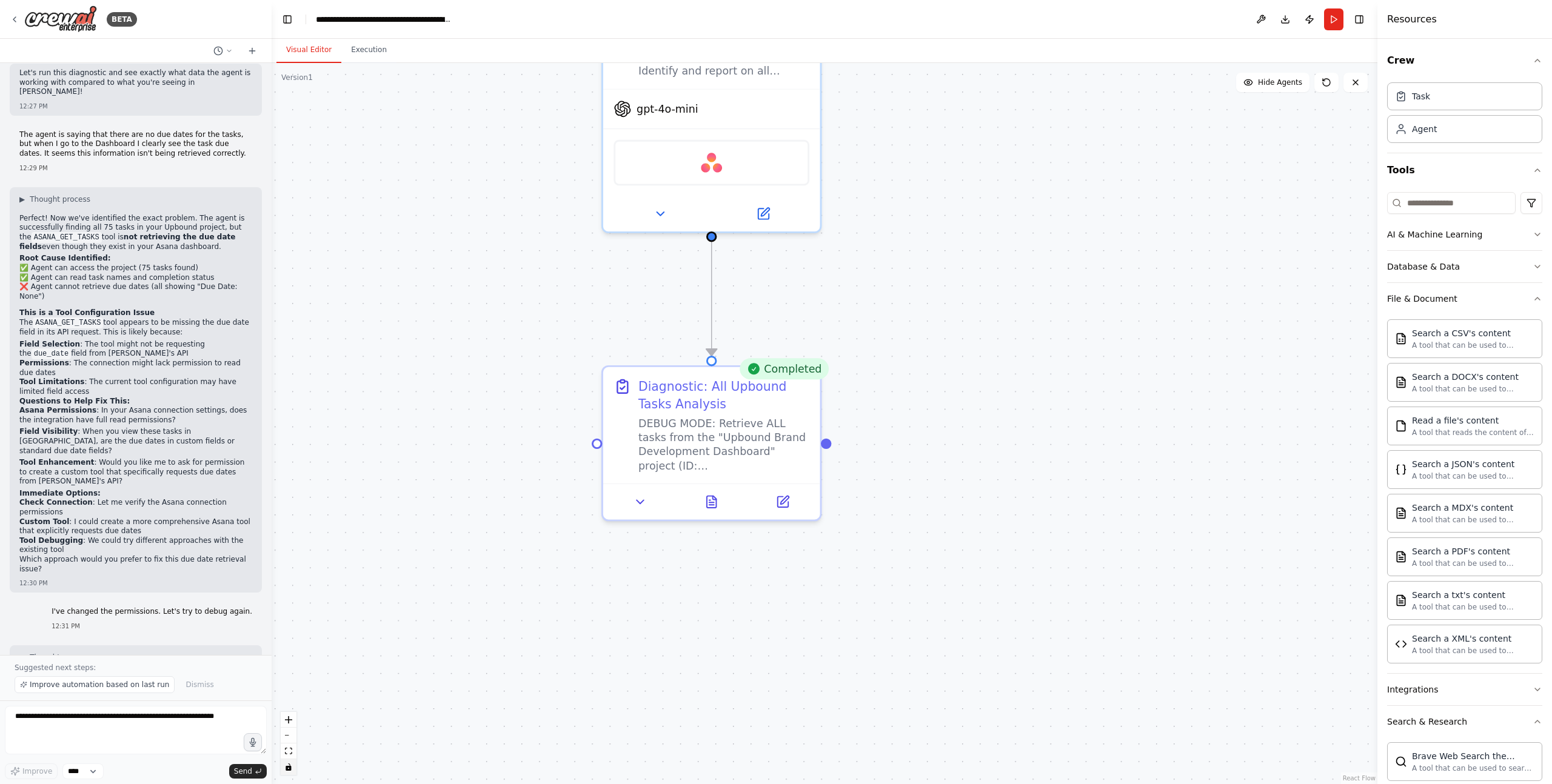
drag, startPoint x: 684, startPoint y: 411, endPoint x: 757, endPoint y: 327, distance: 111.3
click at [760, 323] on div ".deletable-edge-delete-btn { width: 20px; height: 20px; border: 0px solid #ffff…" at bounding box center [824, 424] width 1105 height 722
drag, startPoint x: 404, startPoint y: 361, endPoint x: 410, endPoint y: 360, distance: 6.1
click at [405, 360] on div ".deletable-edge-delete-btn { width: 20px; height: 20px; border: 0px solid #ffff…" at bounding box center [824, 424] width 1105 height 722
click at [711, 501] on icon at bounding box center [713, 501] width 5 height 0
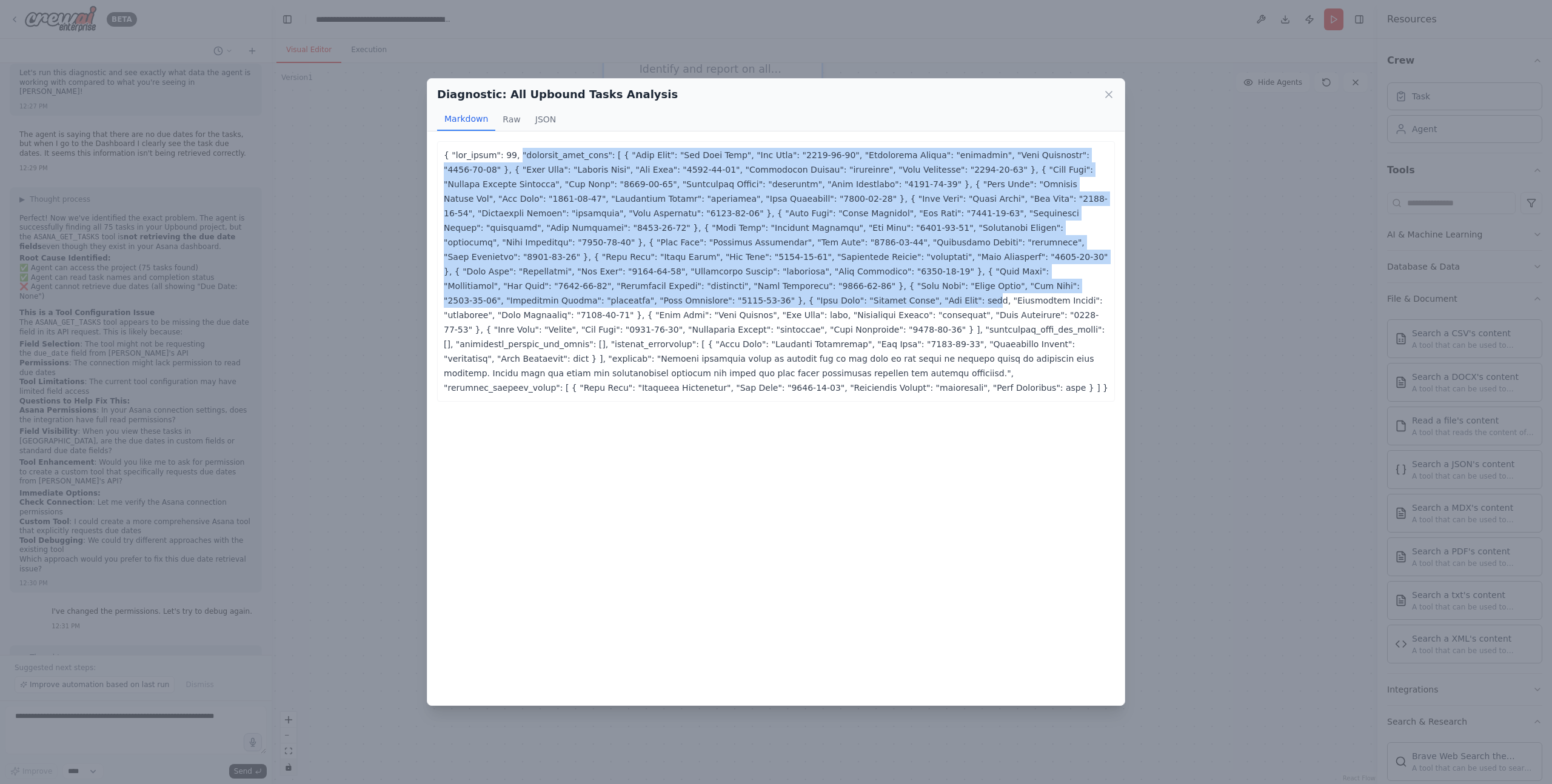
drag, startPoint x: 517, startPoint y: 157, endPoint x: 569, endPoint y: 303, distance: 155.0
click at [569, 303] on p at bounding box center [776, 271] width 664 height 247
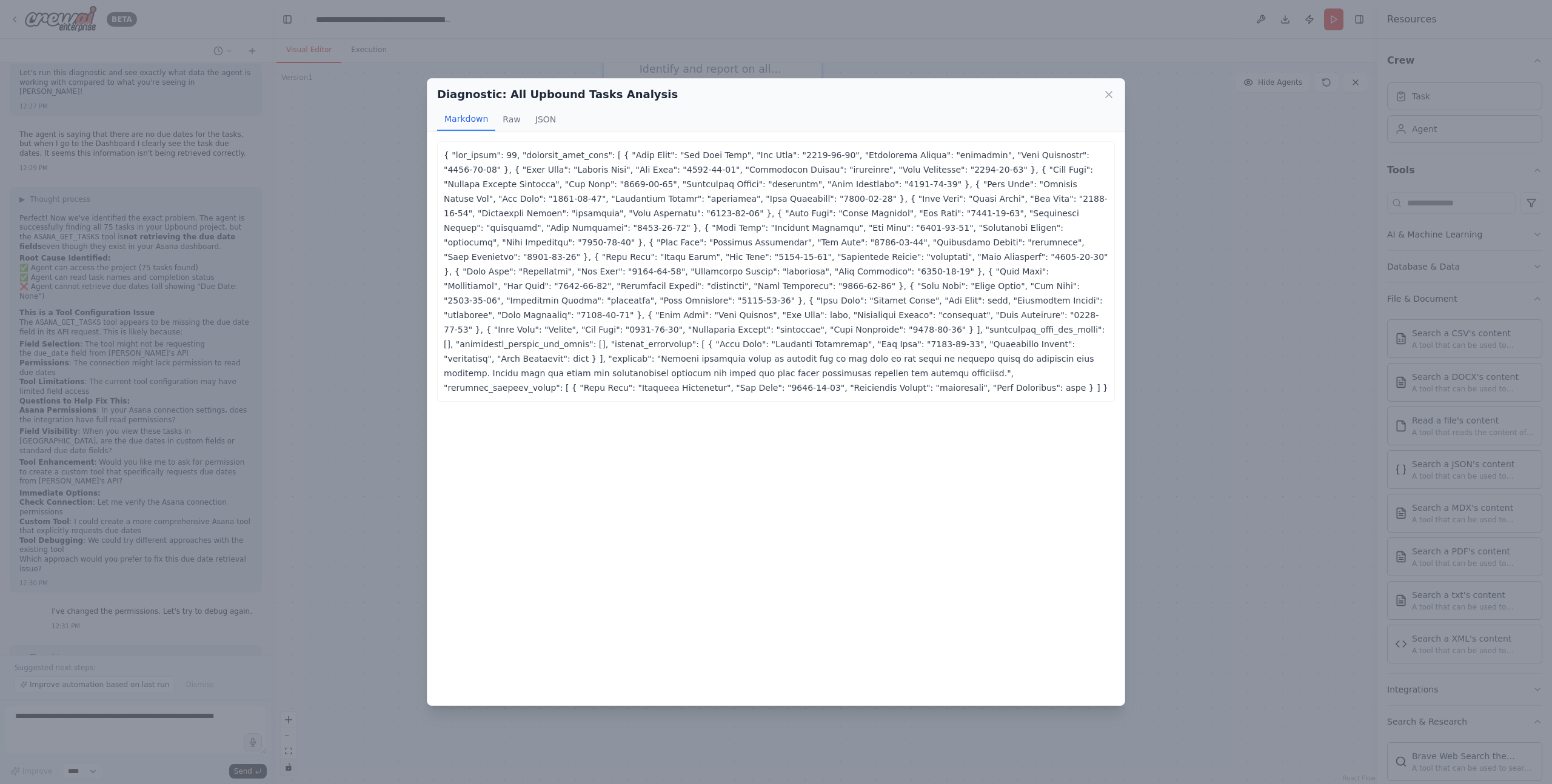
click at [569, 303] on p at bounding box center [776, 271] width 664 height 247
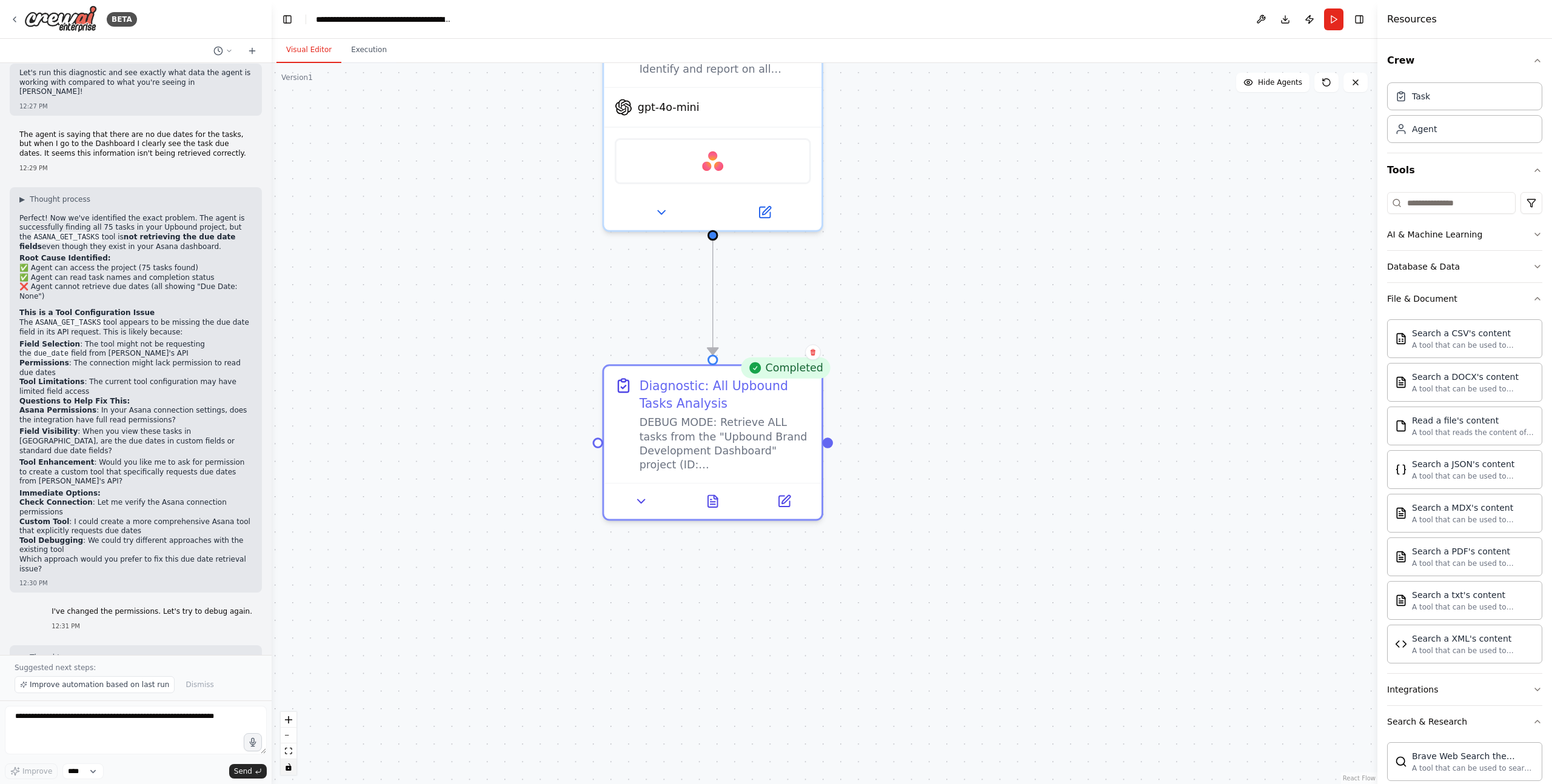
click at [489, 287] on div ".deletable-edge-delete-btn { width: 20px; height: 20px; border: 0px solid #ffff…" at bounding box center [824, 424] width 1105 height 722
click at [127, 653] on textarea at bounding box center [136, 731] width 262 height 49
click at [119, 653] on textarea at bounding box center [136, 731] width 262 height 49
type textarea "**********"
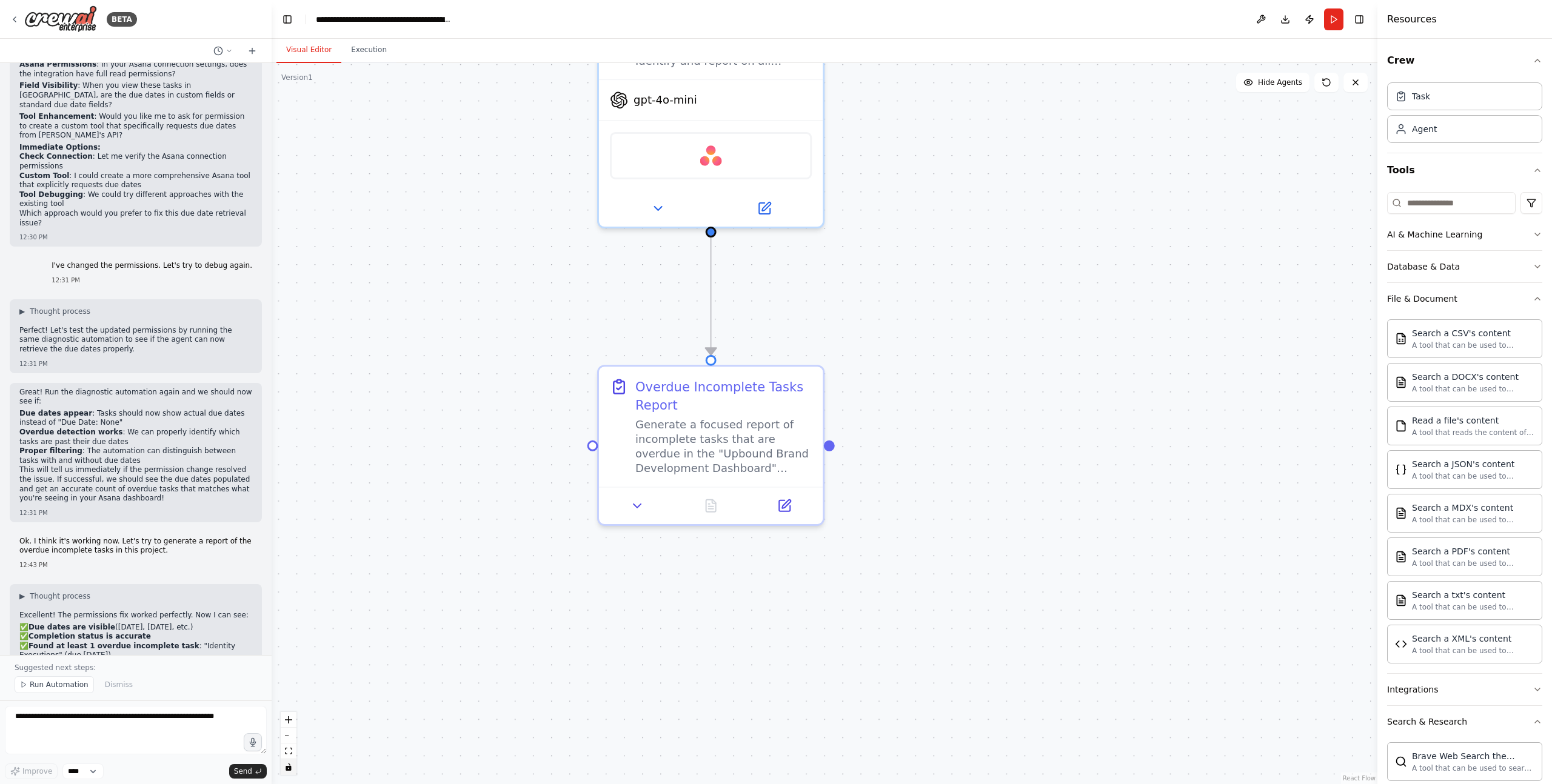
scroll to position [6149, 0]
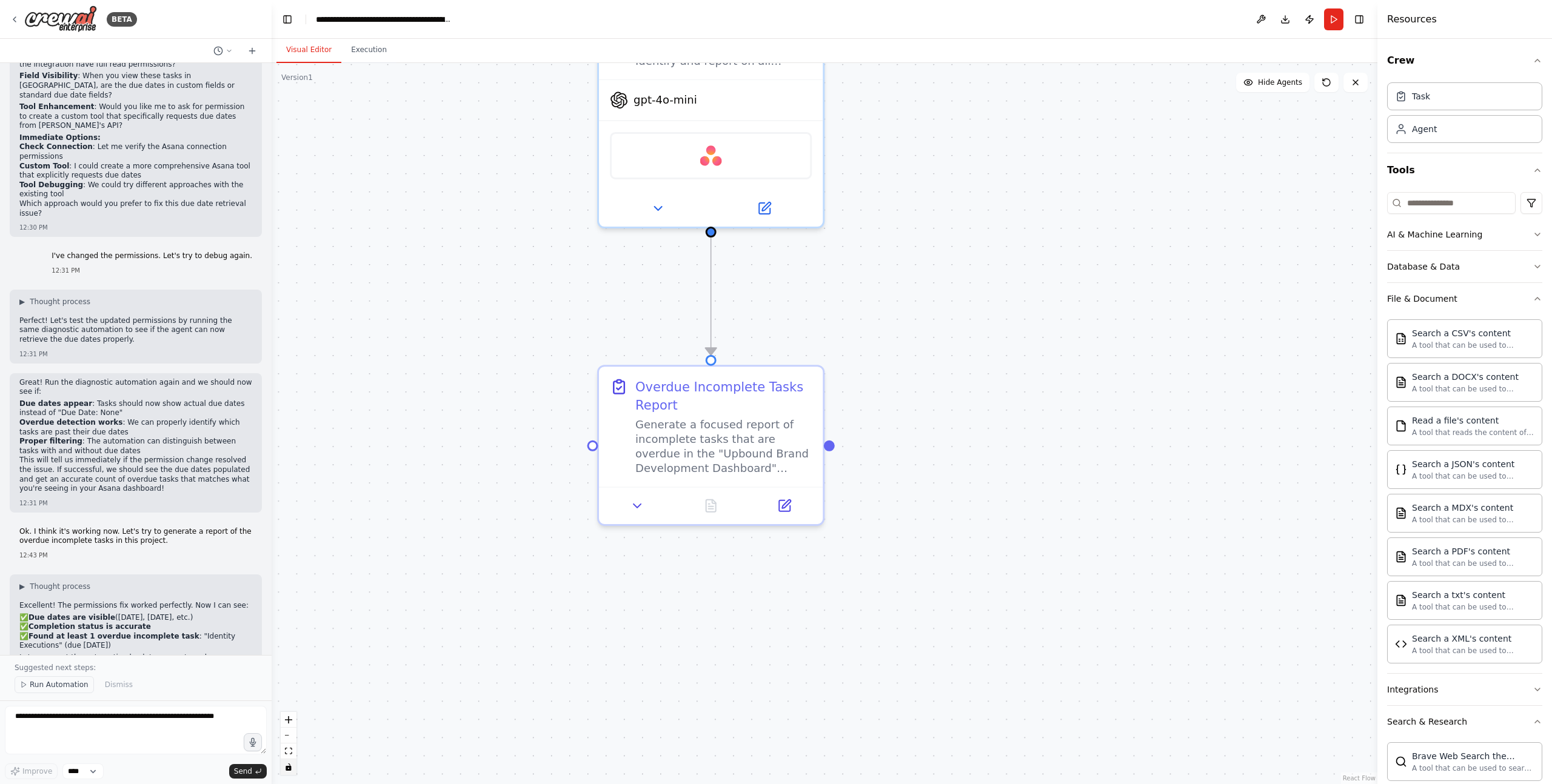
click at [44, 653] on span "Run Automation" at bounding box center [59, 685] width 59 height 10
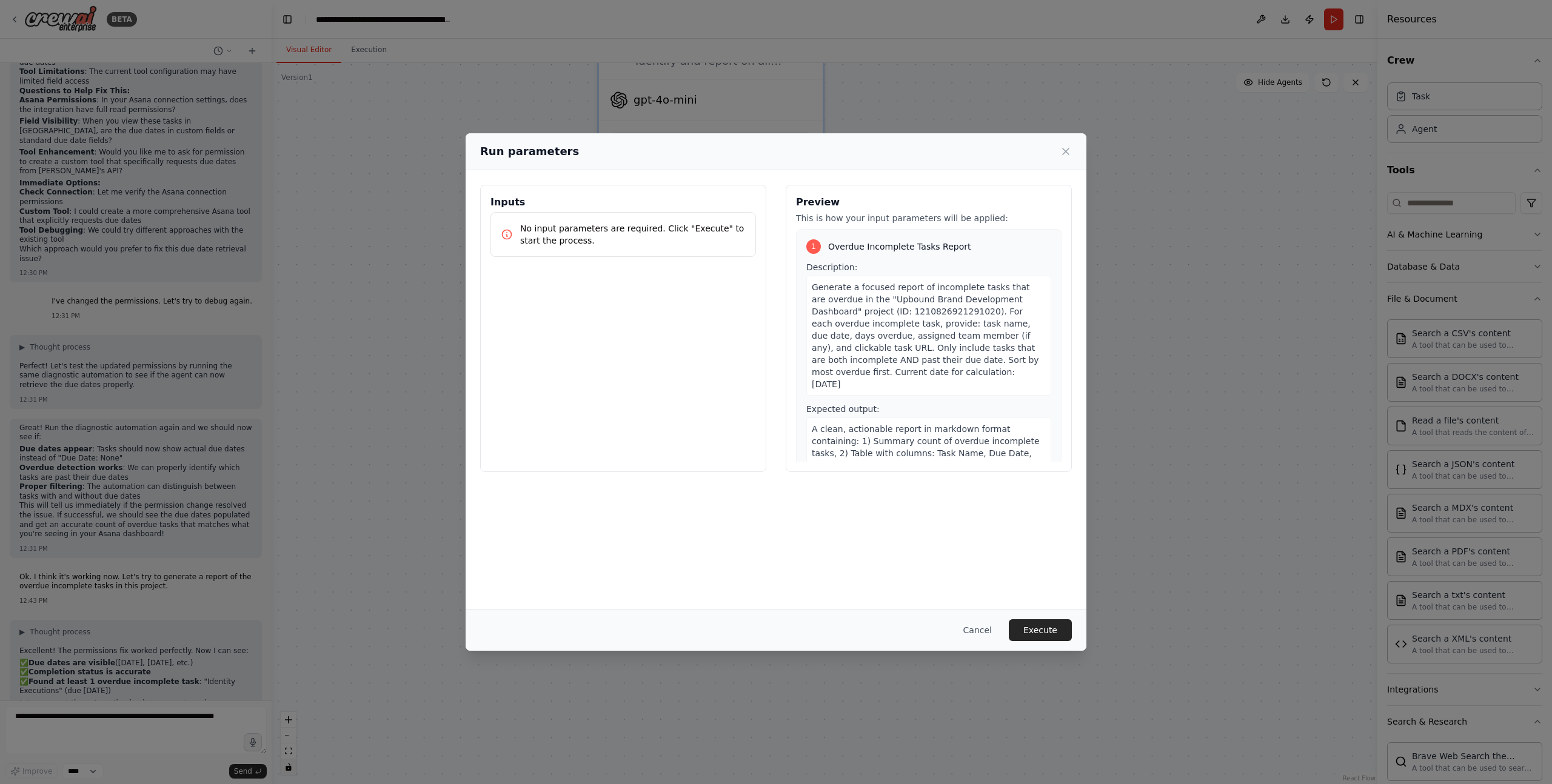
click at [1028, 624] on button "Execute" at bounding box center [1039, 631] width 63 height 22
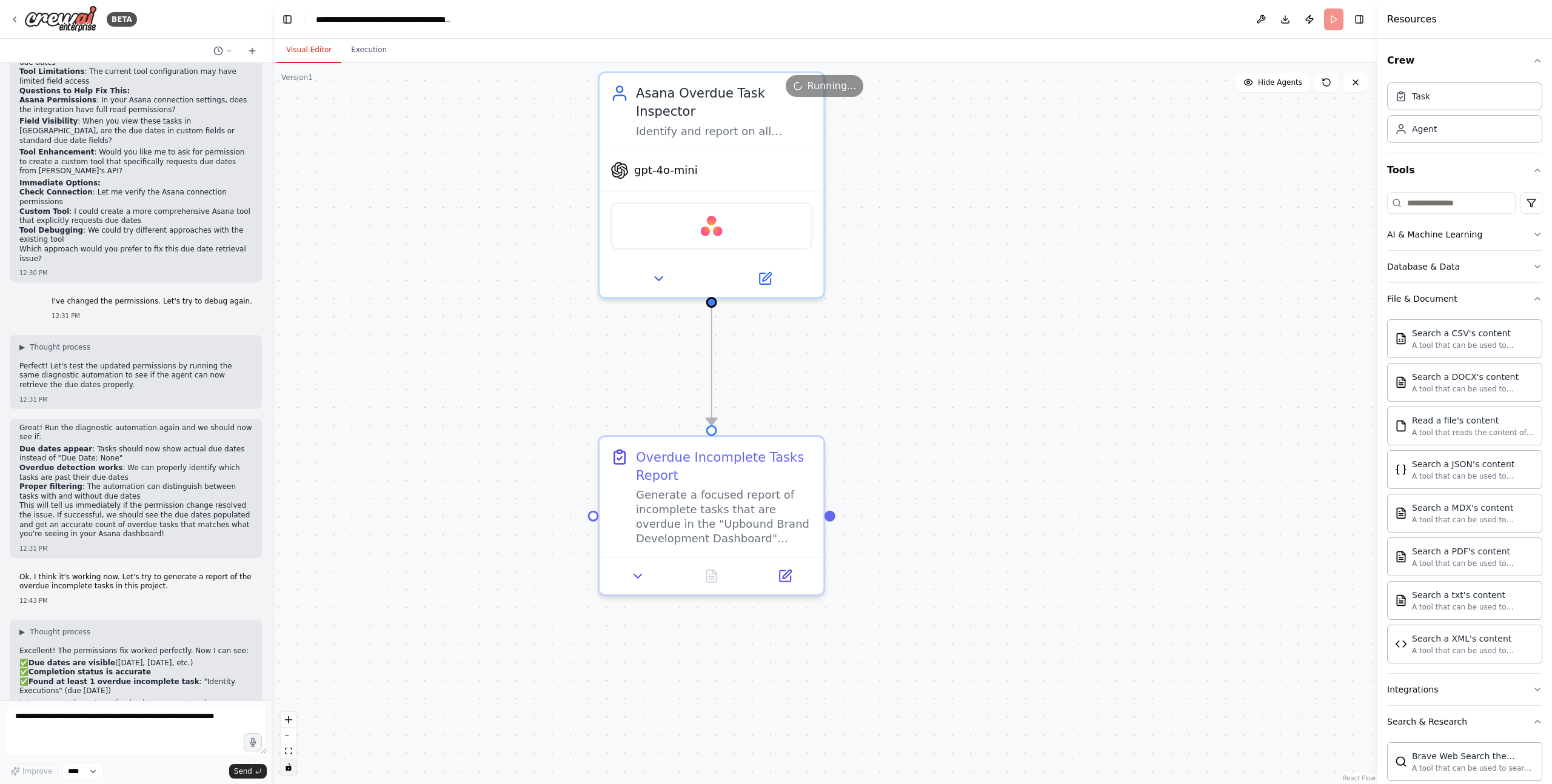
drag, startPoint x: 424, startPoint y: 512, endPoint x: 425, endPoint y: 582, distance: 70.0
click at [425, 582] on div ".deletable-edge-delete-btn { width: 20px; height: 20px; border: 0px solid #ffff…" at bounding box center [824, 424] width 1105 height 722
click at [363, 44] on button "Execution" at bounding box center [368, 51] width 55 height 25
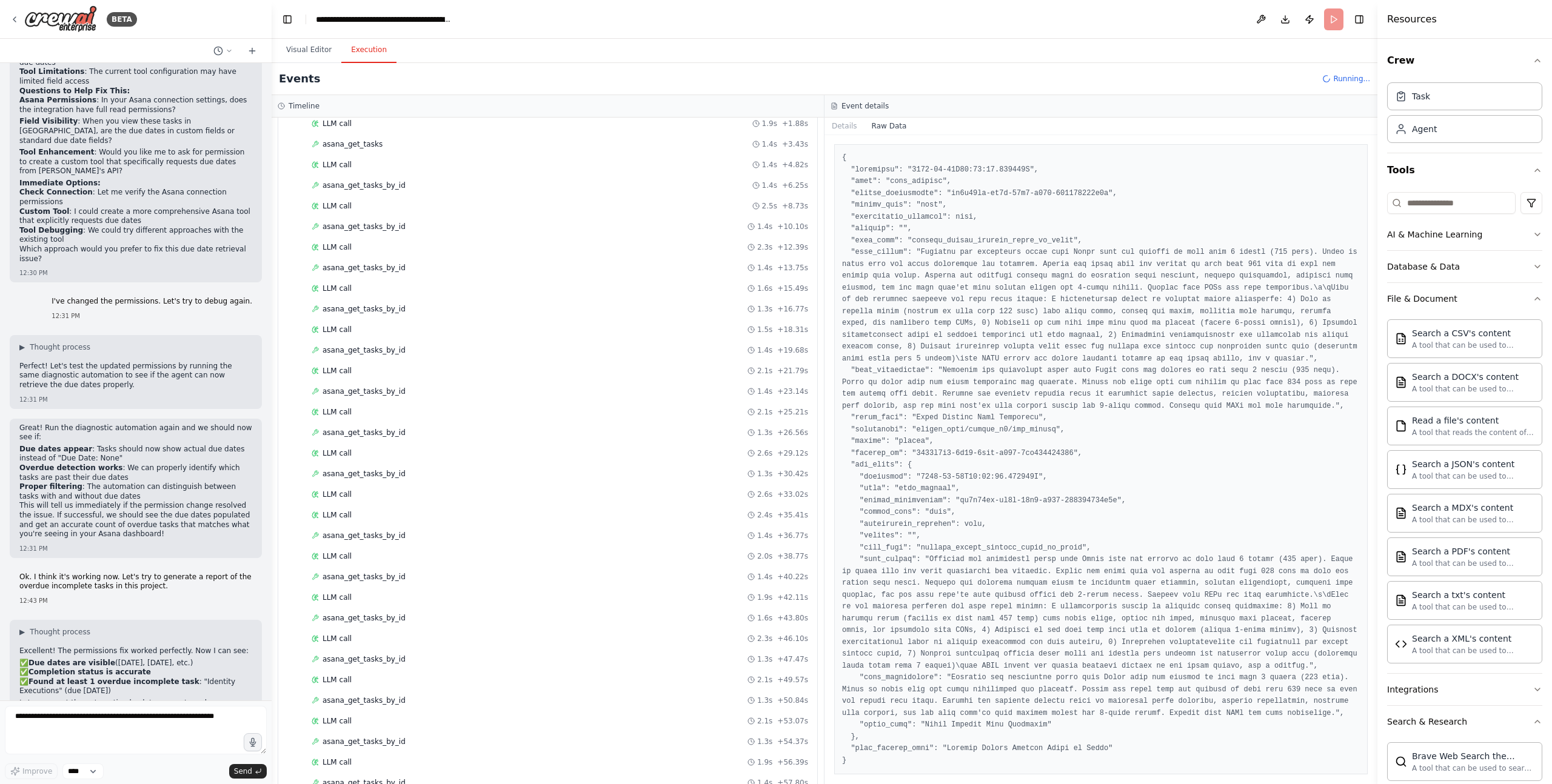
scroll to position [0, 0]
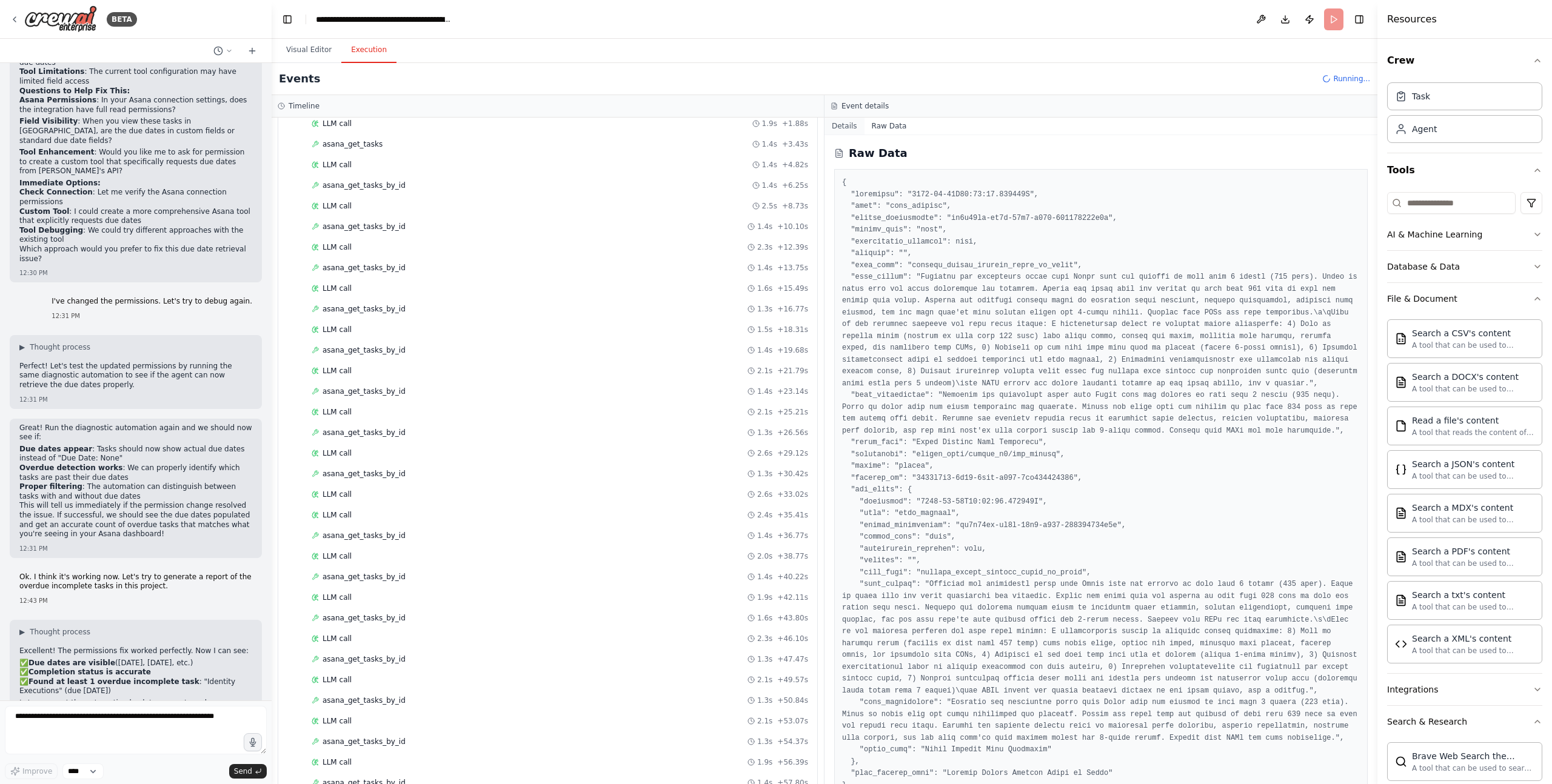
click at [846, 120] on button "Details" at bounding box center [844, 126] width 40 height 17
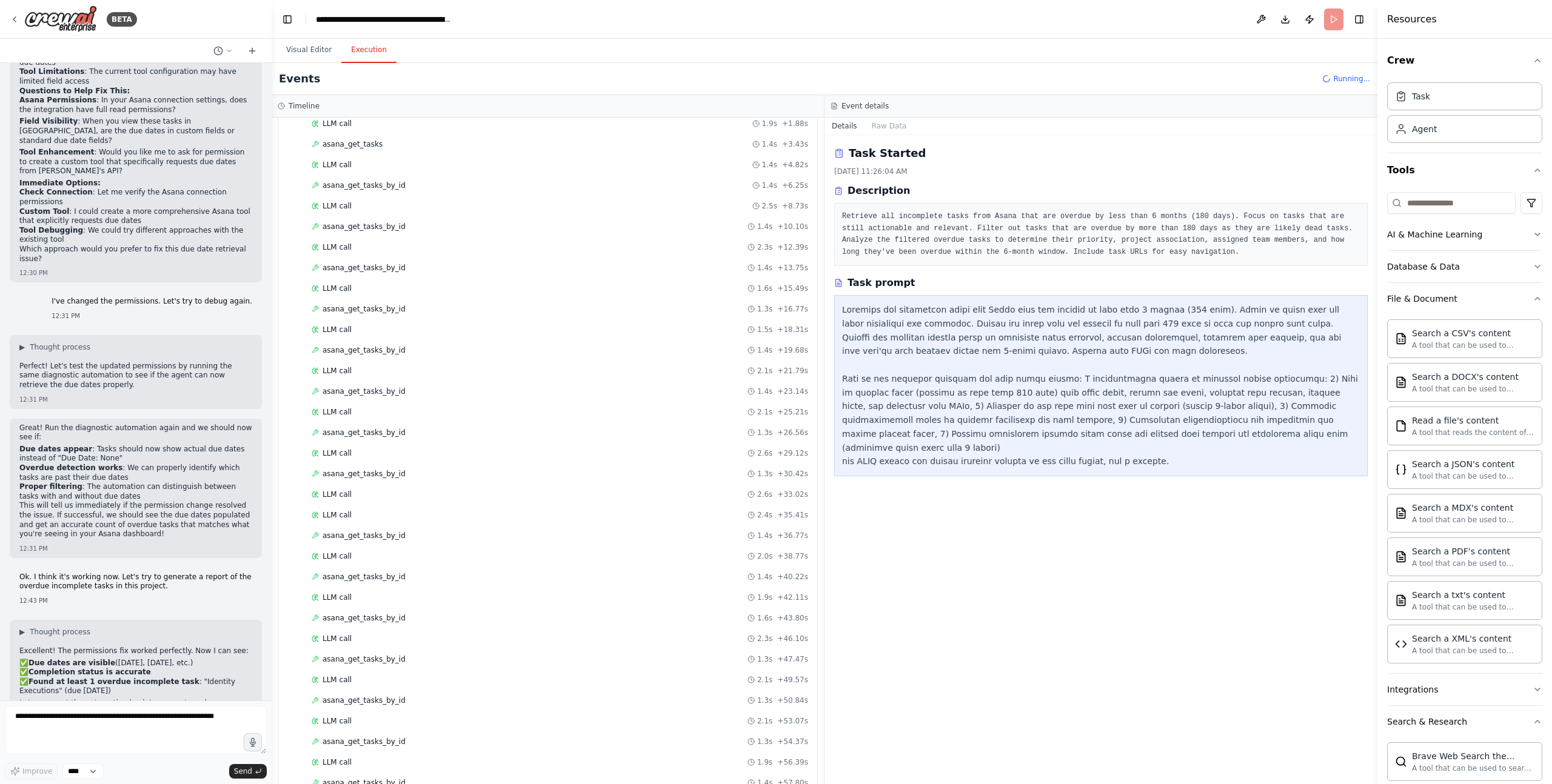
click at [688, 59] on div "Visual Editor Execution" at bounding box center [824, 51] width 1105 height 24
click at [1163, 20] on header "**********" at bounding box center [824, 19] width 1105 height 39
click at [1163, 81] on span "Running..." at bounding box center [1351, 79] width 37 height 10
click at [632, 24] on header "**********" at bounding box center [824, 19] width 1105 height 39
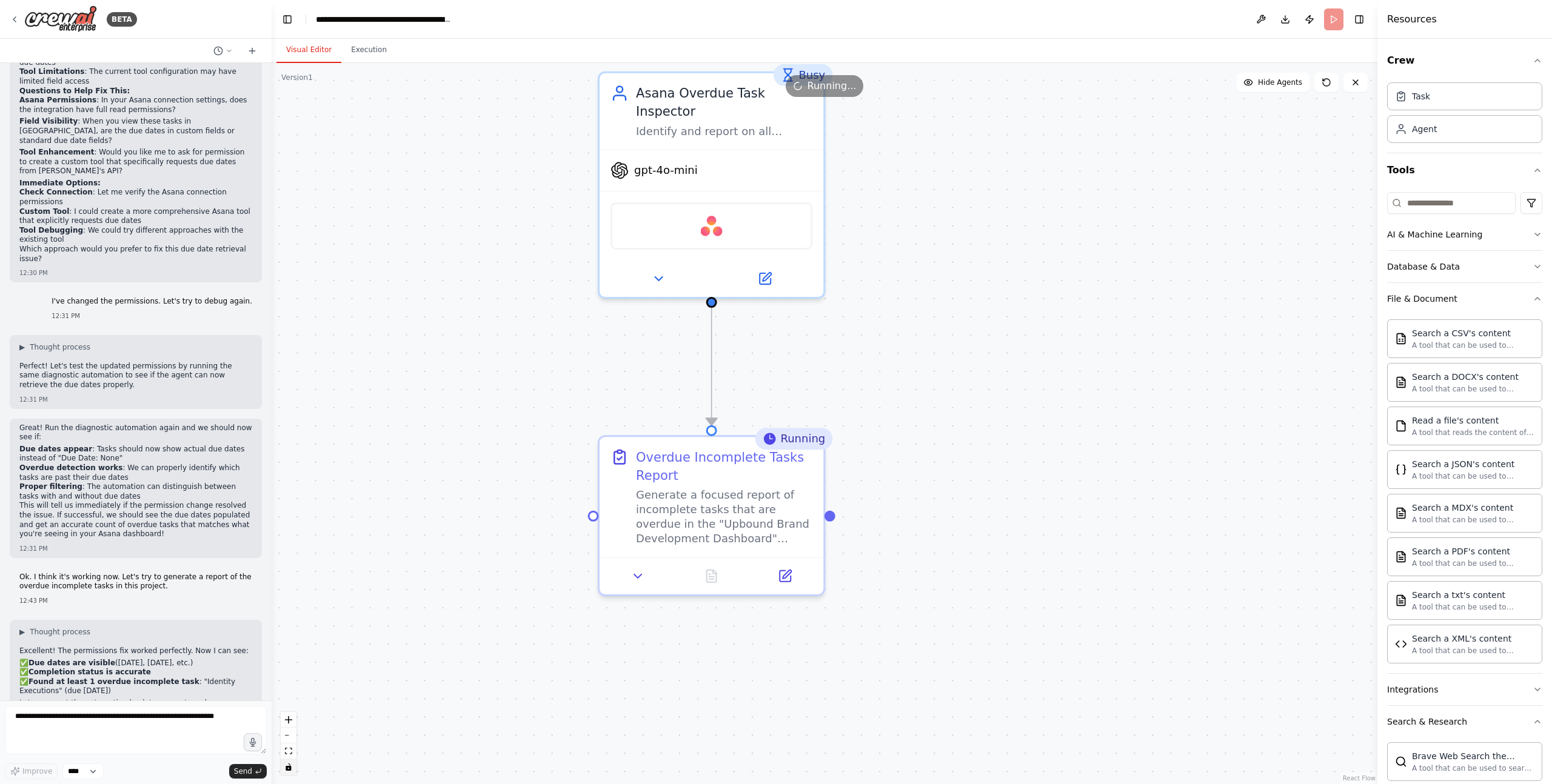
click at [320, 46] on button "Visual Editor" at bounding box center [309, 51] width 65 height 25
click at [458, 434] on div ".deletable-edge-delete-btn { width: 20px; height: 20px; border: 0px solid #ffff…" at bounding box center [824, 424] width 1105 height 722
click at [1004, 540] on div ".deletable-edge-delete-btn { width: 20px; height: 20px; border: 0px solid #ffff…" at bounding box center [824, 424] width 1105 height 722
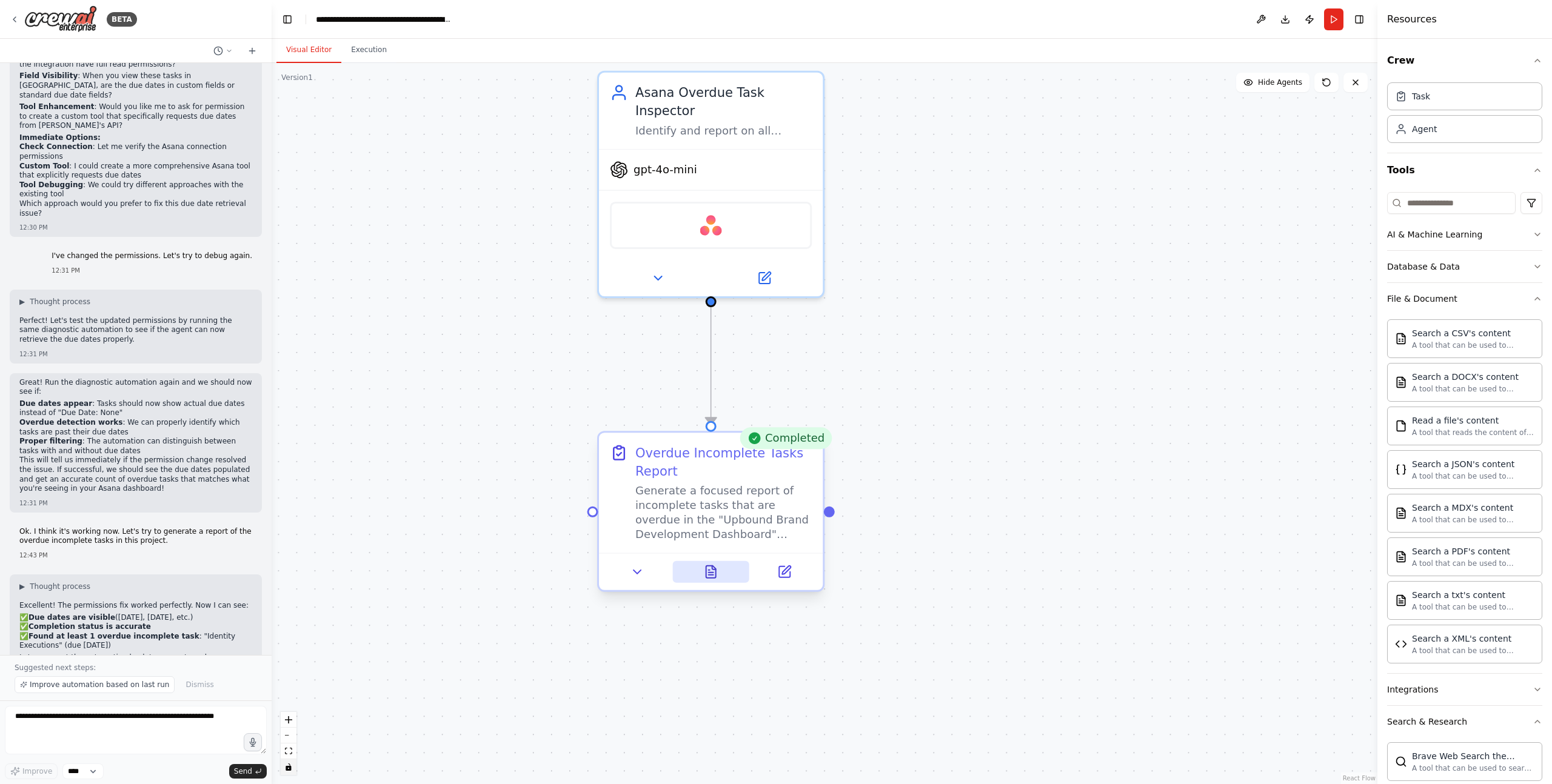
click at [713, 579] on button at bounding box center [710, 572] width 77 height 22
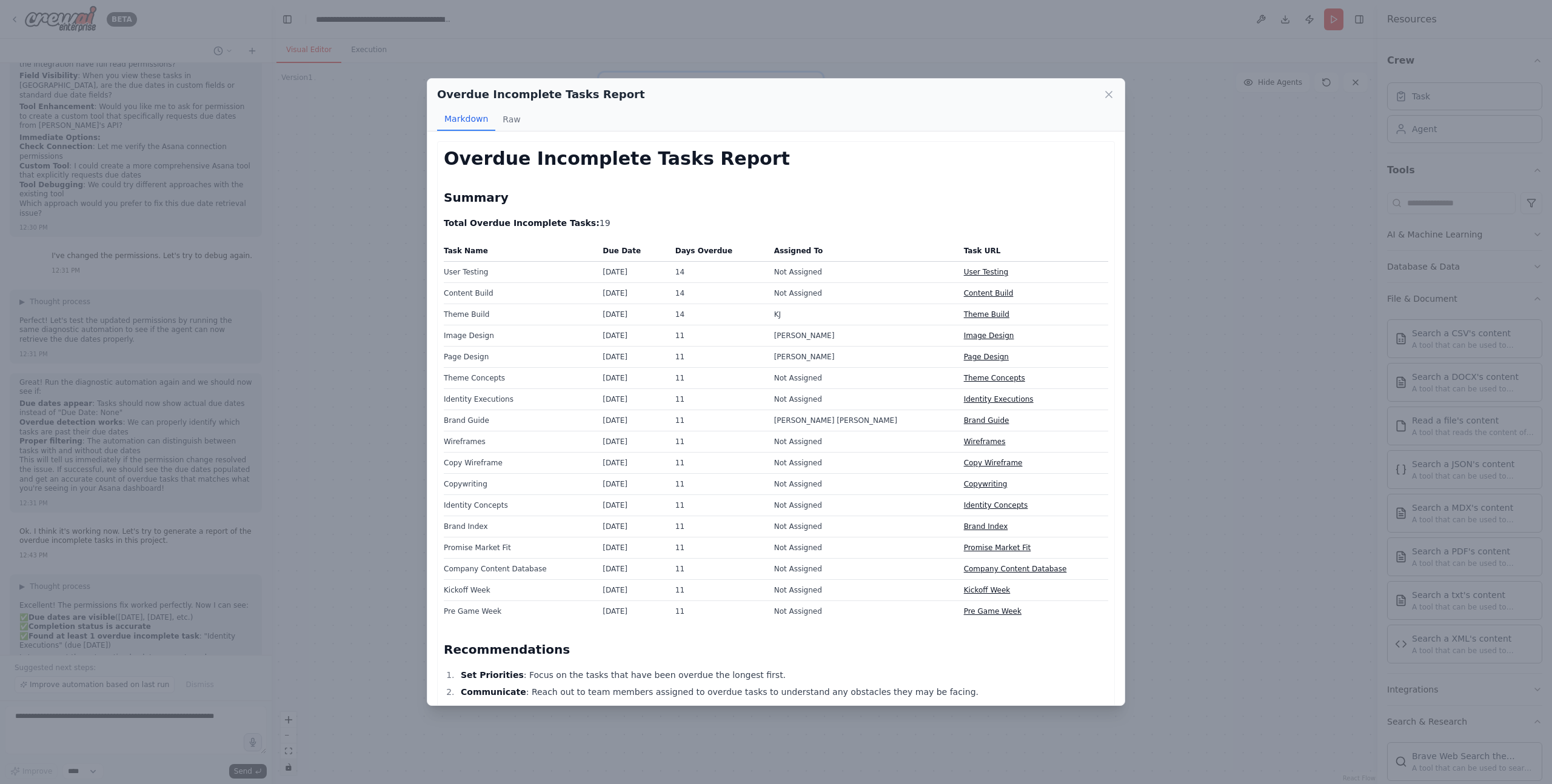
scroll to position [46, 0]
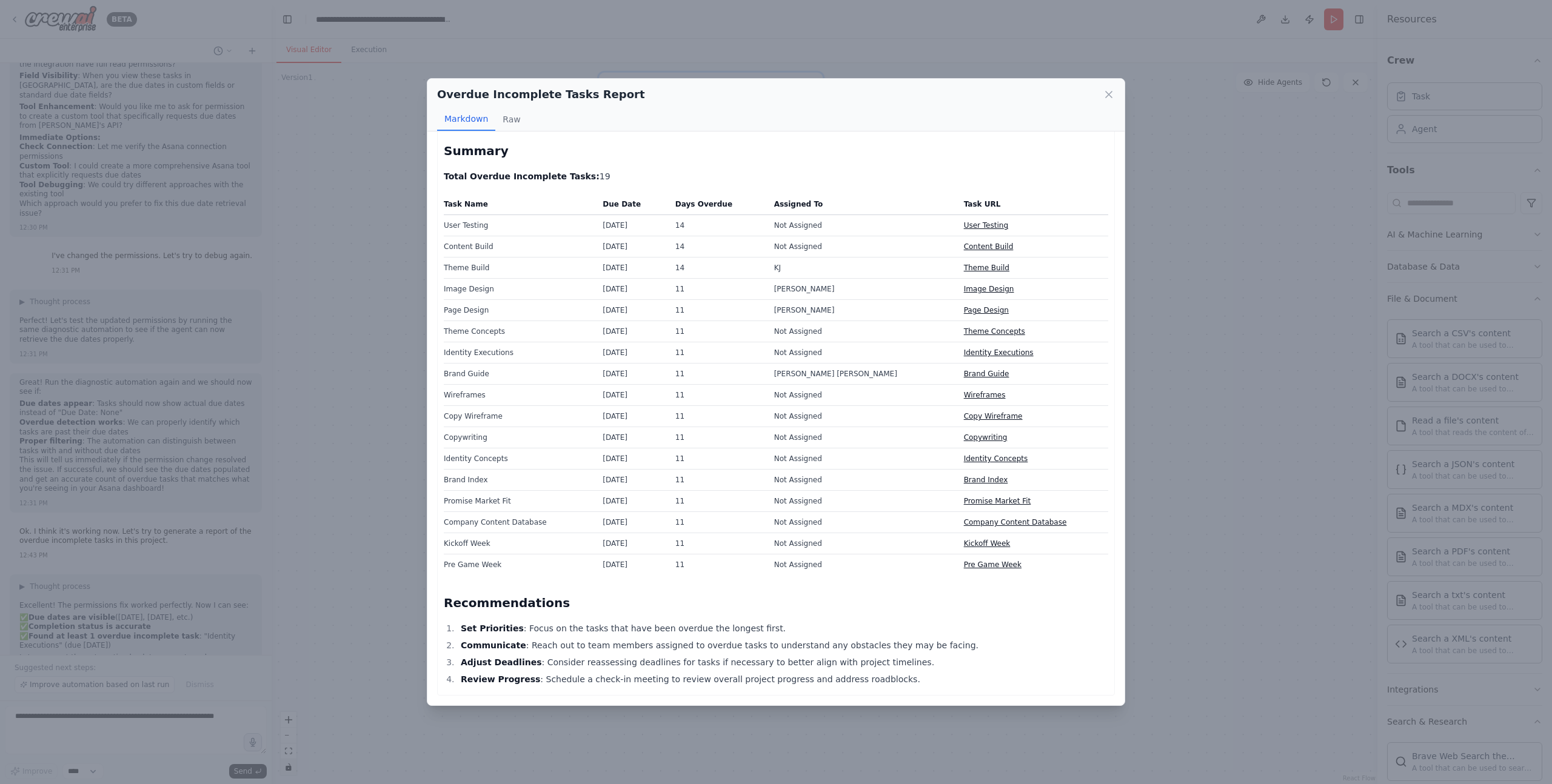
click at [472, 475] on td "Brand Index" at bounding box center [519, 480] width 152 height 21
click at [571, 438] on td "Copywriting" at bounding box center [519, 438] width 152 height 21
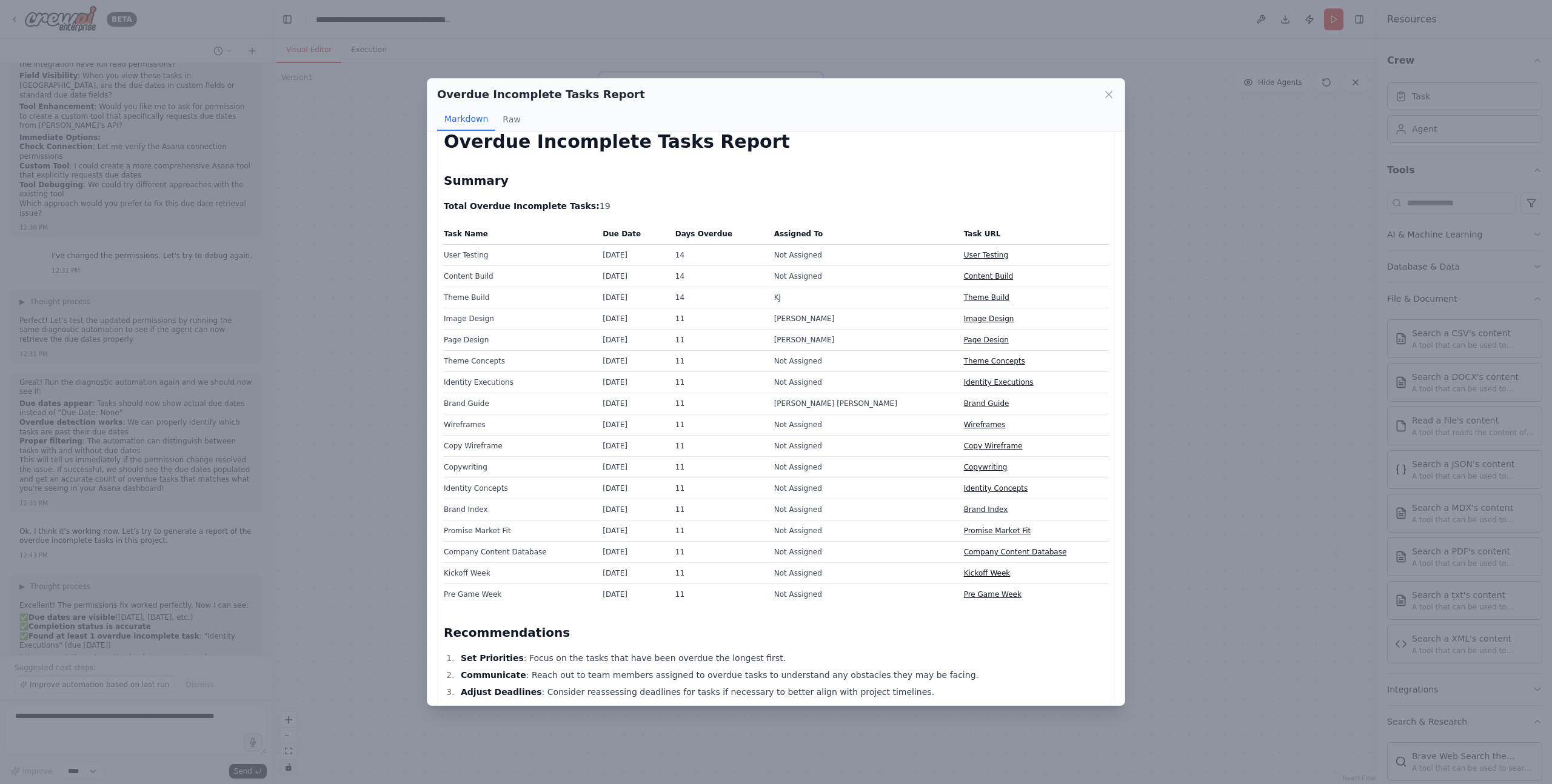
scroll to position [0, 0]
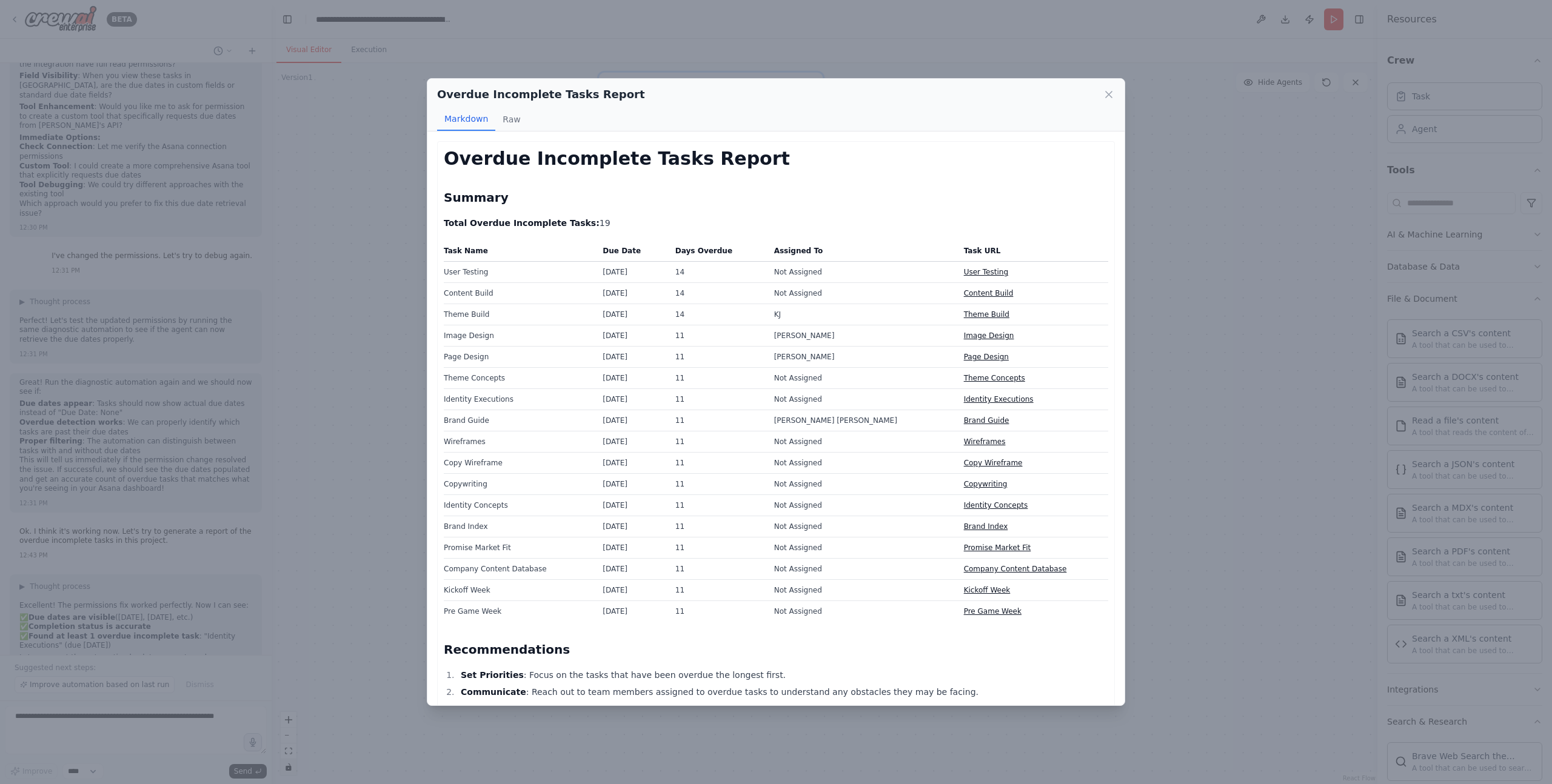
click at [489, 505] on td "Identity Concepts" at bounding box center [519, 505] width 152 height 21
drag, startPoint x: 489, startPoint y: 505, endPoint x: 439, endPoint y: 502, distance: 50.1
click at [439, 502] on div "Overdue Incomplete Tasks Report Summary Total Overdue Incomplete Tasks: 19 Task…" at bounding box center [776, 442] width 678 height 601
click at [452, 507] on td "Identity Concepts" at bounding box center [519, 505] width 152 height 21
drag, startPoint x: 452, startPoint y: 507, endPoint x: 482, endPoint y: 508, distance: 30.0
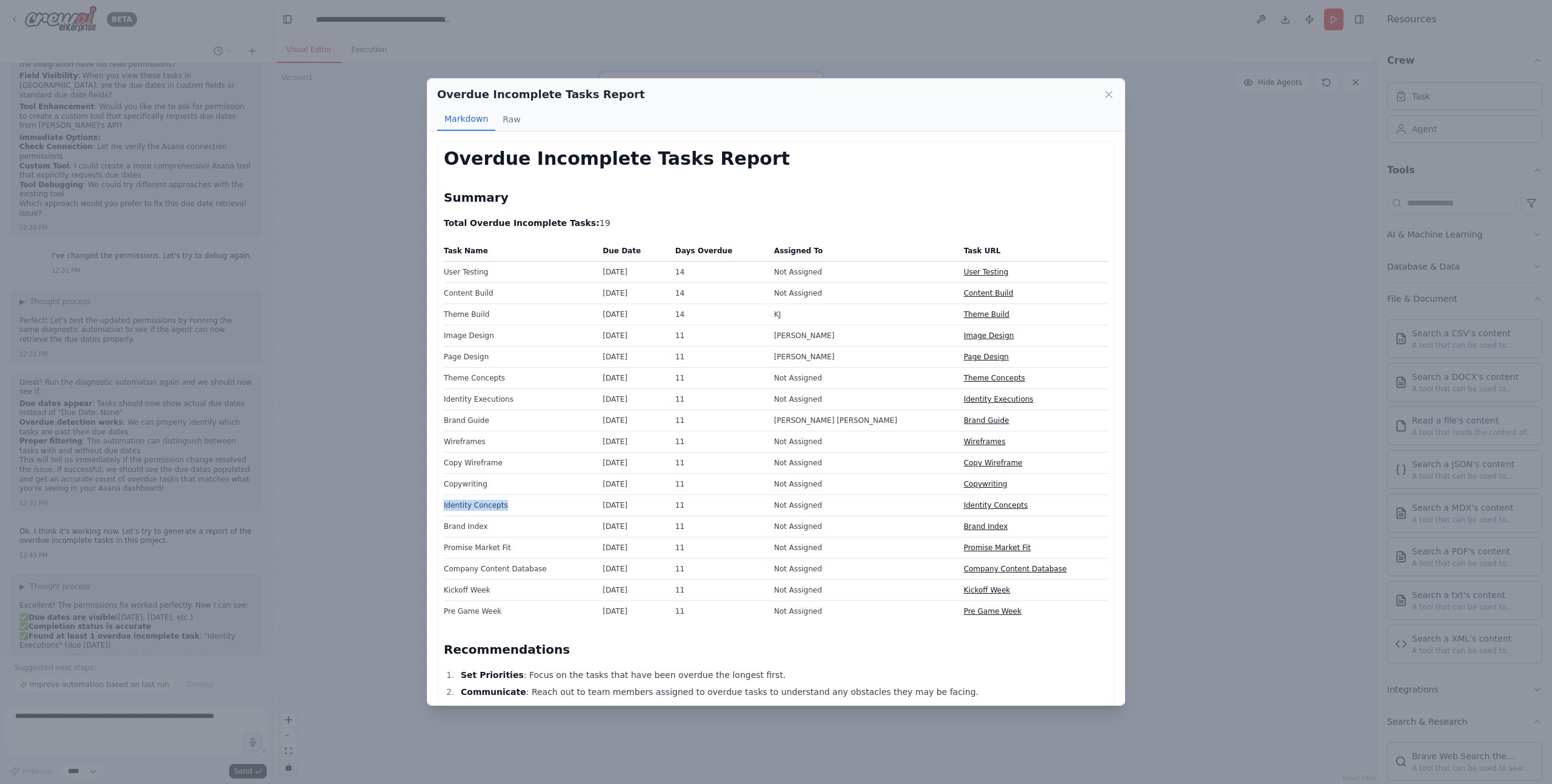
click at [482, 508] on td "Identity Concepts" at bounding box center [519, 505] width 152 height 21
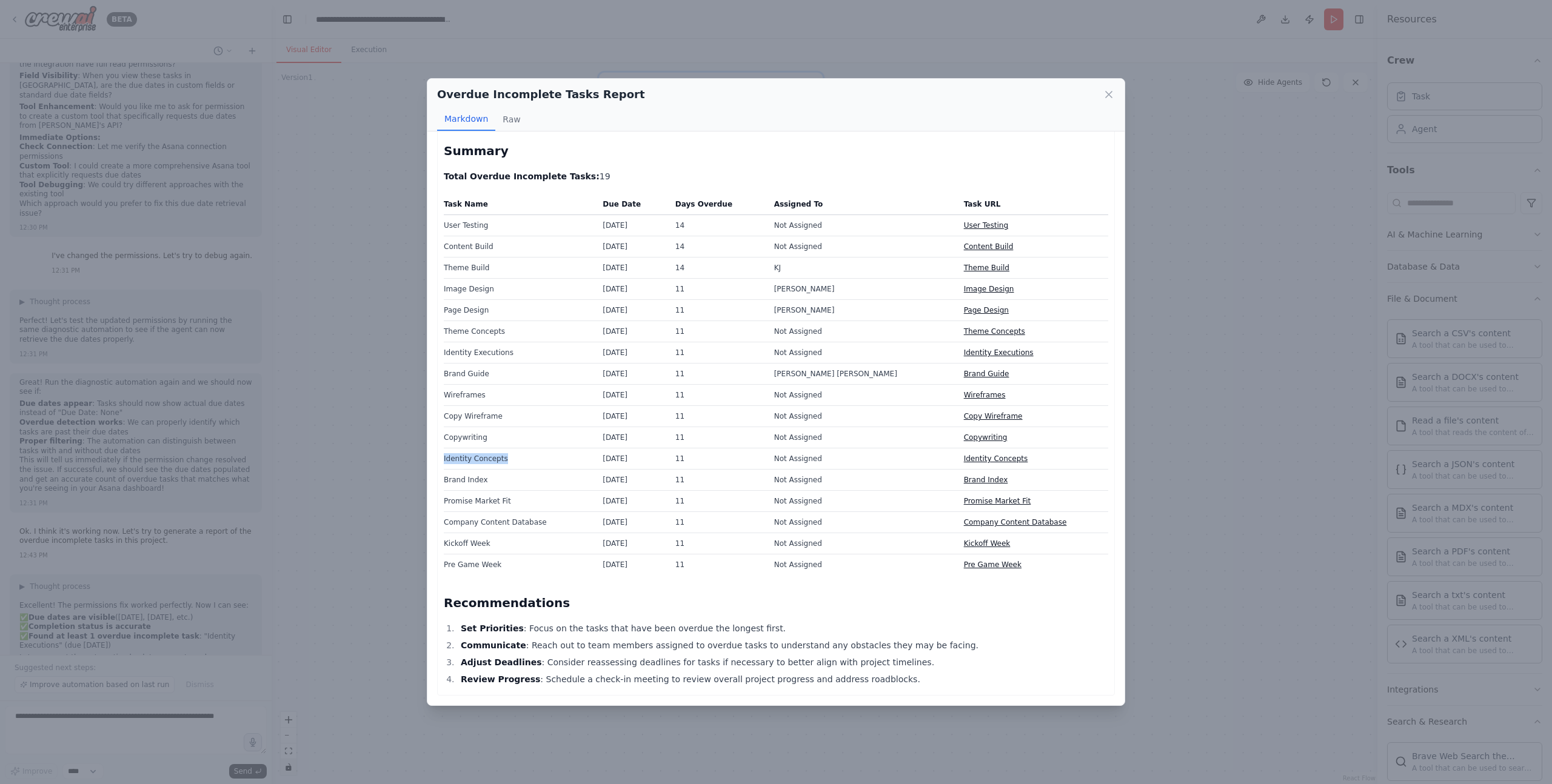
click at [974, 459] on link "Identity Concepts" at bounding box center [996, 459] width 64 height 8
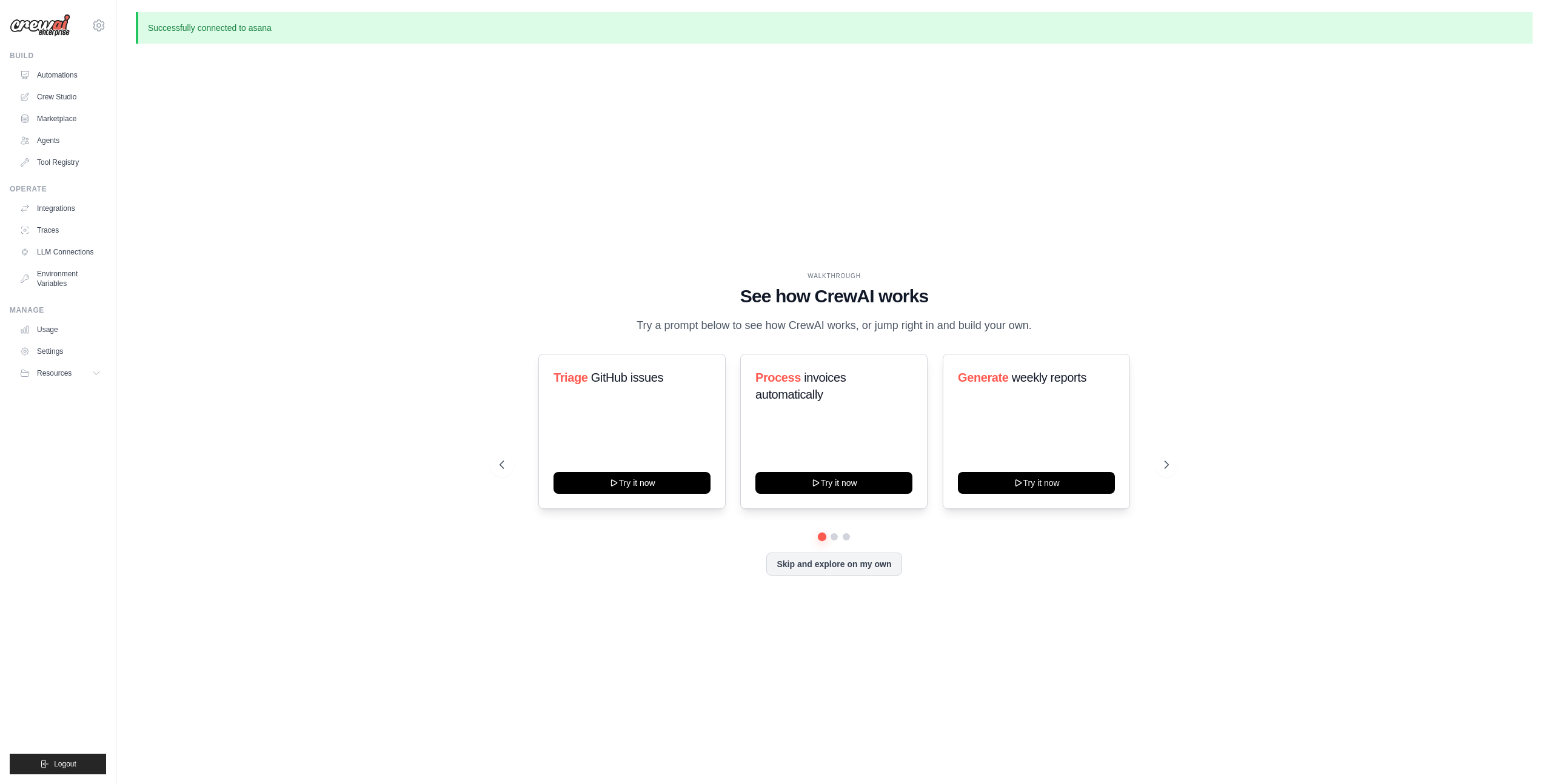
click at [331, 362] on div "WALKTHROUGH See how CrewAI works Try a prompt below to see how CrewAI works, or…" at bounding box center [834, 433] width 1397 height 760
drag, startPoint x: 280, startPoint y: 275, endPoint x: 237, endPoint y: 171, distance: 112.5
click at [282, 245] on div "WALKTHROUGH See how CrewAI works Try a prompt below to see how CrewAI works, or…" at bounding box center [834, 433] width 1397 height 760
click at [56, 67] on link "Automations" at bounding box center [62, 75] width 92 height 19
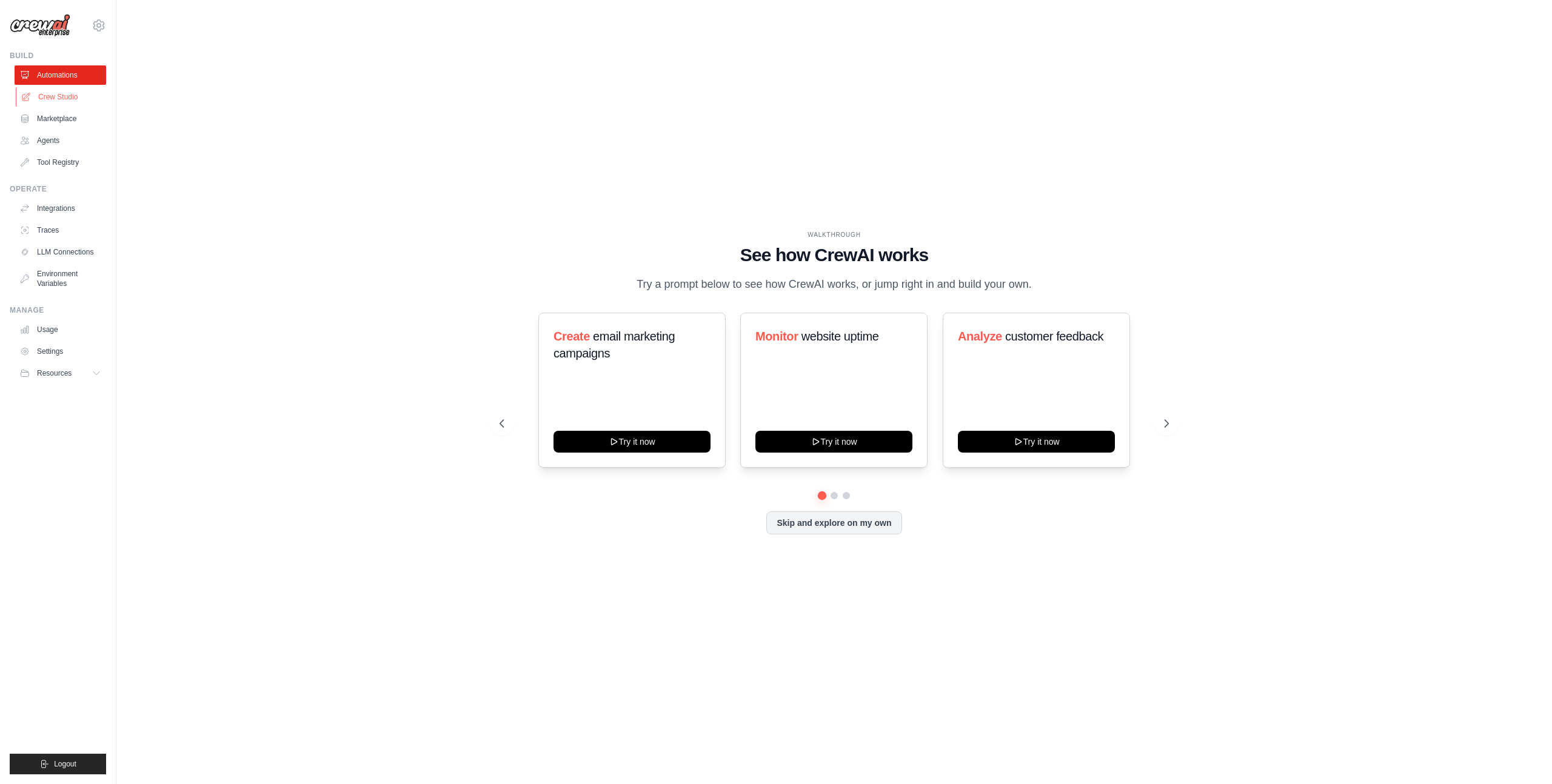
click at [51, 96] on link "Crew Studio" at bounding box center [62, 97] width 92 height 19
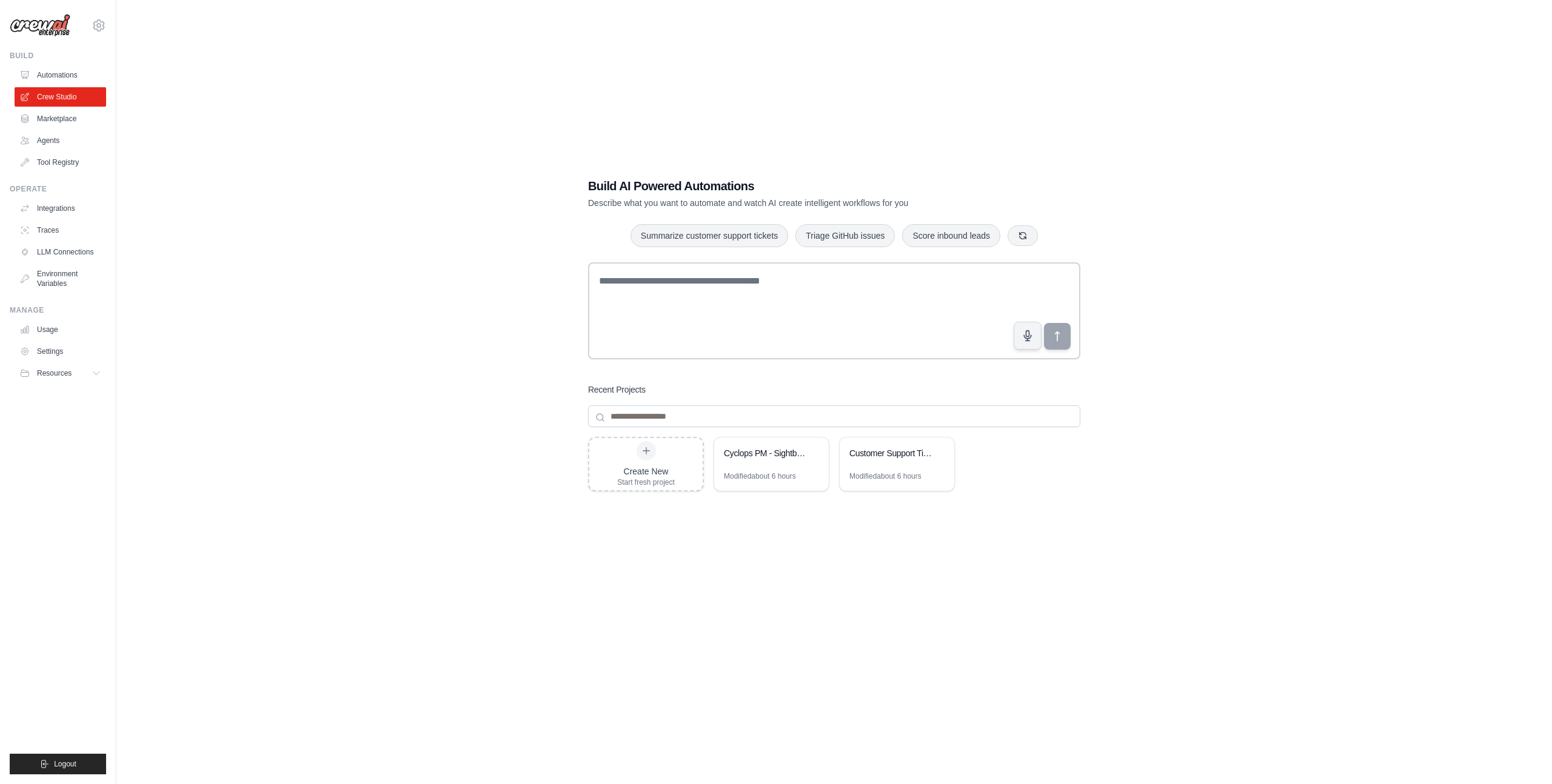
drag, startPoint x: 228, startPoint y: 180, endPoint x: 223, endPoint y: 185, distance: 7.1
click at [228, 180] on div "Build AI Powered Automations Describe what you want to automate and watch AI cr…" at bounding box center [834, 404] width 1397 height 784
click at [273, 215] on div "Build AI Powered Automations Describe what you want to automate and watch AI cr…" at bounding box center [834, 404] width 1397 height 784
drag, startPoint x: 270, startPoint y: 215, endPoint x: 266, endPoint y: 210, distance: 6.4
click at [270, 215] on div "Build AI Powered Automations Describe what you want to automate and watch AI cr…" at bounding box center [834, 404] width 1397 height 784
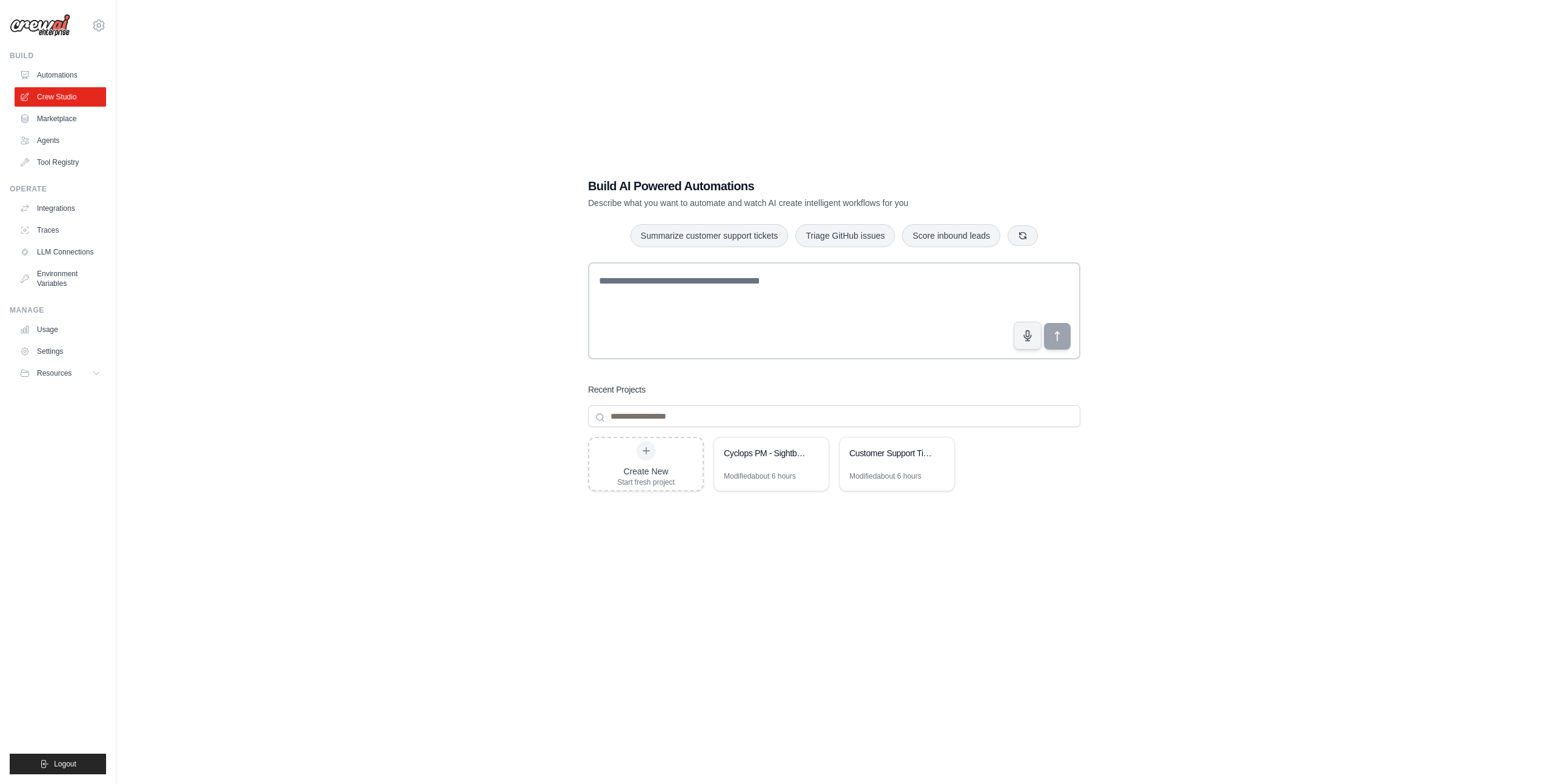
click at [401, 204] on div "Build AI Powered Automations Describe what you want to automate and watch AI cr…" at bounding box center [834, 404] width 1397 height 784
click at [400, 196] on div "Build AI Powered Automations Describe what you want to automate and watch AI cr…" at bounding box center [834, 404] width 1397 height 784
click at [239, 78] on div "Build AI Powered Automations Describe what you want to automate and watch AI cr…" at bounding box center [834, 404] width 1397 height 784
click at [62, 77] on link "Automations" at bounding box center [62, 75] width 92 height 19
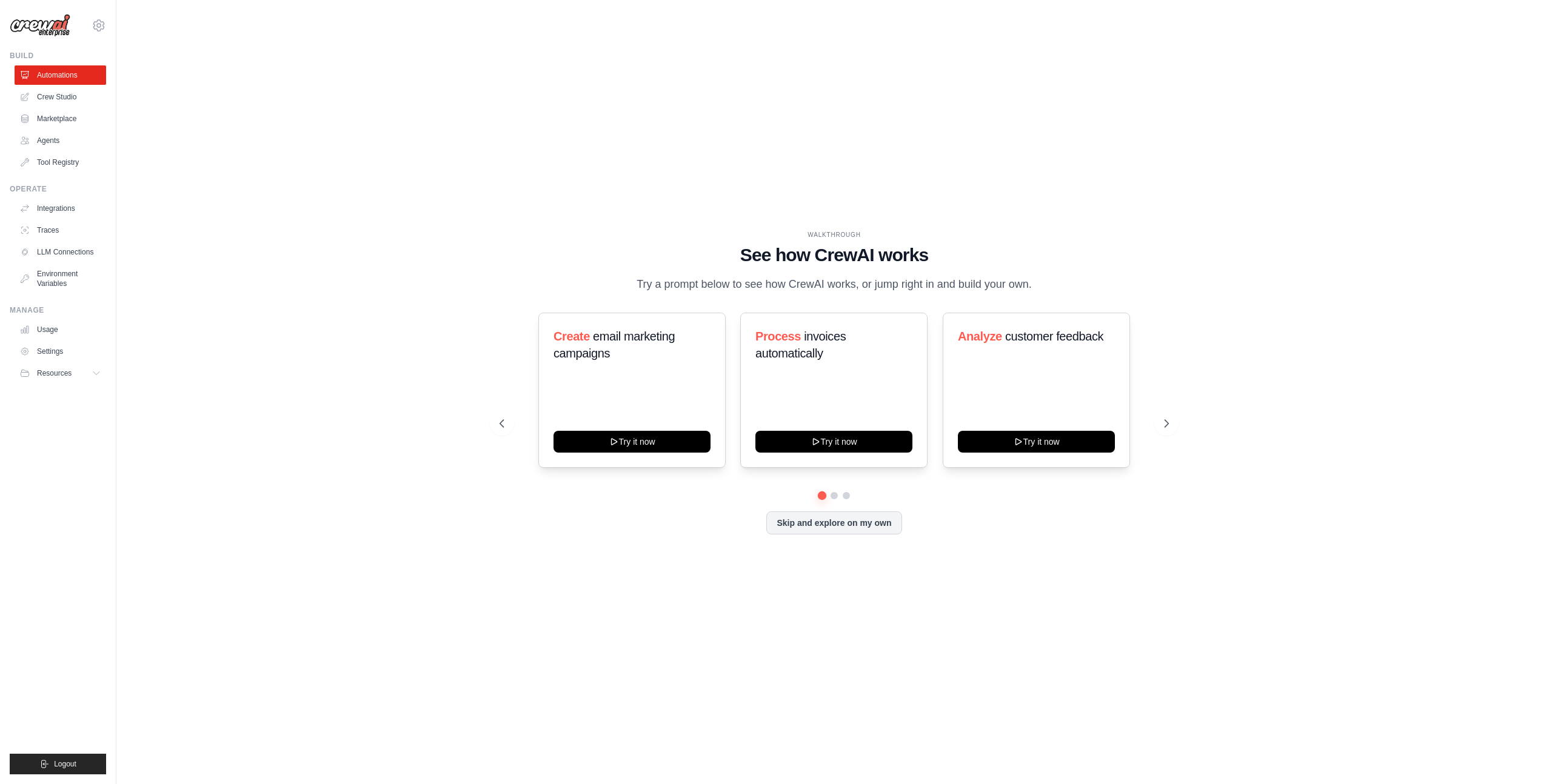
click at [500, 122] on div "WALKTHROUGH See how CrewAI works Try a prompt below to see how CrewAI works, or…" at bounding box center [834, 392] width 1397 height 760
click at [435, 567] on div "WALKTHROUGH See how CrewAI works Try a prompt below to see how CrewAI works, or…" at bounding box center [834, 392] width 1397 height 760
click at [407, 537] on div "WALKTHROUGH See how CrewAI works Try a prompt below to see how CrewAI works, or…" at bounding box center [834, 392] width 1397 height 760
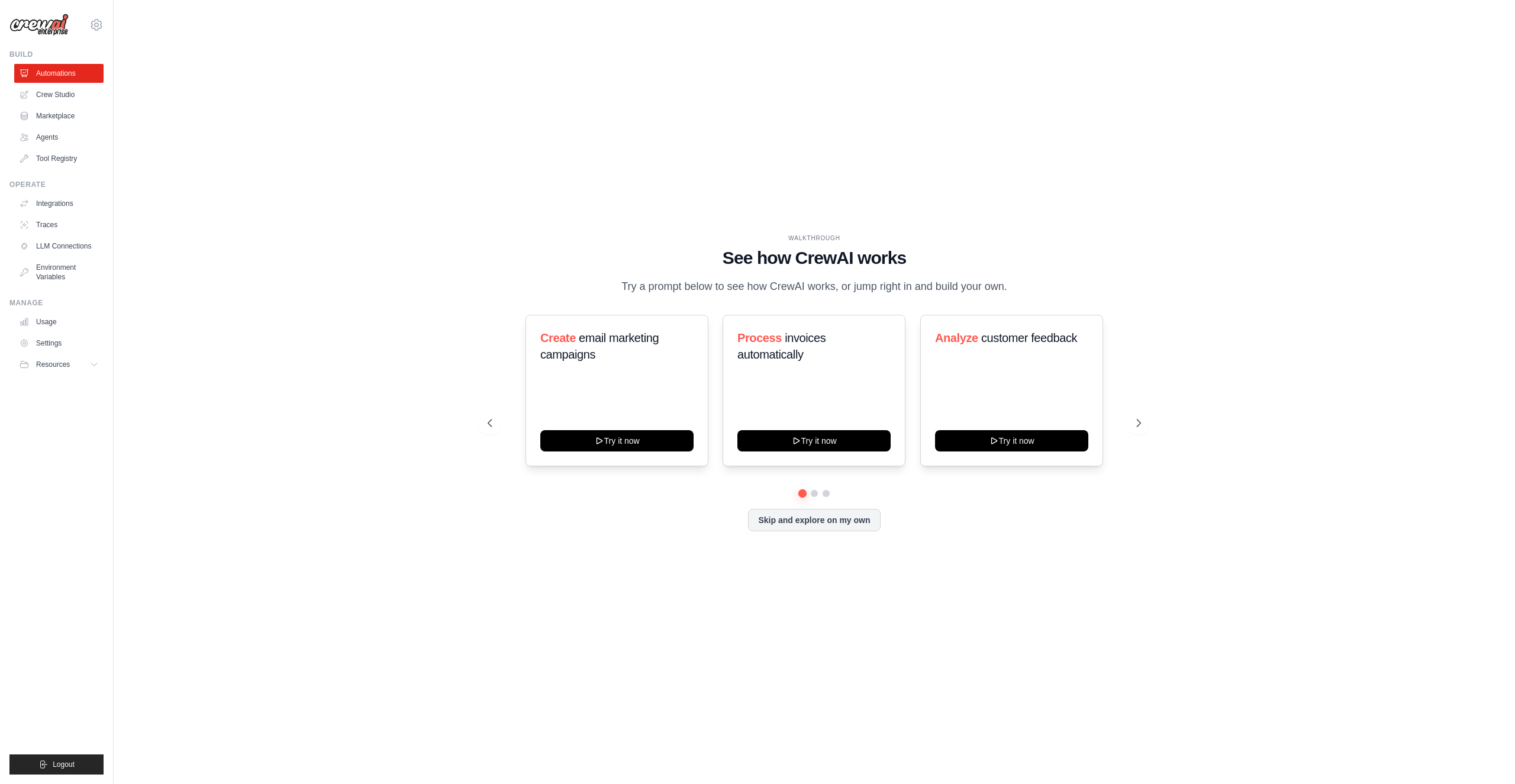
click at [1401, 111] on div "WALKTHROUGH See how CrewAI works Try a prompt below to see how CrewAI works, or…" at bounding box center [814, 392] width 1364 height 760
click at [57, 607] on ul "Build Automations Crew Studio Marketplace Agents" at bounding box center [57, 411] width 94 height 725
click at [67, 75] on link "Automations" at bounding box center [60, 73] width 90 height 19
click at [67, 75] on link "Automations" at bounding box center [58, 73] width 90 height 19
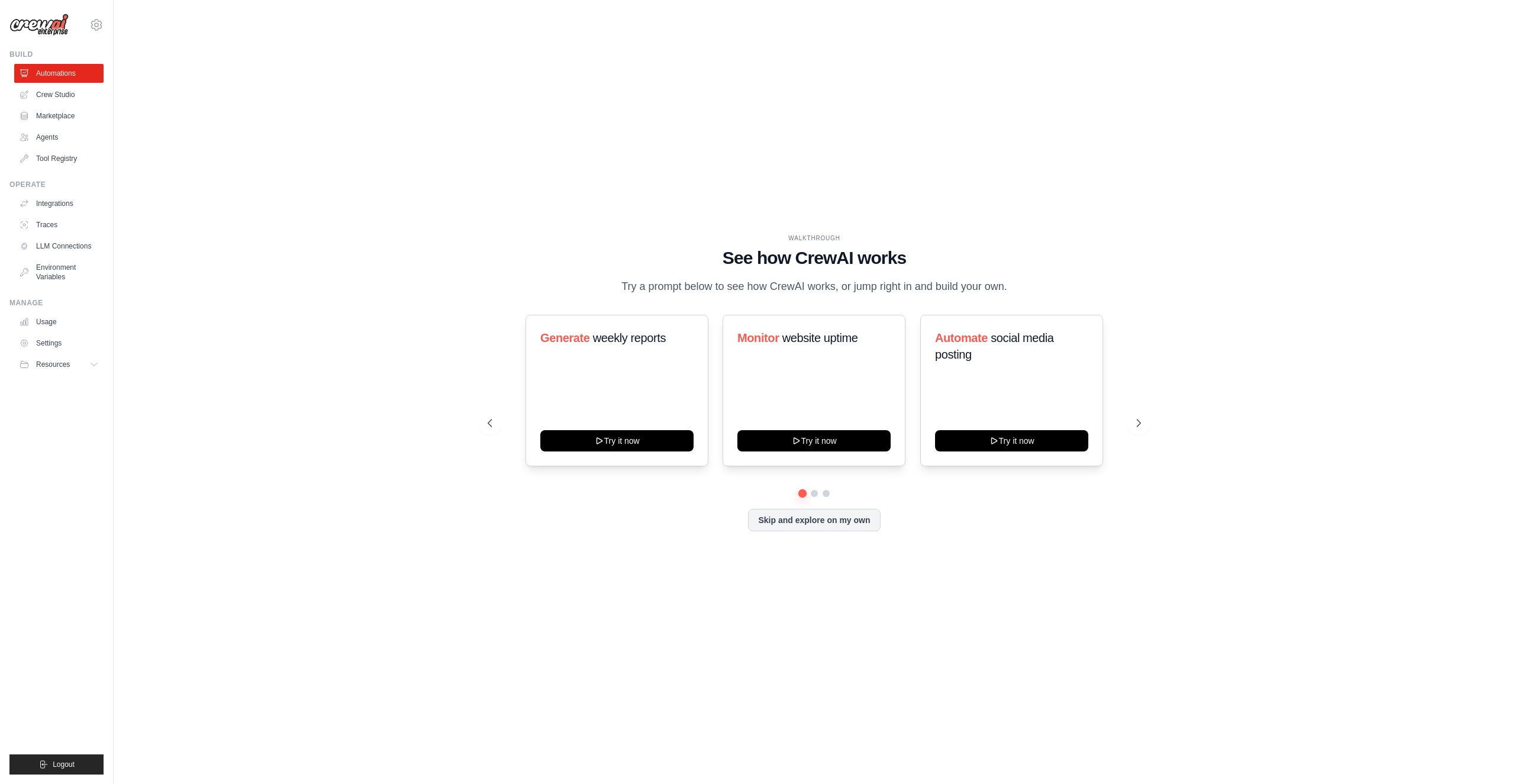
click at [379, 244] on div "WALKTHROUGH See how CrewAI works Try a prompt below to see how CrewAI works, or…" at bounding box center [814, 392] width 1364 height 760
click at [812, 521] on button "Skip and explore on my own" at bounding box center [814, 518] width 132 height 22
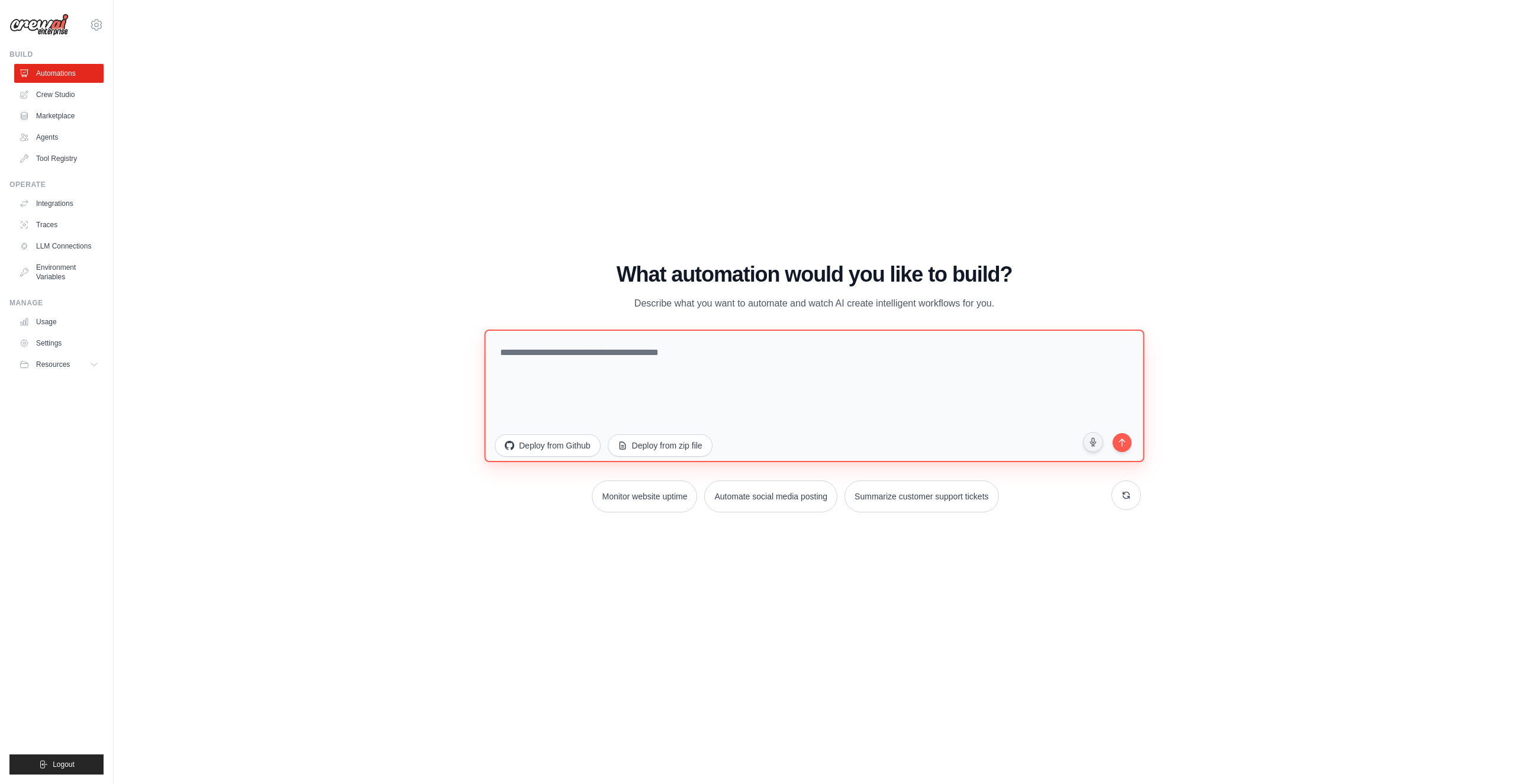
drag, startPoint x: 641, startPoint y: 373, endPoint x: 580, endPoint y: 370, distance: 61.1
click at [639, 374] on textarea at bounding box center [814, 395] width 660 height 132
click at [53, 205] on link "Integrations" at bounding box center [60, 203] width 90 height 19
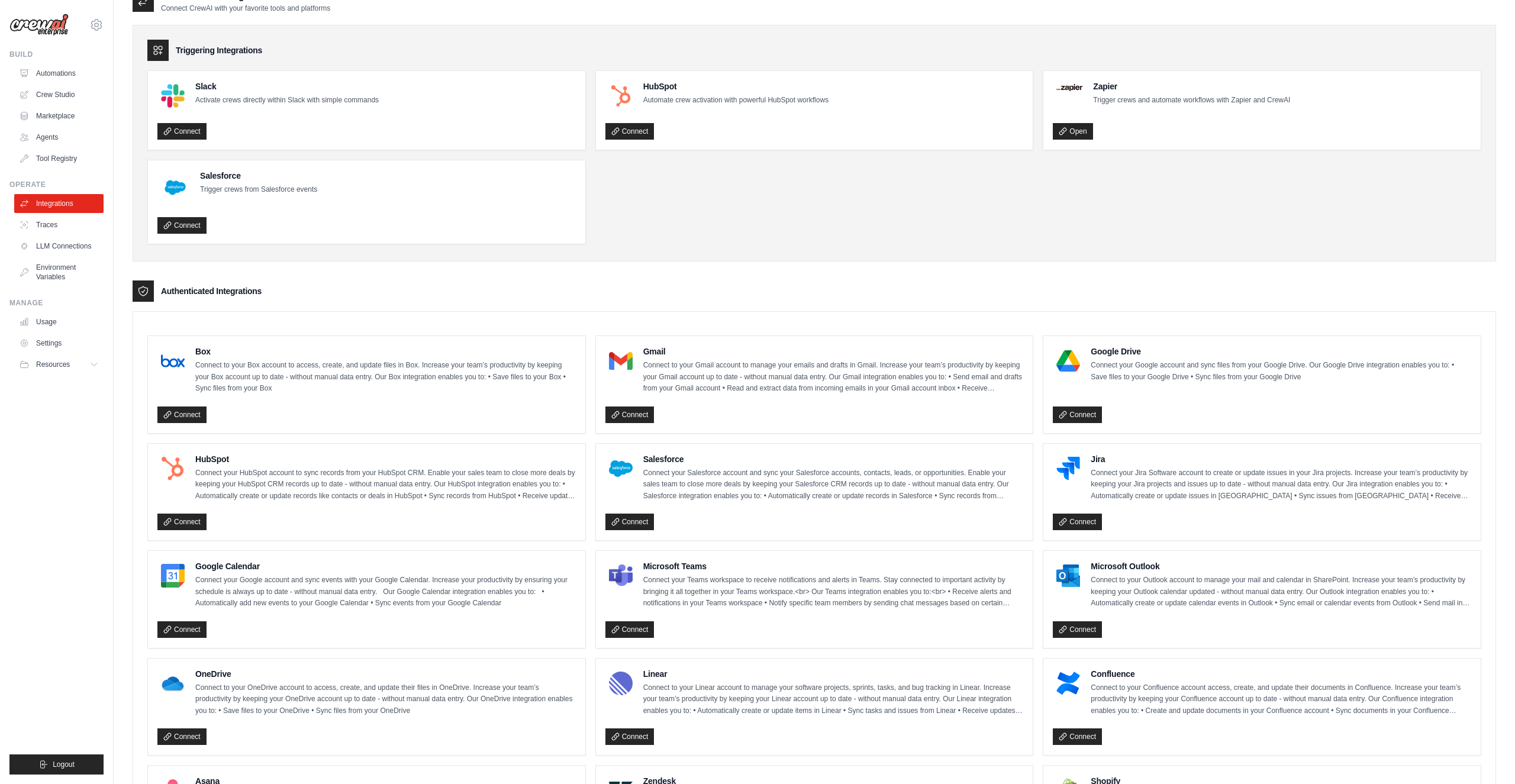
scroll to position [20, 0]
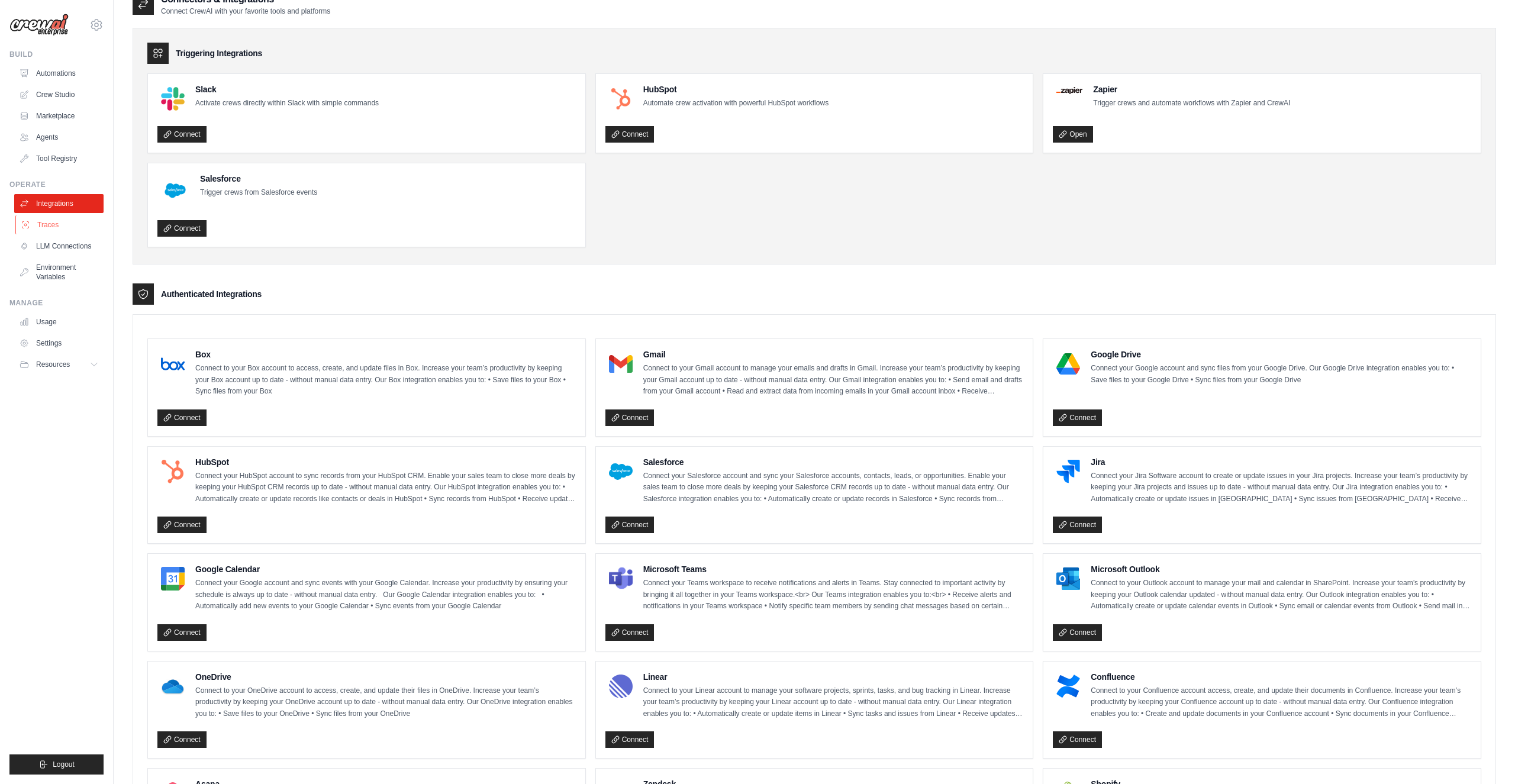
click at [52, 227] on link "Traces" at bounding box center [60, 225] width 90 height 19
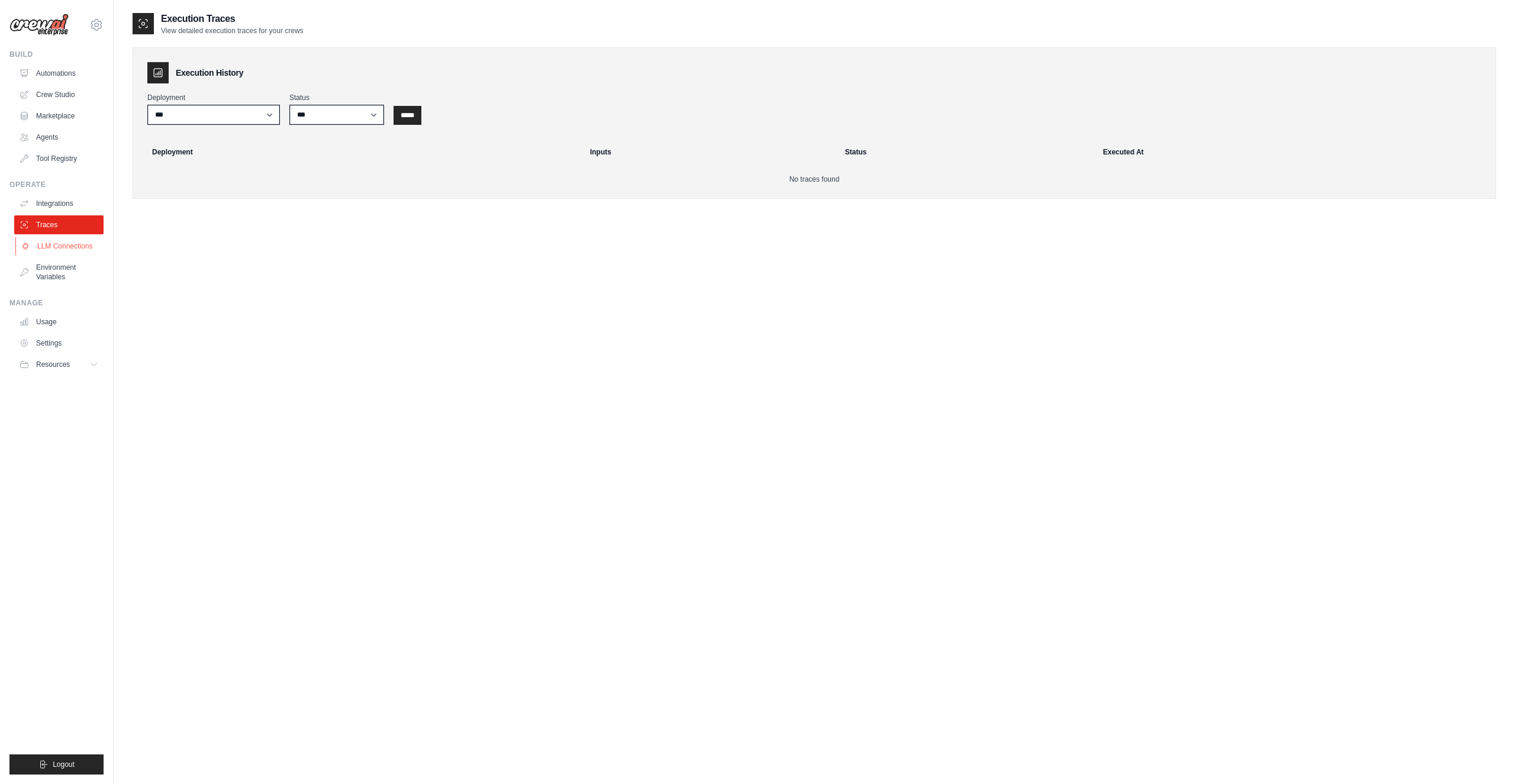
click at [49, 249] on link "LLM Connections" at bounding box center [60, 246] width 90 height 19
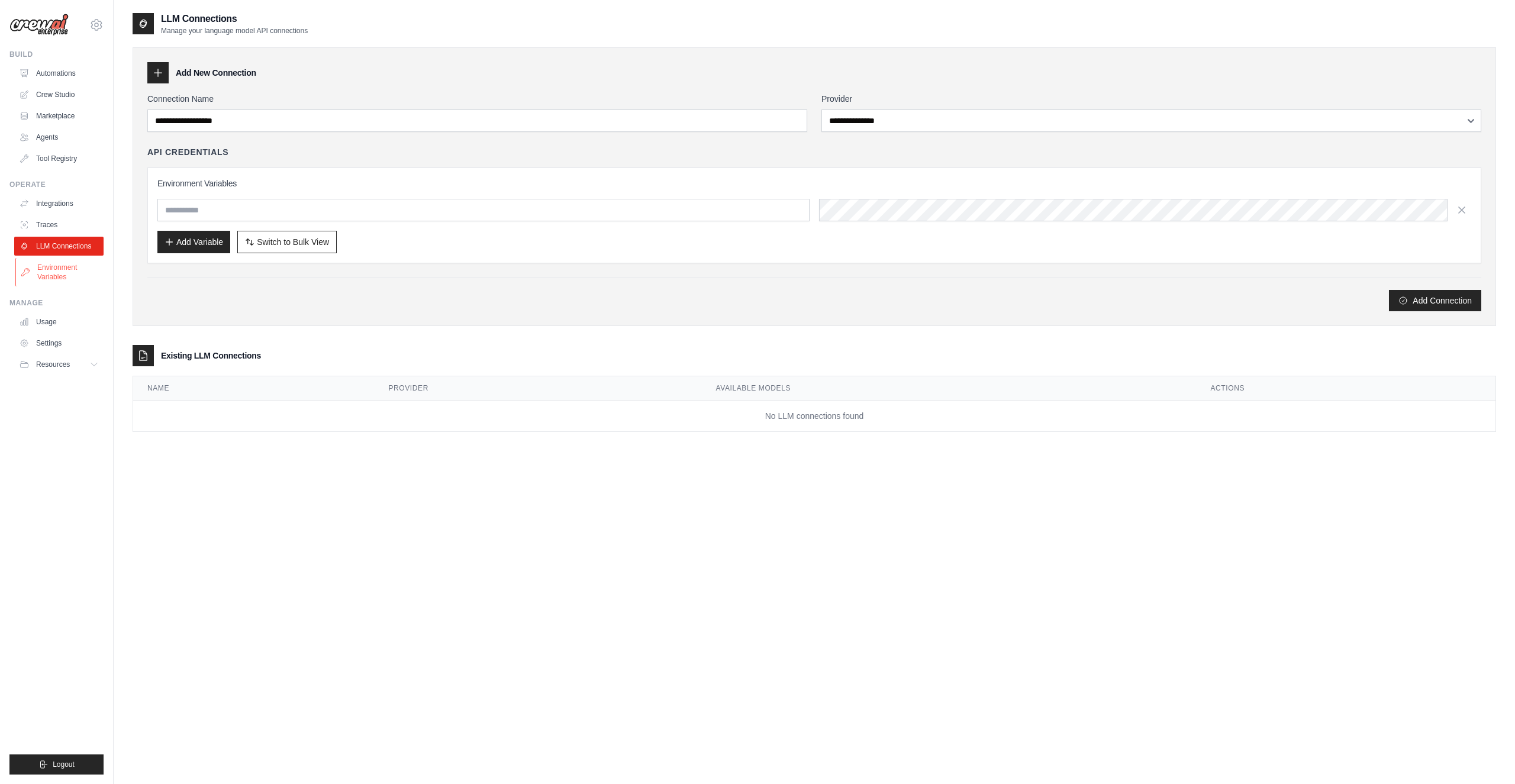
click at [55, 276] on link "Environment Variables" at bounding box center [60, 271] width 90 height 29
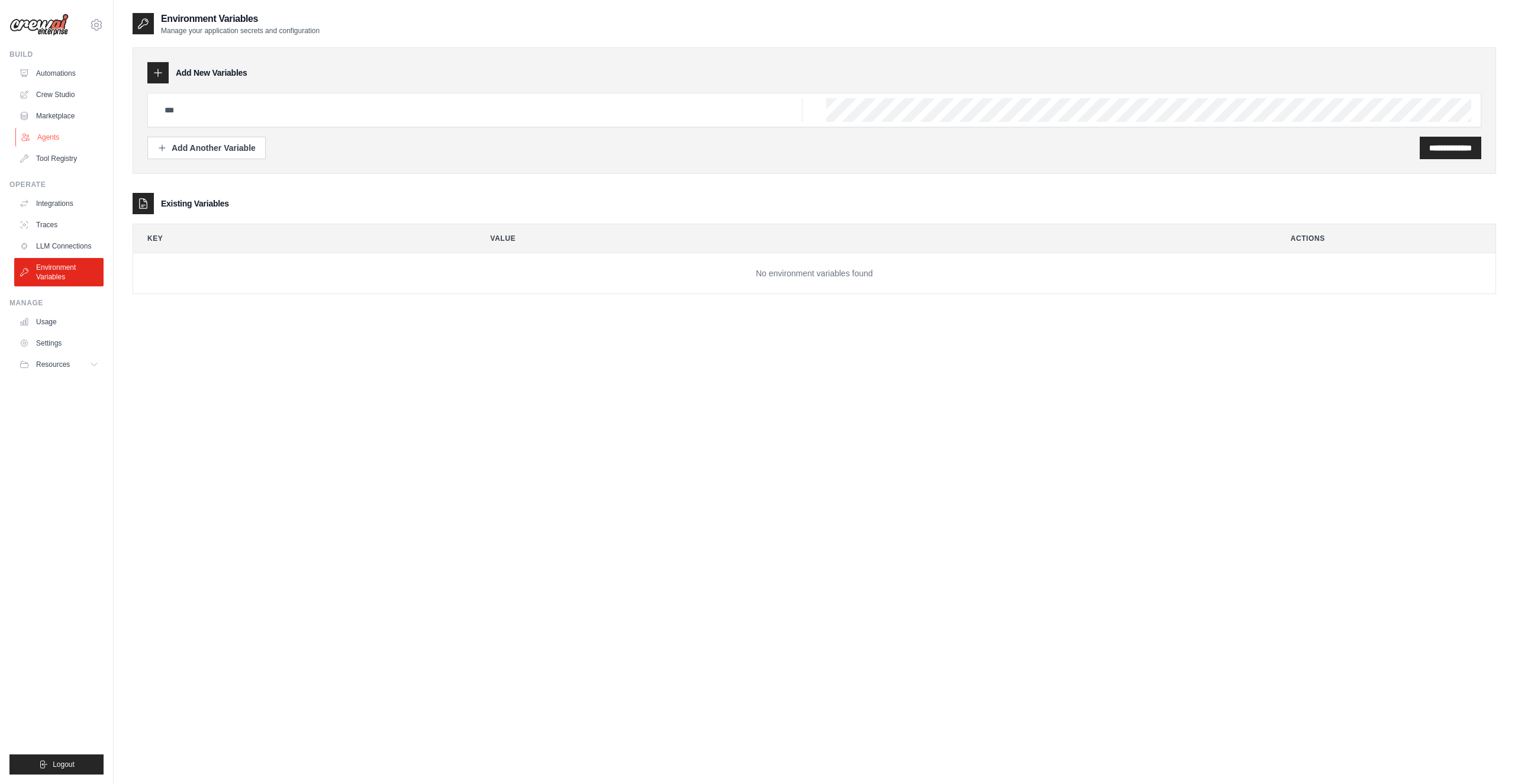
click at [34, 146] on link "Agents" at bounding box center [60, 137] width 90 height 19
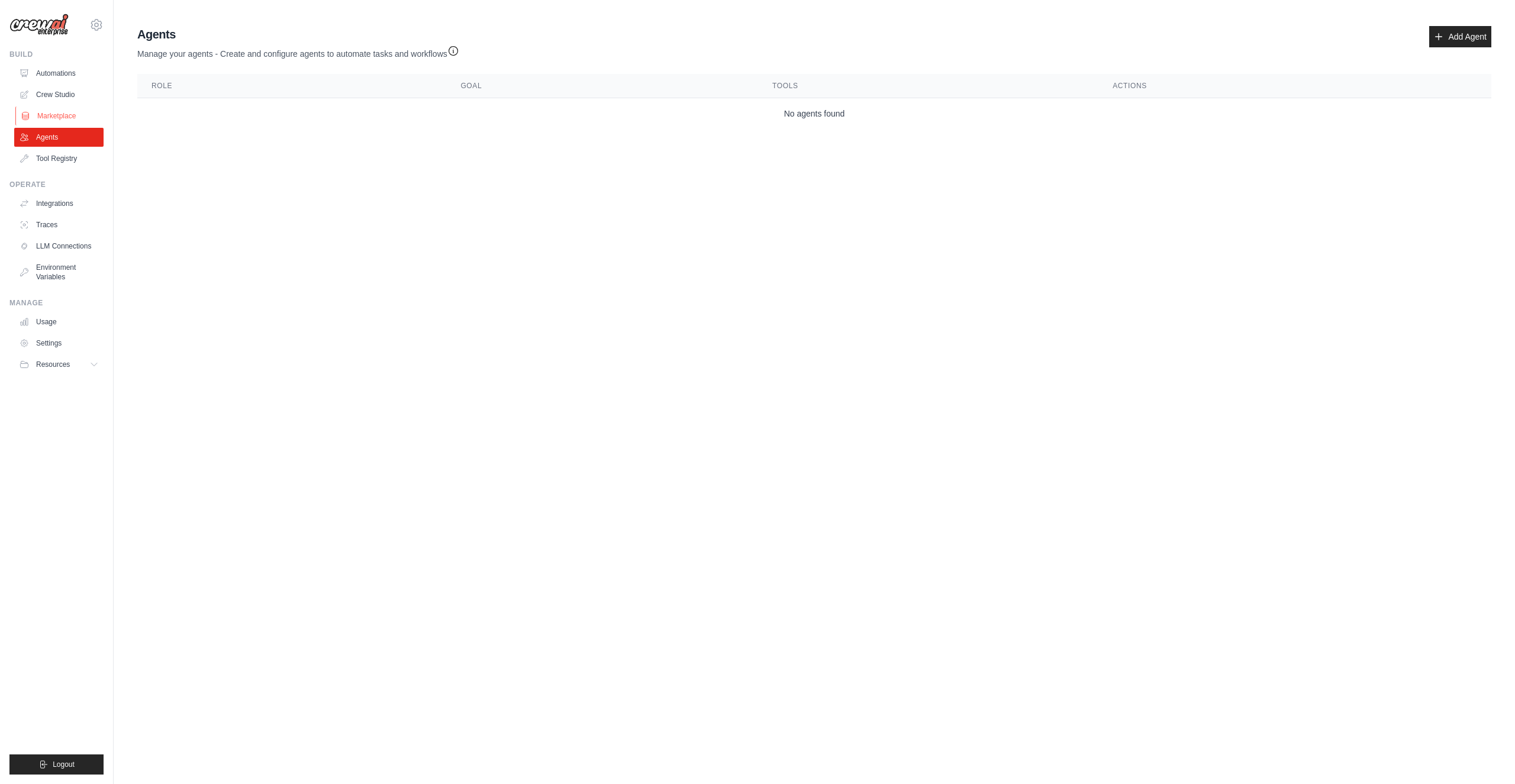
click at [48, 110] on link "Marketplace" at bounding box center [60, 115] width 90 height 19
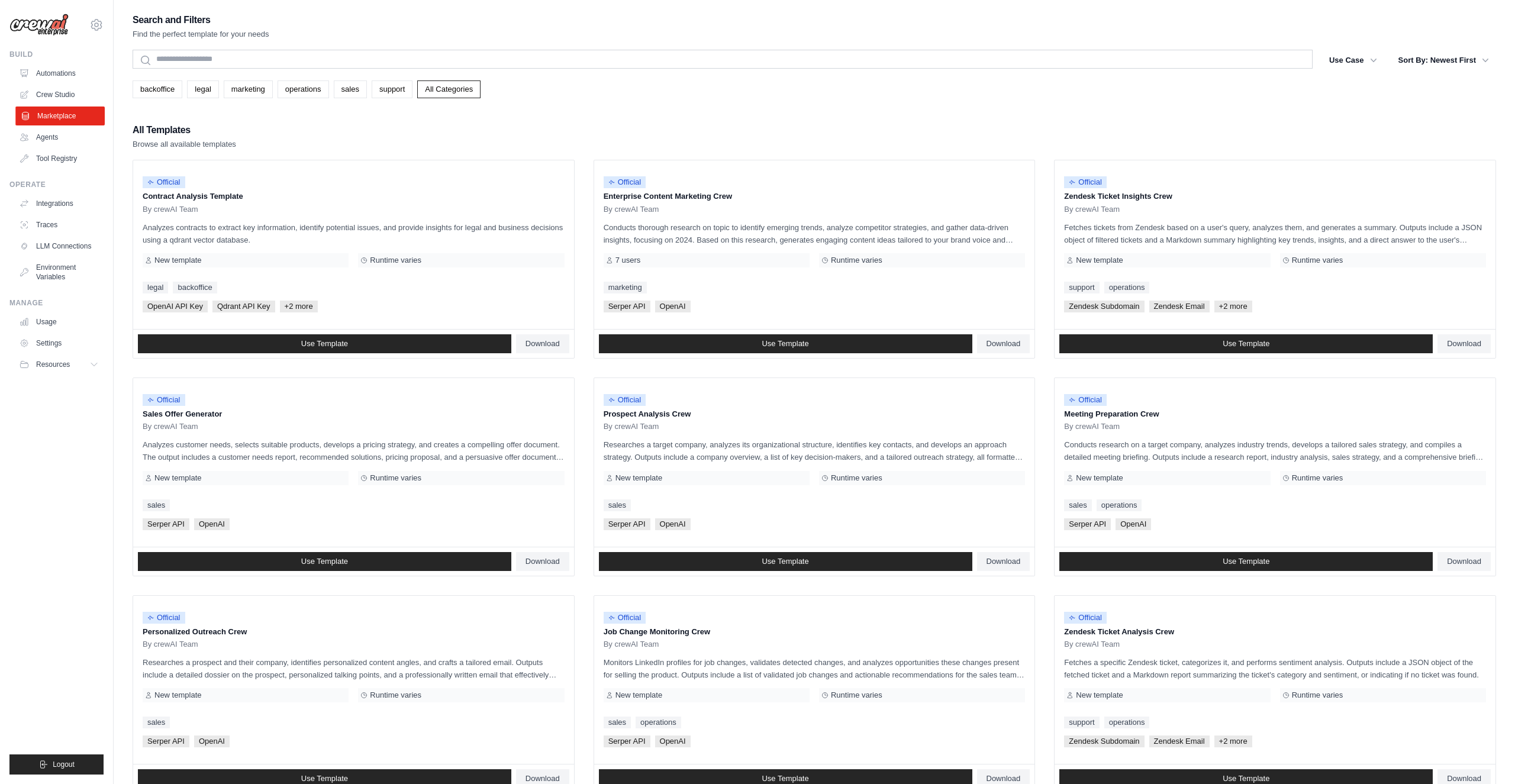
click at [49, 121] on link "Marketplace" at bounding box center [60, 115] width 90 height 19
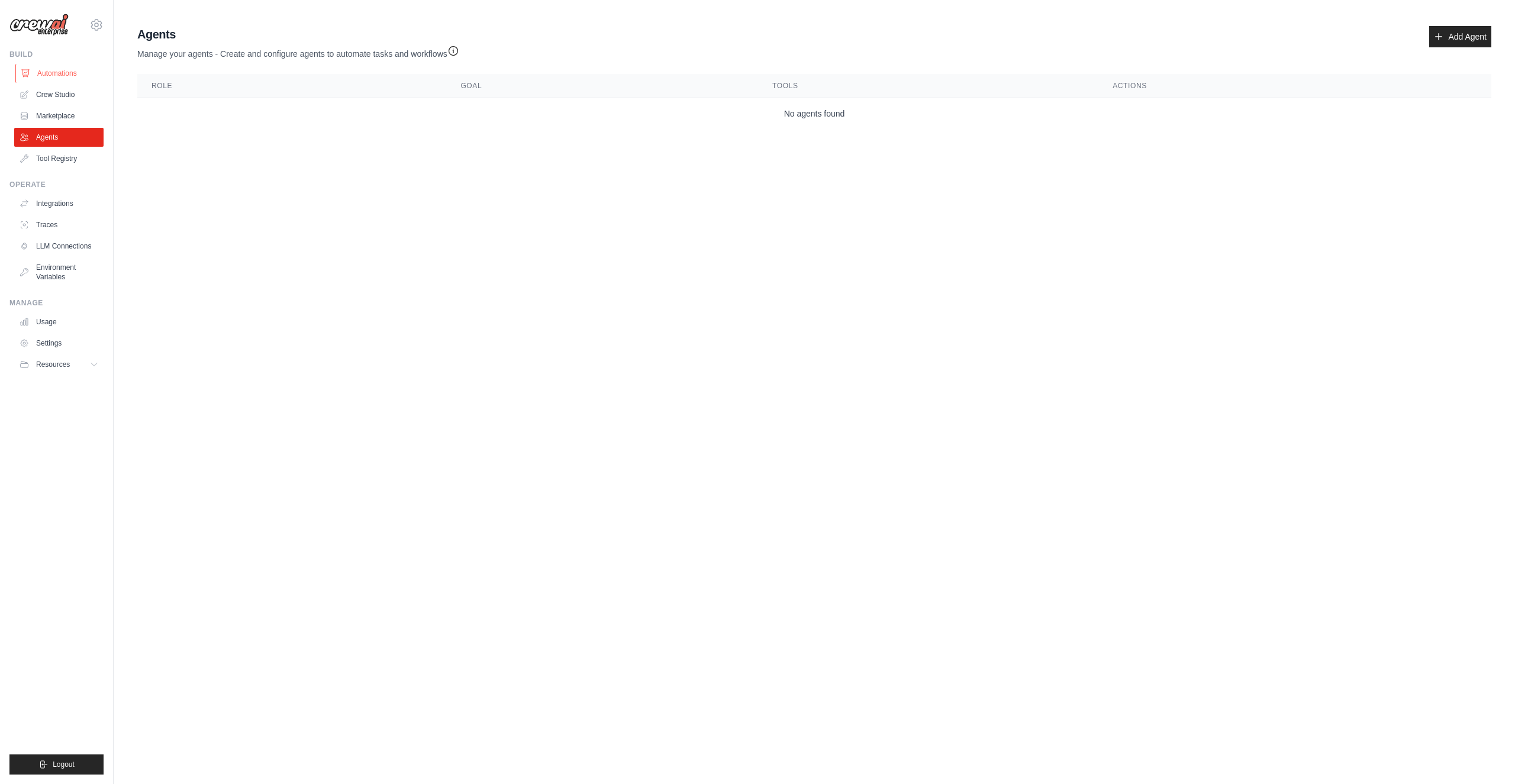
click at [48, 75] on link "Automations" at bounding box center [60, 73] width 90 height 19
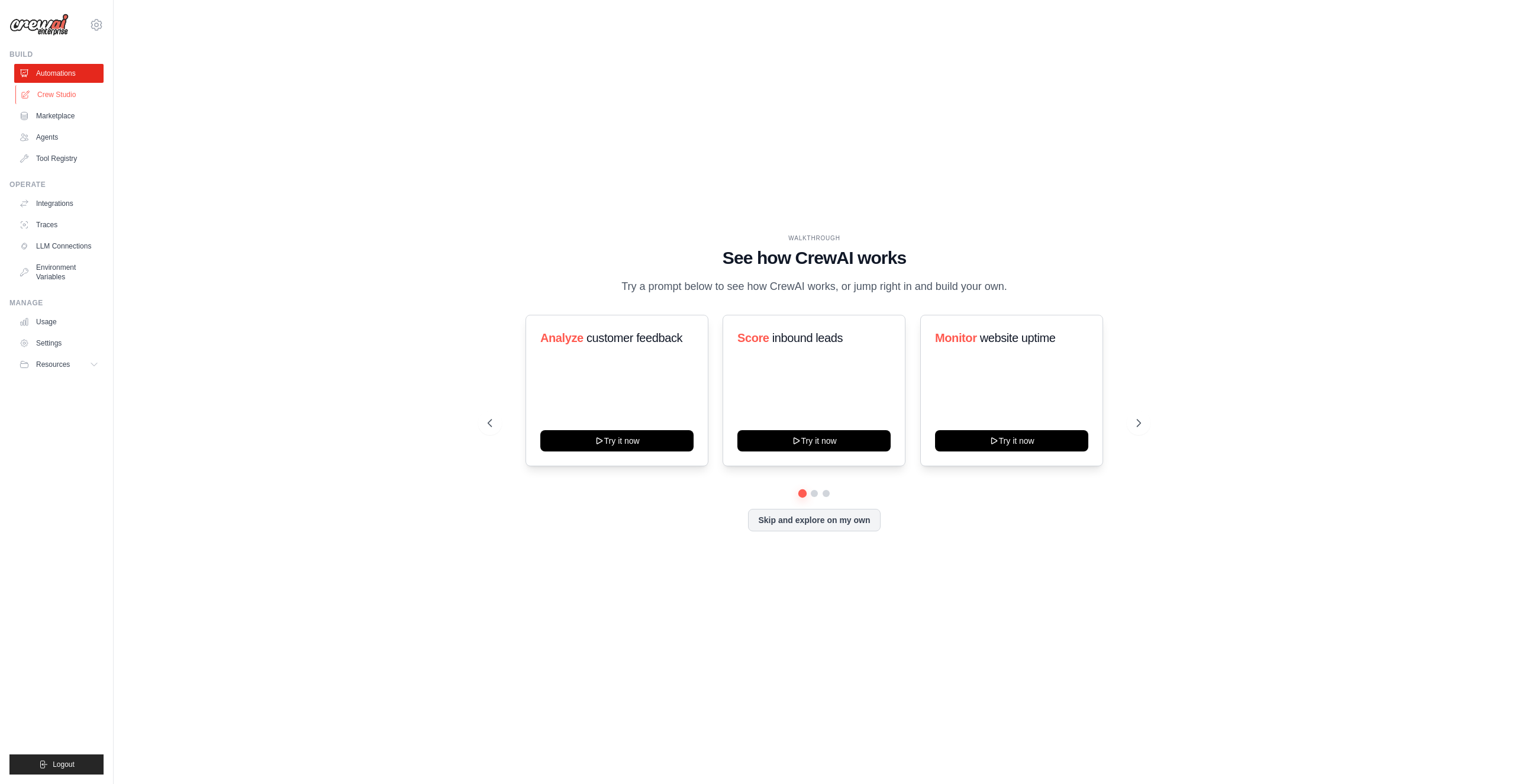
click at [43, 98] on link "Crew Studio" at bounding box center [60, 95] width 90 height 19
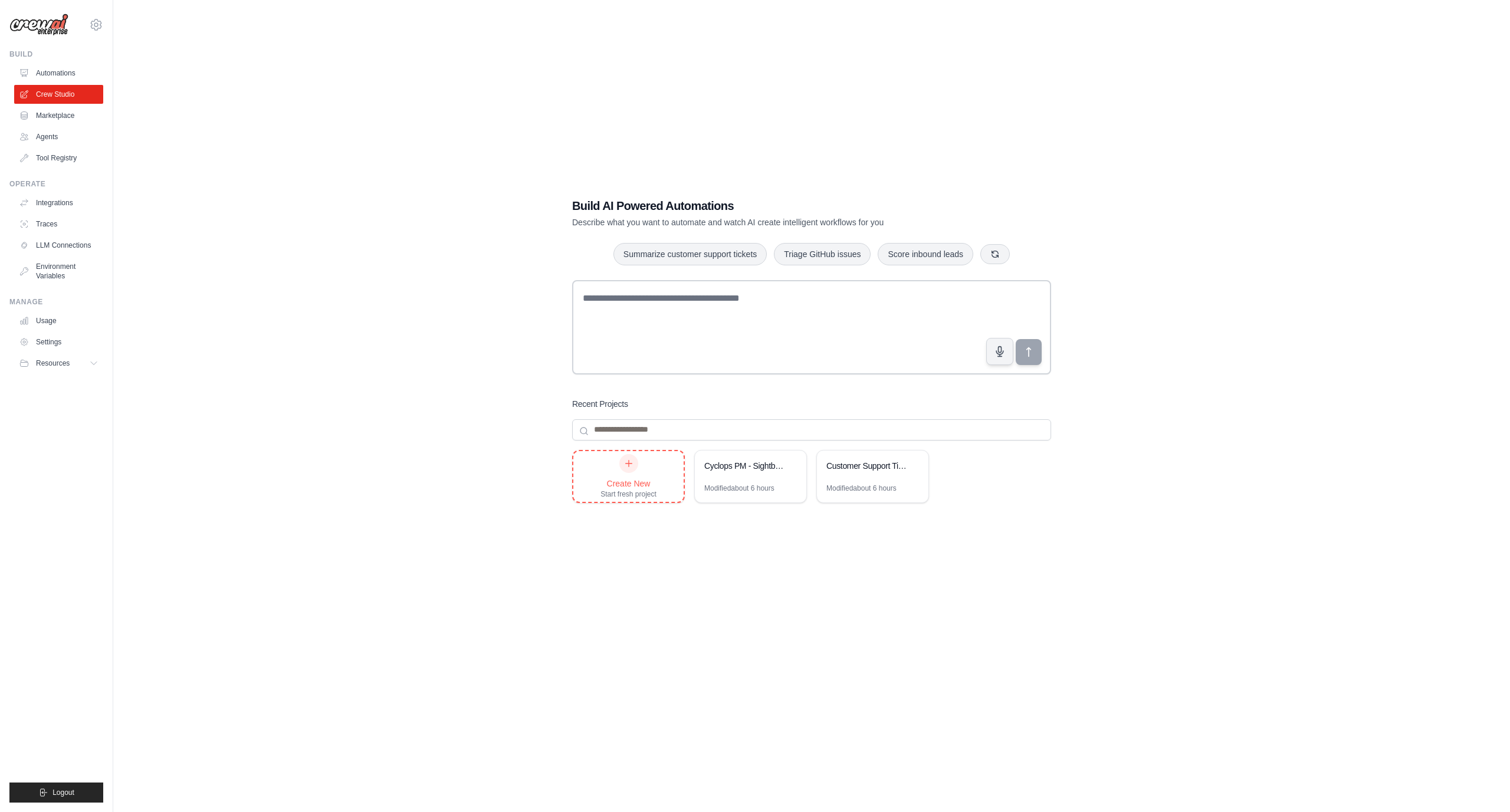
click at [614, 473] on div "Create New Start fresh project" at bounding box center [628, 477] width 56 height 45
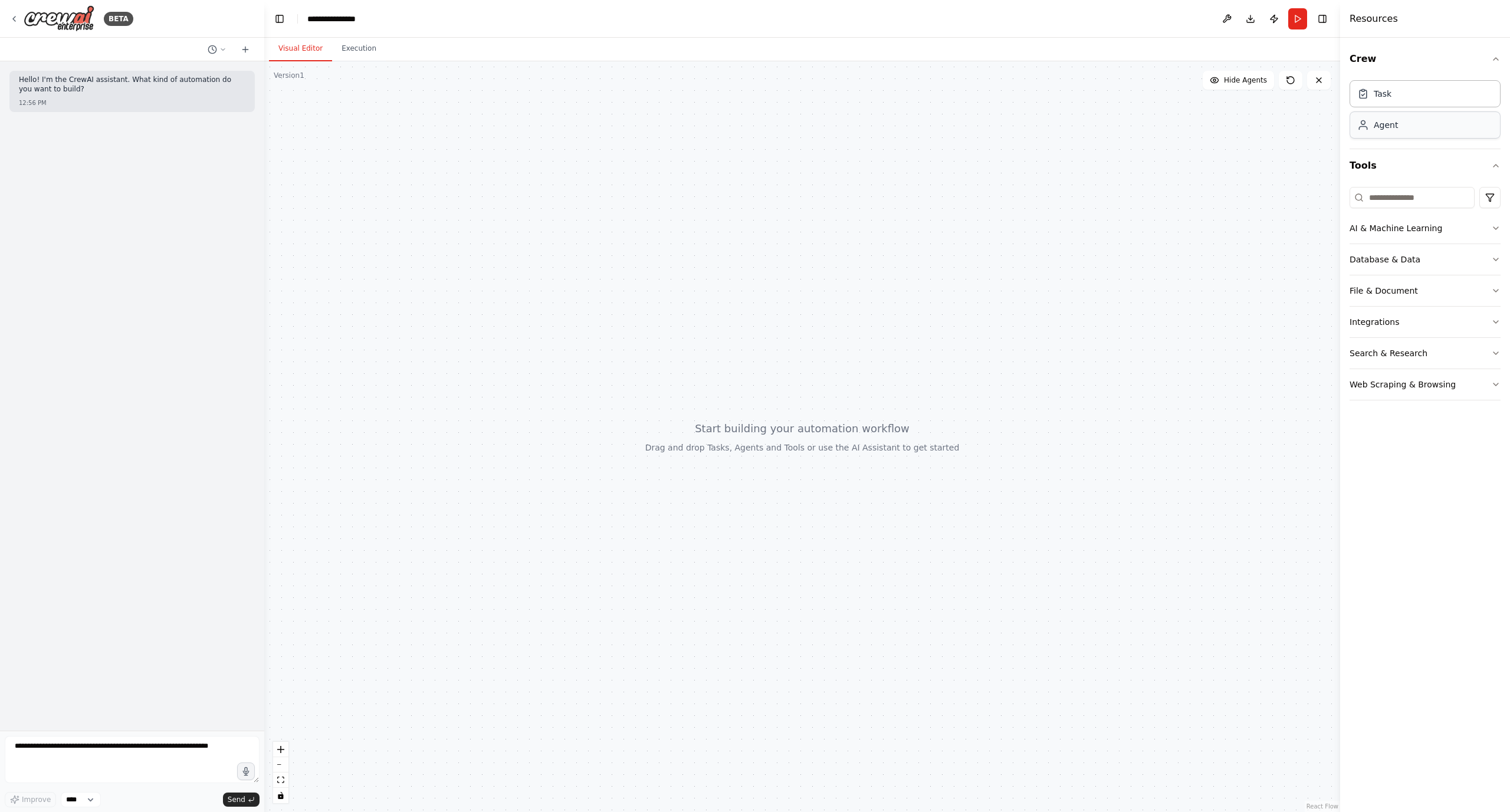
click at [1405, 128] on div "Agent" at bounding box center [1425, 125] width 151 height 27
click at [694, 271] on div "Drop tools here" at bounding box center [668, 264] width 131 height 29
click at [1361, 312] on button "Integrations" at bounding box center [1425, 322] width 151 height 30
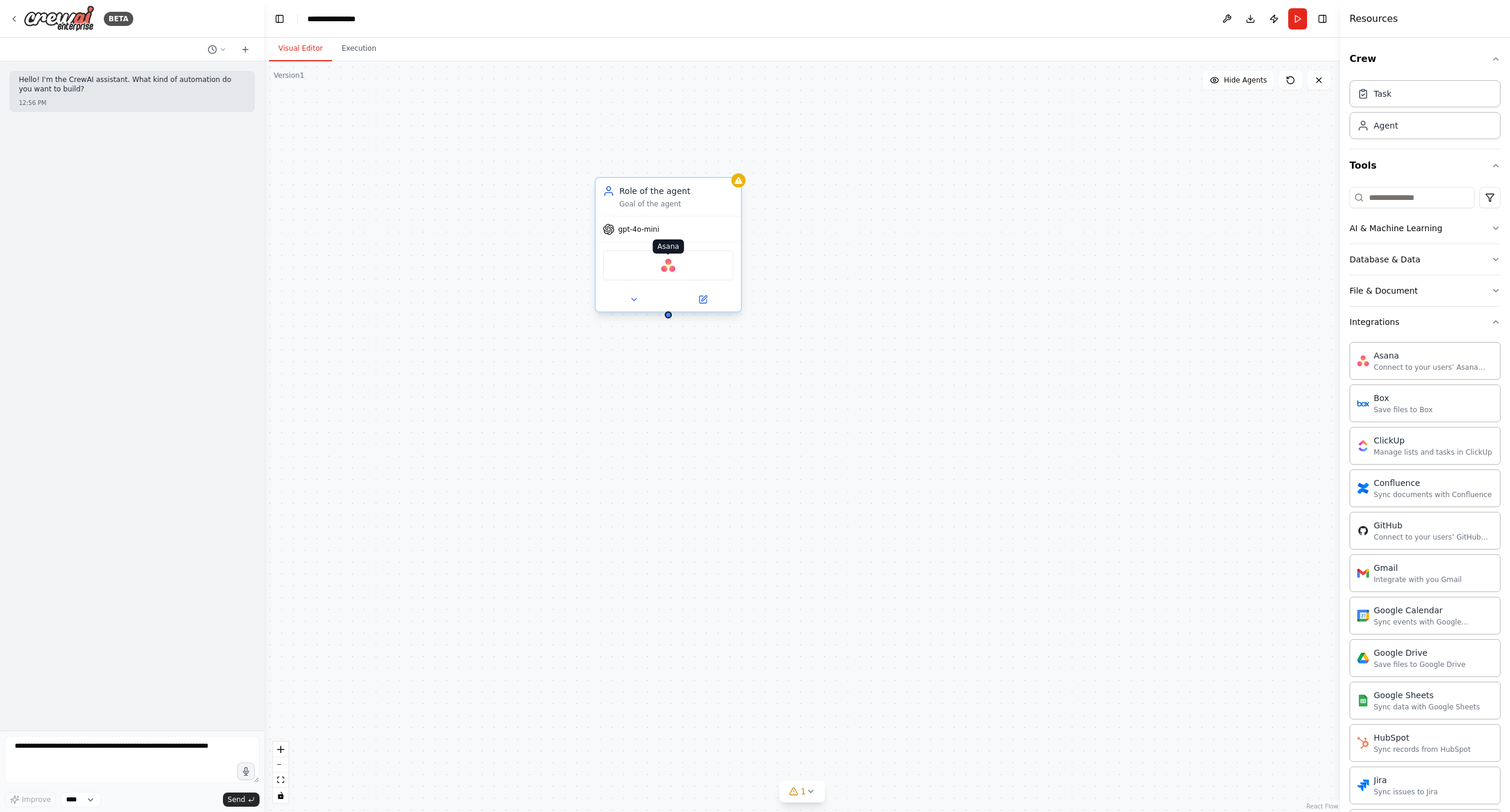
click at [660, 266] on div "Asana" at bounding box center [668, 265] width 131 height 30
click at [668, 266] on img at bounding box center [668, 265] width 14 height 14
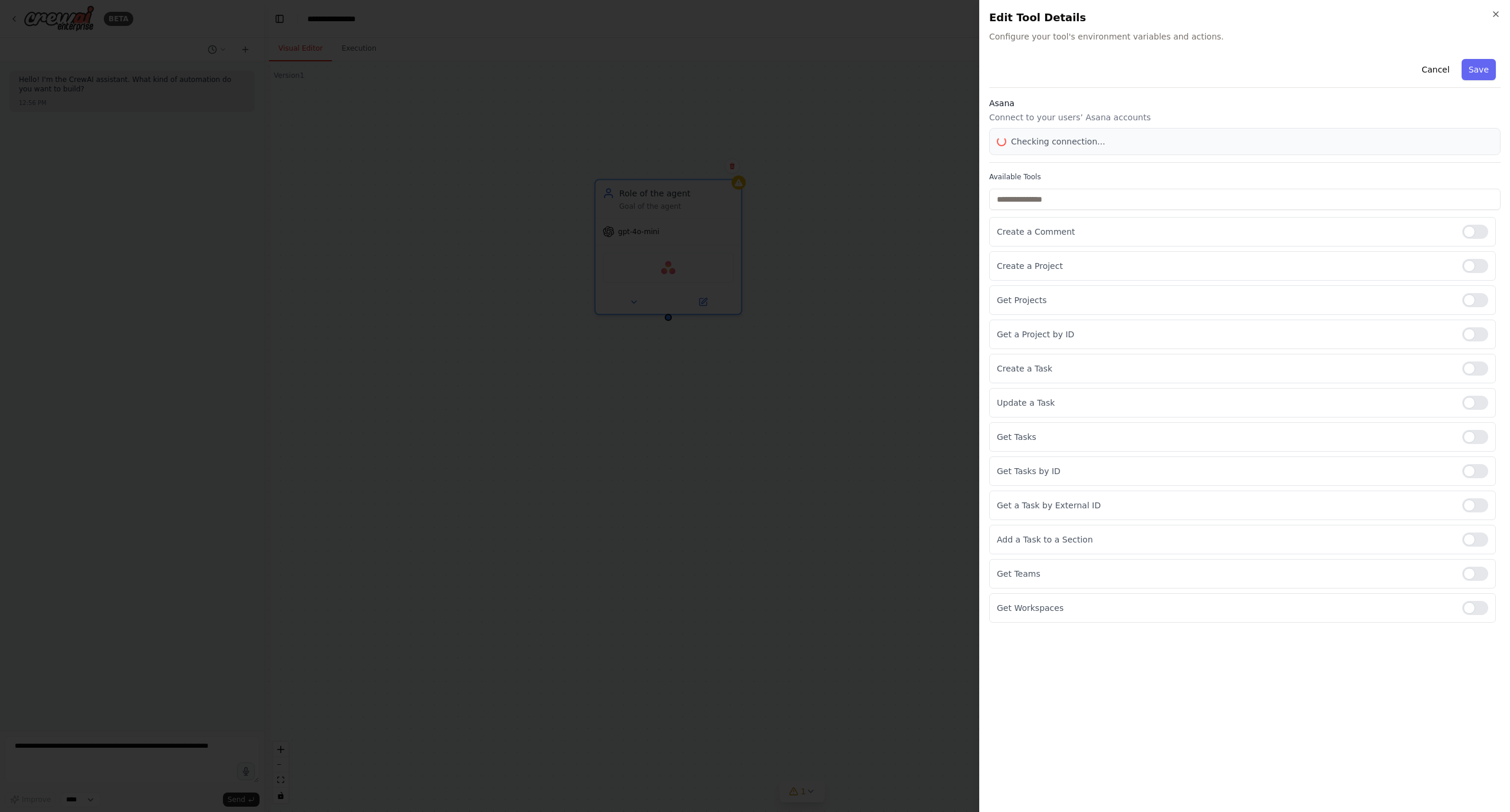
click at [668, 266] on div at bounding box center [755, 406] width 1510 height 812
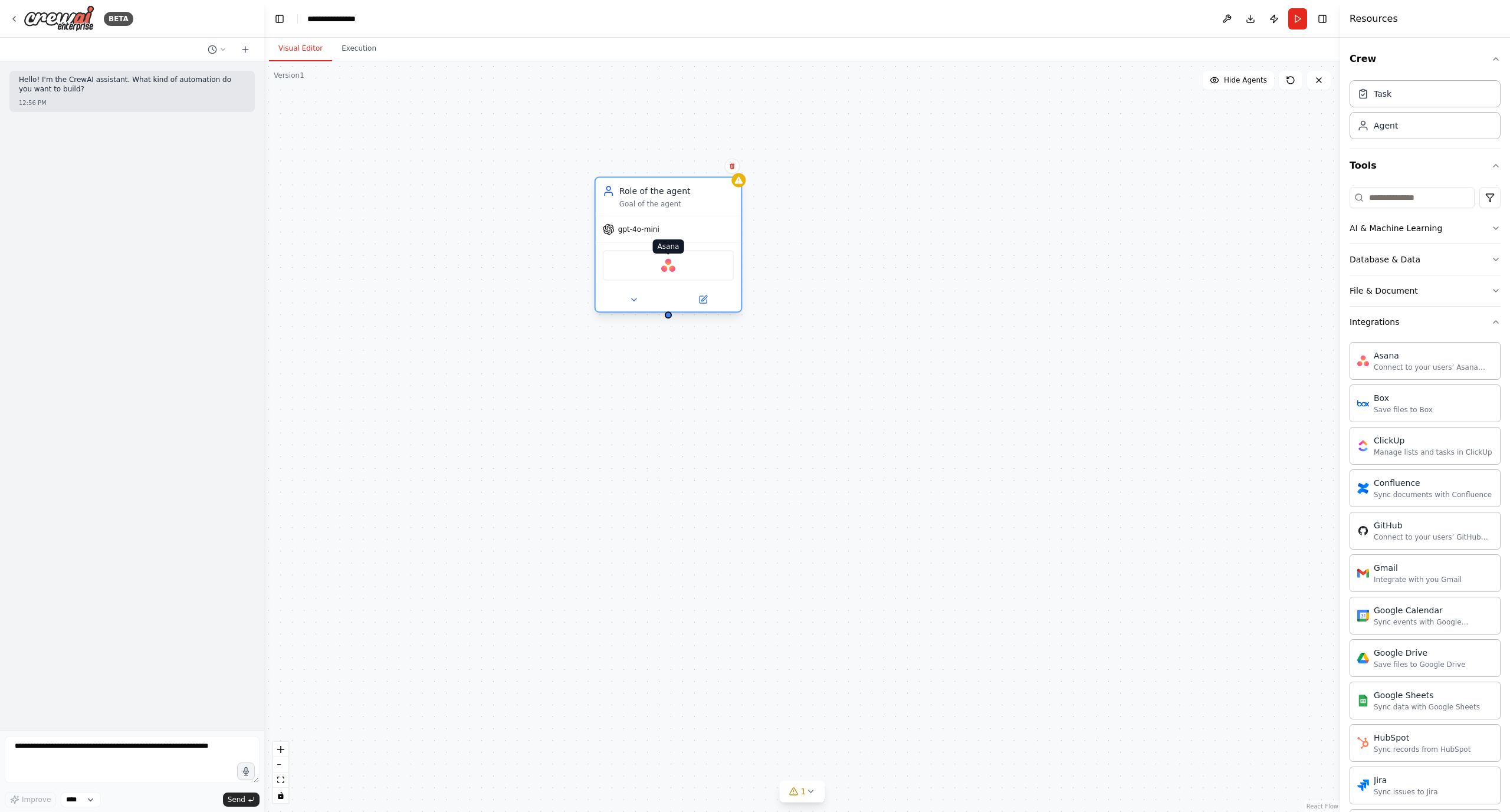
click at [667, 266] on img at bounding box center [668, 265] width 14 height 14
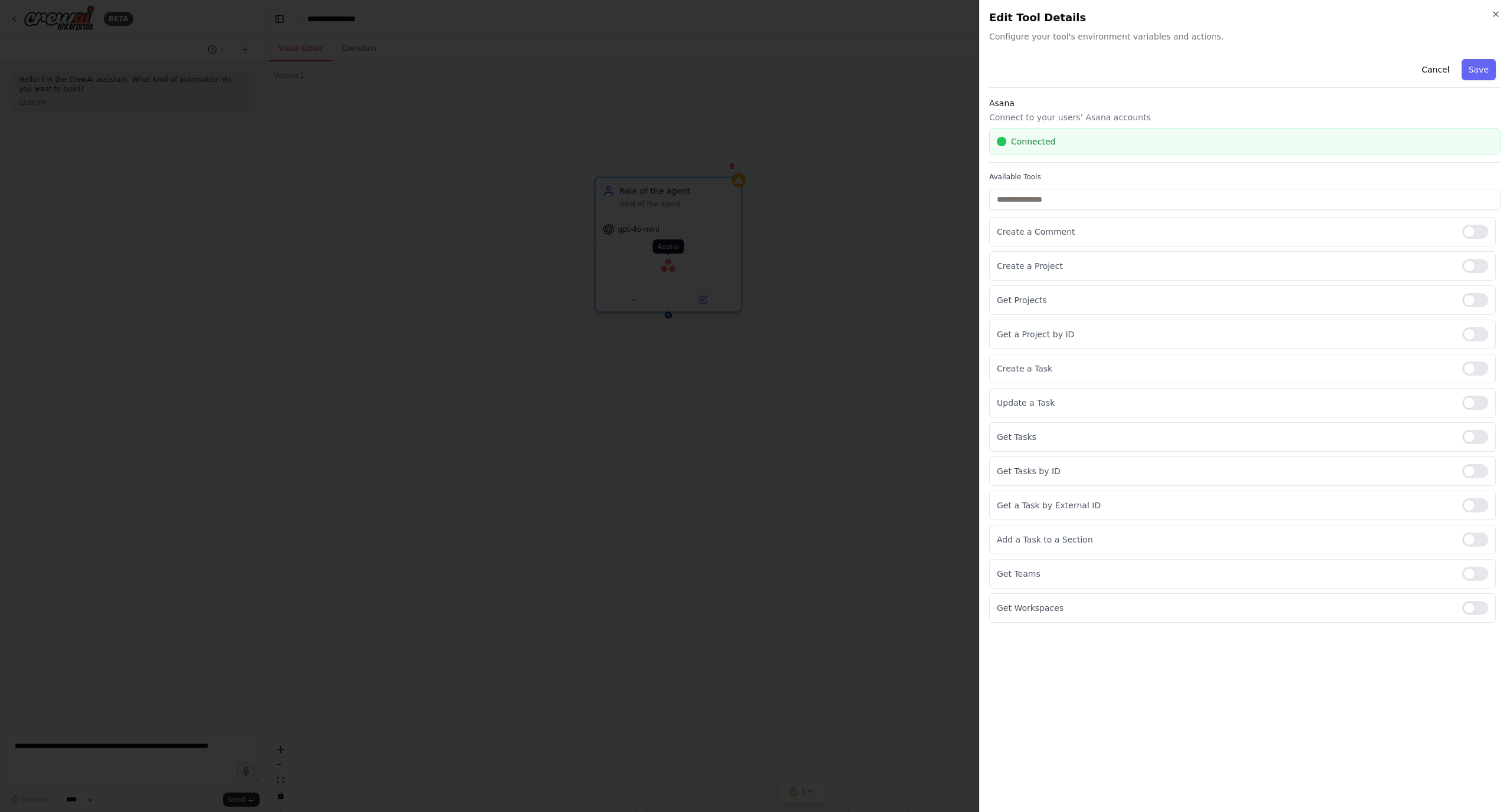
click at [667, 266] on div at bounding box center [755, 406] width 1510 height 812
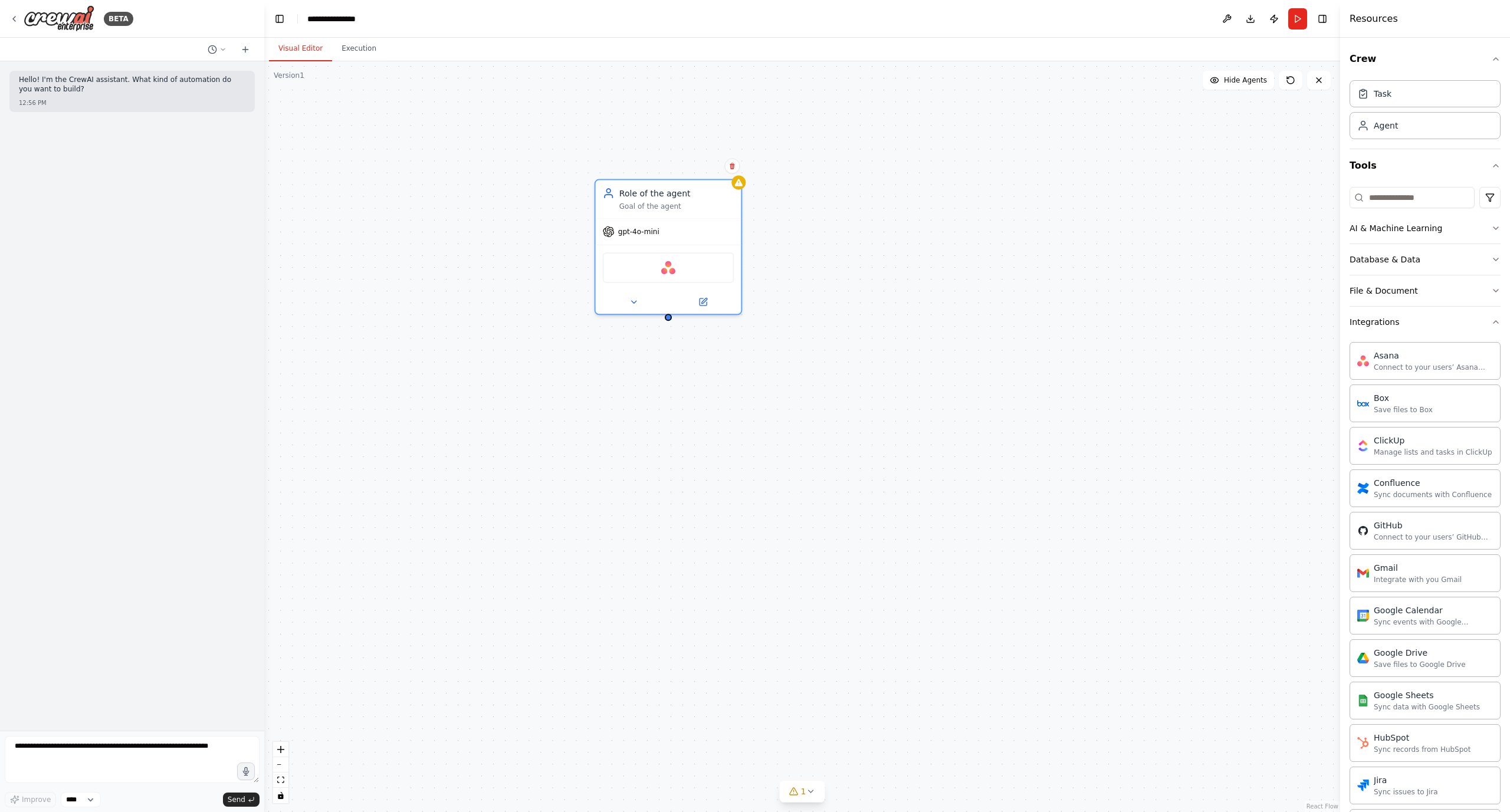
click at [472, 290] on div "Role of the agent Goal of the agent gpt-4o-mini [PERSON_NAME]" at bounding box center [801, 436] width 1075 height 750
drag, startPoint x: 750, startPoint y: 486, endPoint x: 681, endPoint y: 353, distance: 149.8
click at [689, 414] on div "Task description" at bounding box center [688, 419] width 115 height 10
drag, startPoint x: 694, startPoint y: 406, endPoint x: 682, endPoint y: 347, distance: 60.2
click at [679, 406] on div "New Task" at bounding box center [677, 406] width 115 height 11
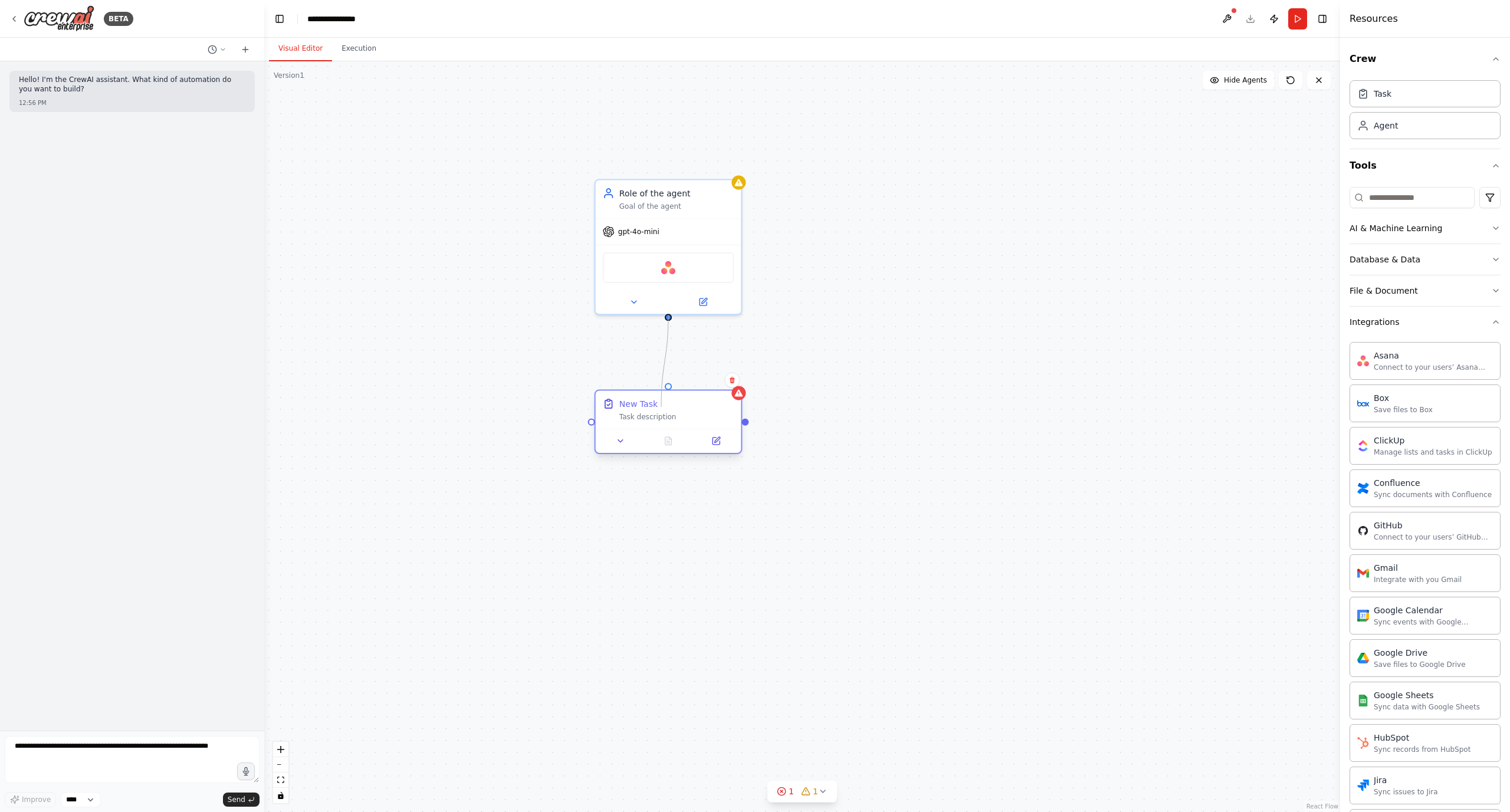
drag, startPoint x: 669, startPoint y: 318, endPoint x: 662, endPoint y: 408, distance: 90.3
click at [662, 408] on div "Role of the agent Goal of the agent gpt-4o-mini Asana New Task Task description" at bounding box center [802, 437] width 1079 height 753
drag, startPoint x: 668, startPoint y: 317, endPoint x: 673, endPoint y: 391, distance: 74.2
click at [673, 391] on div "Role of the agent Goal of the agent gpt-4o-mini Asana New Task Task description" at bounding box center [802, 437] width 1079 height 753
click at [706, 413] on div "Task description" at bounding box center [677, 417] width 115 height 10
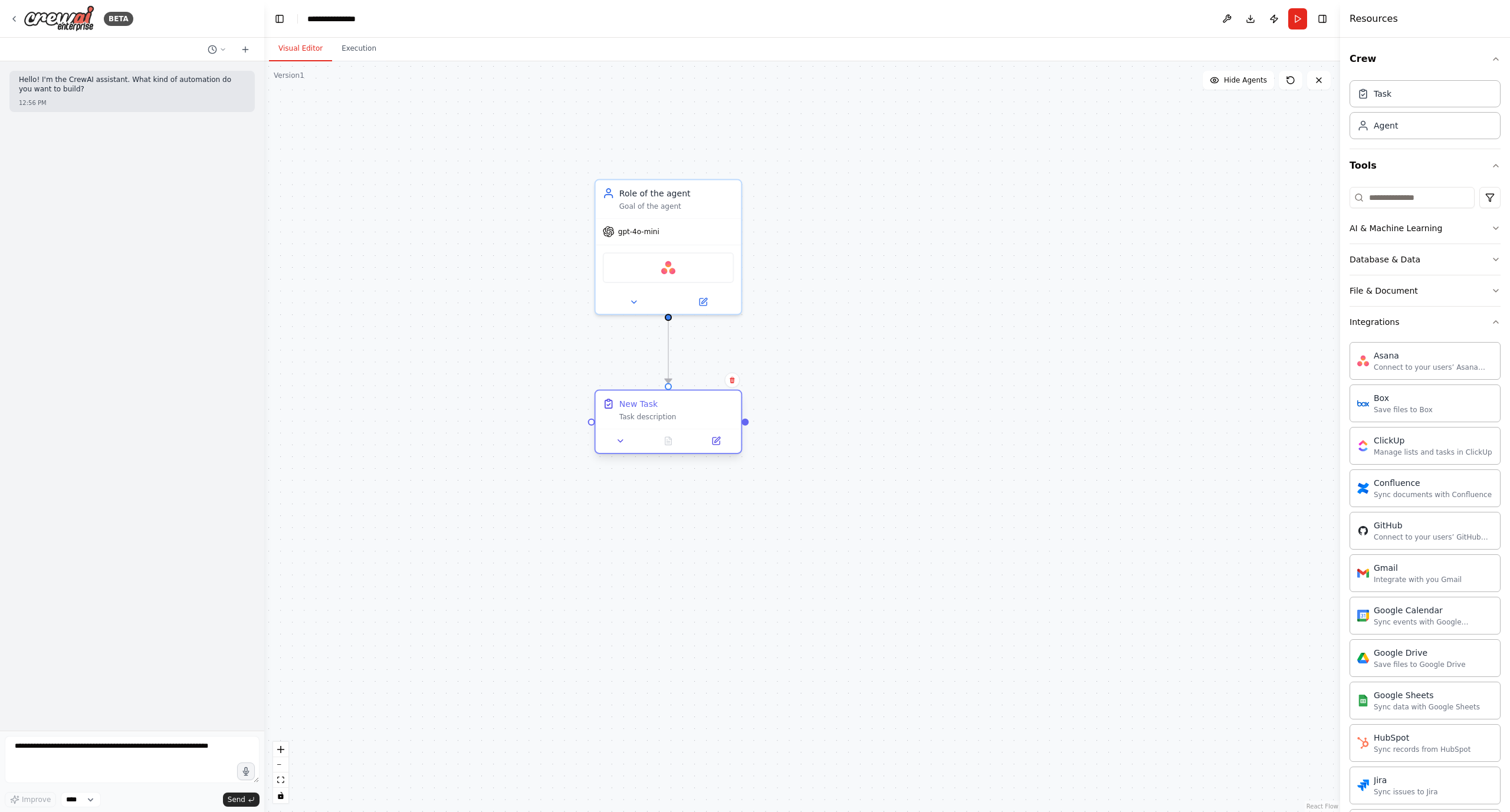
click at [638, 419] on div "Task description" at bounding box center [677, 417] width 115 height 10
click at [644, 405] on div "New Task" at bounding box center [638, 404] width 39 height 11
click at [620, 442] on icon at bounding box center [621, 441] width 10 height 10
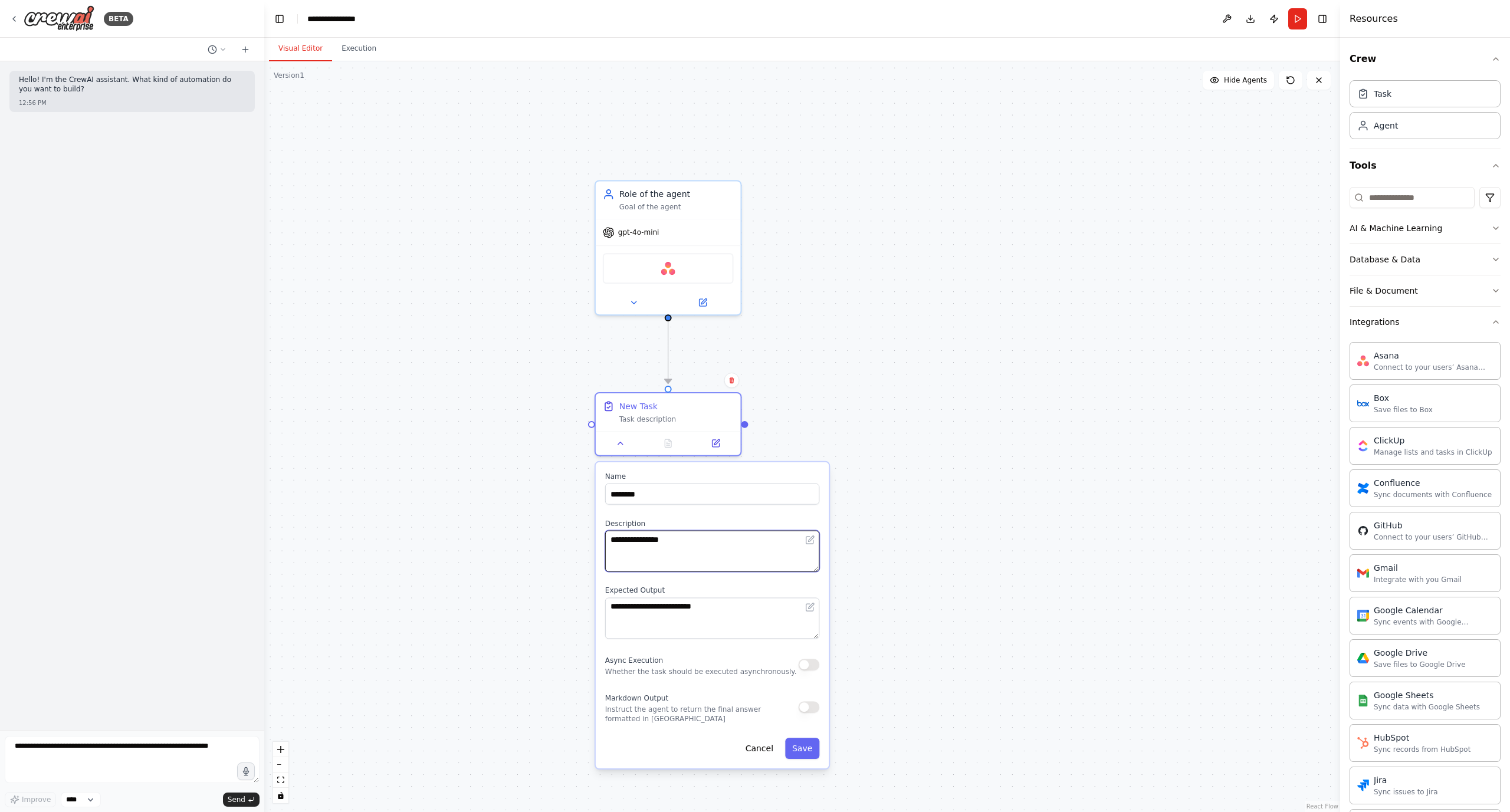
click at [648, 551] on textarea "**********" at bounding box center [712, 551] width 214 height 41
click at [811, 541] on icon at bounding box center [810, 540] width 7 height 7
click at [809, 540] on icon at bounding box center [811, 539] width 5 height 5
click at [761, 546] on textarea "**********" at bounding box center [712, 551] width 214 height 41
click at [744, 544] on textarea "**********" at bounding box center [712, 551] width 215 height 41
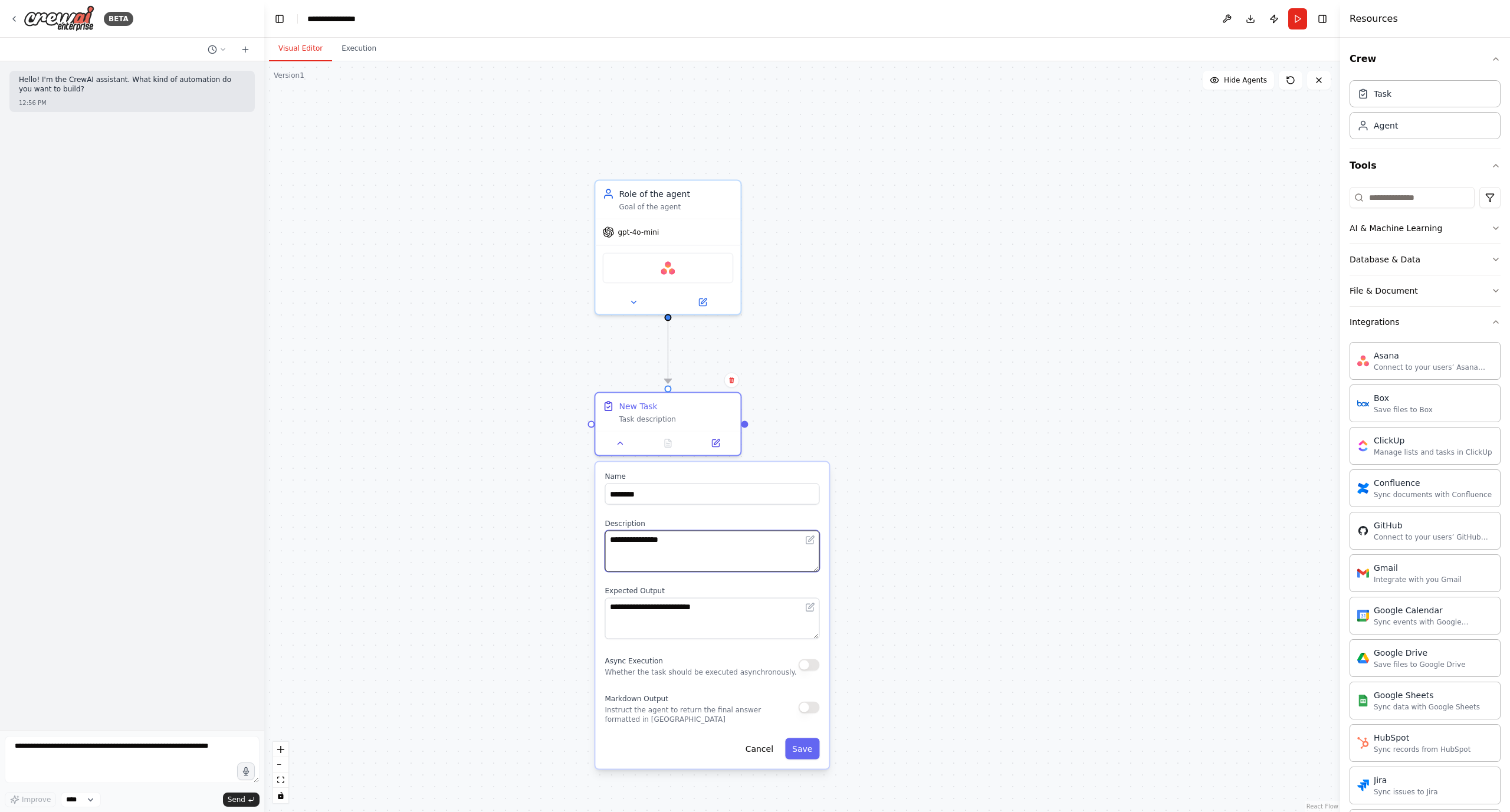
click at [744, 544] on textarea "**********" at bounding box center [712, 551] width 215 height 41
type input "**********"
type textarea "**********"
click at [725, 613] on textarea at bounding box center [711, 618] width 216 height 41
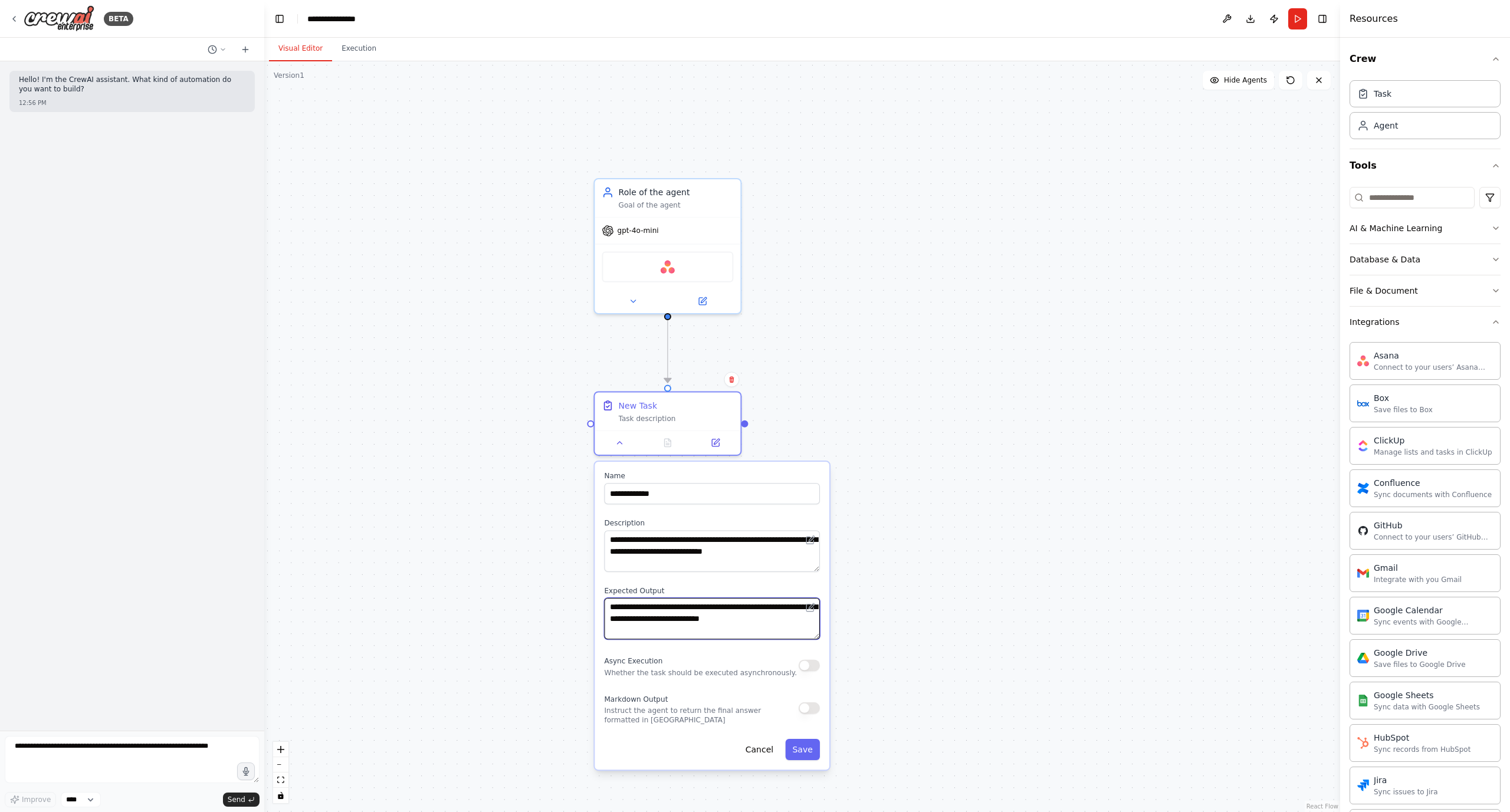
type textarea "**********"
click at [805, 706] on button "button" at bounding box center [810, 708] width 21 height 11
click at [803, 748] on button "Save" at bounding box center [802, 750] width 34 height 21
click at [802, 755] on button "Save" at bounding box center [802, 750] width 34 height 21
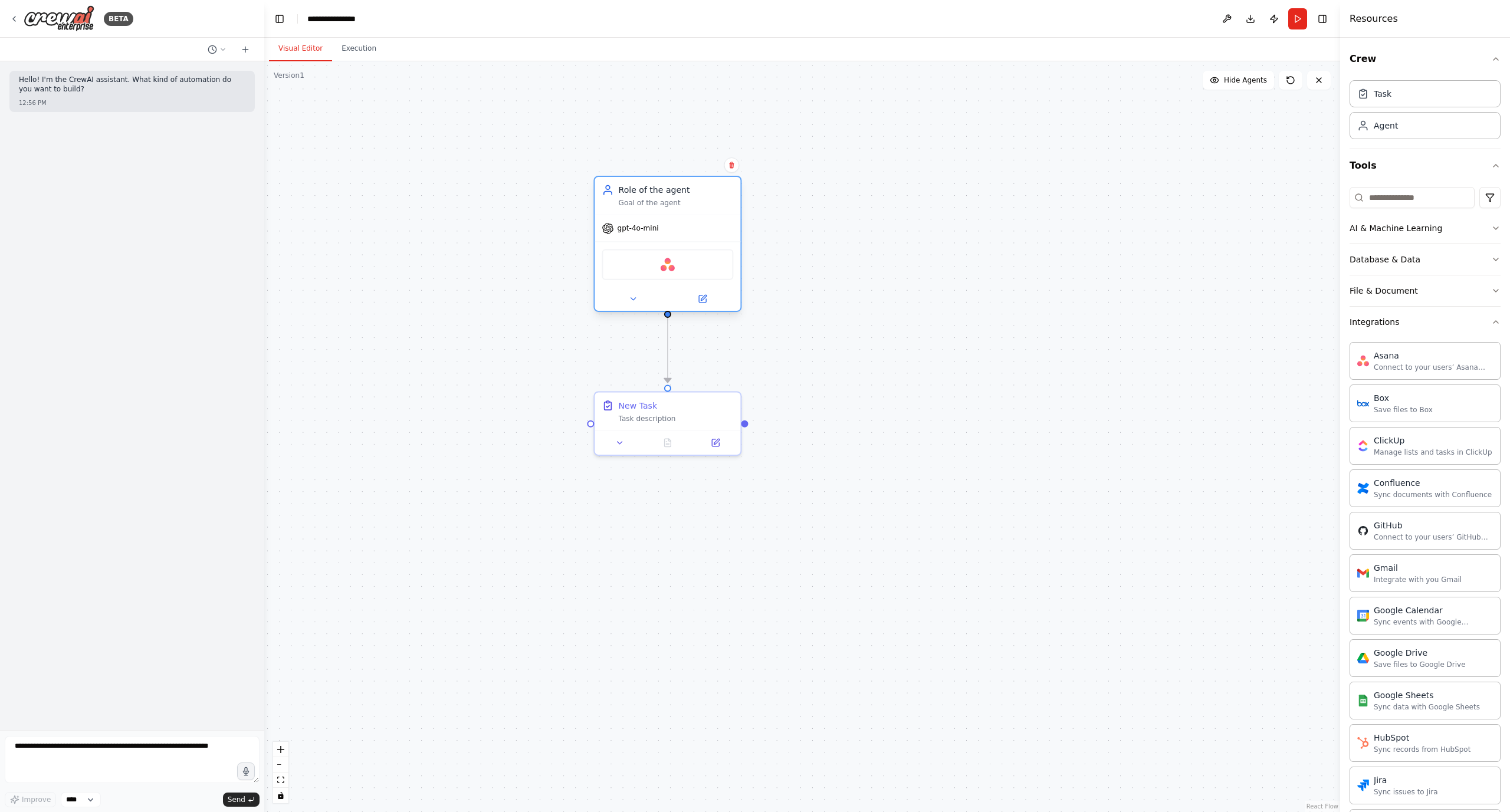
click at [660, 274] on div "Asana" at bounding box center [667, 264] width 131 height 30
click at [668, 268] on div "Asana" at bounding box center [667, 264] width 131 height 30
click at [670, 267] on img at bounding box center [667, 264] width 14 height 14
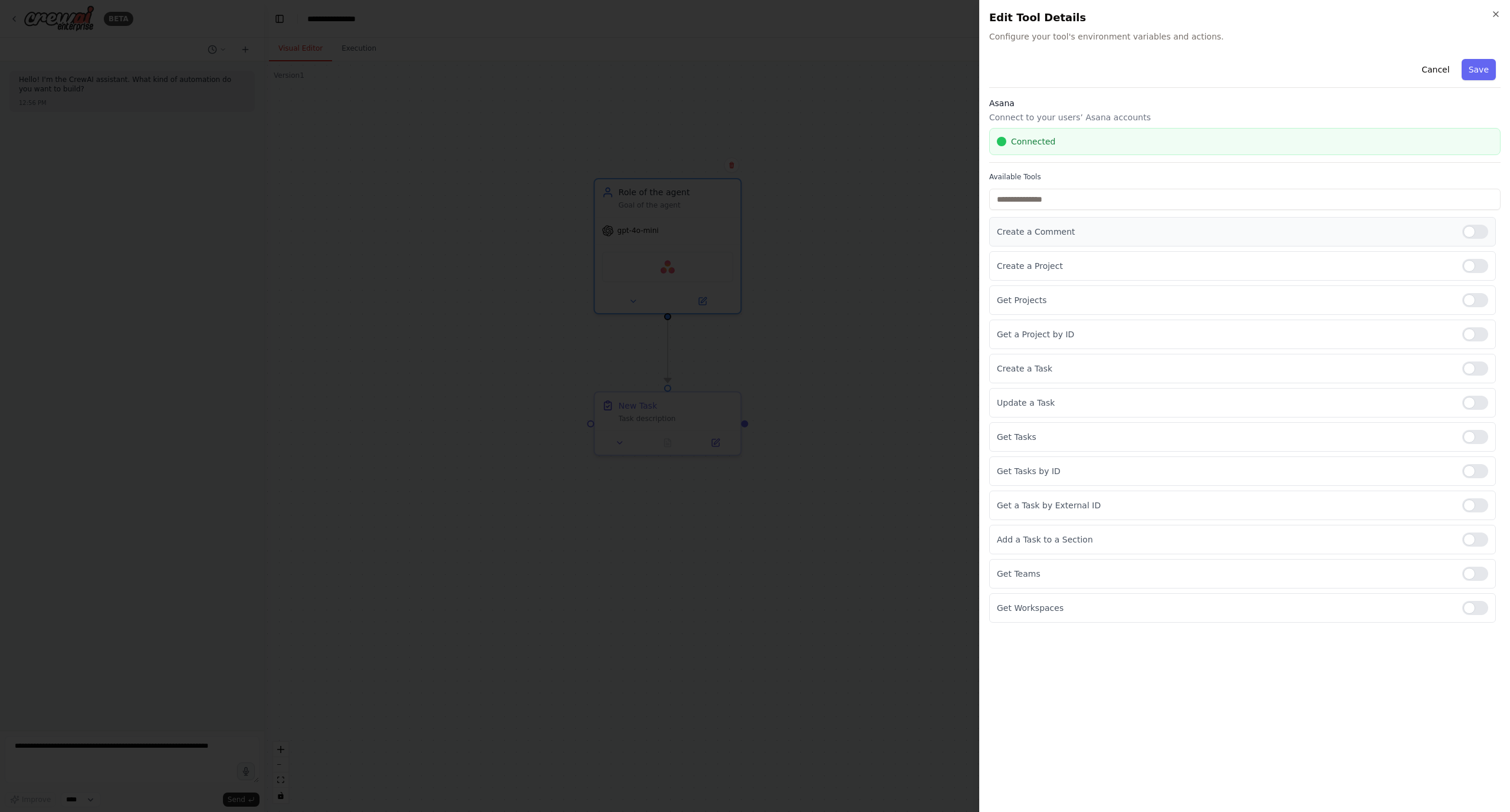
click at [1479, 231] on div at bounding box center [1475, 231] width 26 height 14
drag, startPoint x: 1476, startPoint y: 262, endPoint x: 1476, endPoint y: 288, distance: 26.0
click at [1476, 262] on div at bounding box center [1475, 266] width 26 height 14
click at [1479, 299] on div at bounding box center [1475, 299] width 26 height 14
drag, startPoint x: 1469, startPoint y: 330, endPoint x: 1471, endPoint y: 360, distance: 30.1
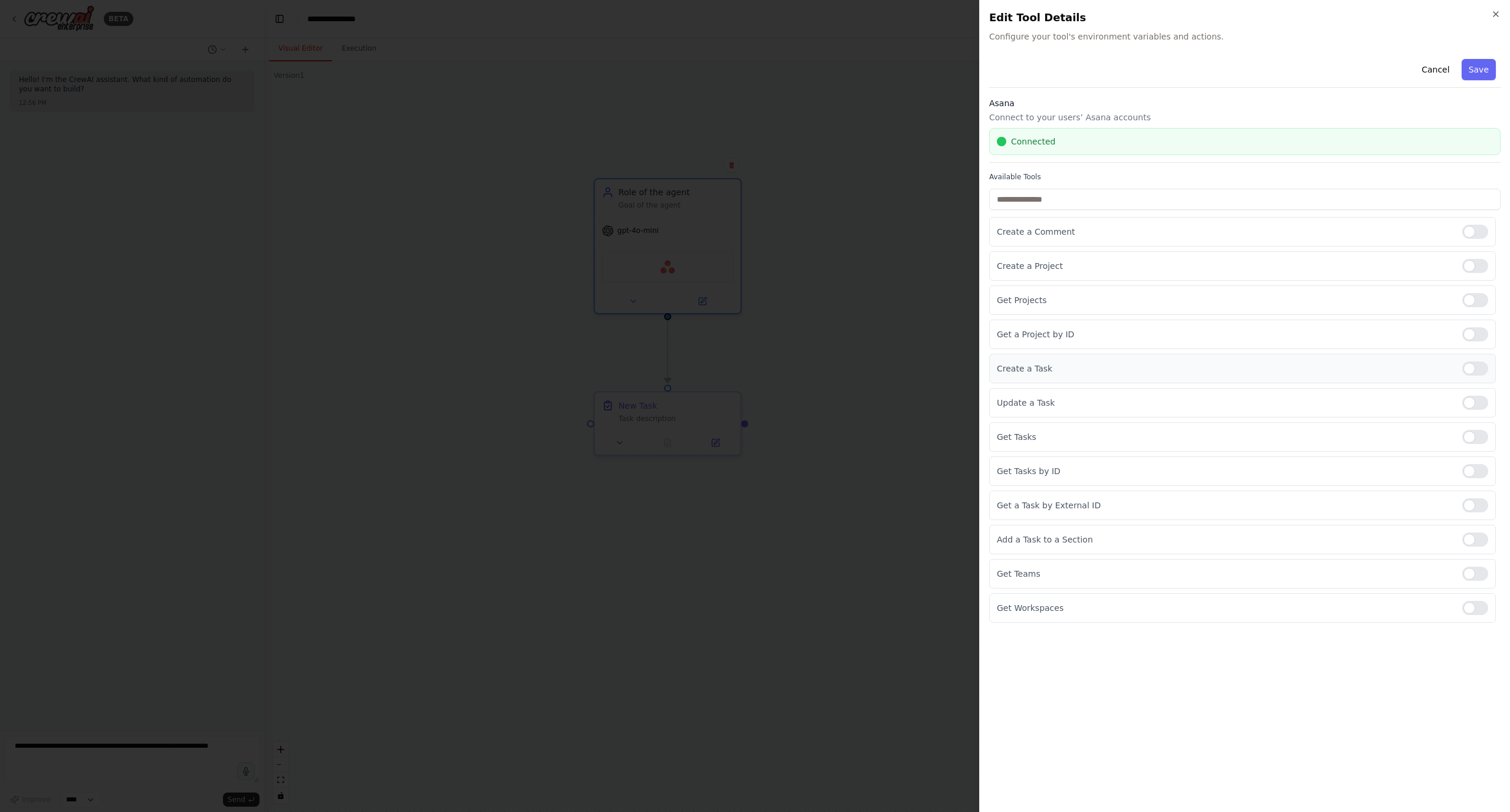
click at [1469, 330] on div at bounding box center [1475, 334] width 26 height 14
click at [1471, 364] on div at bounding box center [1475, 368] width 26 height 14
drag, startPoint x: 1474, startPoint y: 399, endPoint x: 1476, endPoint y: 422, distance: 23.1
click at [1476, 401] on div at bounding box center [1475, 402] width 26 height 14
click at [1480, 447] on div "Get Tasks" at bounding box center [1243, 437] width 507 height 30
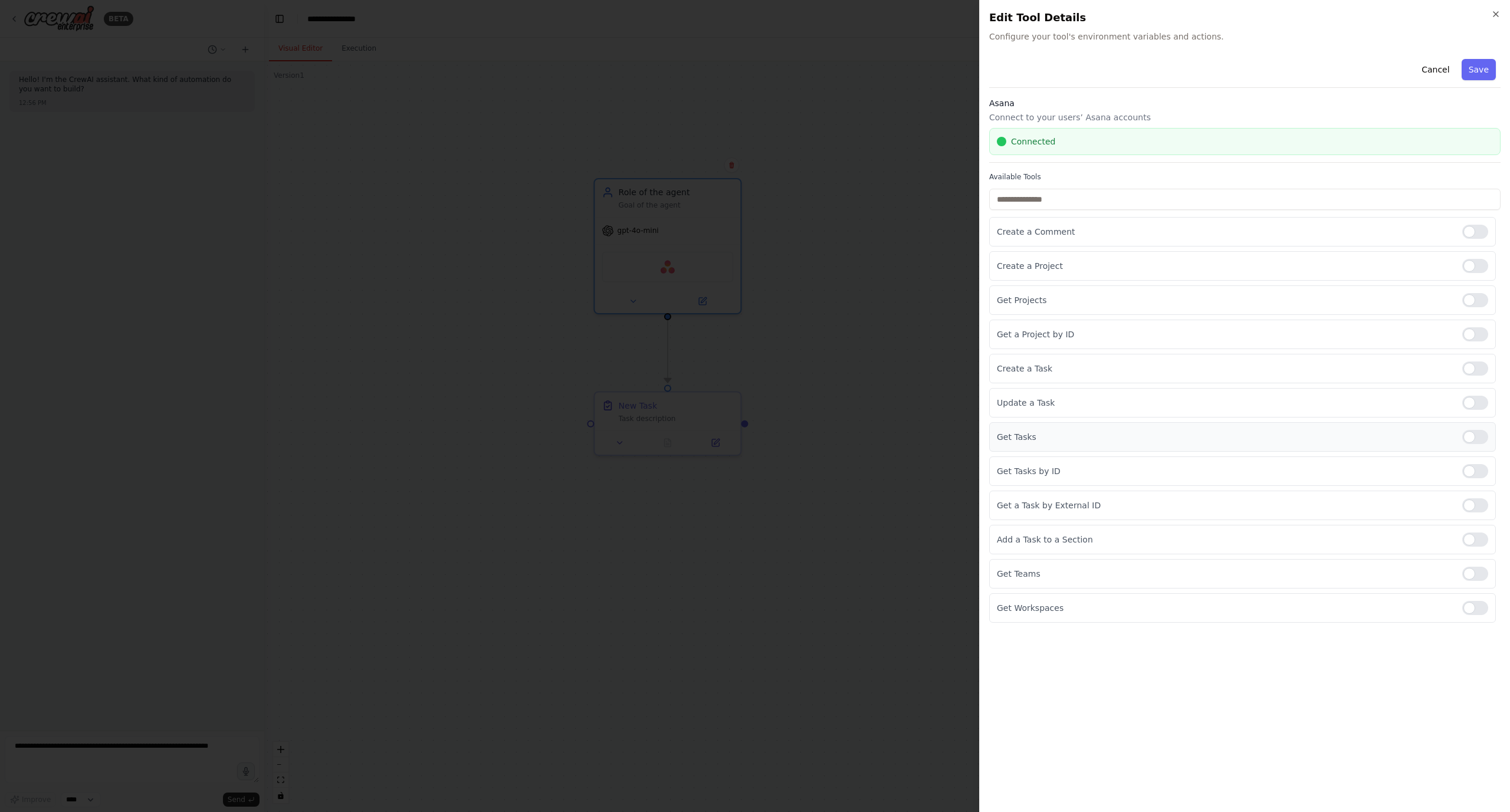
click at [1476, 441] on div at bounding box center [1475, 436] width 26 height 14
click at [1472, 465] on div "Get Tasks by ID" at bounding box center [1243, 472] width 507 height 30
click at [1471, 458] on div "Get Tasks by ID" at bounding box center [1243, 472] width 507 height 30
drag, startPoint x: 1473, startPoint y: 474, endPoint x: 1472, endPoint y: 507, distance: 33.0
click at [1473, 475] on div at bounding box center [1475, 471] width 26 height 14
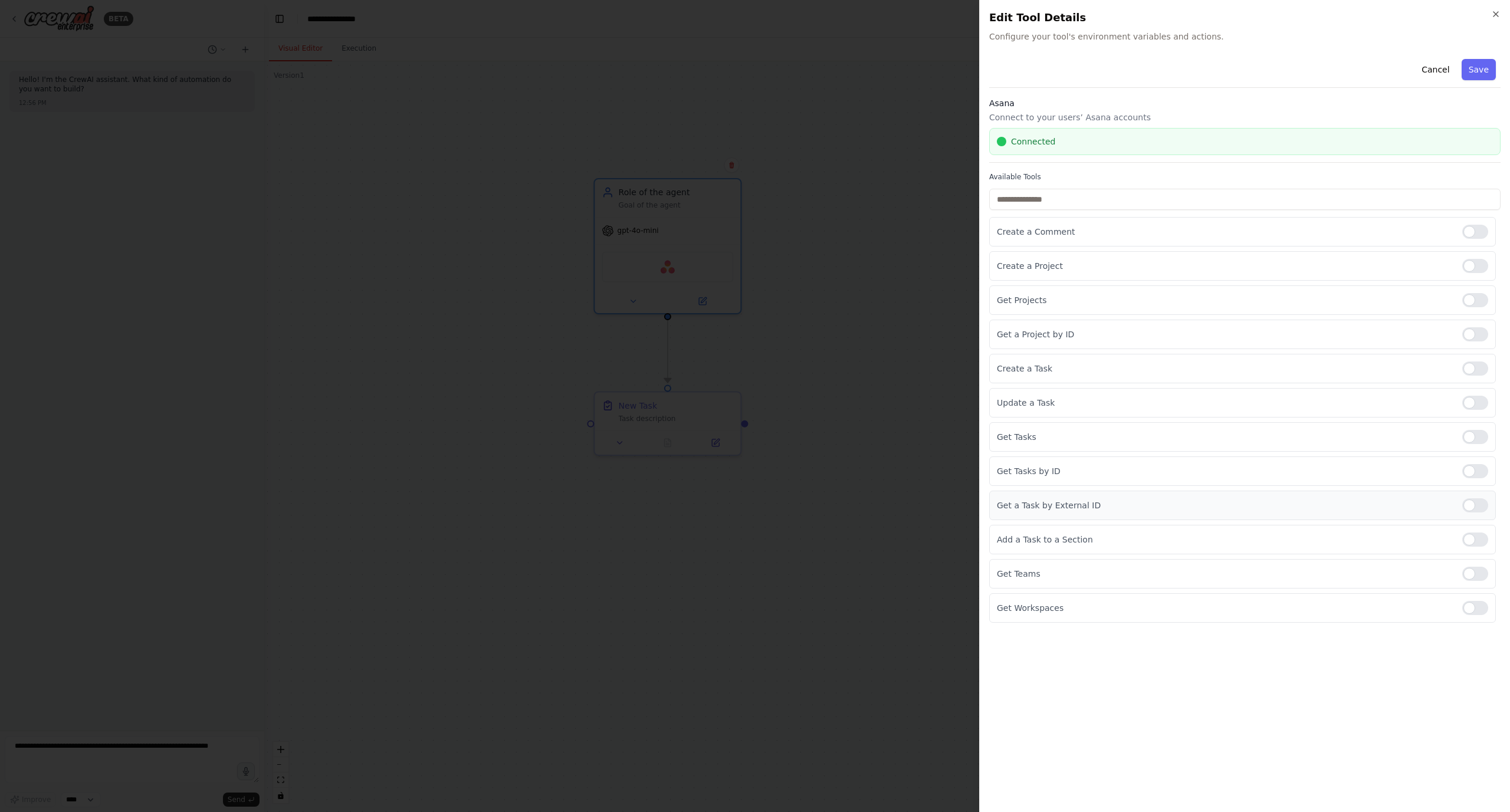
click at [1473, 506] on div at bounding box center [1475, 505] width 26 height 14
drag, startPoint x: 1472, startPoint y: 538, endPoint x: 1471, endPoint y: 563, distance: 25.0
click at [1474, 540] on div at bounding box center [1475, 539] width 26 height 14
drag, startPoint x: 1471, startPoint y: 573, endPoint x: 1476, endPoint y: 580, distance: 8.6
click at [1472, 573] on div at bounding box center [1475, 573] width 26 height 14
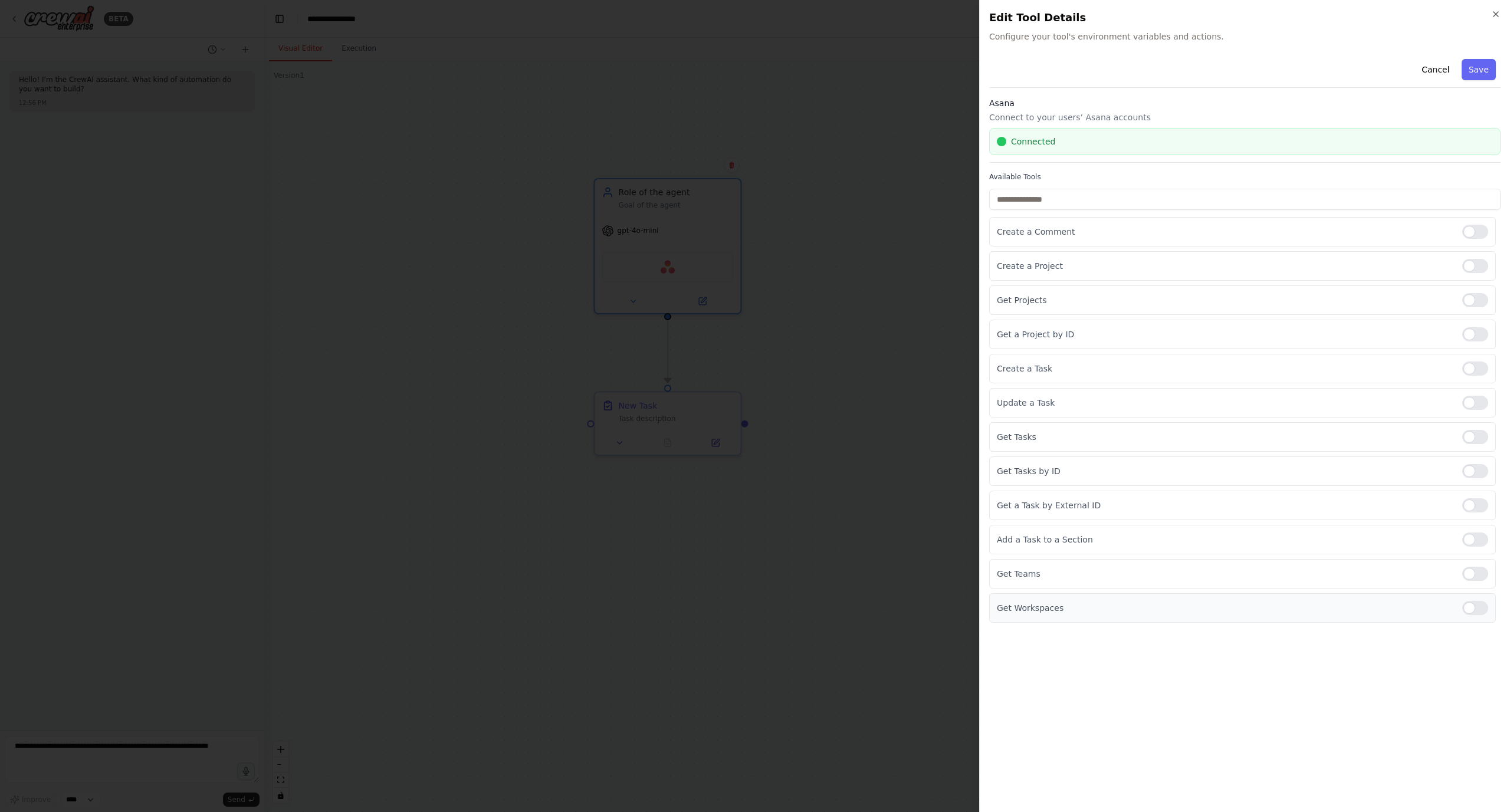
drag, startPoint x: 1476, startPoint y: 606, endPoint x: 1483, endPoint y: 604, distance: 7.3
click at [1476, 606] on div at bounding box center [1475, 608] width 26 height 14
click at [1478, 65] on button "Save" at bounding box center [1479, 70] width 34 height 21
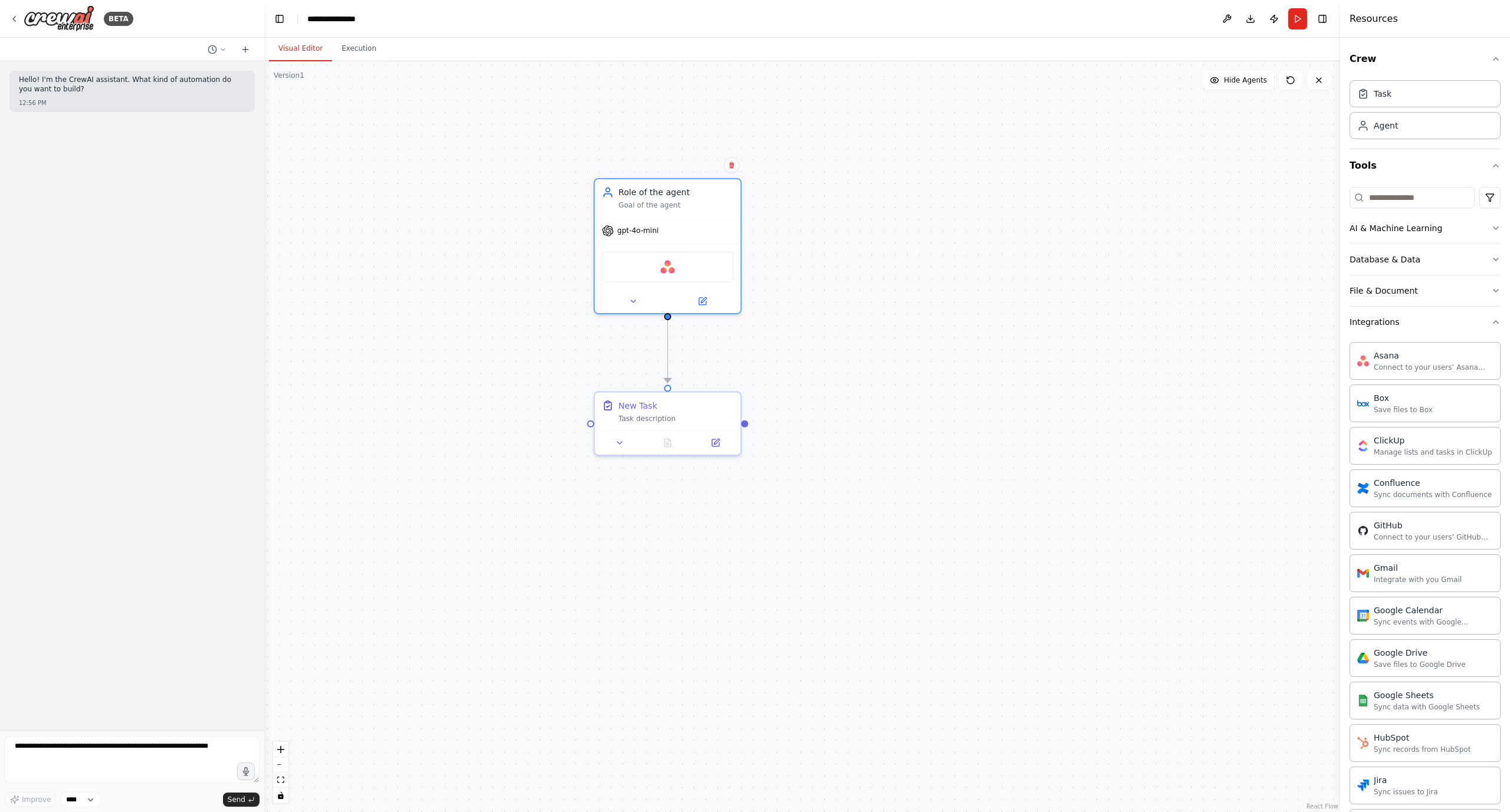
click at [959, 255] on div ".deletable-edge-delete-btn { width: 20px; height: 20px; border: 0px solid #ffff…" at bounding box center [801, 436] width 1075 height 750
click at [1294, 13] on button "Run" at bounding box center [1297, 19] width 19 height 21
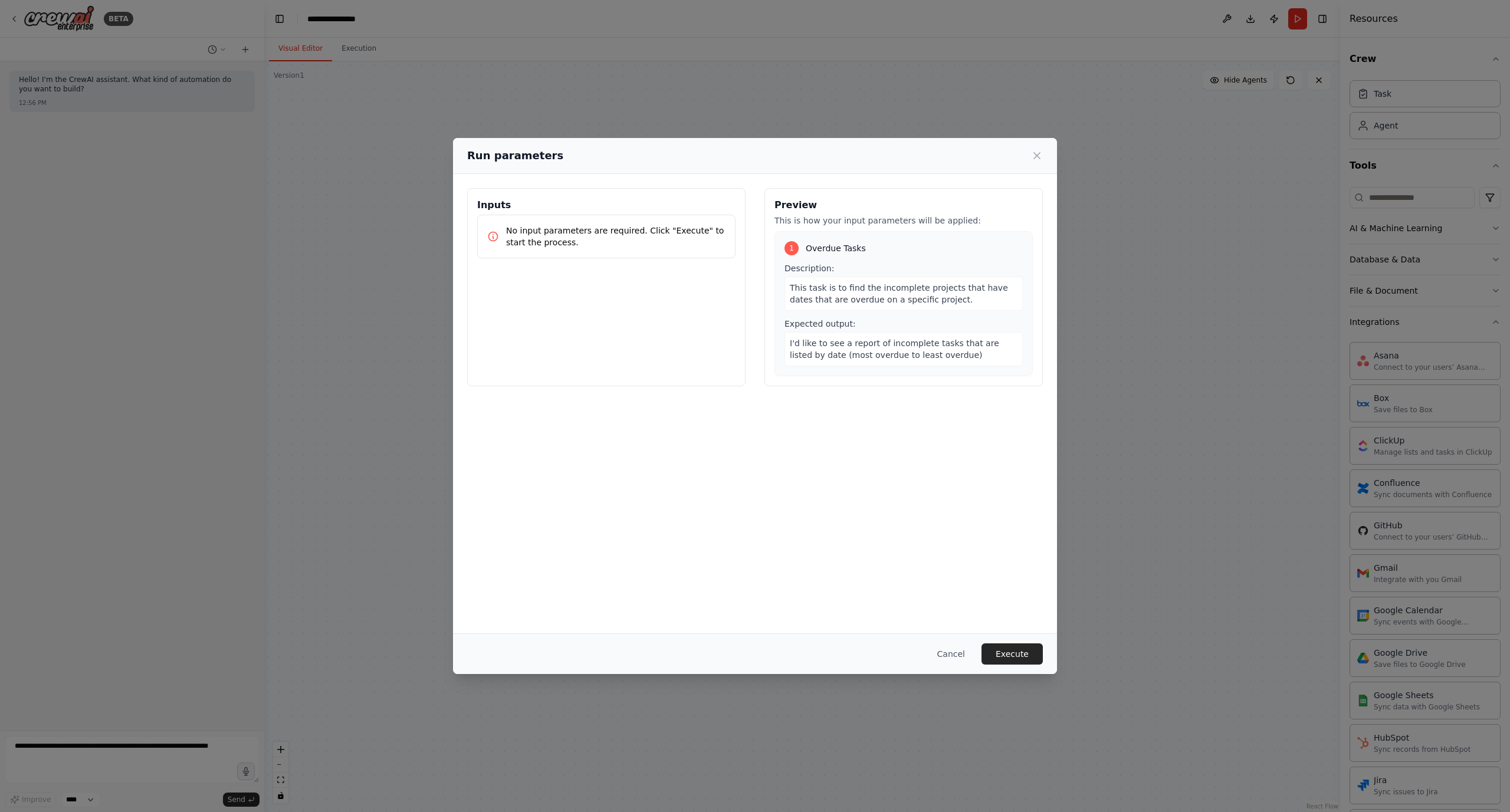
click at [1010, 656] on button "Execute" at bounding box center [1011, 654] width 62 height 21
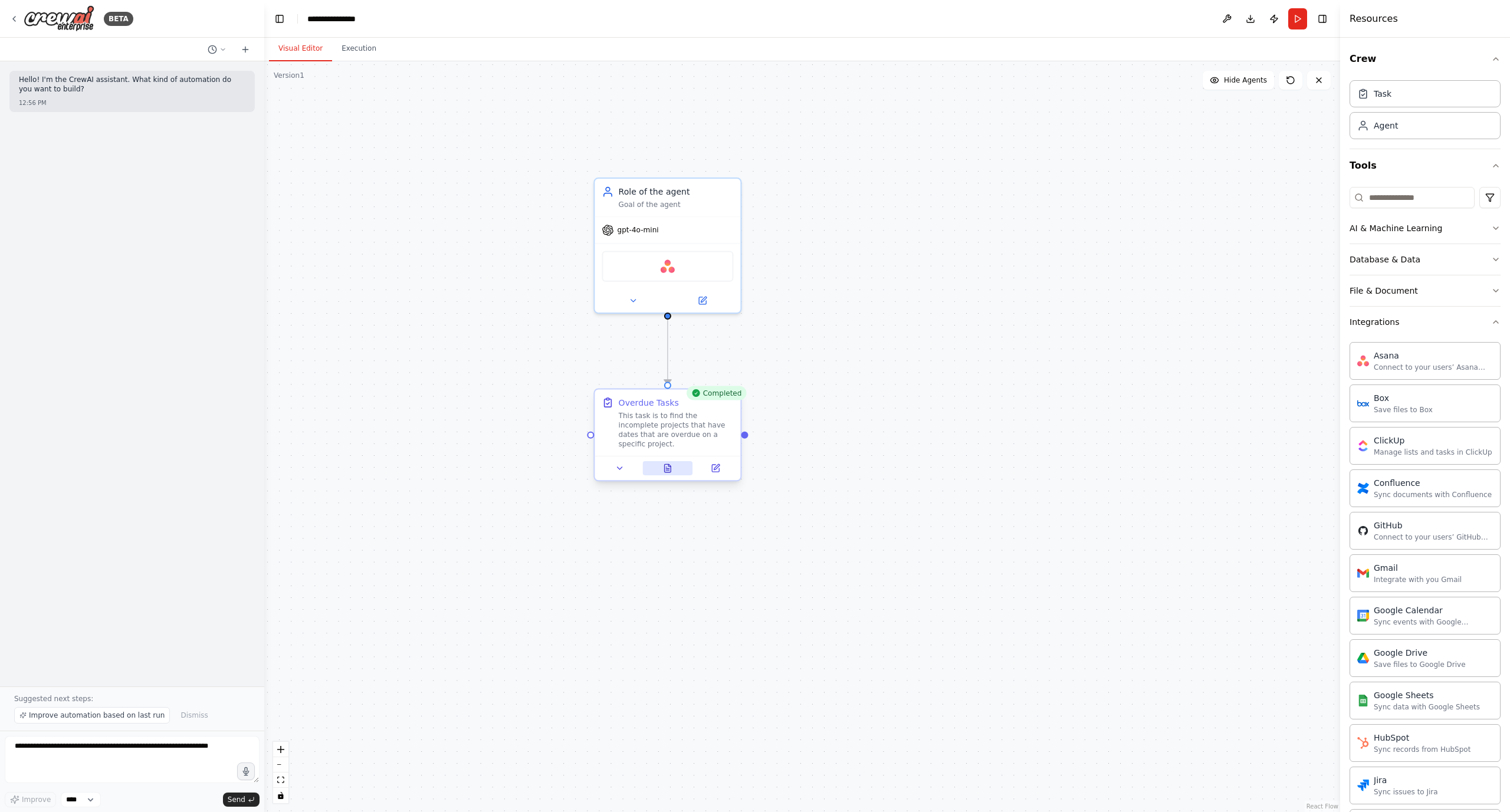
click at [675, 461] on button at bounding box center [667, 468] width 50 height 14
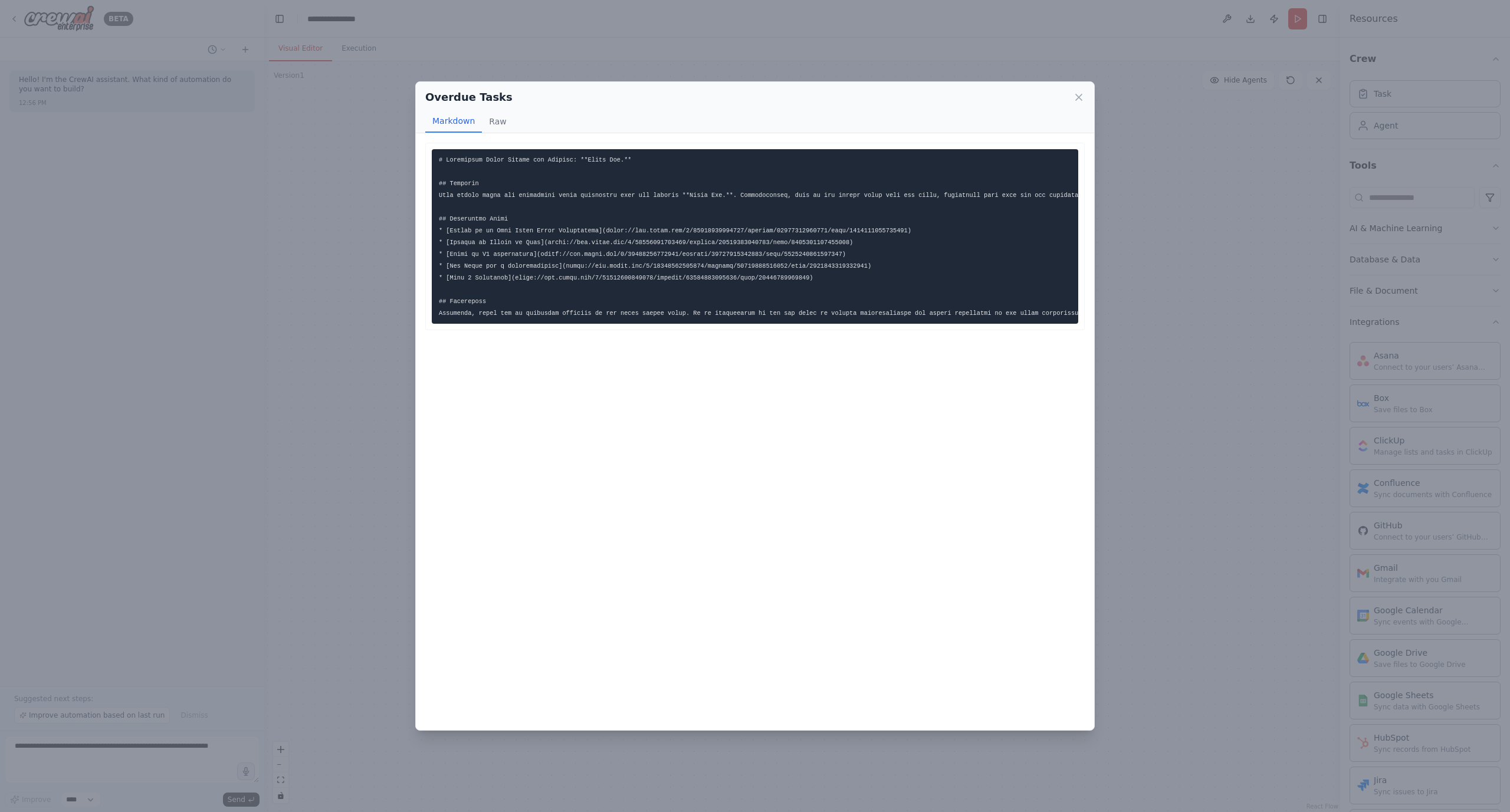
click at [574, 412] on div "```markdown # Incomplete Tasks Report for Project: **Tappy Inc.** ## Overview T…" at bounding box center [755, 431] width 678 height 597
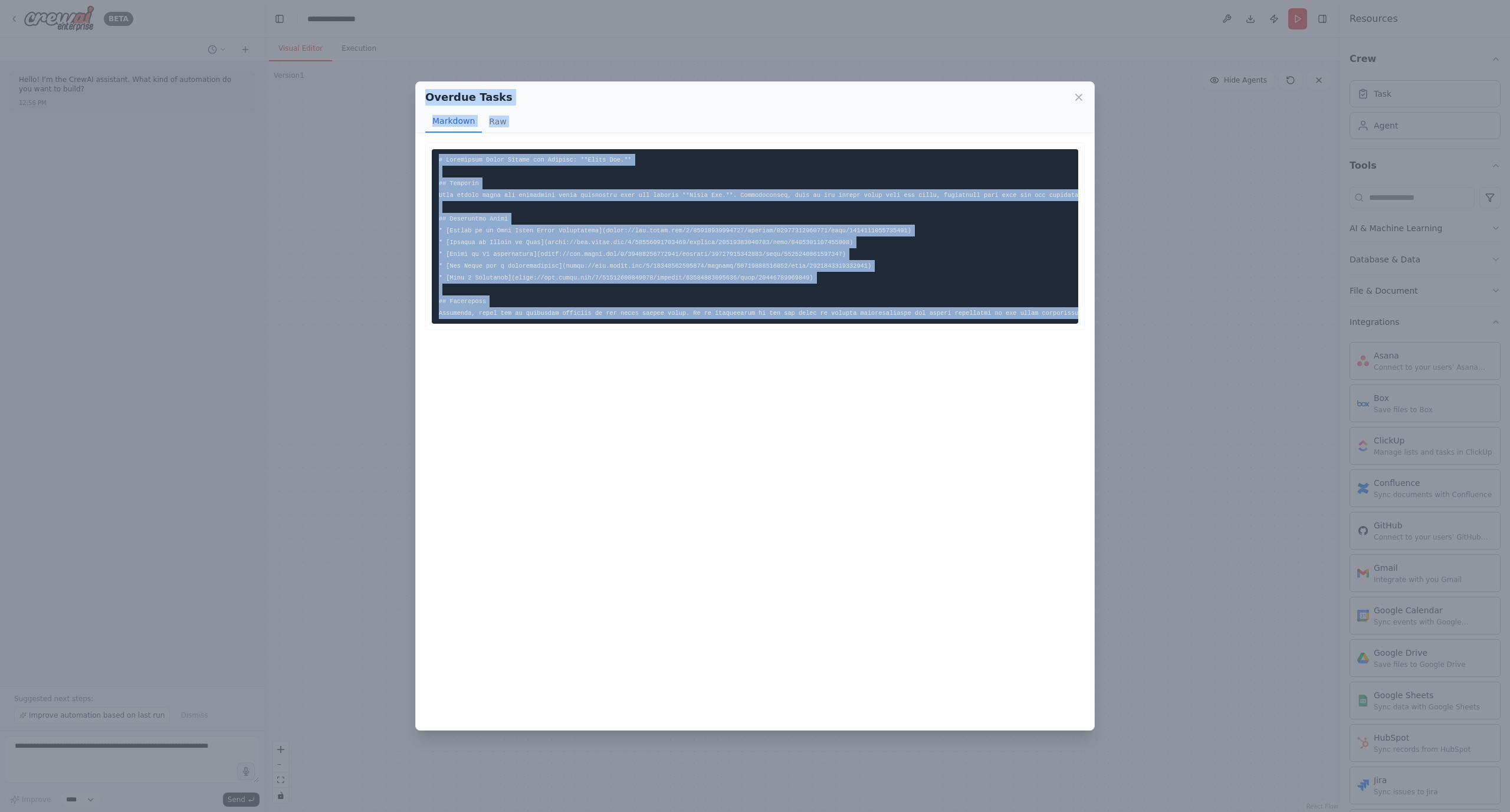
drag, startPoint x: 547, startPoint y: 402, endPoint x: 580, endPoint y: 89, distance: 314.7
click at [580, 88] on div "Overdue Tasks Markdown Raw ... Show more Not valid JSON" at bounding box center [755, 406] width 679 height 650
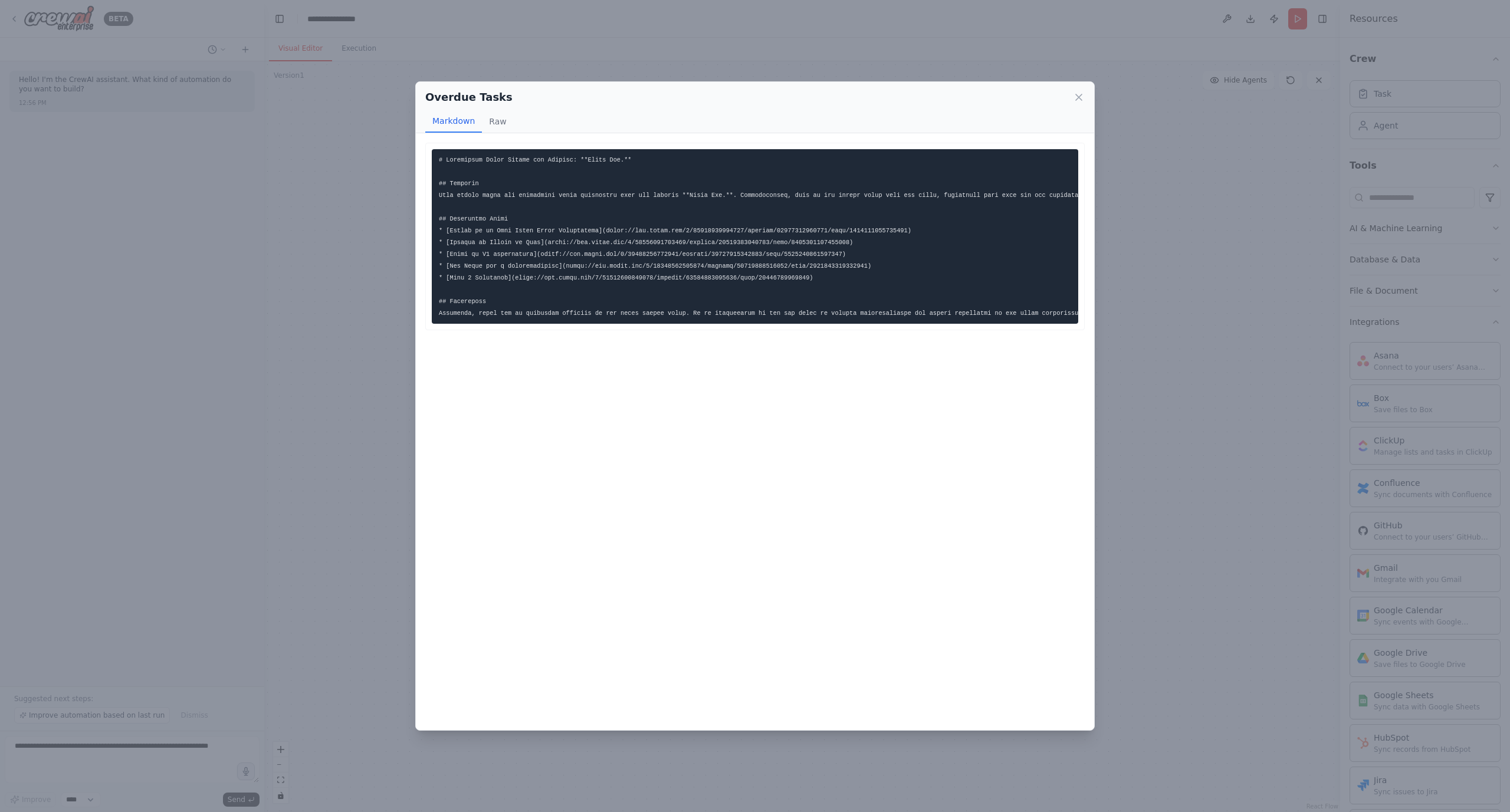
click at [725, 227] on code at bounding box center [807, 237] width 737 height 161
click at [397, 212] on div "Overdue Tasks Markdown Raw ... Show more Not valid JSON" at bounding box center [755, 406] width 1510 height 812
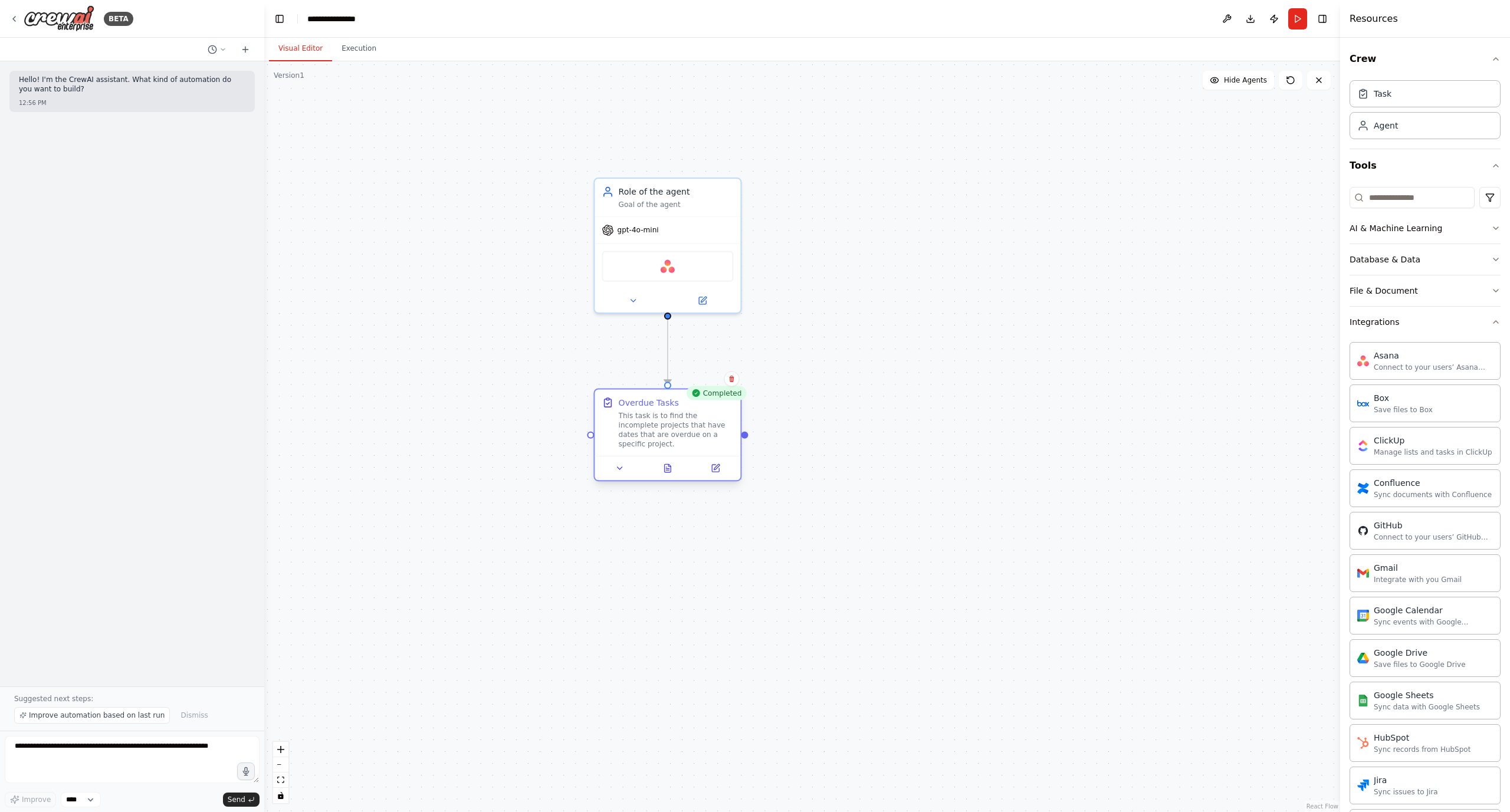
click at [687, 423] on div "This task is to find the incomplete projects that have dates that are overdue o…" at bounding box center [676, 430] width 115 height 38
click at [665, 405] on div "Overdue Tasks" at bounding box center [648, 403] width 60 height 11
click at [719, 465] on icon at bounding box center [715, 468] width 7 height 7
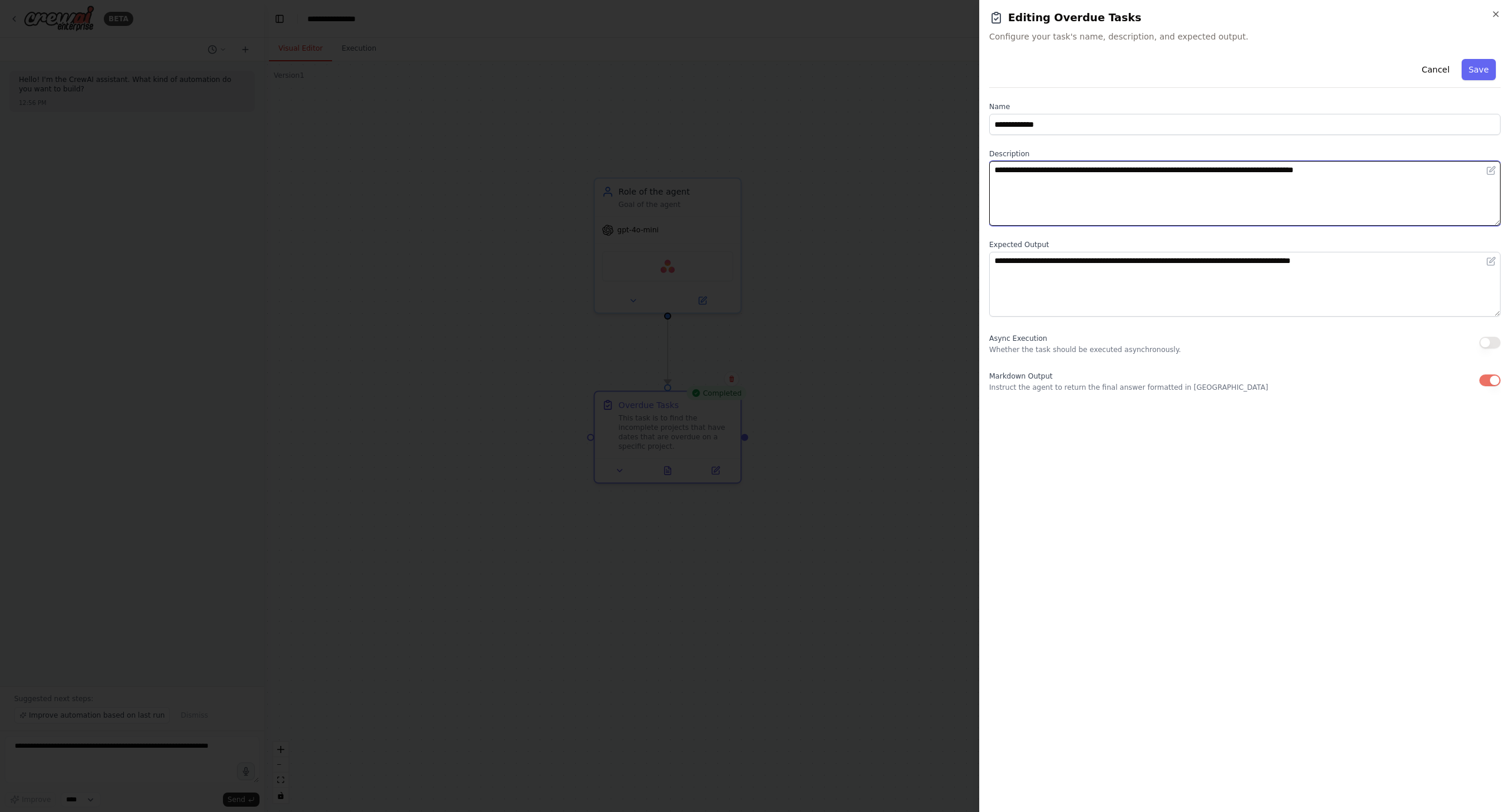
click at [1378, 174] on textarea "**********" at bounding box center [1244, 193] width 511 height 65
paste textarea "**********"
type textarea "**********"
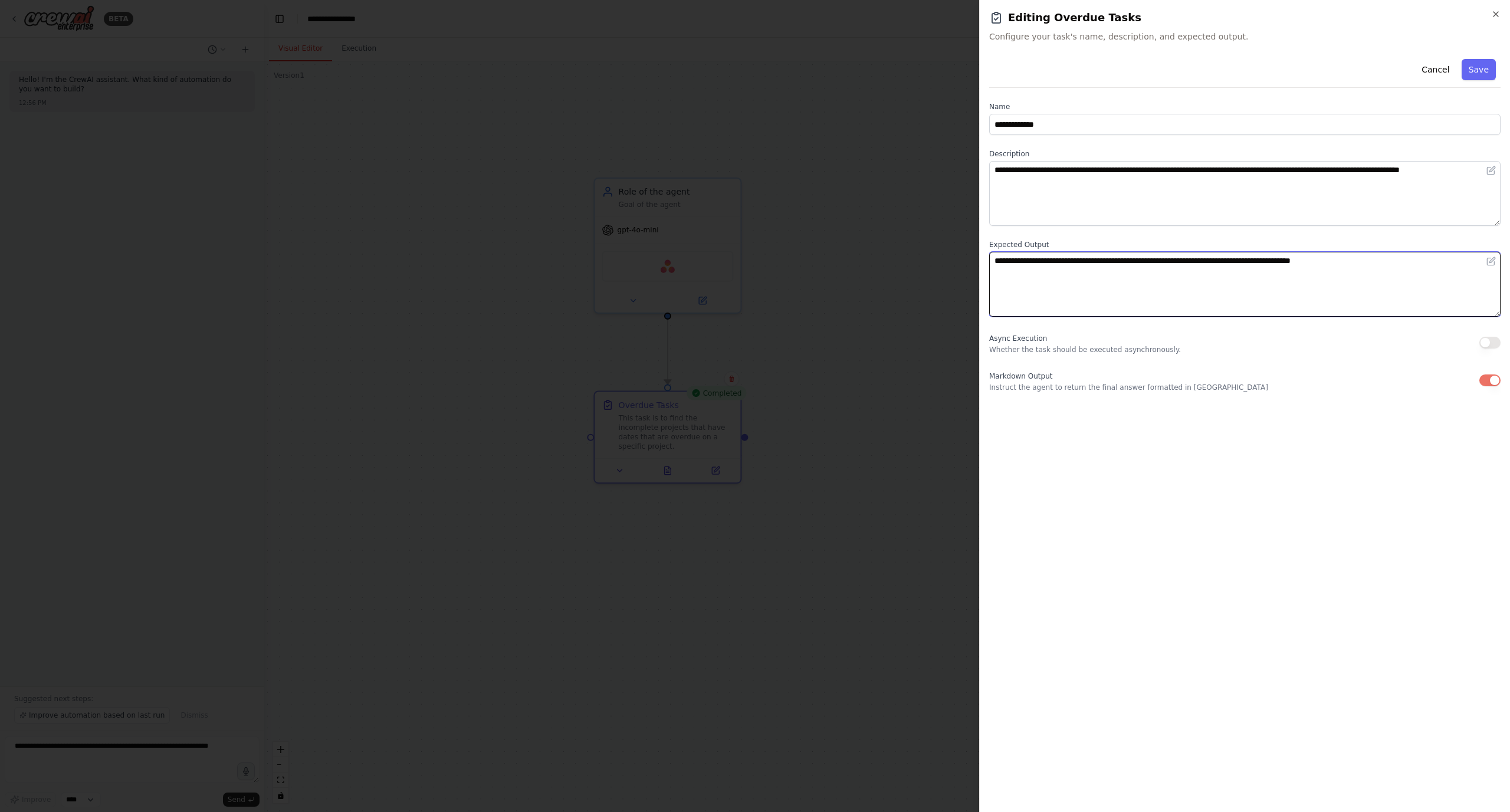
click at [1405, 257] on textarea "**********" at bounding box center [1244, 284] width 511 height 65
type textarea "**********"
click at [1485, 67] on button "Save" at bounding box center [1479, 70] width 34 height 21
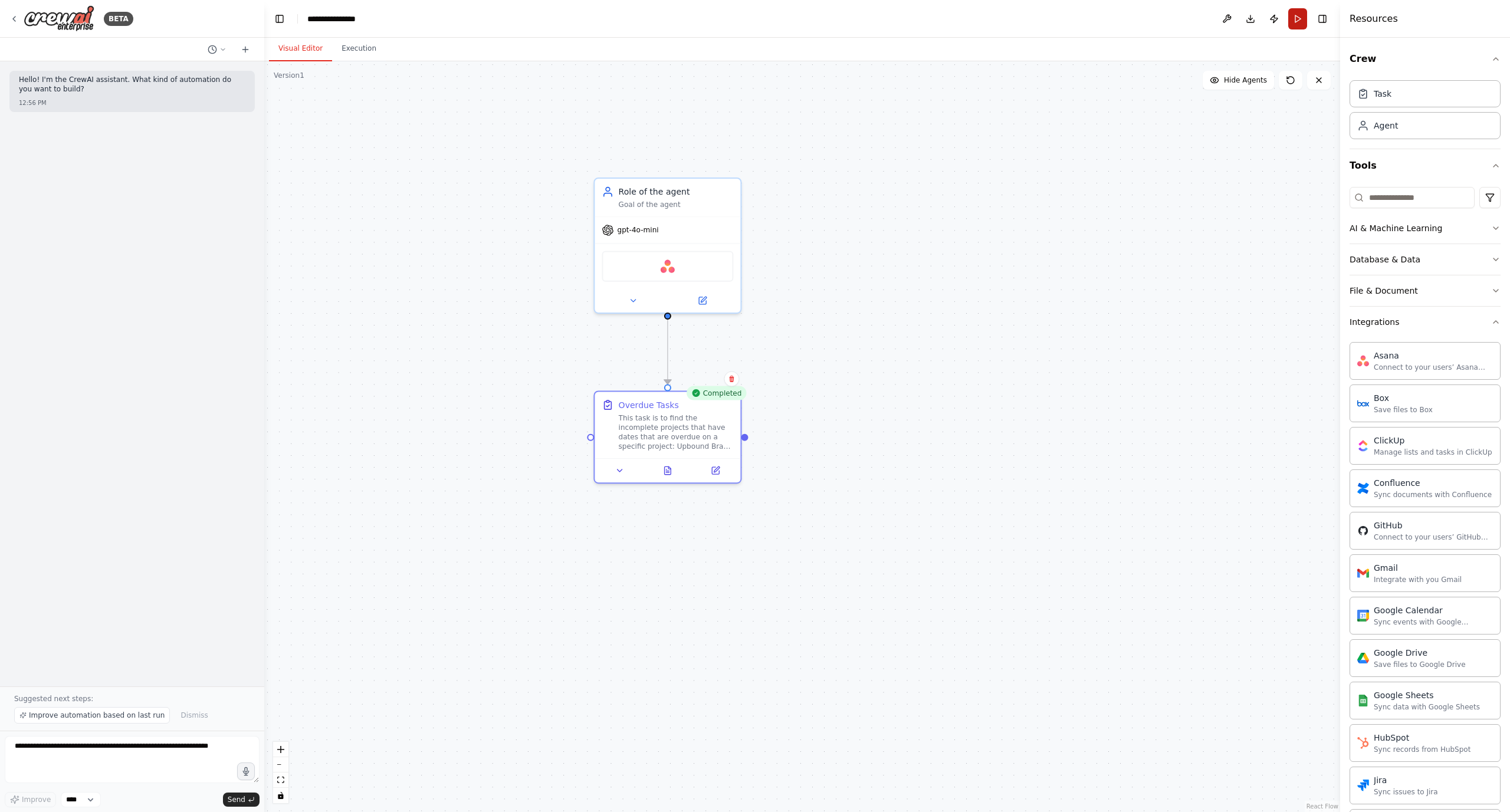
click at [1295, 17] on button "Run" at bounding box center [1297, 19] width 19 height 21
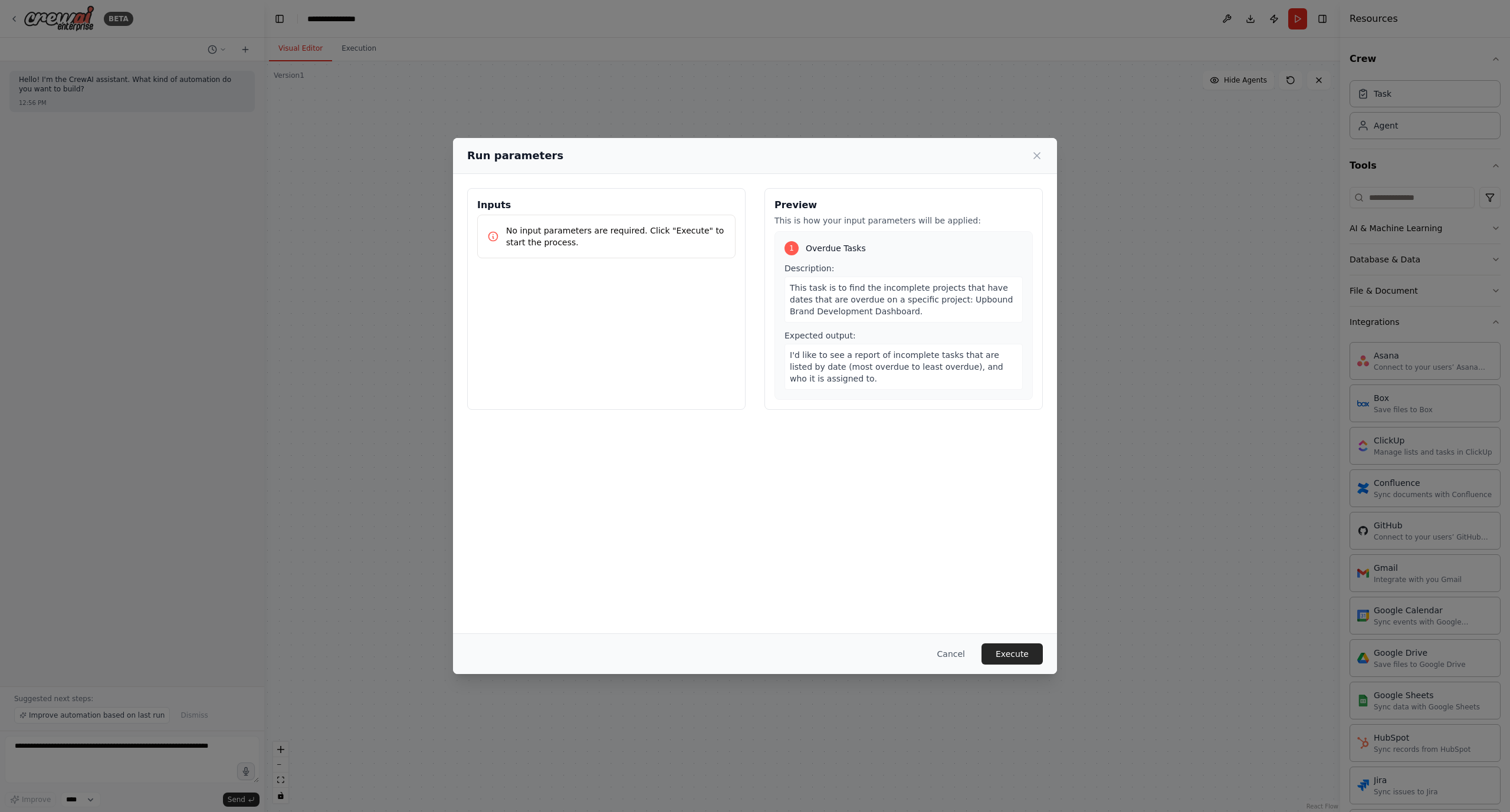
click at [1036, 657] on button "Execute" at bounding box center [1011, 654] width 62 height 21
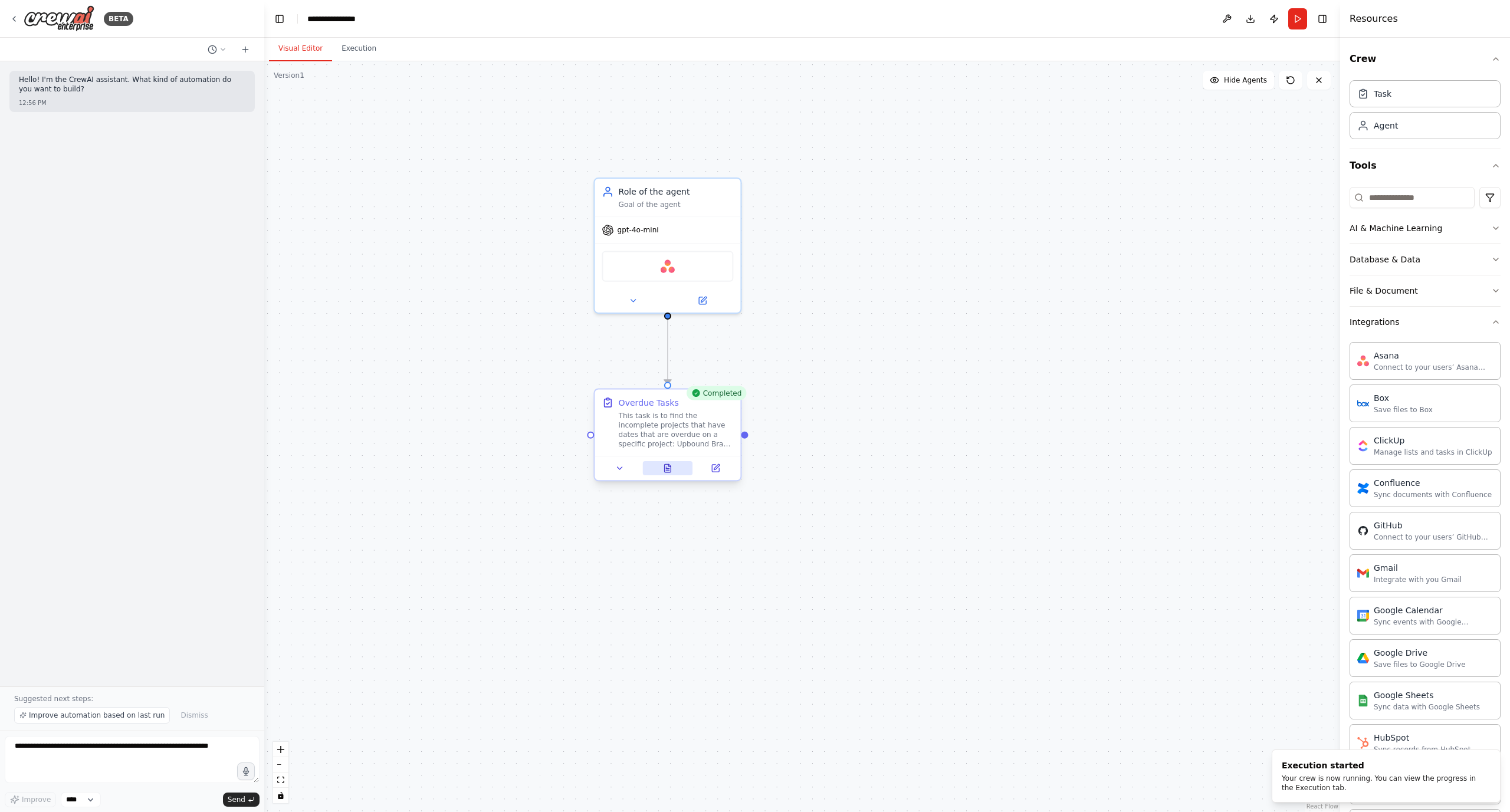
click at [670, 471] on icon at bounding box center [668, 468] width 7 height 7
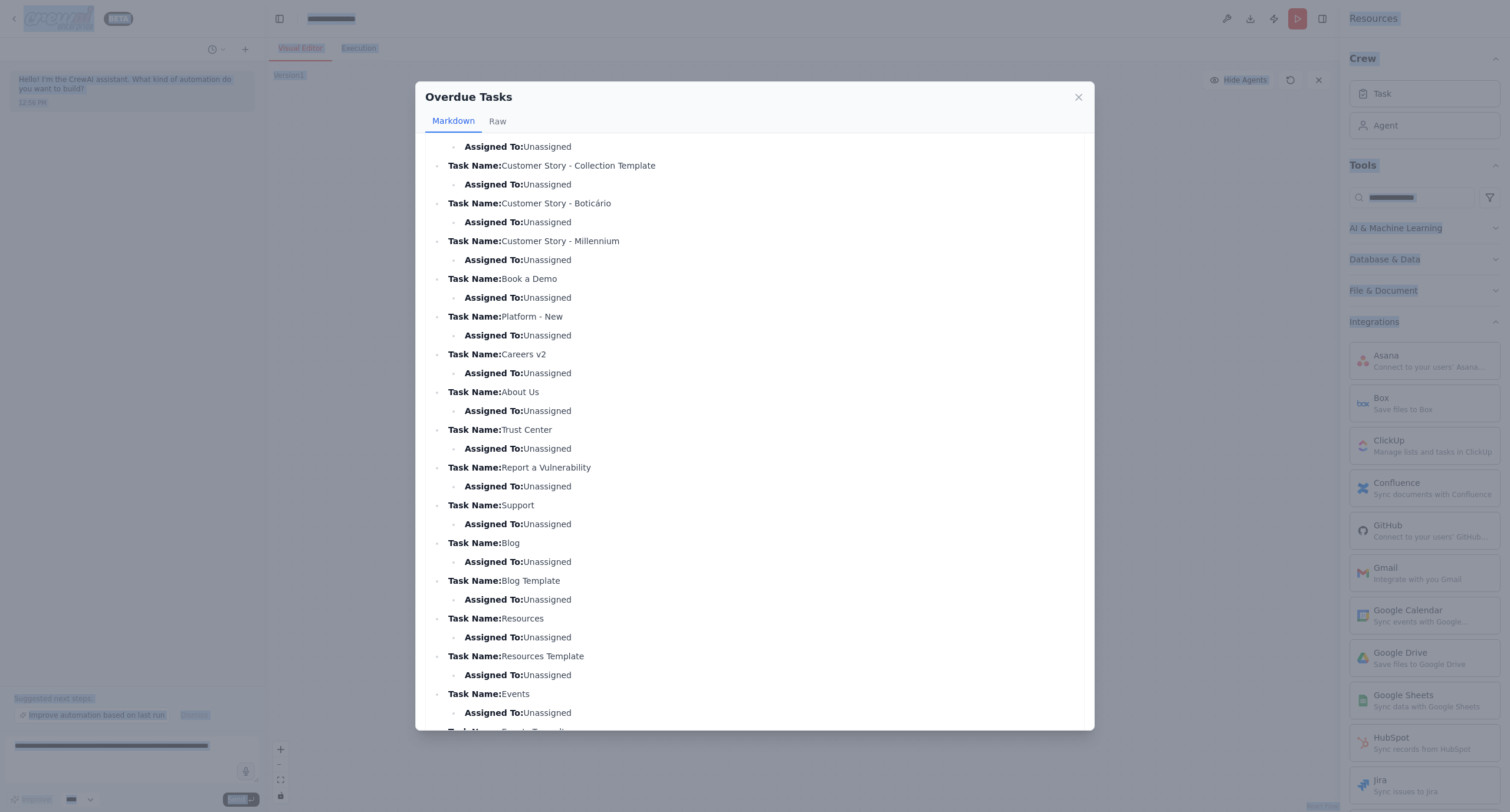
scroll to position [671, 0]
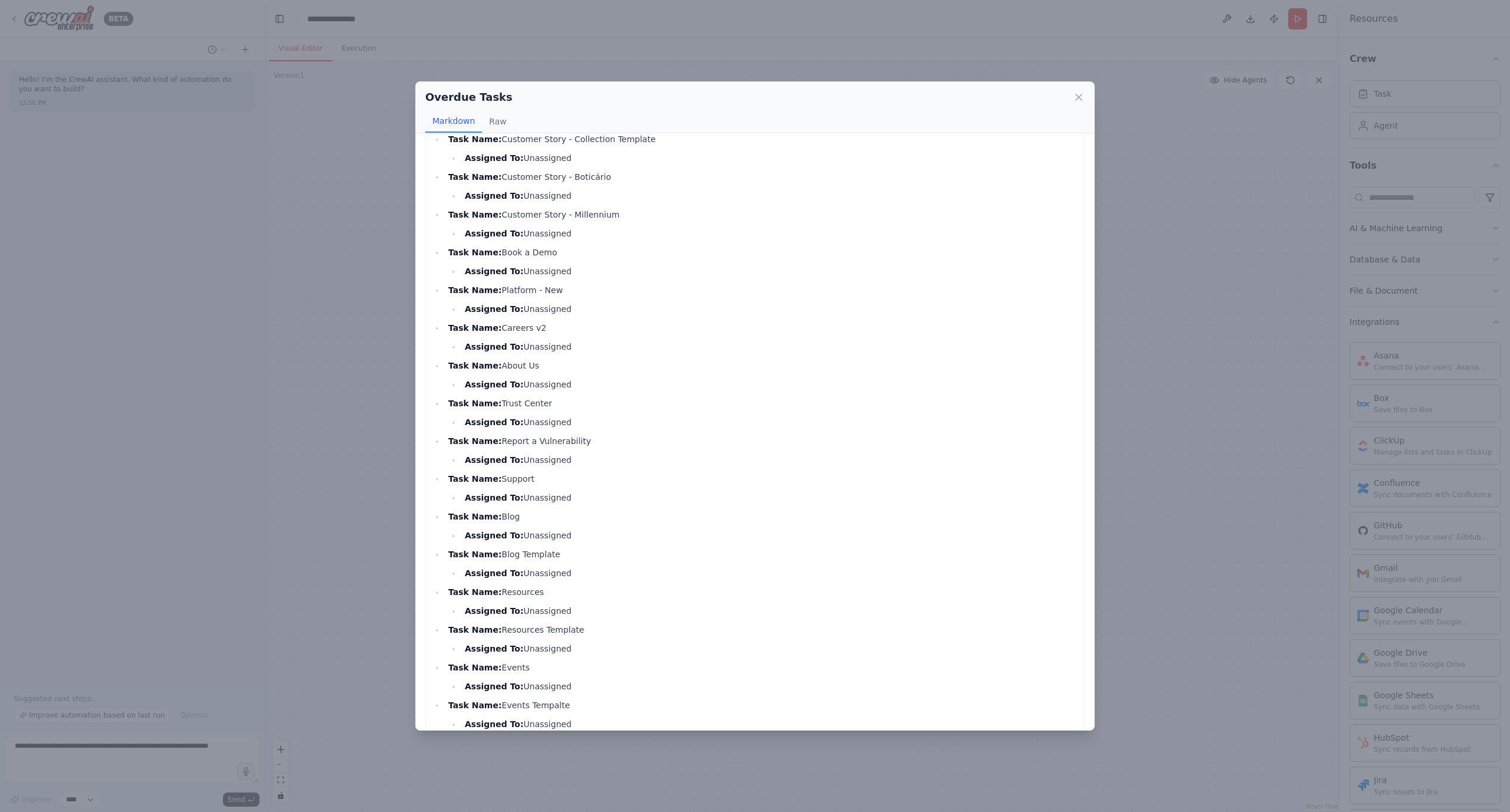
click at [341, 360] on div "Overdue Tasks Markdown Raw Incomplete Tasks Report for Upbound Brand Developmen…" at bounding box center [755, 406] width 1510 height 812
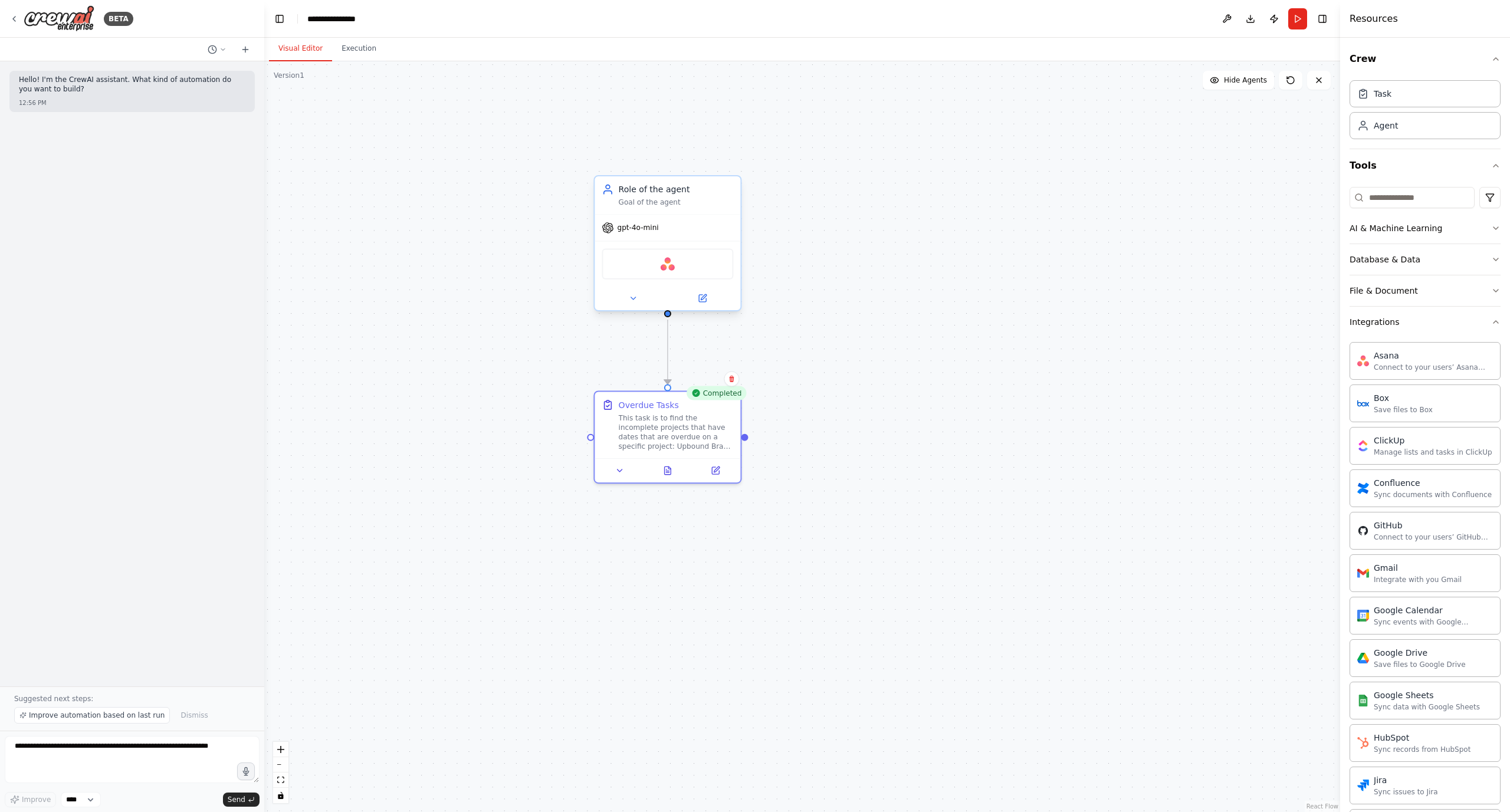
click at [679, 272] on div "Asana" at bounding box center [667, 263] width 131 height 30
click at [672, 269] on img at bounding box center [667, 263] width 14 height 14
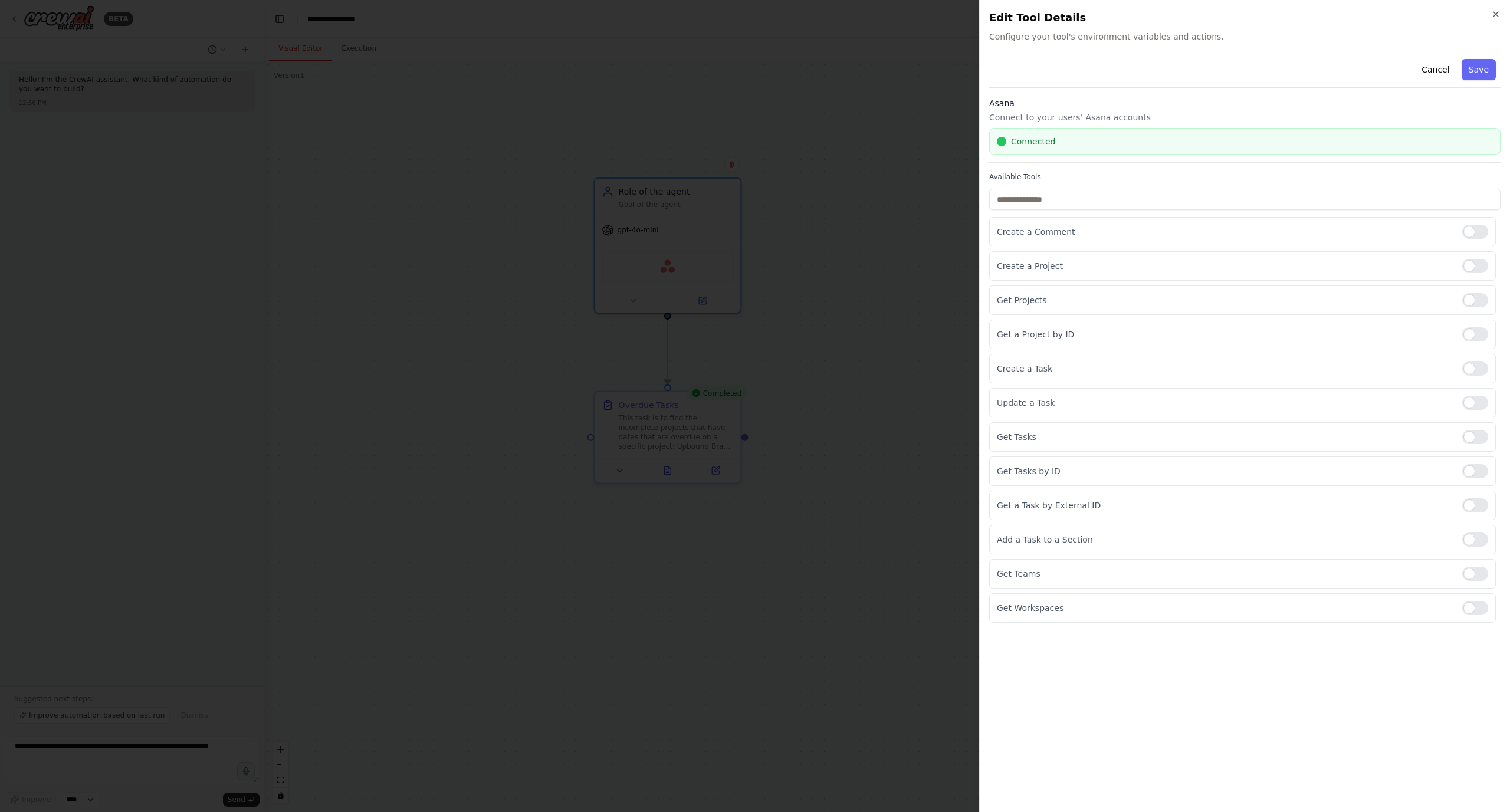
click at [795, 252] on div at bounding box center [755, 406] width 1510 height 812
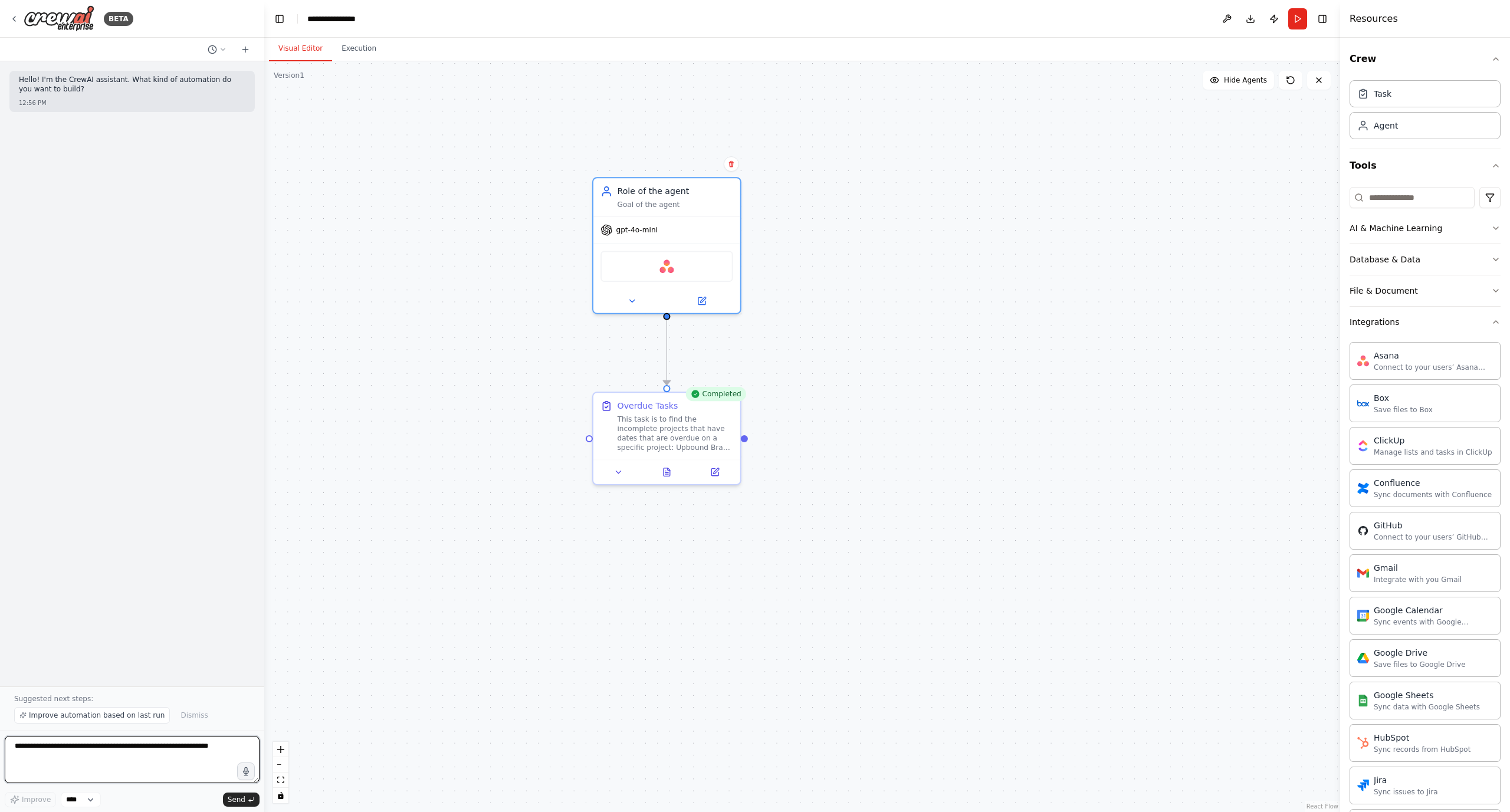
click at [171, 759] on textarea at bounding box center [132, 760] width 255 height 48
click at [171, 758] on textarea at bounding box center [132, 760] width 255 height 48
type textarea "**********"
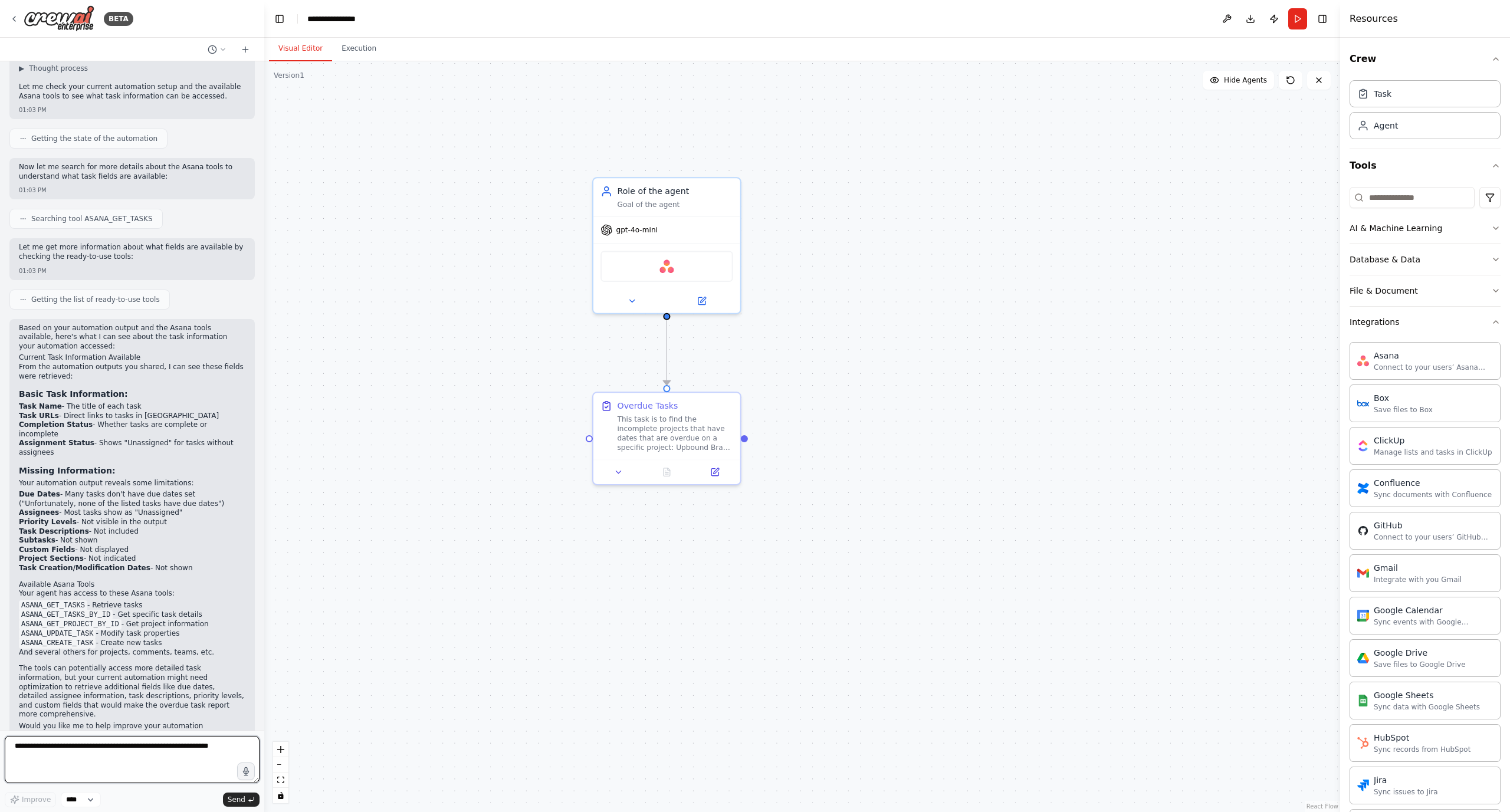
scroll to position [134, 0]
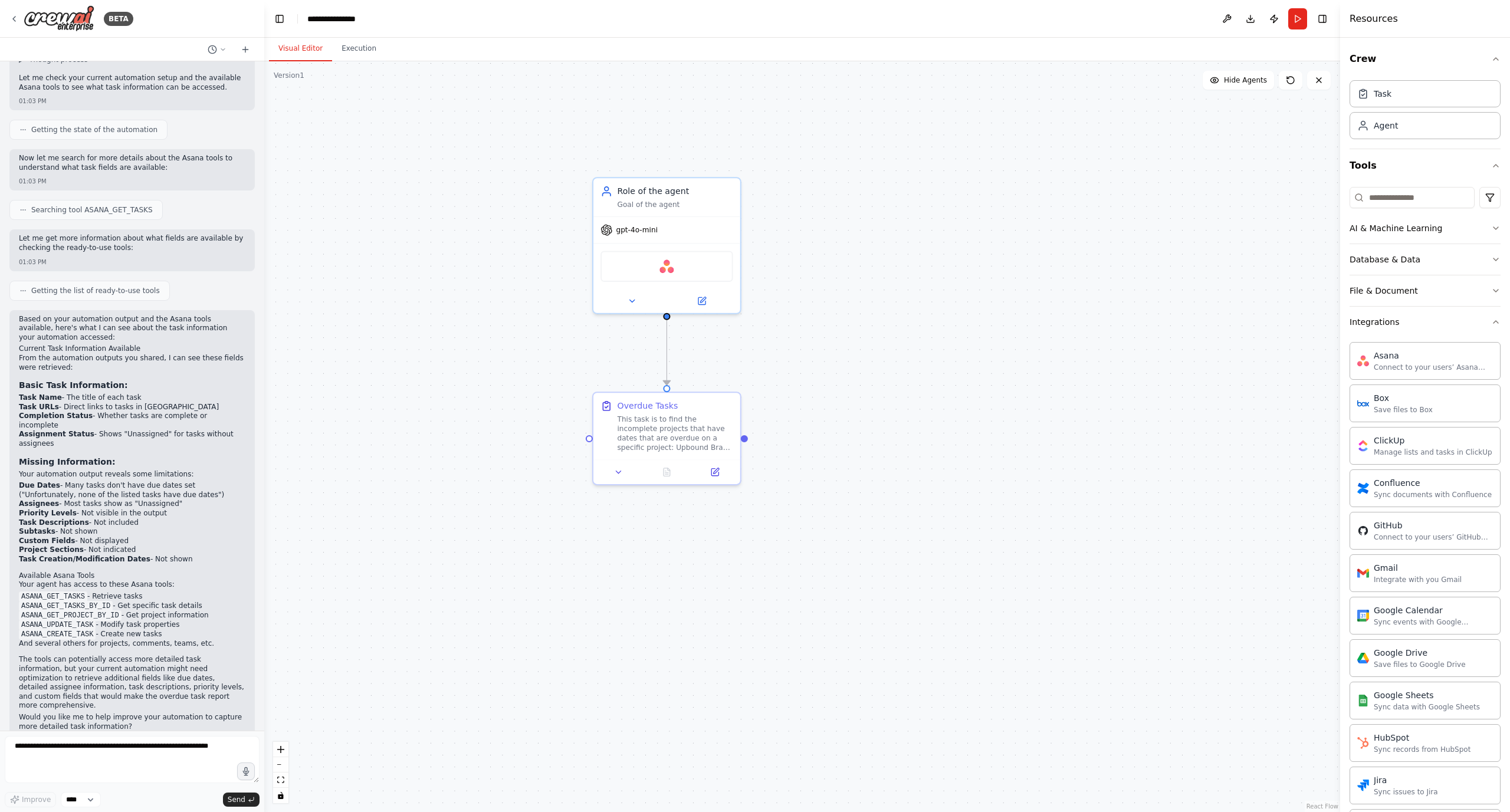
click at [473, 177] on div ".deletable-edge-delete-btn { width: 20px; height: 20px; border: 0px solid #ffff…" at bounding box center [801, 436] width 1075 height 750
click at [463, 167] on div ".deletable-edge-delete-btn { width: 20px; height: 20px; border: 0px solid #ffff…" at bounding box center [801, 436] width 1075 height 750
click at [110, 630] on li "ASANA_CREATE_TASK - Create new tasks" at bounding box center [132, 635] width 226 height 10
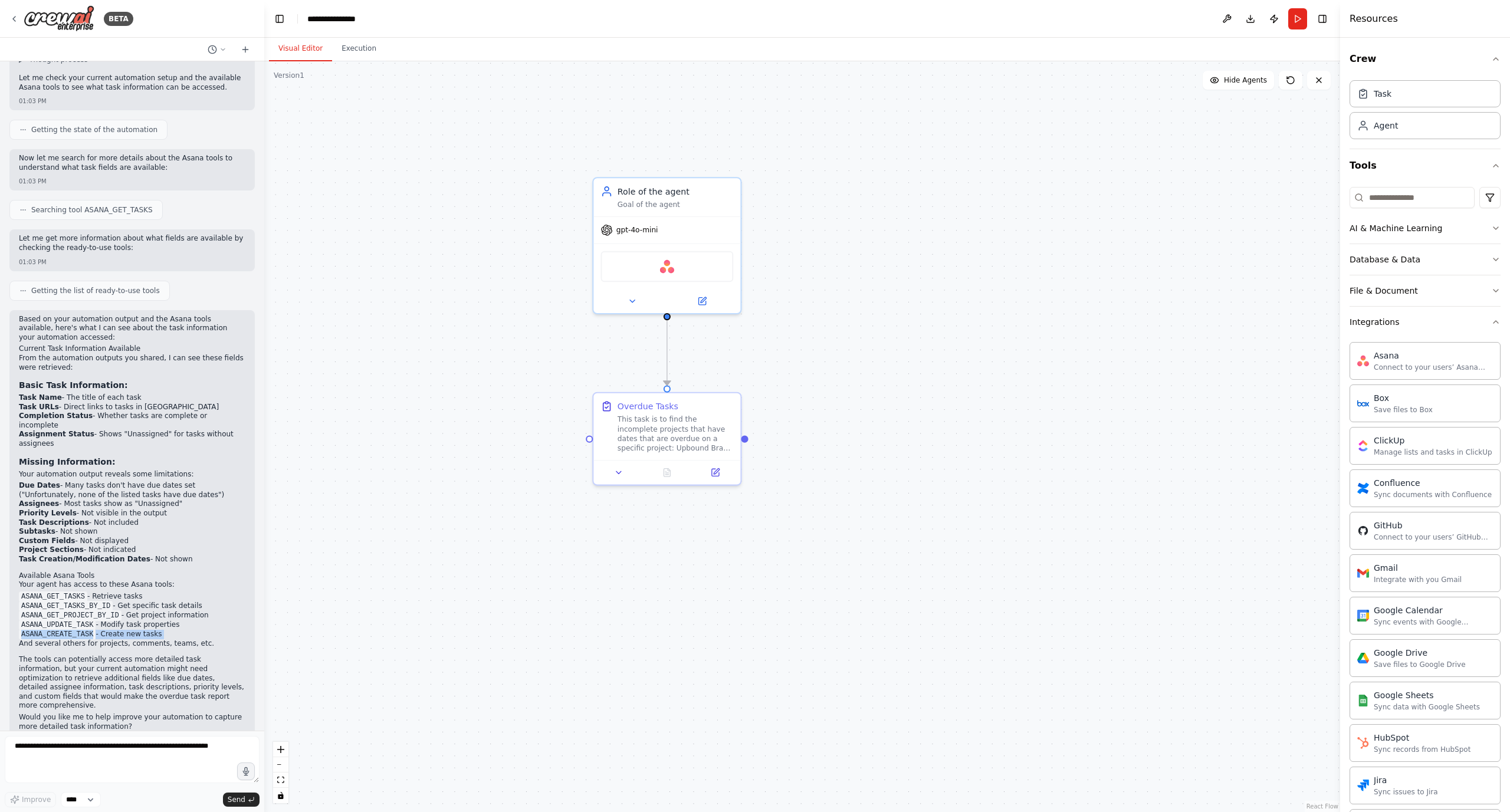
click at [158, 630] on li "ASANA_CREATE_TASK - Create new tasks" at bounding box center [132, 635] width 226 height 10
click at [89, 750] on textarea at bounding box center [132, 760] width 255 height 48
type textarea "**********"
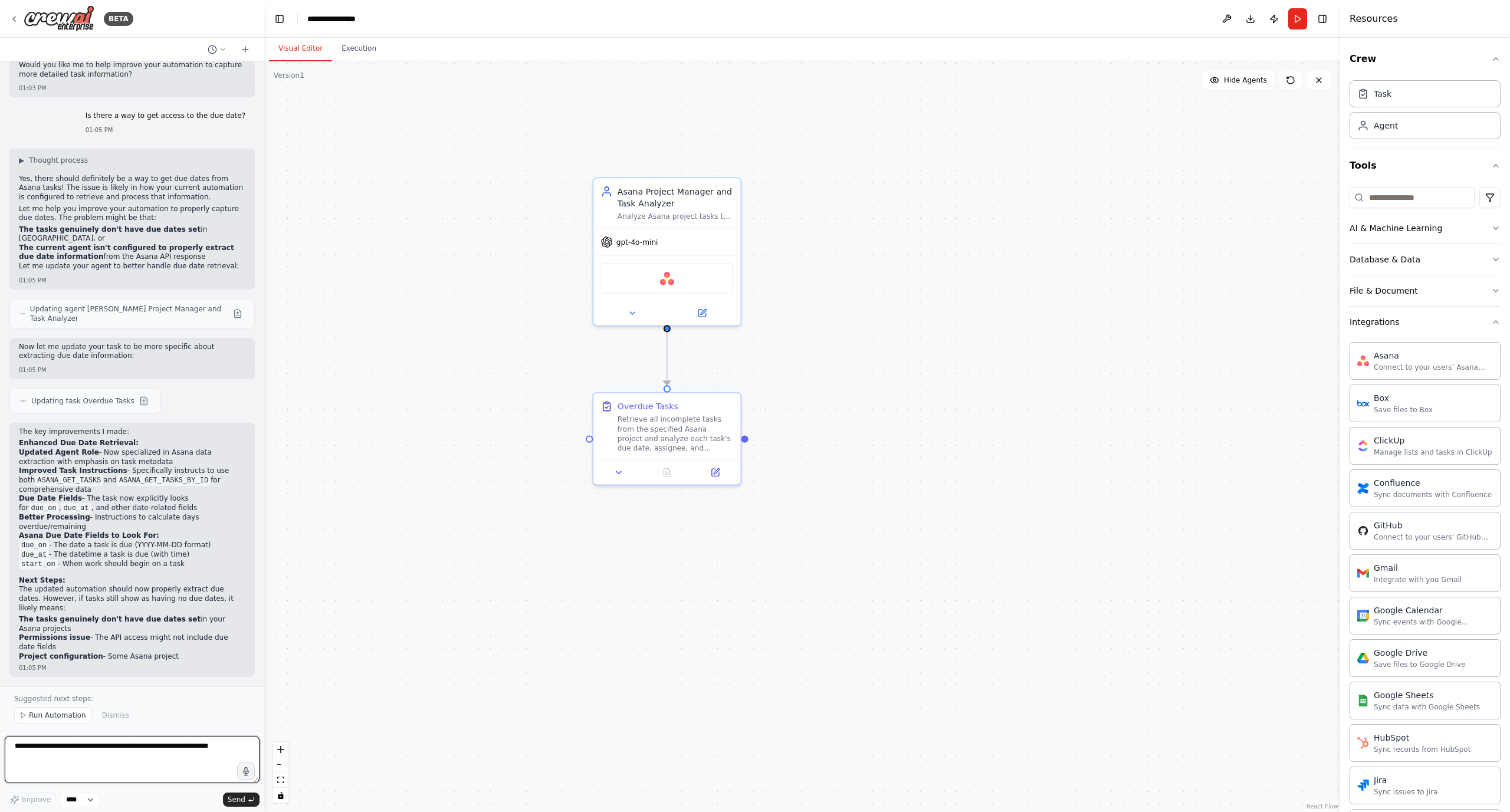
scroll to position [795, 0]
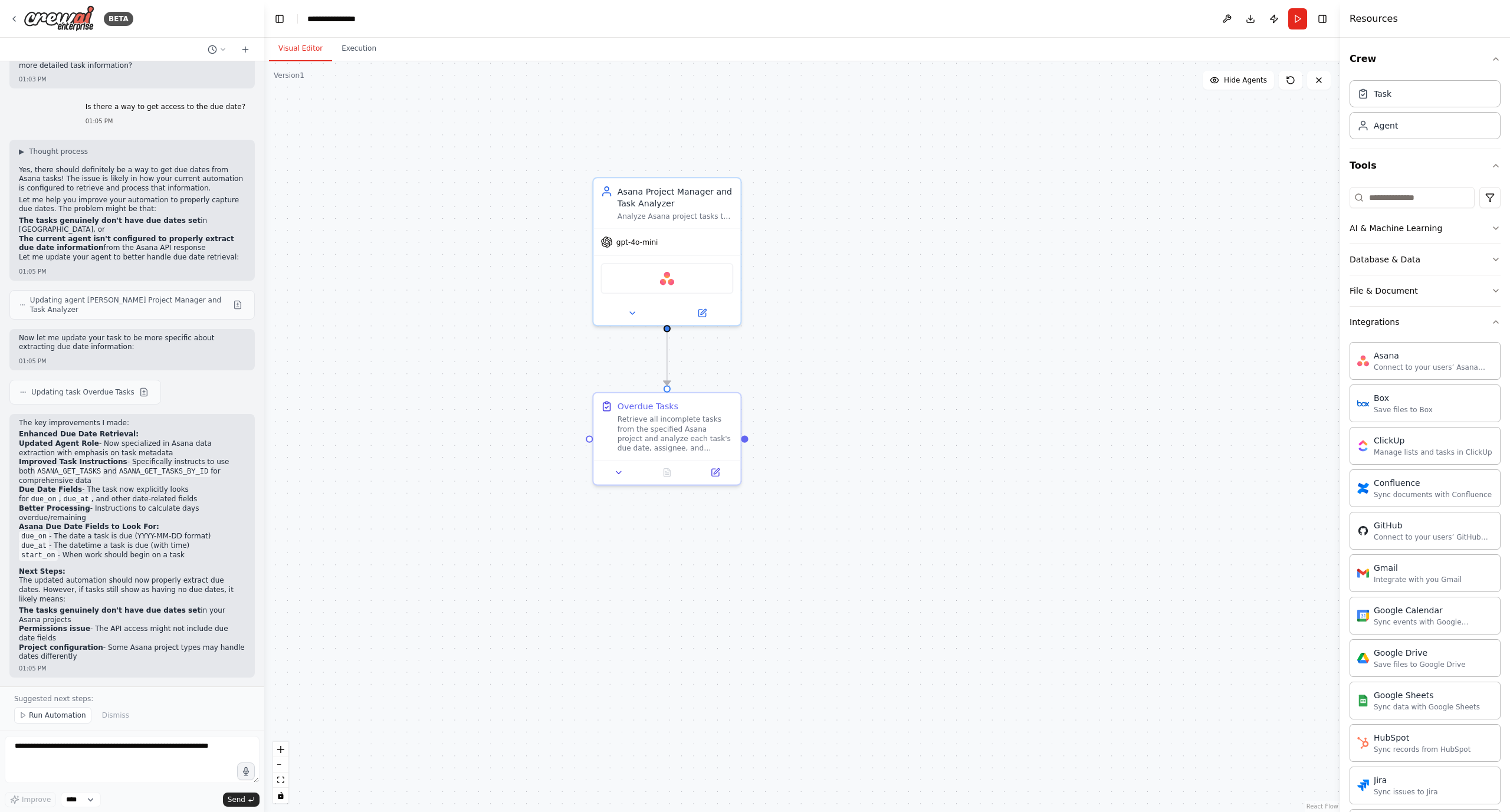
click at [534, 131] on div ".deletable-edge-delete-btn { width: 20px; height: 20px; border: 0px solid #ffff…" at bounding box center [801, 436] width 1075 height 750
click at [171, 703] on p "Suggested next steps:" at bounding box center [132, 699] width 236 height 10
click at [698, 318] on div at bounding box center [666, 311] width 147 height 24
click at [702, 310] on icon at bounding box center [702, 310] width 5 height 5
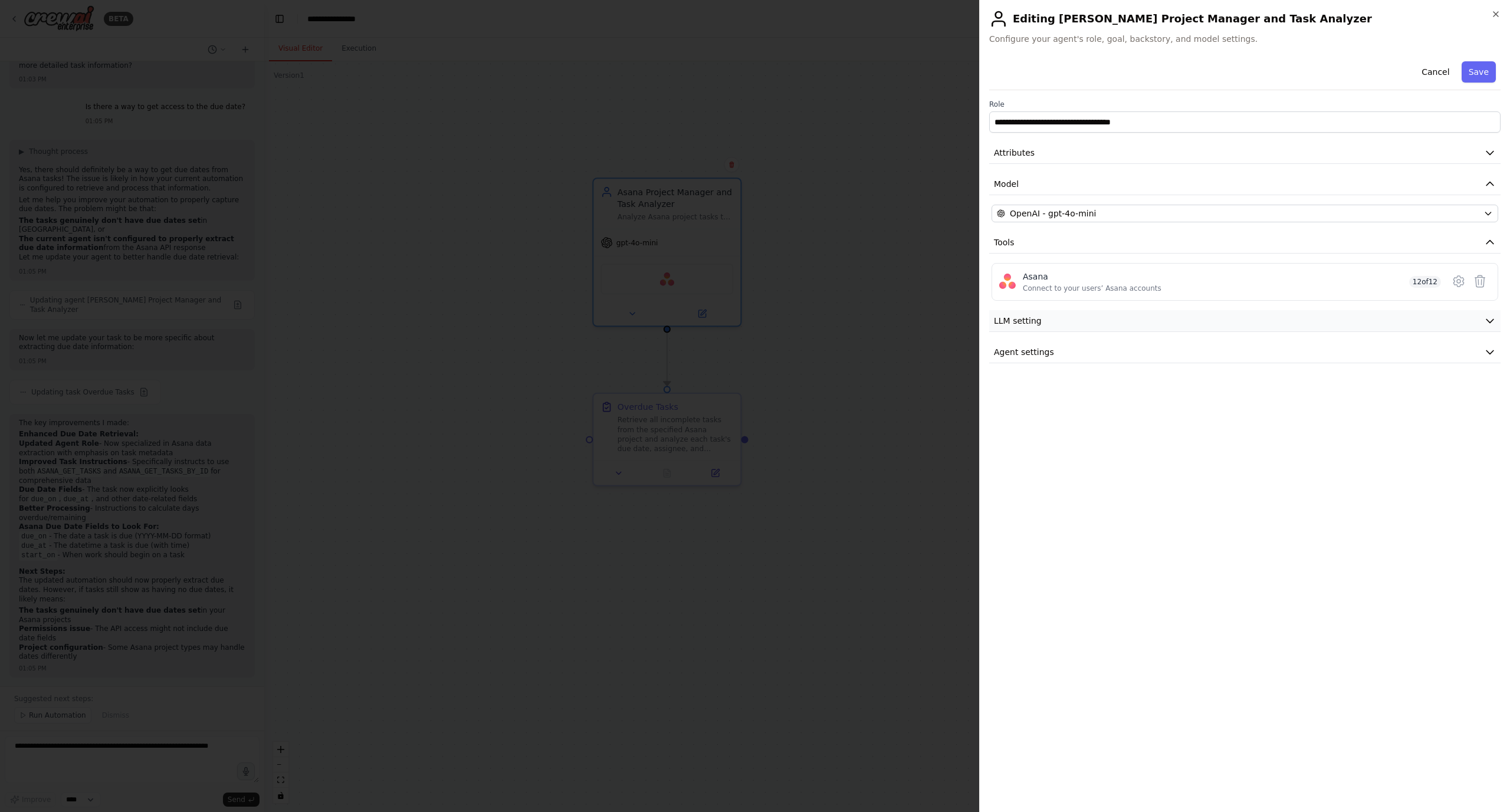
click at [1025, 316] on span "LLM setting" at bounding box center [1018, 321] width 48 height 11
click at [1022, 347] on span "Agent settings" at bounding box center [1024, 352] width 60 height 11
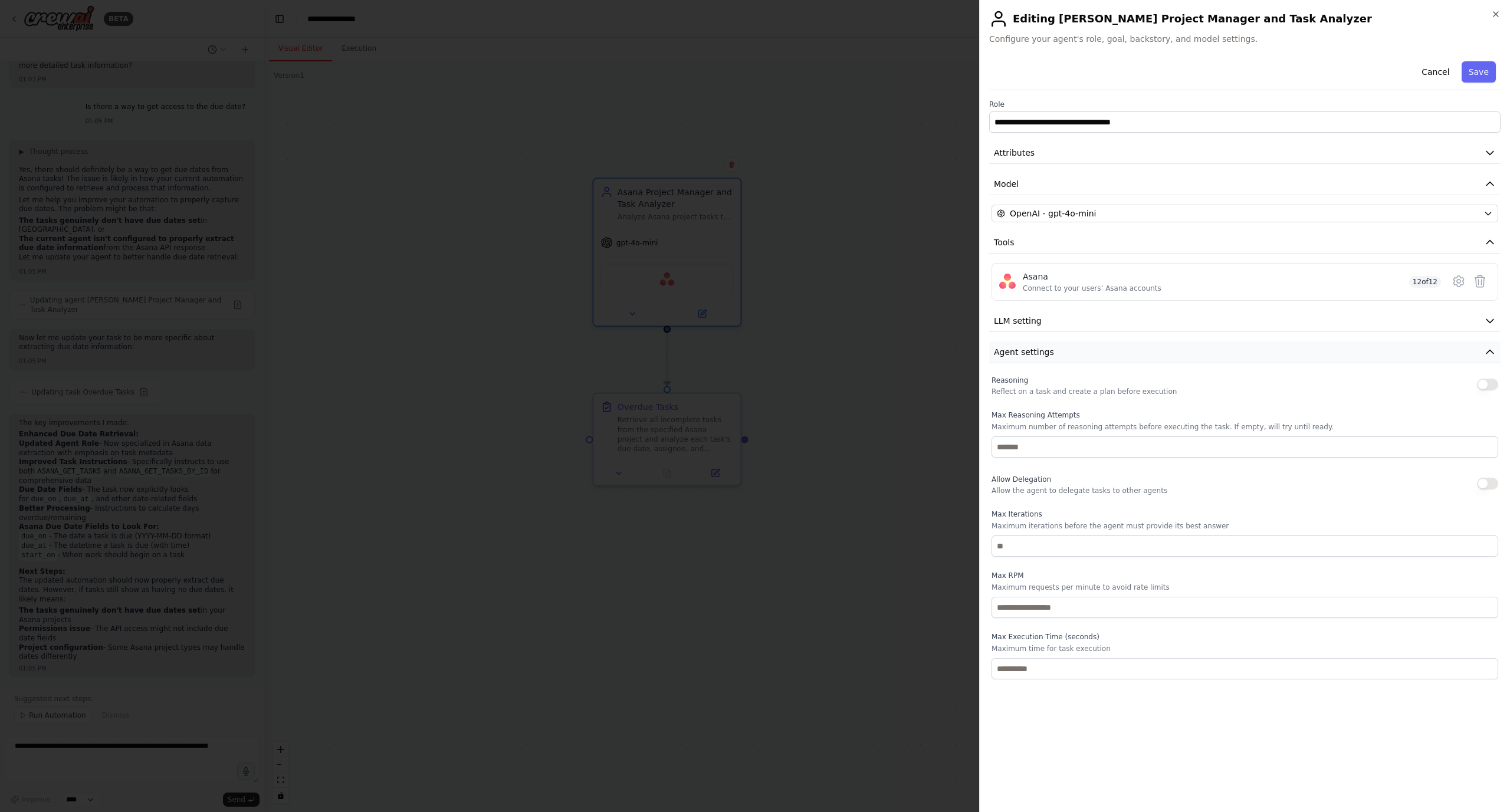
click at [1022, 347] on span "Agent settings" at bounding box center [1024, 352] width 60 height 11
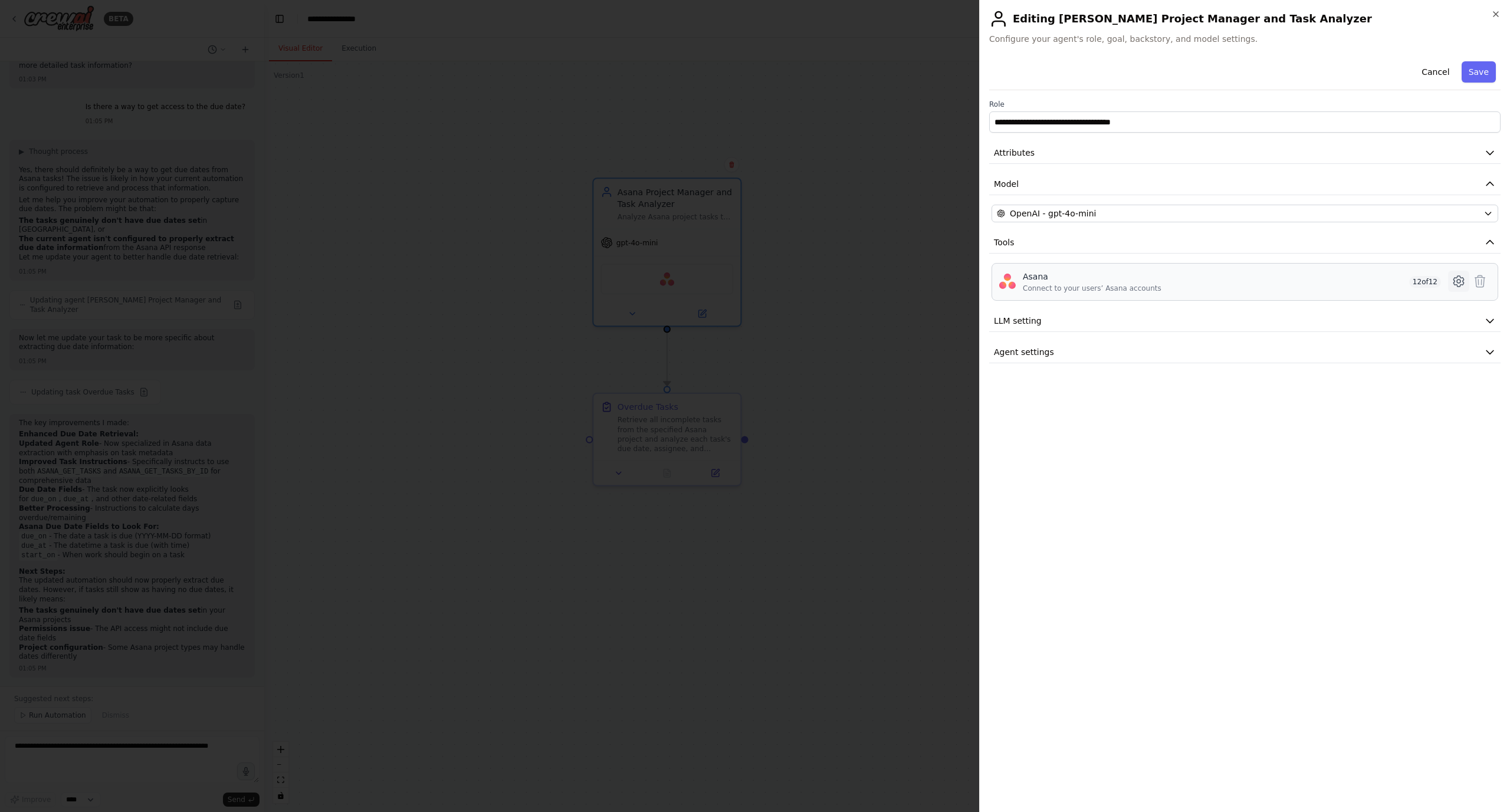
click at [1458, 281] on icon at bounding box center [1458, 281] width 3 height 3
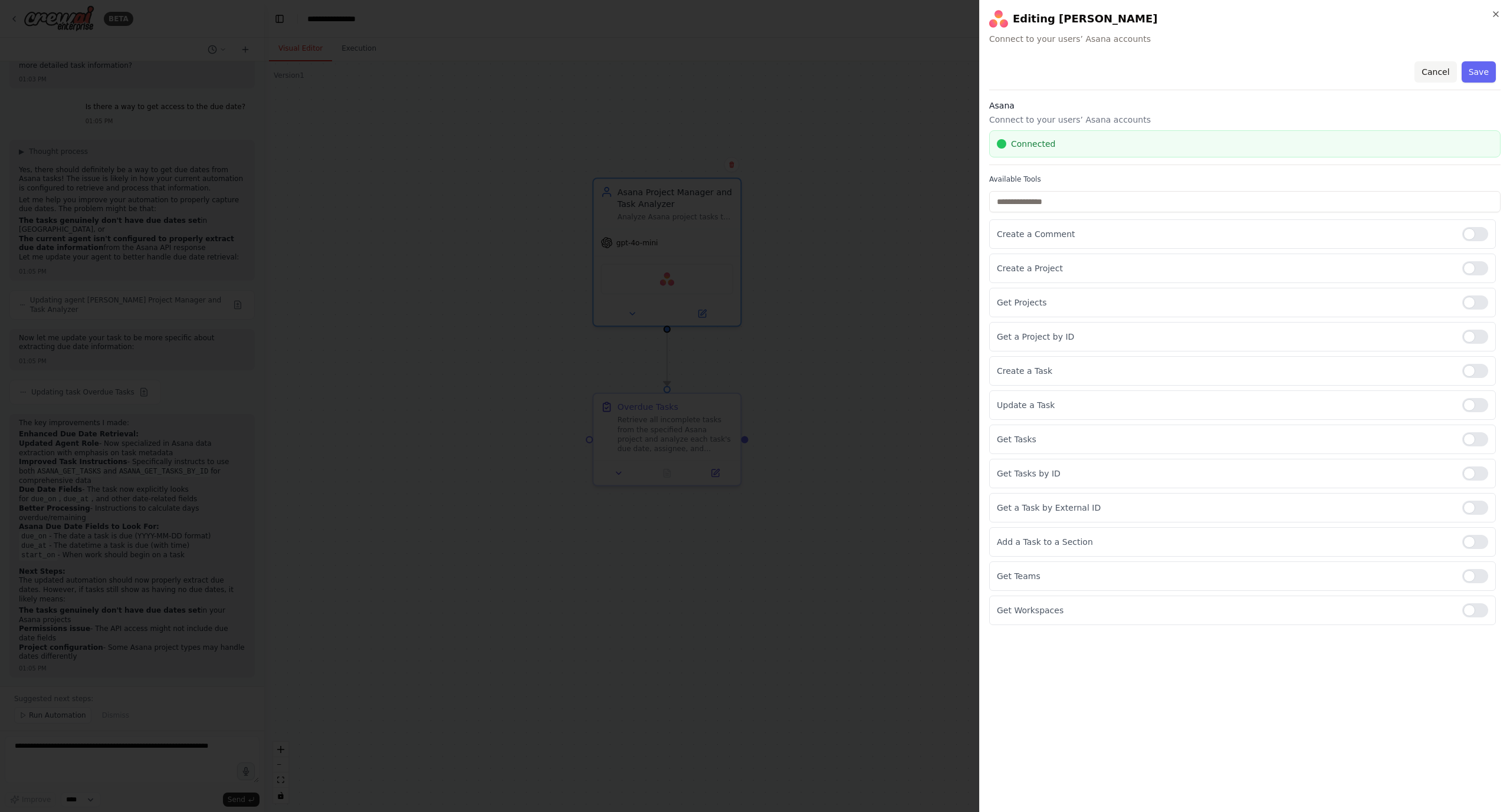
click at [1430, 75] on button "Cancel" at bounding box center [1435, 72] width 42 height 21
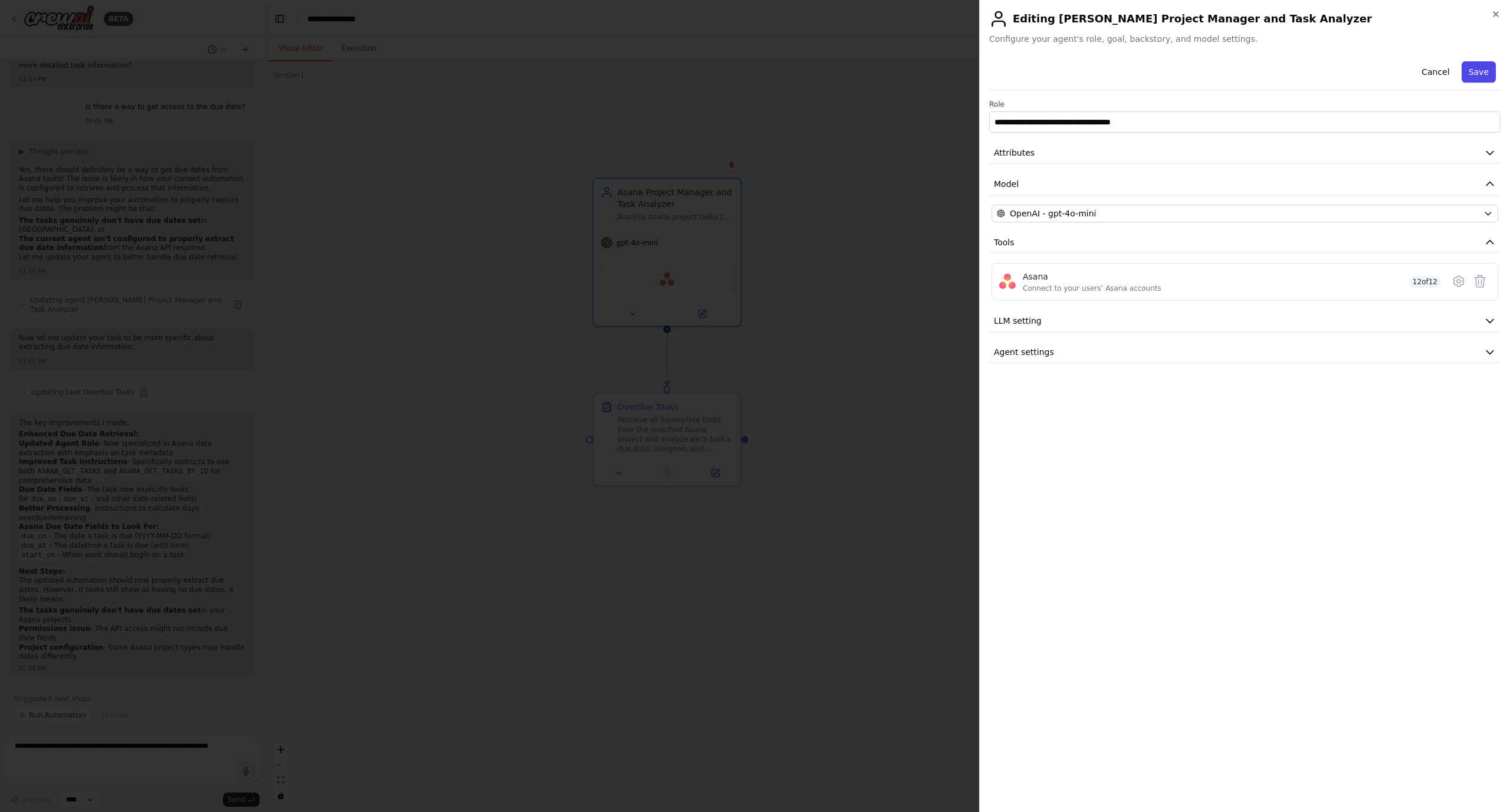
click at [1475, 73] on button "Save" at bounding box center [1479, 72] width 34 height 21
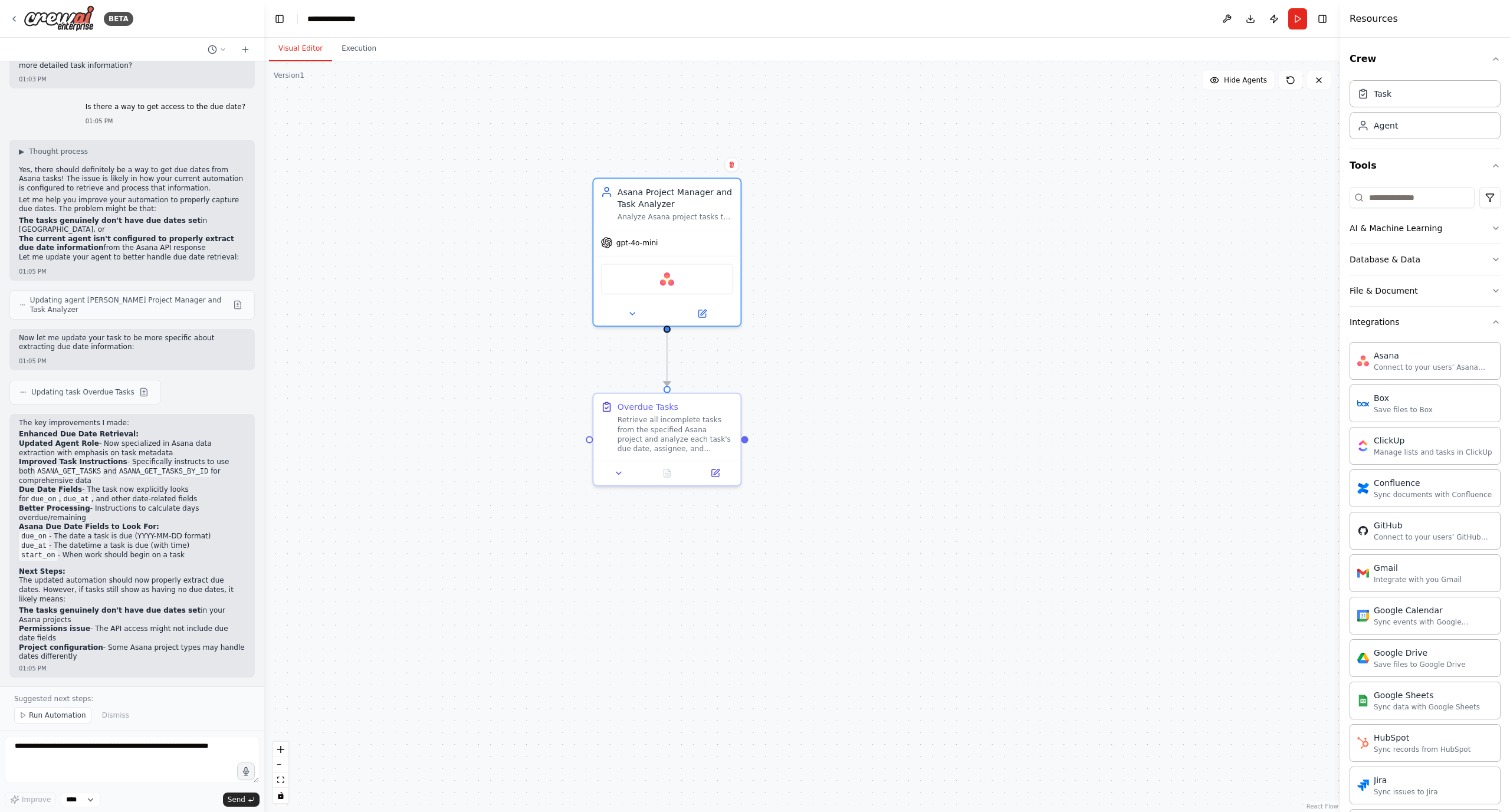
click at [414, 308] on div ".deletable-edge-delete-btn { width: 20px; height: 20px; border: 0px solid #ffff…" at bounding box center [801, 436] width 1075 height 750
click at [39, 714] on span "Run Automation" at bounding box center [57, 715] width 57 height 10
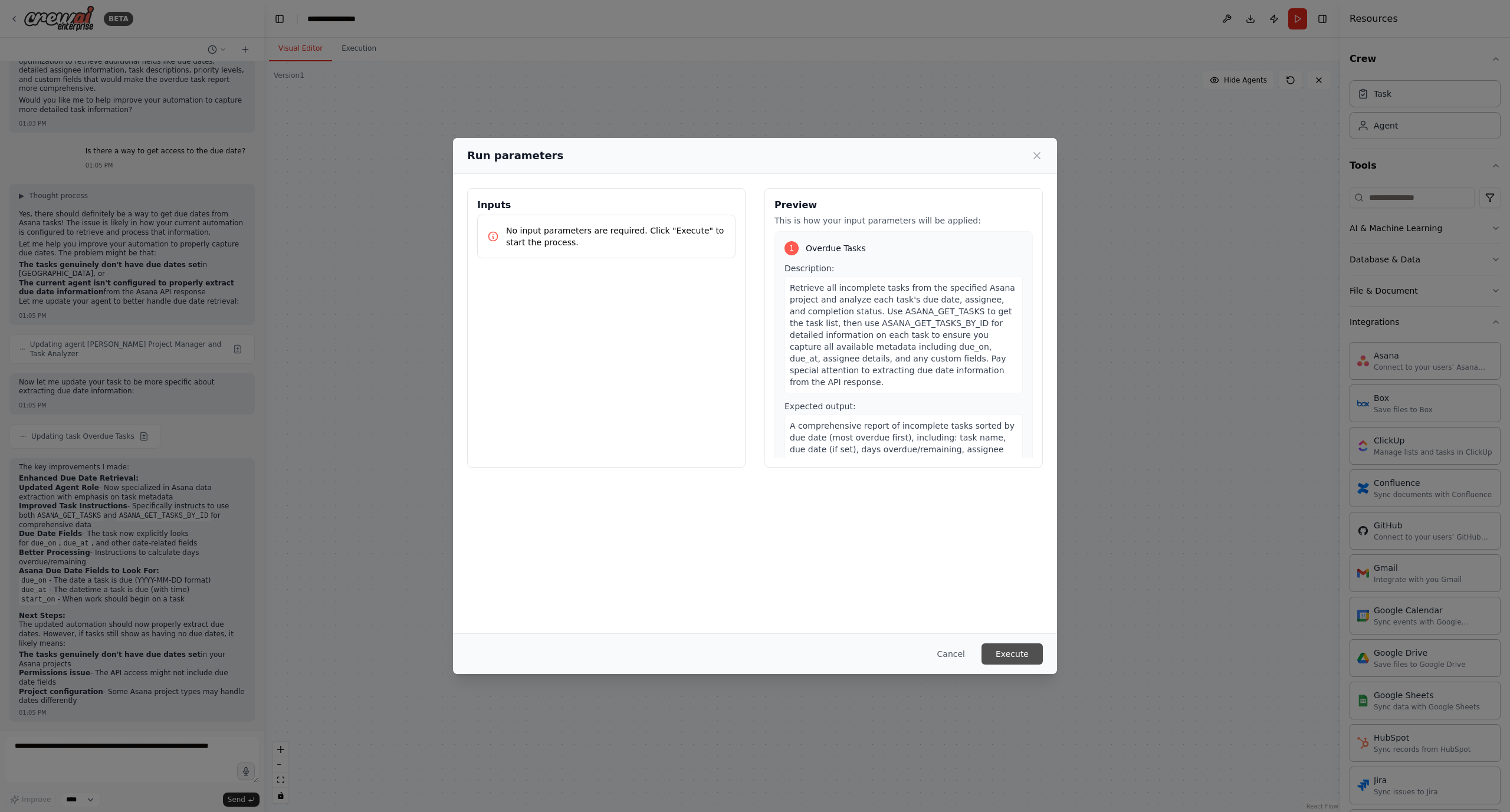
click at [1005, 660] on button "Execute" at bounding box center [1011, 654] width 62 height 21
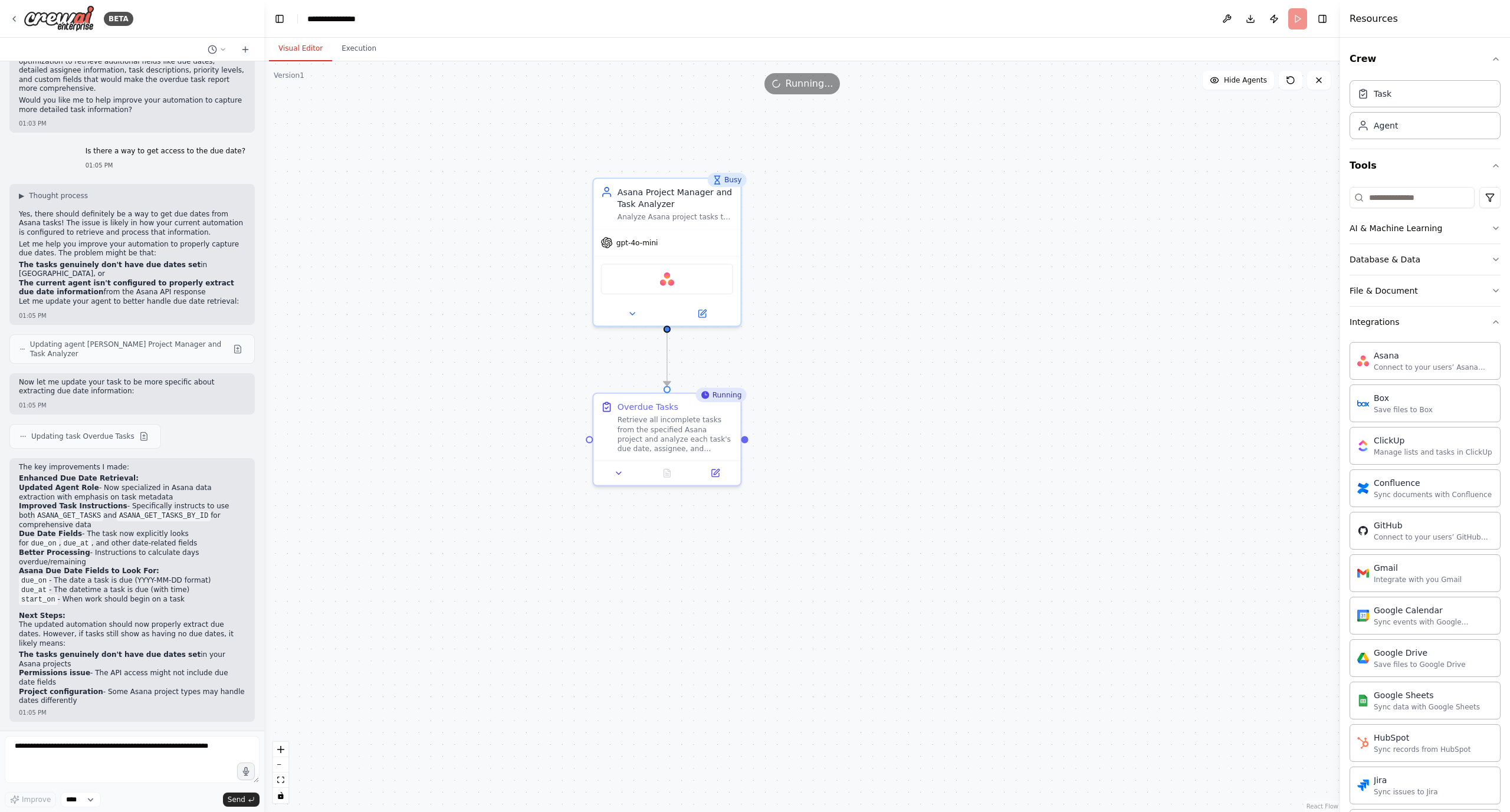
click at [979, 329] on div ".deletable-edge-delete-btn { width: 20px; height: 20px; border: 0px solid #ffff…" at bounding box center [801, 436] width 1075 height 750
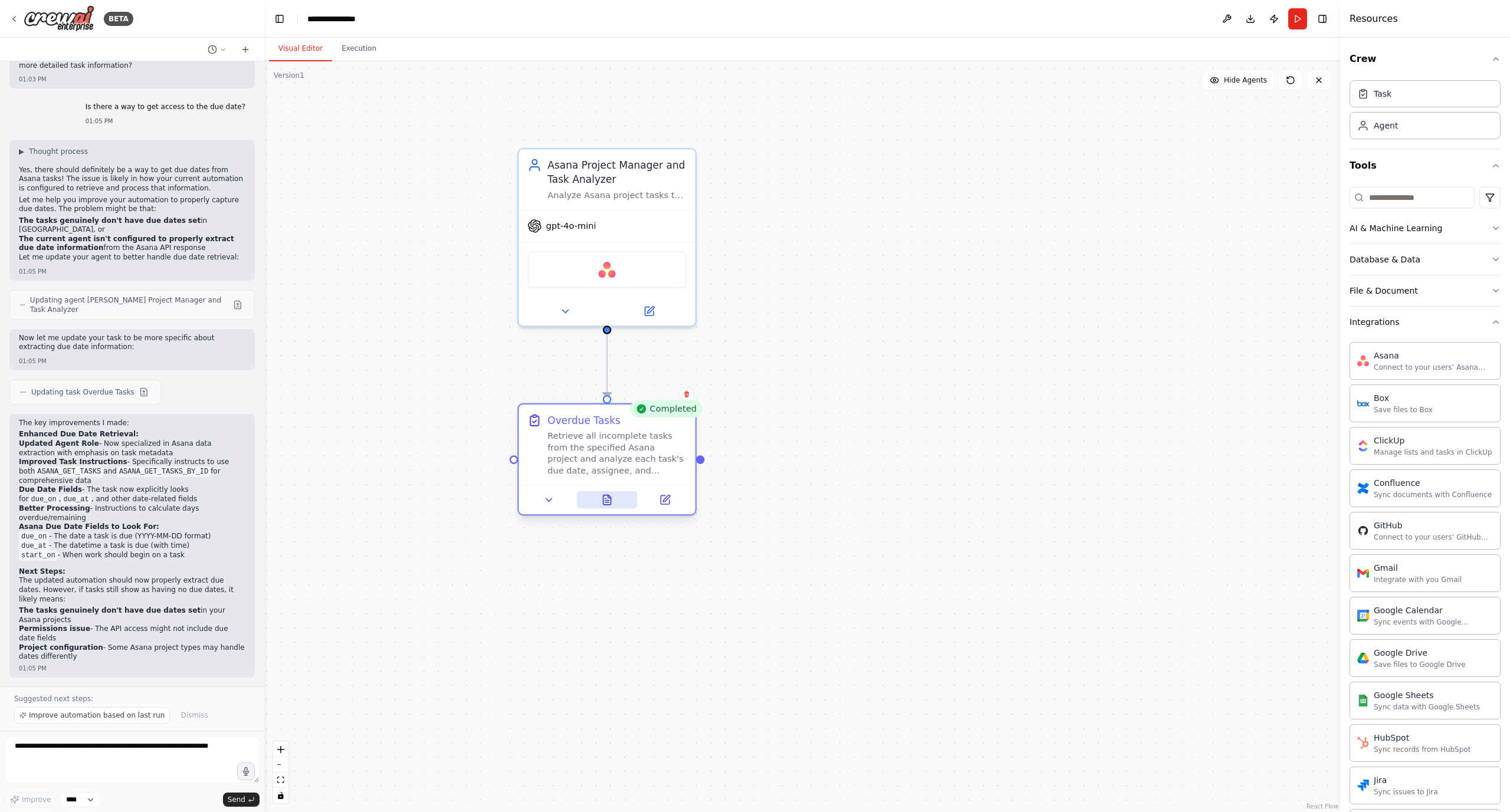
click at [614, 496] on button at bounding box center [607, 500] width 61 height 17
click at [614, 498] on button at bounding box center [607, 500] width 61 height 17
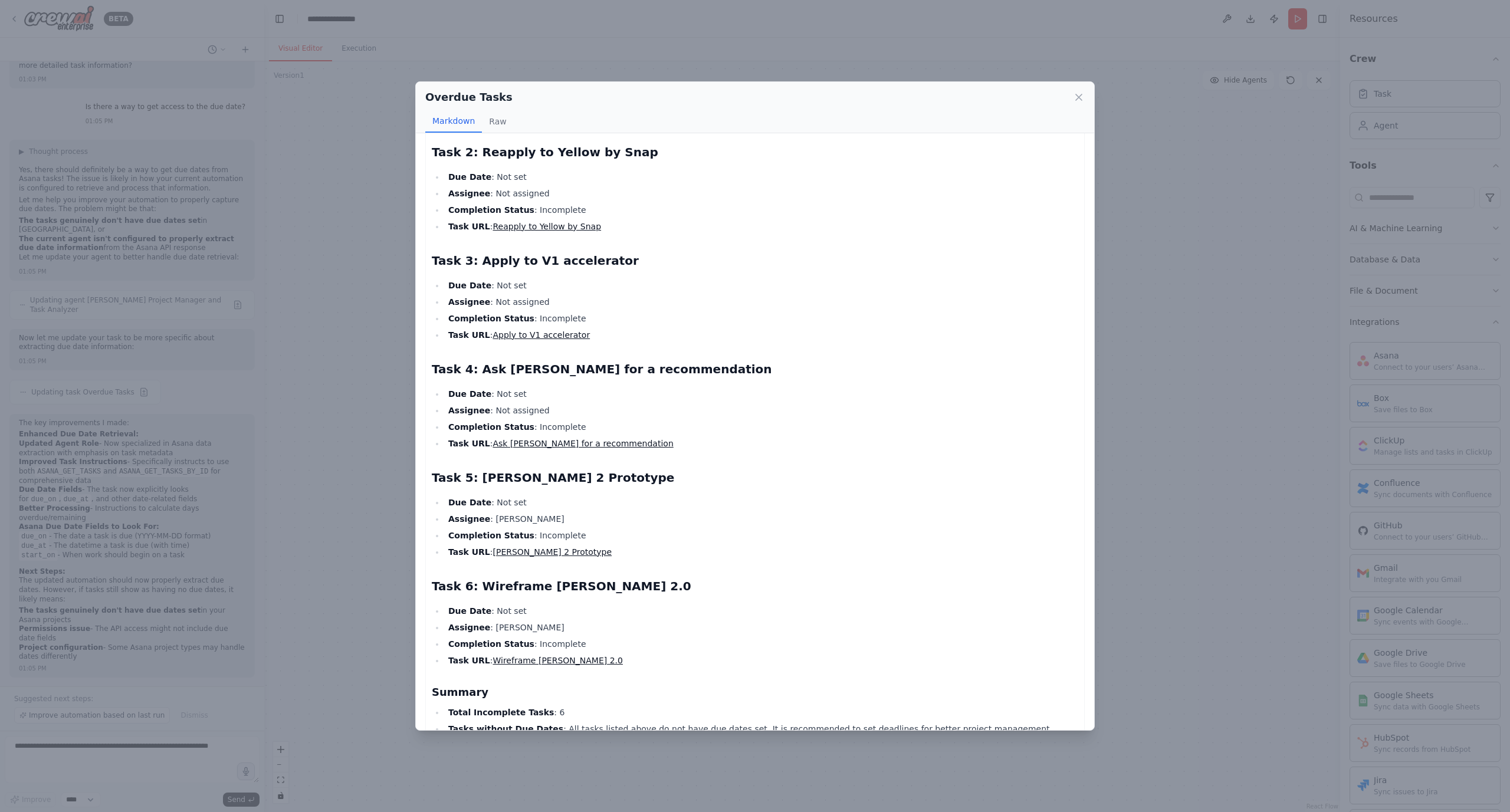
scroll to position [144, 0]
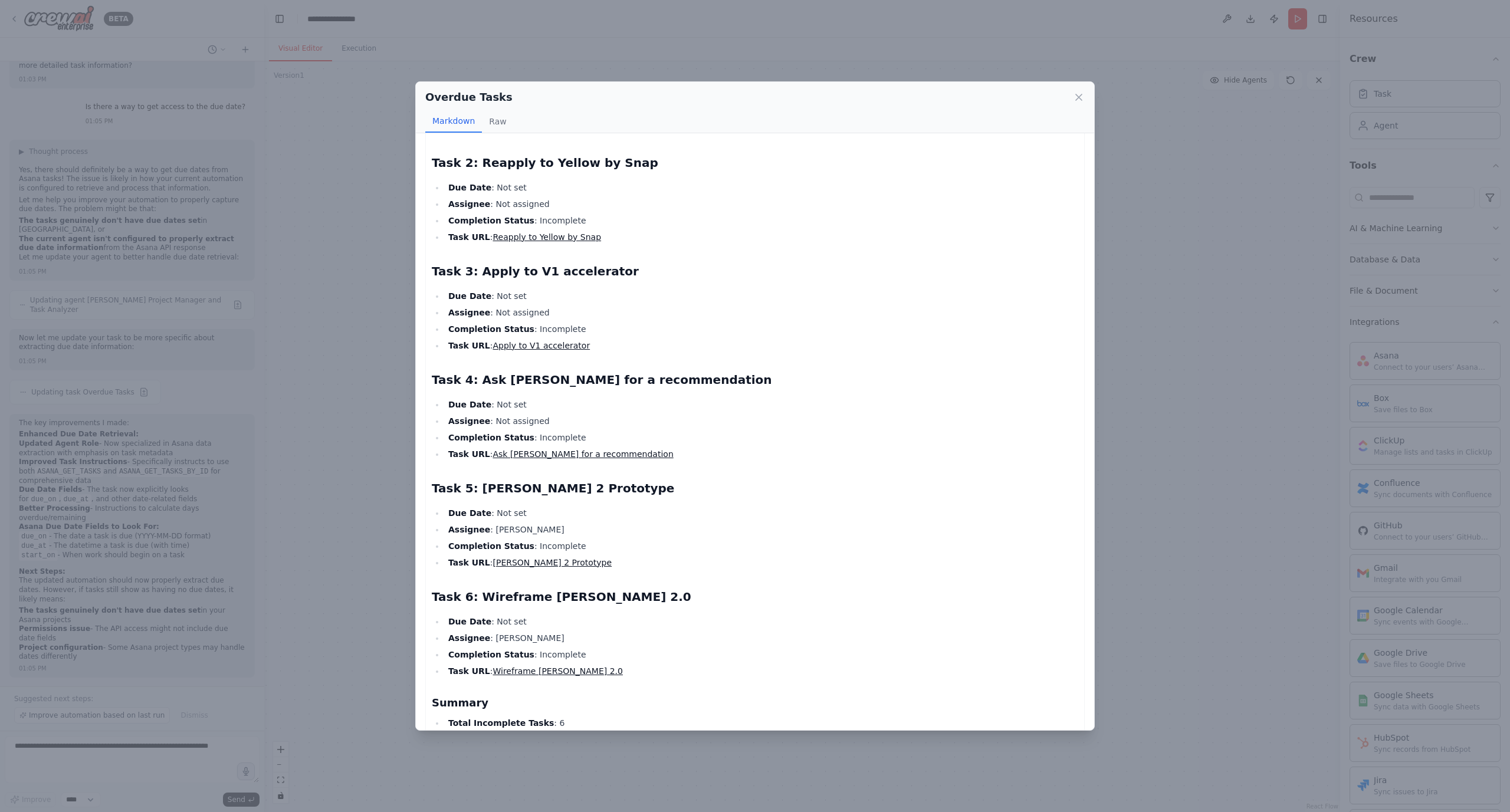
click at [488, 162] on h2 "Task 2: Reapply to Yellow by Snap" at bounding box center [755, 162] width 646 height 16
drag, startPoint x: 488, startPoint y: 162, endPoint x: 636, endPoint y: 168, distance: 148.1
click at [636, 168] on h2 "Task 2: Reapply to Yellow by Snap" at bounding box center [755, 162] width 646 height 16
click at [593, 161] on h2 "Task 2: Reapply to Yellow by Snap" at bounding box center [755, 162] width 646 height 16
drag, startPoint x: 594, startPoint y: 161, endPoint x: 501, endPoint y: 158, distance: 93.0
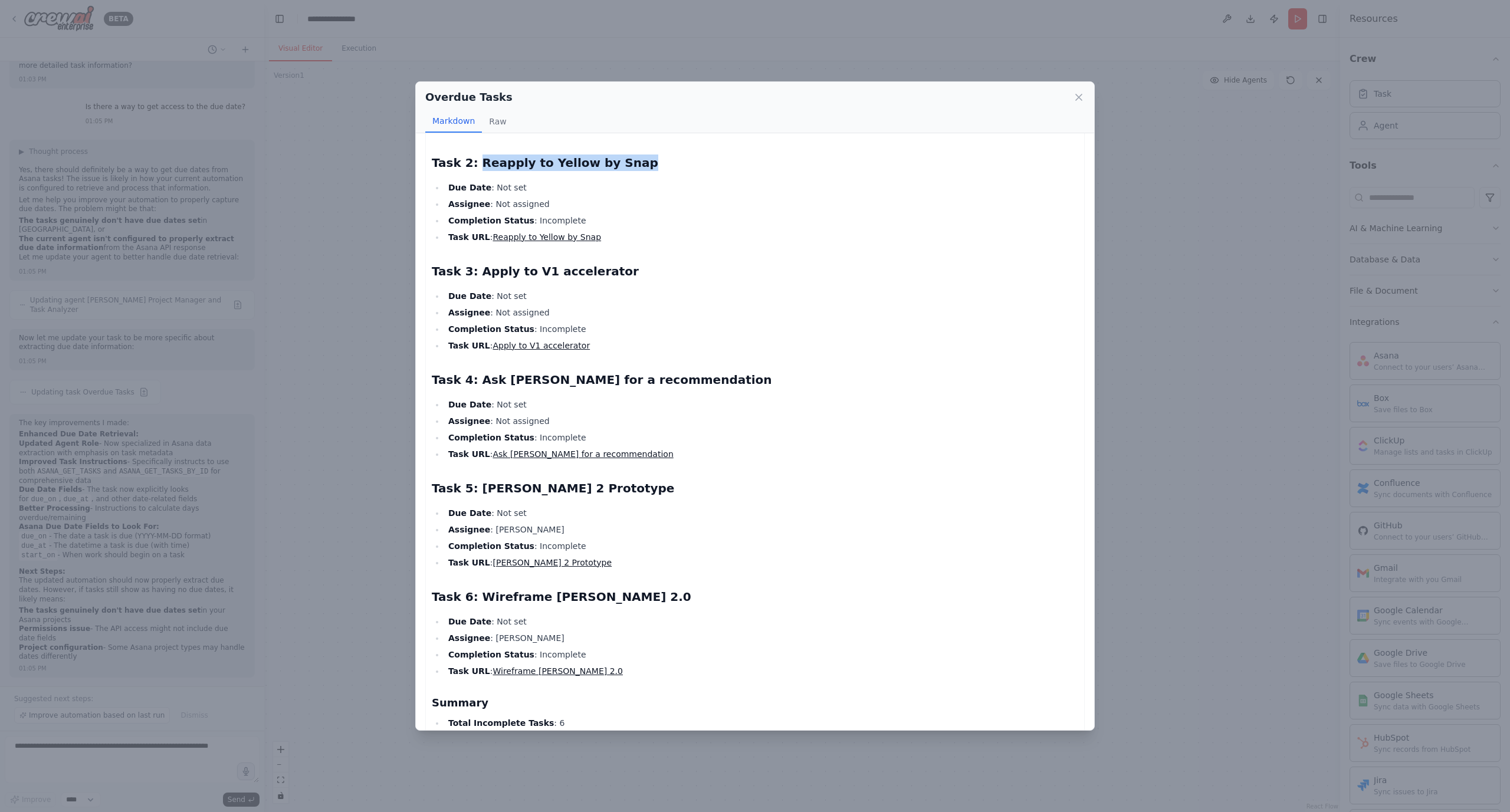
click at [501, 158] on h2 "Task 2: Reapply to Yellow by Snap" at bounding box center [755, 162] width 646 height 16
click at [491, 264] on h2 "Task 3: Apply to V1 accelerator" at bounding box center [755, 271] width 646 height 16
drag, startPoint x: 491, startPoint y: 264, endPoint x: 611, endPoint y: 271, distance: 120.2
click at [609, 272] on h2 "Task 3: Apply to V1 accelerator" at bounding box center [755, 271] width 646 height 16
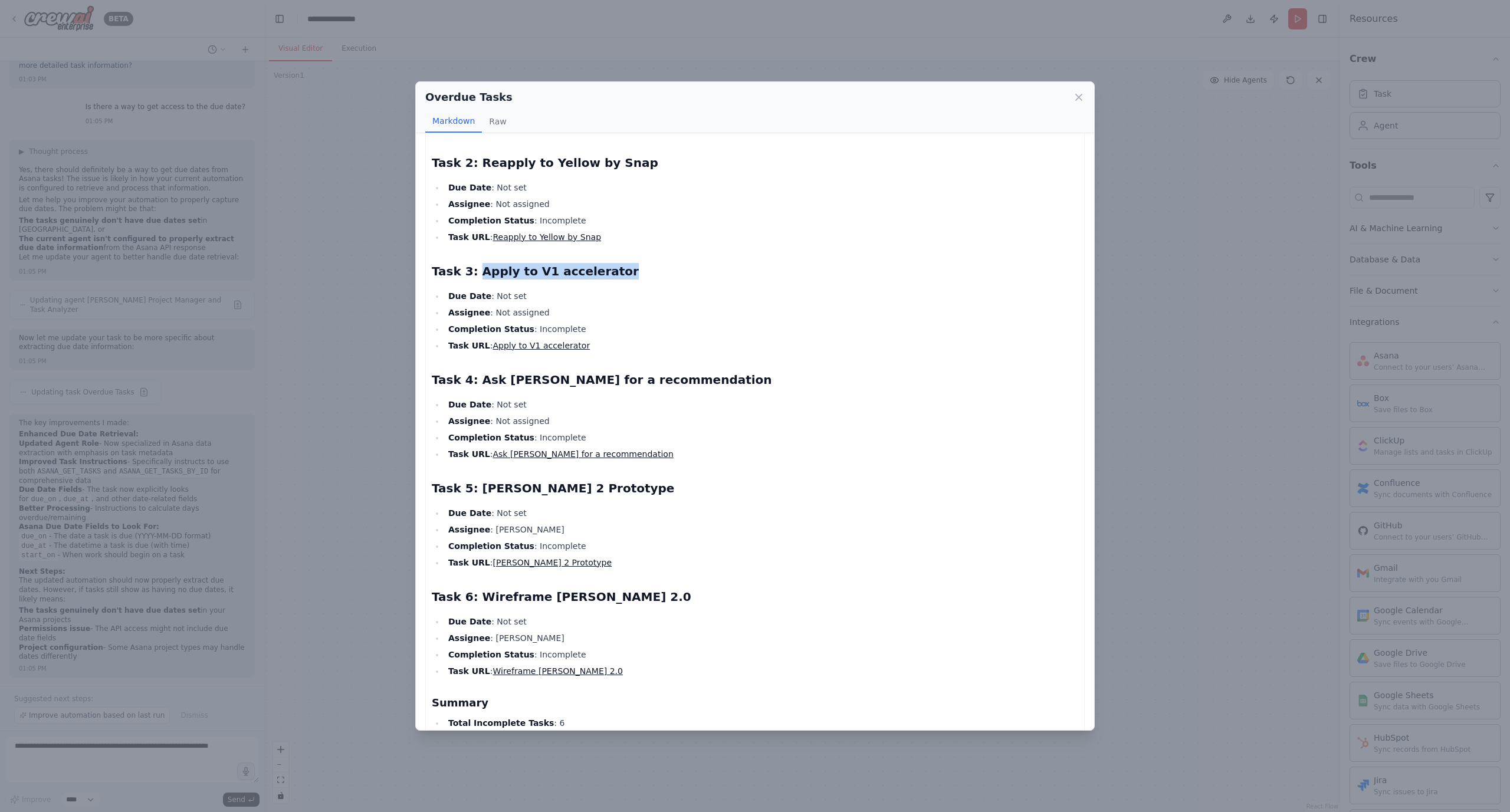
click at [611, 271] on h2 "Task 3: Apply to V1 accelerator" at bounding box center [755, 271] width 646 height 16
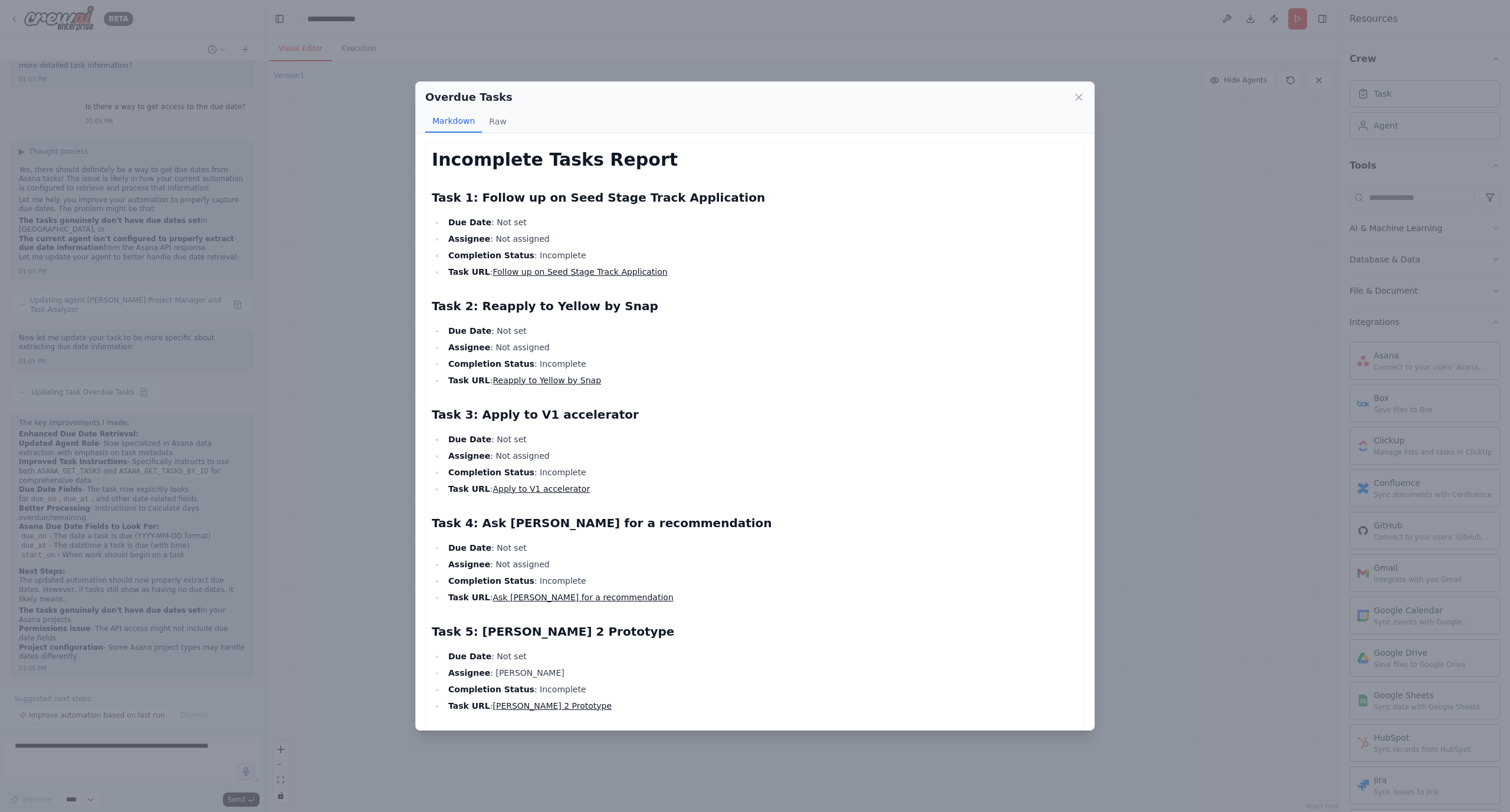
scroll to position [177, 0]
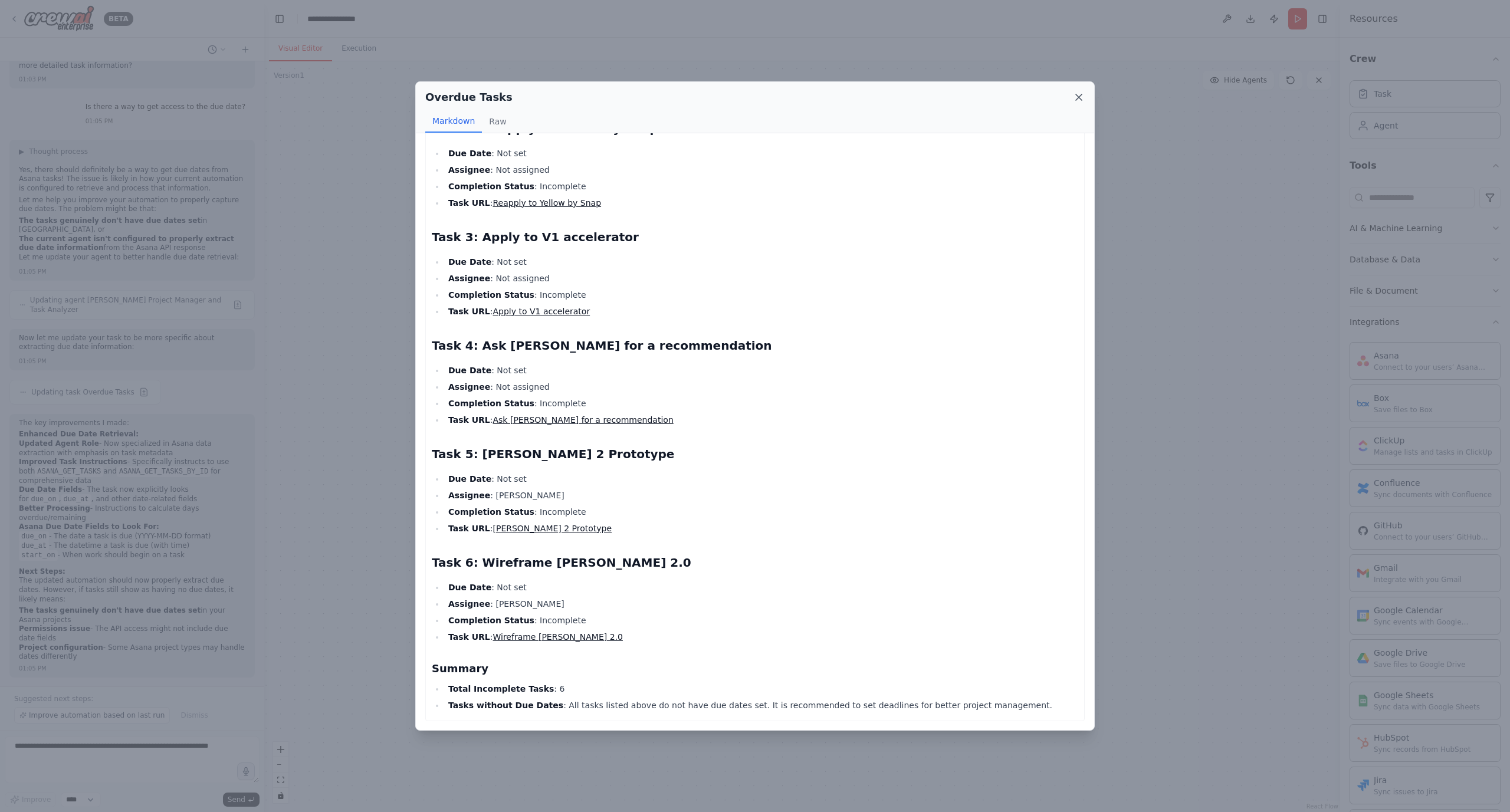
click at [1082, 98] on icon at bounding box center [1079, 97] width 11 height 11
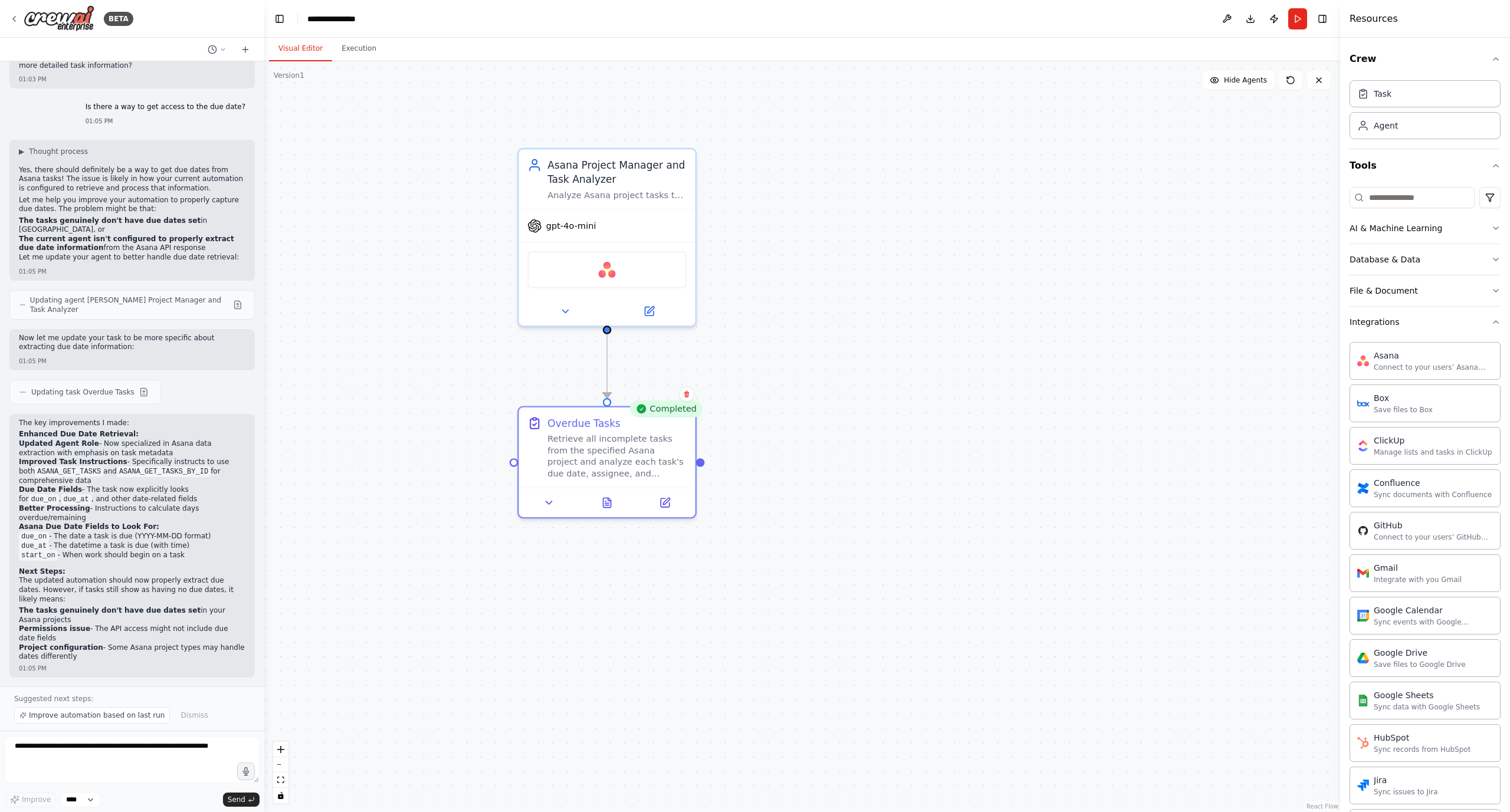
click at [890, 299] on div ".deletable-edge-delete-btn { width: 20px; height: 20px; border: 0px solid #ffff…" at bounding box center [801, 436] width 1075 height 750
click at [632, 450] on div "Retrieve all incomplete tasks from the specified Asana project and analyze each…" at bounding box center [617, 454] width 139 height 46
click at [607, 450] on div "Retrieve all incomplete tasks from the specified Asana project and analyze each…" at bounding box center [617, 454] width 139 height 46
click at [668, 503] on icon at bounding box center [664, 500] width 9 height 9
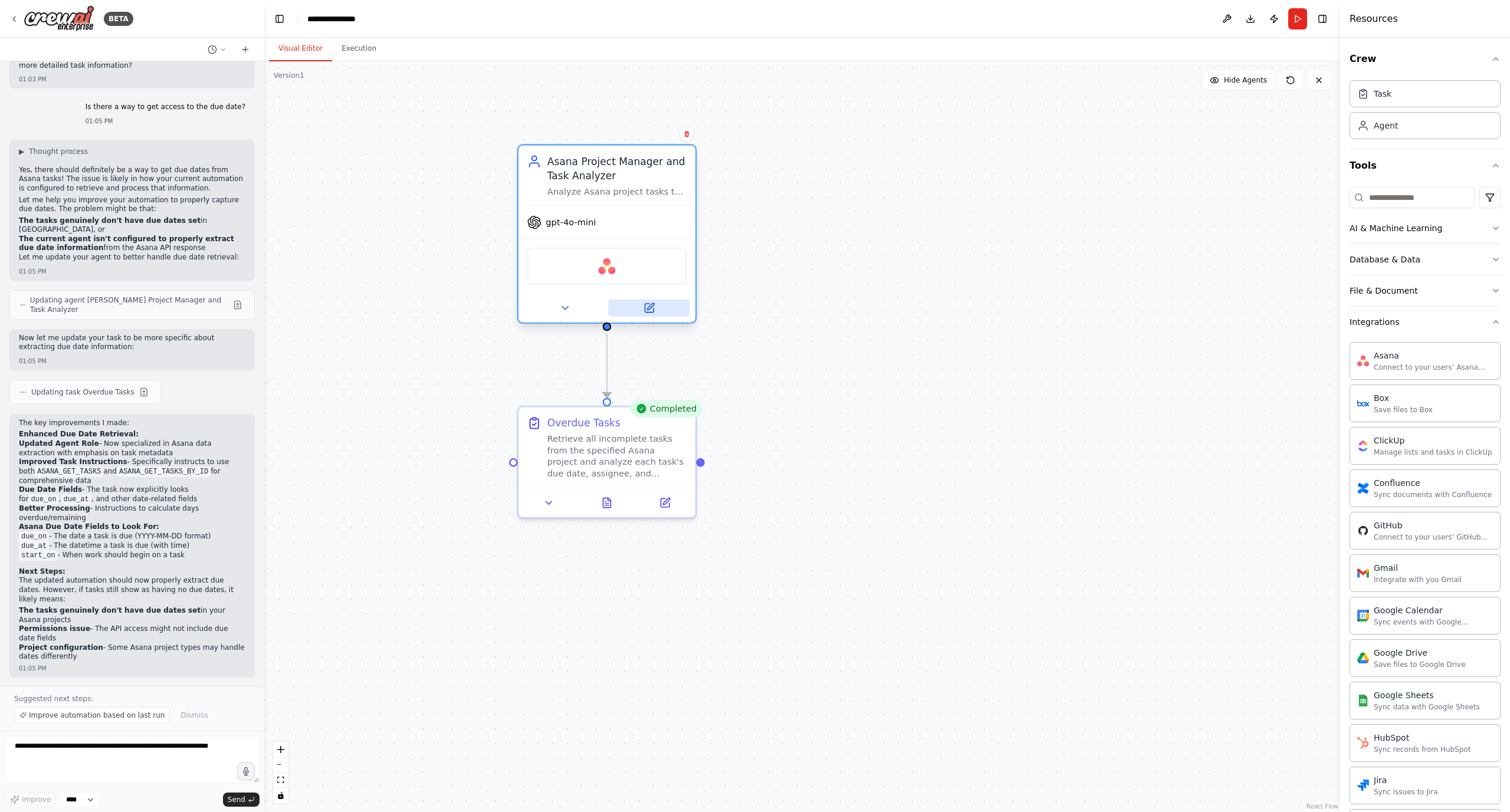
click at [651, 303] on icon at bounding box center [650, 307] width 7 height 7
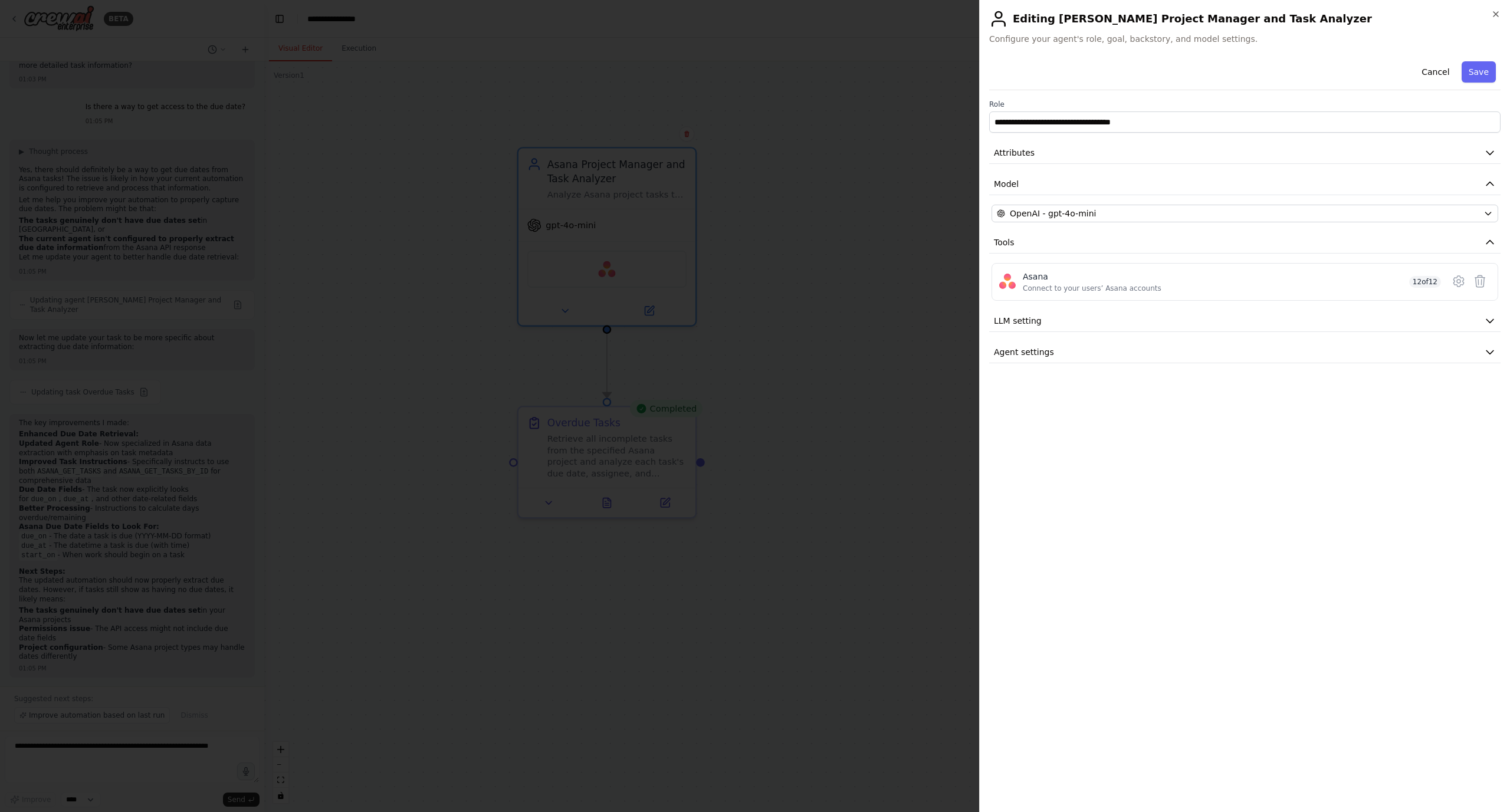
click at [831, 305] on div at bounding box center [755, 406] width 1510 height 812
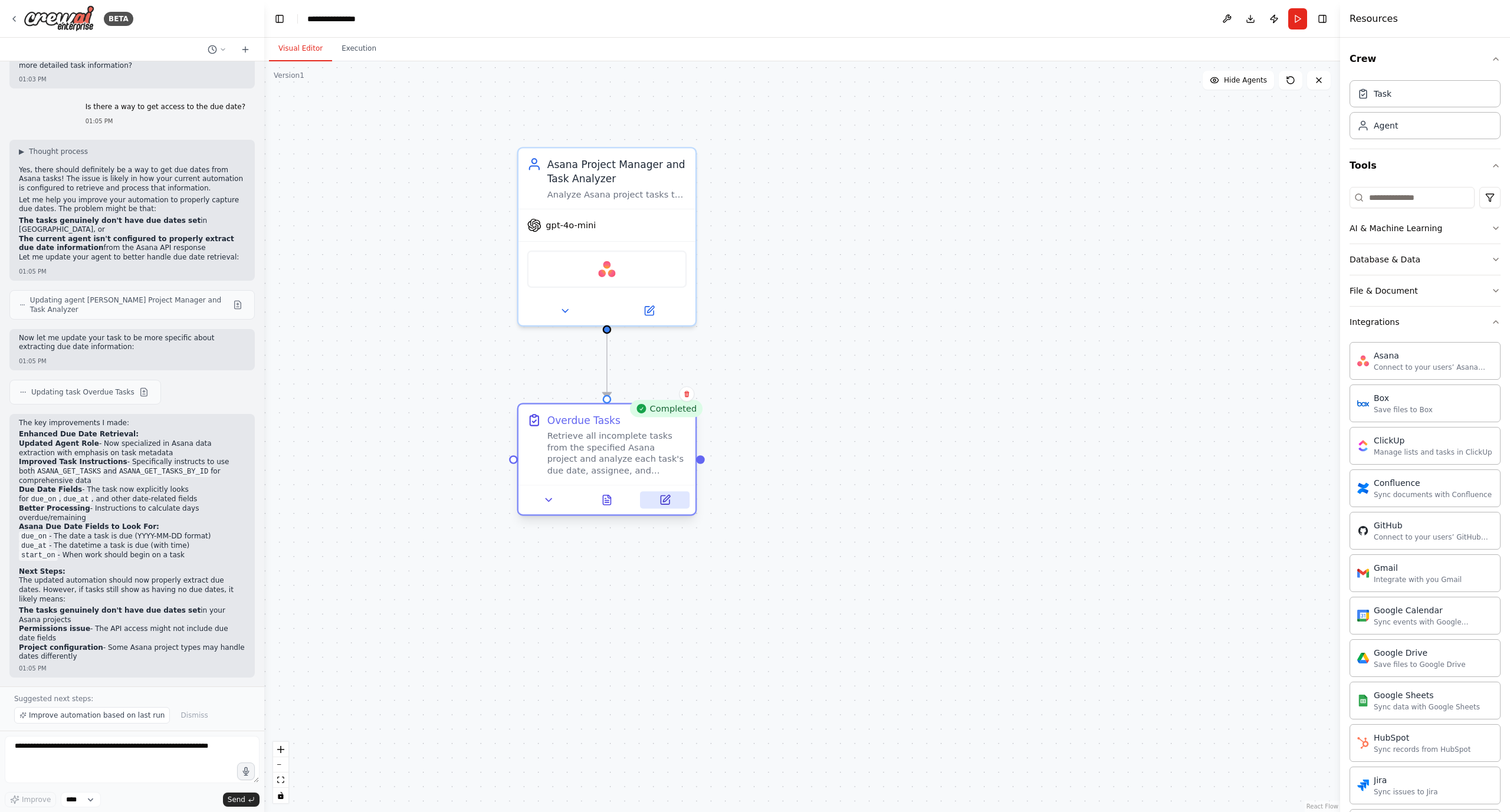
click at [664, 500] on icon at bounding box center [666, 499] width 7 height 7
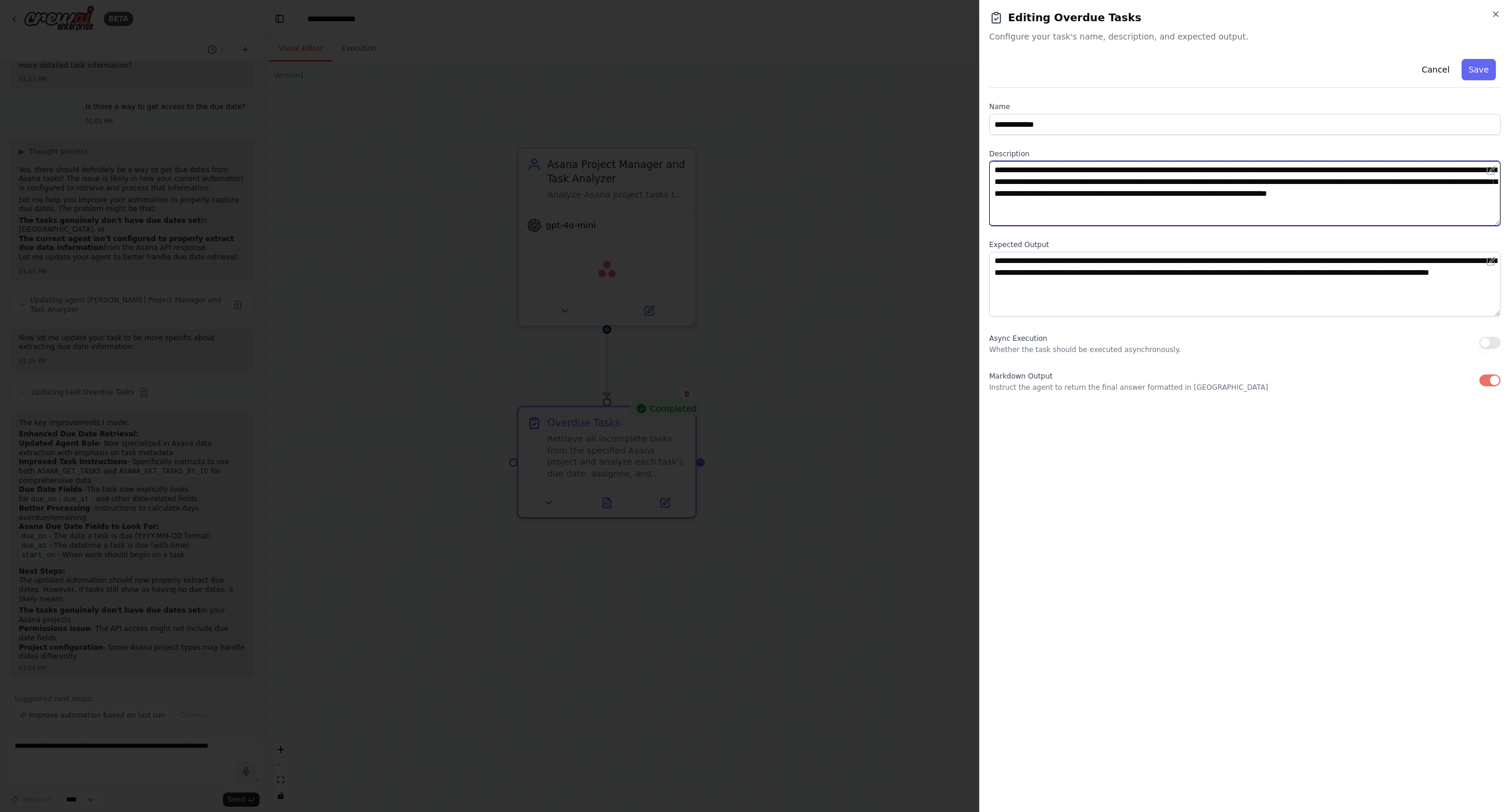
click at [1270, 208] on textarea "**********" at bounding box center [1244, 193] width 511 height 65
click at [1227, 171] on textarea "**********" at bounding box center [1244, 193] width 511 height 65
click at [1231, 169] on textarea "**********" at bounding box center [1244, 193] width 511 height 65
paste textarea "**********"
click at [1232, 170] on textarea "**********" at bounding box center [1244, 193] width 511 height 65
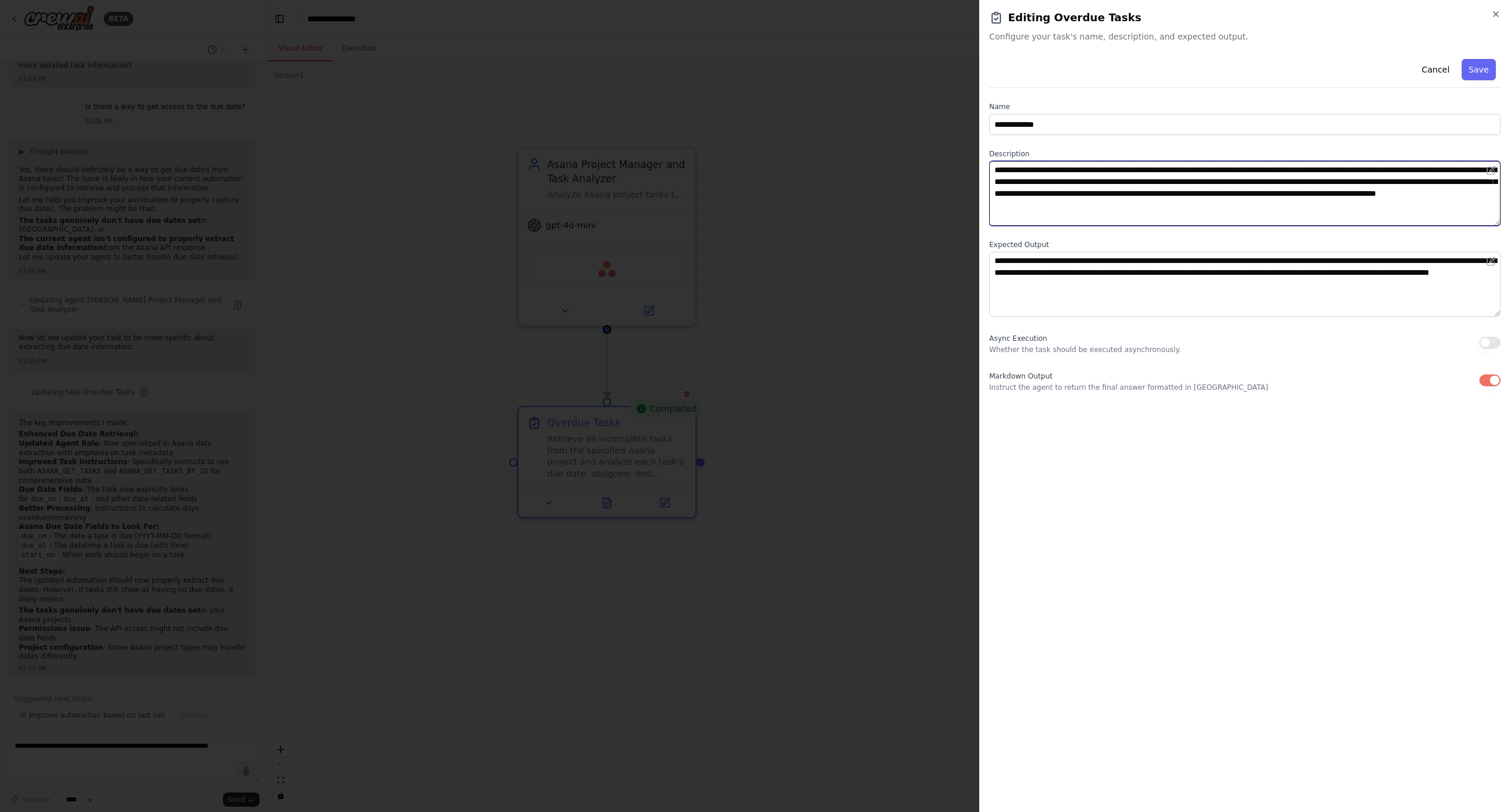
click at [1394, 171] on textarea "**********" at bounding box center [1244, 193] width 511 height 65
type textarea "**********"
click at [1482, 67] on button "Save" at bounding box center [1479, 70] width 34 height 21
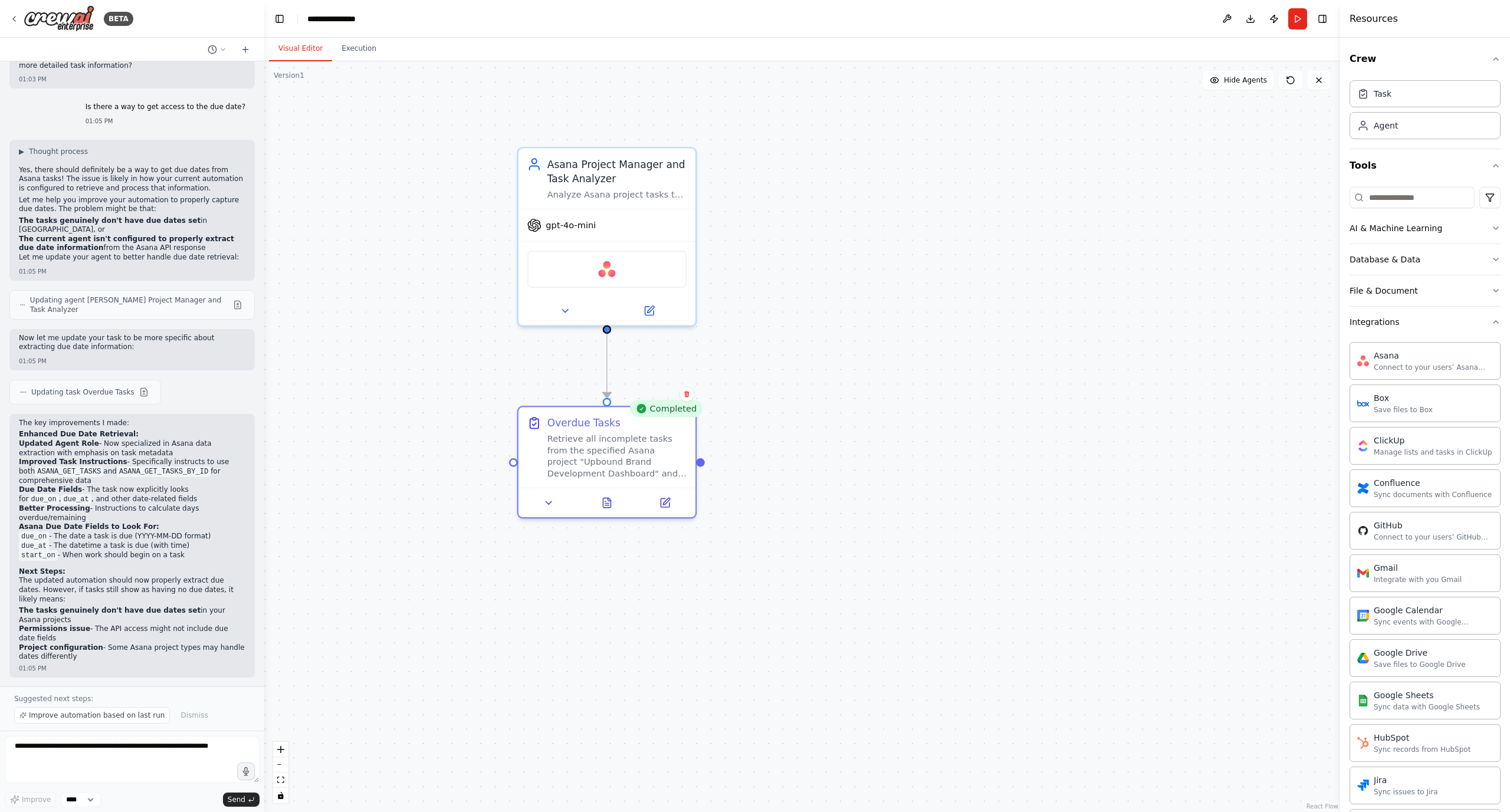
click at [1332, 56] on div "Visual Editor Execution" at bounding box center [801, 49] width 1075 height 24
click at [1303, 18] on button "Run" at bounding box center [1297, 19] width 19 height 21
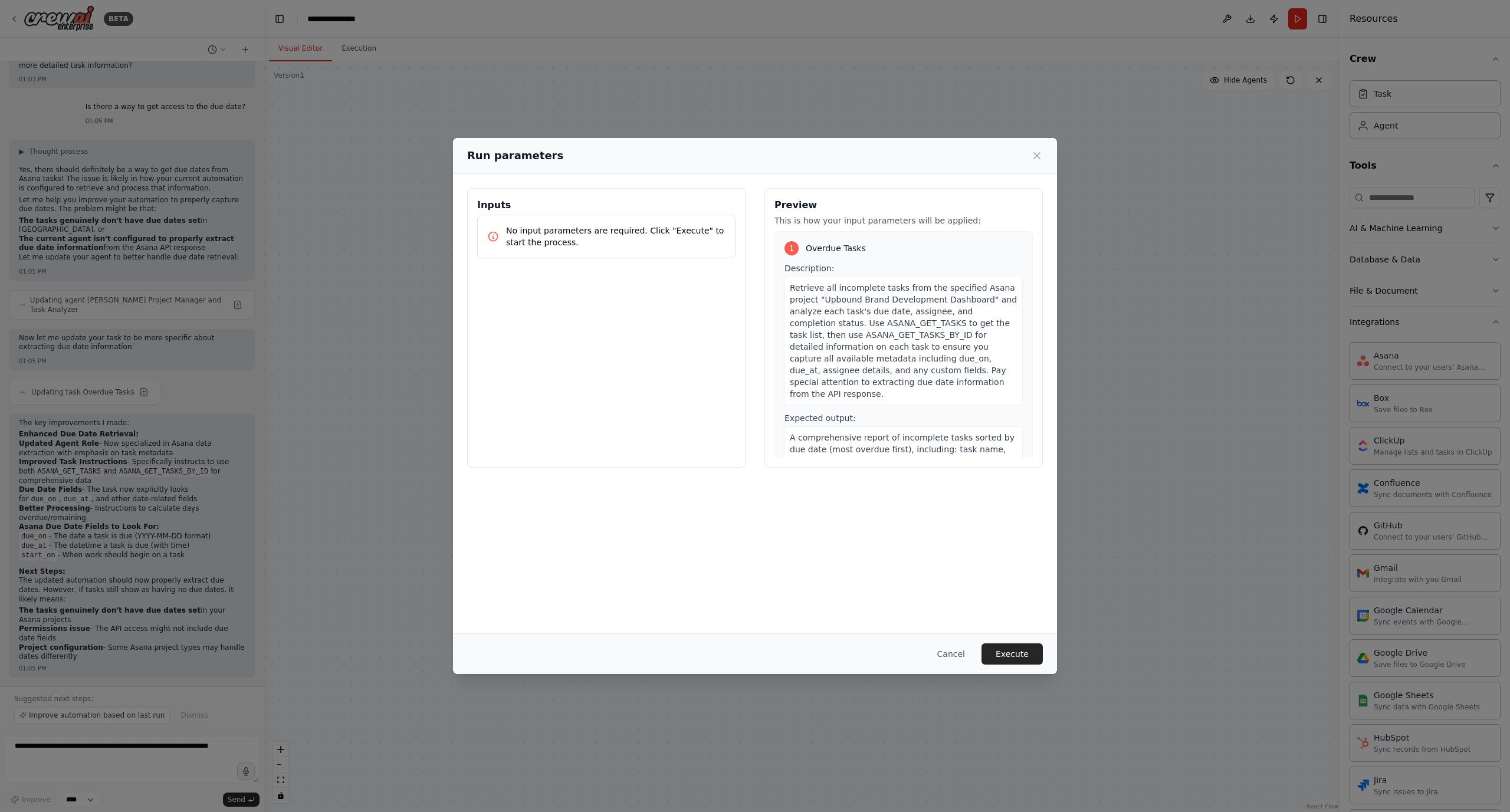
click at [1000, 647] on button "Execute" at bounding box center [1011, 654] width 62 height 21
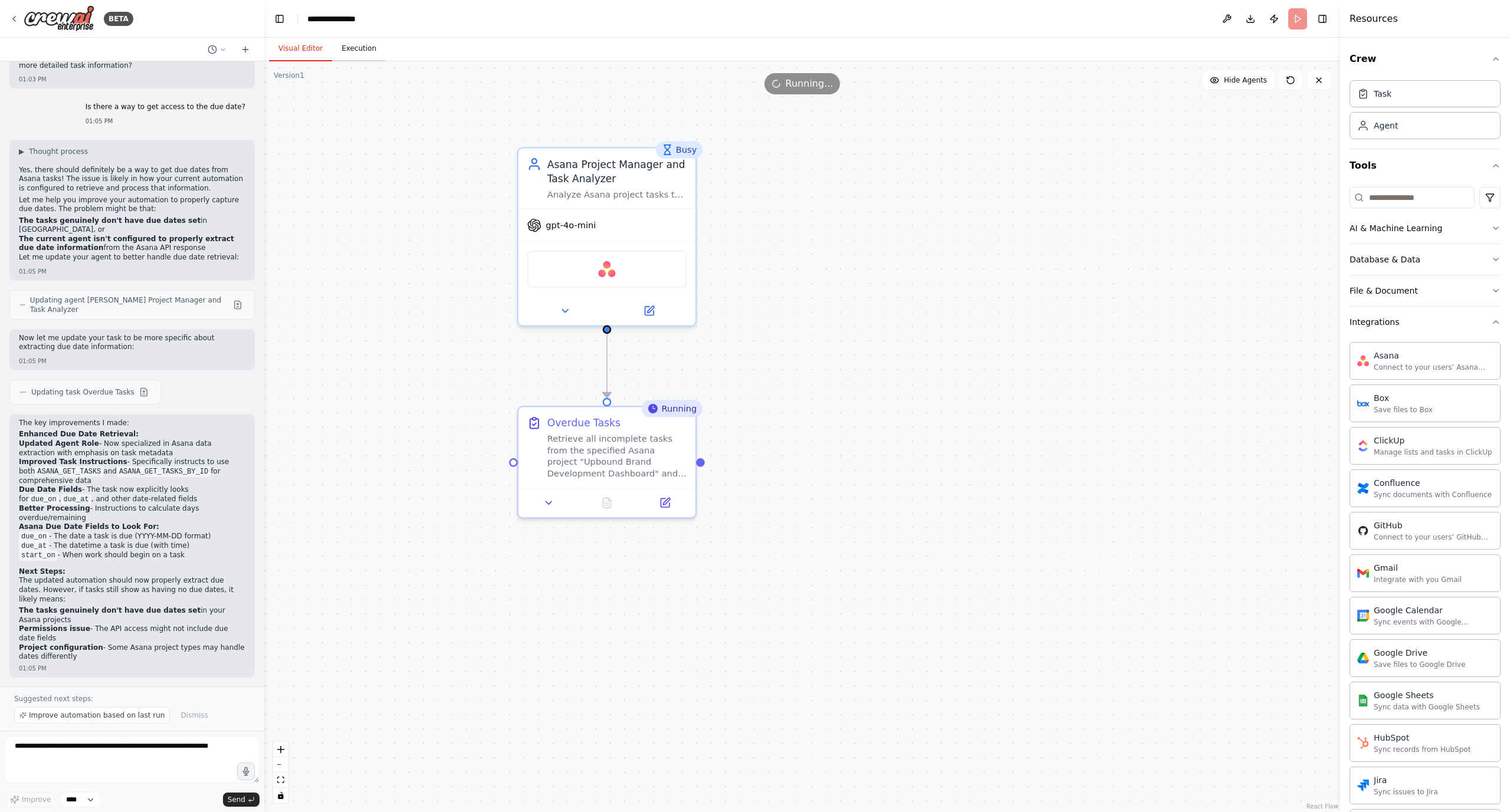
click at [366, 46] on button "Execution" at bounding box center [358, 49] width 53 height 25
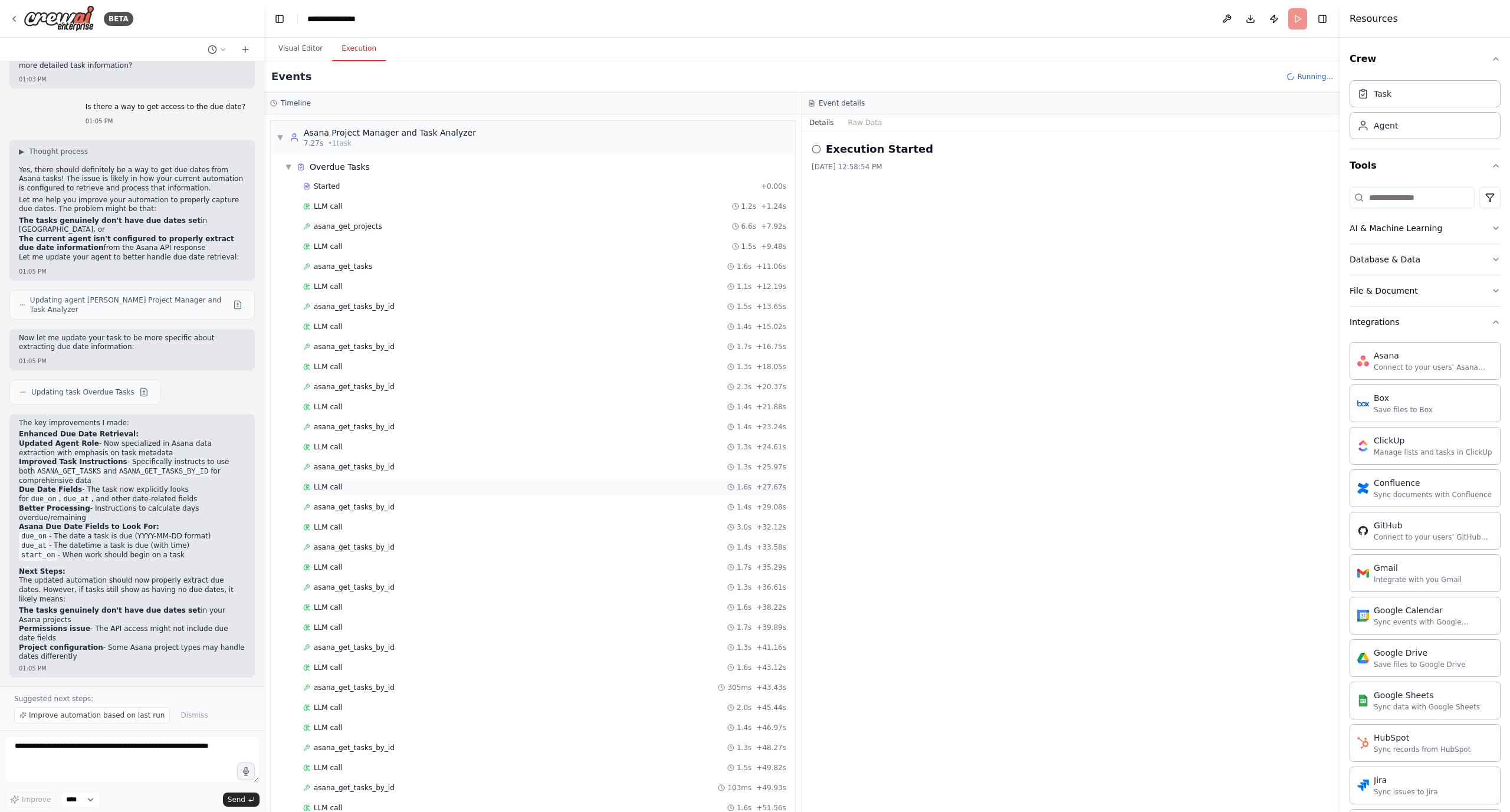
scroll to position [263, 0]
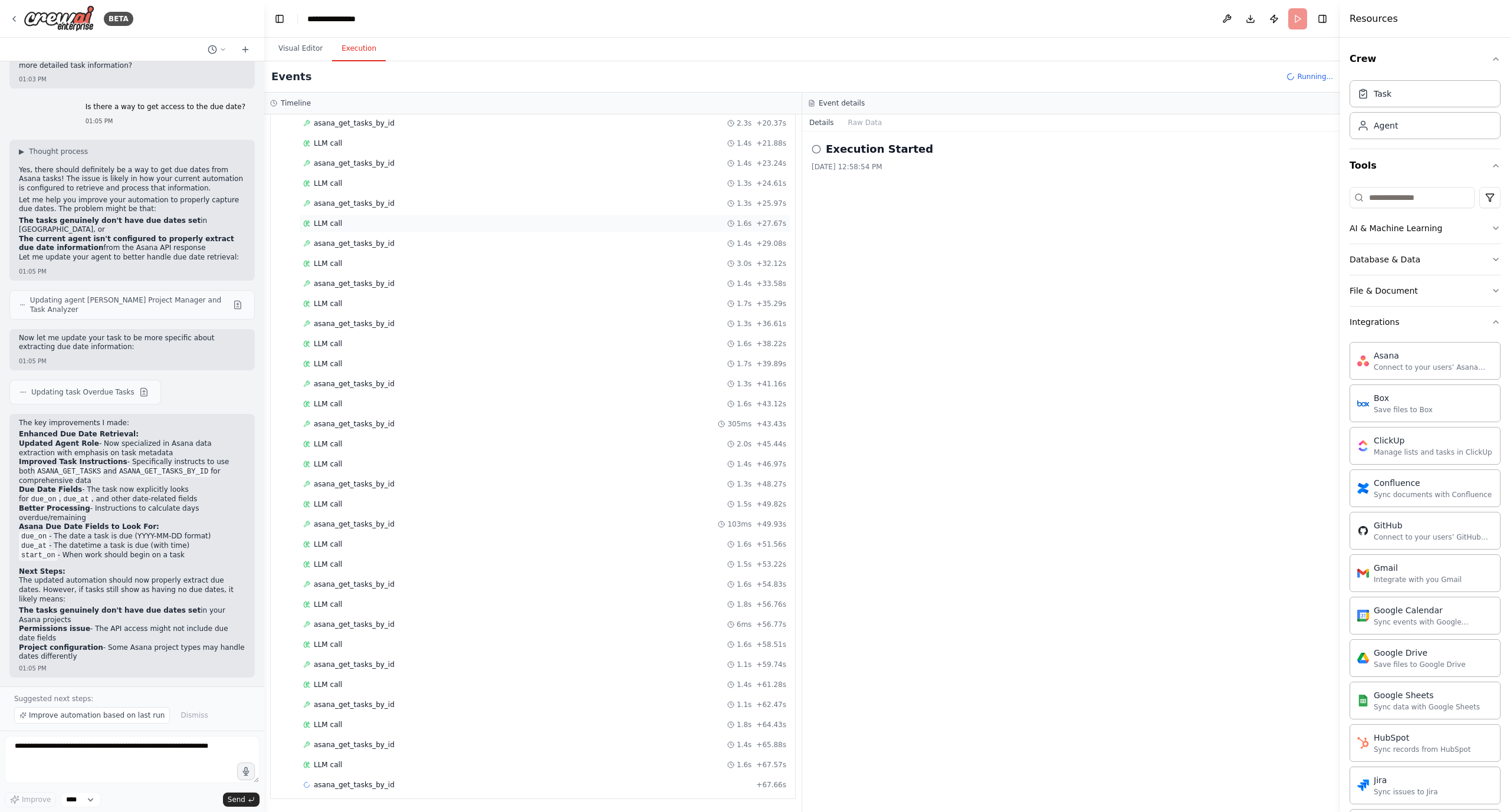
click at [365, 240] on span "asana_get_tasks_by_id" at bounding box center [354, 244] width 81 height 10
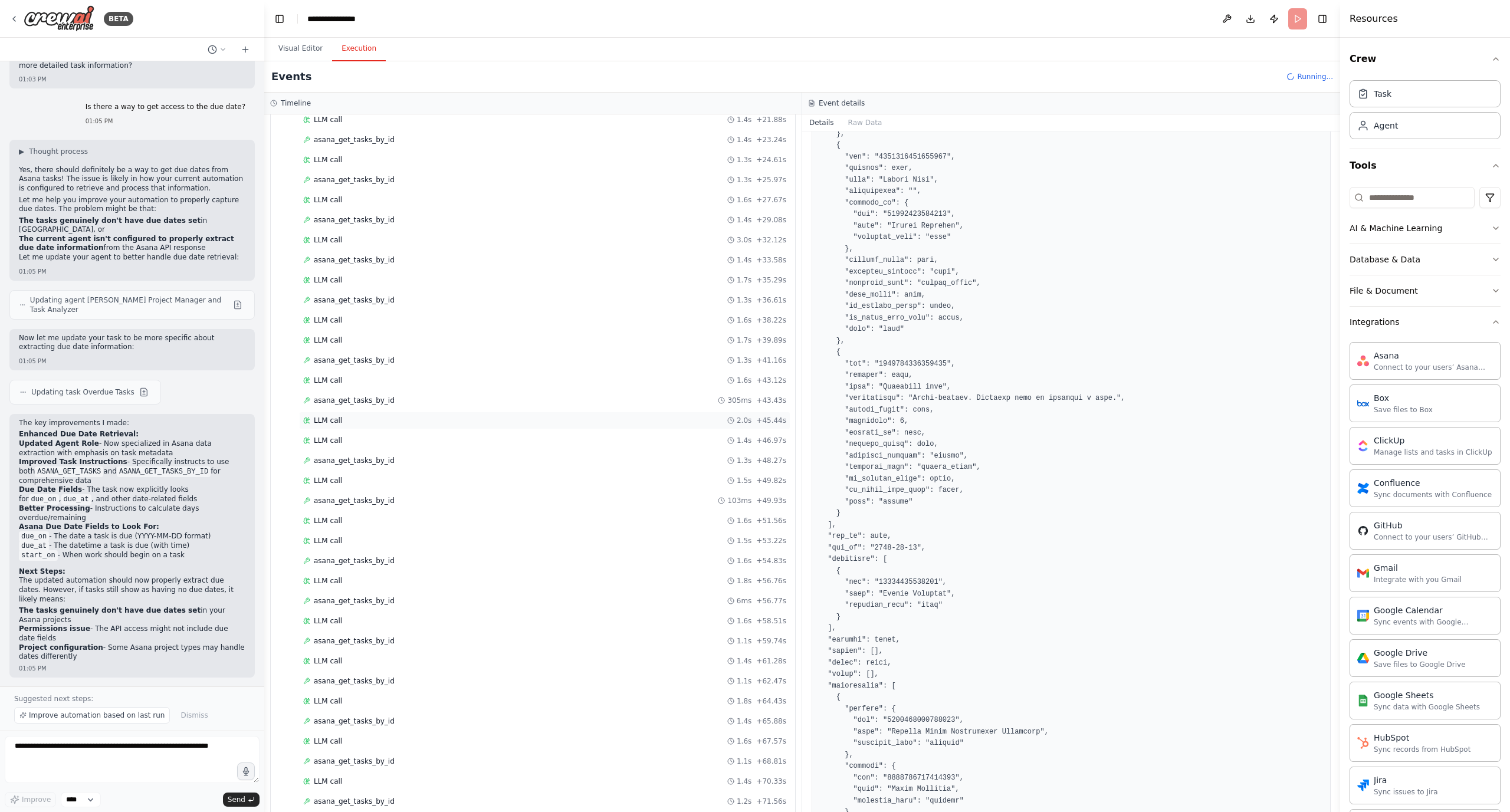
scroll to position [344, 0]
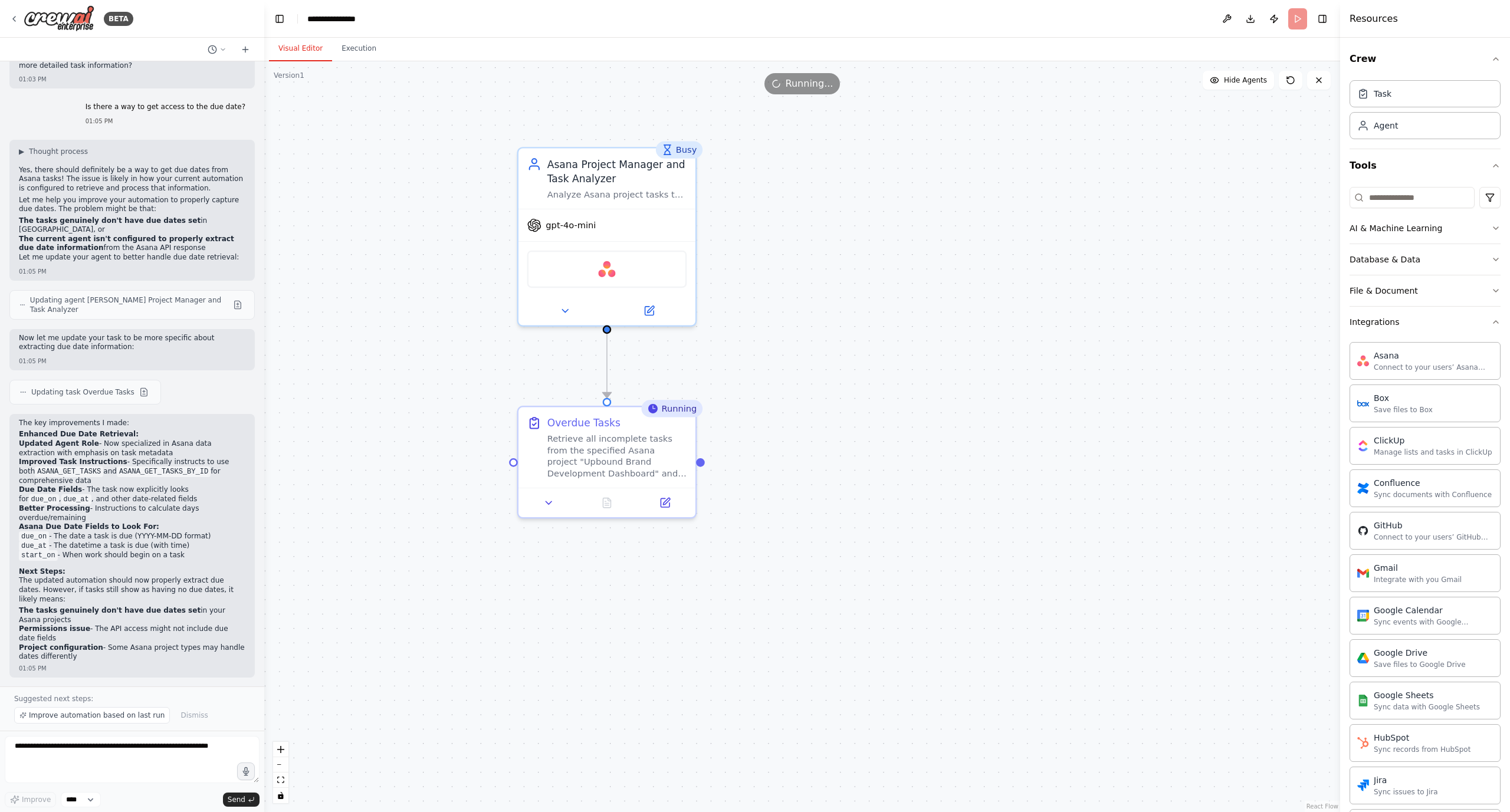
click at [281, 50] on button "Visual Editor" at bounding box center [300, 49] width 63 height 25
click at [436, 375] on div ".deletable-edge-delete-btn { width: 20px; height: 20px; border: 0px solid #ffff…" at bounding box center [801, 436] width 1075 height 750
click at [374, 51] on button "Execution" at bounding box center [358, 49] width 53 height 25
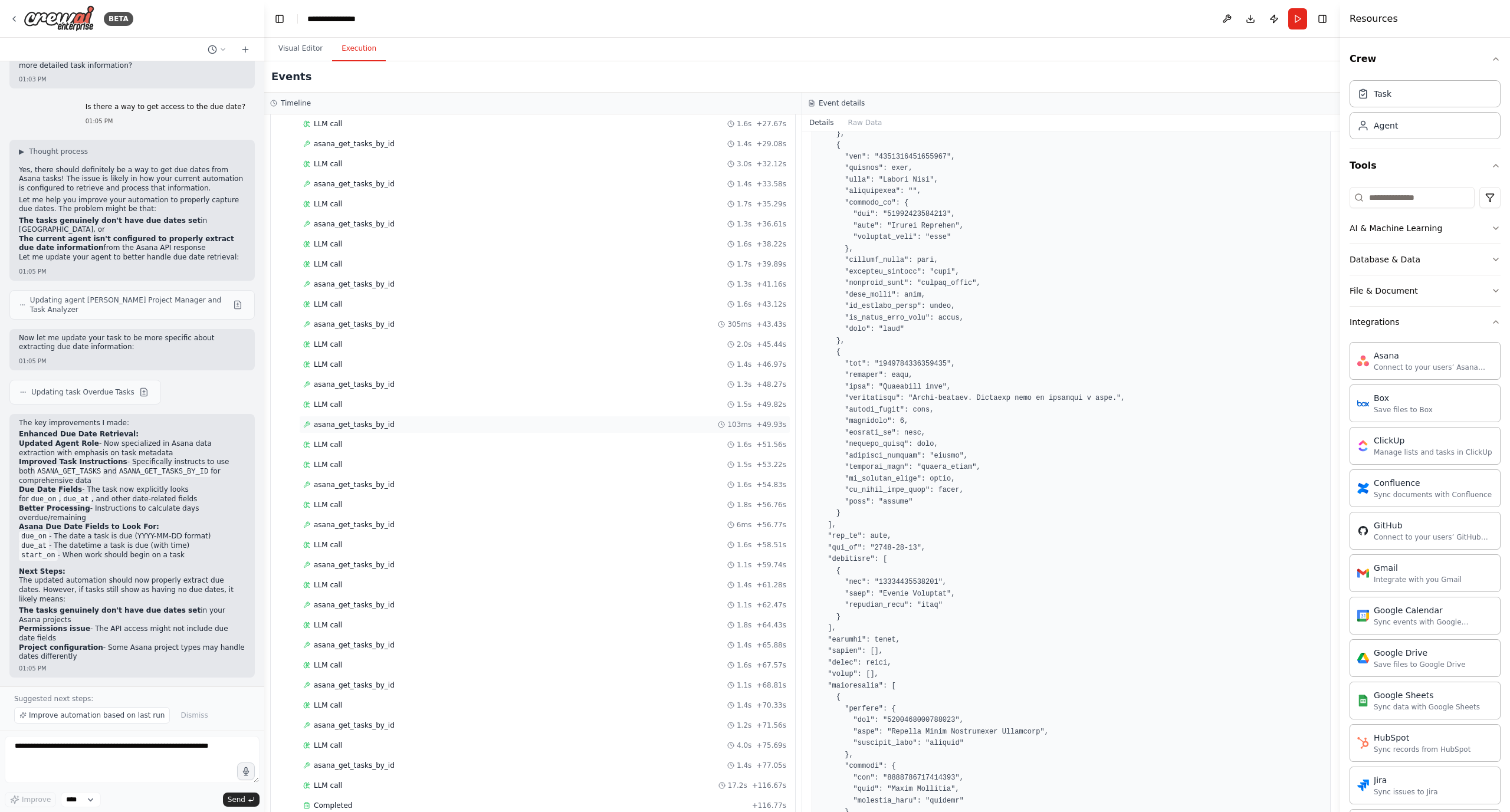
scroll to position [384, 0]
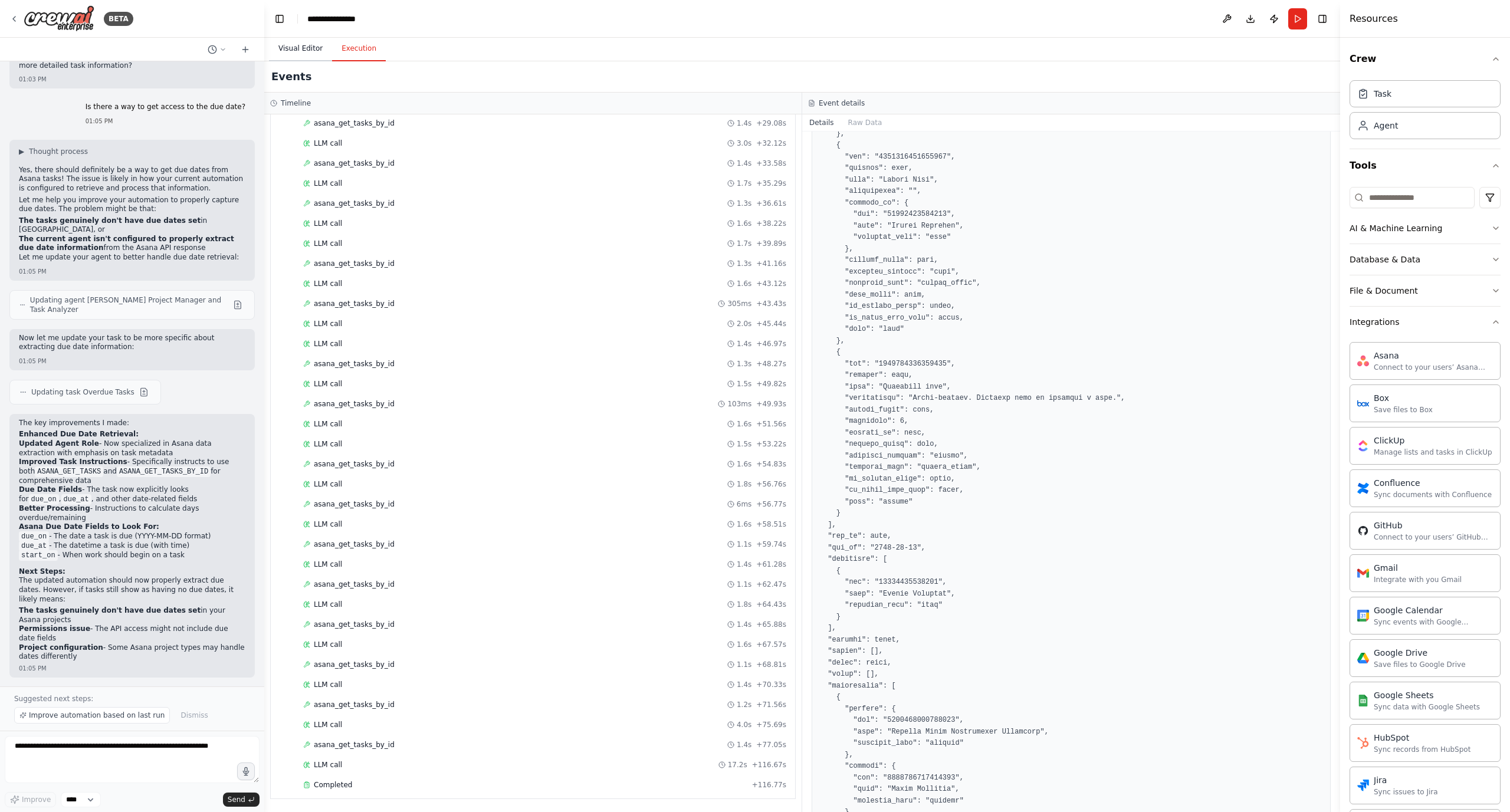
click at [285, 39] on button "Visual Editor" at bounding box center [300, 49] width 63 height 25
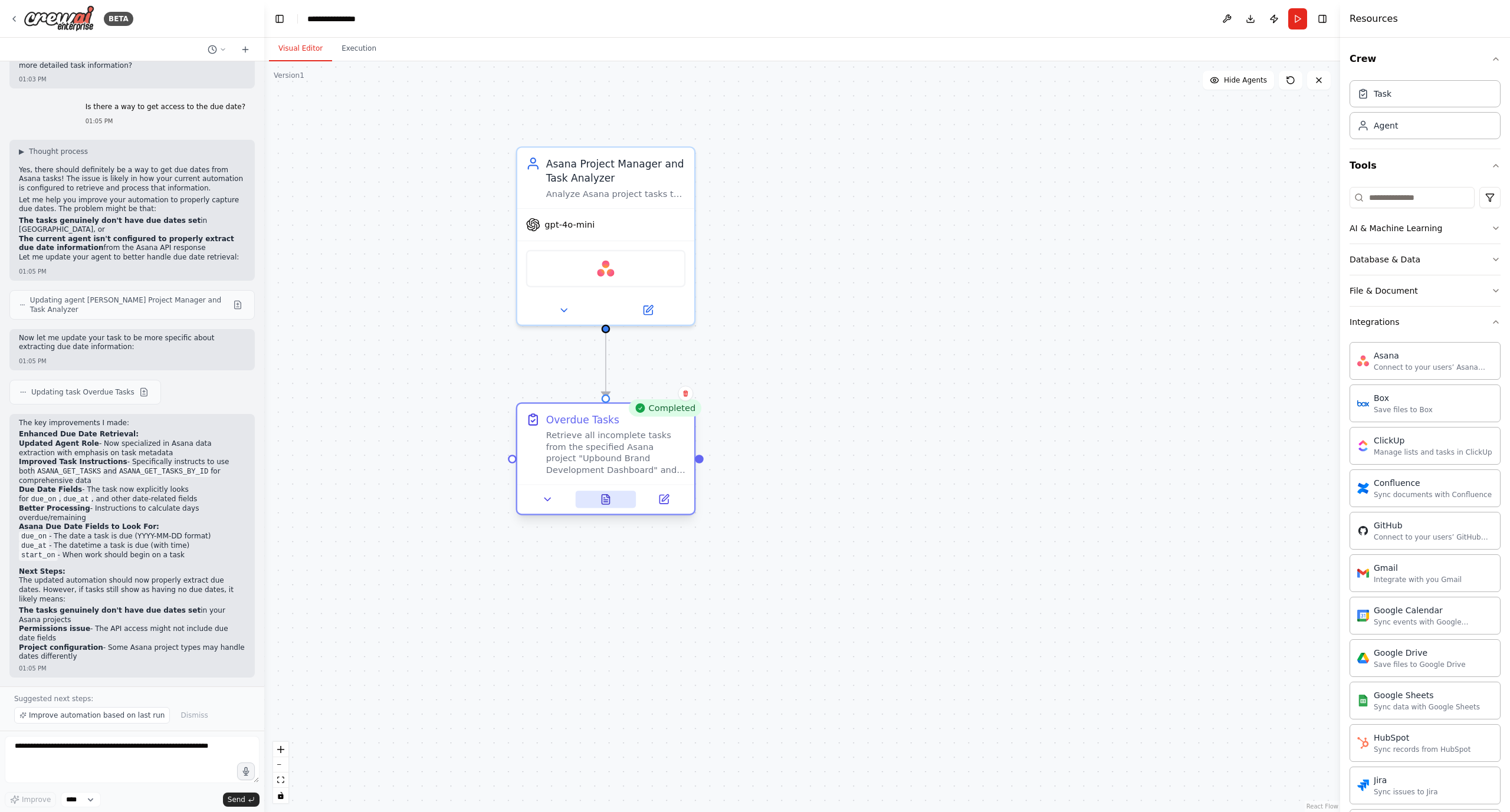
click at [614, 493] on button at bounding box center [605, 499] width 61 height 17
click at [609, 496] on icon at bounding box center [605, 500] width 11 height 11
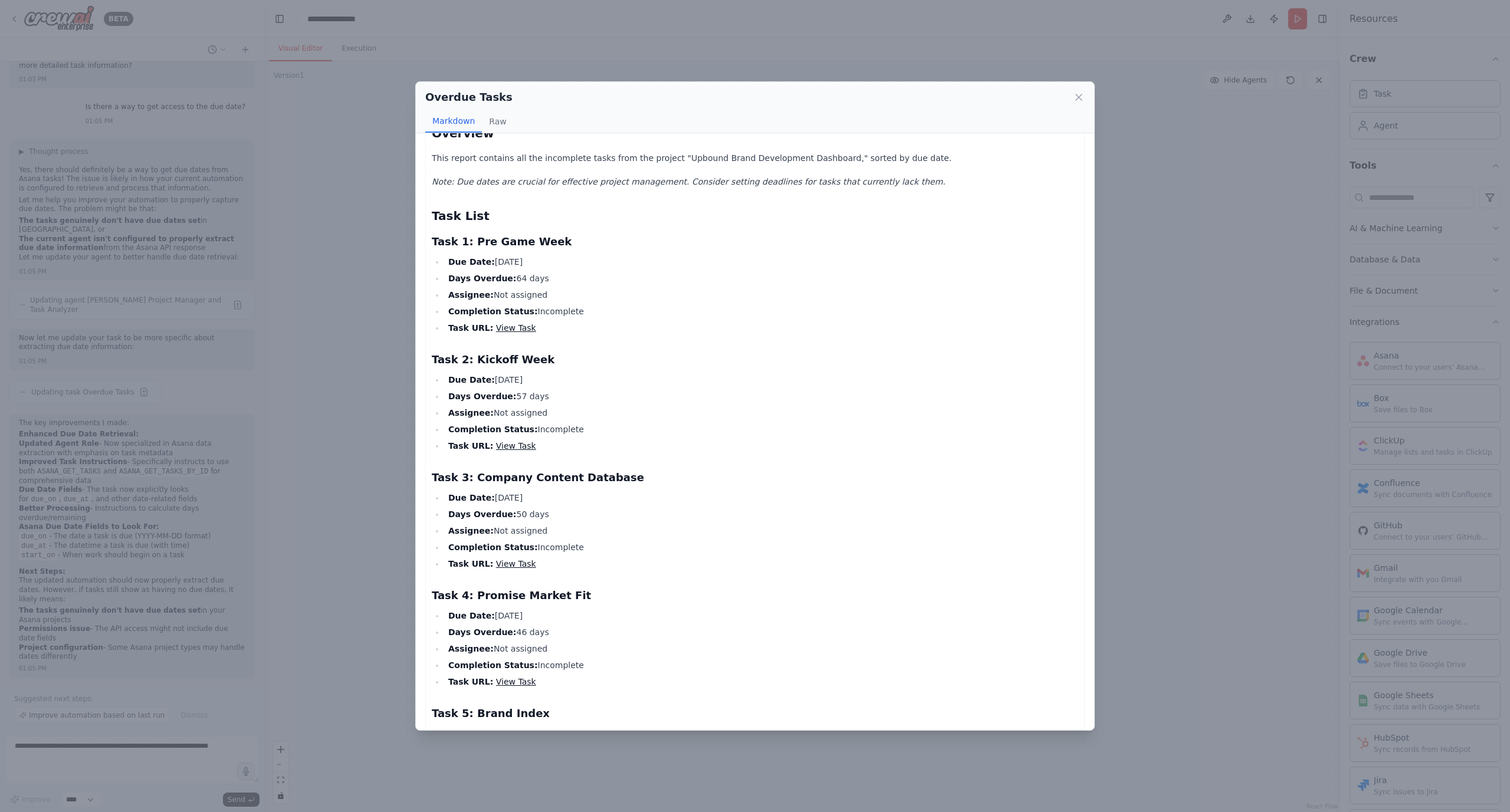
scroll to position [80, 0]
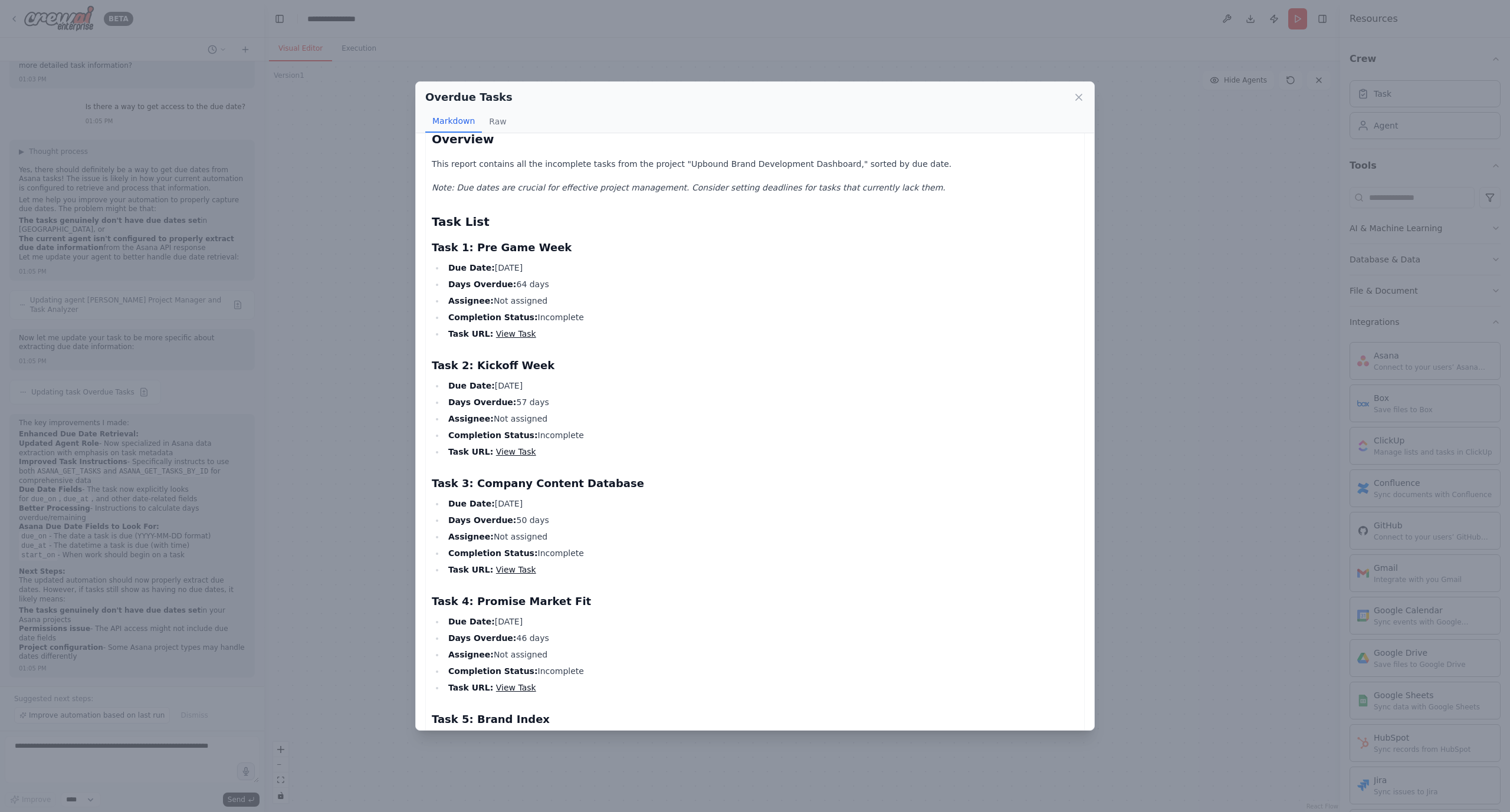
click at [550, 546] on li "Completion Status: Incomplete" at bounding box center [761, 553] width 633 height 14
drag, startPoint x: 550, startPoint y: 528, endPoint x: 591, endPoint y: 523, distance: 41.3
click at [550, 546] on li "Completion Status: Incomplete" at bounding box center [761, 553] width 633 height 14
click at [687, 530] on li "Assignee: Not assigned" at bounding box center [761, 536] width 633 height 14
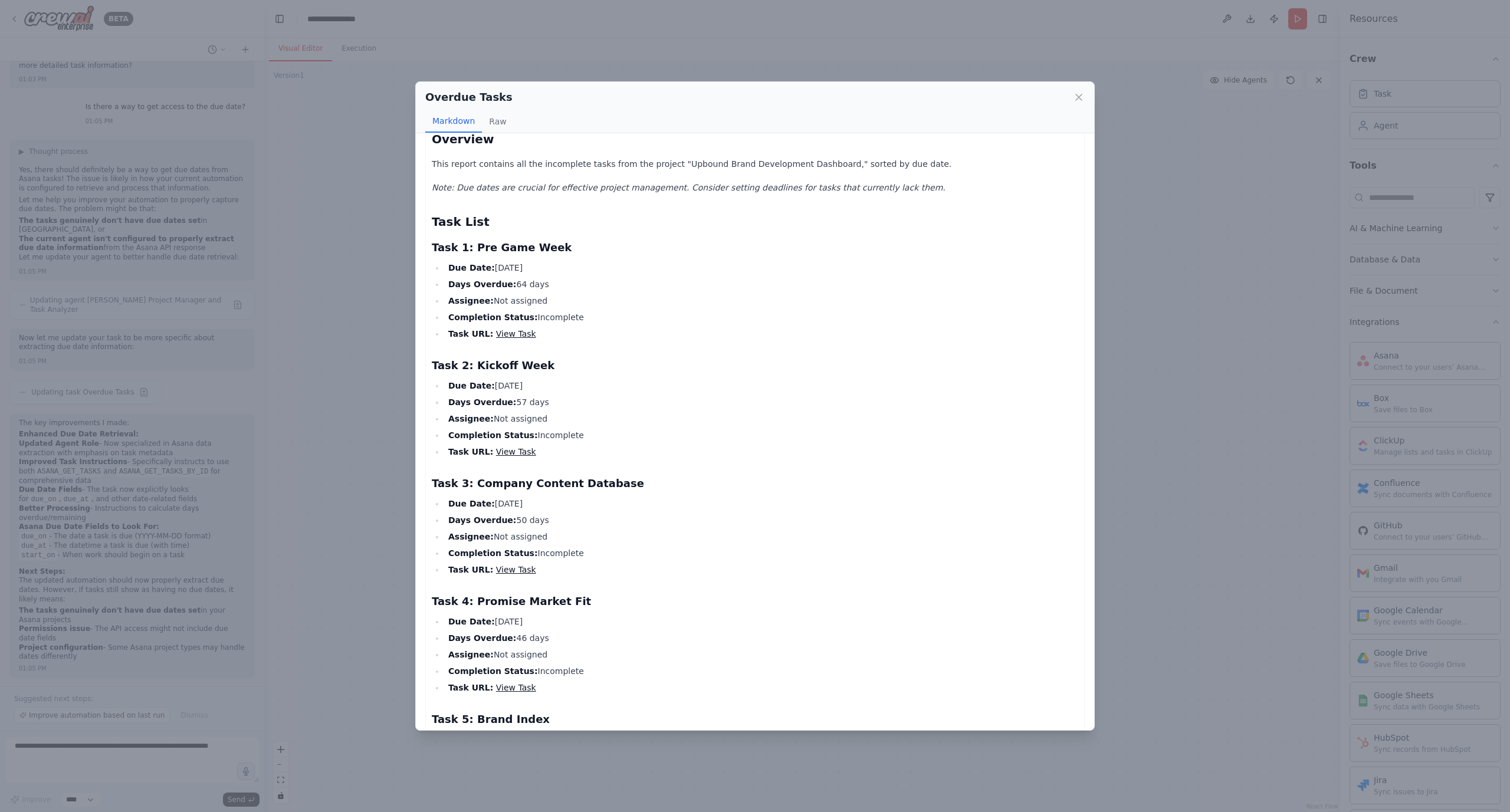
click at [565, 310] on li "Completion Status: Incomplete" at bounding box center [761, 317] width 633 height 14
click at [505, 329] on link "View Task" at bounding box center [516, 334] width 40 height 10
